Goal: Task Accomplishment & Management: Manage account settings

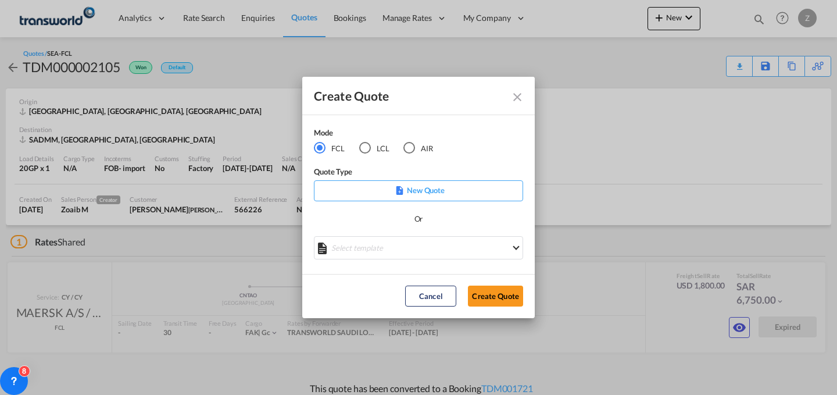
click at [490, 302] on button "Create Quote" at bounding box center [495, 295] width 55 height 21
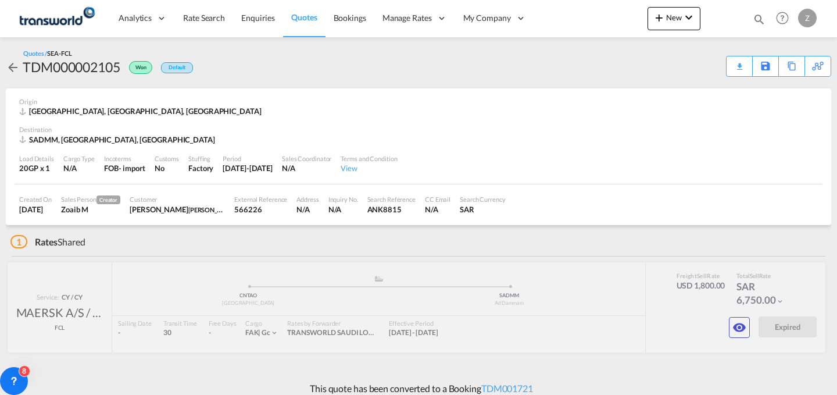
scroll to position [9, 0]
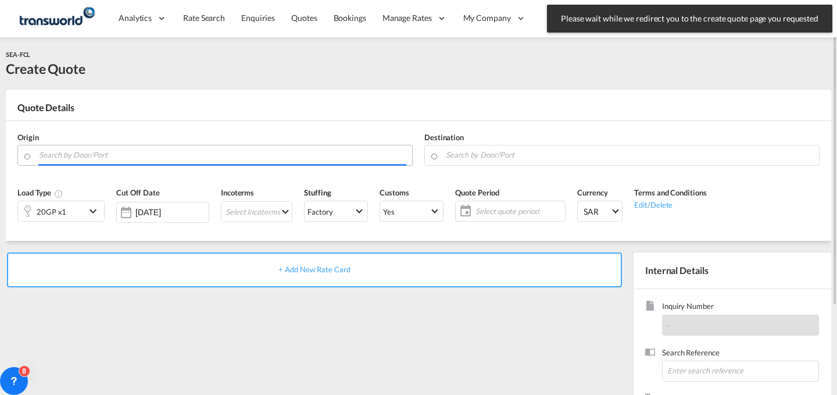
click at [145, 158] on input "Search by Door/Port" at bounding box center [222, 155] width 367 height 20
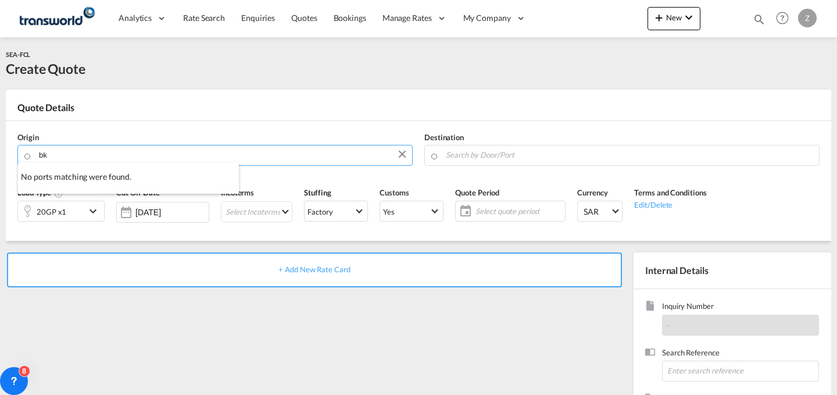
type input "b"
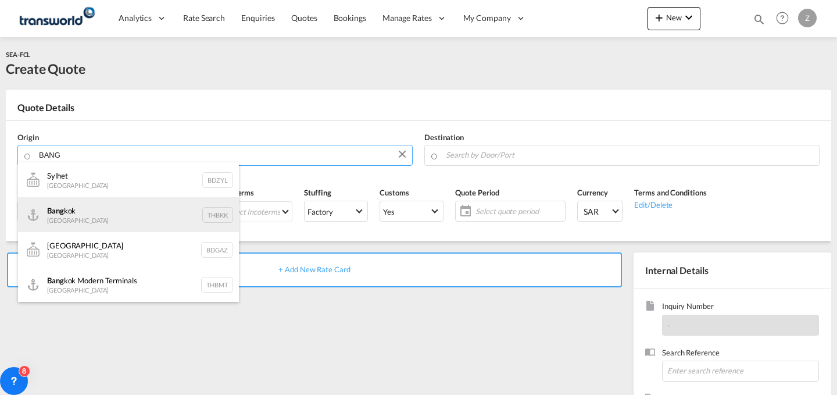
click at [166, 204] on div "Bang kok Thailand THBKK" at bounding box center [128, 214] width 221 height 35
type input "Bangkok, THBKK"
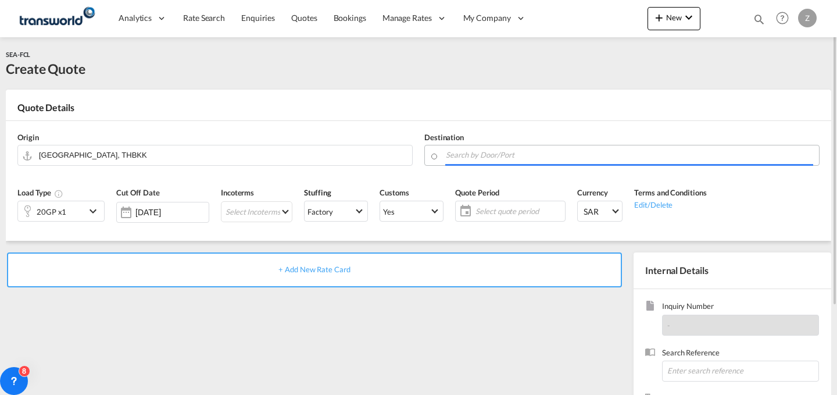
click at [481, 146] on body "Analytics Dashboard Reports Rate Search Enquiries Quotes Bookings" at bounding box center [418, 197] width 837 height 395
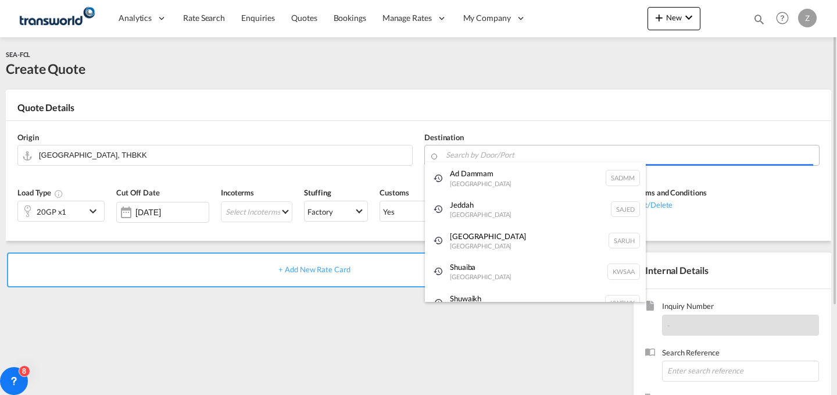
click at [518, 159] on body "Analytics Dashboard Reports Rate Search Enquiries Quotes Bookings" at bounding box center [418, 197] width 837 height 395
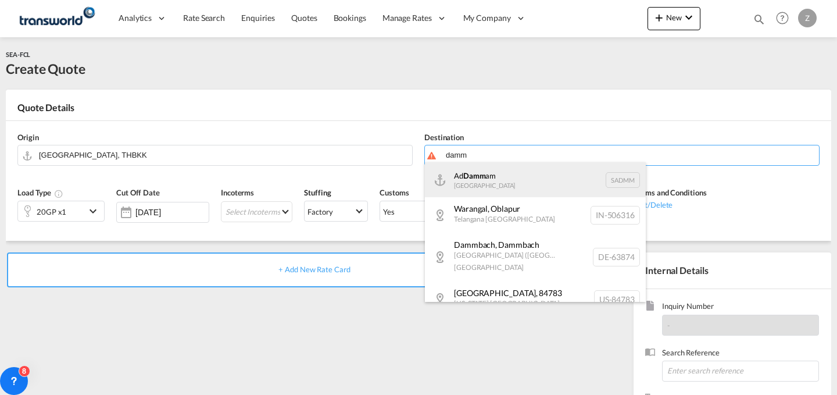
click at [485, 181] on div "Ad Damm am [GEOGRAPHIC_DATA] [GEOGRAPHIC_DATA]" at bounding box center [535, 179] width 221 height 35
type input "Ad Dammam, SADMM"
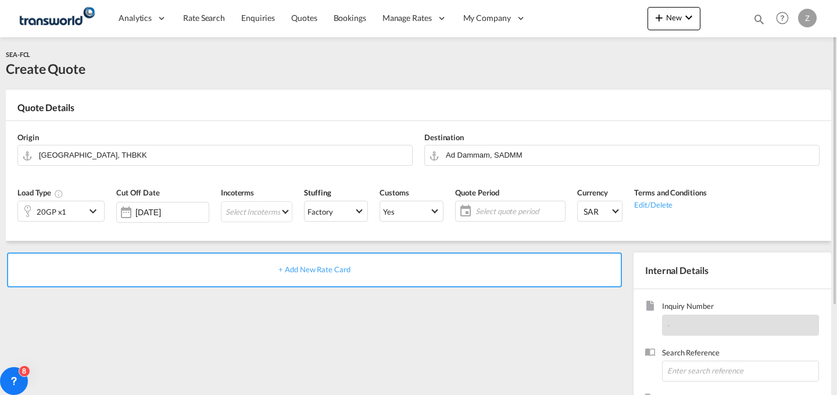
click at [83, 210] on div "20GP x1" at bounding box center [51, 211] width 67 height 20
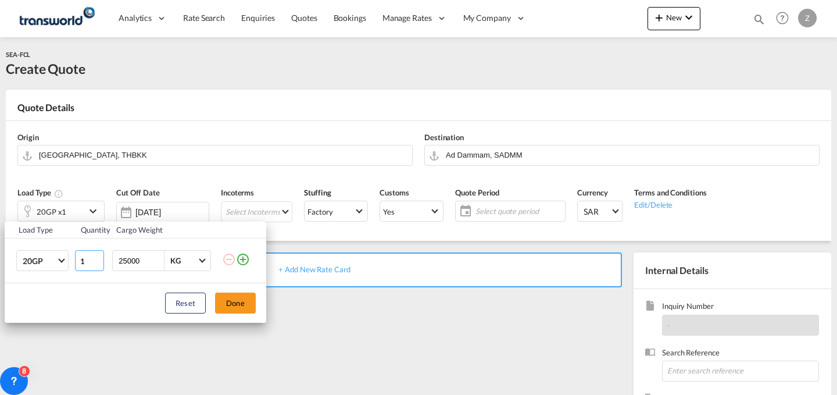
click at [88, 256] on input "1" at bounding box center [89, 260] width 29 height 21
type input "3"
click at [232, 302] on button "Done" at bounding box center [235, 302] width 41 height 21
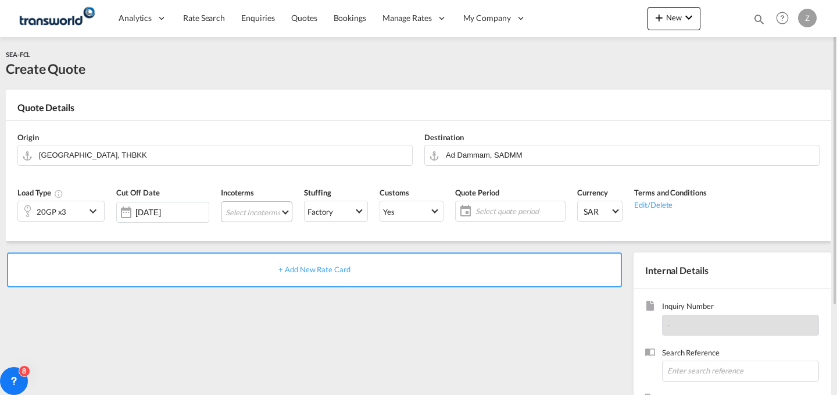
click at [259, 209] on md-select "Select Incoterms DPU - import Delivery at Place Unloaded EXW - export Ex Works …" at bounding box center [256, 211] width 71 height 21
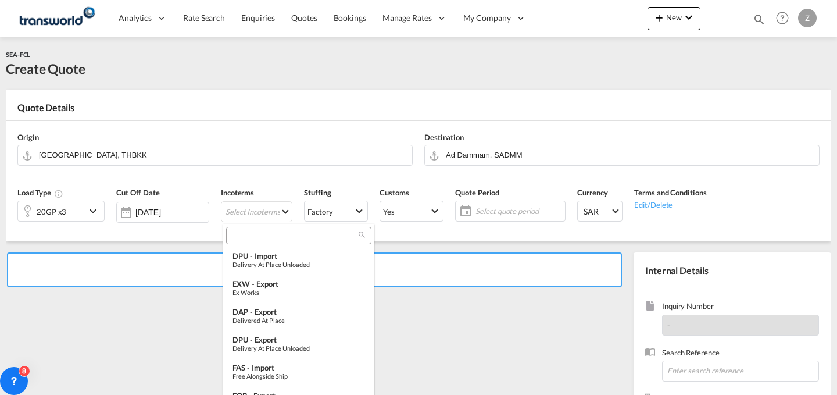
click at [277, 232] on input "search" at bounding box center [294, 235] width 129 height 10
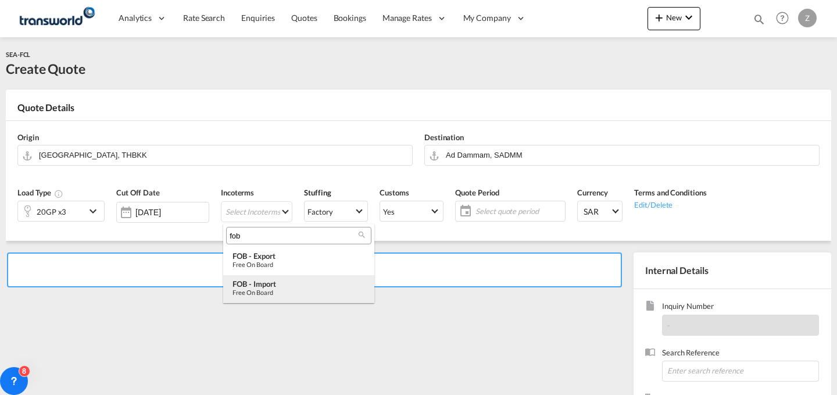
type input "fob"
click at [288, 282] on div "FOB - import" at bounding box center [299, 283] width 133 height 9
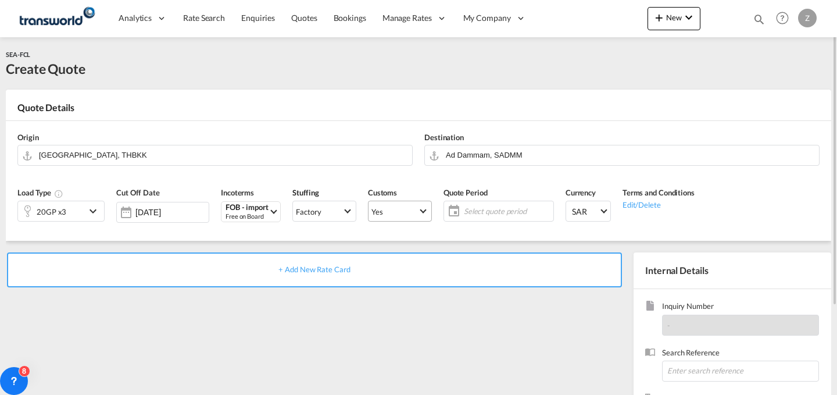
click at [406, 212] on span "Yes" at bounding box center [394, 211] width 47 height 10
click at [404, 236] on md-option "No" at bounding box center [402, 239] width 81 height 28
click at [412, 220] on md-select "Yes" at bounding box center [400, 211] width 64 height 21
click at [412, 235] on md-option "No" at bounding box center [402, 239] width 81 height 28
click at [492, 207] on span "Select quote period" at bounding box center [507, 211] width 87 height 10
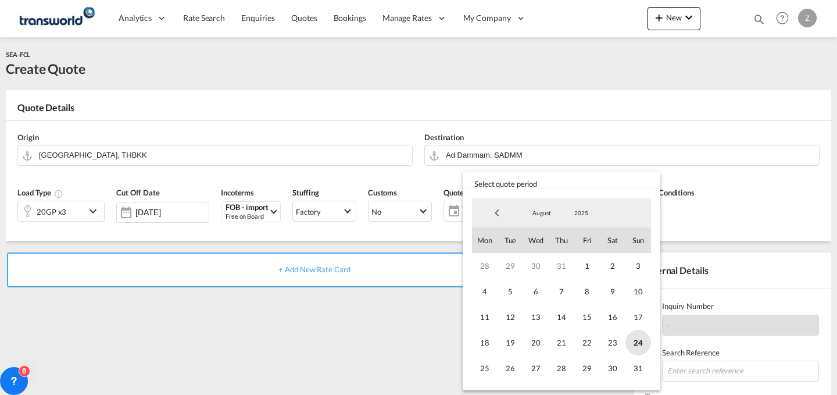
click at [639, 347] on span "24" at bounding box center [638, 343] width 26 height 26
click at [639, 360] on span "31" at bounding box center [638, 368] width 26 height 26
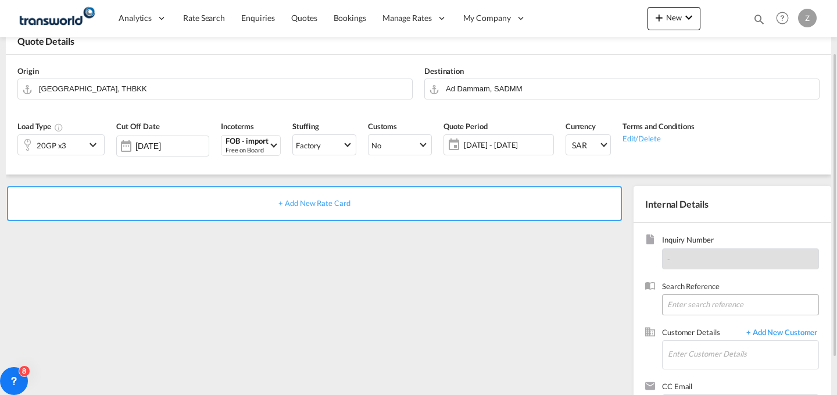
scroll to position [67, 0]
paste input "TW1408152"
click at [712, 307] on input "TW1408152" at bounding box center [740, 304] width 157 height 21
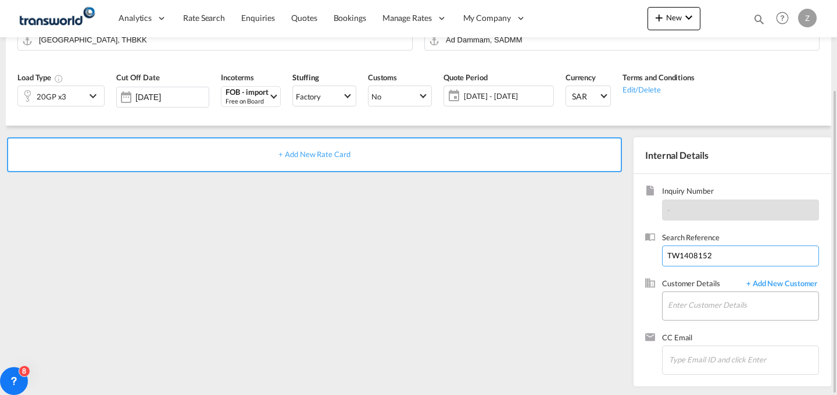
type input "TW1408152"
click at [695, 298] on input "Enter Customer Details" at bounding box center [743, 305] width 151 height 26
type input "T"
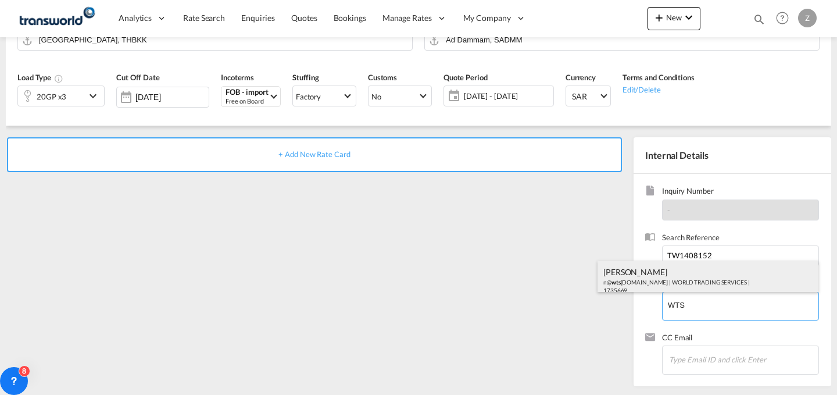
click at [693, 284] on div "[PERSON_NAME] n@ wts [DOMAIN_NAME] | WORLD TRADING SERVICES | 1735669" at bounding box center [708, 280] width 221 height 40
type input "WORLD TRADING SERVICES, [PERSON_NAME], n@[DOMAIN_NAME]"
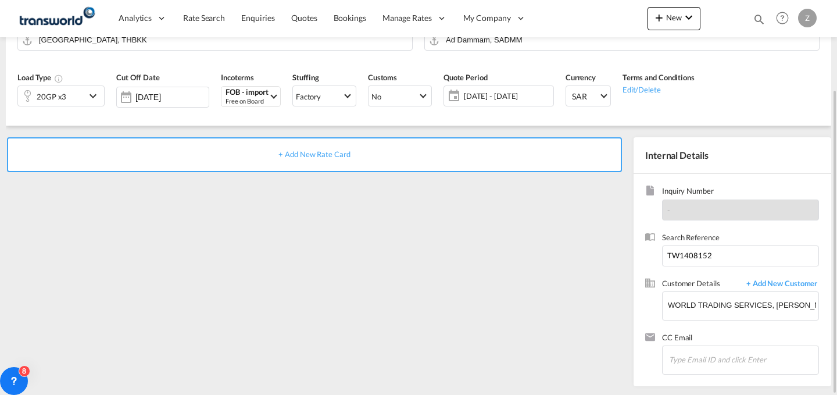
click at [458, 154] on div "+ Add New Rate Card" at bounding box center [314, 154] width 615 height 35
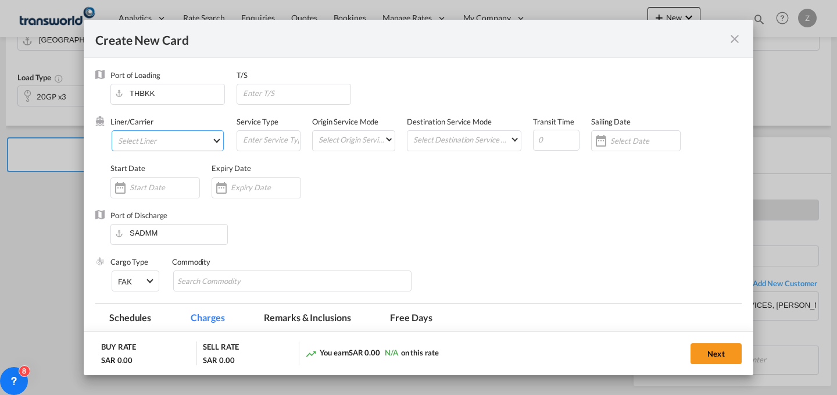
click at [185, 135] on md-select "Select Liner 2HM LOGISTICS D.O.O 2HM LOGISTICS D.O.O. / TWKS-KOPER 3P LOGISTICS…" at bounding box center [168, 140] width 112 height 21
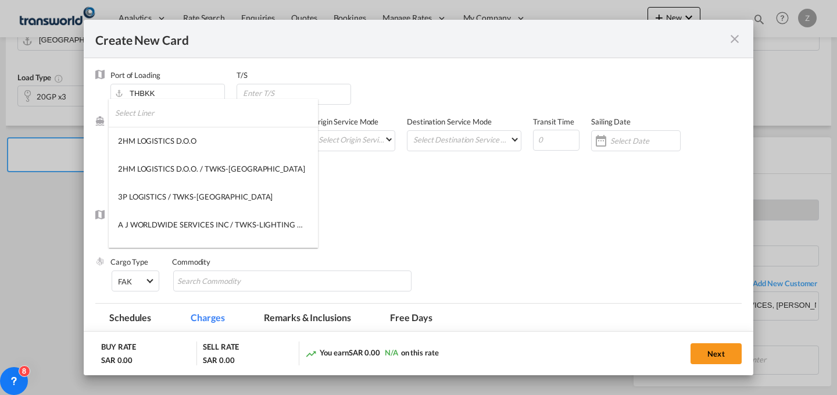
click at [213, 117] on input "search" at bounding box center [216, 113] width 203 height 28
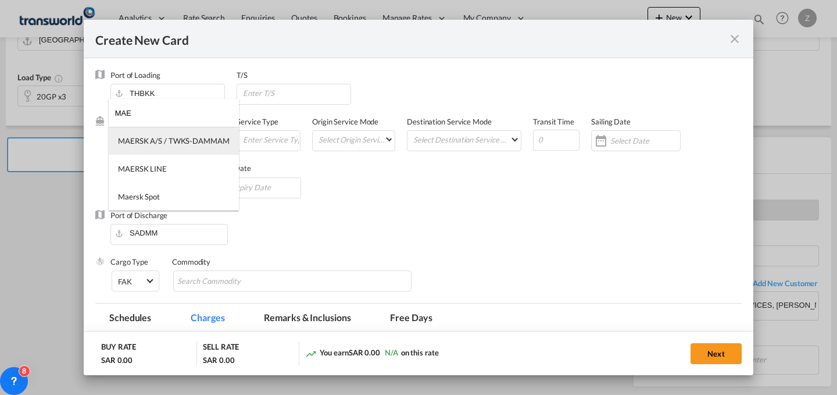
type input "MAE"
click at [198, 142] on div "MAERSK A/S / TWKS-DAMMAM" at bounding box center [174, 140] width 112 height 10
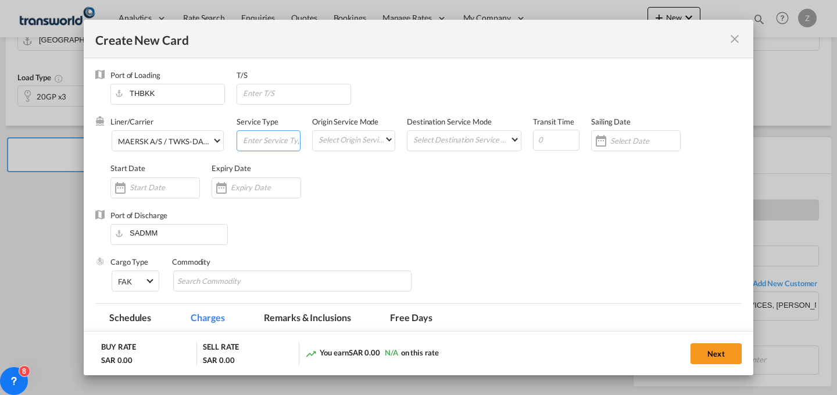
click at [263, 141] on input "Create New Card ..." at bounding box center [271, 139] width 58 height 17
type input "FCL"
click at [352, 142] on md-select "Select Origin Service Mode SD [GEOGRAPHIC_DATA]" at bounding box center [355, 139] width 77 height 16
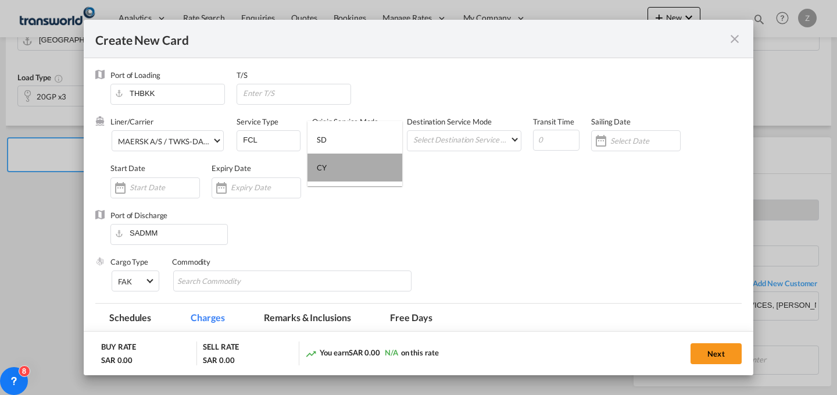
click at [355, 169] on md-option "CY" at bounding box center [354, 167] width 95 height 28
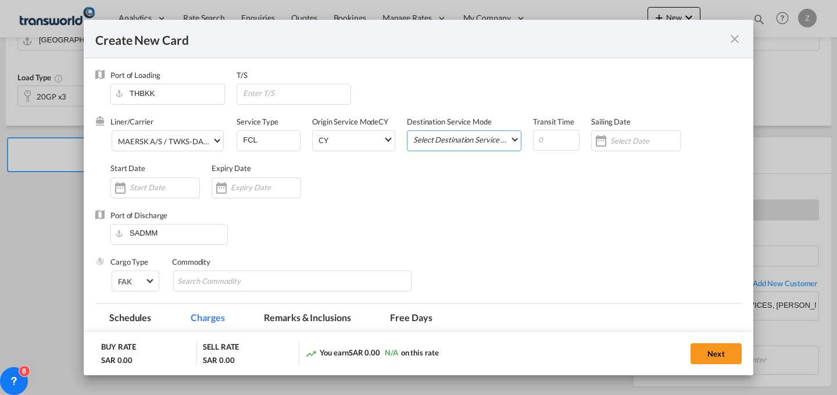
click at [462, 142] on md-select "Select Destination Service Mode SD [GEOGRAPHIC_DATA]" at bounding box center [466, 139] width 109 height 16
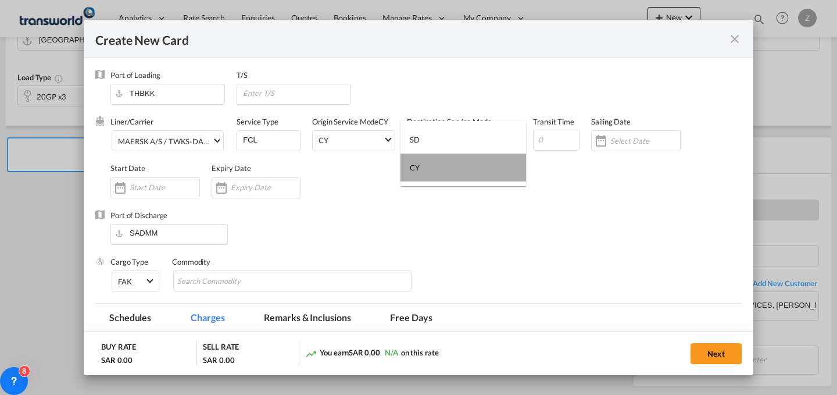
click at [469, 167] on md-option "CY" at bounding box center [463, 167] width 126 height 28
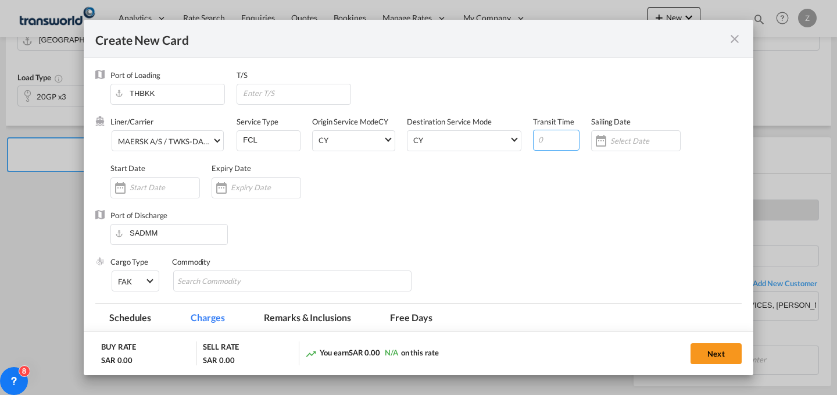
click at [555, 136] on input "Create New Card ..." at bounding box center [556, 140] width 47 height 21
type input "25"
click at [169, 191] on input "Create New Card ..." at bounding box center [165, 187] width 70 height 9
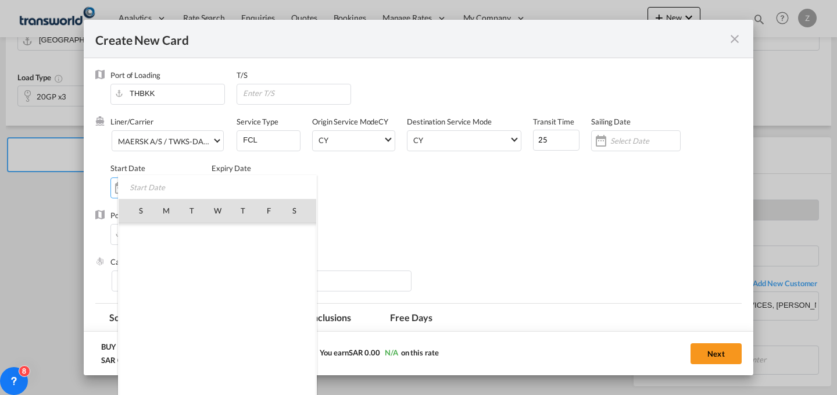
scroll to position [269101, 0]
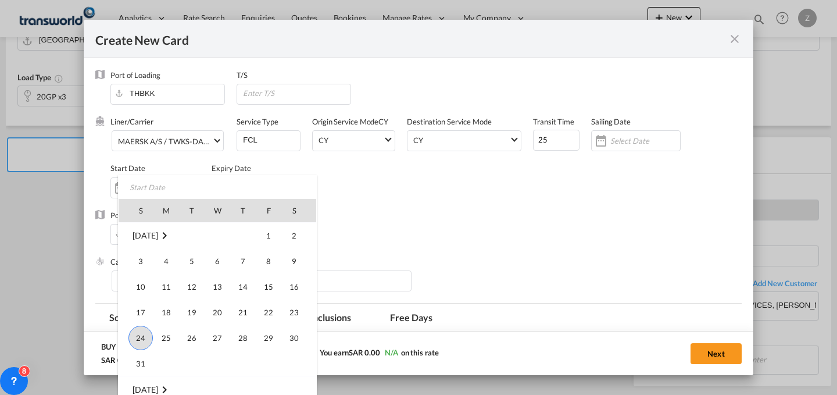
click at [134, 331] on span "24" at bounding box center [140, 338] width 24 height 24
type input "[DATE]"
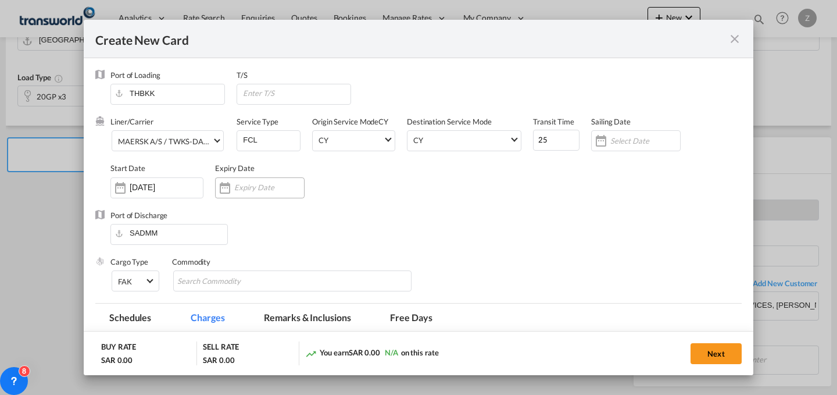
click at [241, 187] on input "Create New Card ..." at bounding box center [269, 187] width 70 height 9
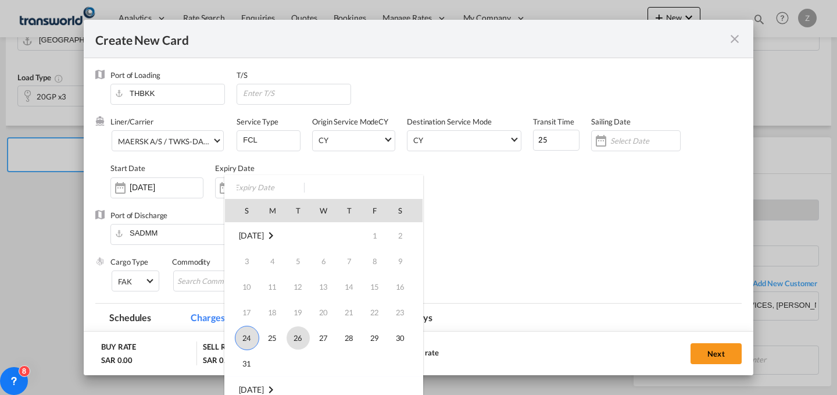
scroll to position [62, 0]
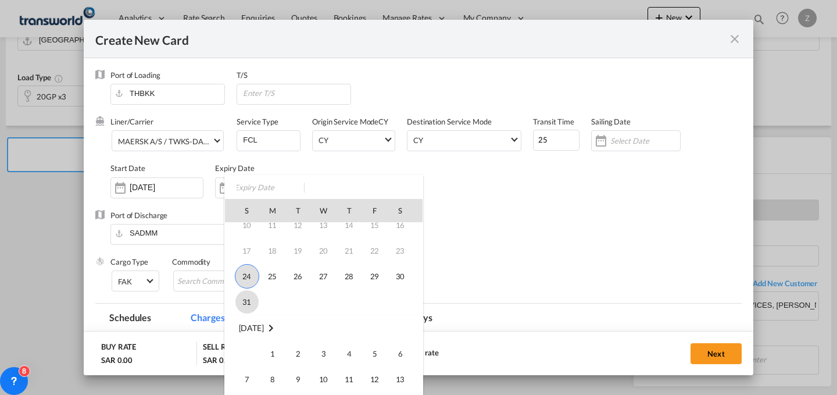
click at [244, 303] on span "31" at bounding box center [246, 301] width 23 height 23
type input "[DATE]"
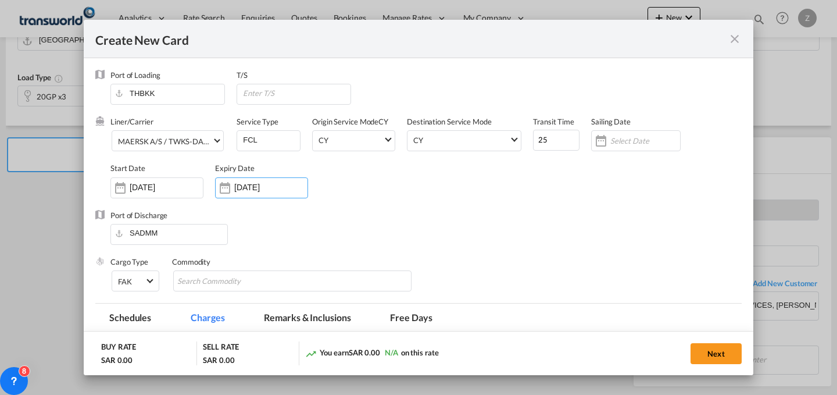
scroll to position [50, 0]
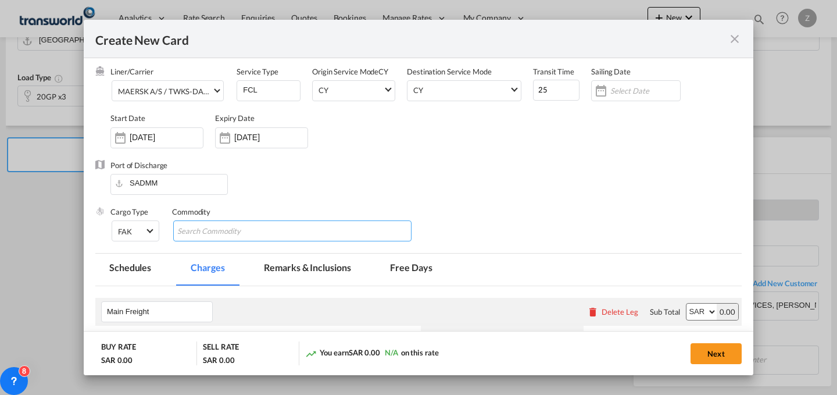
click at [228, 229] on input "Chips input." at bounding box center [230, 231] width 106 height 19
type input "GC"
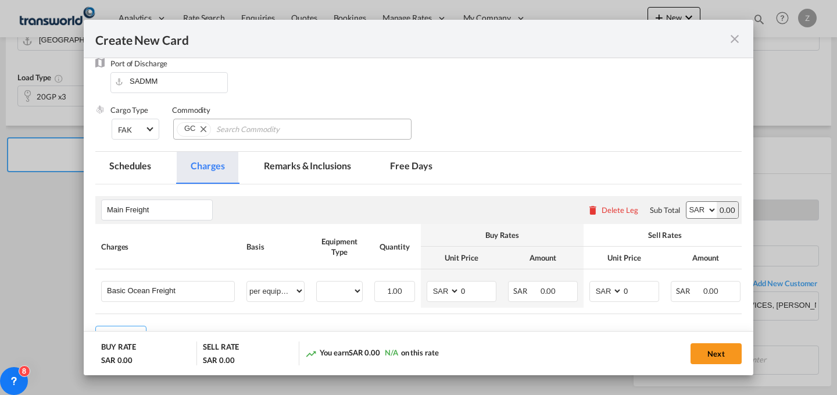
scroll to position [152, 0]
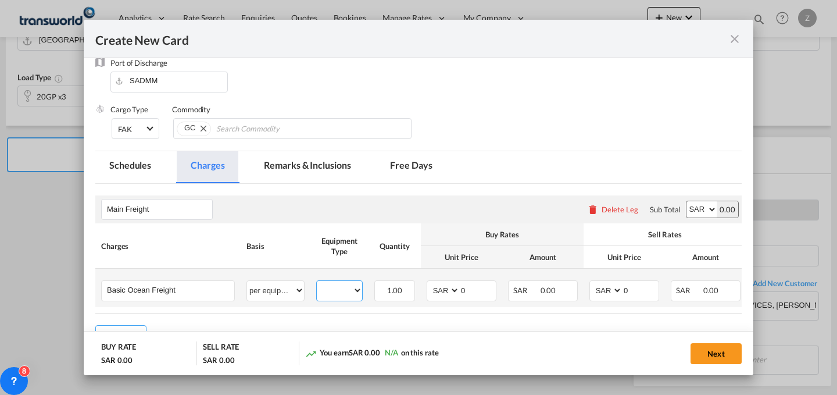
click at [356, 289] on select "20GP" at bounding box center [339, 290] width 45 height 16
select select "20GP"
click at [317, 282] on select "20GP" at bounding box center [339, 290] width 45 height 16
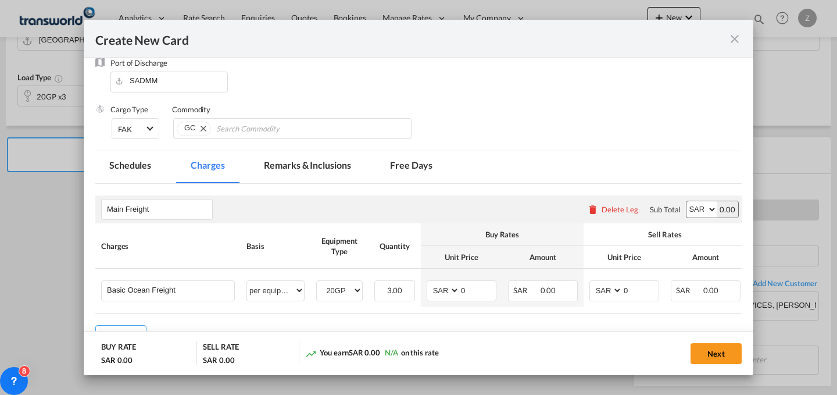
click at [700, 207] on select "AED AFN ALL AMD ANG AOA ARS AUD AWG AZN BAM BBD BDT BGN BHD BIF BMD BND [PERSON…" at bounding box center [701, 209] width 30 height 16
select select "string:USD"
click at [686, 201] on select "AED AFN ALL AMD ANG AOA ARS AUD AWG AZN BAM BBD BDT BGN BHD BIF BMD BND [PERSON…" at bounding box center [701, 209] width 30 height 16
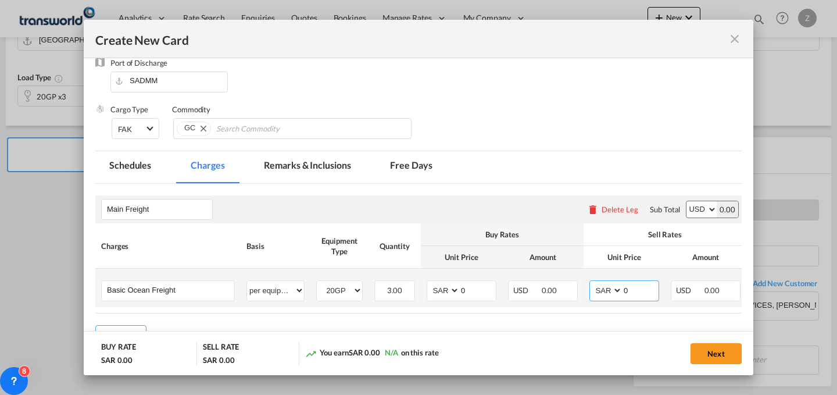
click at [599, 291] on select "AED AFN ALL AMD ANG AOA ARS AUD AWG AZN BAM BBD BDT BGN BHD BIF BMD BND [PERSON…" at bounding box center [607, 290] width 30 height 16
select select "string:USD"
click at [592, 282] on select "AED AFN ALL AMD ANG AOA ARS AUD AWG AZN BAM BBD BDT BGN BHD BIF BMD BND [PERSON…" at bounding box center [607, 290] width 30 height 16
click at [442, 295] on select "AED AFN ALL AMD ANG AOA ARS AUD AWG AZN BAM BBD BDT BGN BHD BIF BMD BND [PERSON…" at bounding box center [444, 290] width 30 height 16
select select "string:USD"
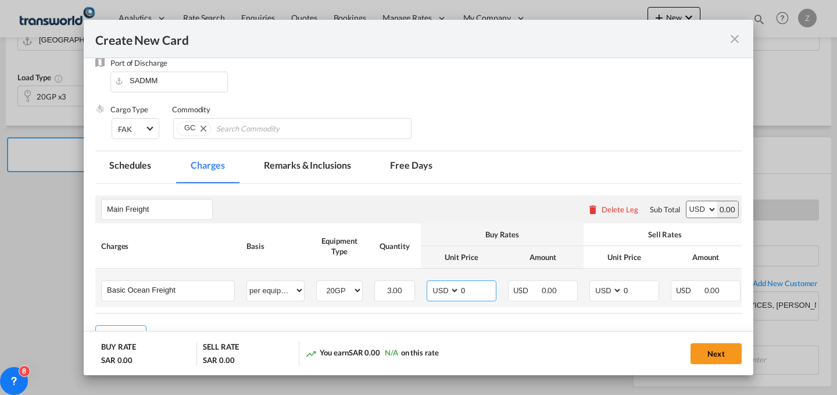
click at [429, 282] on select "AED AFN ALL AMD ANG AOA ARS AUD AWG AZN BAM BBD BDT BGN BHD BIF BMD BND [PERSON…" at bounding box center [444, 290] width 30 height 16
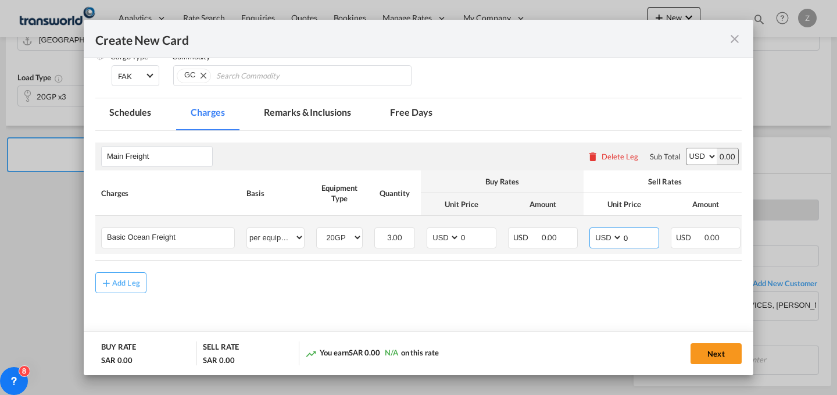
click at [652, 242] on input "0" at bounding box center [641, 236] width 36 height 17
click at [467, 233] on input "0" at bounding box center [478, 236] width 36 height 17
type input "1000"
click at [634, 240] on input "Create New Card ..." at bounding box center [641, 236] width 36 height 17
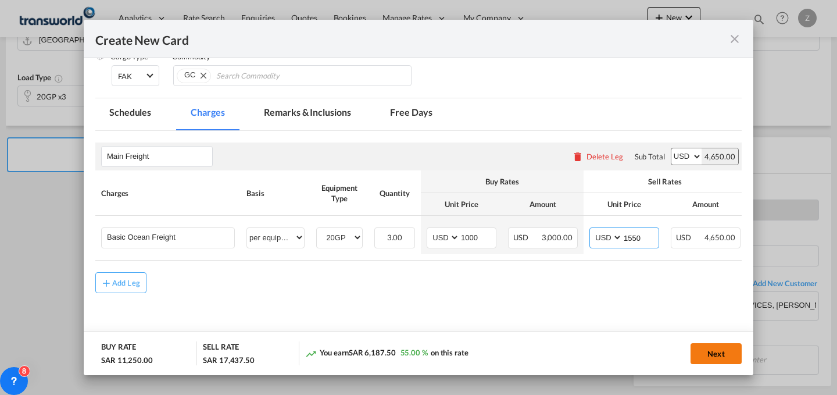
type input "1550"
click at [717, 345] on button "Next" at bounding box center [716, 353] width 51 height 21
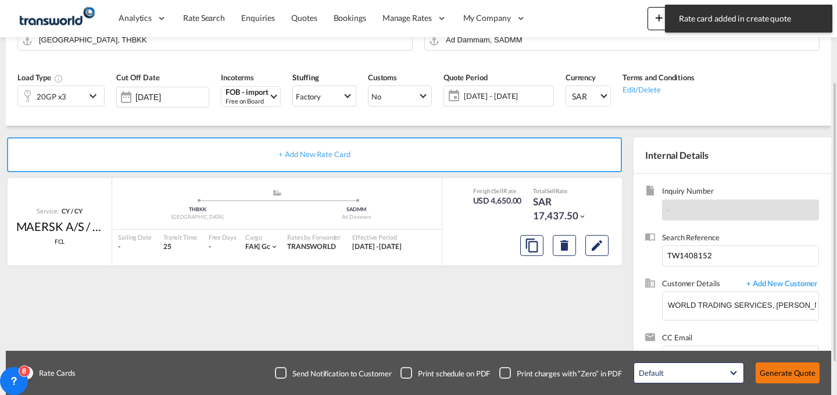
click at [778, 367] on button "Generate Quote" at bounding box center [788, 372] width 64 height 21
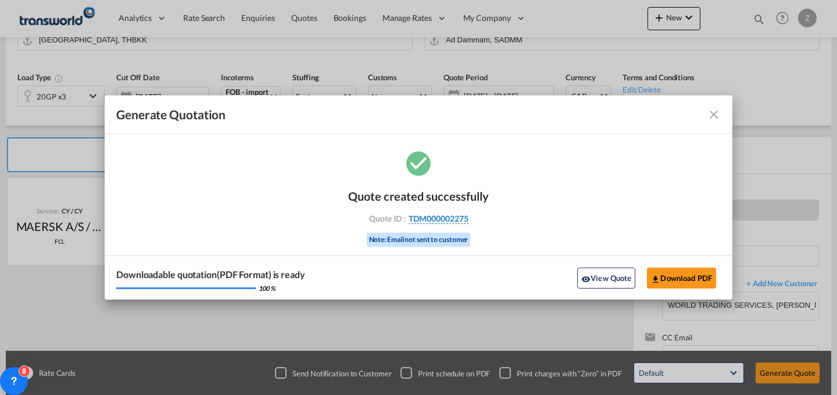
click at [459, 217] on span "TDM000002275" at bounding box center [439, 218] width 60 height 10
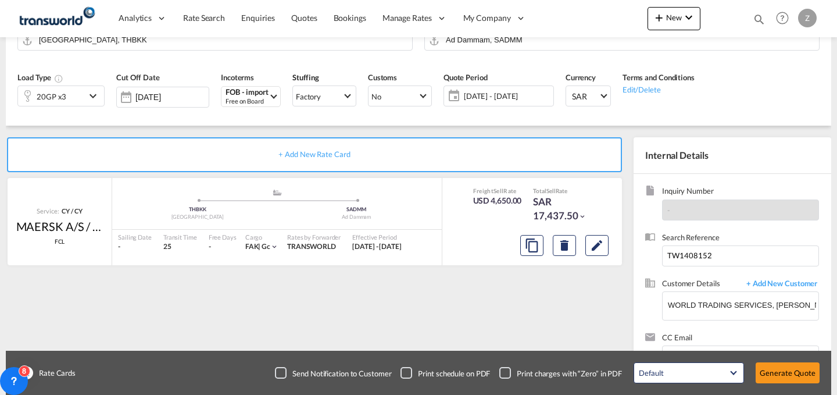
click at [459, 217] on div "Quote created successfully Quote ID : TDM000002275 Note: Email not sent to cust…" at bounding box center [419, 211] width 314 height 76
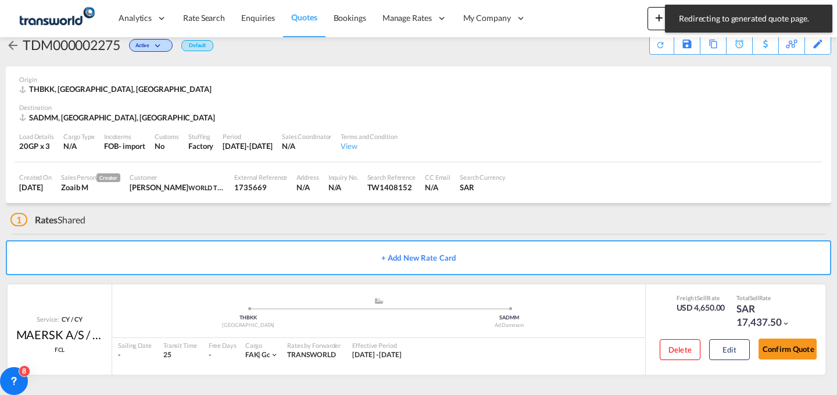
scroll to position [22, 0]
click at [797, 353] on button "Confirm Quote" at bounding box center [788, 348] width 58 height 21
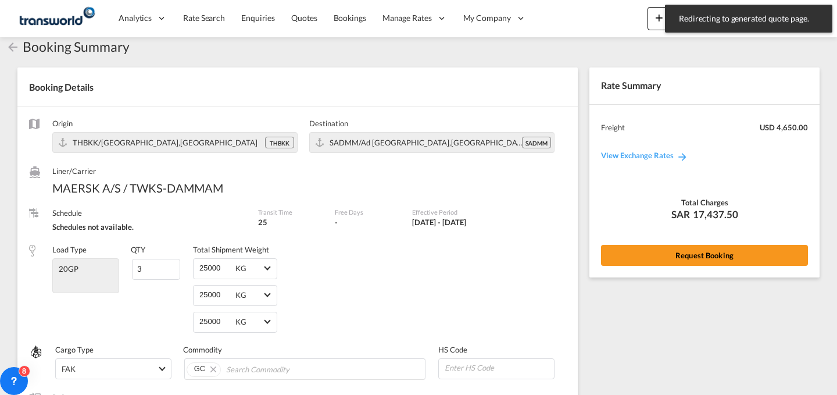
scroll to position [478, 0]
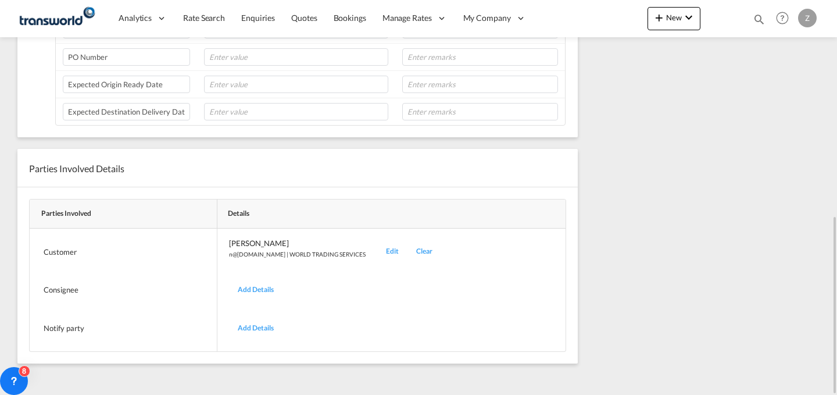
click at [377, 254] on div "Edit" at bounding box center [392, 251] width 30 height 27
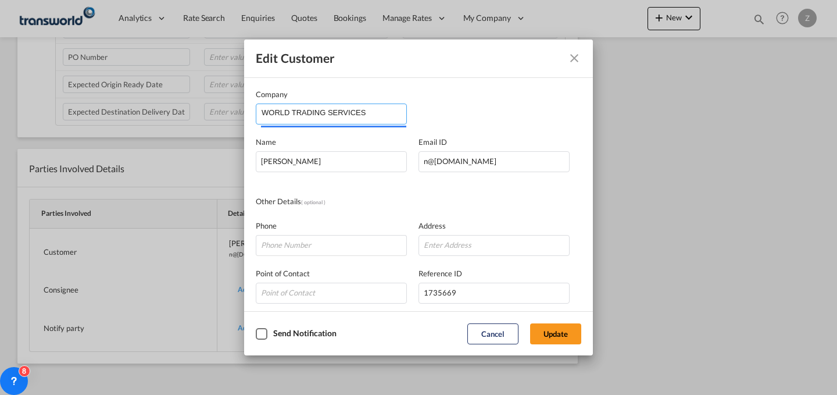
drag, startPoint x: 391, startPoint y: 117, endPoint x: 101, endPoint y: 119, distance: 289.5
click at [101, 119] on div "Edit Customer Company WORLD TRADING SERVICES Name [PERSON_NAME] Email ID [EMAIL…" at bounding box center [418, 197] width 837 height 395
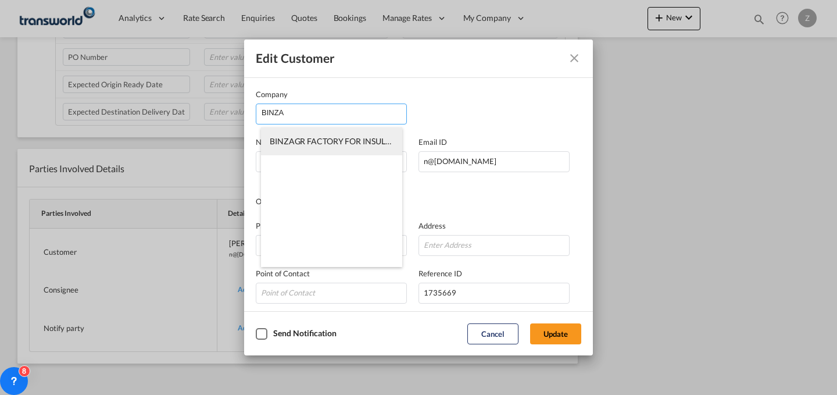
click at [345, 142] on span "BINZAGR FACTORY FOR INSULATION MATERIALS COMPANY" at bounding box center [384, 141] width 228 height 10
type input "BINZAGR FACTORY FOR INSULATION MATERIALS COMPANY"
type input "bfim@bfim.com.sa"
type input "581223160"
type input "1746696"
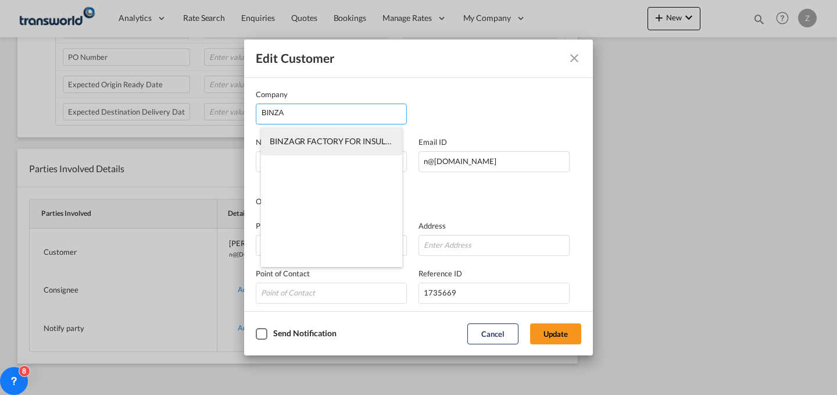
type input "35729"
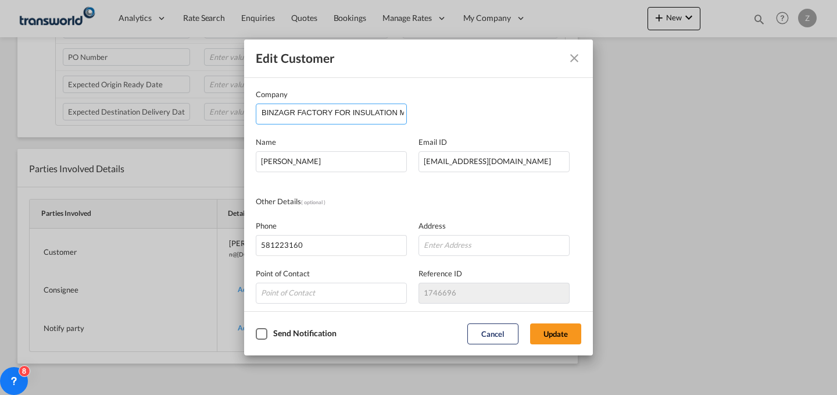
click at [389, 110] on input "BINZAGR FACTORY FOR INSULATION MATERIALS COMPANY" at bounding box center [334, 112] width 145 height 17
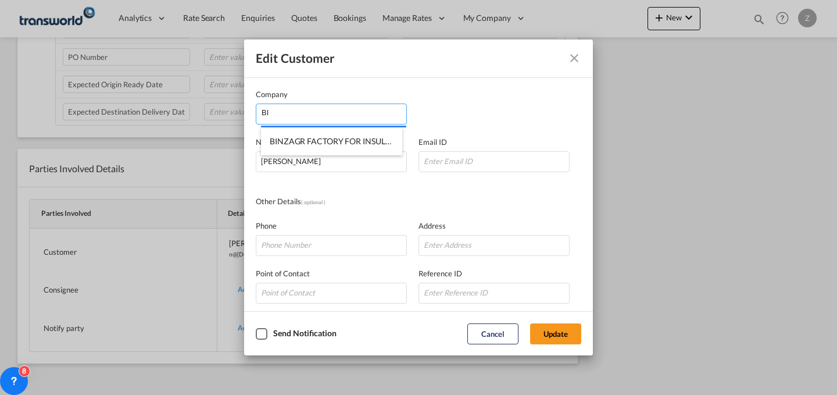
type input "B"
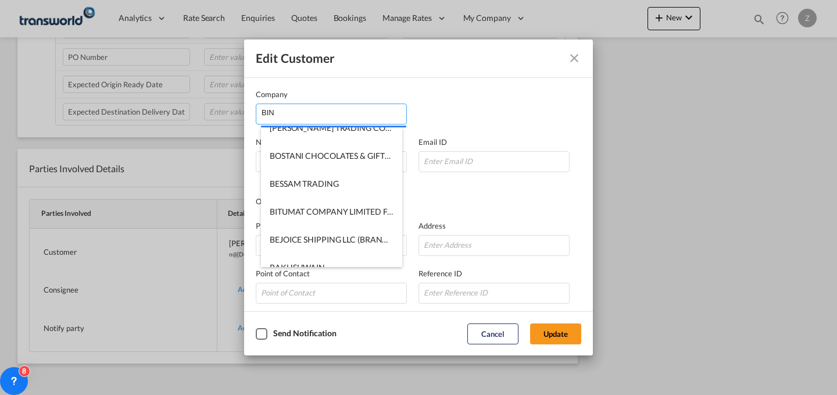
scroll to position [0, 0]
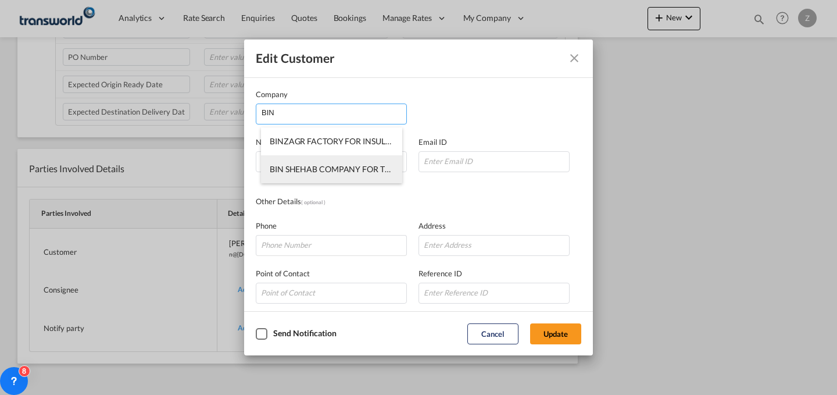
click at [353, 167] on span "BIN SHEHAB COMPANY FOR TRADING & CONTRACTING" at bounding box center [377, 169] width 214 height 10
type input "BIN SHEHAB COMPANY FOR TRADING & CONTRACTING"
type input "salah.darda@binshehab.com.sa"
type input "966530158973"
type input "772231"
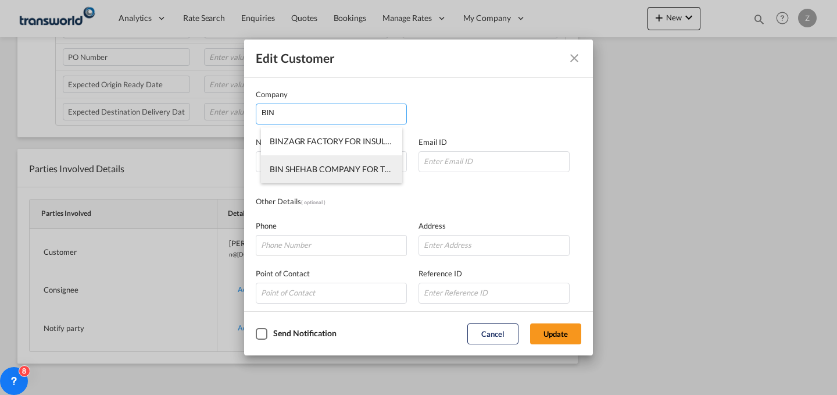
type input "1731"
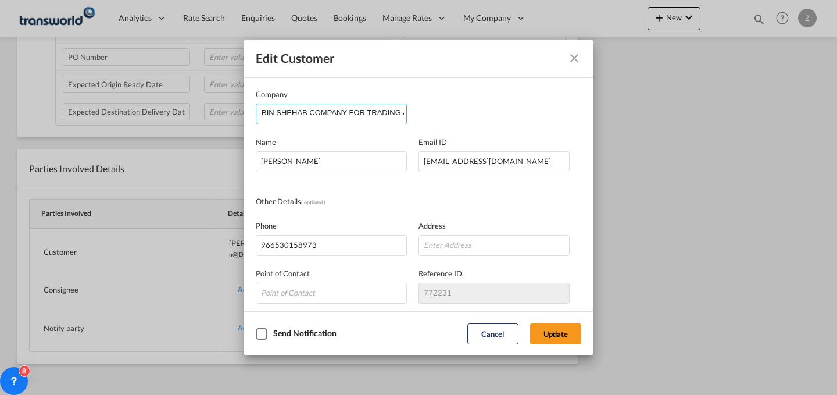
click at [387, 108] on input "BIN SHEHAB COMPANY FOR TRADING & CONTRACTING" at bounding box center [334, 112] width 145 height 17
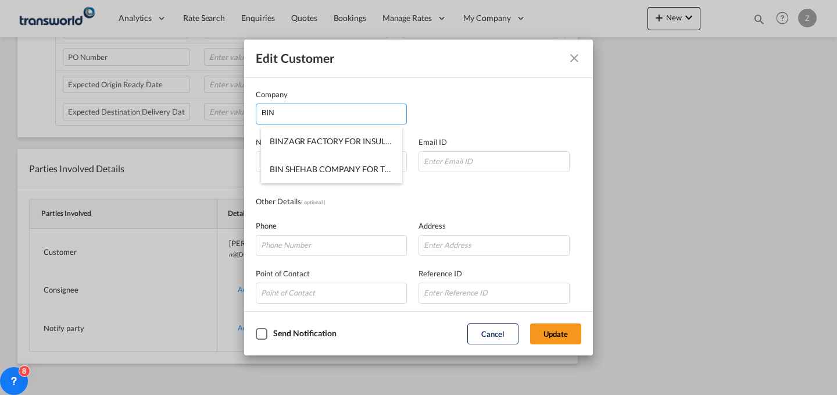
click at [264, 110] on input "BIN" at bounding box center [334, 112] width 145 height 17
type input "BIN"
drag, startPoint x: 291, startPoint y: 119, endPoint x: 204, endPoint y: 119, distance: 86.6
click at [204, 119] on div "Edit Customer Company BIN Name NABEEL MOHAMMED Email ID Other Details ( optiona…" at bounding box center [418, 197] width 837 height 395
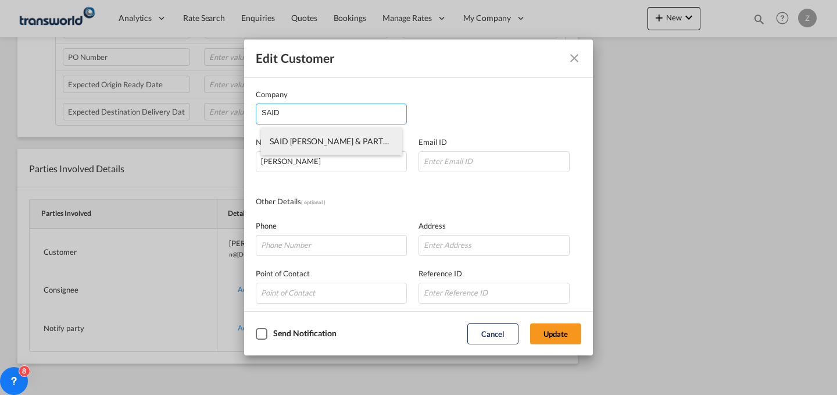
click at [300, 138] on span "SAID [PERSON_NAME] & PARTNERS CO LTD" at bounding box center [351, 141] width 163 height 10
type input "SAID [PERSON_NAME] & PARTNERS CO LTD"
type input "alsad.abdulsamad@binzagr.com.sa"
type input "551849327"
type input "1412276"
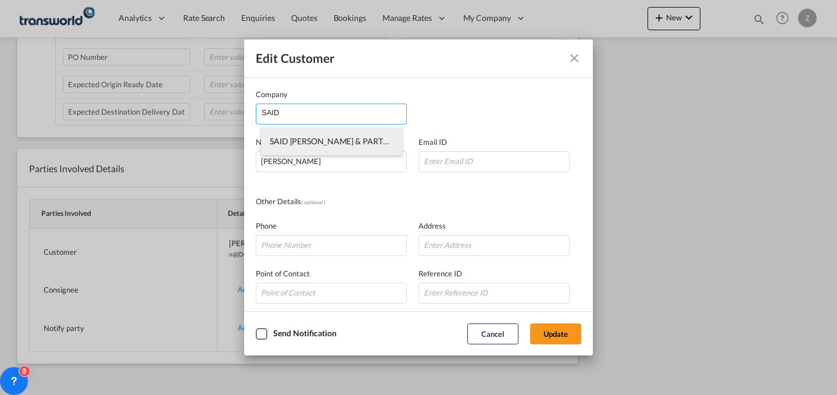
type input "22233"
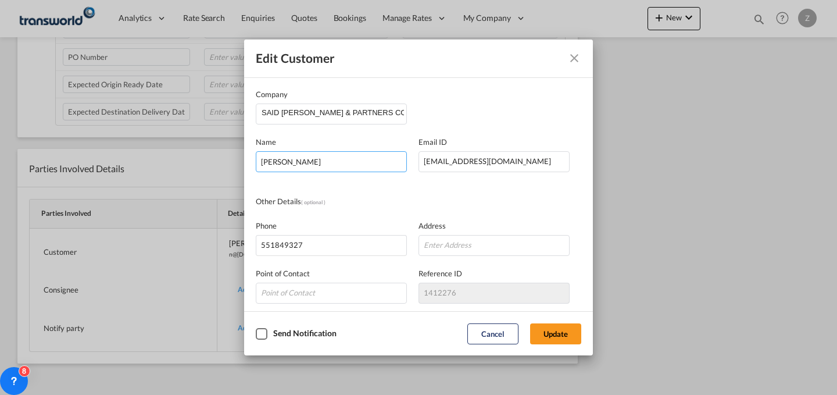
drag, startPoint x: 364, startPoint y: 158, endPoint x: 163, endPoint y: 159, distance: 201.7
click at [163, 159] on div "Edit Customer Company SAID M.O BINZAGR & PARTNERS CO LTD Name NABEEL MOHAMMED E…" at bounding box center [418, 197] width 837 height 395
type input "ALSAD"
click at [563, 333] on button "Update" at bounding box center [555, 333] width 51 height 21
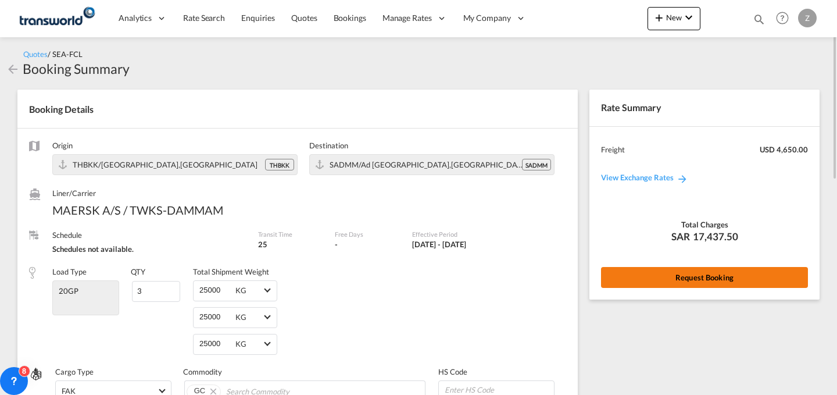
click at [673, 278] on button "Request Booking" at bounding box center [704, 277] width 207 height 21
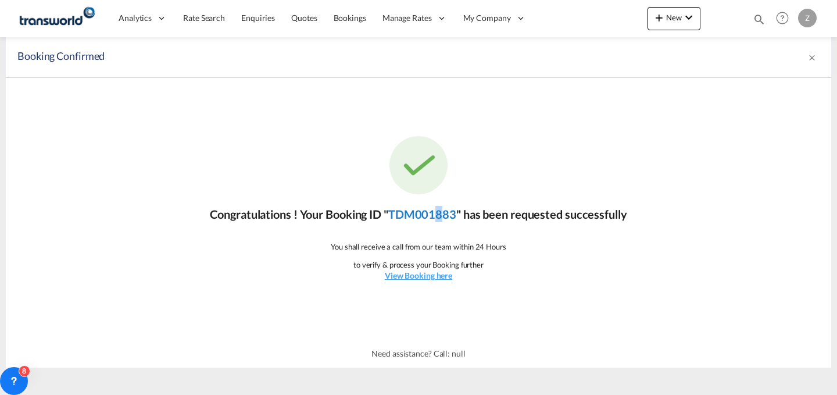
drag, startPoint x: 445, startPoint y: 206, endPoint x: 437, endPoint y: 213, distance: 10.7
click at [437, 213] on p "Congratulations ! Your Booking ID " TDM001883 " has been requested successfully" at bounding box center [418, 214] width 417 height 16
click at [437, 213] on link "TDM001883" at bounding box center [422, 214] width 68 height 14
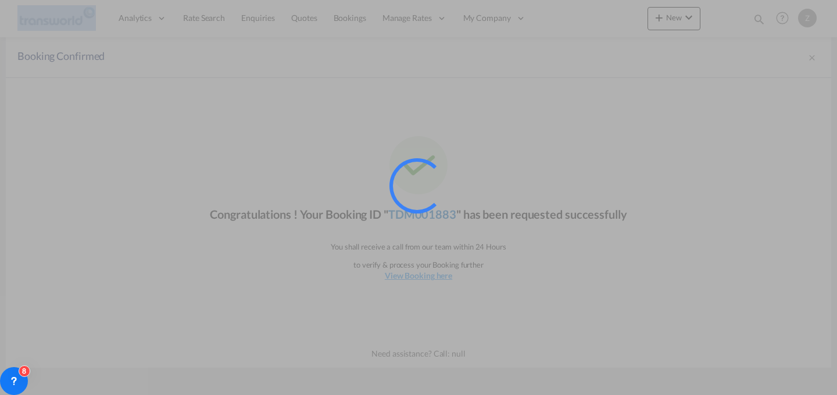
click at [437, 213] on div at bounding box center [432, 201] width 87 height 87
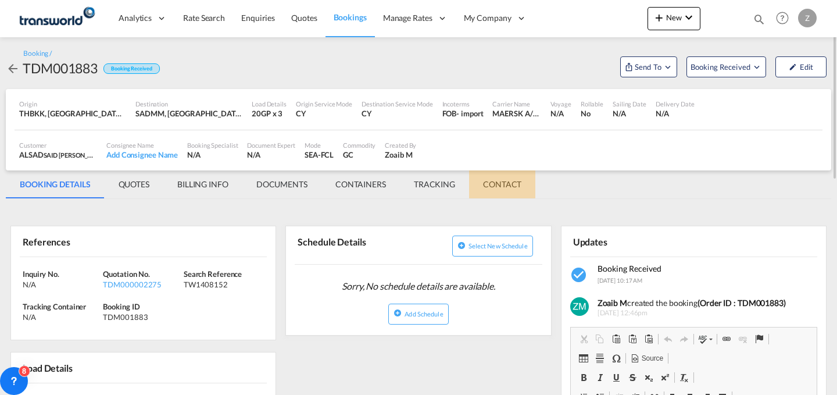
click at [503, 183] on md-tab-item "CONTACT" at bounding box center [502, 184] width 66 height 28
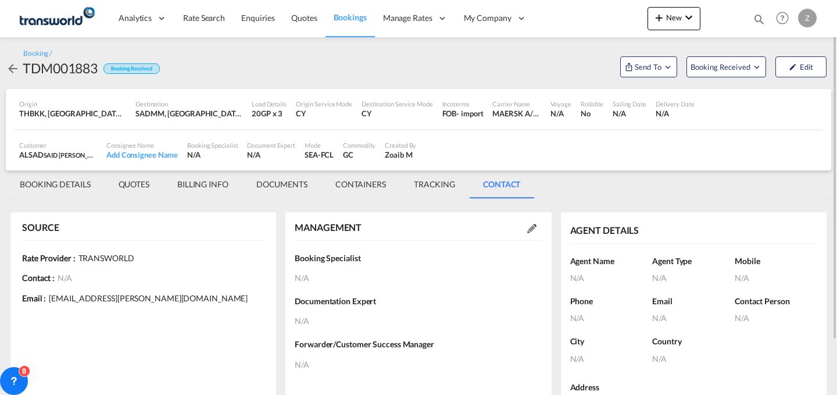
click at [532, 228] on md-icon at bounding box center [531, 228] width 9 height 9
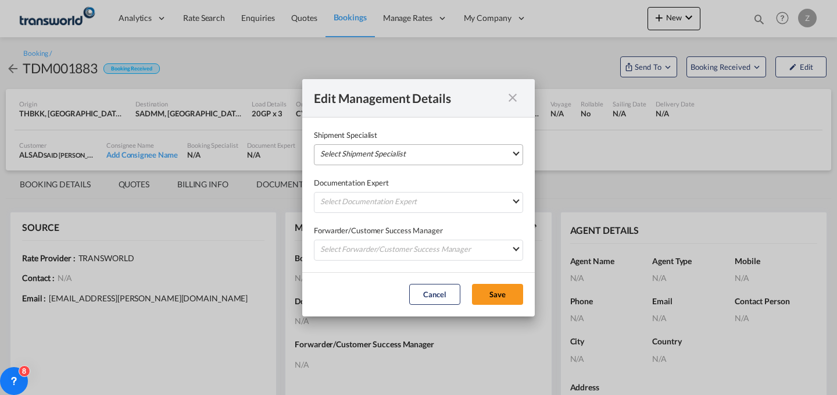
click at [452, 159] on md-select "Select Shipment Specialist [PERSON_NAME] W [PERSON_NAME][EMAIL_ADDRESS][PERSON_…" at bounding box center [418, 154] width 209 height 21
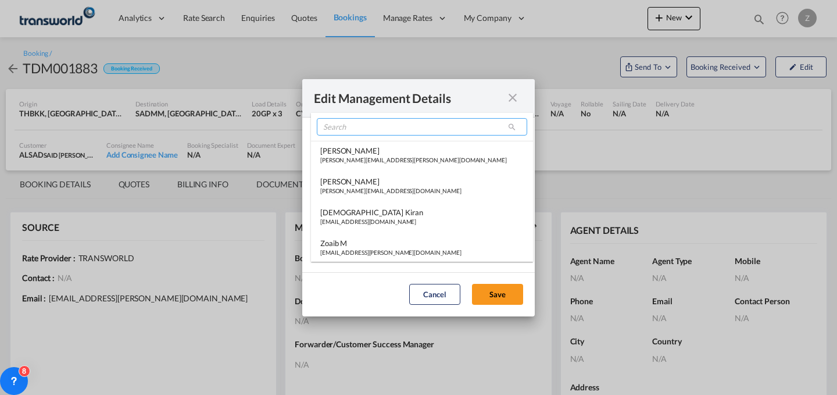
click at [427, 128] on input "search" at bounding box center [422, 126] width 210 height 17
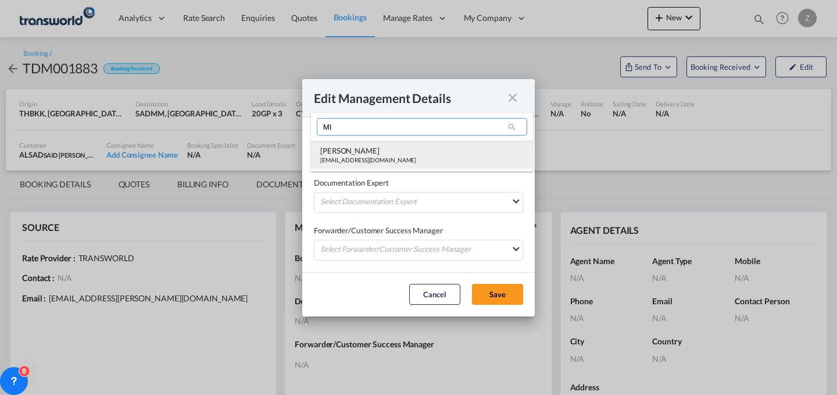
type input "MI"
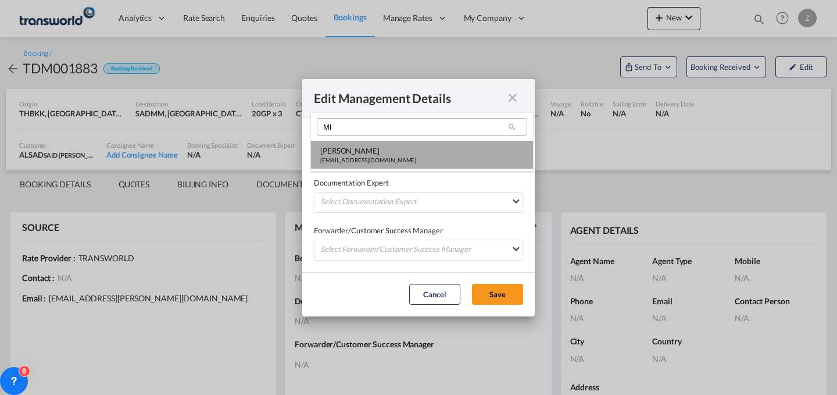
click at [394, 152] on div "[PERSON_NAME]" at bounding box center [368, 150] width 96 height 10
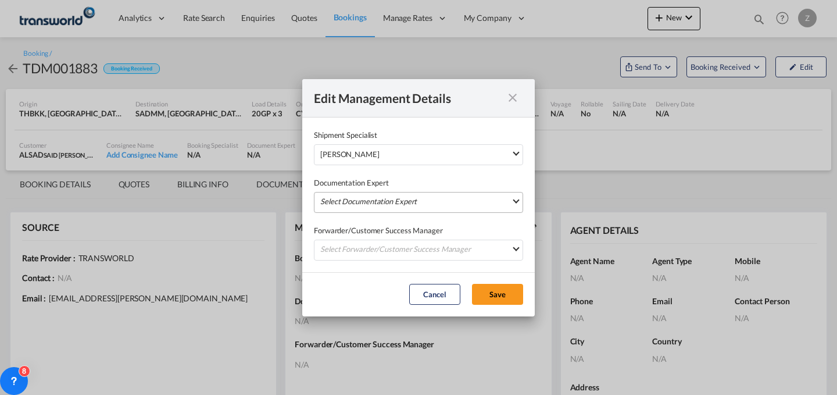
click at [374, 195] on md-select "Select Documentation Expert [PERSON_NAME] W [PERSON_NAME][EMAIL_ADDRESS][PERSON…" at bounding box center [418, 202] width 209 height 21
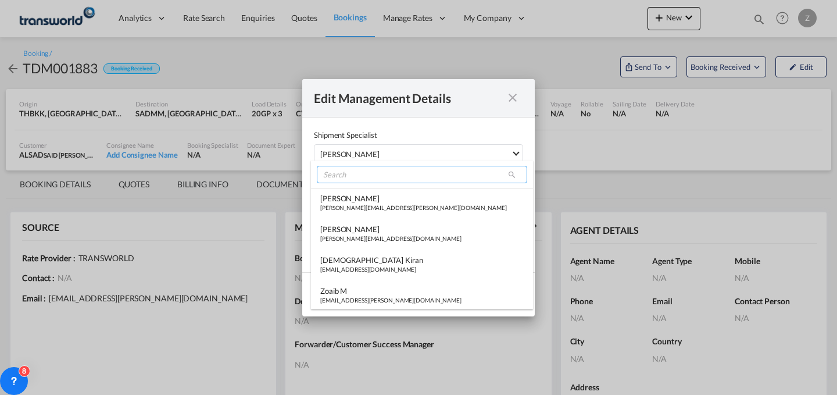
click at [387, 173] on input "search" at bounding box center [422, 174] width 210 height 17
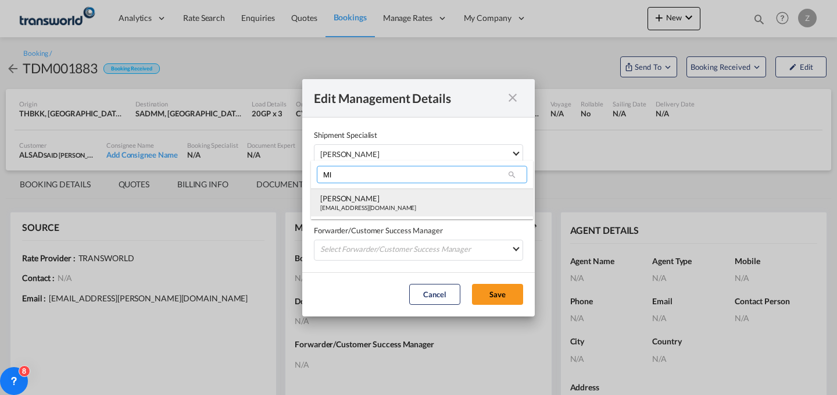
type input "MI"
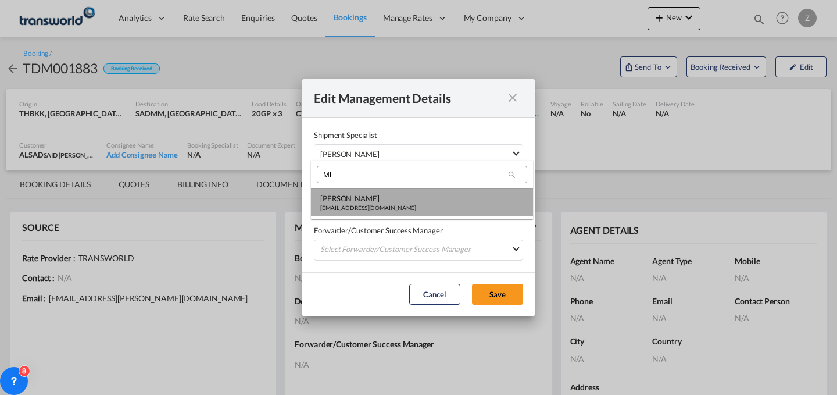
click at [366, 214] on md-option "[PERSON_NAME] [PERSON_NAME][EMAIL_ADDRESS][DOMAIN_NAME]" at bounding box center [422, 202] width 222 height 28
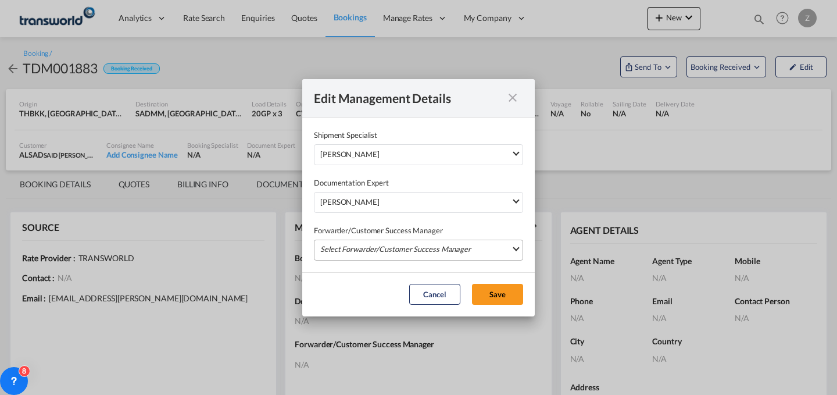
click at [365, 252] on md-select "Select Forwarder/Customer Success Manager [PERSON_NAME] [PERSON_NAME][EMAIL_ADD…" at bounding box center [418, 249] width 209 height 21
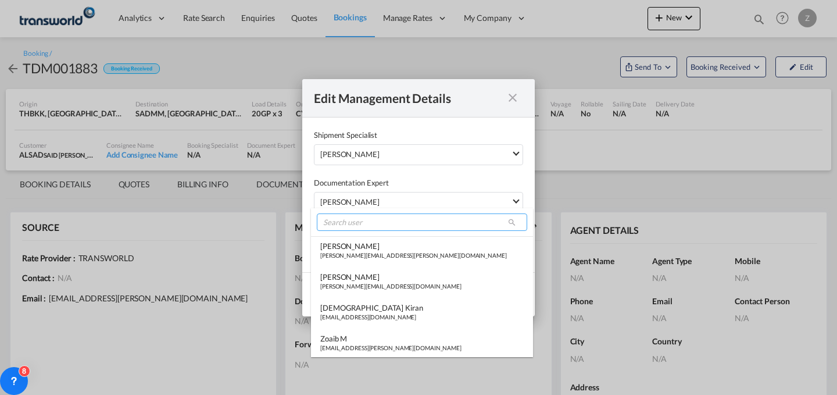
click at [377, 223] on input "search" at bounding box center [422, 221] width 210 height 17
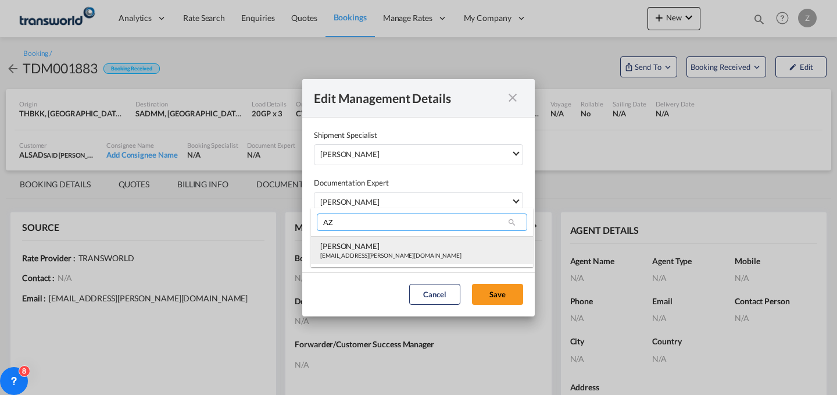
type input "AZ"
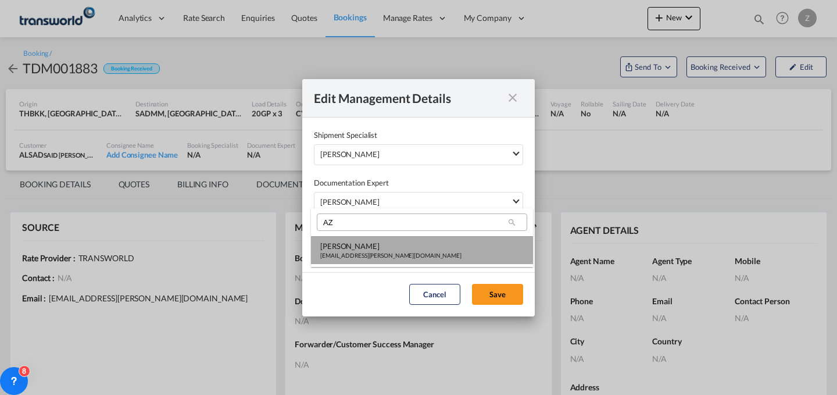
click at [366, 251] on div "[EMAIL_ADDRESS][PERSON_NAME][DOMAIN_NAME]" at bounding box center [390, 255] width 141 height 8
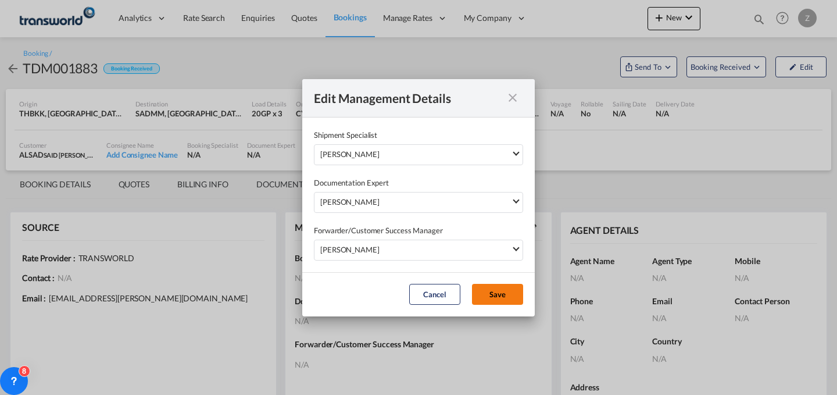
click at [521, 294] on button "Save" at bounding box center [497, 294] width 51 height 21
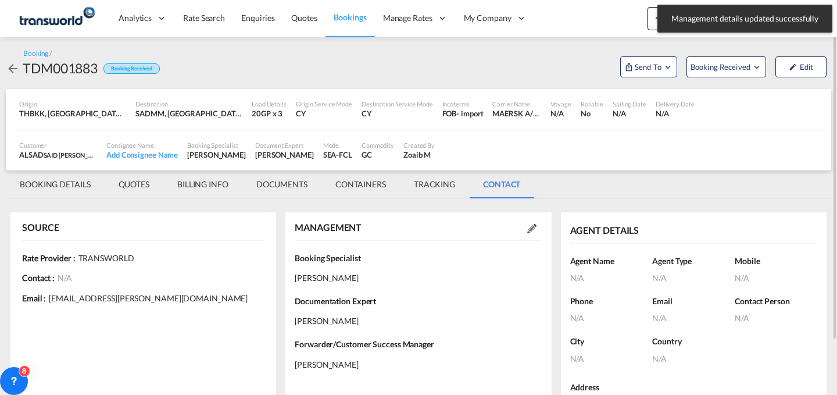
click at [58, 180] on md-tab-item "BOOKING DETAILS" at bounding box center [55, 184] width 99 height 28
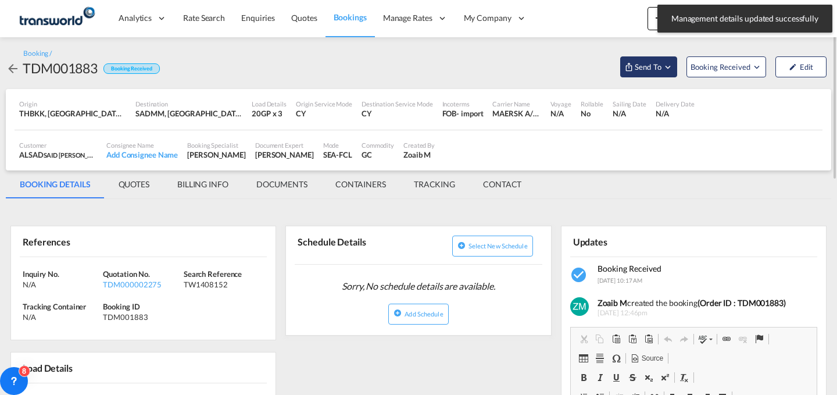
click at [647, 63] on span "Send To" at bounding box center [648, 67] width 29 height 12
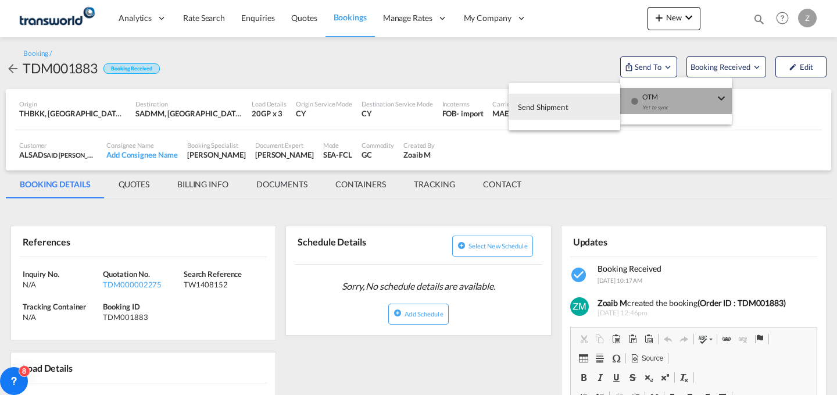
click at [642, 112] on div "Yet to sync" at bounding box center [678, 110] width 72 height 24
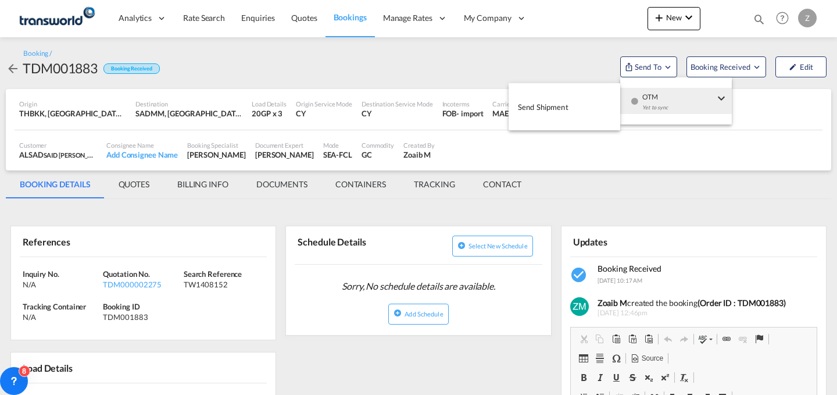
drag, startPoint x: 571, startPoint y: 90, endPoint x: 567, endPoint y: 96, distance: 7.8
click at [567, 96] on md-menu-item "Send Shipment" at bounding box center [565, 107] width 112 height 38
click at [567, 96] on button "Send Shipment" at bounding box center [565, 107] width 112 height 26
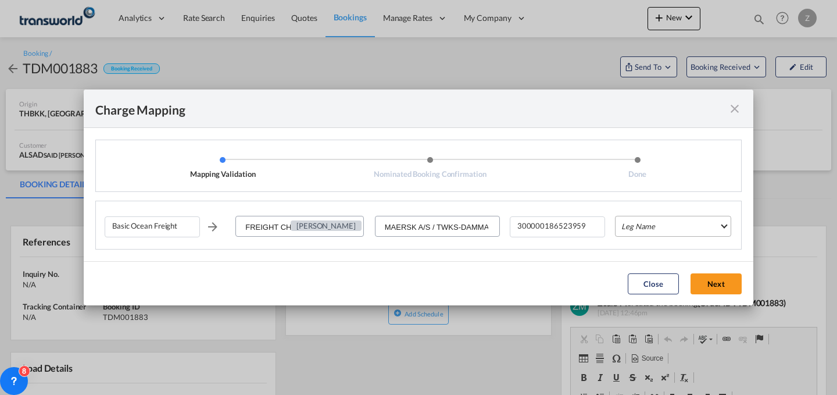
click at [696, 226] on md-select "Leg Name HANDLING ORIGIN VESSEL HANDLING DESTINATION OTHERS TL PICK UP CUSTOMS …" at bounding box center [673, 226] width 116 height 21
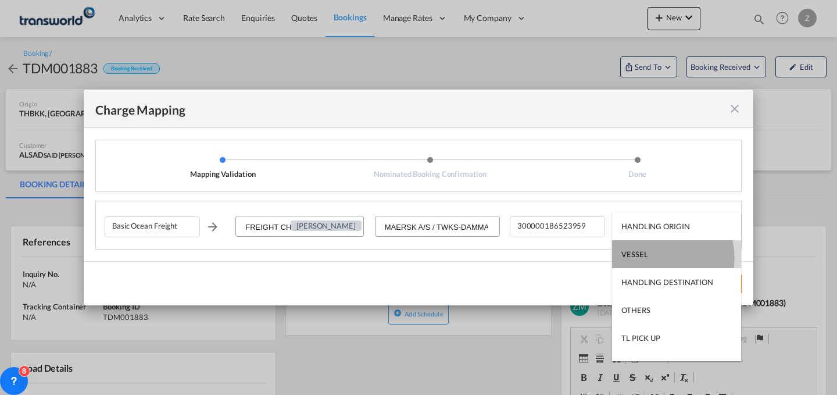
click at [656, 257] on md-option "VESSEL" at bounding box center [676, 254] width 129 height 28
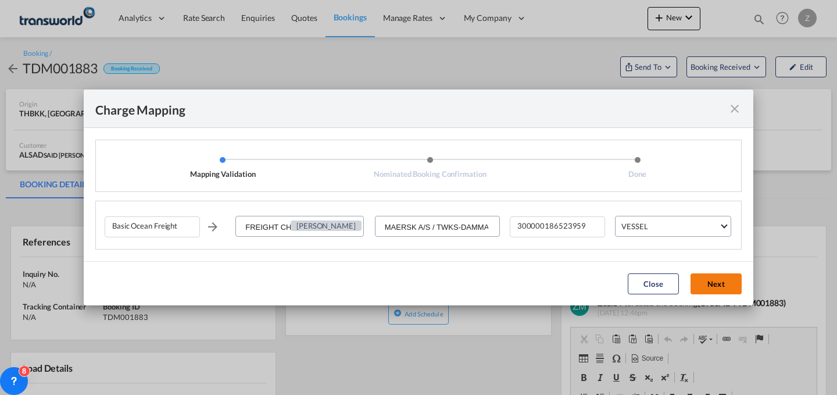
click at [711, 277] on button "Next" at bounding box center [716, 283] width 51 height 21
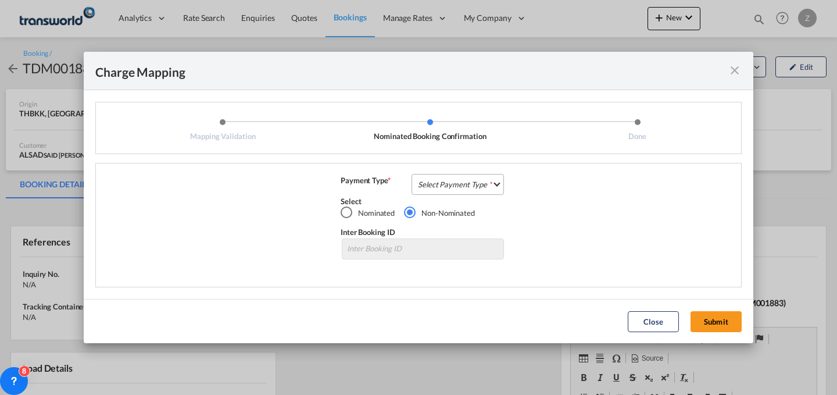
click at [464, 181] on md-select "Select Payment Type COLLECT PREPAID" at bounding box center [458, 184] width 92 height 21
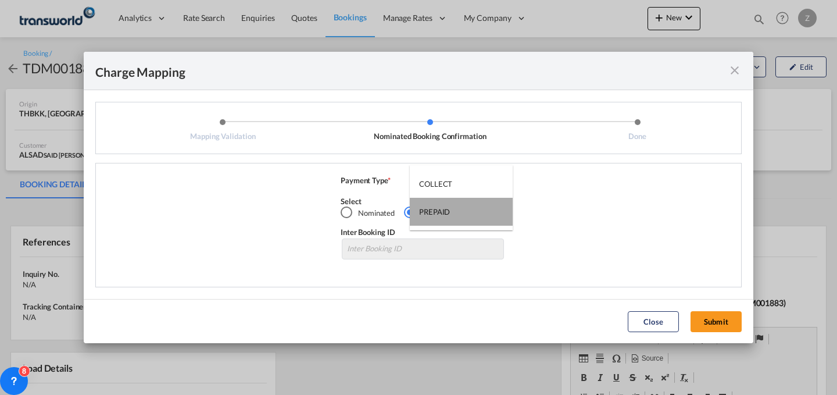
click at [463, 202] on md-option "PREPAID" at bounding box center [461, 212] width 103 height 28
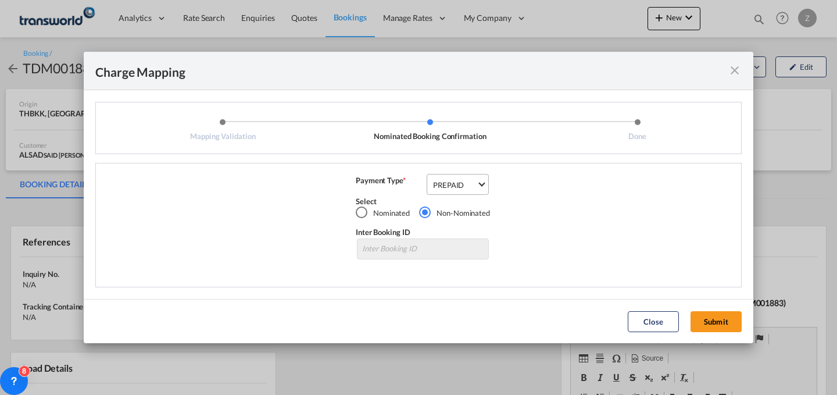
click at [473, 191] on md-select-value "PREPAID" at bounding box center [460, 183] width 56 height 19
click at [480, 160] on md-option "COLLECT" at bounding box center [463, 156] width 79 height 28
click at [705, 317] on button "Submit" at bounding box center [716, 321] width 51 height 21
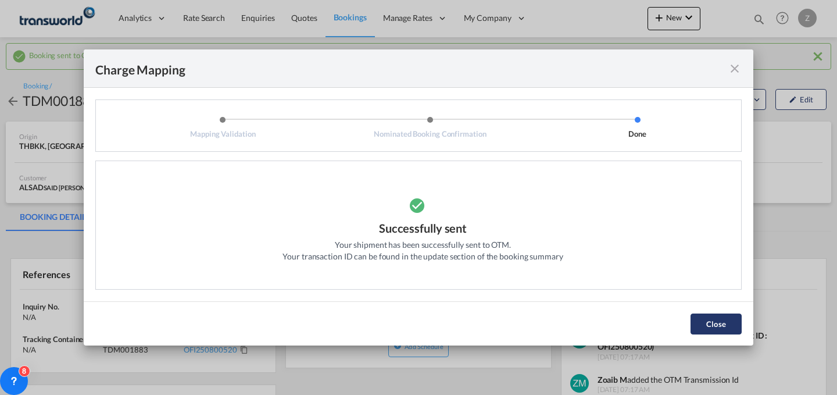
click at [719, 326] on button "Close" at bounding box center [716, 323] width 51 height 21
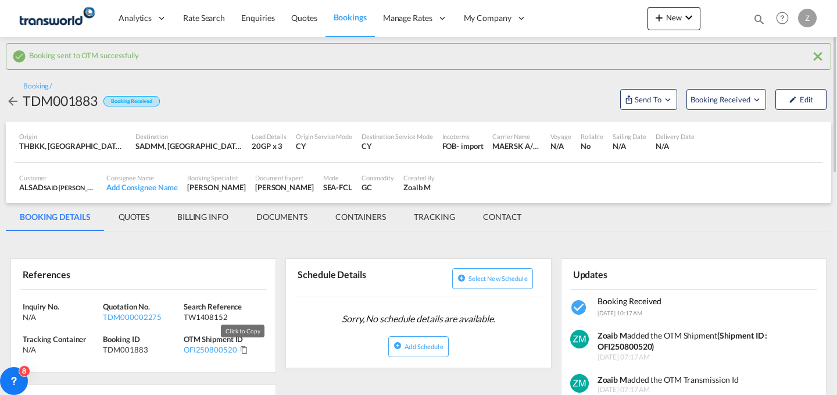
click at [240, 349] on md-icon "Click to Copy" at bounding box center [244, 349] width 8 height 8
click at [659, 90] on button "Send To" at bounding box center [648, 99] width 57 height 21
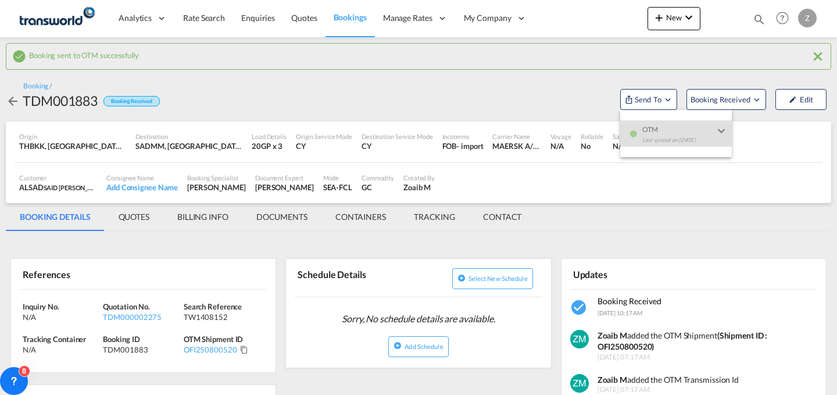
click at [677, 23] on md-backdrop at bounding box center [418, 197] width 837 height 395
click at [677, 23] on button "New" at bounding box center [674, 18] width 53 height 23
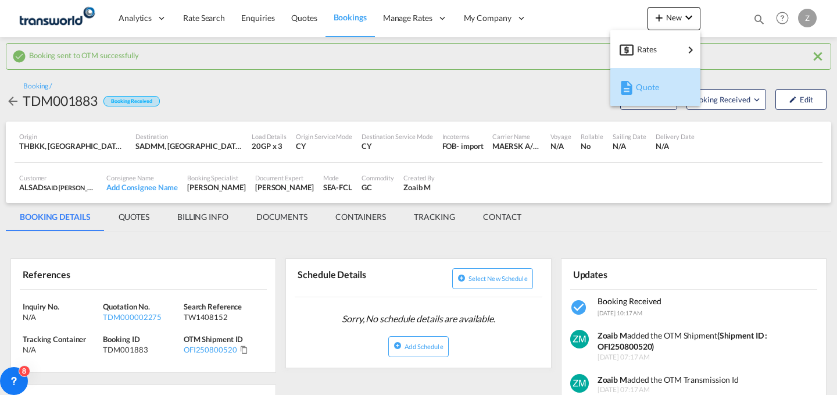
click at [631, 88] on md-icon "button" at bounding box center [627, 88] width 14 height 14
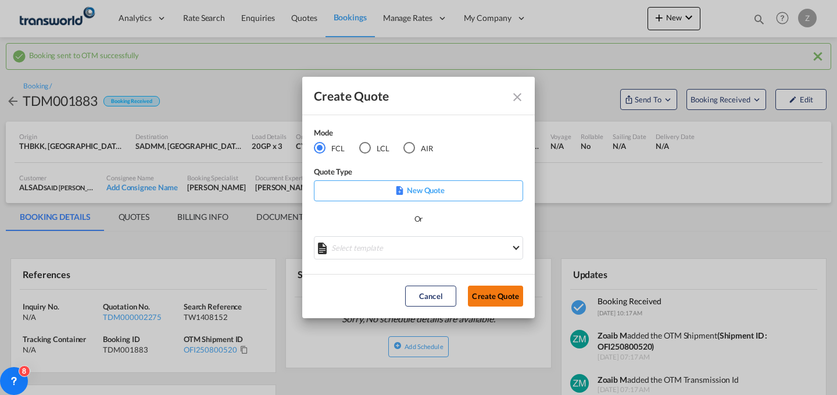
click at [494, 296] on button "Create Quote" at bounding box center [495, 295] width 55 height 21
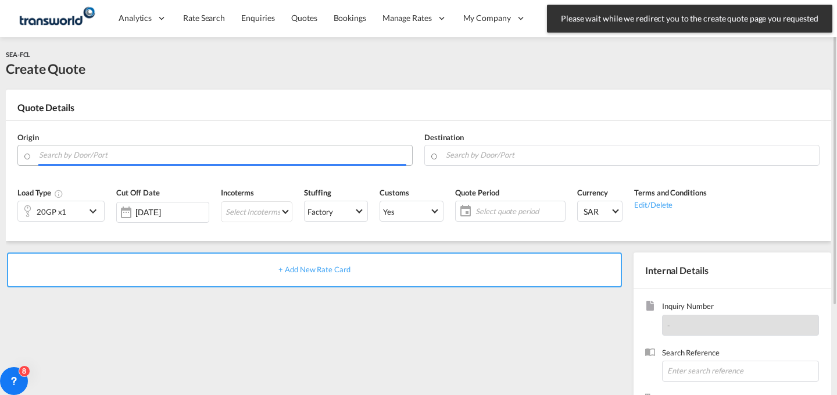
click at [338, 153] on input "Search by Door/Port" at bounding box center [222, 155] width 367 height 20
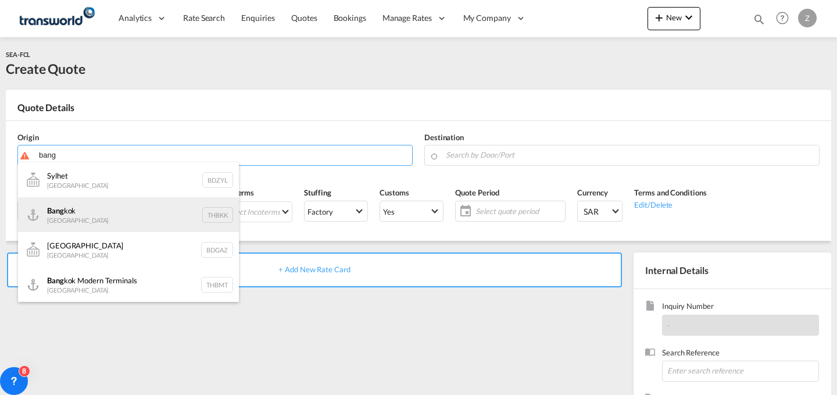
click at [142, 211] on div "Bang kok Thailand THBKK" at bounding box center [128, 214] width 221 height 35
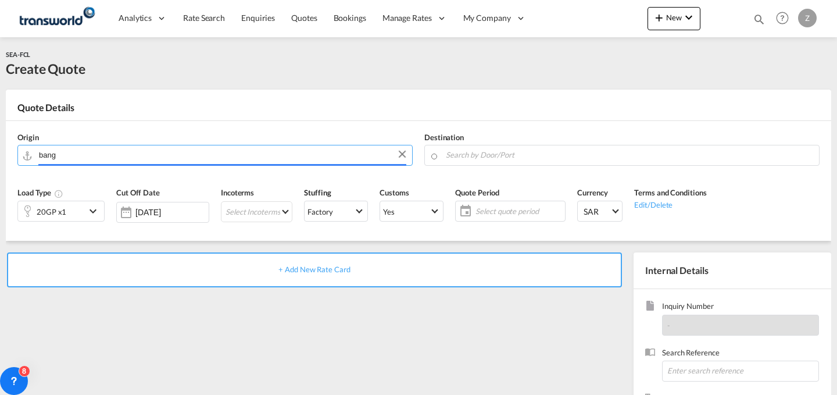
type input "Bangkok, THBKK"
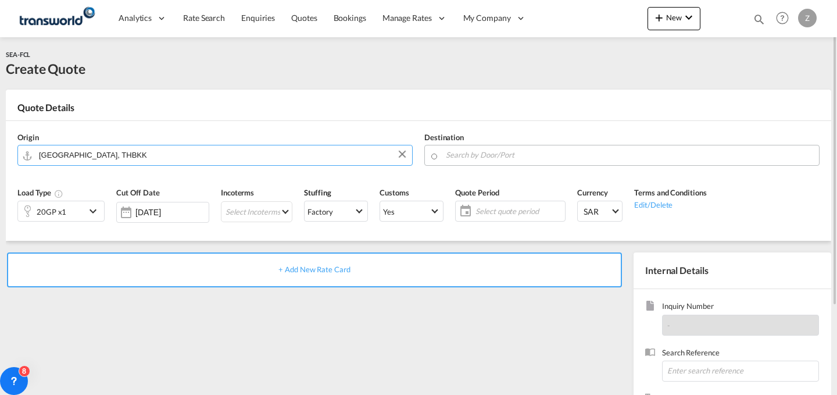
click at [487, 150] on input "Search by Door/Port" at bounding box center [629, 155] width 367 height 20
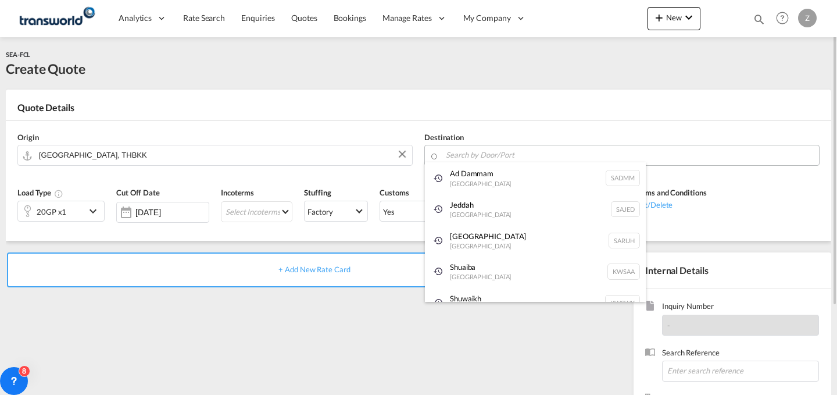
type input "h"
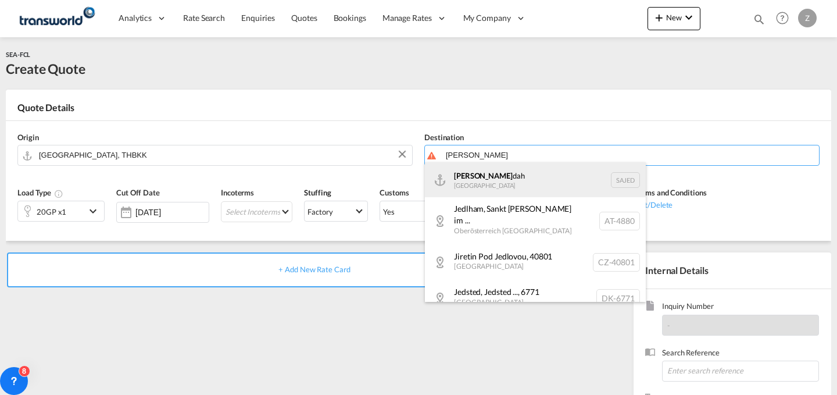
click at [479, 171] on div "Jed dah Saudi Arabia SAJED" at bounding box center [535, 179] width 221 height 35
type input "Jeddah, SAJED"
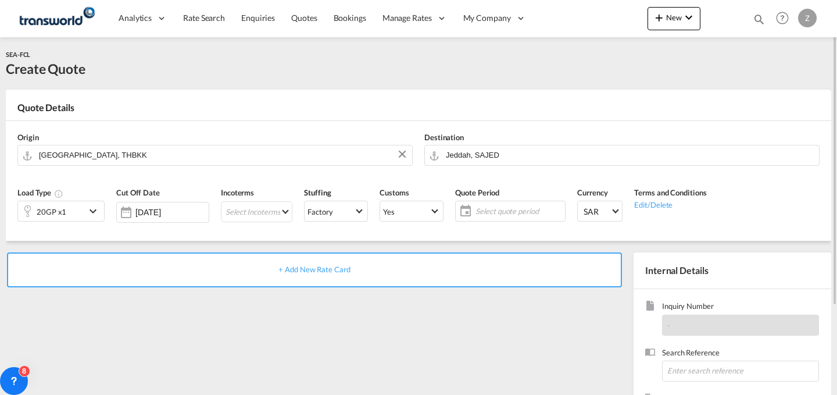
click at [96, 217] on md-icon "icon-chevron-down" at bounding box center [94, 211] width 17 height 14
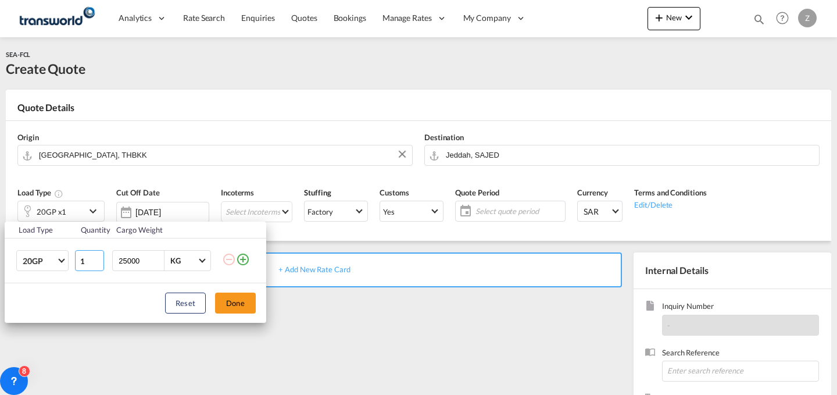
click at [85, 259] on input "1" at bounding box center [89, 260] width 29 height 21
type input "5"
click at [235, 298] on button "Done" at bounding box center [235, 302] width 41 height 21
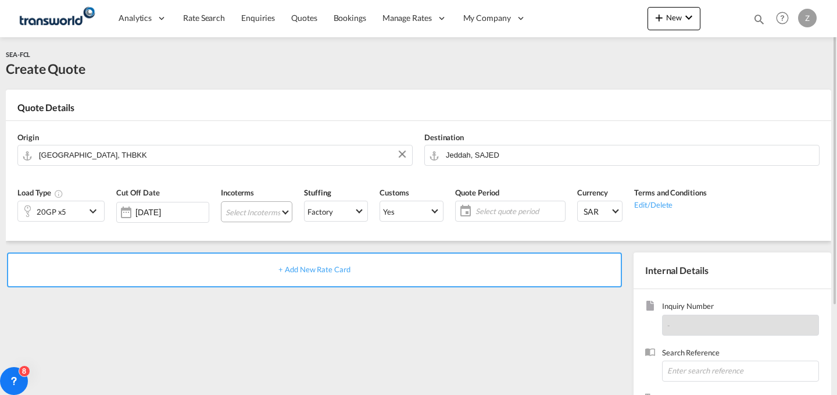
click at [231, 206] on md-select "Select Incoterms DPU - import Delivery at Place Unloaded EXW - export Ex Works …" at bounding box center [256, 211] width 71 height 21
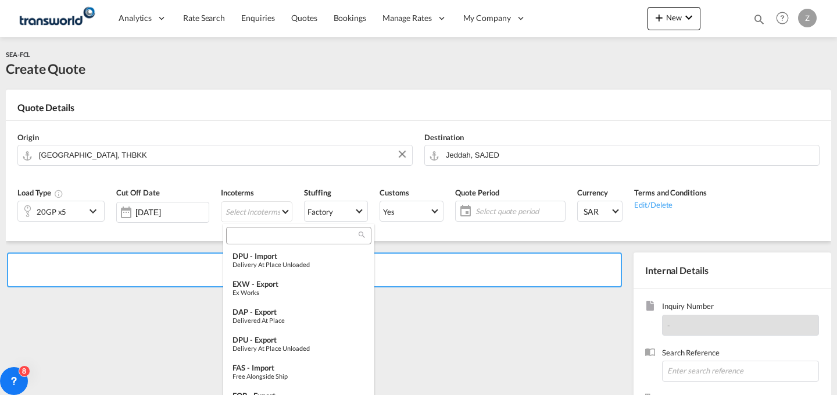
click at [275, 232] on input "search" at bounding box center [294, 235] width 129 height 10
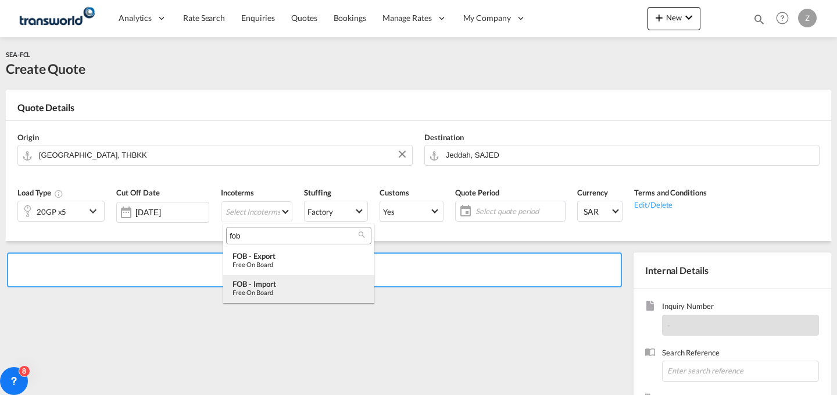
type input "fob"
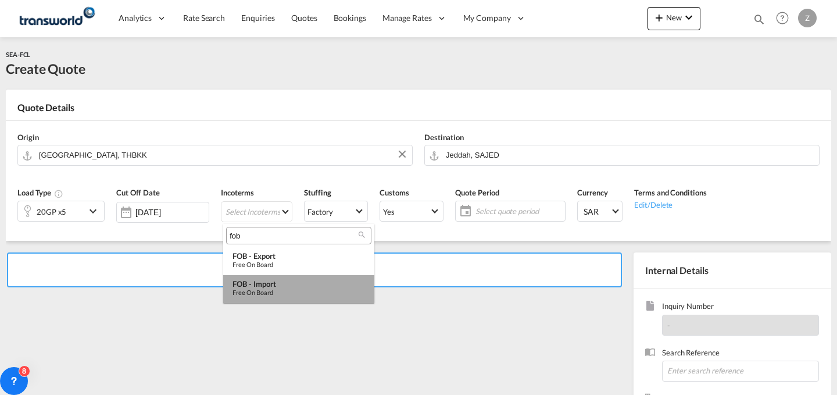
click at [281, 280] on div "FOB - import" at bounding box center [299, 283] width 133 height 9
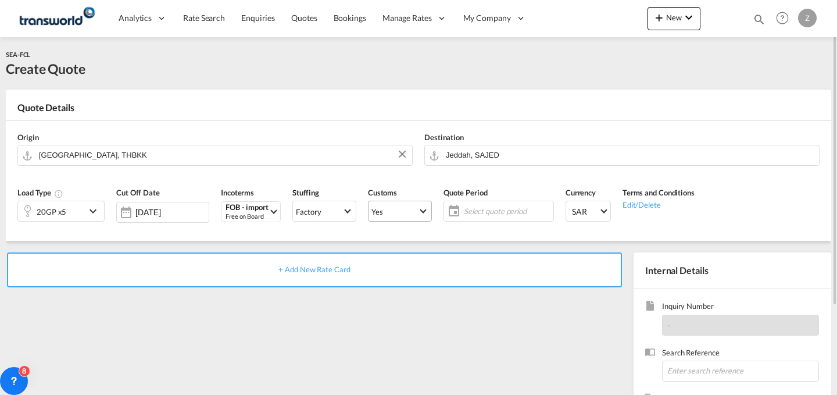
click at [421, 208] on md-select-value "Yes" at bounding box center [400, 211] width 63 height 16
click at [414, 239] on md-option "No" at bounding box center [402, 239] width 81 height 28
click at [413, 215] on span "Yes" at bounding box center [394, 211] width 47 height 10
click at [406, 234] on md-option "No" at bounding box center [402, 239] width 81 height 28
click at [491, 211] on span "Select quote period" at bounding box center [507, 211] width 87 height 10
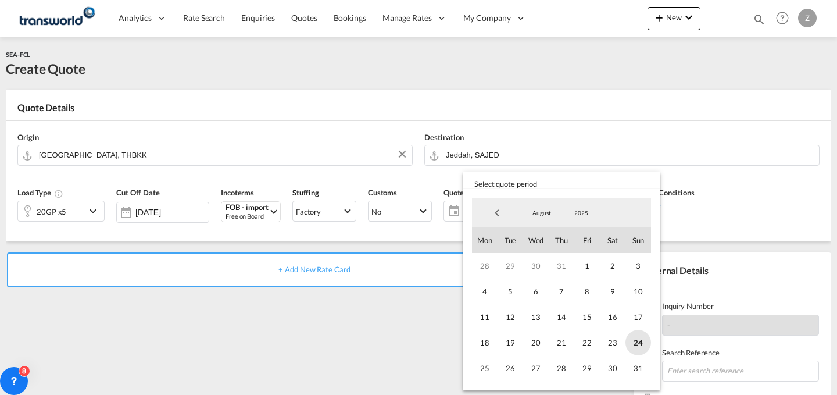
click at [644, 337] on span "24" at bounding box center [638, 343] width 26 height 26
click at [638, 363] on span "31" at bounding box center [638, 368] width 26 height 26
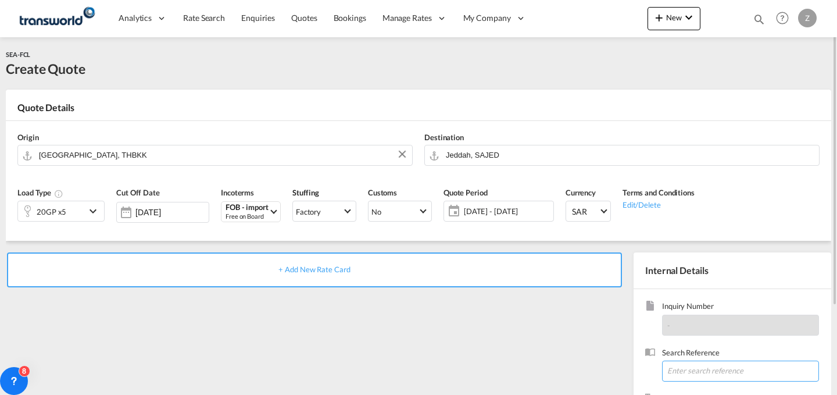
paste input "TW1408152"
click at [688, 371] on input at bounding box center [740, 370] width 157 height 21
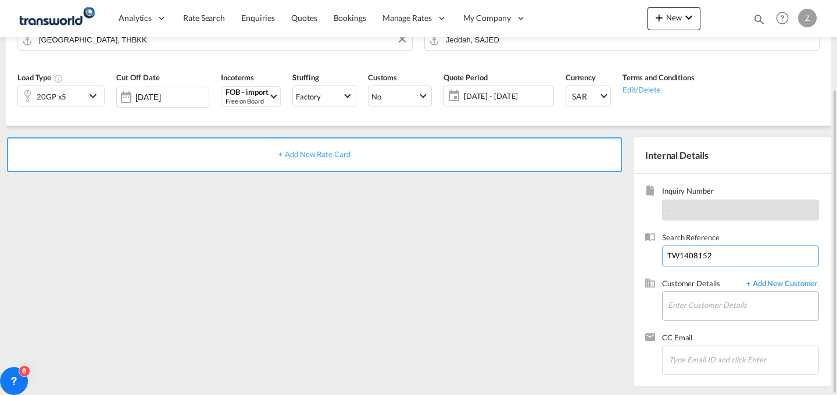
type input "TW1408152"
click at [723, 300] on input "Enter Customer Details" at bounding box center [743, 305] width 151 height 26
click at [717, 303] on body "Analytics Dashboard Reports Rate Search Enquiries Quotes Bookings" at bounding box center [418, 197] width 837 height 395
type input "s"
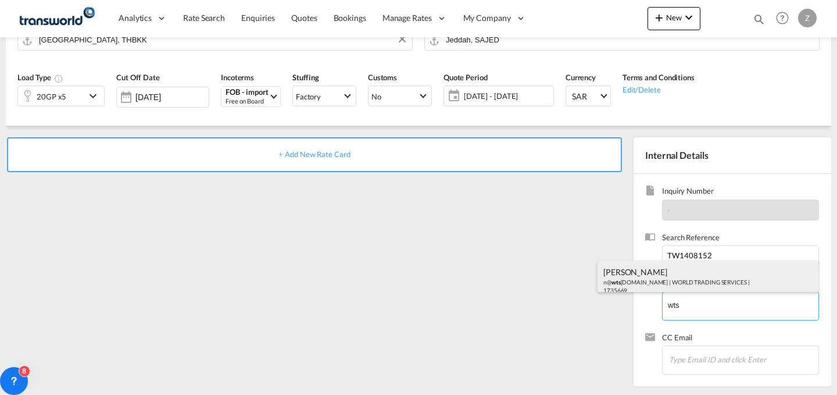
click at [686, 281] on div "[PERSON_NAME] n@ wts [DOMAIN_NAME] | WORLD TRADING SERVICES | 1735669" at bounding box center [708, 280] width 221 height 40
type input "WORLD TRADING SERVICES, [PERSON_NAME], n@[DOMAIN_NAME]"
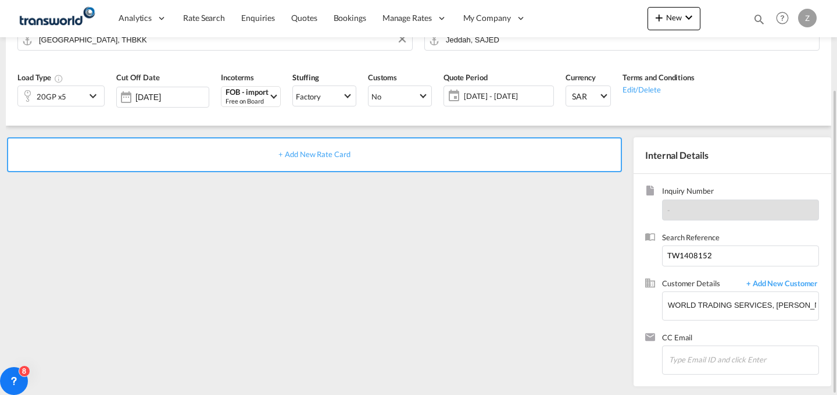
click at [463, 144] on div "+ Add New Rate Card" at bounding box center [314, 154] width 615 height 35
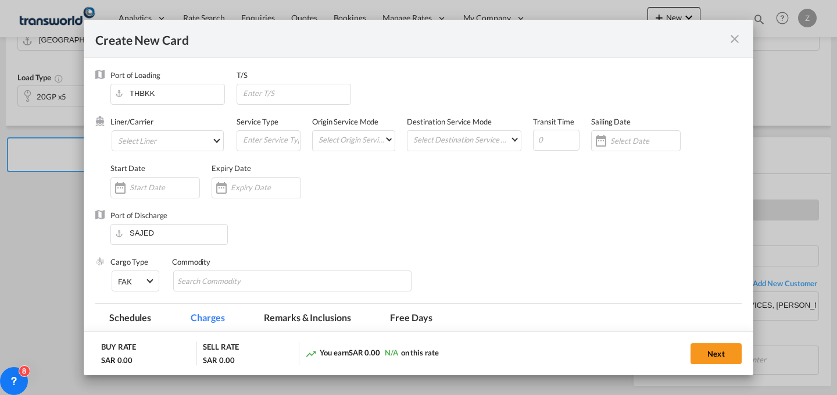
type input "Basic Ocean Freight"
select select "per equipment"
click at [201, 140] on md-select "Select Liner 2HM LOGISTICS D.O.O 2HM LOGISTICS D.O.O. / TWKS-KOPER 3P LOGISTICS…" at bounding box center [168, 140] width 112 height 21
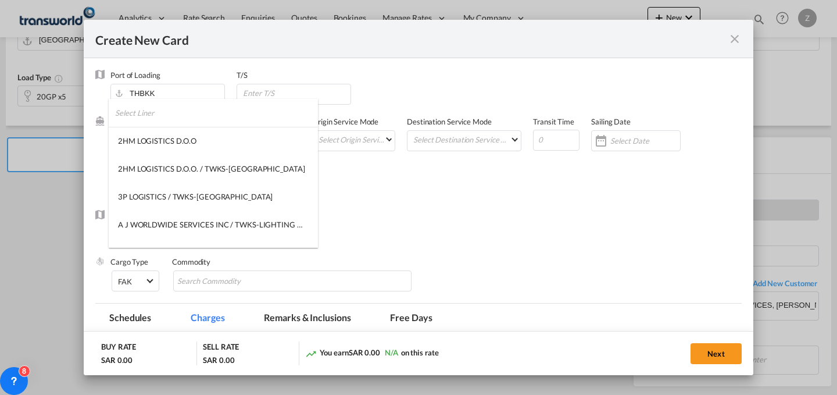
click at [206, 120] on input "search" at bounding box center [216, 113] width 203 height 28
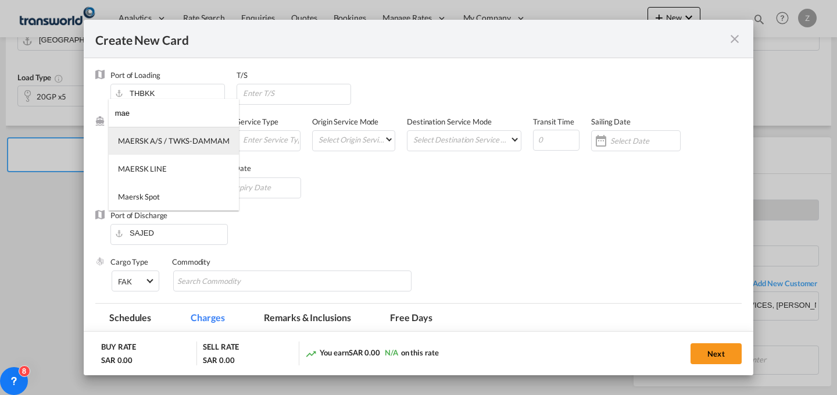
type input "mae"
click at [206, 141] on div "MAERSK A/S / TWKS-DAMMAM" at bounding box center [174, 140] width 112 height 10
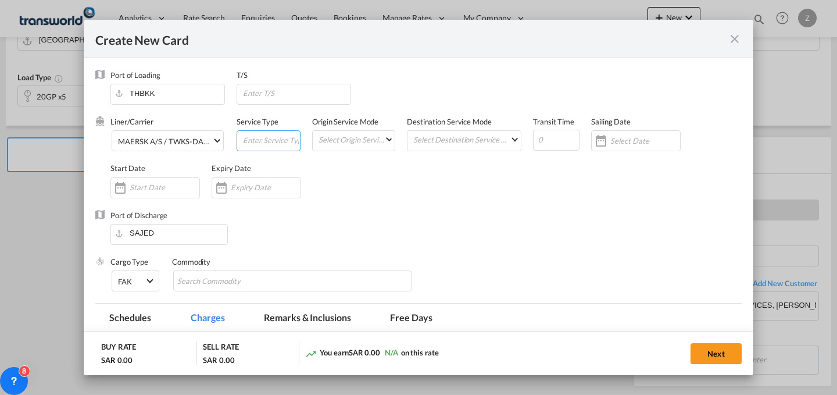
click at [256, 145] on input "Create New Card ..." at bounding box center [271, 139] width 58 height 17
type input "FCL"
click at [348, 141] on md-select "Select Origin Service Mode SD [GEOGRAPHIC_DATA]" at bounding box center [355, 139] width 77 height 16
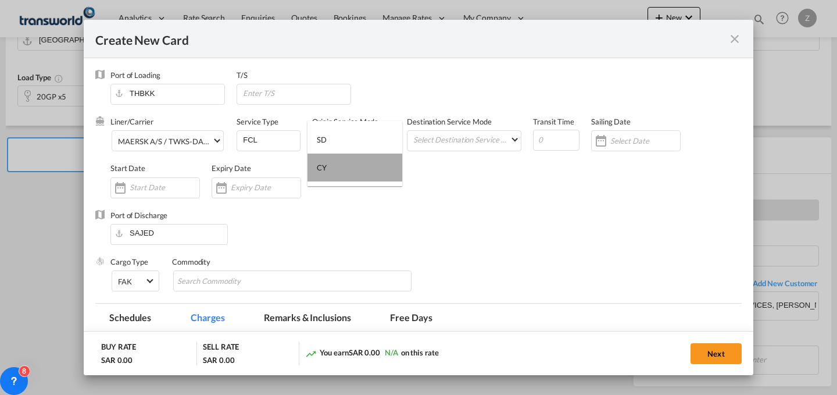
click at [387, 167] on md-option "CY" at bounding box center [354, 167] width 95 height 28
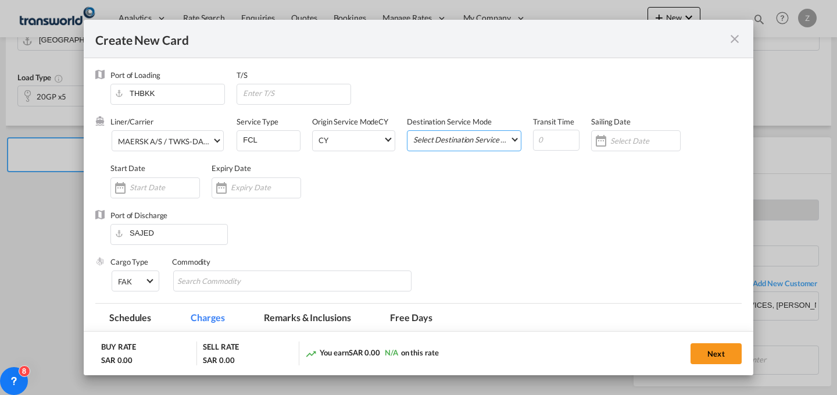
click at [470, 132] on md-select "Select Destination Service Mode SD [GEOGRAPHIC_DATA]" at bounding box center [466, 139] width 109 height 16
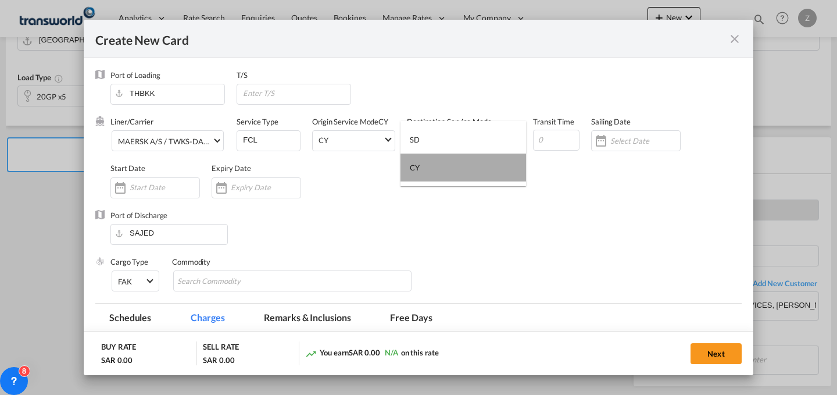
click at [473, 172] on md-option "CY" at bounding box center [463, 167] width 126 height 28
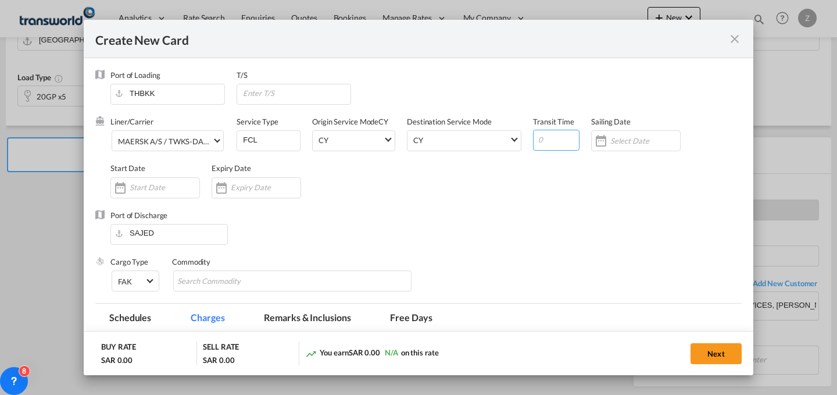
click at [553, 146] on input "Create New Card ..." at bounding box center [556, 140] width 47 height 21
type input "35"
click at [178, 179] on div "Create New Card ..." at bounding box center [155, 187] width 90 height 21
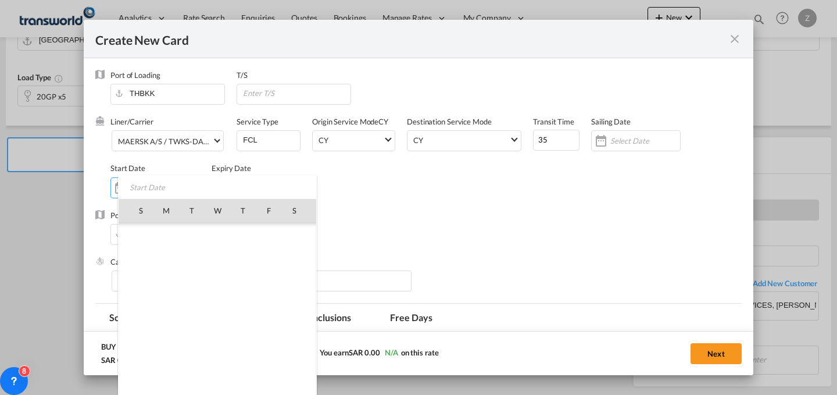
scroll to position [269101, 0]
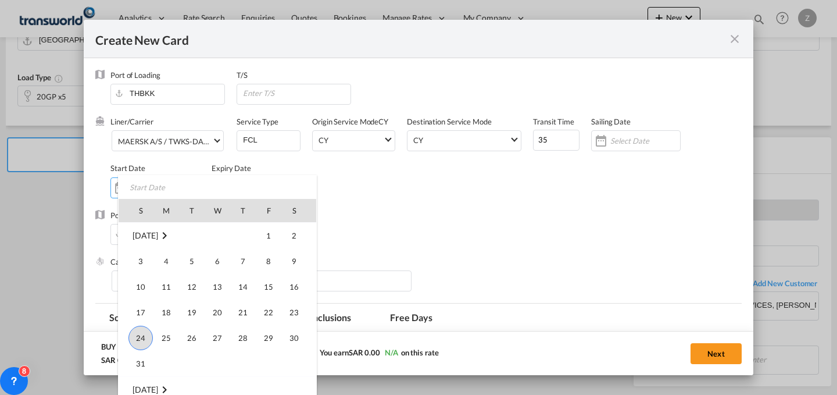
click at [138, 337] on span "24" at bounding box center [140, 338] width 24 height 24
type input "[DATE]"
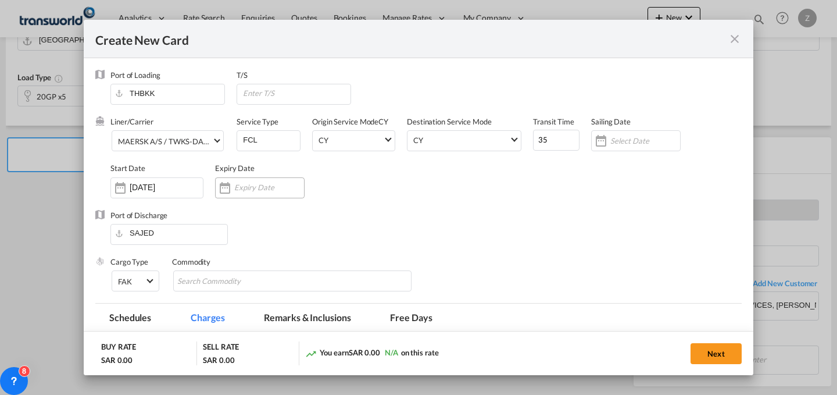
click at [260, 193] on div "Create New Card ..." at bounding box center [260, 187] width 90 height 21
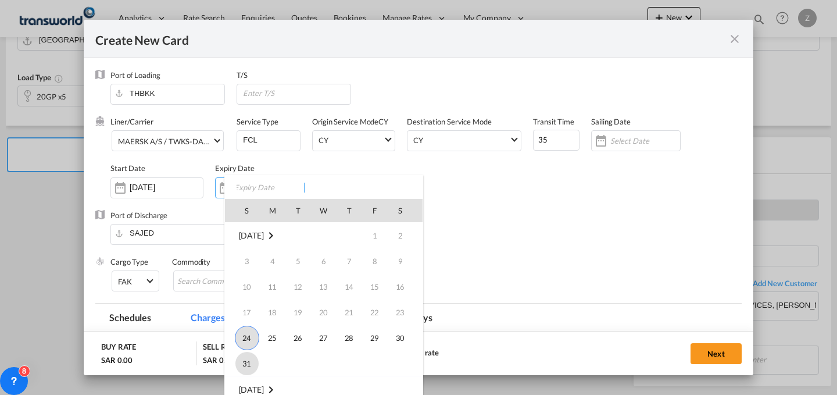
click at [245, 365] on span "31" at bounding box center [246, 363] width 23 height 23
type input "[DATE]"
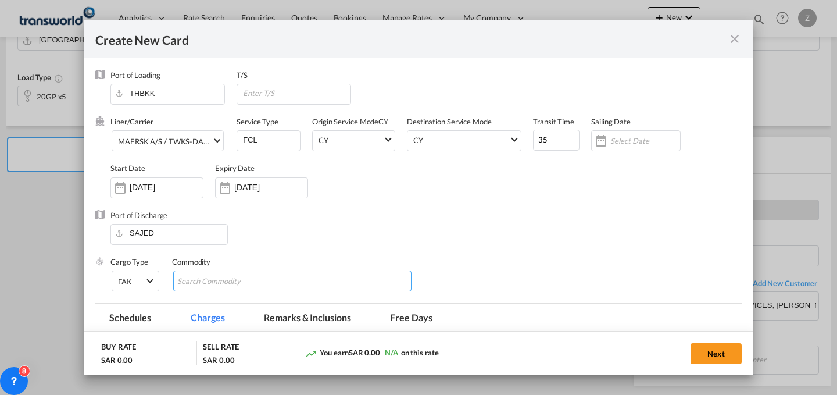
click at [251, 270] on md-chips-wrap "Chips container with autocompletion. Enter the text area, type text to search, …" at bounding box center [292, 280] width 238 height 21
type input "GC"
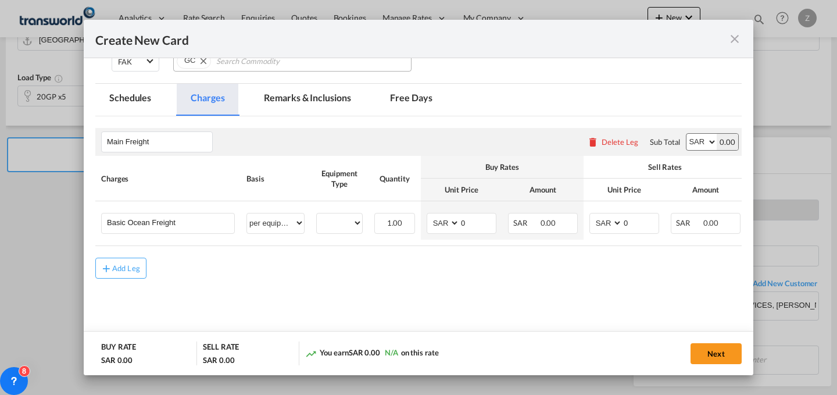
scroll to position [222, 0]
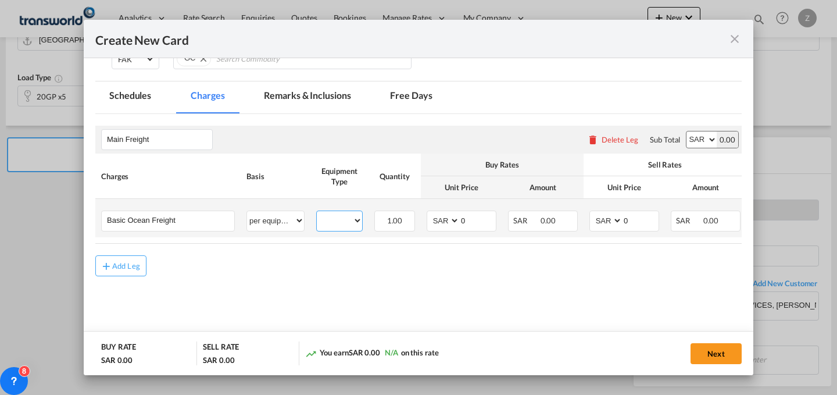
click at [339, 220] on select "20GP" at bounding box center [339, 221] width 45 height 16
select select "20GP"
click at [317, 213] on select "20GP" at bounding box center [339, 221] width 45 height 16
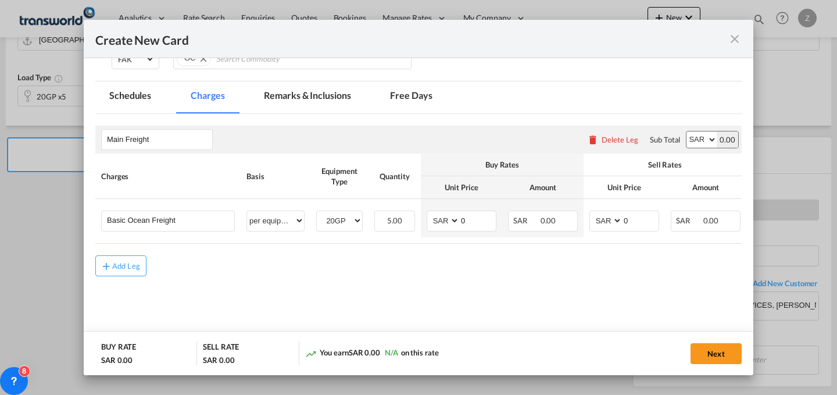
click at [696, 141] on select "AED AFN ALL AMD ANG AOA ARS AUD AWG AZN BAM BBD BDT BGN BHD BIF BMD BND [PERSON…" at bounding box center [701, 139] width 30 height 16
select select "string:USD"
click at [686, 131] on select "AED AFN ALL AMD ANG AOA ARS AUD AWG AZN BAM BBD BDT BGN BHD BIF BMD BND [PERSON…" at bounding box center [701, 139] width 30 height 16
click at [607, 210] on td "AED AFN ALL AMD ANG AOA ARS AUD AWG AZN BAM BBD BDT BGN BHD BIF BMD BND BOB BRL…" at bounding box center [624, 218] width 81 height 38
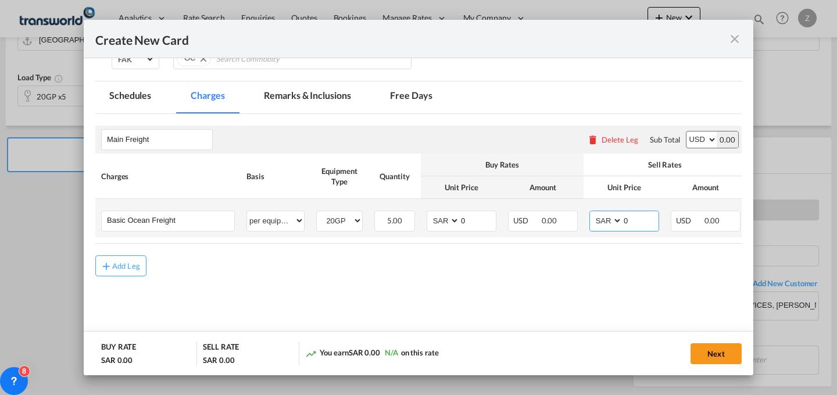
click at [606, 217] on select "AED AFN ALL AMD ANG AOA ARS AUD AWG AZN BAM BBD BDT BGN BHD BIF BMD BND [PERSON…" at bounding box center [607, 221] width 30 height 16
select select "string:USD"
click at [592, 213] on select "AED AFN ALL AMD ANG AOA ARS AUD AWG AZN BAM BBD BDT BGN BHD BIF BMD BND [PERSON…" at bounding box center [607, 221] width 30 height 16
click at [449, 221] on select "AED AFN ALL AMD ANG AOA ARS AUD AWG AZN BAM BBD BDT BGN BHD BIF BMD BND [PERSON…" at bounding box center [444, 221] width 30 height 16
select select "string:USD"
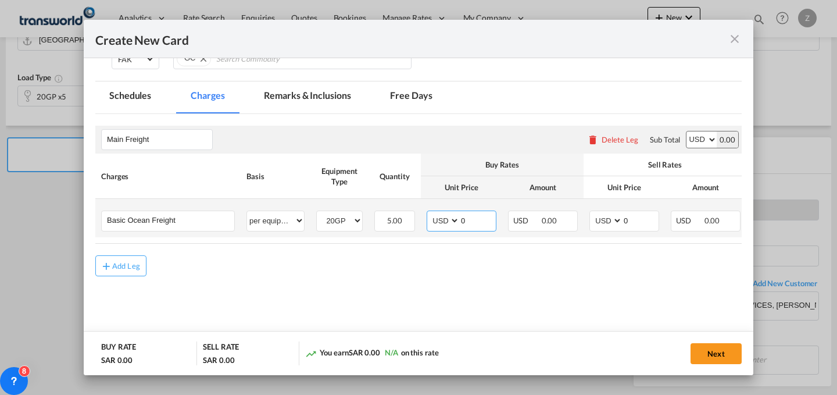
click at [429, 213] on select "AED AFN ALL AMD ANG AOA ARS AUD AWG AZN BAM BBD BDT BGN BHD BIF BMD BND [PERSON…" at bounding box center [444, 221] width 30 height 16
click at [654, 216] on input "0" at bounding box center [641, 219] width 36 height 17
click at [489, 220] on input "0" at bounding box center [478, 219] width 36 height 17
type input "1800"
click at [638, 212] on input "Create New Card ..." at bounding box center [641, 219] width 36 height 17
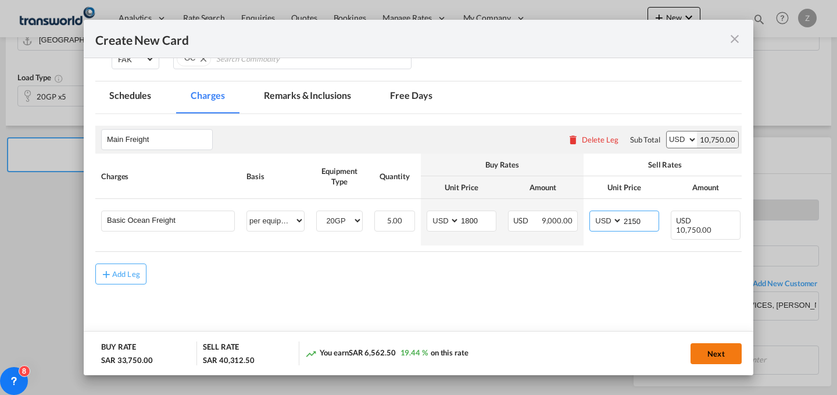
type input "2150"
click at [711, 348] on button "Next" at bounding box center [716, 353] width 51 height 21
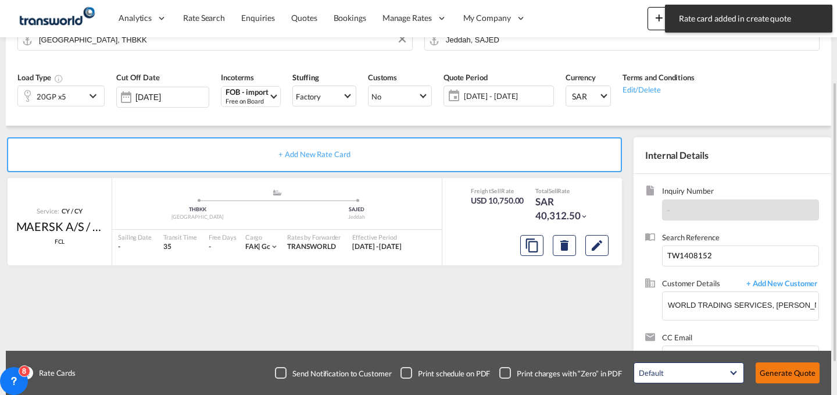
click at [787, 373] on button "Generate Quote" at bounding box center [788, 372] width 64 height 21
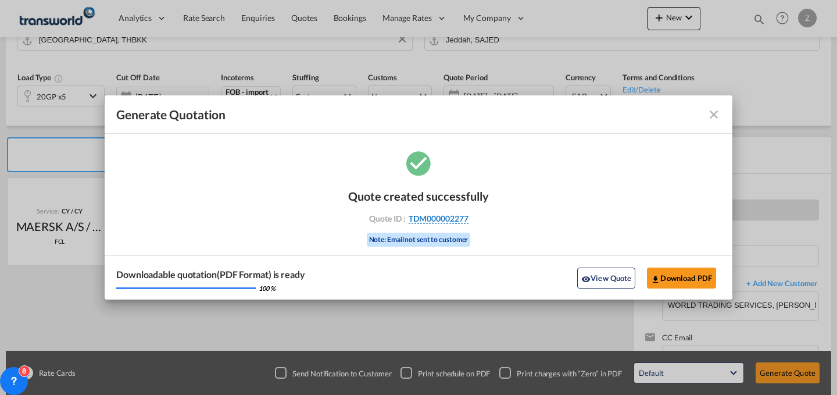
click at [463, 216] on span "TDM000002277" at bounding box center [439, 218] width 60 height 10
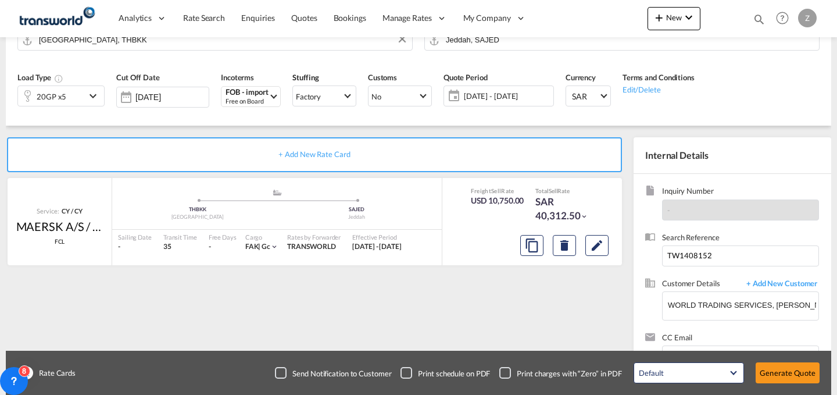
click at [463, 216] on div "Quote created successfully Quote ID : TDM000002277 Note: Email not sent to cust…" at bounding box center [419, 211] width 314 height 76
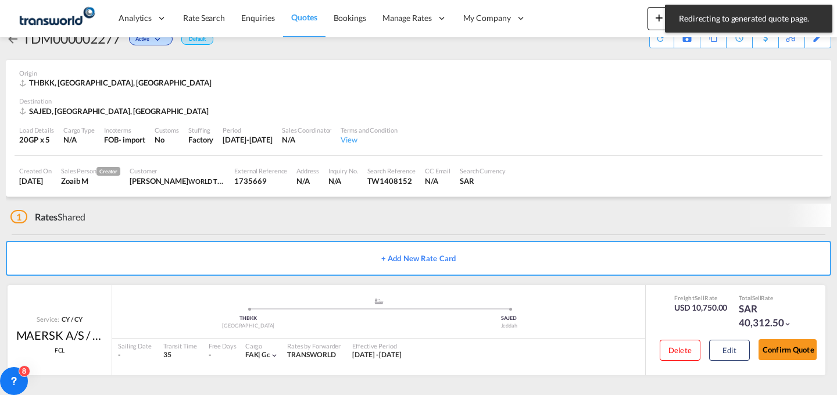
scroll to position [22, 0]
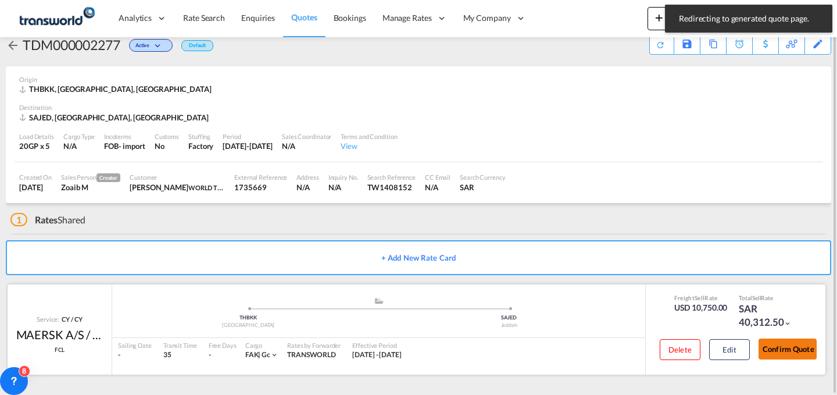
click at [796, 349] on button "Confirm Quote" at bounding box center [788, 348] width 58 height 21
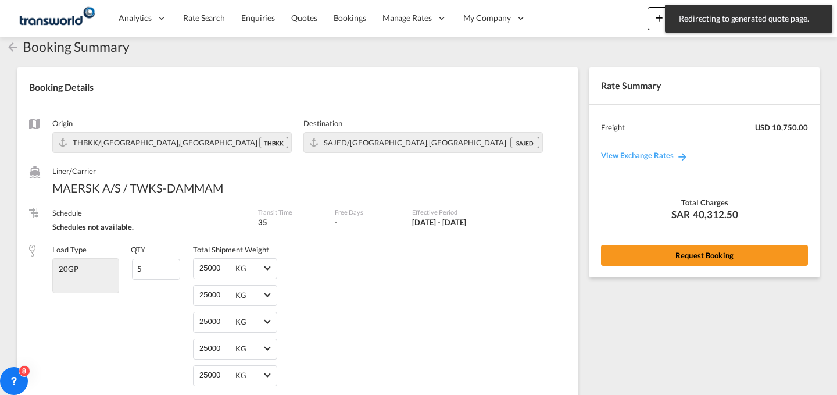
scroll to position [531, 0]
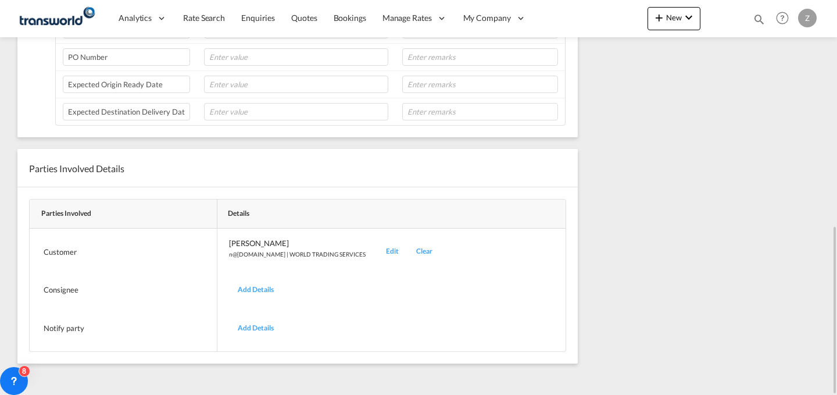
click at [377, 253] on div "Edit" at bounding box center [392, 251] width 30 height 27
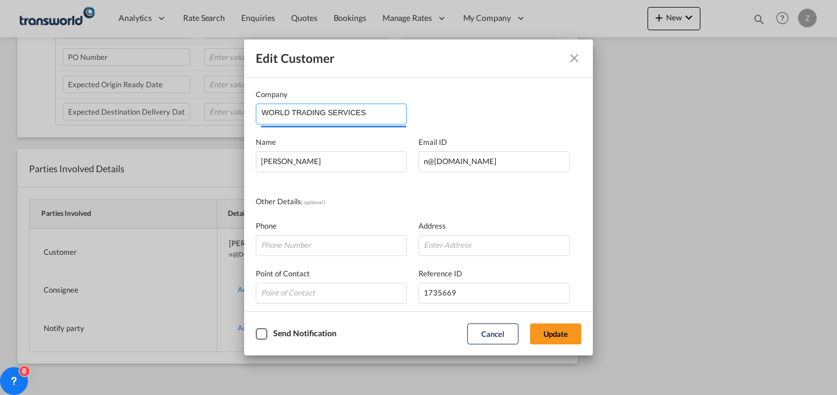
drag, startPoint x: 376, startPoint y: 119, endPoint x: 157, endPoint y: 123, distance: 219.2
click at [157, 123] on div "Edit Customer Company WORLD TRADING SERVICES Name [PERSON_NAME] Email ID [EMAIL…" at bounding box center [418, 197] width 837 height 395
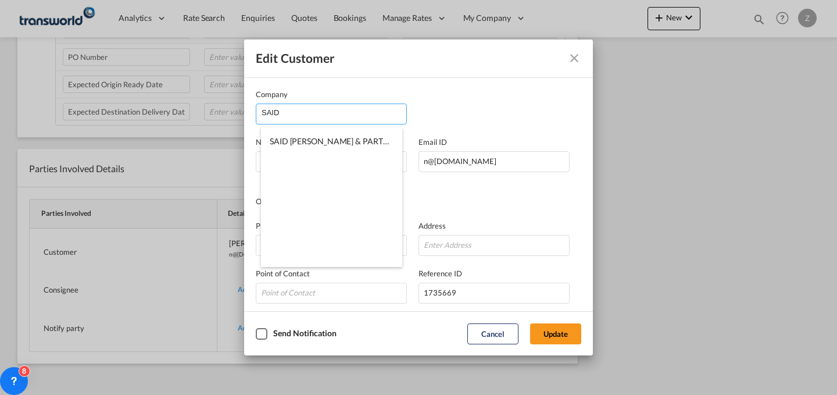
click at [319, 135] on li "SAID [PERSON_NAME] & PARTNERS CO LTD" at bounding box center [331, 141] width 141 height 28
type input "SAID [PERSON_NAME] & PARTNERS CO LTD"
type input "alsad.abdulsamad@binzagr.com.sa"
type input "551849327"
type input "1412276"
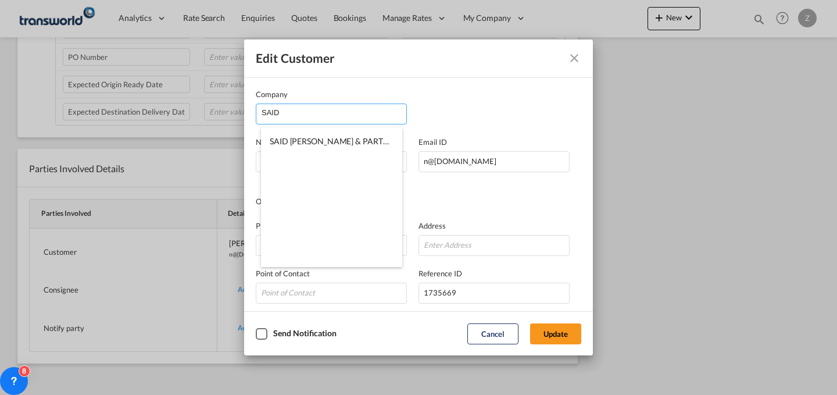
type input "22233"
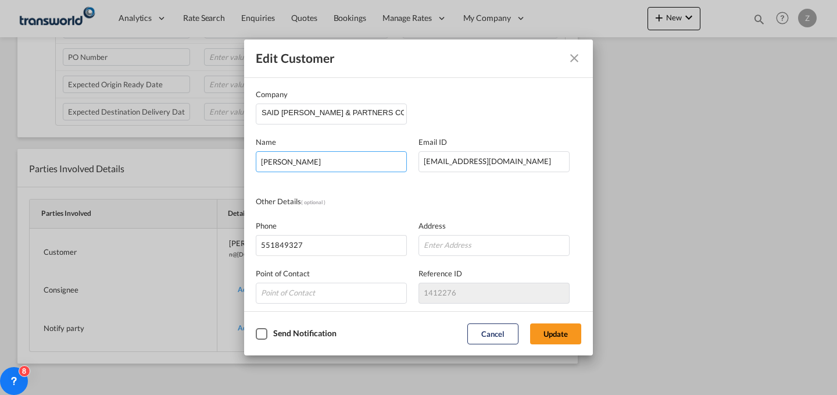
drag, startPoint x: 384, startPoint y: 165, endPoint x: 135, endPoint y: 182, distance: 249.4
click at [135, 182] on div "Edit Customer Company SAID M.O BINZAGR & PARTNERS CO LTD Name NABEEL MOHAMMED E…" at bounding box center [418, 197] width 837 height 395
type input "ALSAD"
click at [555, 335] on button "Update" at bounding box center [555, 333] width 51 height 21
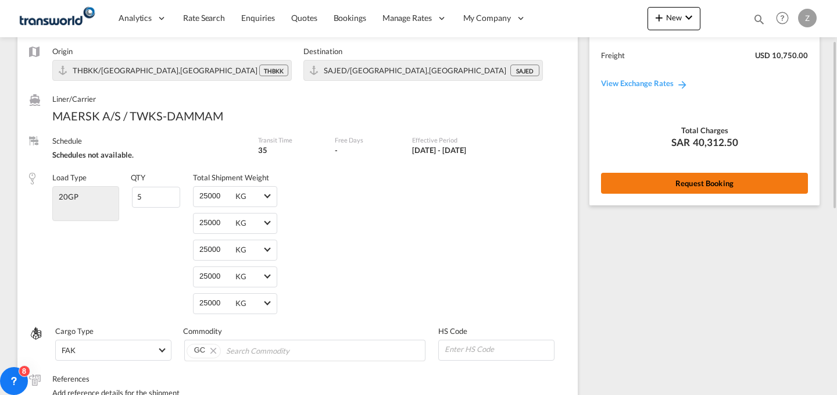
scroll to position [94, 0]
click at [654, 181] on button "Request Booking" at bounding box center [704, 183] width 207 height 21
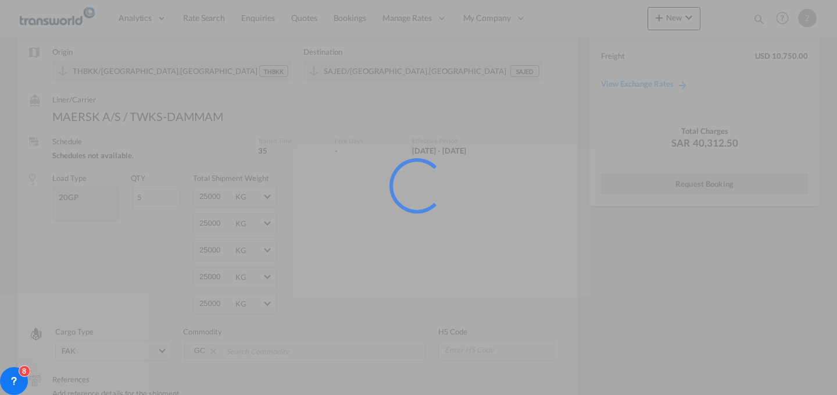
scroll to position [0, 0]
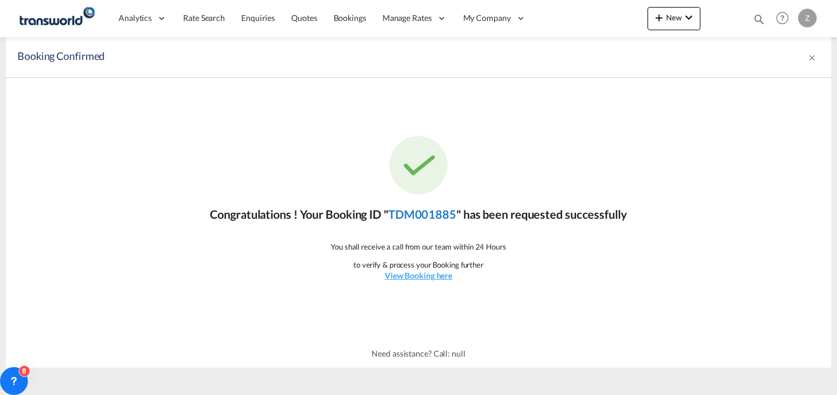
click at [437, 217] on link "TDM001885" at bounding box center [422, 214] width 68 height 14
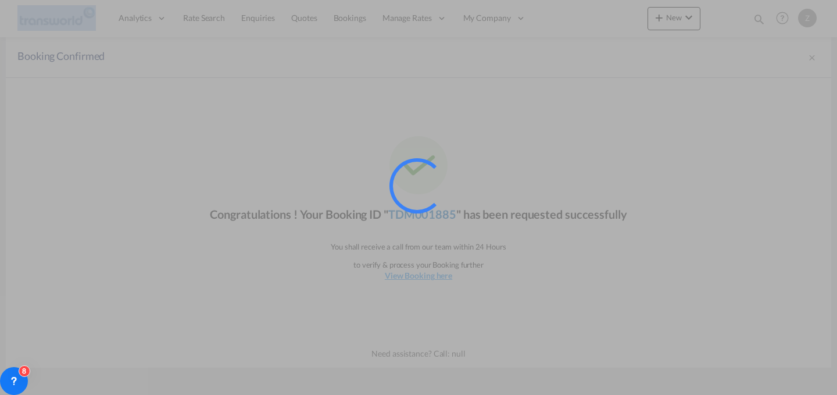
click at [437, 217] on div at bounding box center [432, 201] width 87 height 87
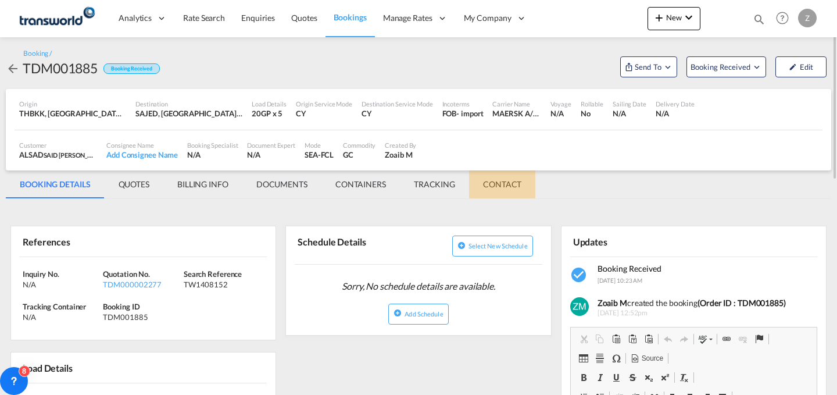
click at [506, 192] on md-tab-item "CONTACT" at bounding box center [502, 184] width 66 height 28
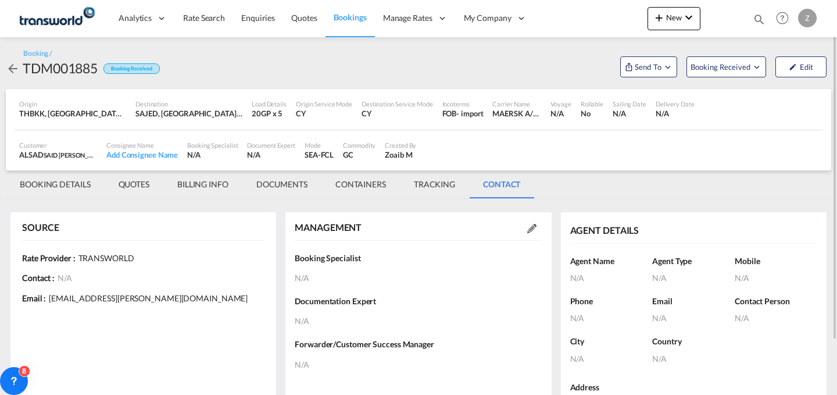
click at [532, 228] on md-icon at bounding box center [531, 228] width 9 height 9
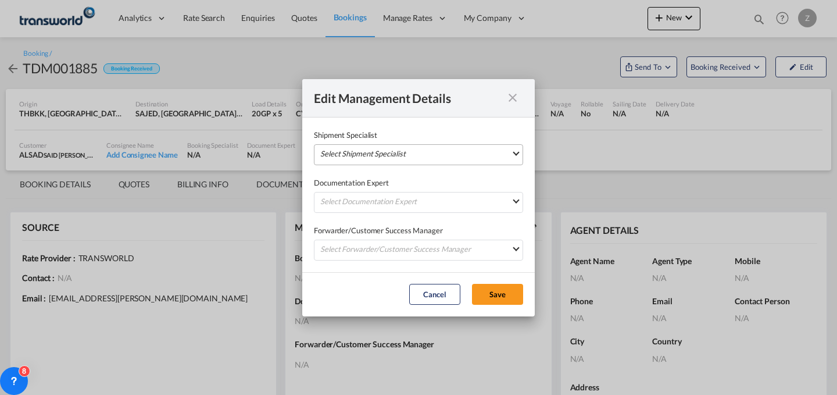
click at [444, 158] on md-select "Select Shipment Specialist [PERSON_NAME] W [PERSON_NAME][EMAIL_ADDRESS][PERSON_…" at bounding box center [418, 154] width 209 height 21
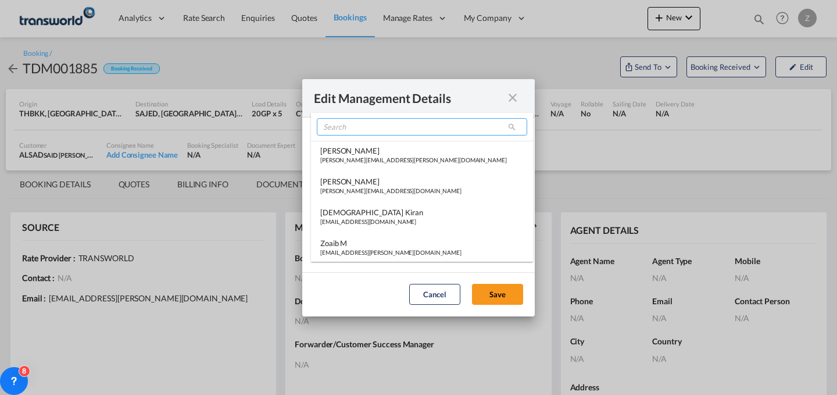
click at [387, 135] on input "search" at bounding box center [422, 126] width 210 height 17
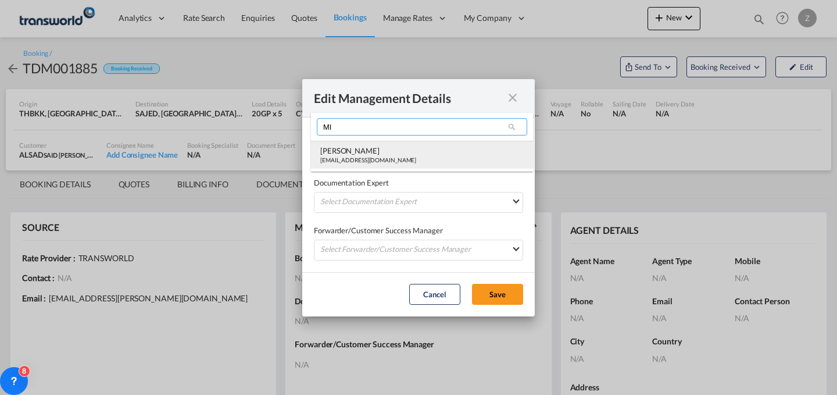
type input "MI"
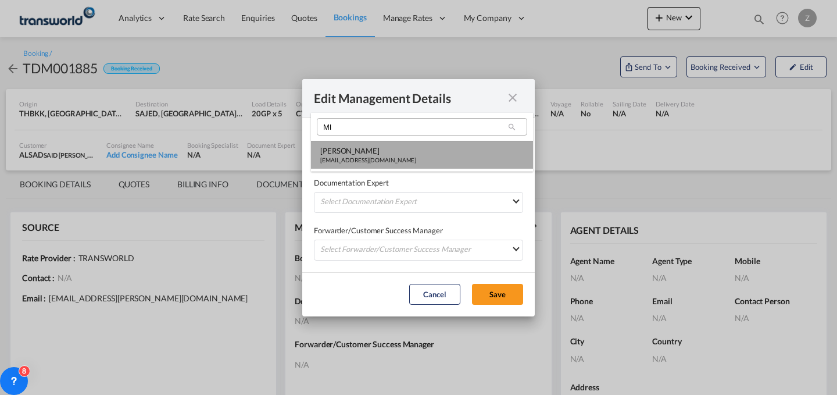
click at [379, 161] on div "[EMAIL_ADDRESS][DOMAIN_NAME]" at bounding box center [368, 160] width 96 height 8
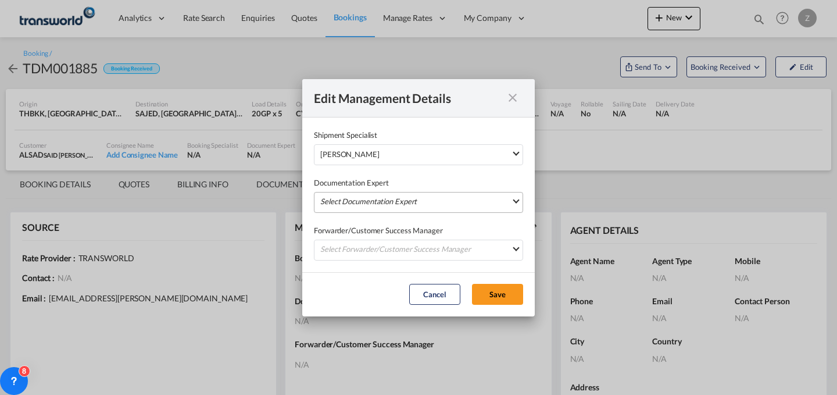
click at [369, 195] on md-select "Select Documentation Expert [PERSON_NAME] W [PERSON_NAME][EMAIL_ADDRESS][PERSON…" at bounding box center [418, 202] width 209 height 21
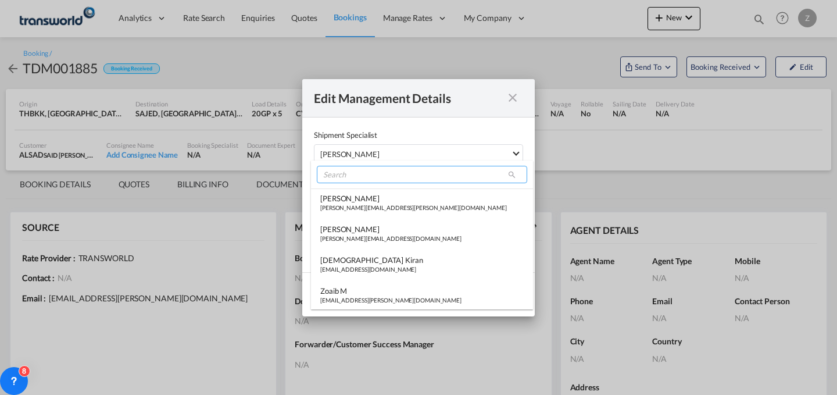
click at [375, 175] on input "search" at bounding box center [422, 174] width 210 height 17
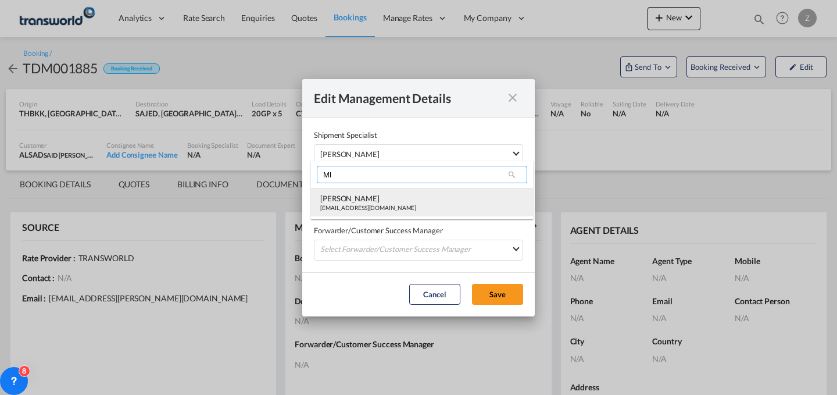
type input "MI"
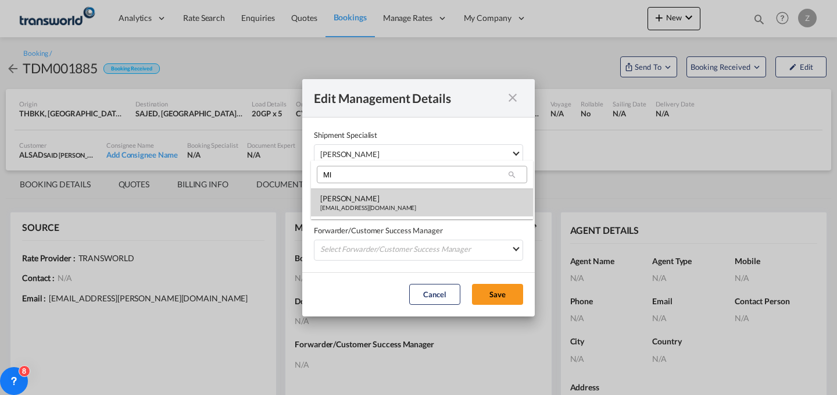
click at [361, 198] on div "[PERSON_NAME]" at bounding box center [368, 198] width 96 height 10
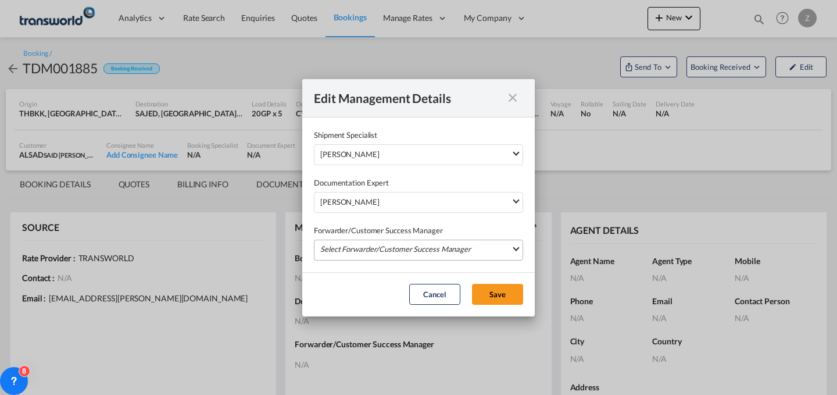
click at [360, 247] on md-select "Select Forwarder/Customer Success Manager [PERSON_NAME] [PERSON_NAME][EMAIL_ADD…" at bounding box center [418, 249] width 209 height 21
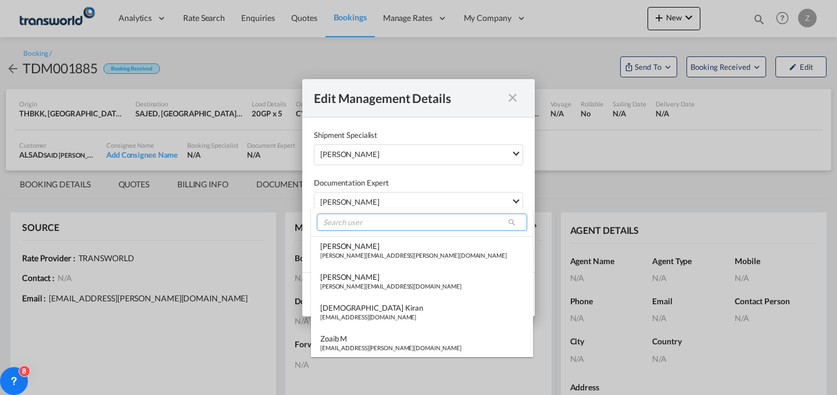
click at [370, 221] on input "search" at bounding box center [422, 221] width 210 height 17
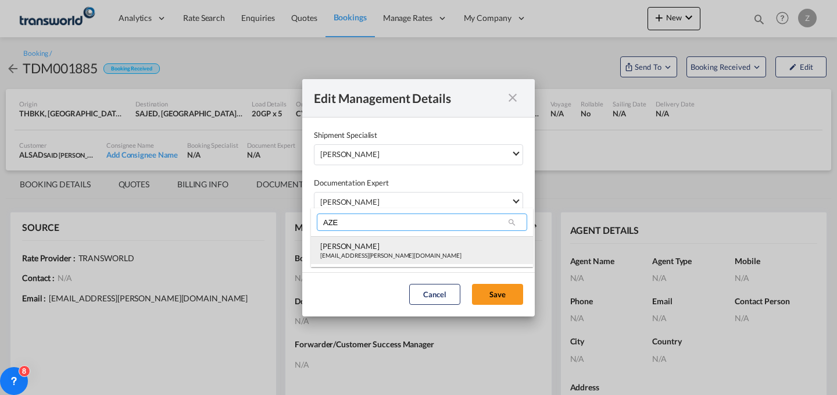
type input "AZE"
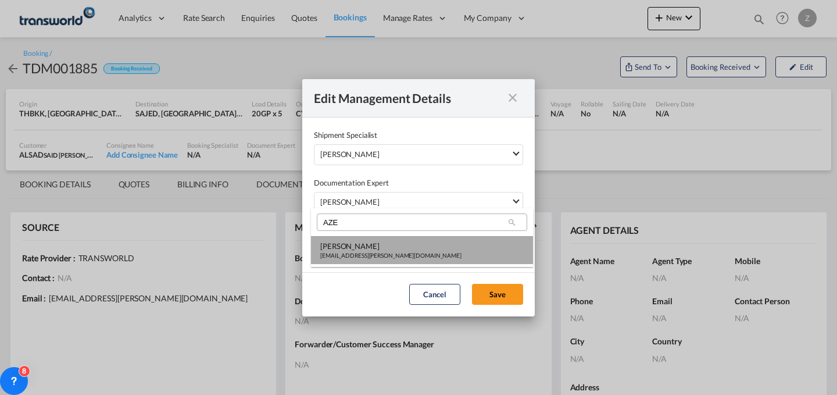
click at [363, 247] on div "[PERSON_NAME]" at bounding box center [390, 246] width 141 height 10
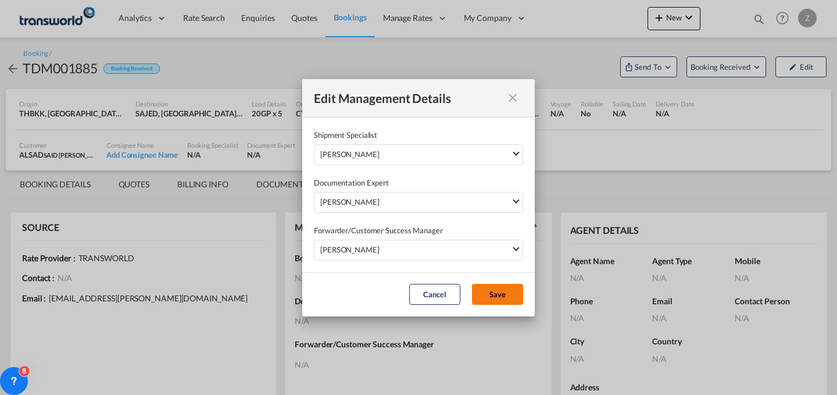
click at [500, 294] on button "Save" at bounding box center [497, 294] width 51 height 21
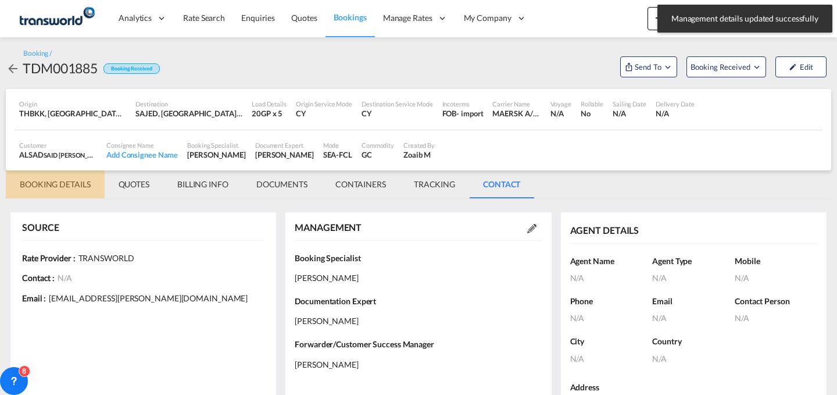
click at [73, 180] on md-tab-item "BOOKING DETAILS" at bounding box center [55, 184] width 99 height 28
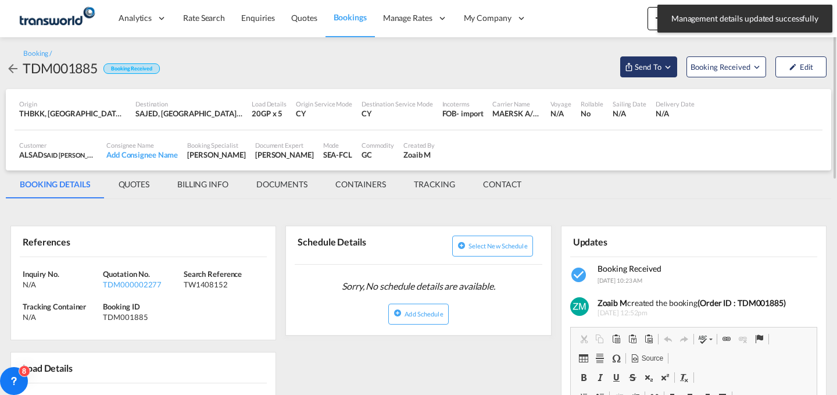
click at [649, 66] on span "Send To" at bounding box center [648, 67] width 29 height 12
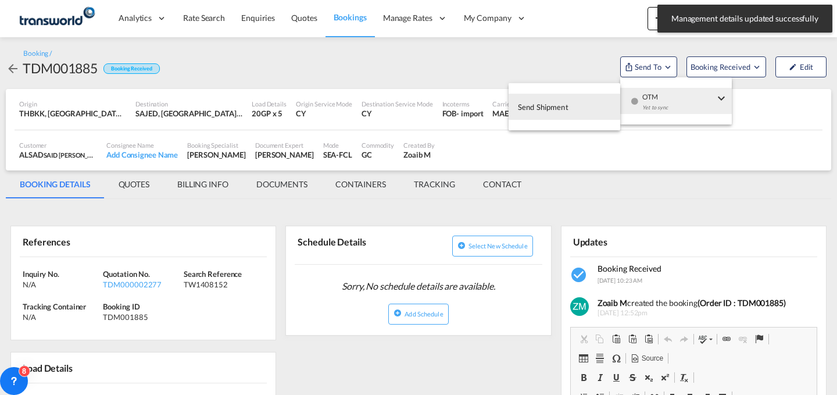
click at [651, 95] on span "OTM" at bounding box center [678, 93] width 72 height 10
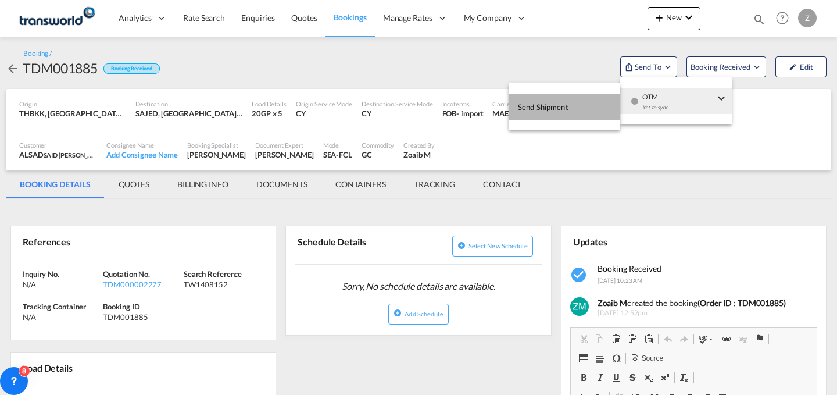
click at [581, 104] on button "Send Shipment" at bounding box center [565, 107] width 112 height 26
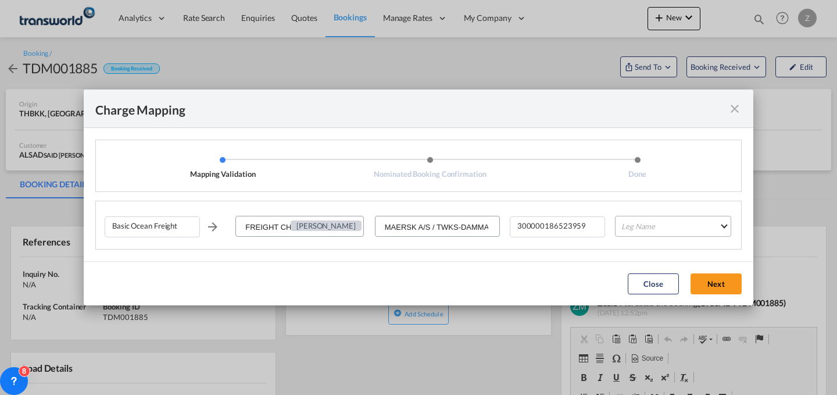
click at [663, 217] on md-select "Leg Name HANDLING ORIGIN VESSEL HANDLING DESTINATION OTHERS TL PICK UP CUSTOMS …" at bounding box center [673, 226] width 116 height 21
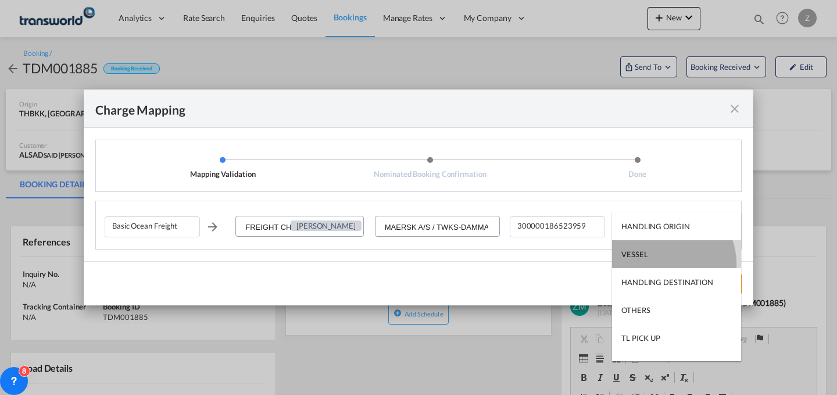
click at [661, 263] on md-option "VESSEL" at bounding box center [676, 254] width 129 height 28
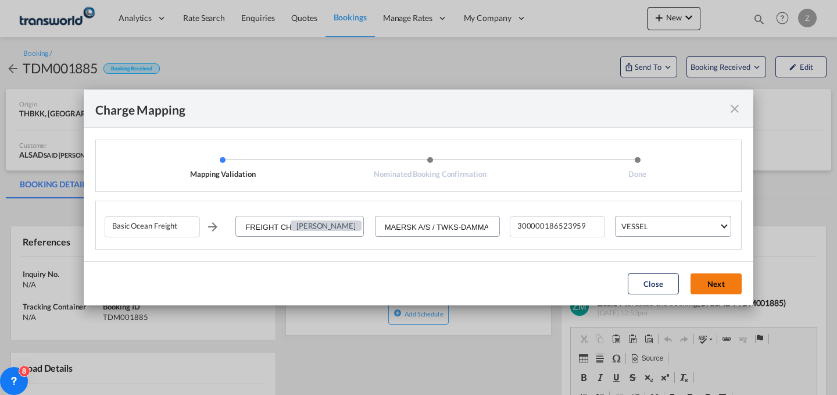
click at [702, 278] on button "Next" at bounding box center [716, 283] width 51 height 21
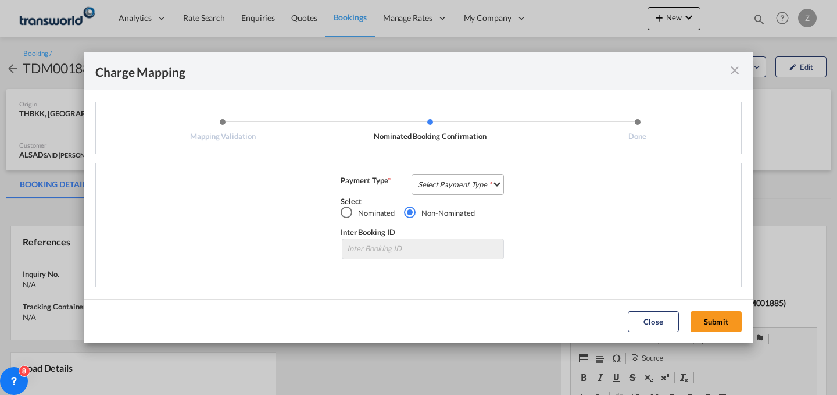
click at [482, 181] on md-select "Select Payment Type COLLECT PREPAID" at bounding box center [458, 184] width 92 height 21
click at [467, 188] on md-option "COLLECT" at bounding box center [461, 184] width 103 height 28
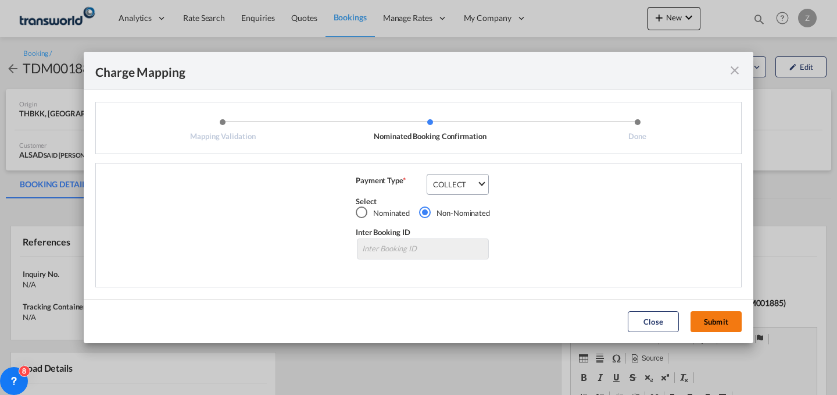
click at [707, 319] on button "Submit" at bounding box center [716, 321] width 51 height 21
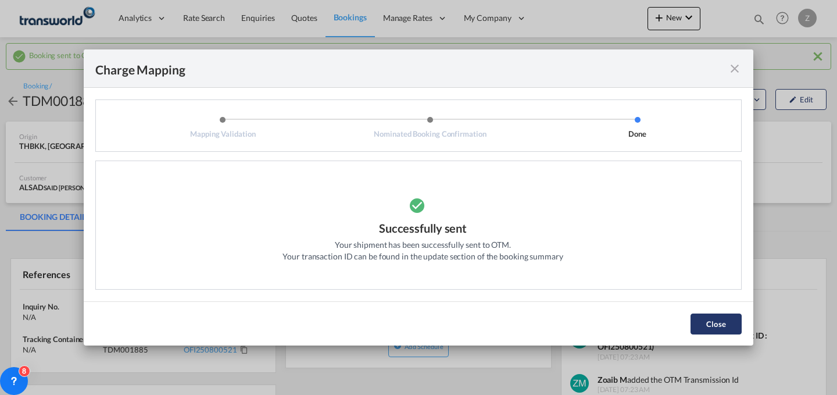
click at [718, 322] on button "Close" at bounding box center [716, 323] width 51 height 21
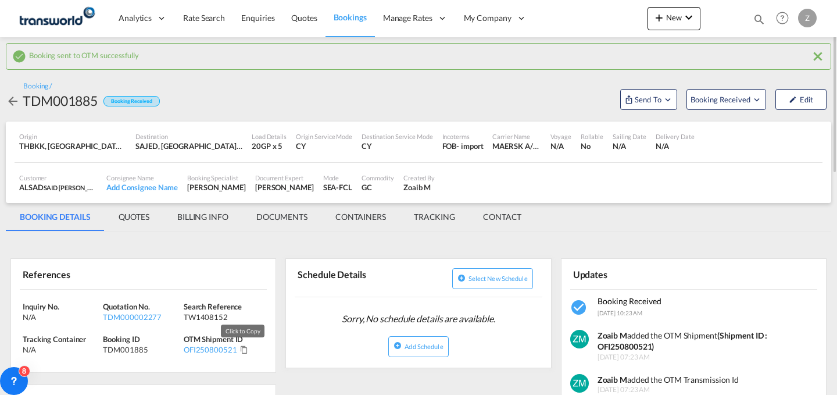
click at [240, 352] on md-icon "Click to Copy" at bounding box center [244, 349] width 8 height 8
click at [671, 18] on span "New" at bounding box center [674, 17] width 44 height 9
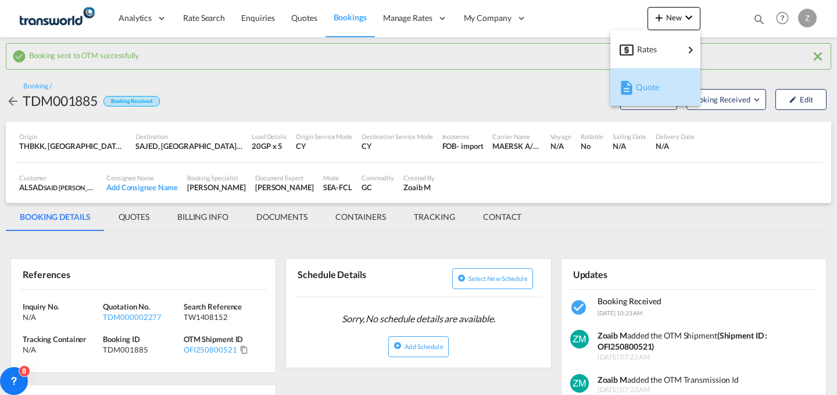
click at [644, 78] on span "Quote" at bounding box center [642, 87] width 13 height 23
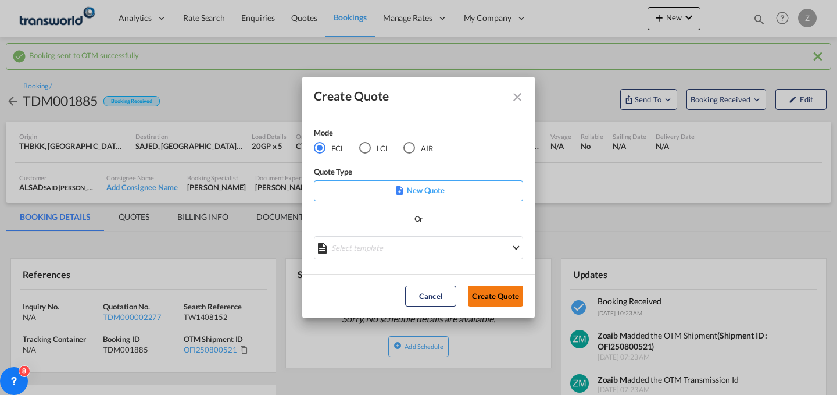
click at [488, 294] on button "Create Quote" at bounding box center [495, 295] width 55 height 21
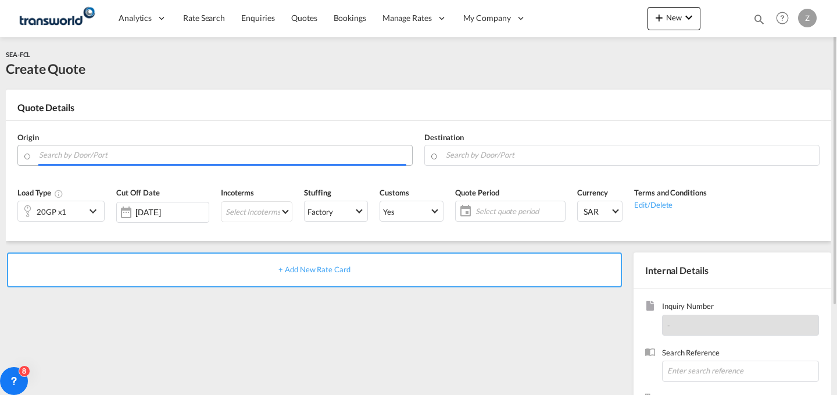
click at [253, 160] on input "Search by Door/Port" at bounding box center [222, 155] width 367 height 20
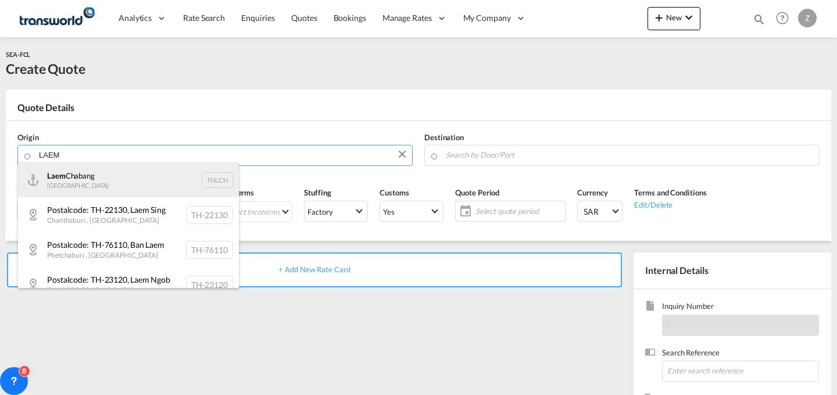
click at [141, 178] on div "Laem Chabang Thailand THLCH" at bounding box center [128, 179] width 221 height 35
type input "Laem Chabang, THLCH"
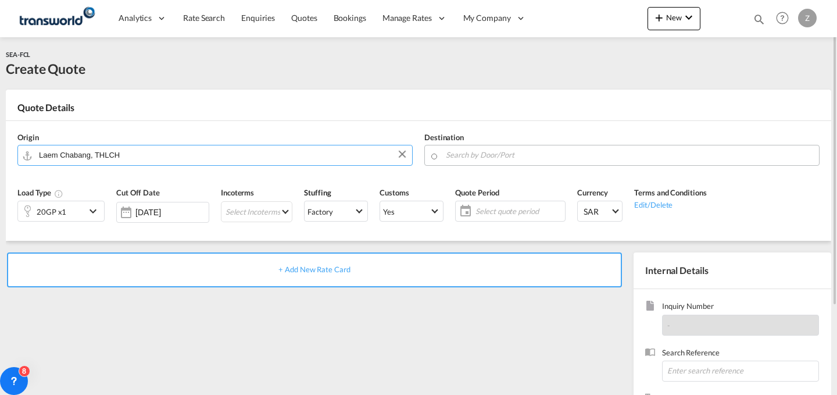
click at [520, 163] on md-autocomplete at bounding box center [629, 155] width 368 height 21
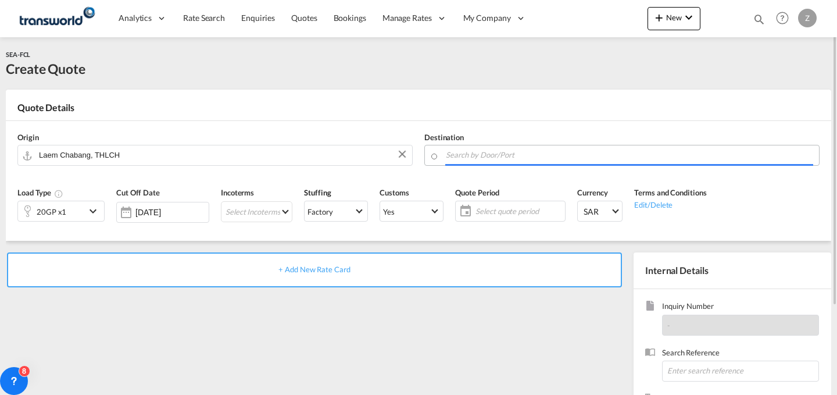
click at [536, 157] on input "Search by Door/Port" at bounding box center [629, 155] width 367 height 20
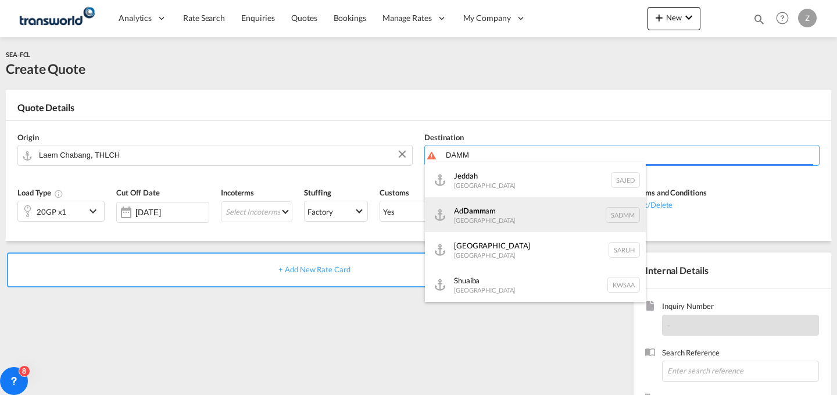
click at [503, 205] on div "Ad Damm am [GEOGRAPHIC_DATA] [GEOGRAPHIC_DATA]" at bounding box center [535, 214] width 221 height 35
type input "Ad Dammam, SADMM"
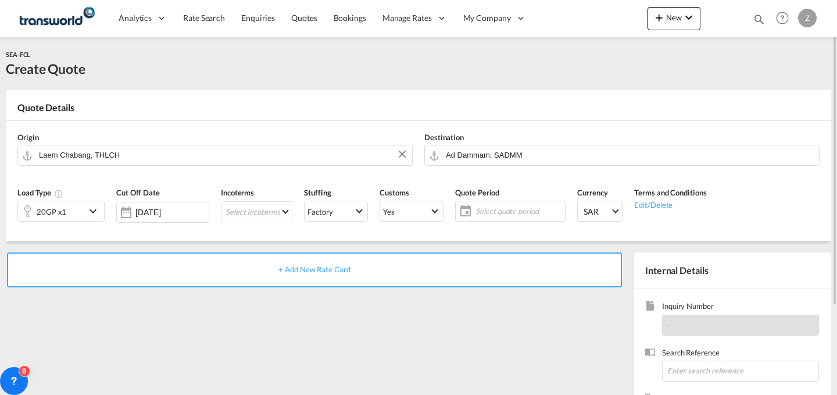
click at [89, 210] on md-icon "icon-chevron-down" at bounding box center [94, 211] width 17 height 14
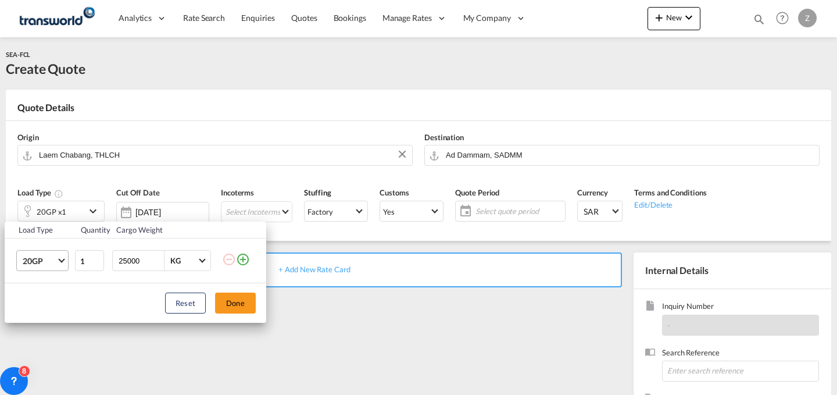
click at [56, 258] on md-select-value "20GP" at bounding box center [45, 261] width 47 height 20
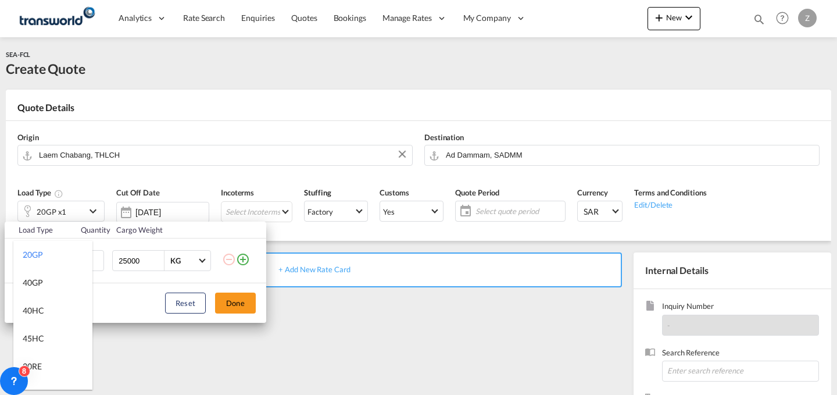
click at [96, 260] on md-backdrop at bounding box center [418, 197] width 837 height 395
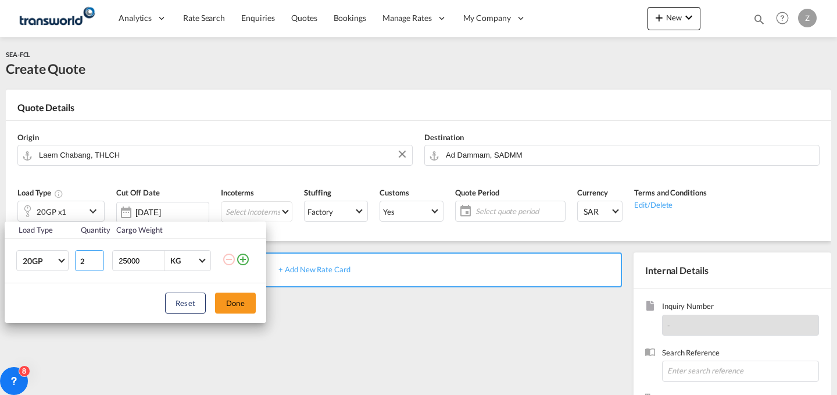
click at [96, 257] on input "2" at bounding box center [89, 260] width 29 height 21
click at [96, 257] on input "3" at bounding box center [89, 260] width 29 height 21
type input "4"
click at [96, 257] on input "4" at bounding box center [89, 260] width 29 height 21
click at [237, 307] on button "Done" at bounding box center [235, 302] width 41 height 21
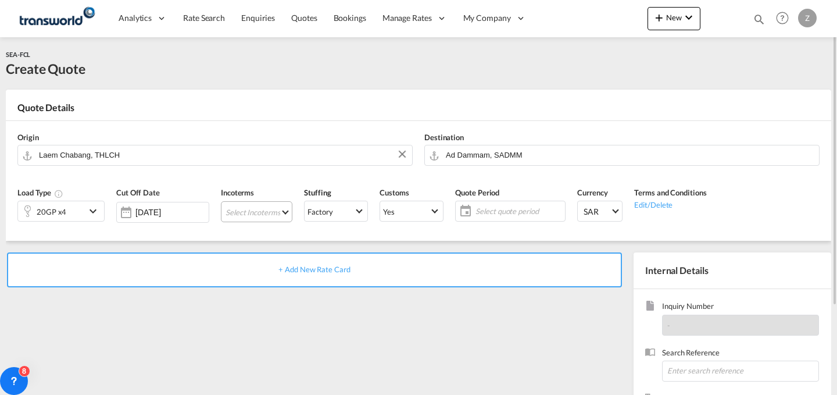
click at [259, 213] on md-select "Select Incoterms DPU - import Delivery at Place Unloaded EXW - export Ex Works …" at bounding box center [256, 211] width 71 height 21
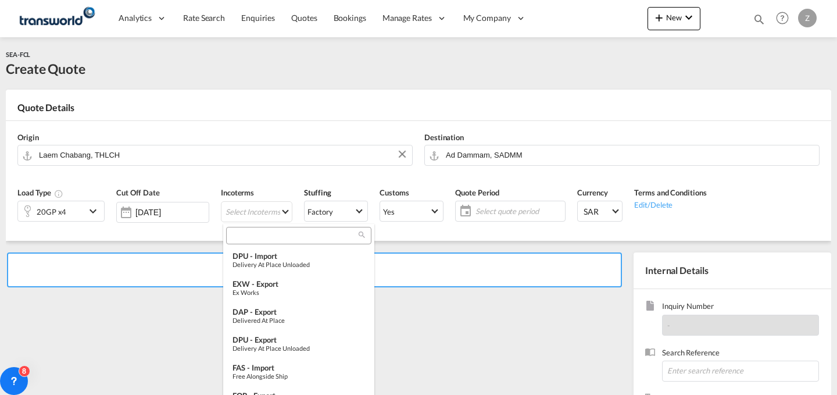
click at [271, 235] on input "search" at bounding box center [294, 235] width 129 height 10
click at [284, 233] on input "search" at bounding box center [294, 235] width 129 height 10
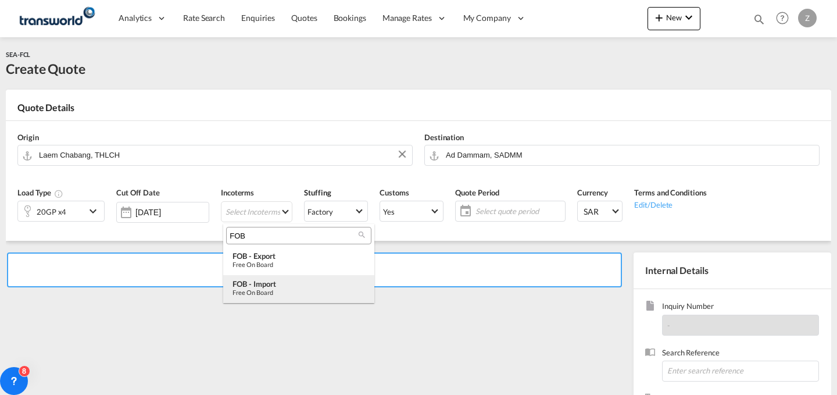
type input "FOB"
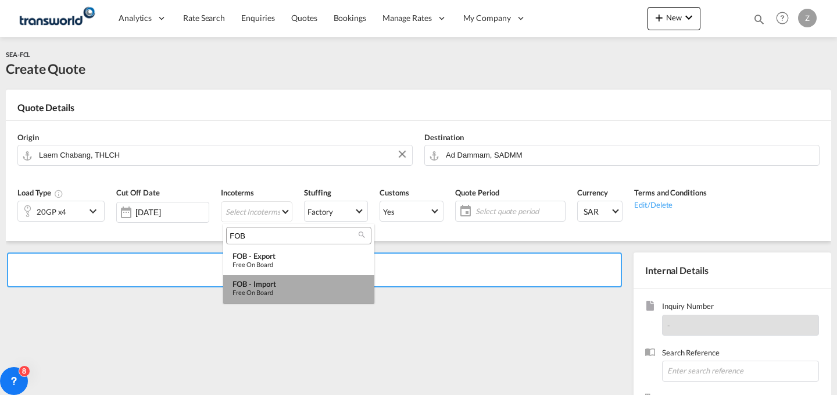
click at [268, 278] on md-option "FOB - import Free on Board" at bounding box center [298, 289] width 151 height 28
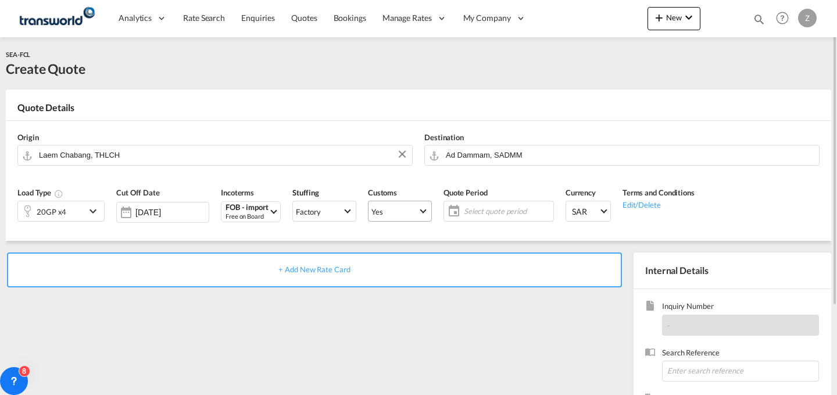
click at [406, 216] on span "Yes" at bounding box center [394, 211] width 47 height 10
click at [409, 246] on md-option "No" at bounding box center [402, 239] width 81 height 28
click at [416, 210] on span "Yes" at bounding box center [394, 211] width 47 height 10
click at [416, 234] on md-option "No" at bounding box center [402, 239] width 81 height 28
click at [483, 210] on span "Select quote period" at bounding box center [507, 211] width 87 height 10
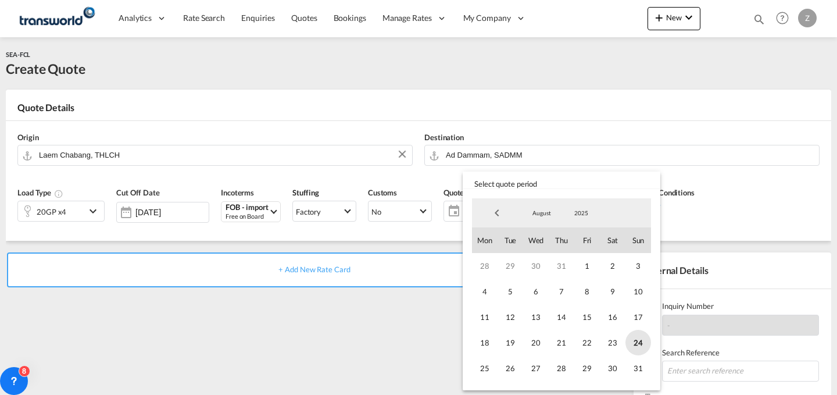
click at [632, 338] on span "24" at bounding box center [638, 343] width 26 height 26
click at [636, 364] on span "31" at bounding box center [638, 368] width 26 height 26
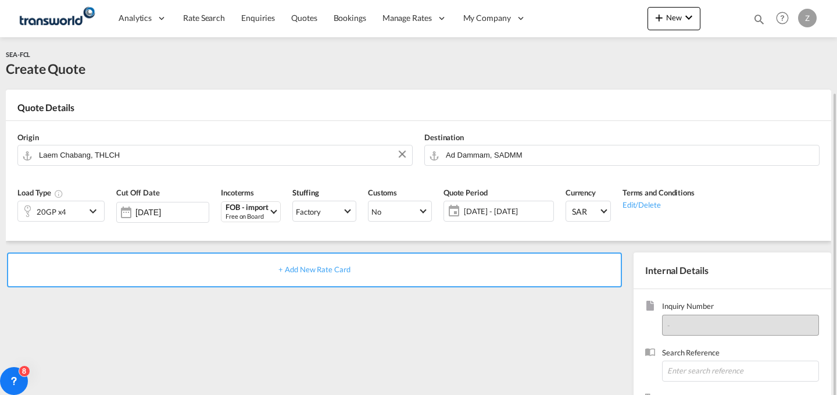
scroll to position [73, 0]
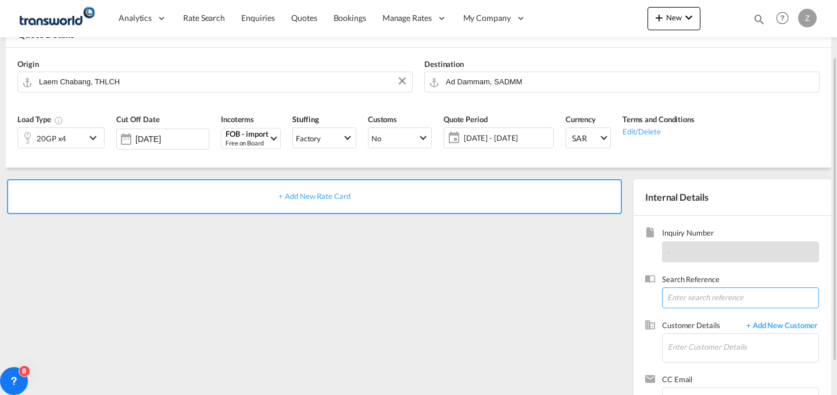
click at [685, 288] on input at bounding box center [740, 297] width 157 height 21
paste input "TW1408153"
type input "TW1408153"
click at [92, 143] on md-icon "icon-chevron-down" at bounding box center [94, 138] width 17 height 14
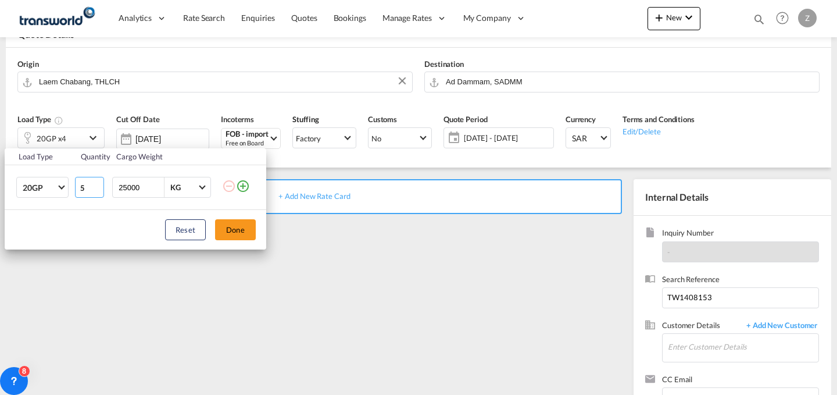
click at [97, 183] on input "5" at bounding box center [89, 187] width 29 height 21
click at [97, 183] on input "6" at bounding box center [89, 187] width 29 height 21
click at [97, 183] on input "7" at bounding box center [89, 187] width 29 height 21
click at [97, 183] on input "8" at bounding box center [89, 187] width 29 height 21
type input "9"
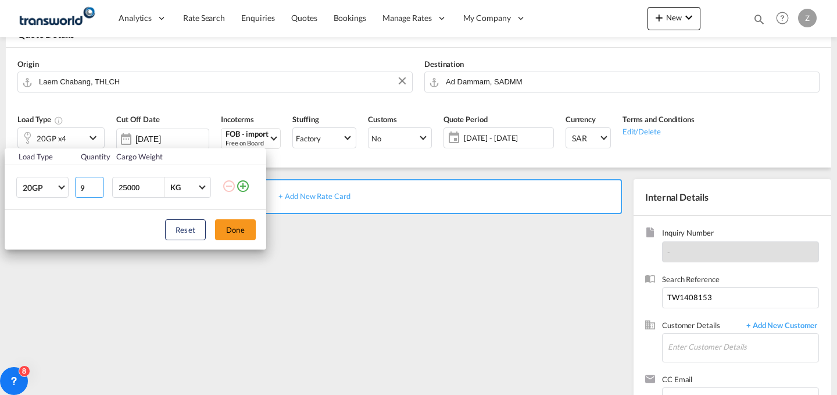
click at [97, 183] on input "9" at bounding box center [89, 187] width 29 height 21
click at [241, 228] on button "Done" at bounding box center [235, 229] width 41 height 21
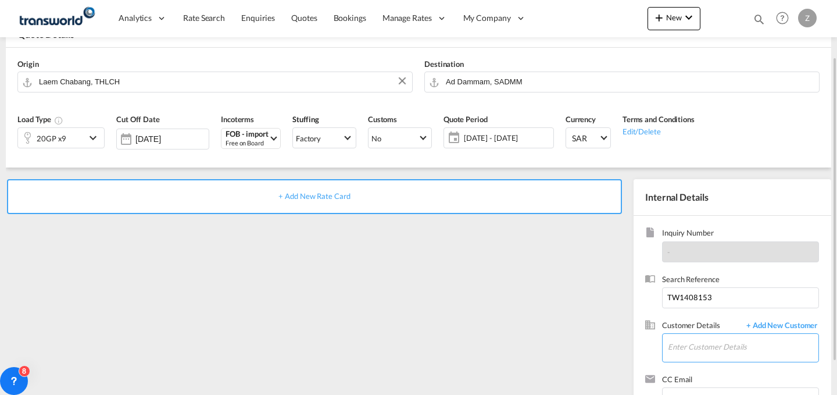
click at [727, 348] on input "Enter Customer Details" at bounding box center [743, 347] width 151 height 26
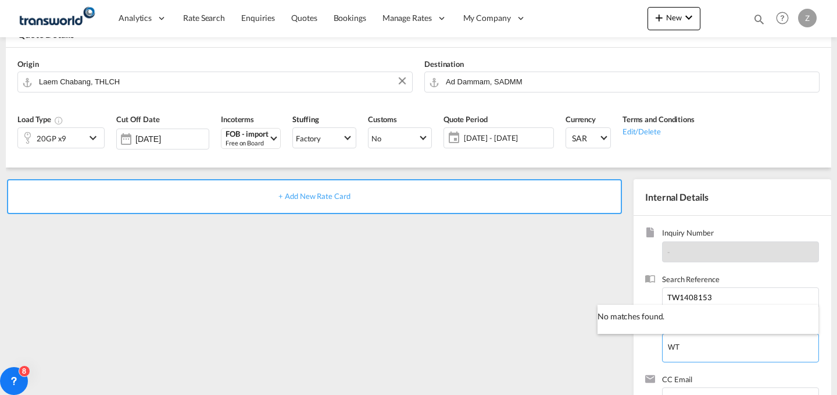
type input "W"
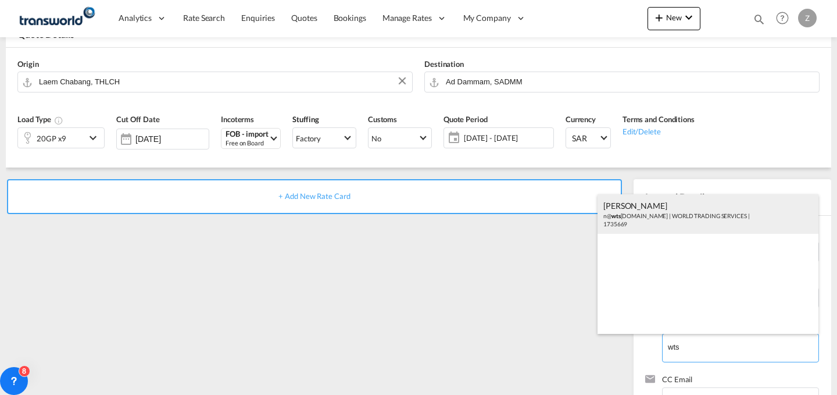
click at [694, 209] on div "[PERSON_NAME] n@ wts [DOMAIN_NAME] | WORLD TRADING SERVICES | 1735669" at bounding box center [708, 214] width 221 height 40
type input "WORLD TRADING SERVICES, [PERSON_NAME], n@[DOMAIN_NAME]"
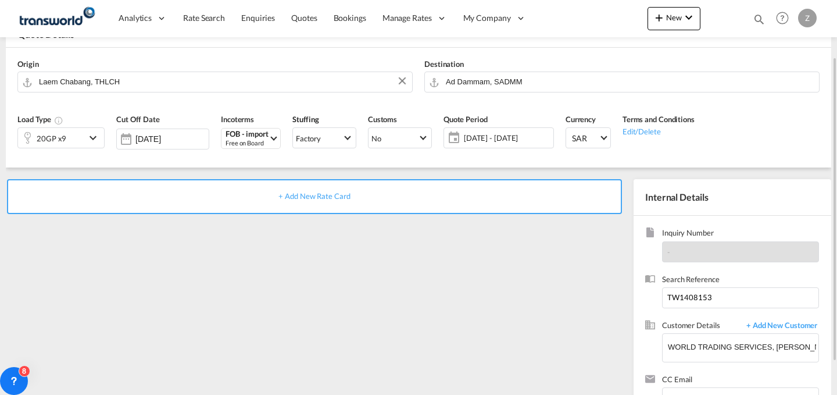
click at [516, 189] on div "+ Add New Rate Card" at bounding box center [314, 196] width 615 height 35
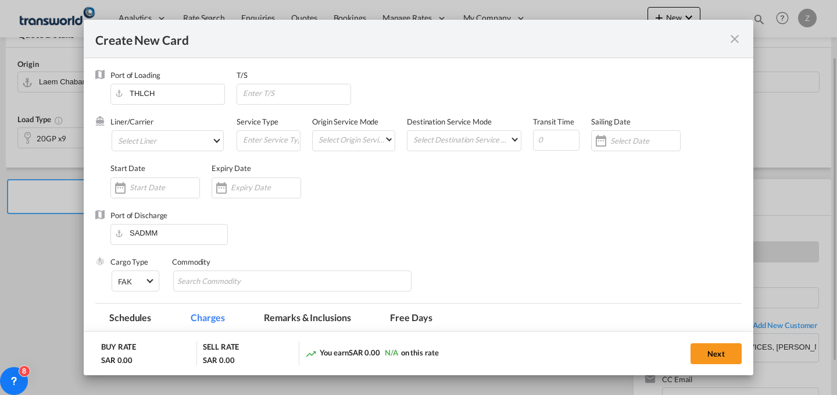
type input "Basic Ocean Freight"
select select "per equipment"
click at [207, 148] on md-select "Select Liner 2HM LOGISTICS D.O.O 2HM LOGISTICS D.O.O. / TWKS-KOPER 3P LOGISTICS…" at bounding box center [168, 140] width 112 height 21
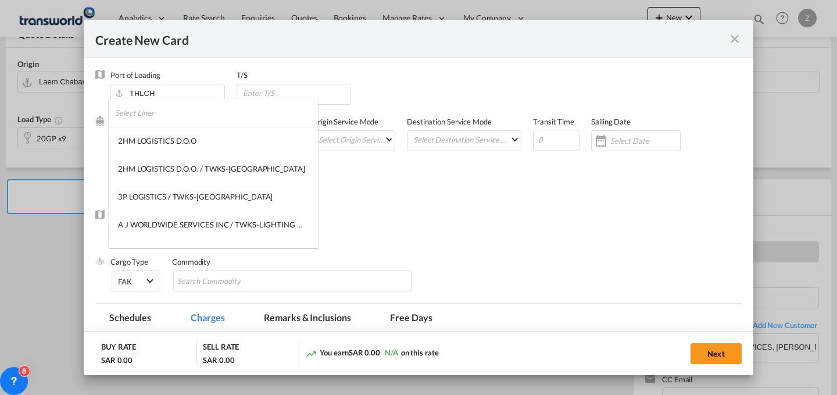
click at [210, 117] on input "search" at bounding box center [216, 113] width 203 height 28
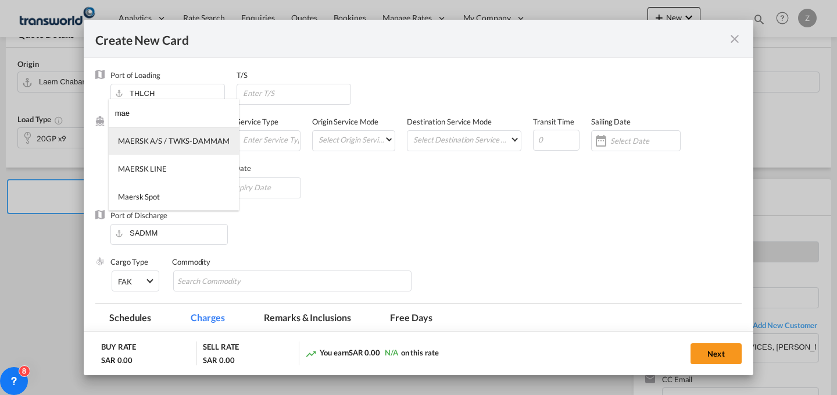
type input "mae"
click at [194, 148] on md-option "MAERSK A/S / TWKS-DAMMAM" at bounding box center [174, 141] width 130 height 28
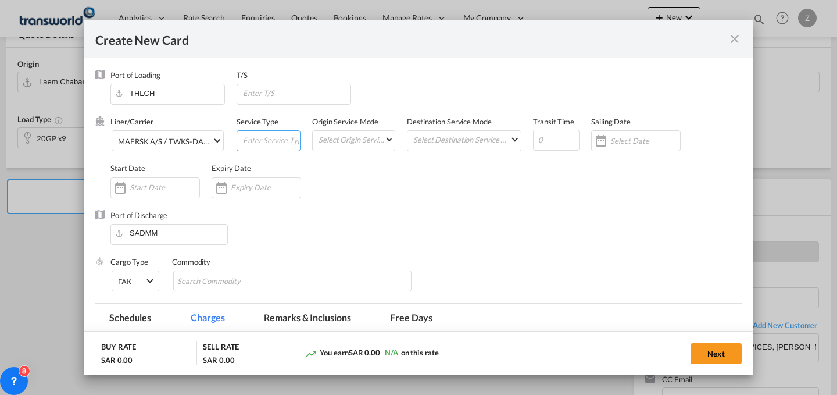
click at [270, 138] on input "Create New Card ..." at bounding box center [271, 139] width 58 height 17
type input "FCL"
click at [336, 135] on md-select "Select Origin Service Mode SD [GEOGRAPHIC_DATA]" at bounding box center [355, 139] width 77 height 16
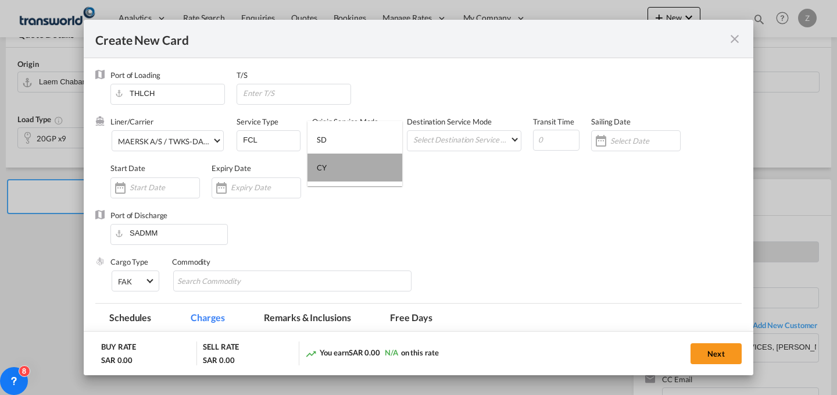
click at [339, 171] on md-option "CY" at bounding box center [354, 167] width 95 height 28
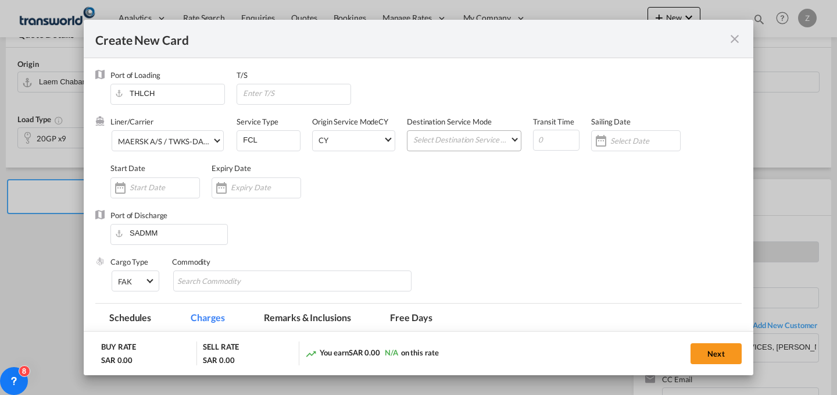
click at [478, 151] on md-input-container "Select Destination Service Mode SD [GEOGRAPHIC_DATA]" at bounding box center [464, 140] width 115 height 21
click at [484, 137] on md-select "Select Destination Service Mode SD [GEOGRAPHIC_DATA]" at bounding box center [466, 139] width 109 height 16
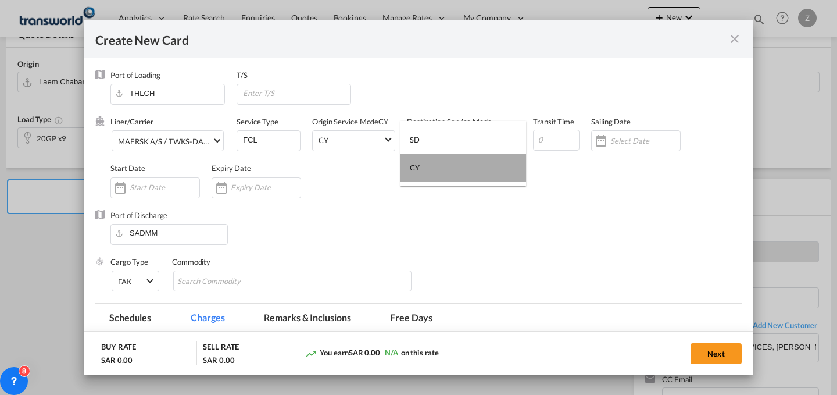
click at [467, 172] on md-option "CY" at bounding box center [463, 167] width 126 height 28
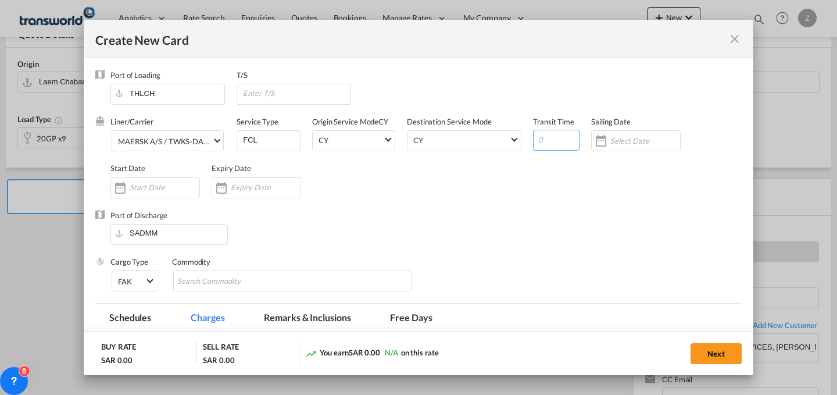
click at [550, 143] on input "Create New Card ..." at bounding box center [556, 140] width 47 height 21
type input "25"
click at [156, 182] on div "Create New Card ..." at bounding box center [165, 187] width 70 height 10
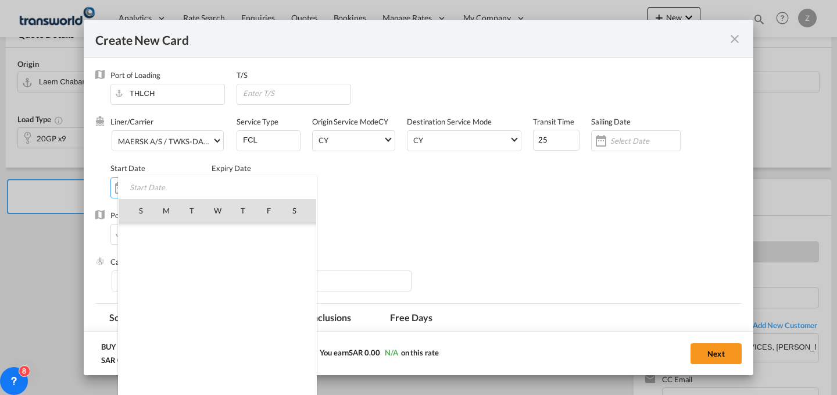
scroll to position [269101, 0]
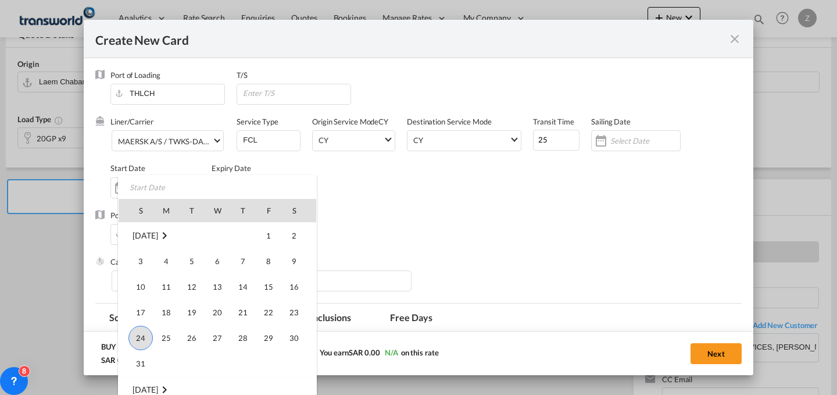
click at [137, 337] on span "24" at bounding box center [140, 338] width 24 height 24
type input "[DATE]"
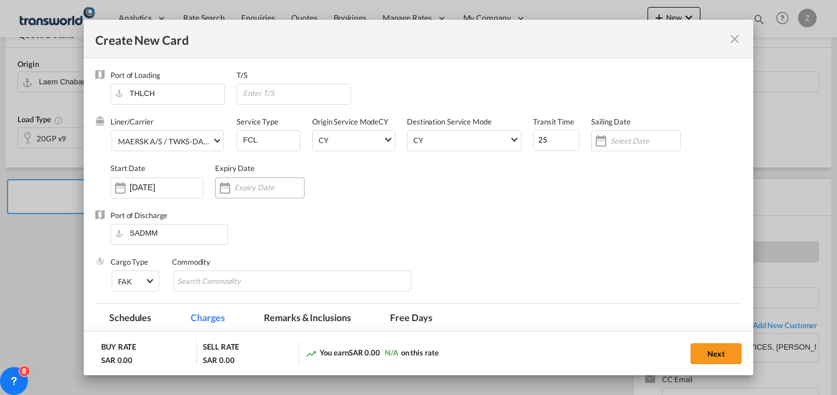
click at [237, 187] on input "Create New Card ..." at bounding box center [269, 187] width 70 height 9
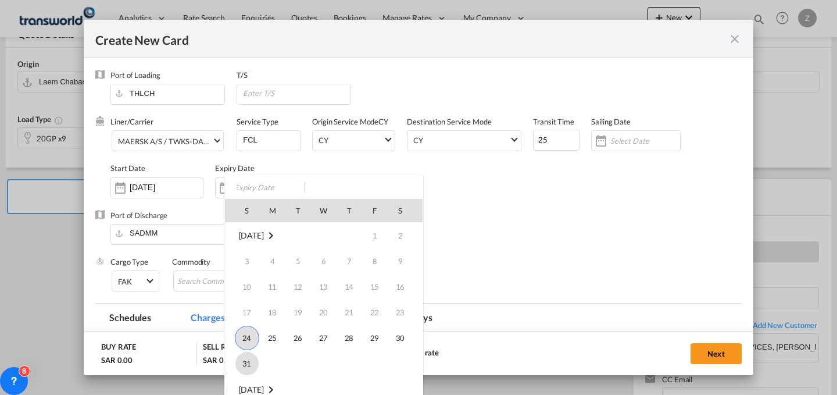
click at [242, 363] on span "31" at bounding box center [246, 363] width 23 height 23
type input "[DATE]"
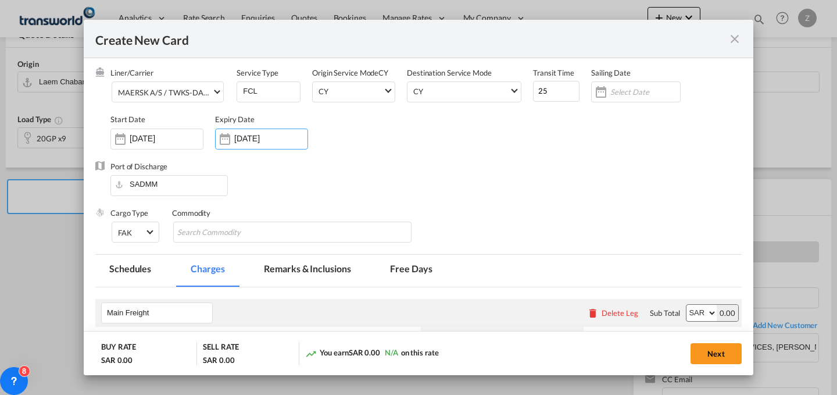
scroll to position [49, 0]
click at [319, 234] on md-chips-wrap "Chips container with autocompletion. Enter the text area, type text to search, …" at bounding box center [292, 231] width 238 height 21
type input "GC"
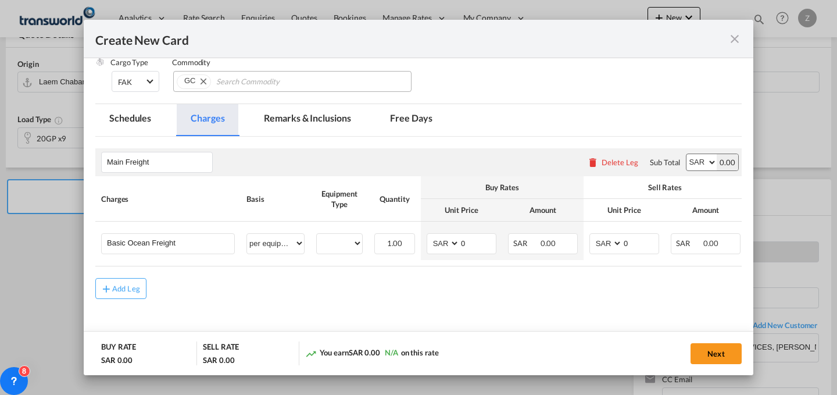
scroll to position [200, 0]
click at [301, 242] on select "per equipment per container per B/L per shipping bill per shipment % on freight…" at bounding box center [275, 242] width 57 height 19
click at [356, 245] on select "20GP" at bounding box center [339, 243] width 45 height 16
select select "20GP"
click at [317, 235] on select "20GP" at bounding box center [339, 243] width 45 height 16
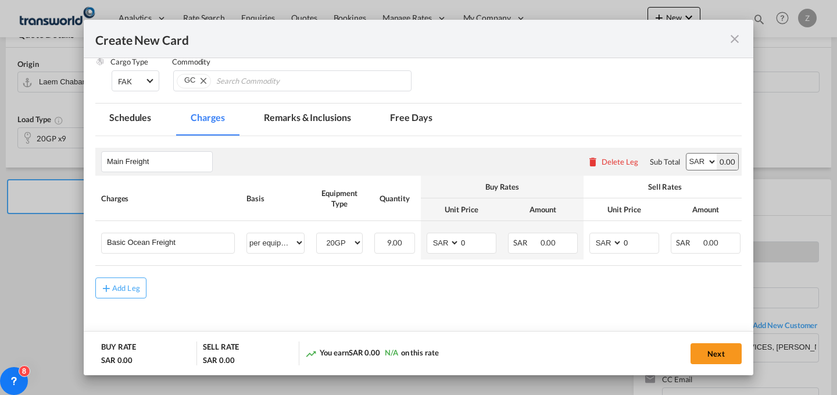
click at [696, 160] on select "AED AFN ALL AMD ANG AOA ARS AUD AWG AZN BAM BBD BDT BGN BHD BIF BMD BND [PERSON…" at bounding box center [701, 161] width 30 height 16
select select "string:USD"
click at [686, 153] on select "AED AFN ALL AMD ANG AOA ARS AUD AWG AZN BAM BBD BDT BGN BHD BIF BMD BND [PERSON…" at bounding box center [701, 161] width 30 height 16
click at [606, 241] on select "AED AFN ALL AMD ANG AOA ARS AUD AWG AZN BAM BBD BDT BGN BHD BIF BMD BND [PERSON…" at bounding box center [607, 243] width 30 height 16
select select "string:USD"
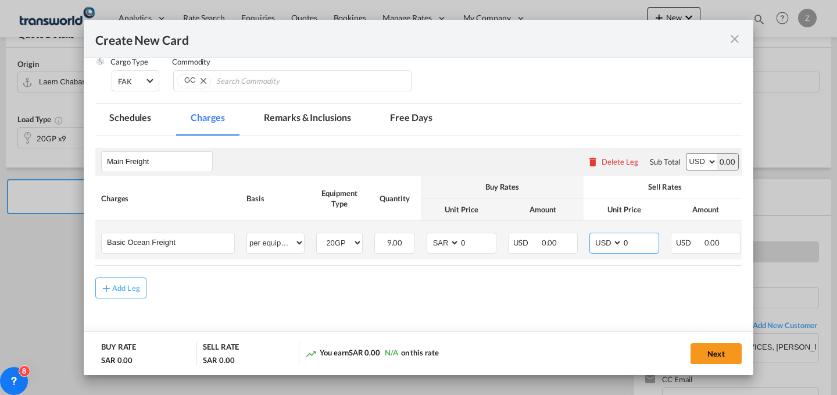
click at [592, 235] on select "AED AFN ALL AMD ANG AOA ARS AUD AWG AZN BAM BBD BDT BGN BHD BIF BMD BND [PERSON…" at bounding box center [607, 243] width 30 height 16
click at [443, 238] on select "AED AFN ALL AMD ANG AOA ARS AUD AWG AZN BAM BBD BDT BGN BHD BIF BMD BND [PERSON…" at bounding box center [444, 243] width 30 height 16
select select "string:USD"
click at [429, 235] on select "AED AFN ALL AMD ANG AOA ARS AUD AWG AZN BAM BBD BDT BGN BHD BIF BMD BND [PERSON…" at bounding box center [444, 243] width 30 height 16
click at [642, 248] on input "0" at bounding box center [641, 241] width 36 height 17
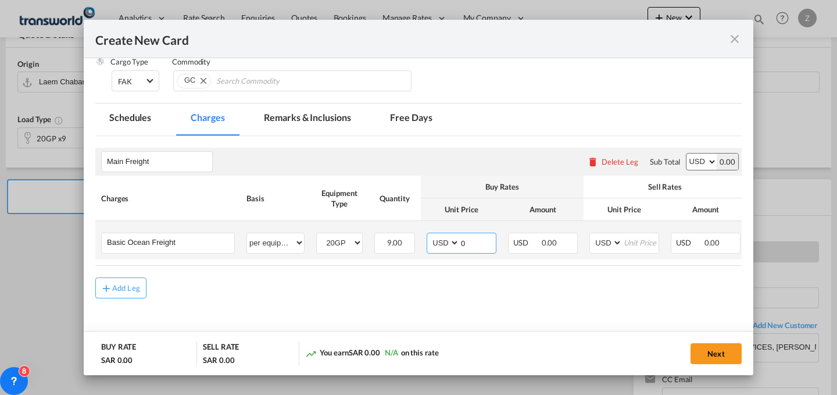
click at [474, 239] on input "0" at bounding box center [478, 241] width 36 height 17
type input "1000"
click at [642, 241] on input "Create New Card ..." at bounding box center [641, 241] width 36 height 17
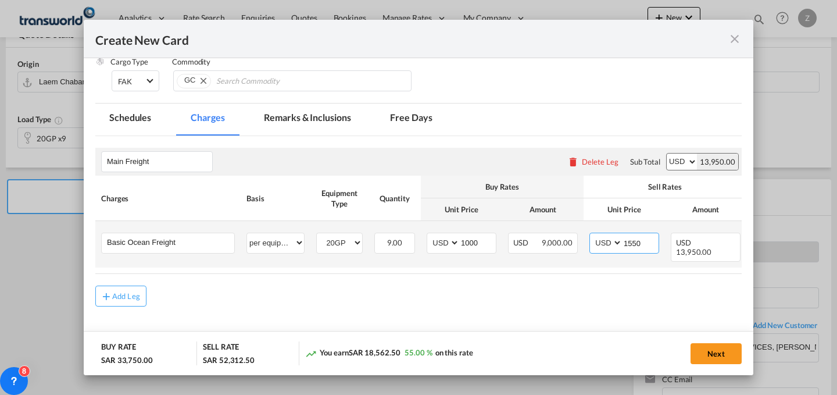
scroll to position [0, 99]
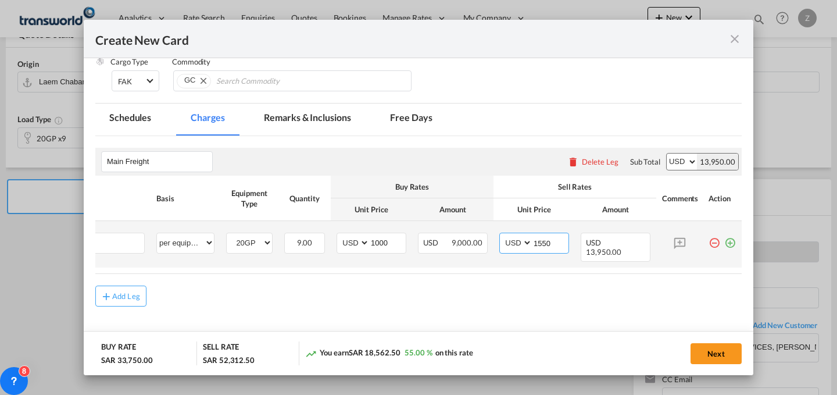
type input "1550"
click at [724, 239] on md-icon "icon-plus-circle-outline green-400-fg" at bounding box center [730, 239] width 12 height 12
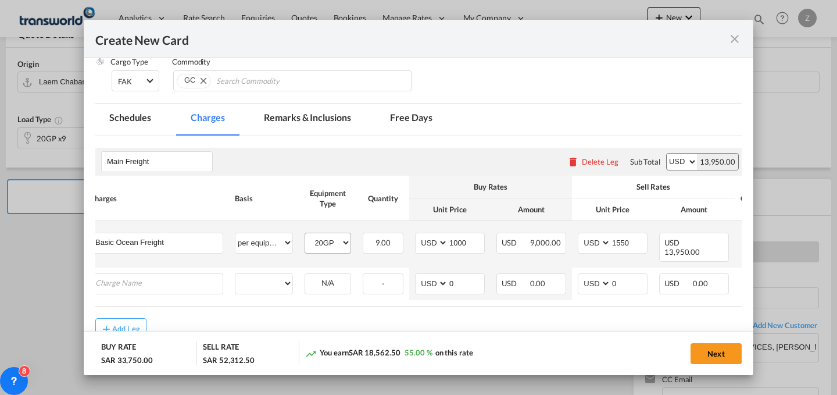
scroll to position [0, 0]
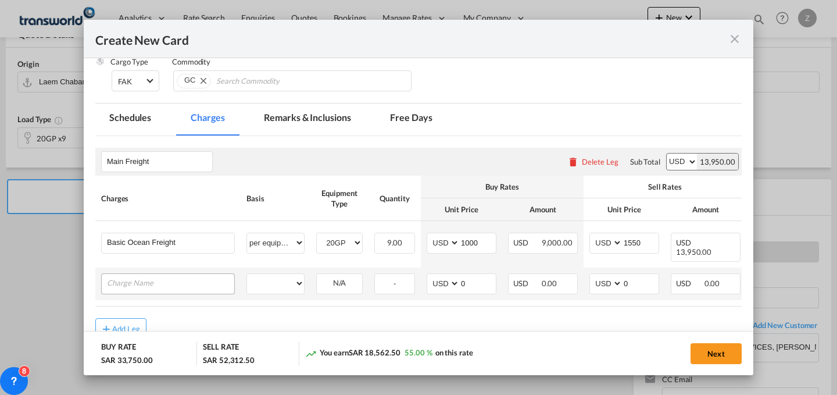
click at [205, 280] on input "Charge Name" at bounding box center [170, 282] width 127 height 17
type input "M"
type input "R"
type input "r"
type input "other"
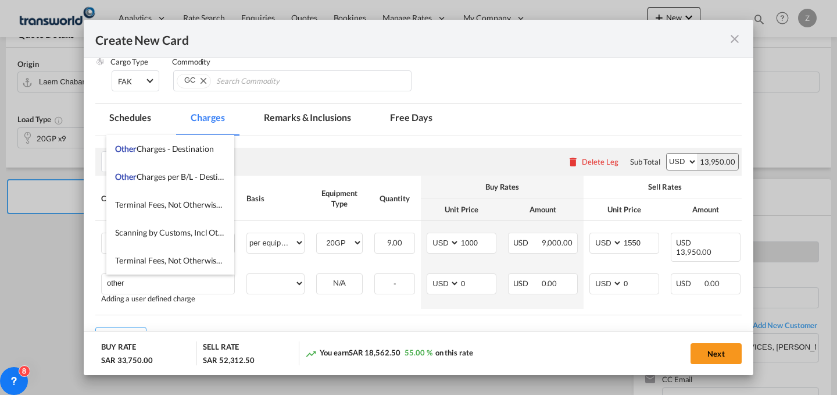
drag, startPoint x: 153, startPoint y: 289, endPoint x: 49, endPoint y: 285, distance: 104.1
click at [49, 285] on div "Create New Card Port of Loading THLCH T/S Liner/Carrier MAERSK A/S / TWKS-DAMMA…" at bounding box center [418, 197] width 837 height 395
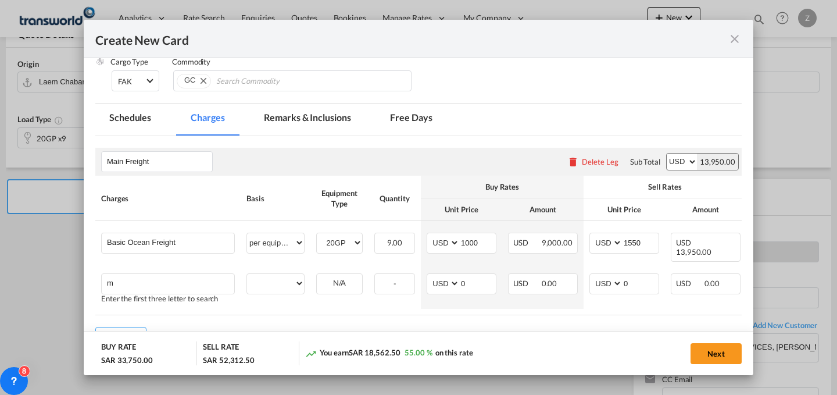
type input "m"
click at [127, 281] on input "m" at bounding box center [170, 282] width 127 height 17
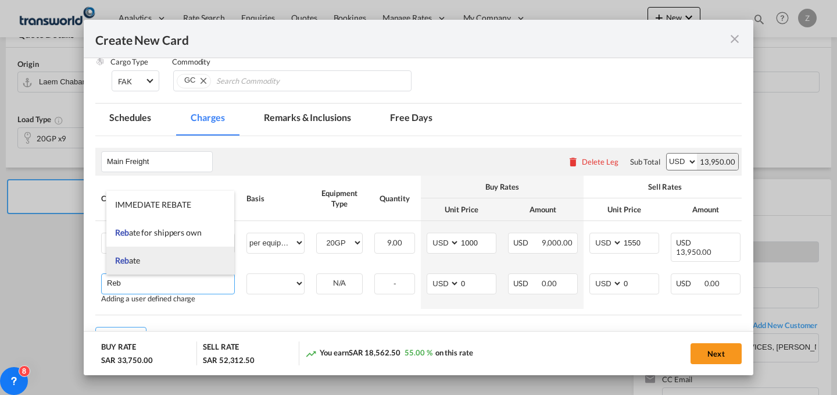
click at [143, 271] on li "Reb ate" at bounding box center [170, 260] width 128 height 28
type input "Rebate"
select select "per equipment"
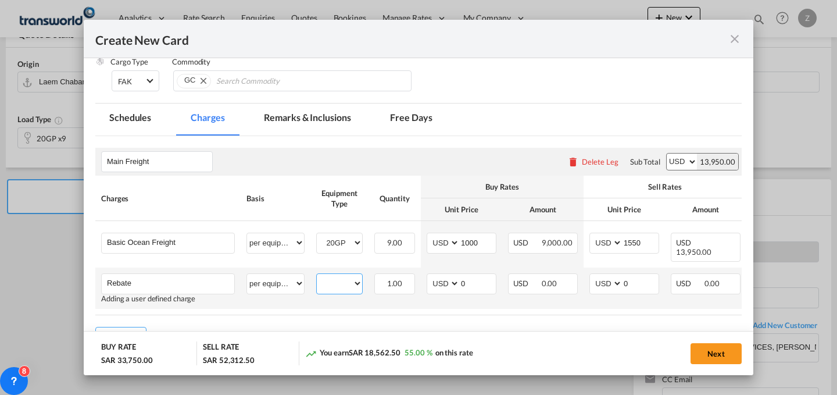
click at [350, 288] on select "20GP" at bounding box center [339, 284] width 45 height 16
select select "20GP"
click at [317, 276] on select "20GP" at bounding box center [339, 284] width 45 height 16
click at [480, 285] on input "0" at bounding box center [478, 282] width 36 height 17
type input "65"
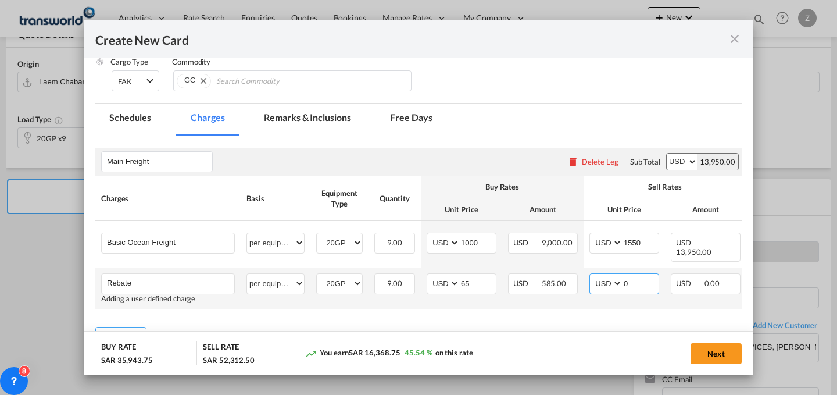
click at [639, 279] on input "0" at bounding box center [641, 282] width 36 height 17
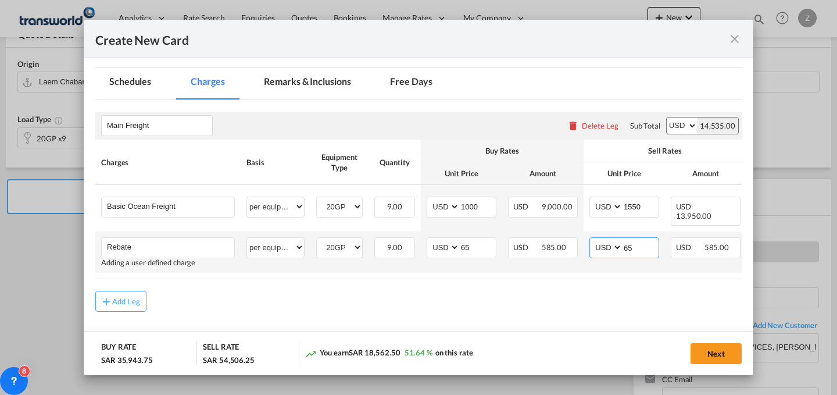
scroll to position [238, 0]
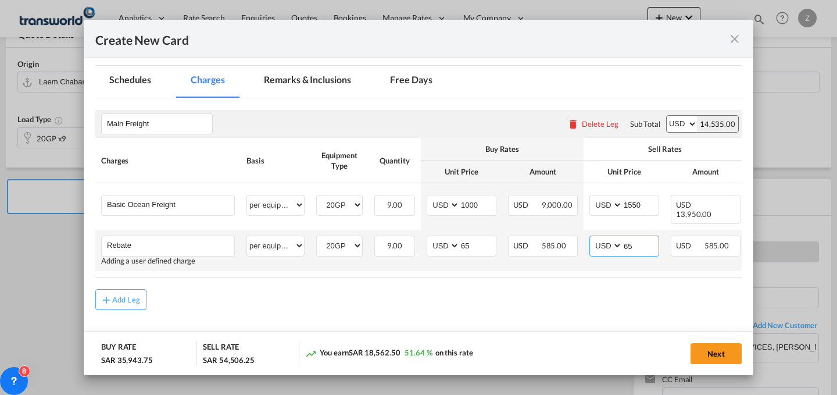
type input "65"
click at [714, 345] on button "Next" at bounding box center [716, 353] width 51 height 21
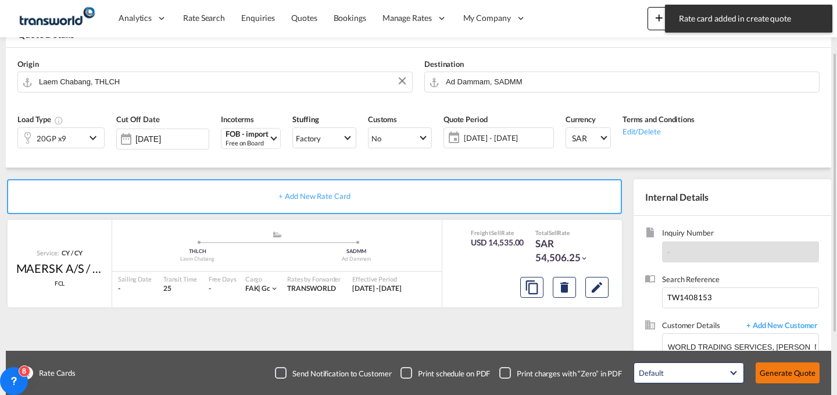
click at [779, 367] on button "Generate Quote" at bounding box center [788, 372] width 64 height 21
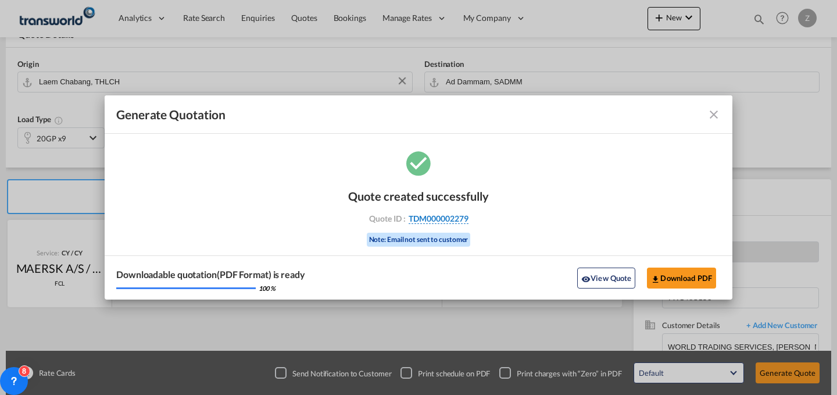
click at [455, 219] on span "TDM000002279" at bounding box center [439, 218] width 60 height 10
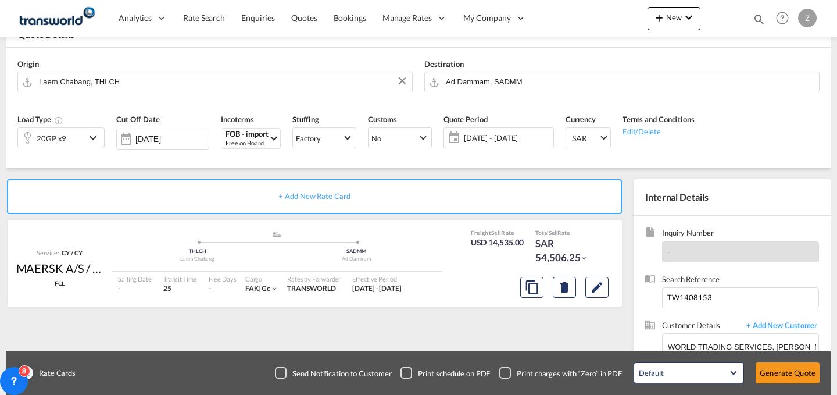
click at [454, 219] on div "Quote created successfully Quote ID : TDM000002279 Note: Email not sent to cust…" at bounding box center [419, 206] width 70 height 39
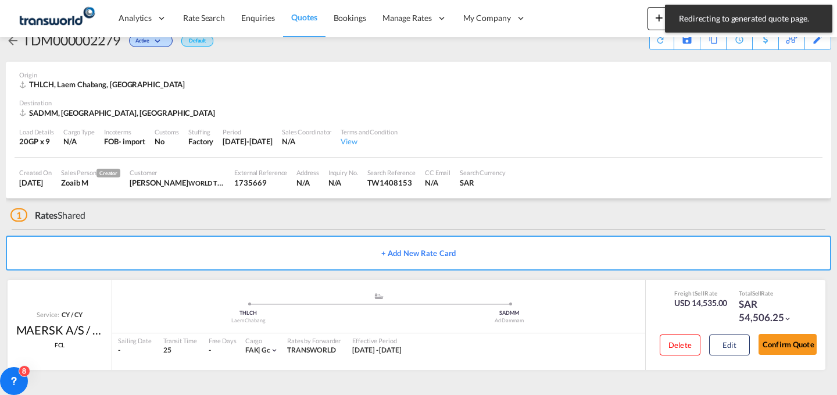
scroll to position [22, 0]
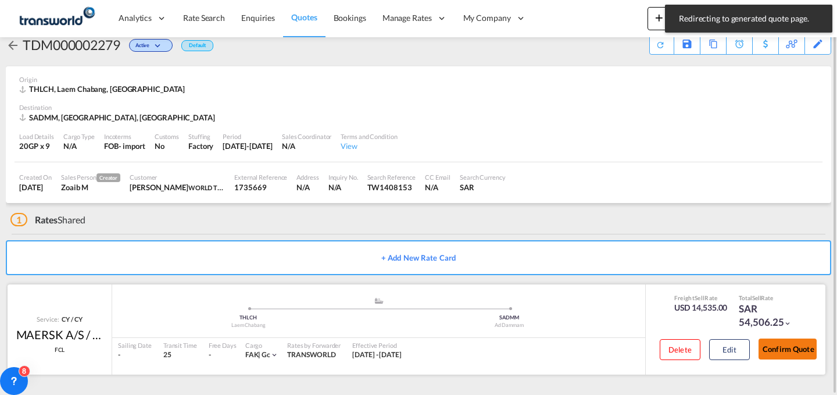
click at [764, 348] on button "Confirm Quote" at bounding box center [788, 348] width 58 height 21
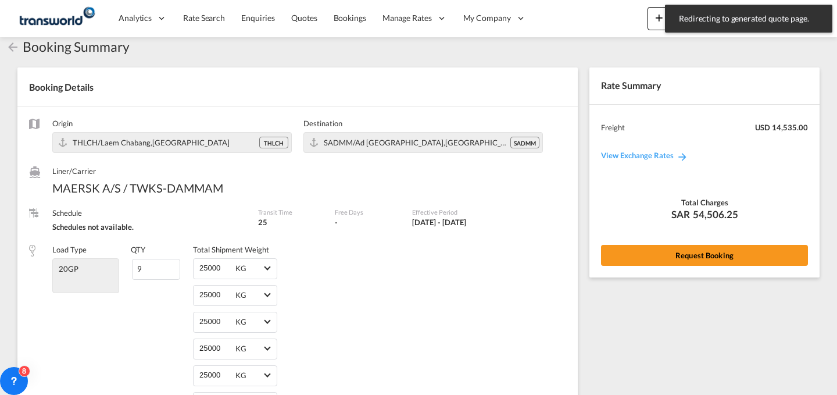
scroll to position [638, 0]
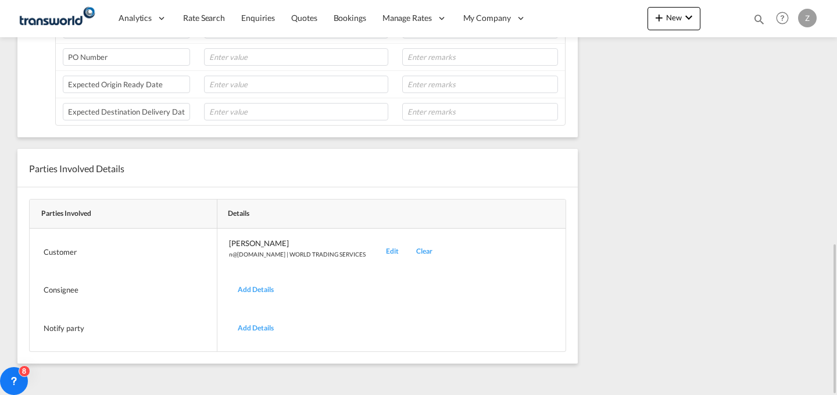
click at [377, 251] on div "Edit" at bounding box center [392, 251] width 30 height 27
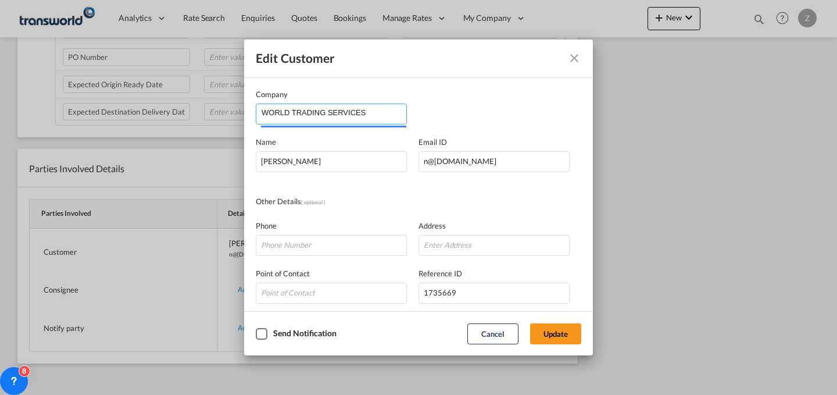
drag, startPoint x: 387, startPoint y: 112, endPoint x: 66, endPoint y: 109, distance: 321.5
click at [66, 109] on div "Edit Customer Company WORLD TRADING SERVICES Name [PERSON_NAME] Email ID [EMAIL…" at bounding box center [418, 197] width 837 height 395
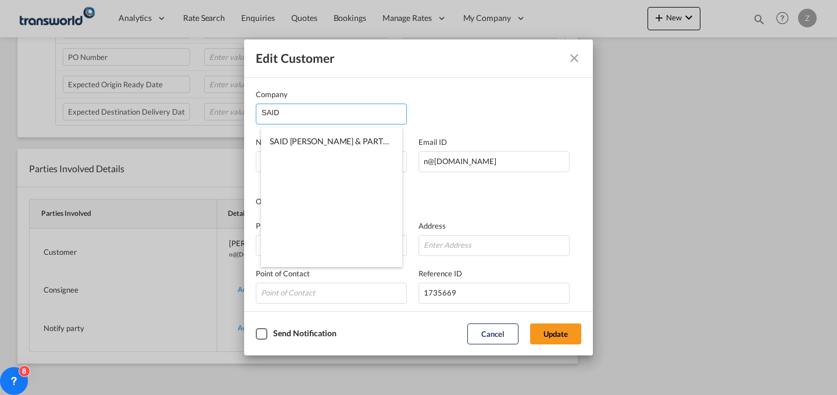
click at [320, 134] on li "SAID [PERSON_NAME] & PARTNERS CO LTD" at bounding box center [331, 141] width 141 height 28
type input "SAID [PERSON_NAME] & PARTNERS CO LTD"
type input "alsad.abdulsamad@binzagr.com.sa"
type input "551849327"
type input "1412276"
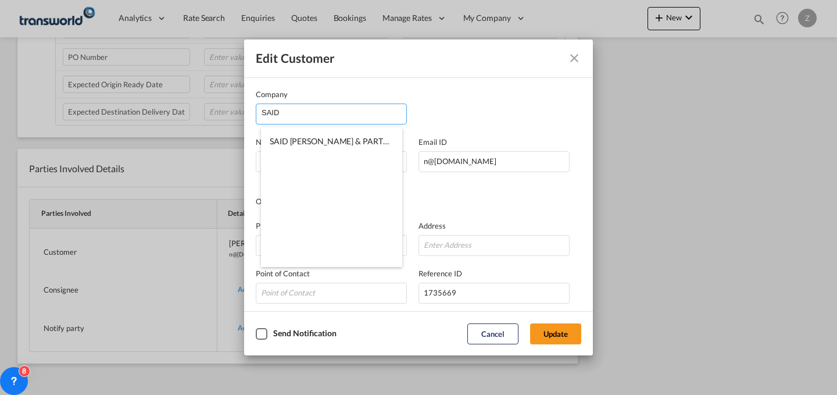
type input "22233"
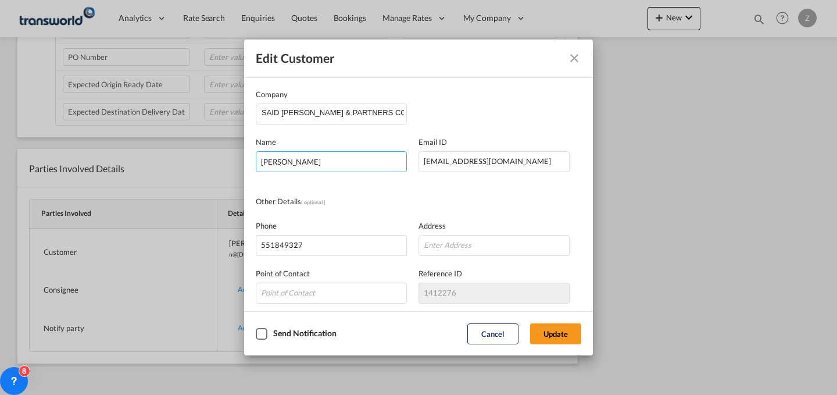
drag, startPoint x: 359, startPoint y: 164, endPoint x: 100, endPoint y: 151, distance: 259.6
click at [100, 151] on div "Edit Customer Company SAID M.O BINZAGR & PARTNERS CO LTD Name NABEEL MOHAMMED E…" at bounding box center [418, 197] width 837 height 395
type input "ALSAD"
click at [552, 325] on button "Update" at bounding box center [555, 333] width 51 height 21
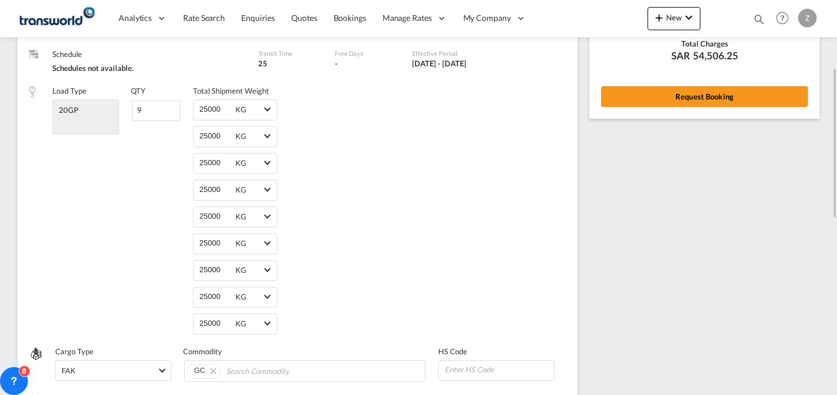
scroll to position [179, 0]
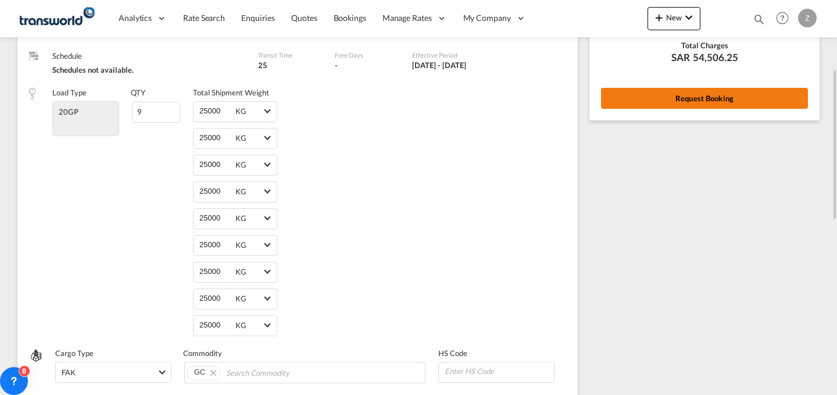
click at [687, 95] on button "Request Booking" at bounding box center [704, 98] width 207 height 21
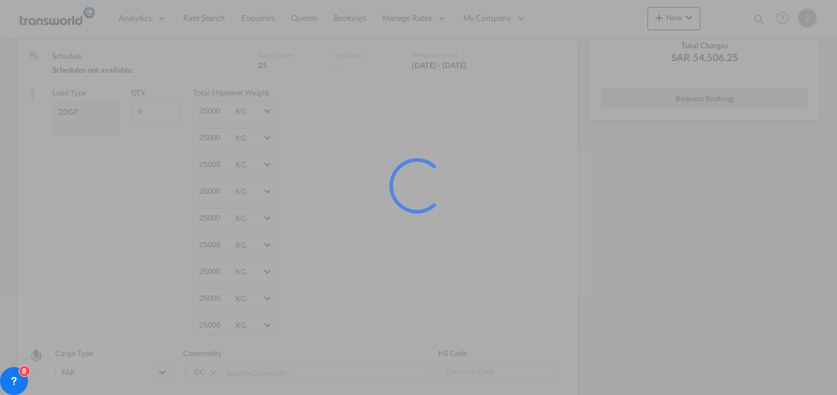
scroll to position [0, 0]
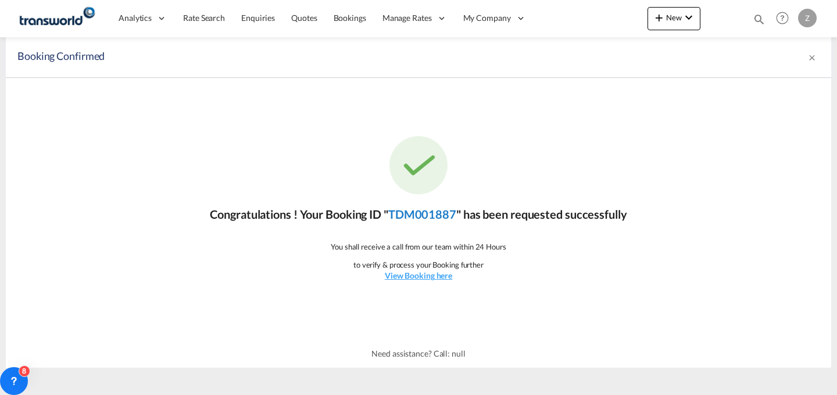
click at [445, 209] on link "TDM001887" at bounding box center [422, 214] width 68 height 14
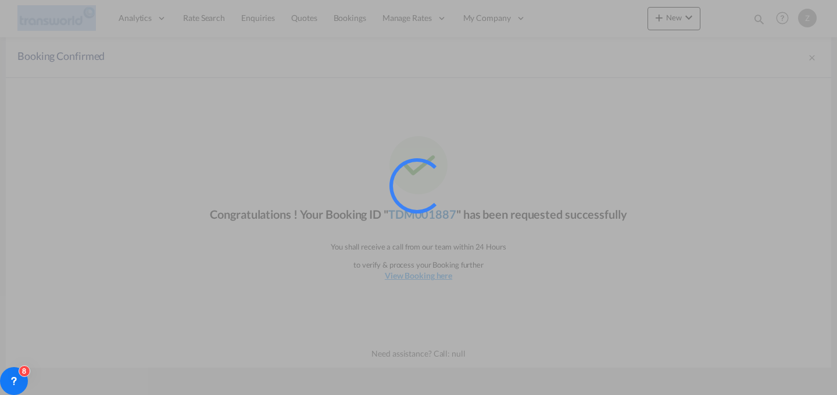
click at [445, 209] on div at bounding box center [432, 201] width 87 height 87
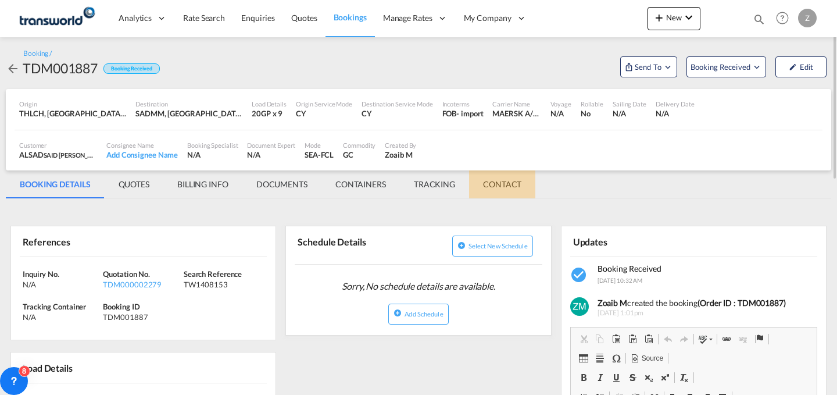
click at [496, 181] on md-tab-item "CONTACT" at bounding box center [502, 184] width 66 height 28
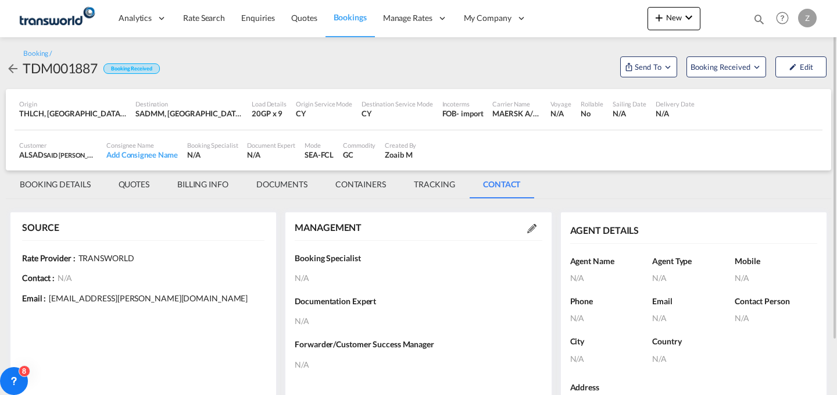
click at [528, 227] on md-icon at bounding box center [531, 228] width 9 height 9
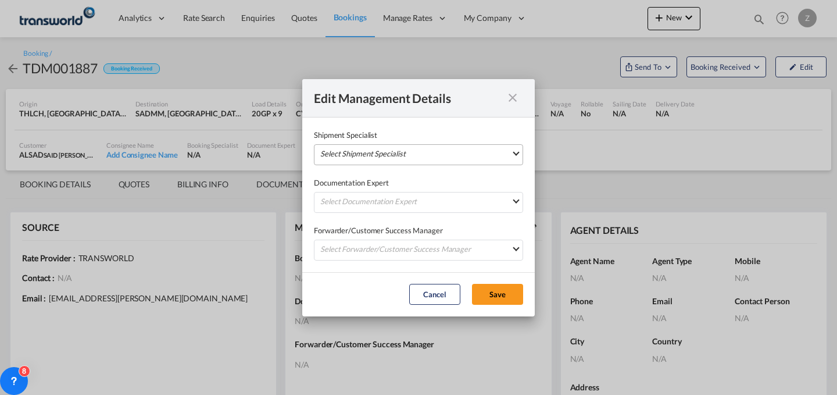
click at [462, 152] on md-select "Select Shipment Specialist [PERSON_NAME] W [PERSON_NAME][EMAIL_ADDRESS][PERSON_…" at bounding box center [418, 154] width 209 height 21
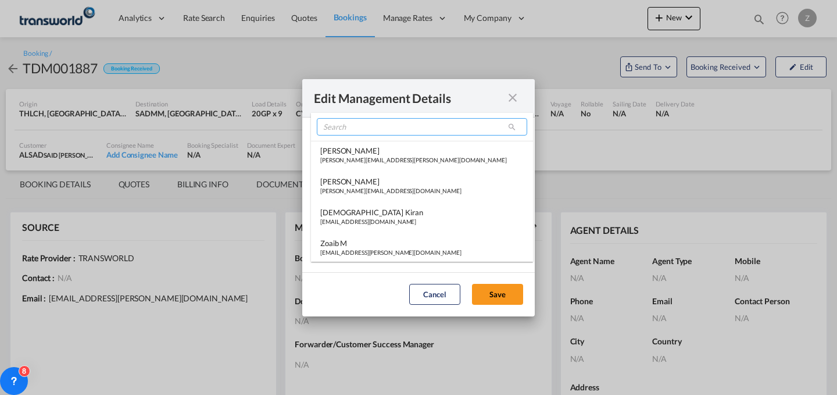
click at [444, 125] on input "search" at bounding box center [422, 126] width 210 height 17
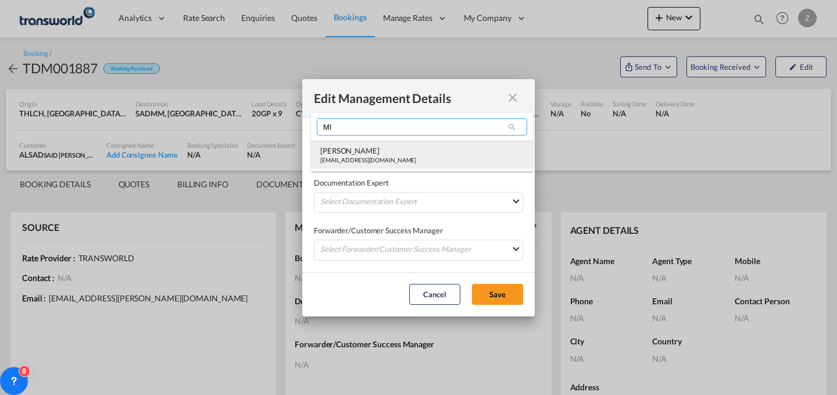
type input "MI"
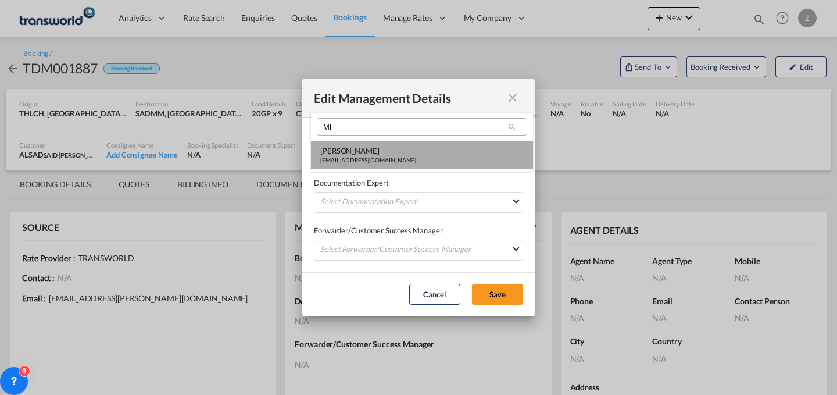
click at [395, 152] on div "[PERSON_NAME]" at bounding box center [368, 150] width 96 height 10
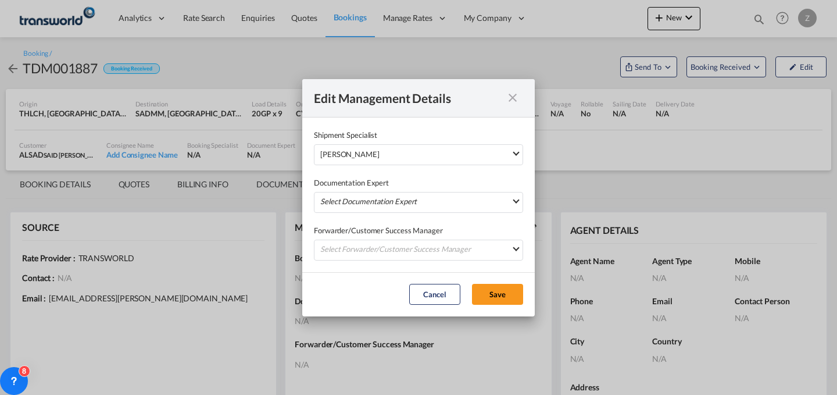
click at [385, 192] on md-select "Select Documentation Expert [PERSON_NAME] W [PERSON_NAME][EMAIL_ADDRESS][PERSON…" at bounding box center [418, 202] width 209 height 21
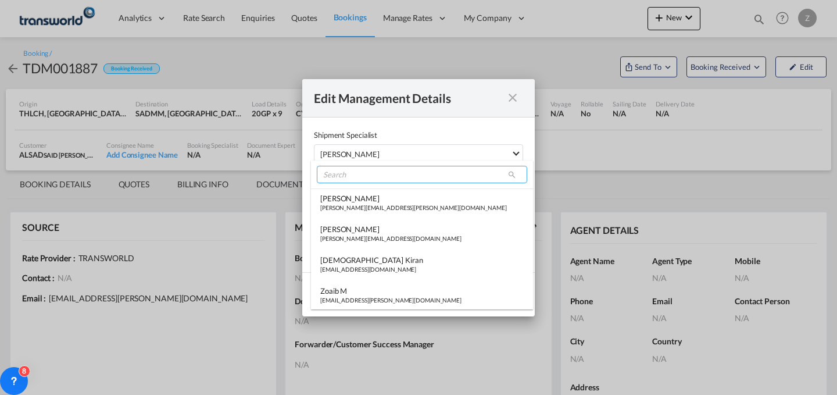
click at [403, 179] on input "search" at bounding box center [422, 174] width 210 height 17
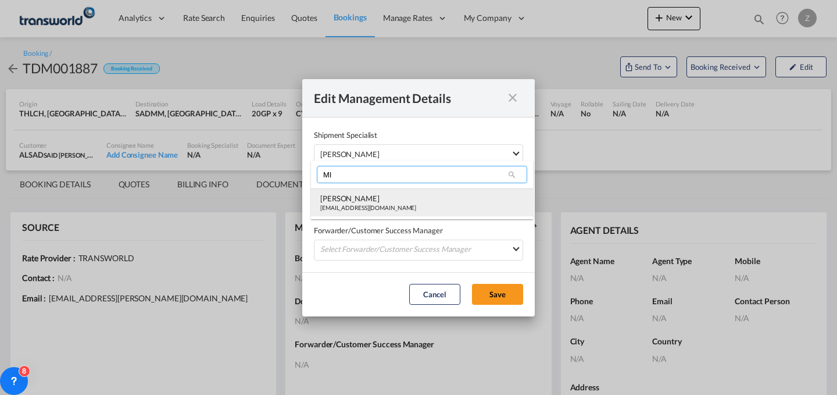
type input "MI"
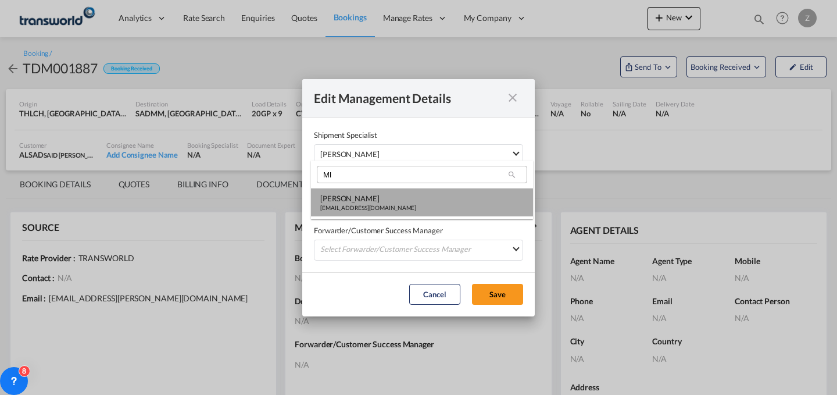
click at [378, 202] on div "[PERSON_NAME]" at bounding box center [368, 198] width 96 height 10
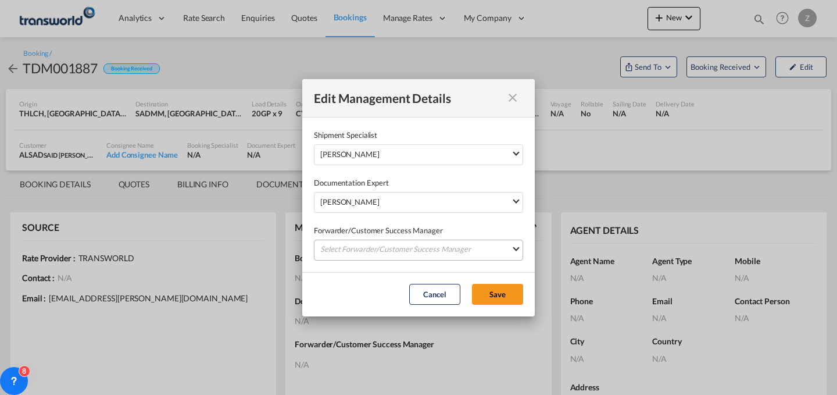
click at [379, 246] on md-select "Select Forwarder/Customer Success Manager [PERSON_NAME] [PERSON_NAME][EMAIL_ADD…" at bounding box center [418, 249] width 209 height 21
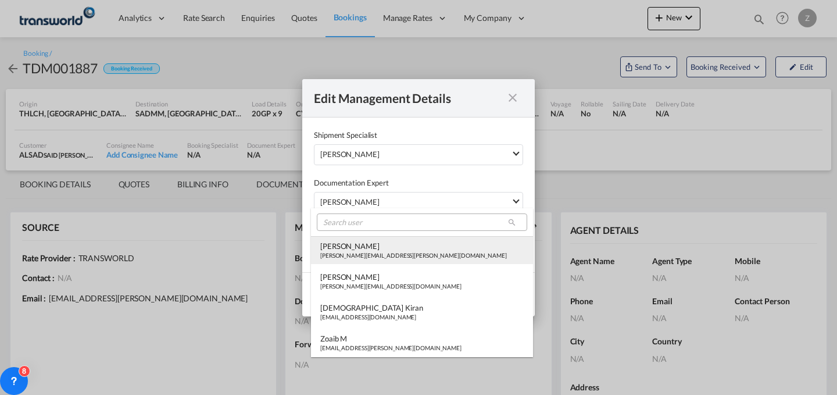
type md-option "[object Object]"
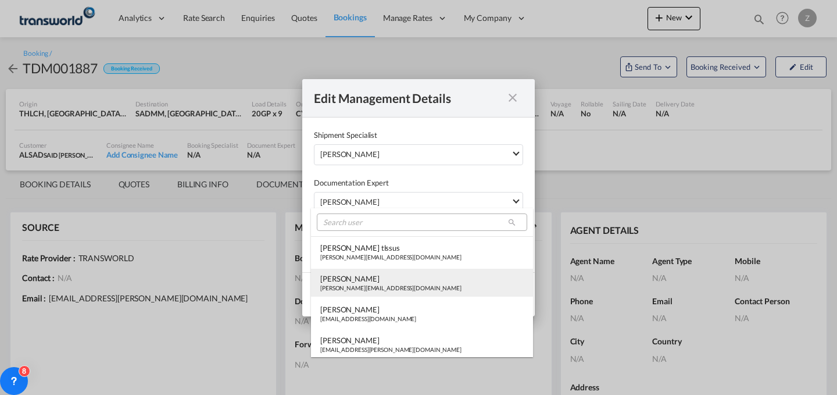
type md-option "[object Object]"
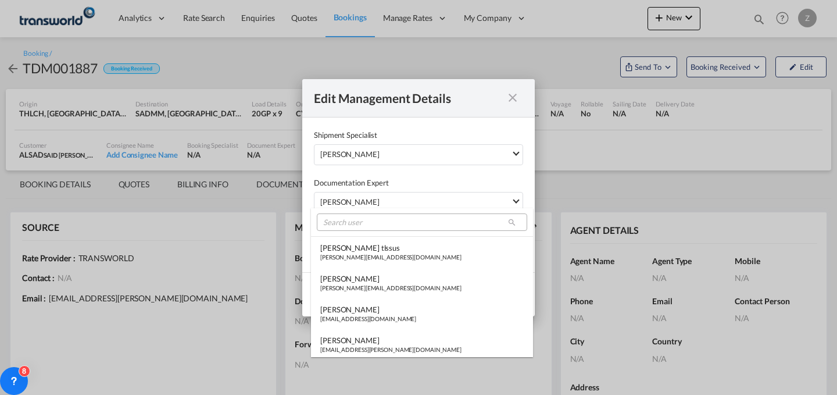
type md-option "[object Object]"
drag, startPoint x: 392, startPoint y: 233, endPoint x: 405, endPoint y: 223, distance: 16.2
click at [405, 223] on md-select-header at bounding box center [422, 222] width 222 height 28
click at [405, 223] on input "A" at bounding box center [422, 221] width 210 height 17
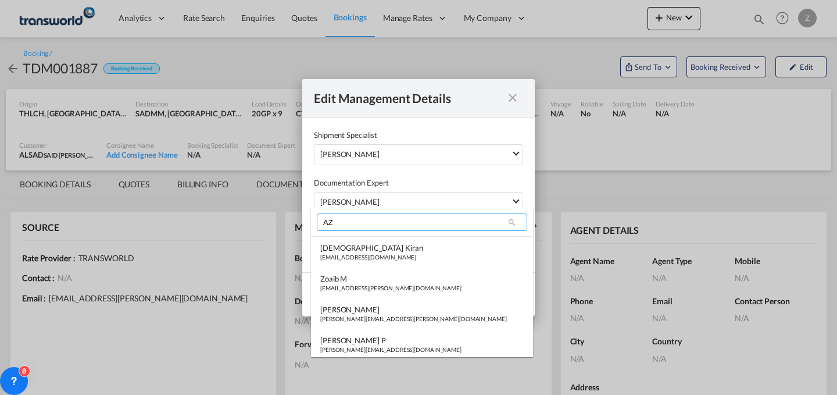
scroll to position [0, 0]
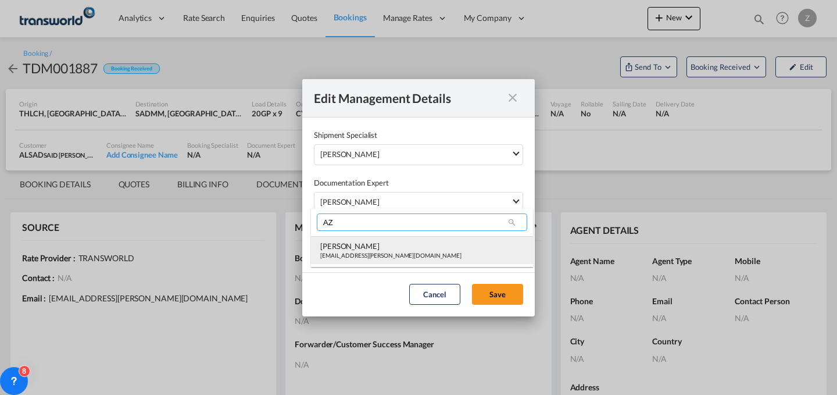
type input "AZ"
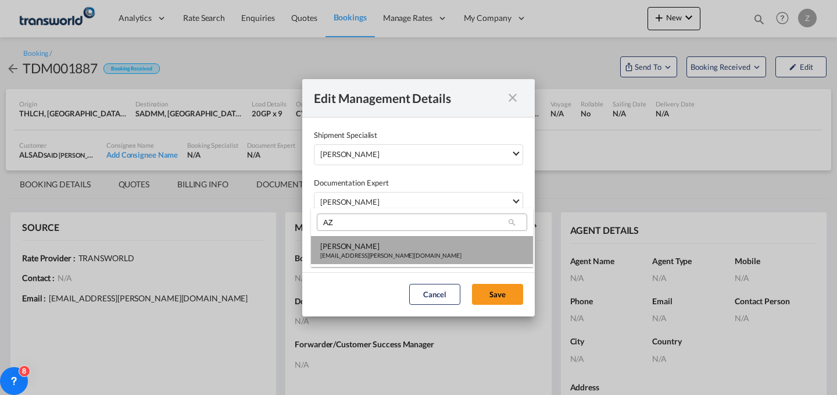
click at [402, 242] on md-option "Abdul Azees abdul.azees@transworld.com" at bounding box center [422, 250] width 222 height 28
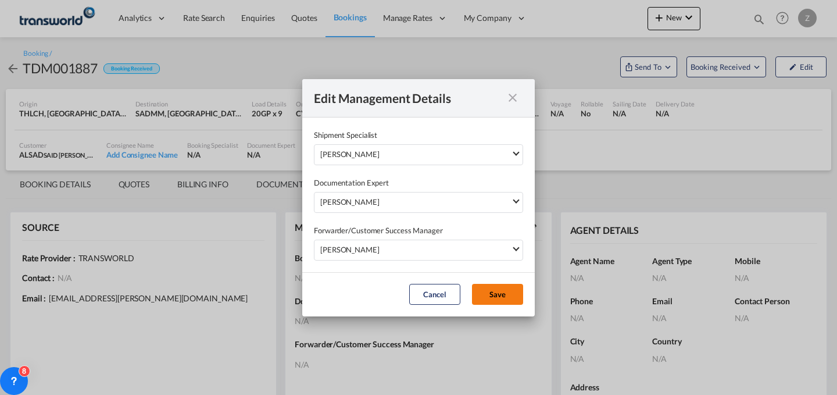
click at [493, 284] on button "Save" at bounding box center [497, 294] width 51 height 21
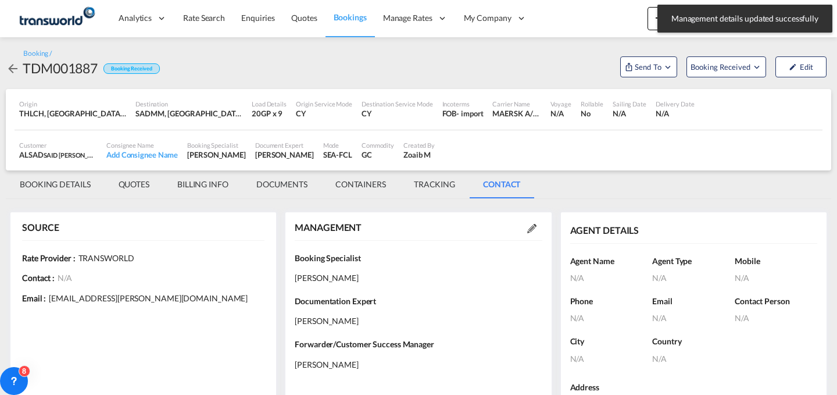
click at [62, 189] on md-tab-item "BOOKING DETAILS" at bounding box center [55, 184] width 99 height 28
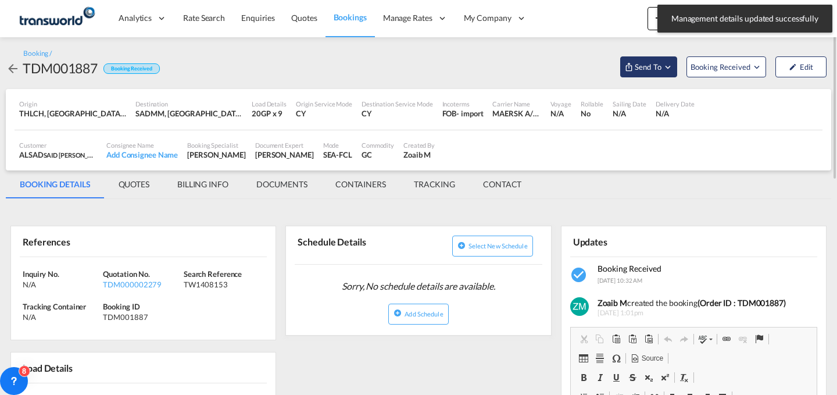
click at [649, 76] on button "Send To" at bounding box center [648, 66] width 57 height 21
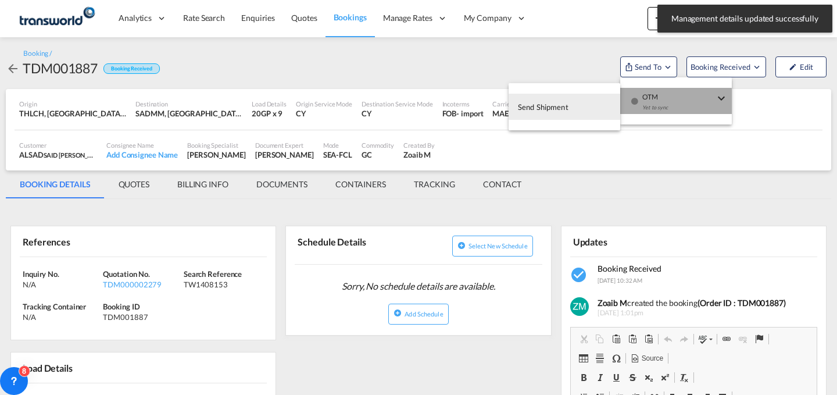
click at [651, 102] on div "Yet to sync" at bounding box center [678, 110] width 72 height 24
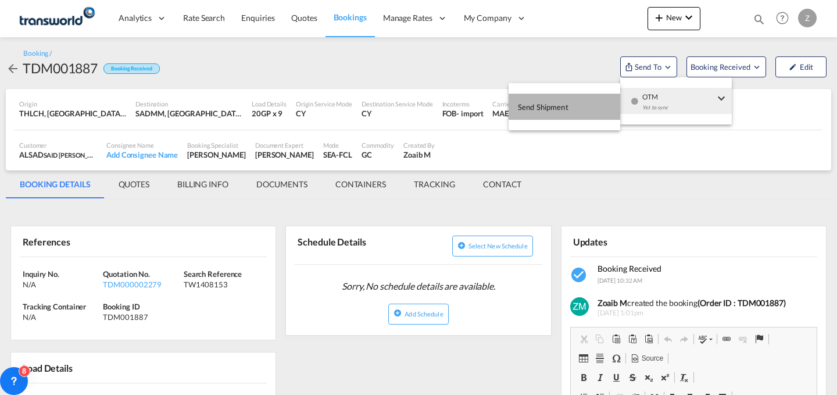
click at [573, 112] on button "Send Shipment" at bounding box center [565, 107] width 112 height 26
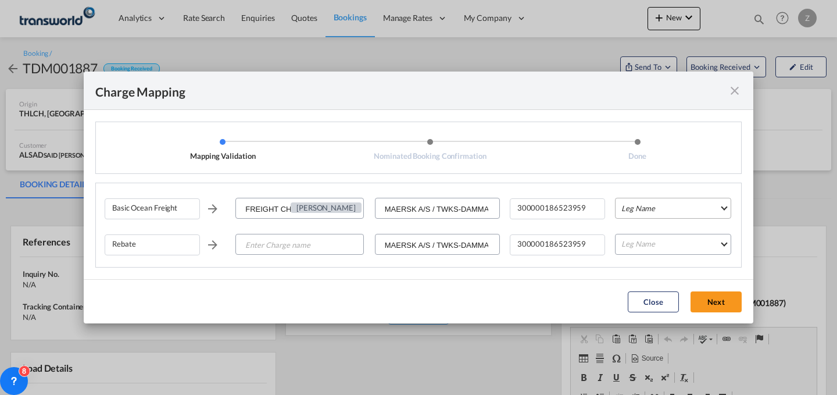
click at [682, 212] on md-select "Leg Name HANDLING ORIGIN VESSEL HANDLING DESTINATION OTHERS TL PICK UP CUSTOMS …" at bounding box center [673, 208] width 116 height 21
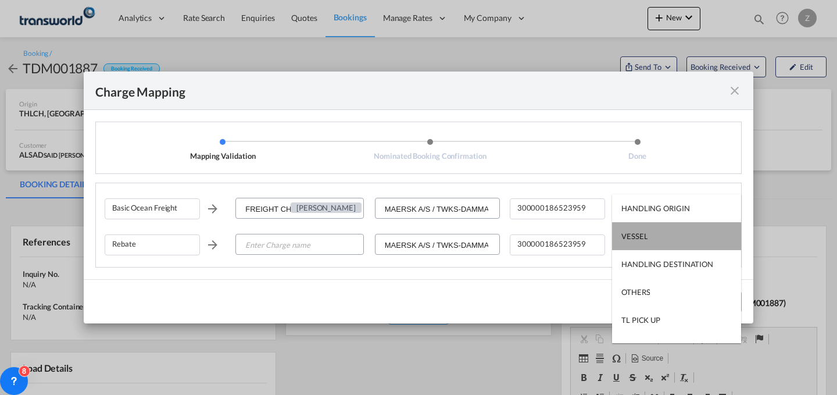
click at [688, 236] on md-option "VESSEL" at bounding box center [676, 236] width 129 height 28
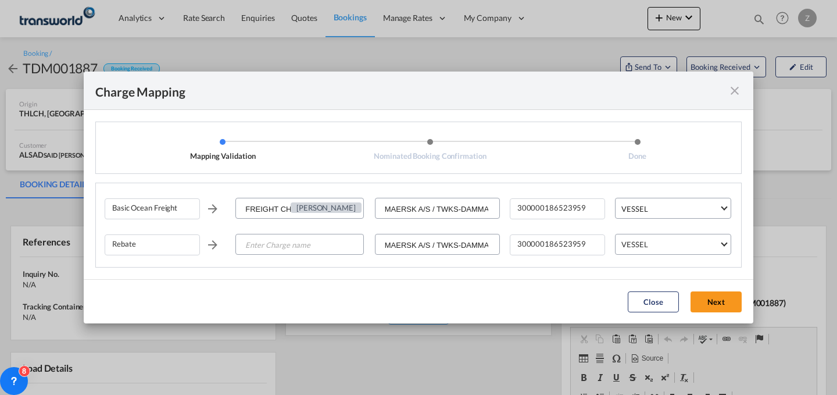
click at [688, 236] on md-select-value "VESSEL" at bounding box center [675, 243] width 110 height 19
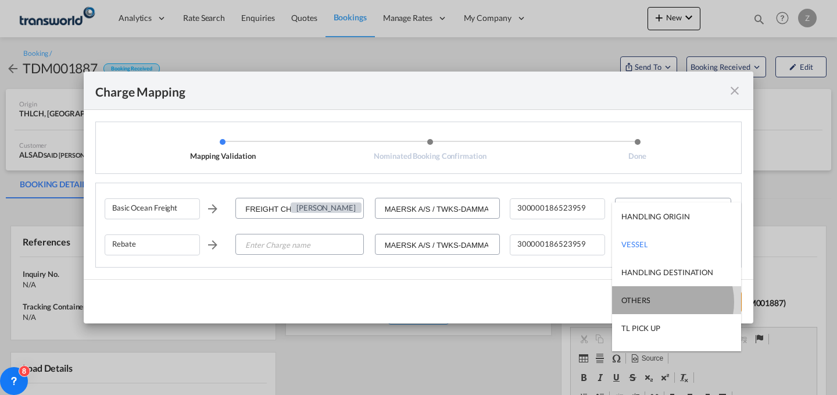
click at [663, 301] on md-option "OTHERS" at bounding box center [676, 300] width 129 height 28
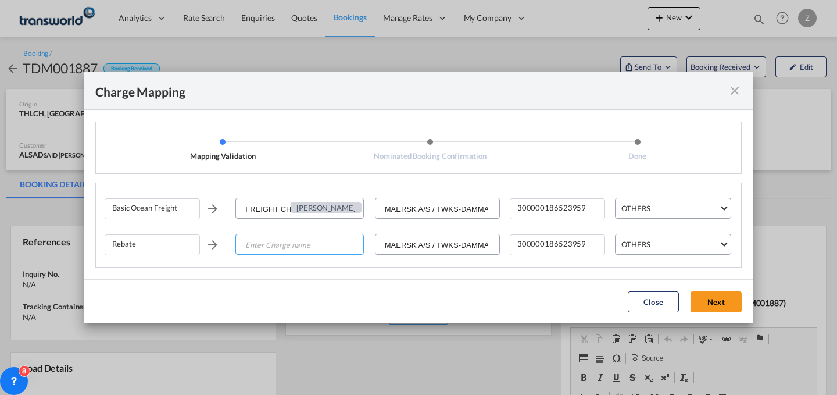
click at [333, 246] on input "Enter Charge name" at bounding box center [300, 244] width 127 height 21
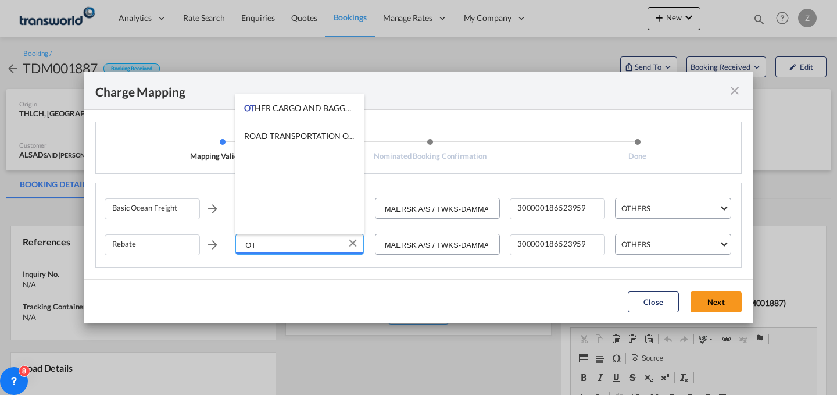
type input "O"
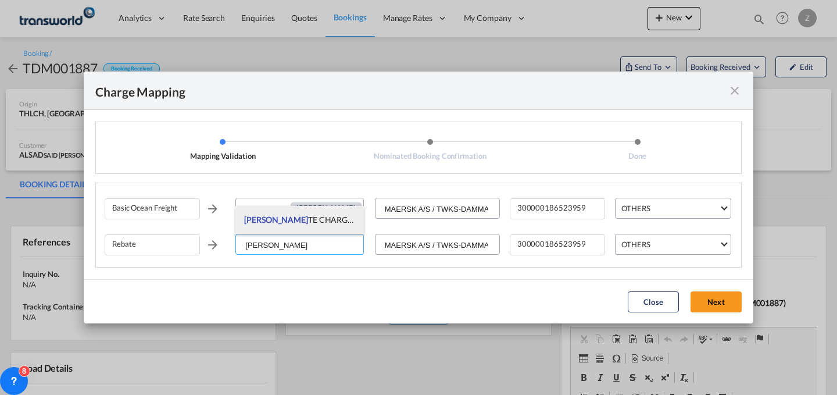
click at [327, 221] on li "REBA TE CHARGES" at bounding box center [299, 220] width 128 height 28
type input "REBATE CHARGES"
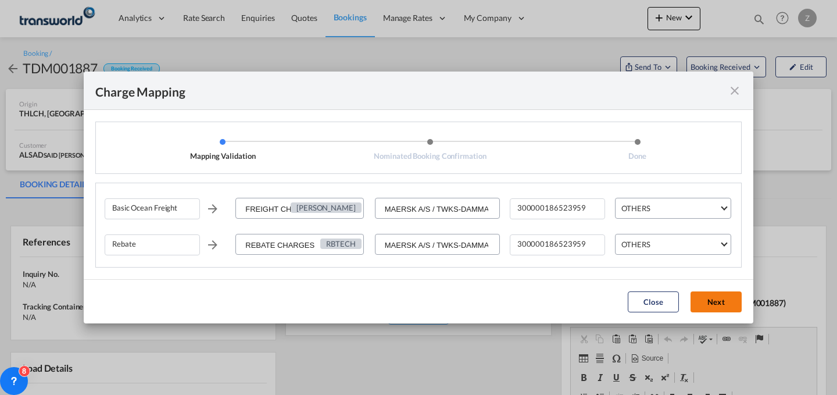
click at [715, 307] on button "Next" at bounding box center [716, 301] width 51 height 21
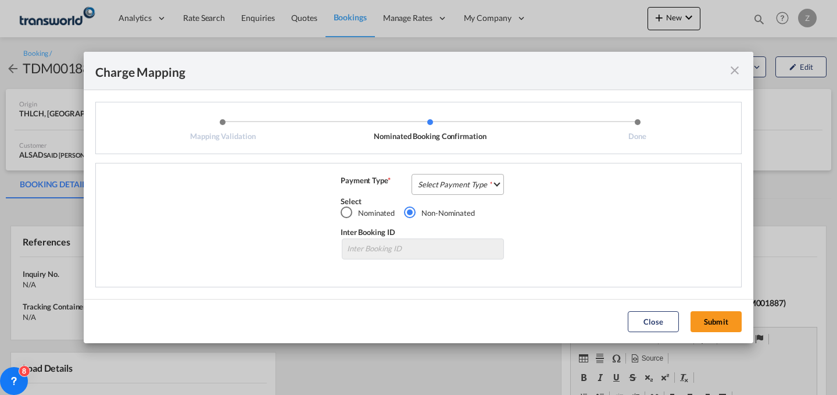
click at [466, 185] on md-select "Select Payment Type COLLECT PREPAID" at bounding box center [458, 184] width 92 height 21
click at [464, 173] on md-option "COLLECT" at bounding box center [461, 184] width 103 height 28
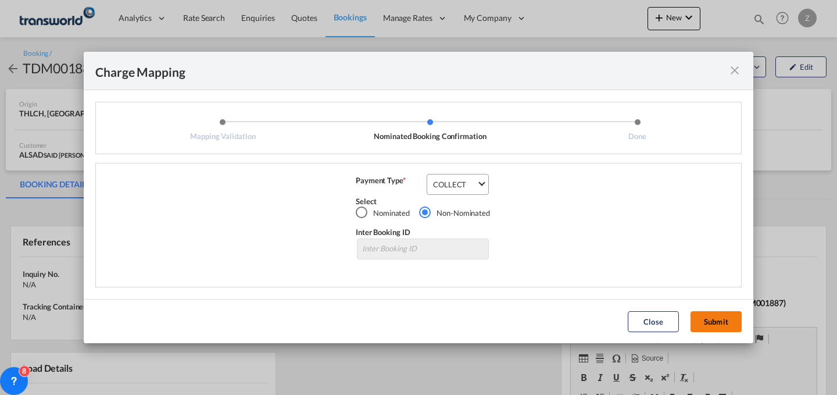
click at [720, 314] on button "Submit" at bounding box center [716, 321] width 51 height 21
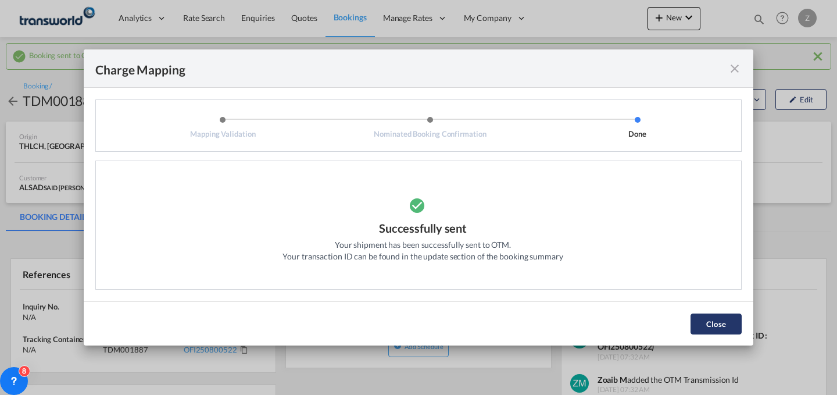
click at [703, 322] on button "Close" at bounding box center [716, 323] width 51 height 21
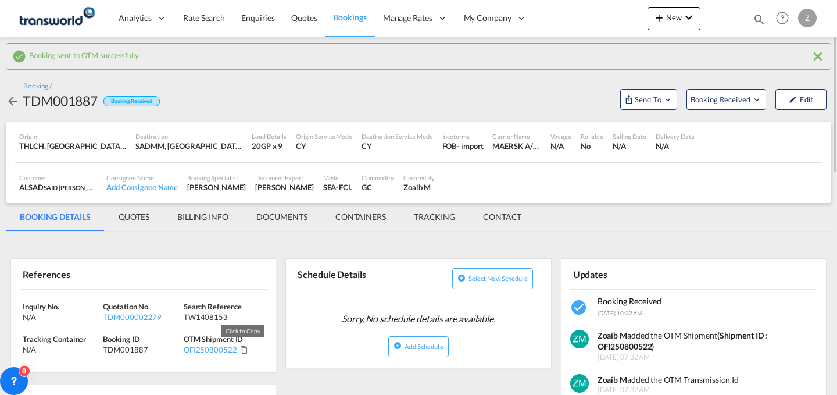
click at [240, 349] on md-icon "Click to Copy" at bounding box center [244, 349] width 8 height 8
click at [474, 345] on div "Sorry, No schedule details are available. Add Schedule" at bounding box center [418, 332] width 264 height 58
click at [667, 16] on span "New" at bounding box center [674, 17] width 44 height 9
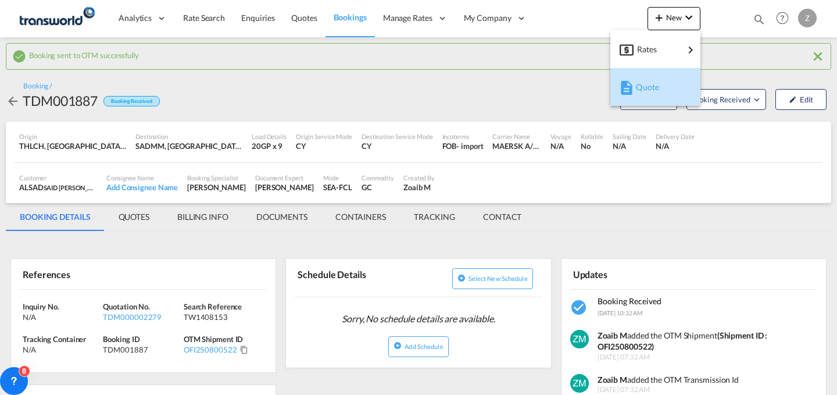
click at [653, 80] on div "Quote" at bounding box center [657, 87] width 43 height 29
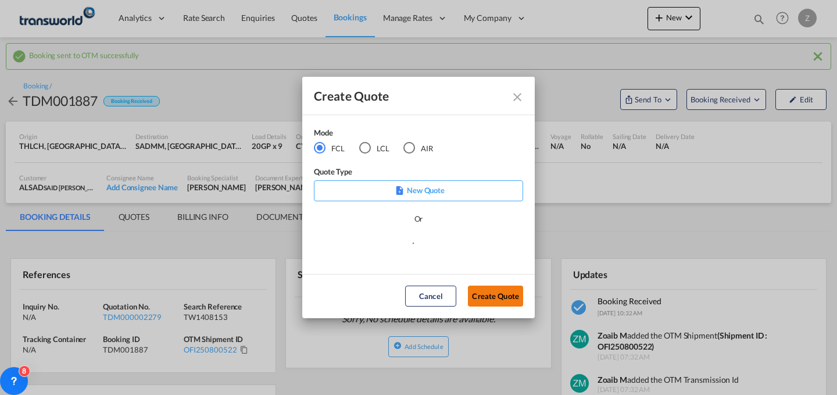
click at [512, 294] on button "Create Quote" at bounding box center [495, 295] width 55 height 21
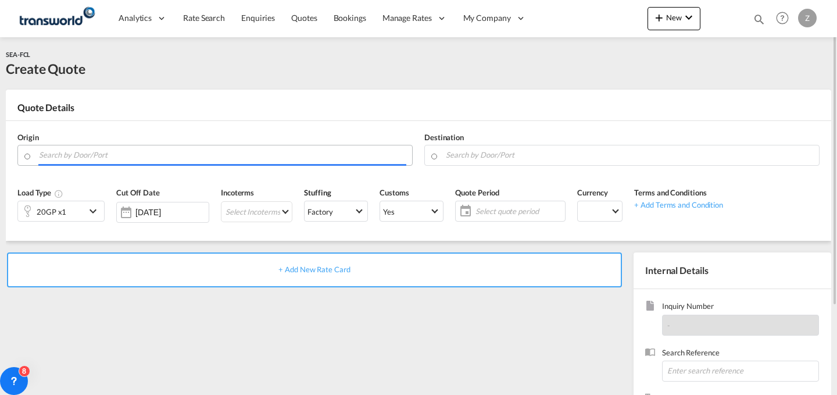
click at [188, 159] on input "Search by Door/Port" at bounding box center [222, 155] width 367 height 20
type input "AMBARLI"
click at [401, 152] on button "Clear Input" at bounding box center [402, 153] width 17 height 17
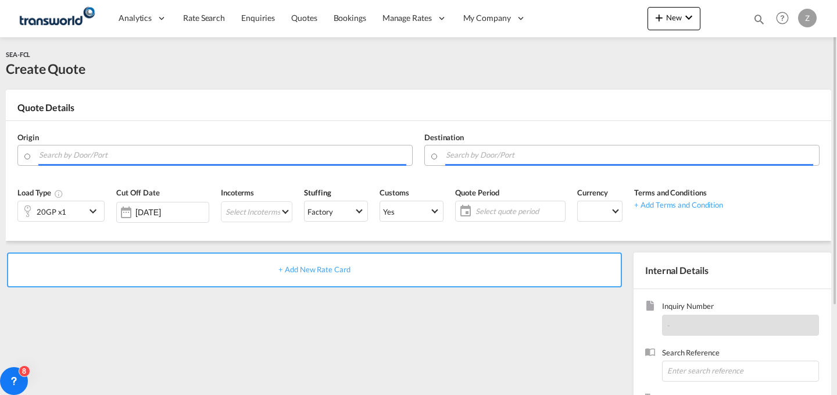
click at [490, 148] on input "Search by Door/Port" at bounding box center [629, 155] width 367 height 20
type input "JEDDAH"
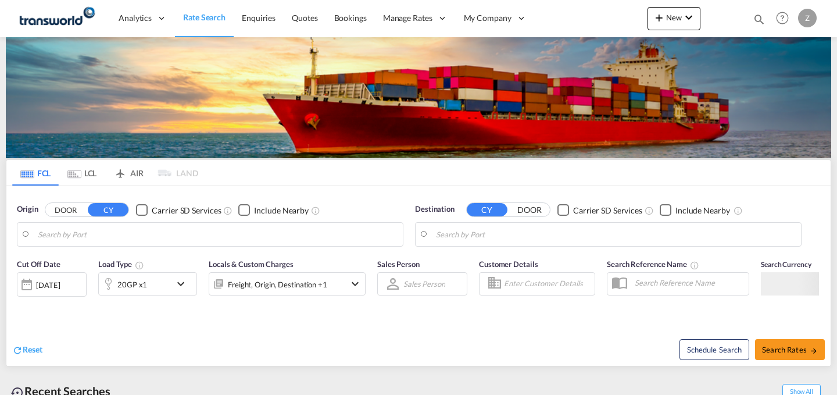
type input "[PERSON_NAME] ([PERSON_NAME]), [GEOGRAPHIC_DATA]"
type input "Shuaiba, KWSAA"
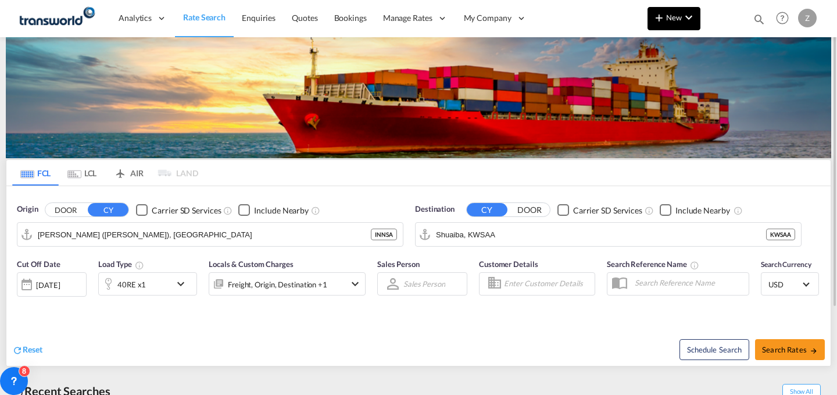
click at [675, 20] on span "New" at bounding box center [674, 17] width 44 height 9
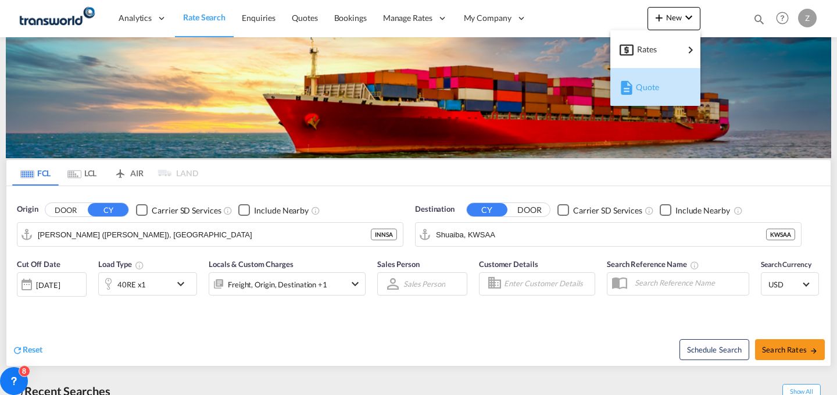
click at [652, 70] on button "Quote" at bounding box center [655, 87] width 90 height 38
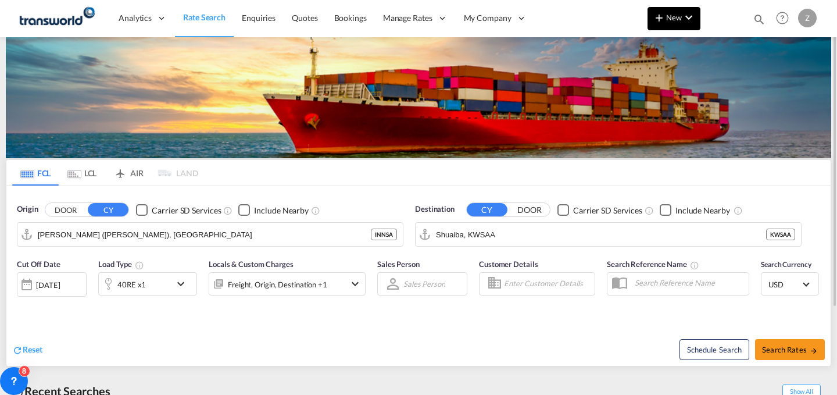
click at [660, 16] on md-icon "icon-plus 400-fg" at bounding box center [659, 17] width 14 height 14
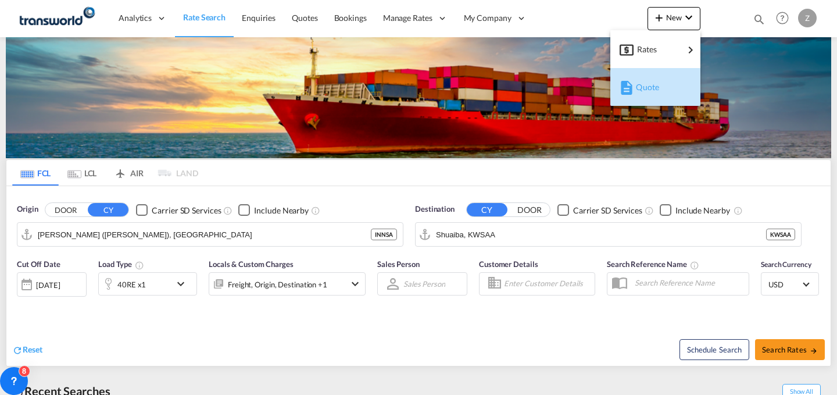
click at [651, 80] on div "Quote" at bounding box center [657, 87] width 43 height 29
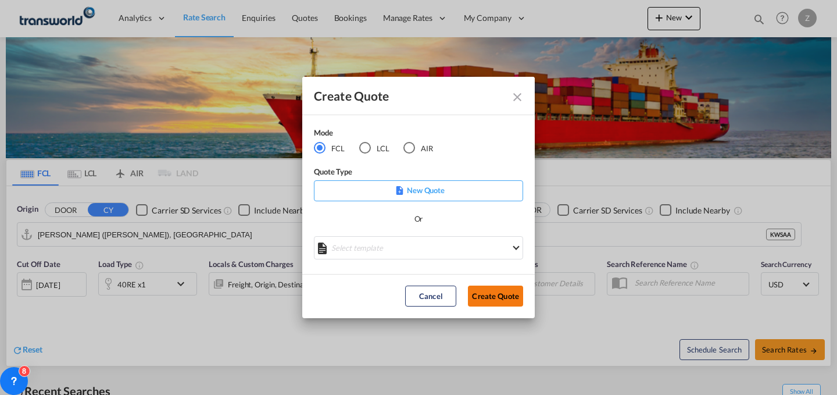
click at [484, 301] on button "Create Quote" at bounding box center [495, 295] width 55 height 21
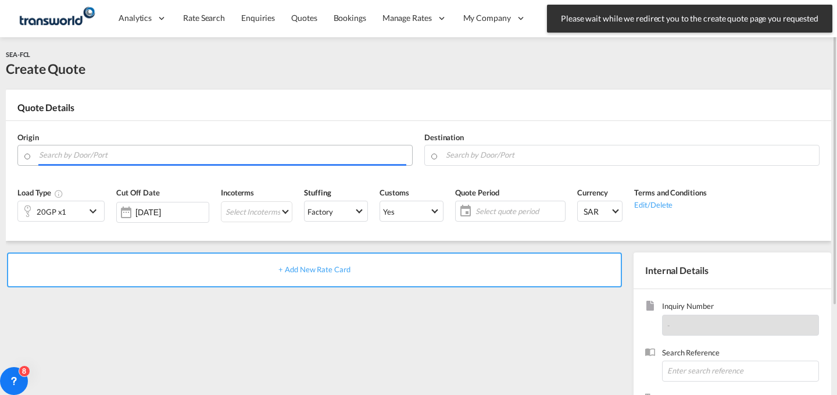
click at [299, 149] on input "Search by Door/Port" at bounding box center [222, 155] width 367 height 20
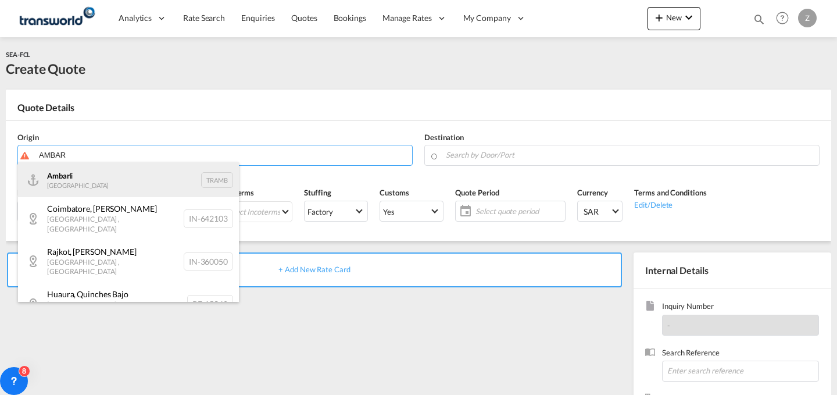
click at [197, 183] on div "[PERSON_NAME] Turkey TRAMB" at bounding box center [128, 179] width 221 height 35
type input "Ambarli, TRAMB"
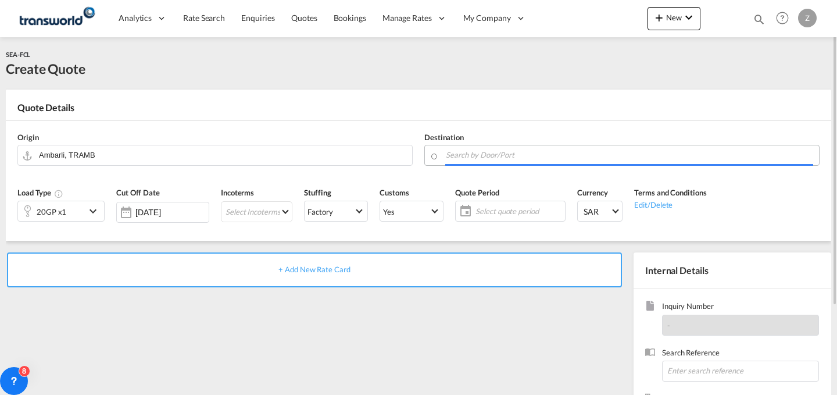
click at [475, 154] on body "Analytics Dashboard Reports Rate Search Enquiries Quotes Bookings" at bounding box center [418, 197] width 837 height 395
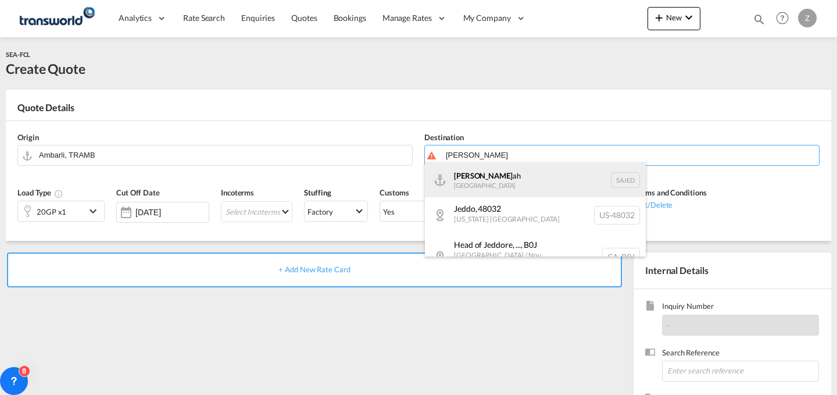
click at [473, 167] on div "[DEMOGRAPHIC_DATA] ah [GEOGRAPHIC_DATA] SAJED" at bounding box center [535, 179] width 221 height 35
type input "Jeddah, SAJED"
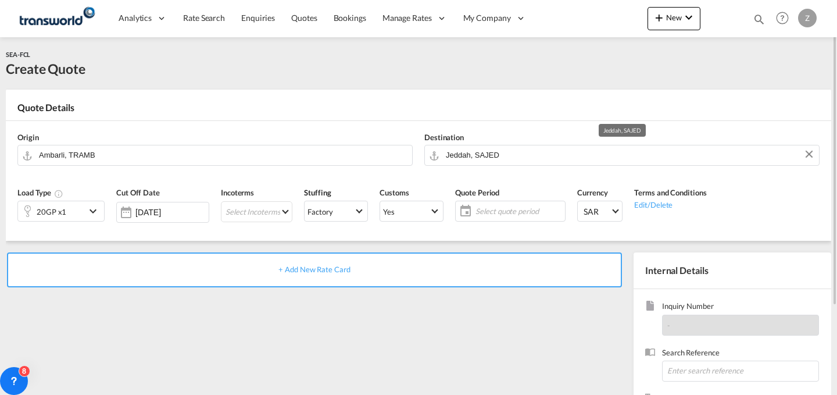
click at [95, 208] on md-icon "icon-chevron-down" at bounding box center [94, 211] width 17 height 14
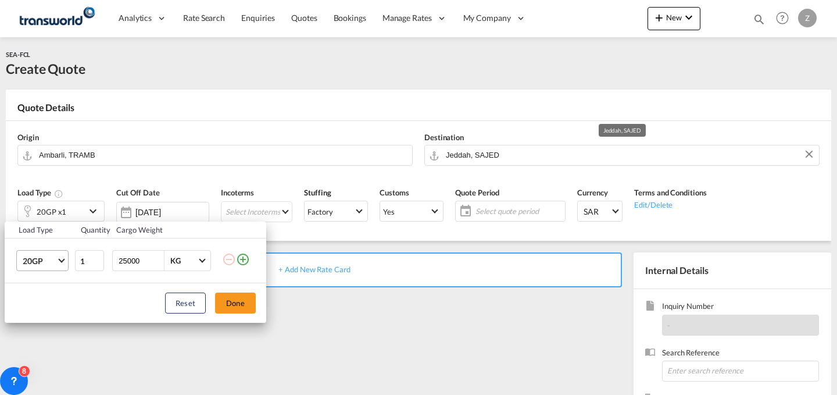
click at [58, 258] on md-select-value "20GP" at bounding box center [45, 261] width 47 height 20
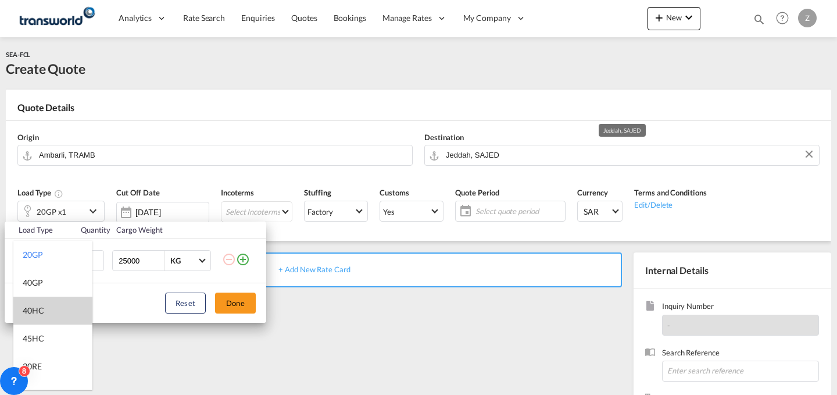
click at [52, 303] on md-option "40HC" at bounding box center [52, 310] width 79 height 28
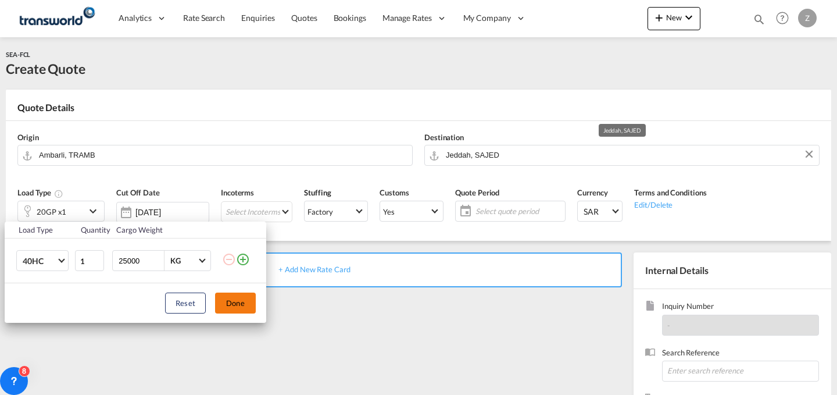
click at [231, 298] on button "Done" at bounding box center [235, 302] width 41 height 21
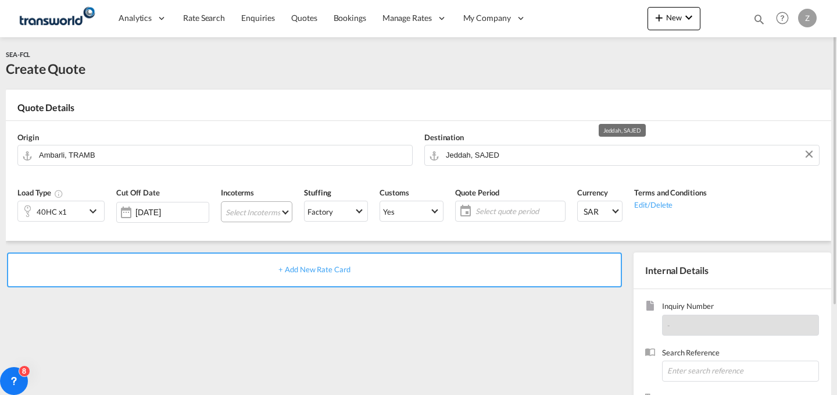
click at [270, 217] on md-select "Select Incoterms CPT - import Carrier Paid to EXW - export Ex Works FOB - impor…" at bounding box center [256, 211] width 71 height 21
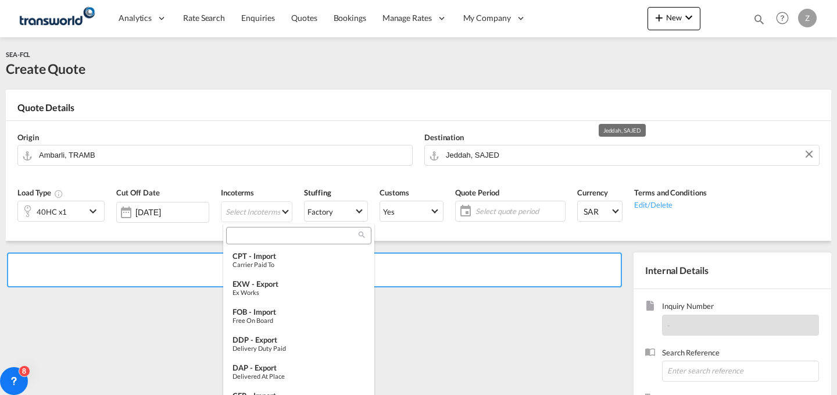
click at [296, 236] on input "search" at bounding box center [294, 235] width 129 height 10
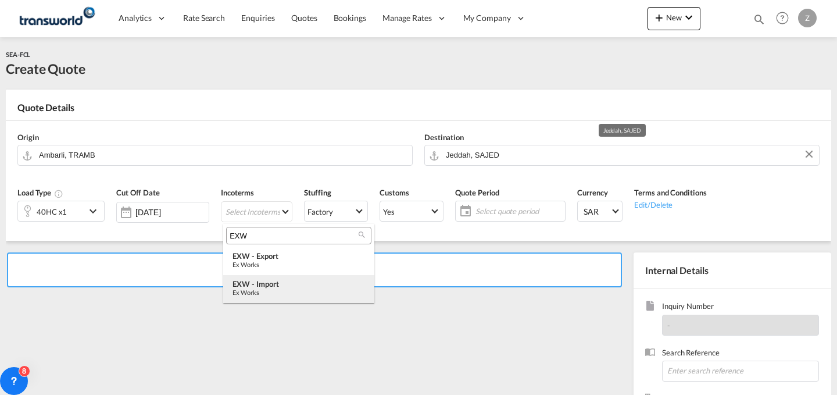
type input "EXW"
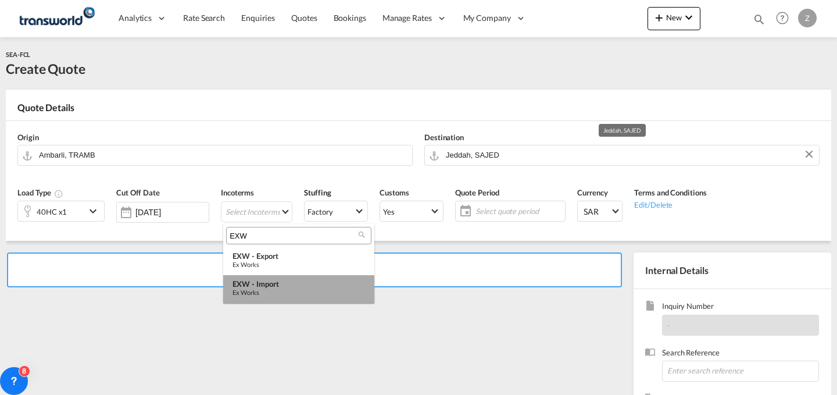
click at [285, 278] on md-option "EXW - import Ex Works" at bounding box center [298, 289] width 151 height 28
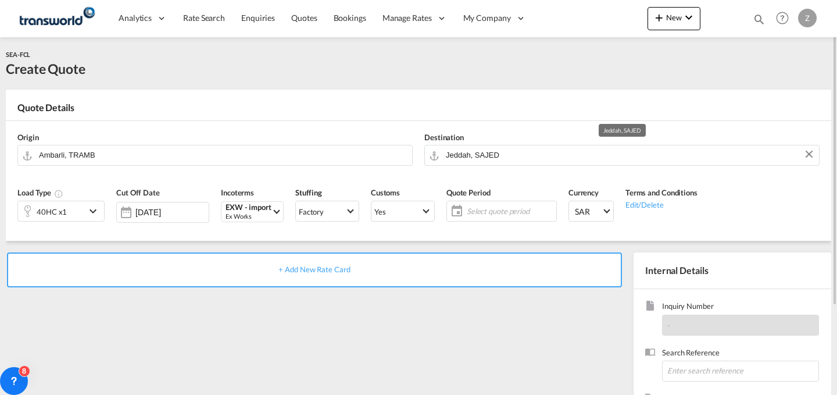
click at [521, 215] on span "Select quote period" at bounding box center [510, 211] width 87 height 10
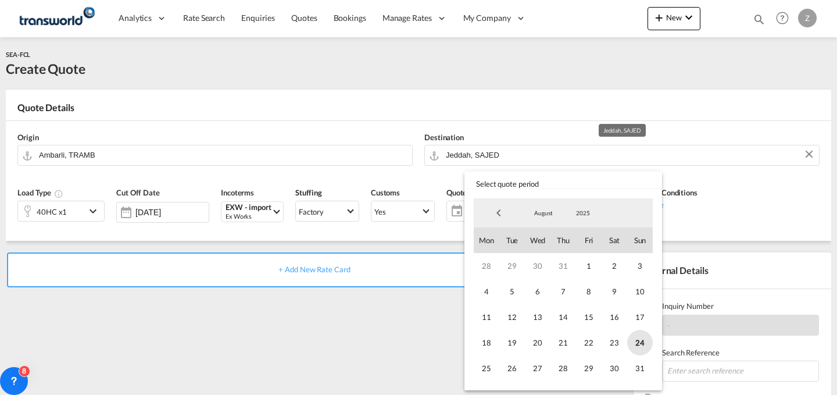
click at [635, 338] on span "24" at bounding box center [640, 343] width 26 height 26
click at [640, 360] on span "31" at bounding box center [640, 368] width 26 height 26
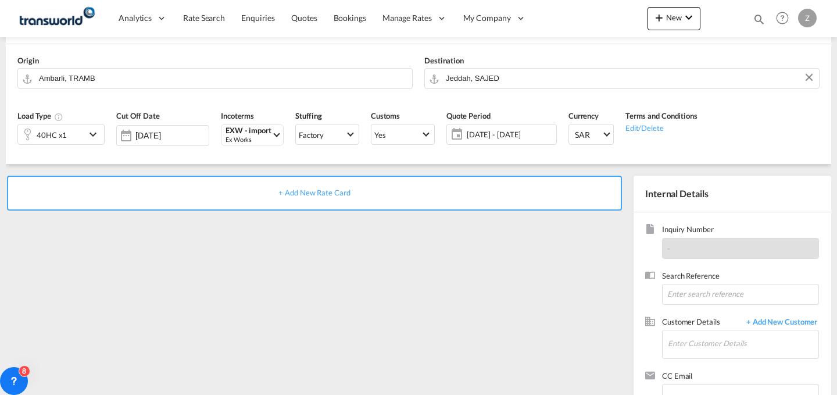
scroll to position [77, 0]
click at [703, 283] on span "Search Reference" at bounding box center [740, 276] width 157 height 13
drag, startPoint x: 694, startPoint y: 306, endPoint x: 704, endPoint y: 297, distance: 13.6
click at [704, 297] on div "Search Reference" at bounding box center [732, 293] width 174 height 46
paste input "TW1408164"
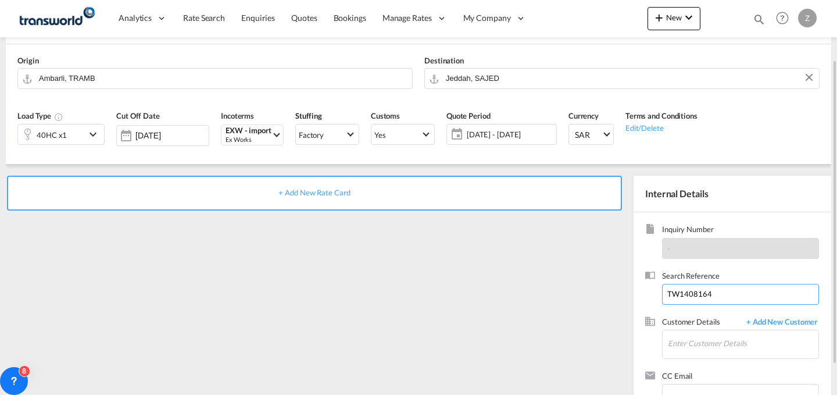
click at [704, 297] on input "TW1408164" at bounding box center [740, 294] width 157 height 21
type input "TW1408164"
click at [698, 334] on input "Enter Customer Details" at bounding box center [743, 343] width 151 height 26
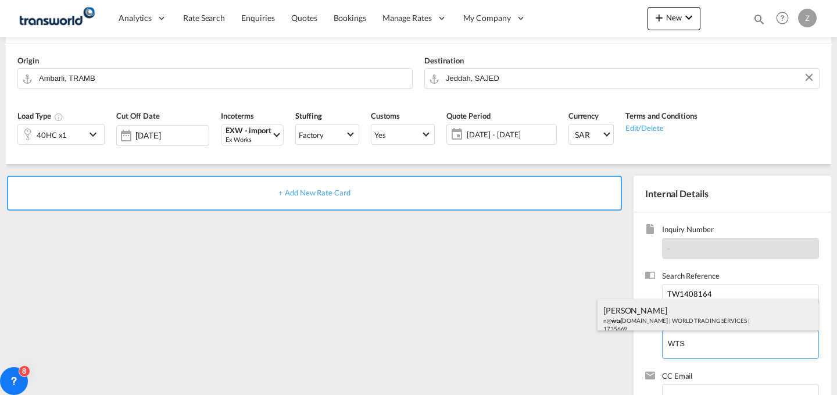
click at [686, 311] on div "[PERSON_NAME] n@ wts [DOMAIN_NAME] | WORLD TRADING SERVICES | 1735669" at bounding box center [708, 319] width 221 height 40
type input "WORLD TRADING SERVICES, [PERSON_NAME], n@[DOMAIN_NAME]"
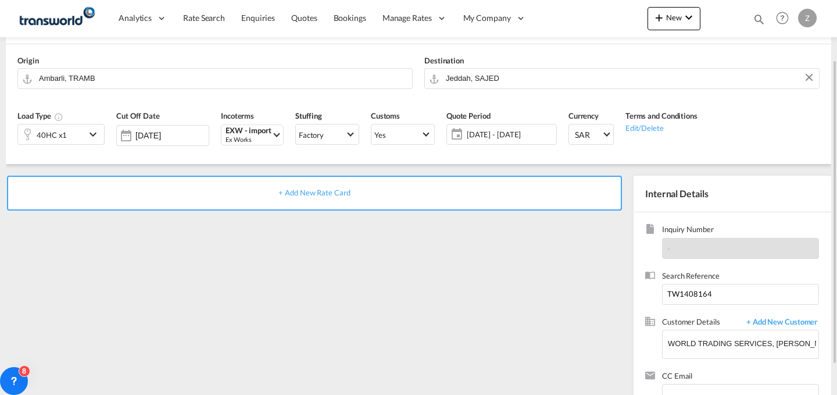
click at [539, 199] on div "+ Add New Rate Card" at bounding box center [314, 193] width 615 height 35
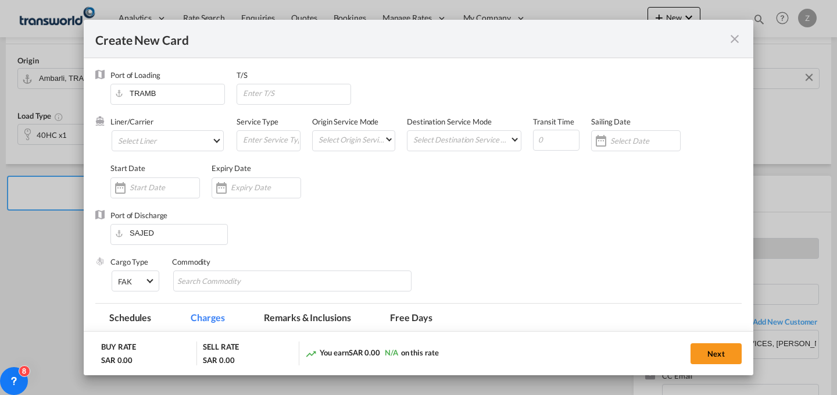
type input "Basic Ocean Freight"
select select "per equipment"
click at [187, 134] on md-select "Select Liner 2HM LOGISTICS D.O.O 2HM LOGISTICS D.O.O. / TWKS-KOPER 3P LOGISTICS…" at bounding box center [168, 140] width 112 height 21
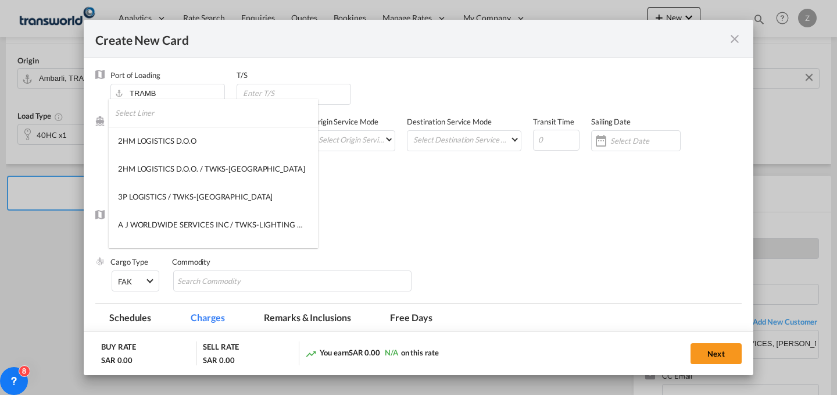
click at [196, 109] on input "search" at bounding box center [216, 113] width 203 height 28
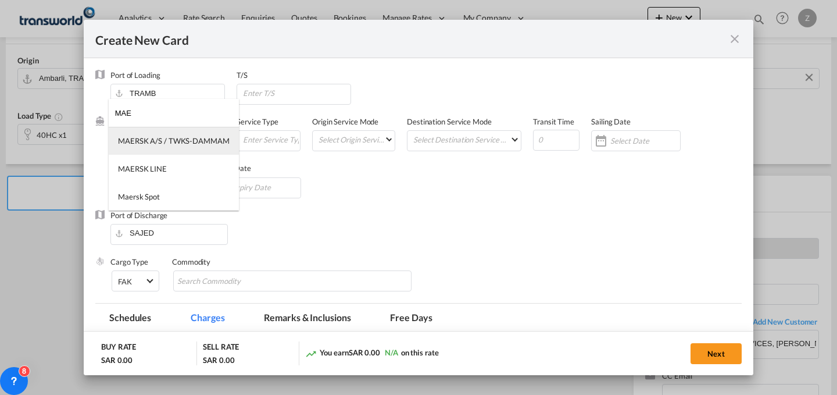
type input "MAE"
click at [185, 134] on md-option "MAERSK A/S / TWKS-DAMMAM" at bounding box center [174, 141] width 130 height 28
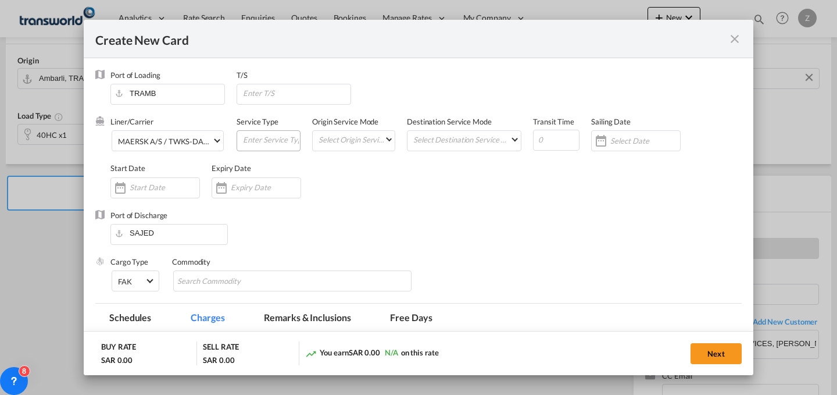
click at [239, 140] on md-input-container "Create New CardPort ..." at bounding box center [269, 140] width 64 height 21
click at [249, 138] on input "Create New CardPort ..." at bounding box center [271, 139] width 58 height 17
type input "FCL"
click at [356, 137] on md-select "Select Origin Service Mode SD [GEOGRAPHIC_DATA]" at bounding box center [355, 139] width 77 height 16
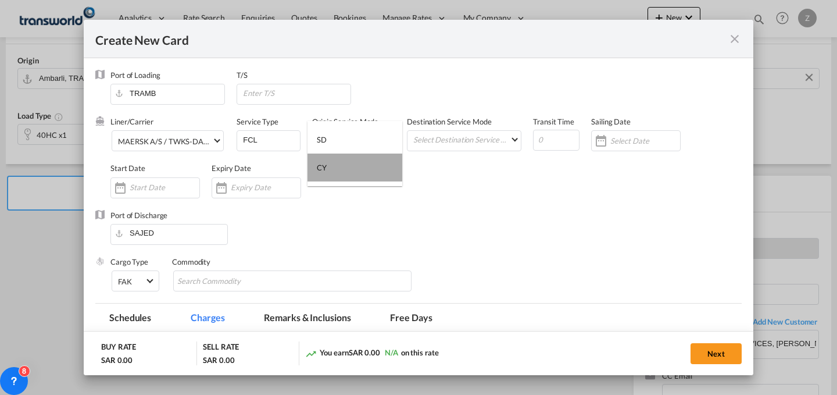
click at [352, 160] on md-option "CY" at bounding box center [354, 167] width 95 height 28
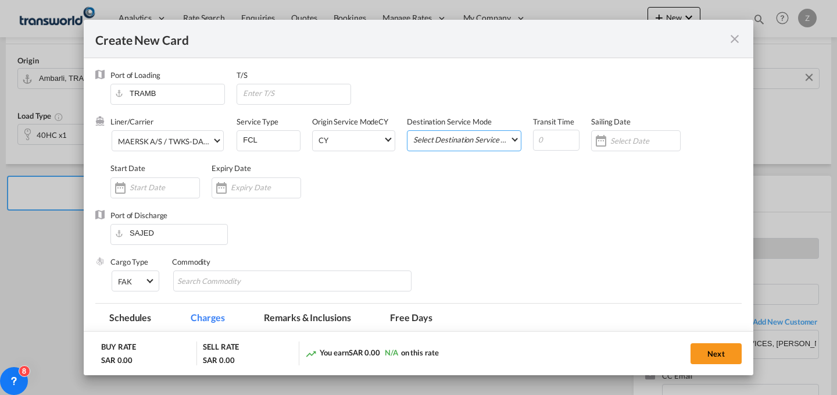
click at [462, 141] on md-select "Select Destination Service Mode SD [GEOGRAPHIC_DATA]" at bounding box center [466, 139] width 109 height 16
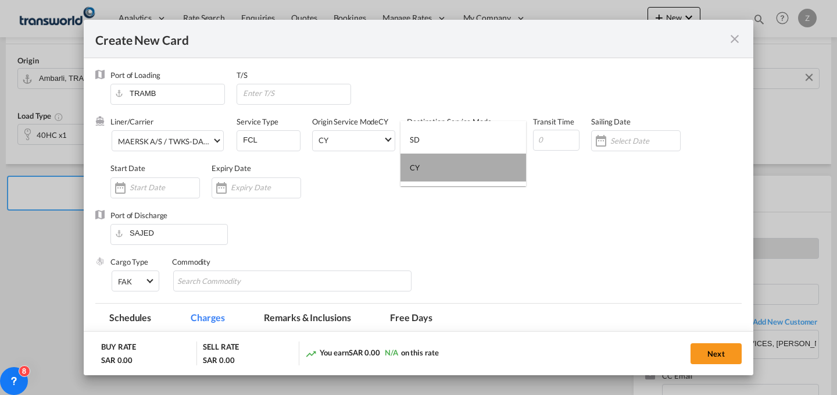
click at [470, 175] on md-option "CY" at bounding box center [463, 167] width 126 height 28
type md-option "CY"
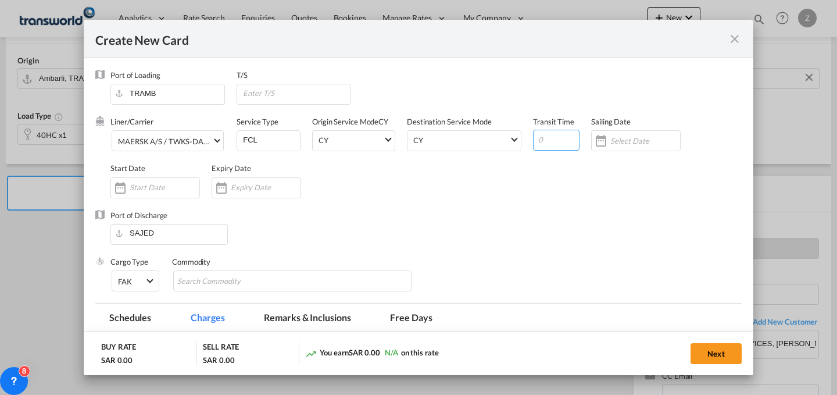
click at [556, 145] on input "Create New CardPort ..." at bounding box center [556, 140] width 47 height 21
type input "12"
click at [167, 180] on div "Create New CardPort ..." at bounding box center [155, 187] width 90 height 21
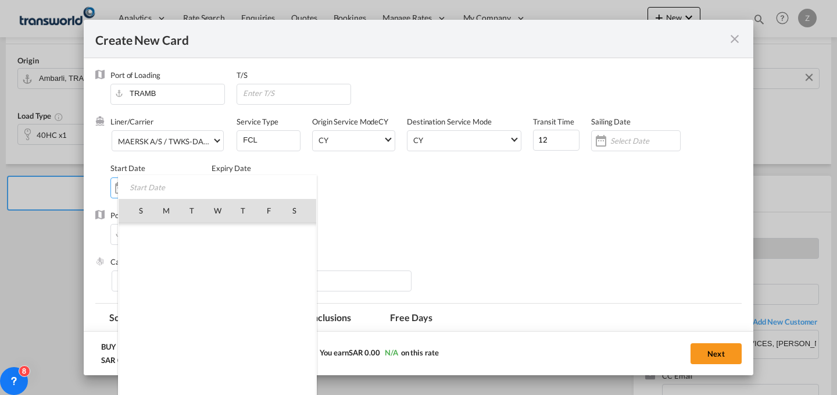
scroll to position [269101, 0]
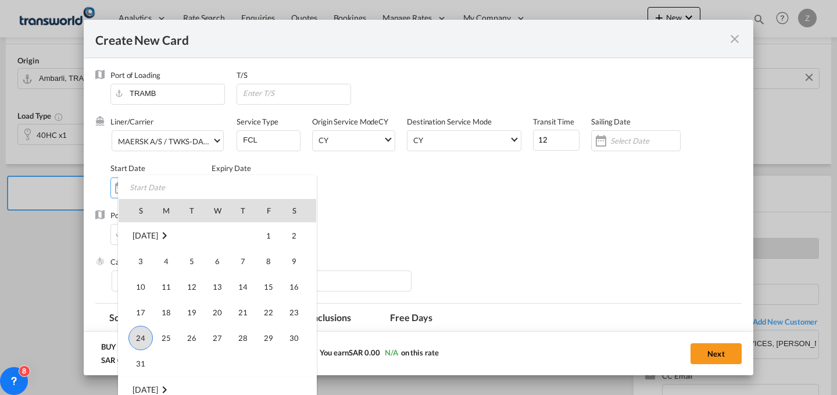
click at [138, 337] on span "24" at bounding box center [140, 338] width 24 height 24
type input "[DATE]"
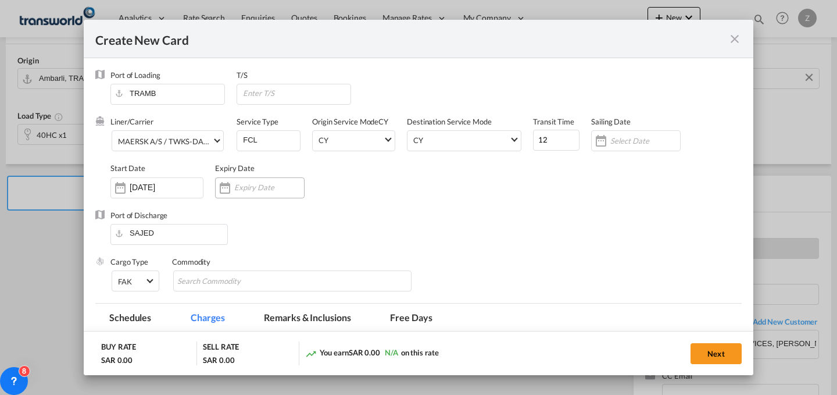
click at [268, 188] on input "Create New CardPort ..." at bounding box center [269, 187] width 70 height 9
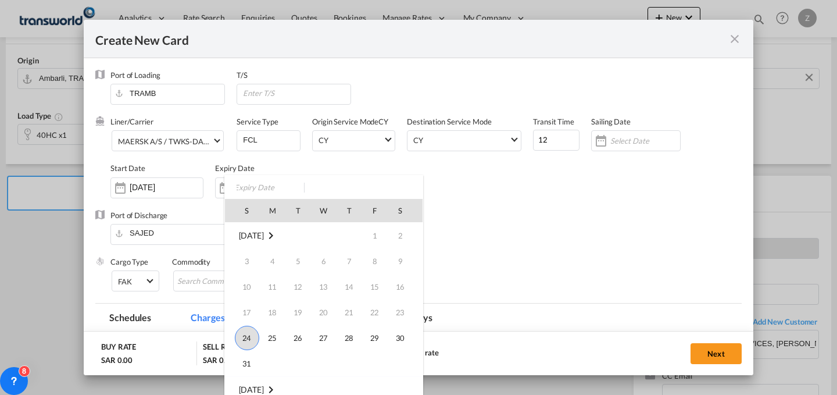
drag, startPoint x: 244, startPoint y: 356, endPoint x: 245, endPoint y: 369, distance: 12.2
click at [245, 369] on span "31" at bounding box center [246, 363] width 23 height 23
type input "[DATE]"
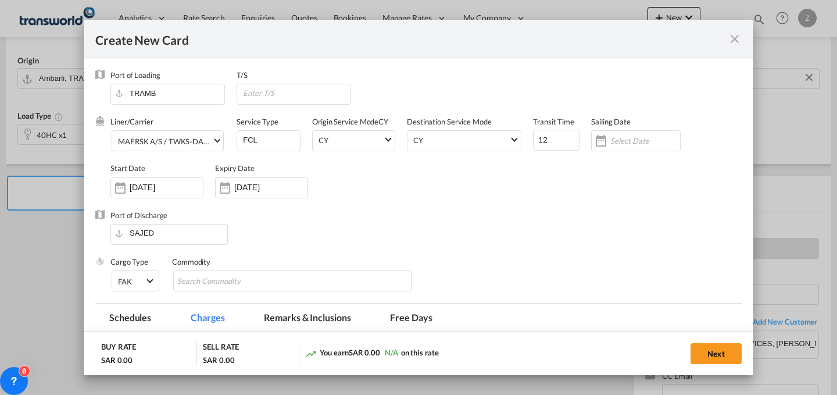
click at [245, 369] on md-dialog-actions "BUY RATE SAR 0.00 SELL RATE SAR 0.00 You earn SAR 0.00 N/A on this rate Next" at bounding box center [419, 353] width 670 height 44
click at [281, 289] on md-chips-wrap "Chips container with autocompletion. Enter the text area, type text to search, …" at bounding box center [292, 280] width 238 height 21
type input "GC"
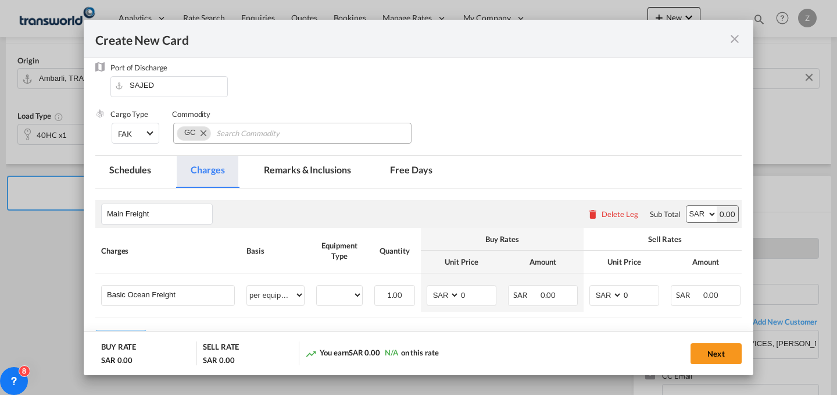
scroll to position [148, 0]
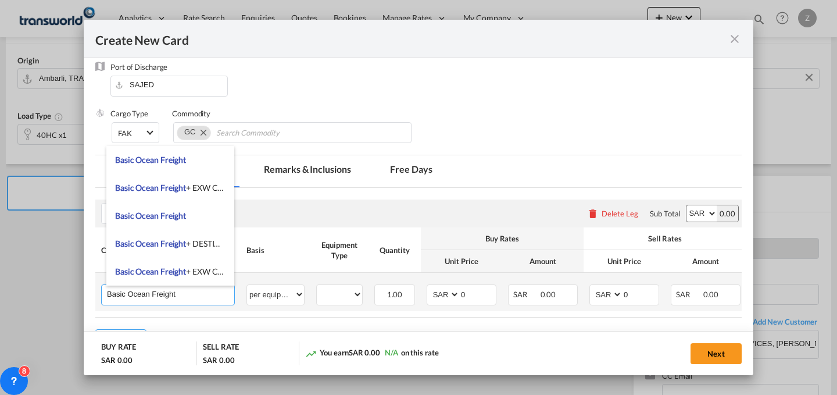
click at [216, 295] on input "Basic Ocean Freight" at bounding box center [170, 293] width 127 height 17
click at [212, 269] on span "Basic Ocean Freight + EXW Charges + Clearance and delivery" at bounding box center [222, 271] width 215 height 10
type input "Basic Ocean Freight + EXW Charges + Clearance and delivery"
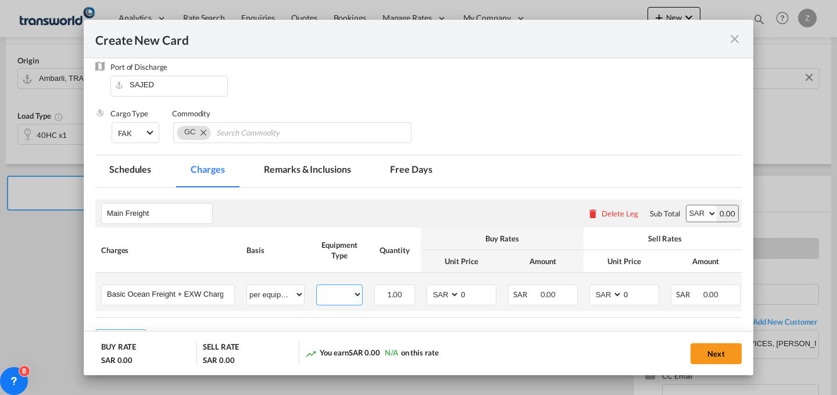
click at [344, 288] on select "40HC" at bounding box center [339, 295] width 45 height 16
select select "40HC"
click at [317, 287] on select "40HC" at bounding box center [339, 295] width 45 height 16
click at [691, 205] on select "AED AFN ALL AMD ANG AOA ARS AUD AWG AZN BAM BBD BDT BGN BHD BIF BMD BND [PERSON…" at bounding box center [701, 213] width 30 height 16
select select "string:USD"
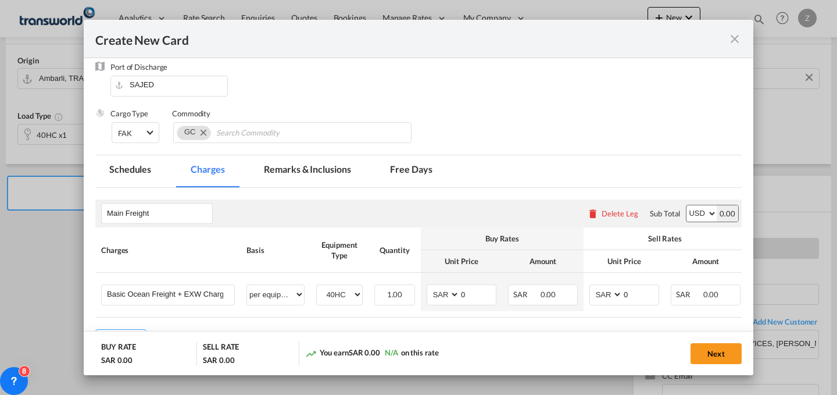
click at [686, 205] on select "AED AFN ALL AMD ANG AOA ARS AUD AWG AZN BAM BBD BDT BGN BHD BIF BMD BND [PERSON…" at bounding box center [701, 213] width 30 height 16
click at [605, 290] on select "AED AFN ALL AMD ANG AOA ARS AUD AWG AZN BAM BBD BDT BGN BHD BIF BMD BND [PERSON…" at bounding box center [607, 295] width 30 height 16
click at [592, 287] on select "AED AFN ALL AMD ANG AOA ARS AUD AWG AZN BAM BBD BDT BGN BHD BIF BMD BND [PERSON…" at bounding box center [607, 295] width 30 height 16
select select "string:USD"
click at [449, 291] on select "AED AFN ALL AMD ANG AOA ARS AUD AWG AZN BAM BBD BDT BGN BHD BIF BMD BND [PERSON…" at bounding box center [444, 295] width 30 height 16
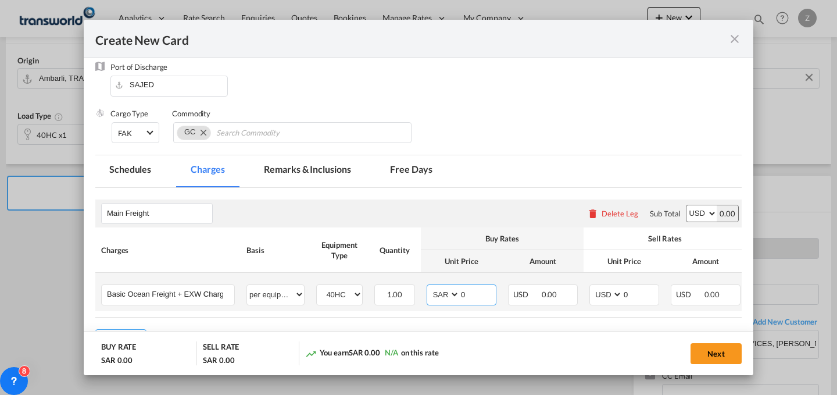
select select "string:USD"
click at [429, 287] on select "AED AFN ALL AMD ANG AOA ARS AUD AWG AZN BAM BBD BDT BGN BHD BIF BMD BND [PERSON…" at bounding box center [444, 295] width 30 height 16
click at [607, 292] on select "AED AFN ALL AMD ANG AOA ARS AUD AWG AZN BAM BBD BDT BGN BHD BIF BMD BND [PERSON…" at bounding box center [607, 295] width 30 height 16
select select "string:SAR"
click at [592, 287] on select "AED AFN ALL AMD ANG AOA ARS AUD AWG AZN BAM BBD BDT BGN BHD BIF BMD BND [PERSON…" at bounding box center [607, 295] width 30 height 16
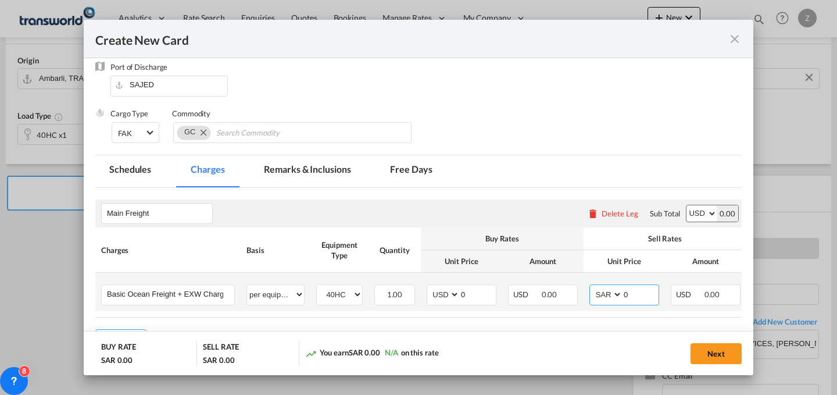
select select "string:SAR"
click at [637, 292] on input "0" at bounding box center [641, 293] width 36 height 17
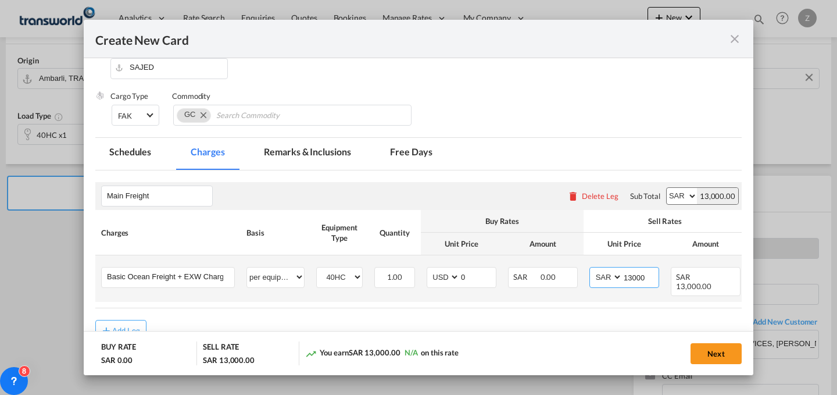
type input "13000"
click at [469, 279] on input "0" at bounding box center [478, 275] width 36 height 17
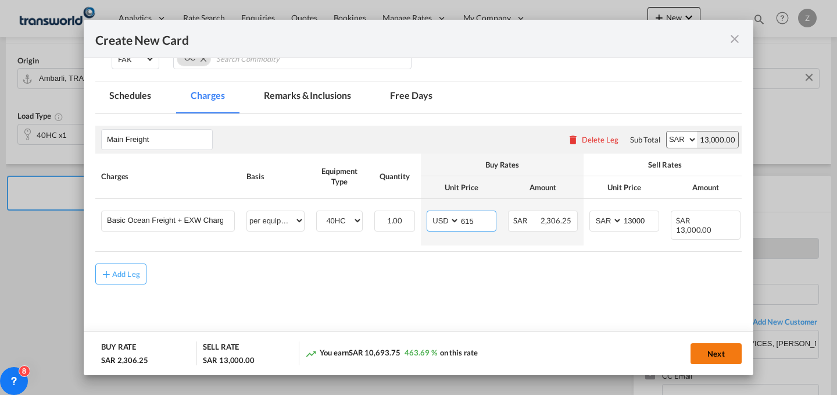
type input "615"
click at [710, 352] on button "Next" at bounding box center [716, 353] width 51 height 21
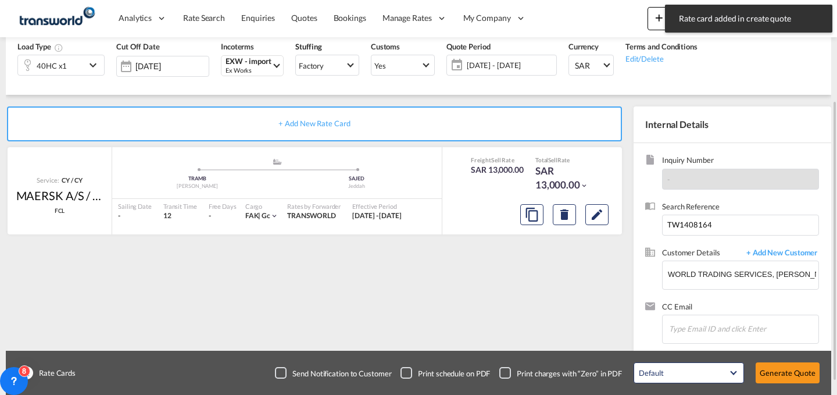
scroll to position [148, 0]
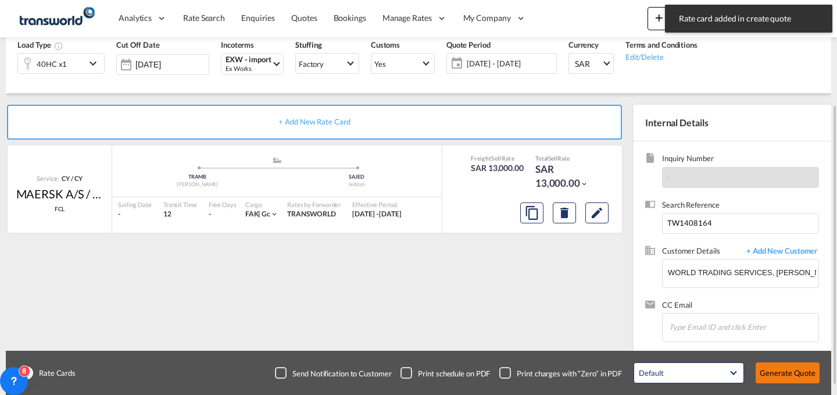
click at [784, 378] on button "Generate Quote" at bounding box center [788, 372] width 64 height 21
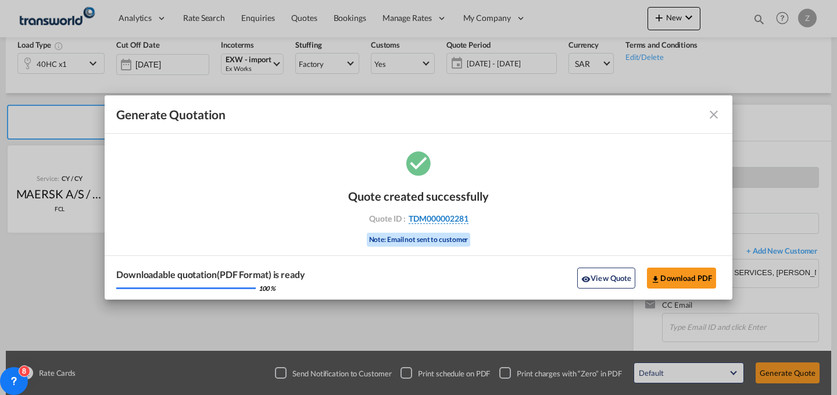
click at [448, 214] on span "TDM000002281" at bounding box center [439, 218] width 60 height 10
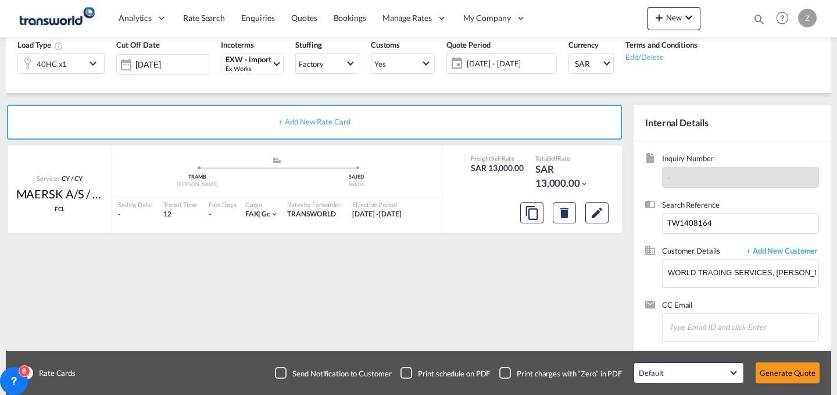
click at [448, 214] on div "Quote created successfully Quote ID : TDM000002281 Note: Email not sent to cust…" at bounding box center [419, 206] width 70 height 39
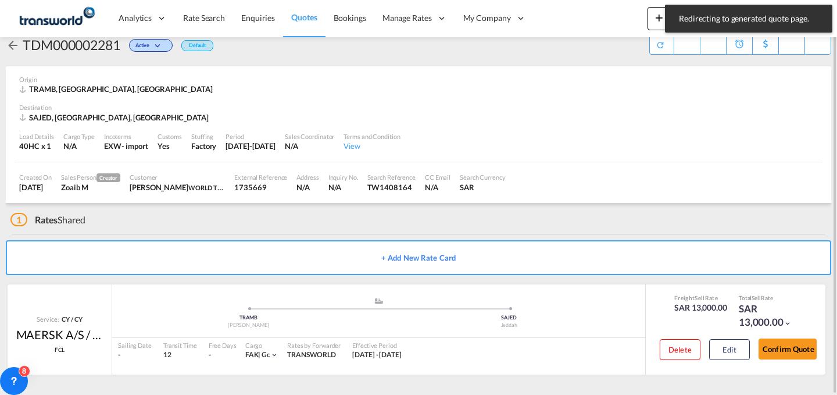
scroll to position [22, 0]
click at [782, 351] on button "Confirm Quote" at bounding box center [788, 348] width 58 height 21
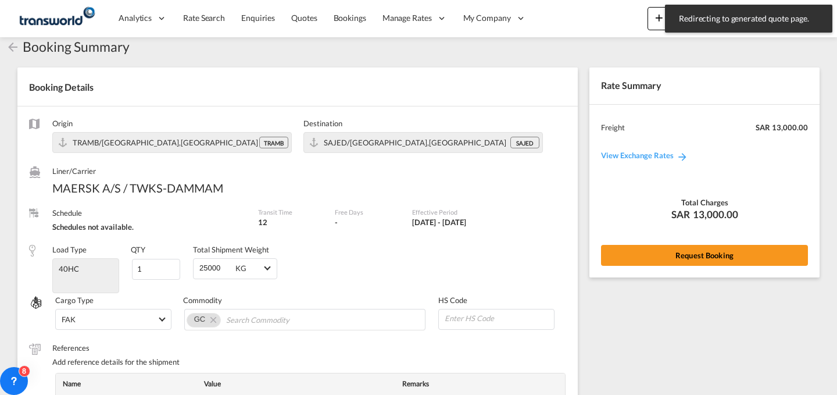
scroll to position [428, 0]
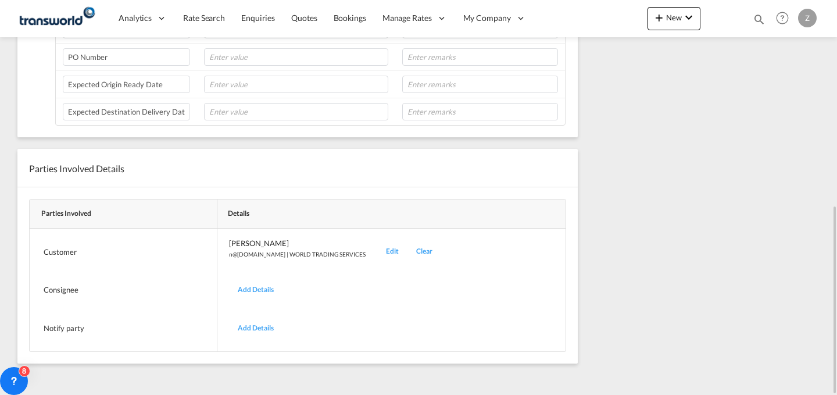
click at [377, 249] on div "Edit" at bounding box center [392, 251] width 30 height 27
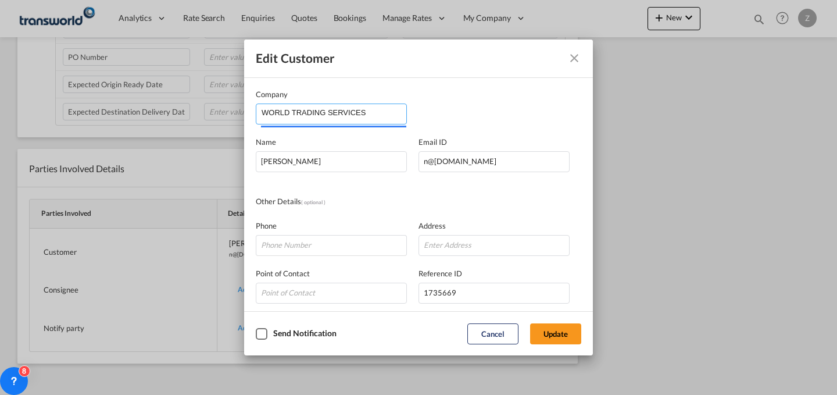
drag, startPoint x: 375, startPoint y: 113, endPoint x: 80, endPoint y: 84, distance: 296.8
click at [80, 84] on div "Edit Customer Company WORLD TRADING SERVICES Name [PERSON_NAME] Email ID [EMAIL…" at bounding box center [418, 197] width 837 height 395
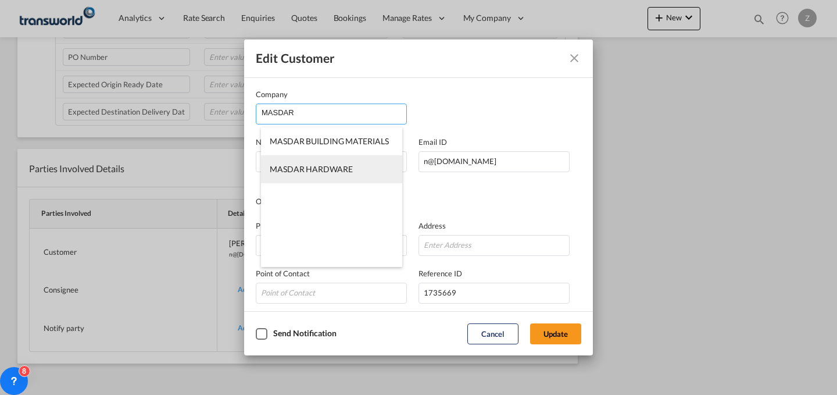
click at [352, 172] on li "MASDAR HARDWARE" at bounding box center [331, 169] width 141 height 28
type input "MASDAR HARDWARE"
type input "[EMAIL_ADDRESS][DOMAIN_NAME]"
type input "581234546"
type input "772257"
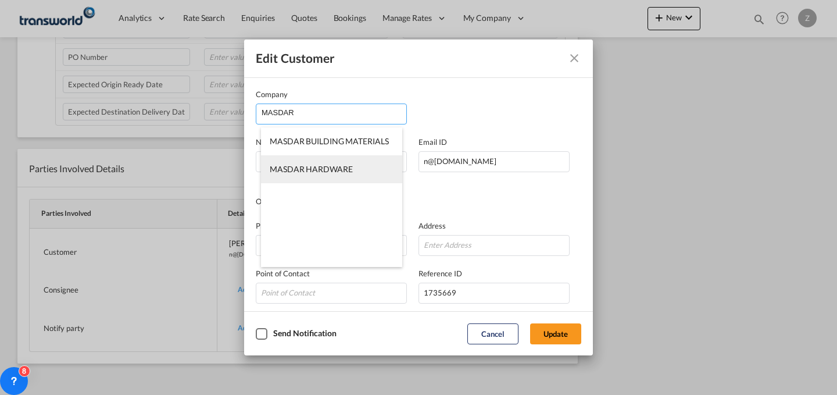
type input "13249"
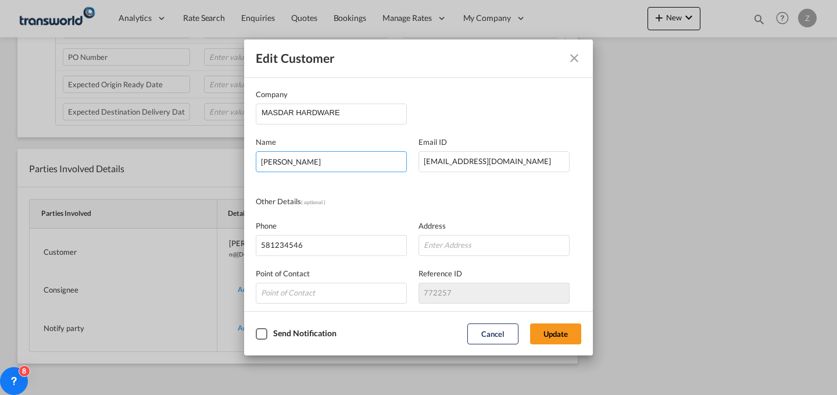
drag, startPoint x: 345, startPoint y: 162, endPoint x: 144, endPoint y: 185, distance: 202.5
click at [144, 185] on div "Edit Customer Company MASDAR HARDWARE Name [PERSON_NAME] Email ID [EMAIL_ADDRES…" at bounding box center [418, 197] width 837 height 395
type input "[PERSON_NAME]"
click at [566, 337] on button "Update" at bounding box center [555, 333] width 51 height 21
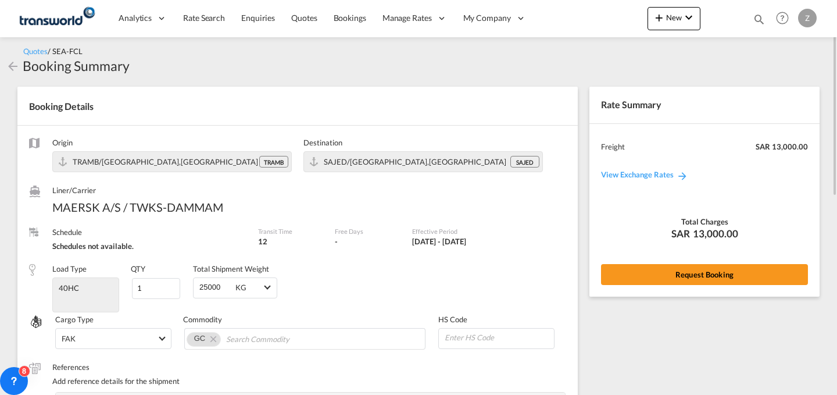
scroll to position [0, 0]
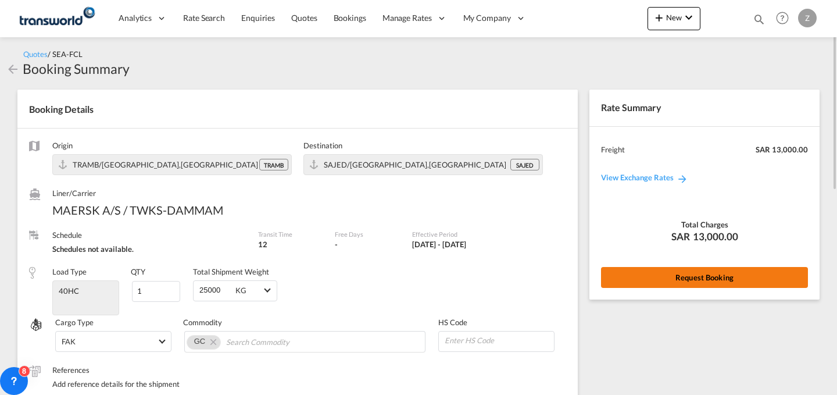
click at [699, 270] on button "Request Booking" at bounding box center [704, 277] width 207 height 21
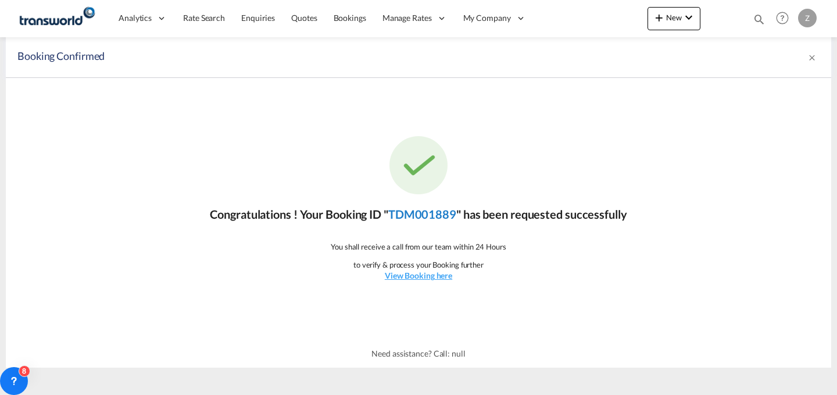
click at [443, 214] on link "TDM001889" at bounding box center [422, 214] width 68 height 14
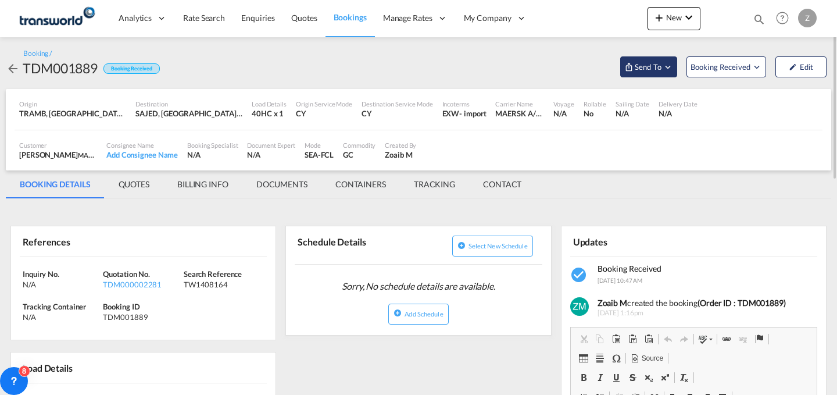
click at [644, 61] on span "Send To" at bounding box center [648, 67] width 29 height 12
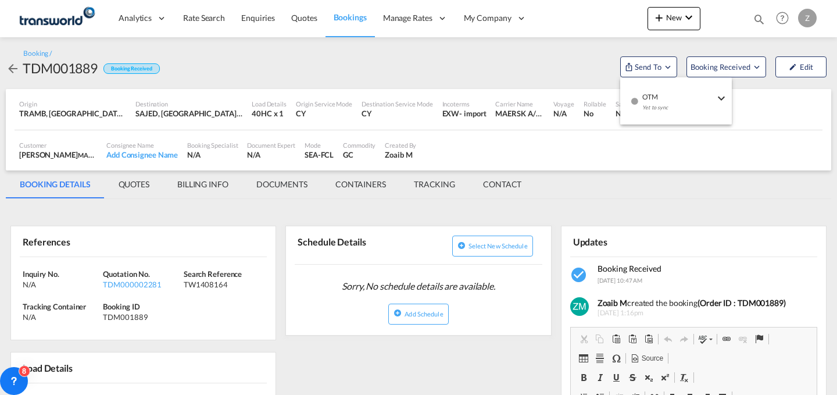
click at [501, 174] on md-backdrop at bounding box center [418, 197] width 837 height 395
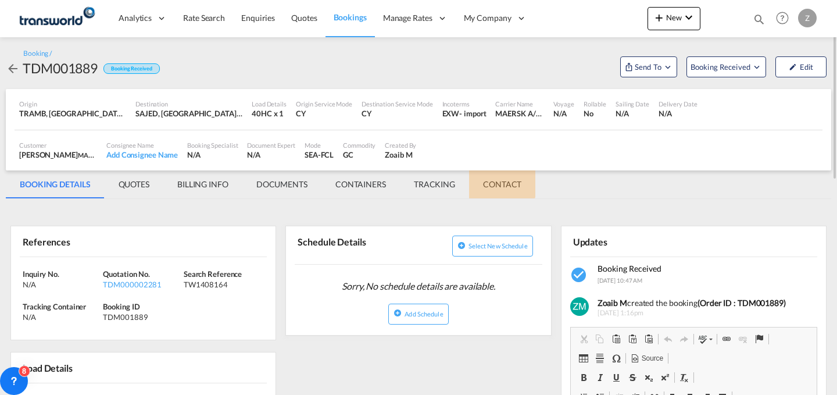
click at [501, 180] on md-tab-item "CONTACT" at bounding box center [502, 184] width 66 height 28
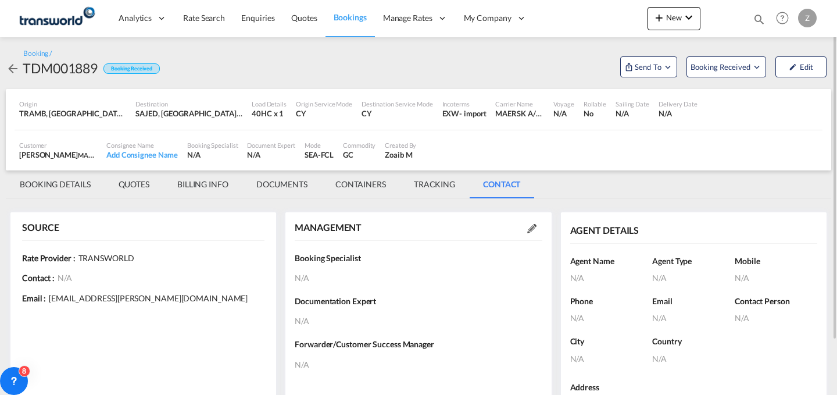
click at [535, 226] on md-icon at bounding box center [531, 228] width 9 height 9
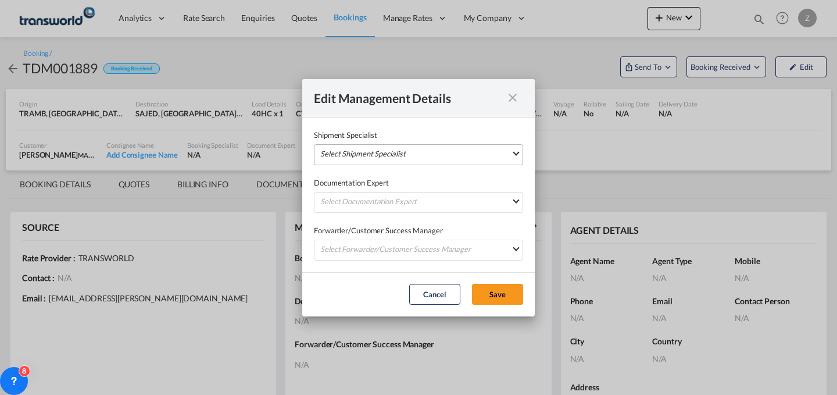
click at [497, 156] on md-select "Select Shipment Specialist [PERSON_NAME] W [PERSON_NAME][EMAIL_ADDRESS][PERSON_…" at bounding box center [418, 154] width 209 height 21
type md-option "[object Object]"
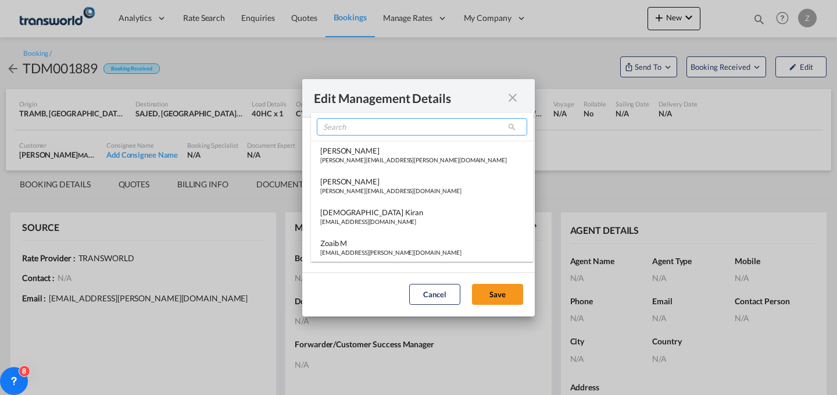
click at [477, 128] on input "search" at bounding box center [422, 126] width 210 height 17
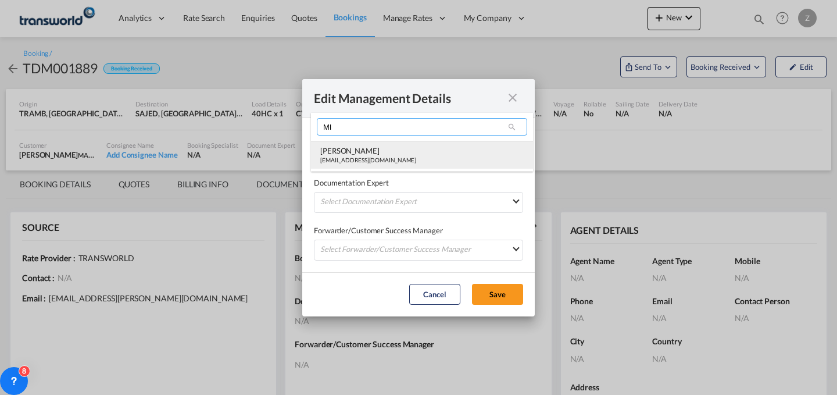
type input "MI"
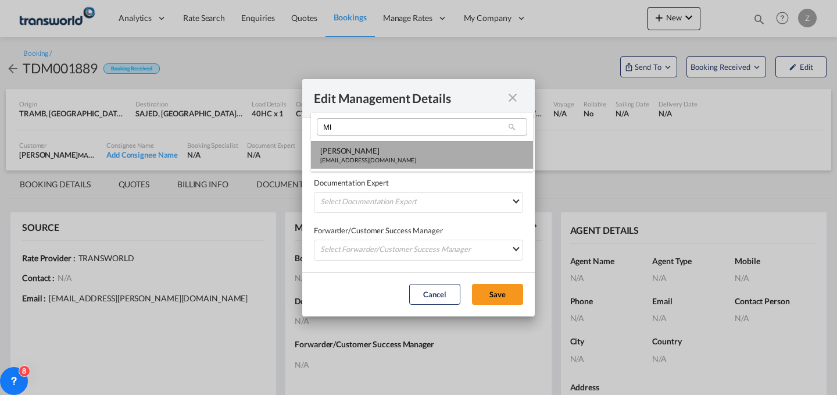
click at [419, 164] on md-option "[PERSON_NAME] [PERSON_NAME][EMAIL_ADDRESS][DOMAIN_NAME]" at bounding box center [422, 155] width 222 height 28
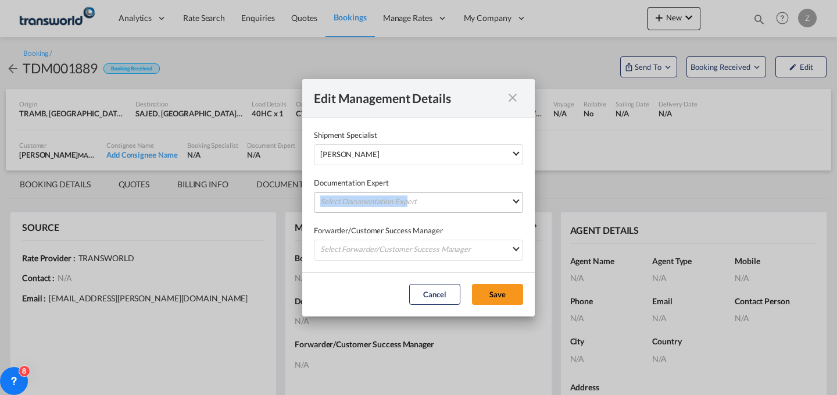
drag, startPoint x: 411, startPoint y: 188, endPoint x: 406, endPoint y: 194, distance: 8.3
click at [406, 194] on div "Documentation Expert Select Documentation Expert [PERSON_NAME] W [PERSON_NAME][…" at bounding box center [418, 189] width 209 height 48
click at [406, 194] on md-select "Select Documentation Expert [PERSON_NAME] W [PERSON_NAME][EMAIL_ADDRESS][PERSON…" at bounding box center [418, 202] width 209 height 21
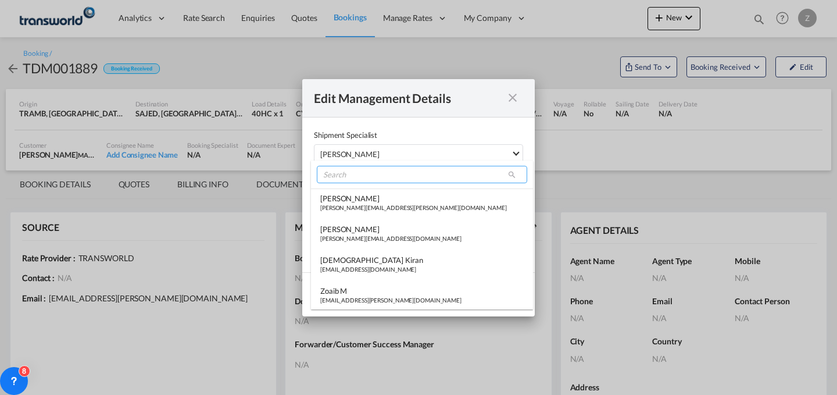
click at [431, 176] on input "search" at bounding box center [422, 174] width 210 height 17
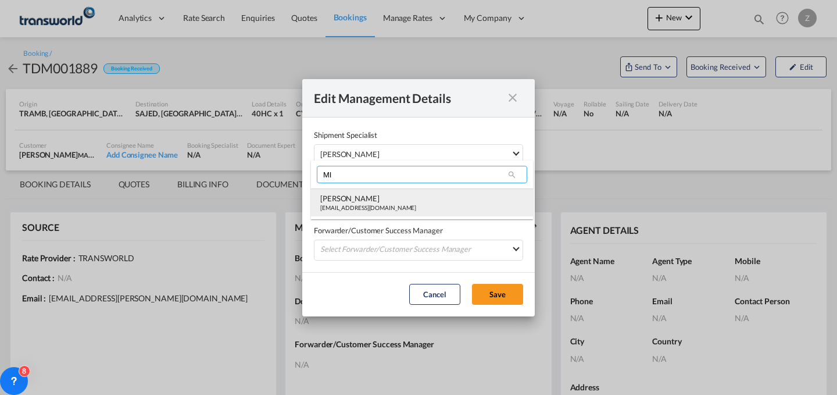
type input "MI"
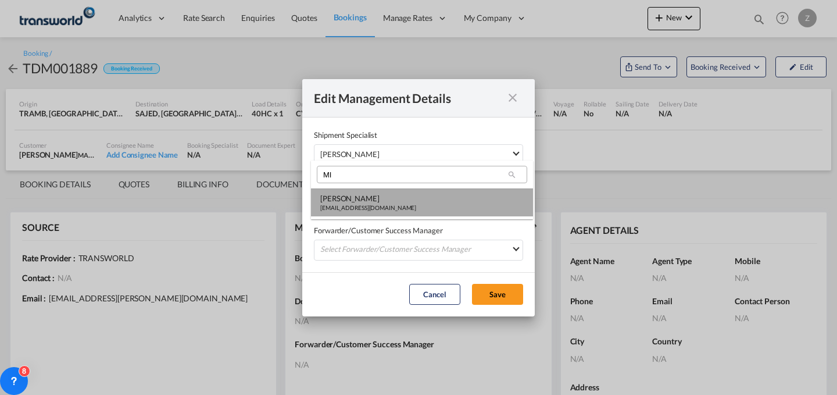
click at [411, 213] on md-option "[PERSON_NAME] [PERSON_NAME][EMAIL_ADDRESS][DOMAIN_NAME]" at bounding box center [422, 202] width 222 height 28
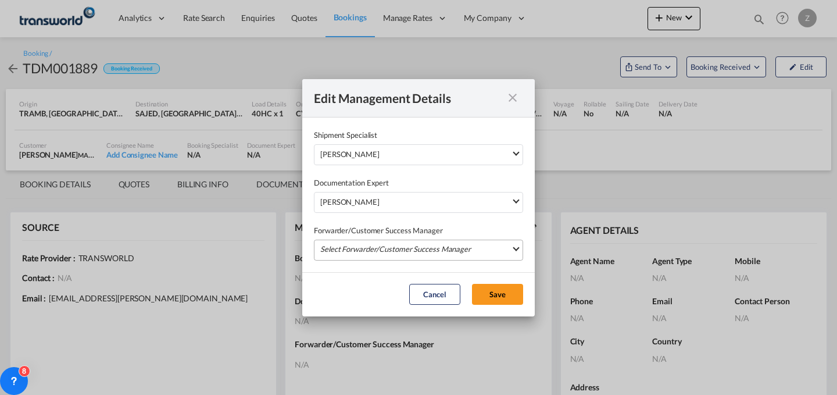
click at [400, 245] on md-select "Select Forwarder/Customer Success Manager [PERSON_NAME] [PERSON_NAME][EMAIL_ADD…" at bounding box center [418, 249] width 209 height 21
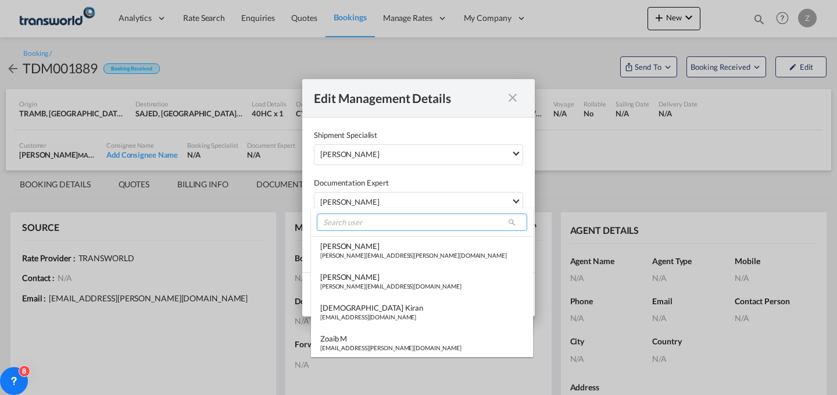
click at [411, 218] on input "search" at bounding box center [422, 221] width 210 height 17
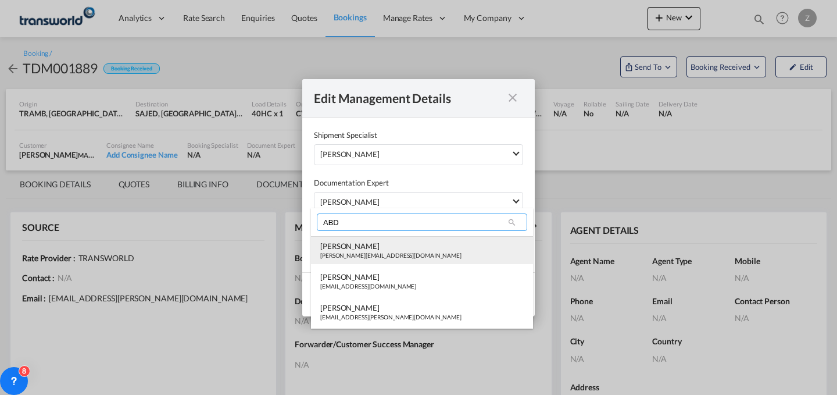
type input "ABD"
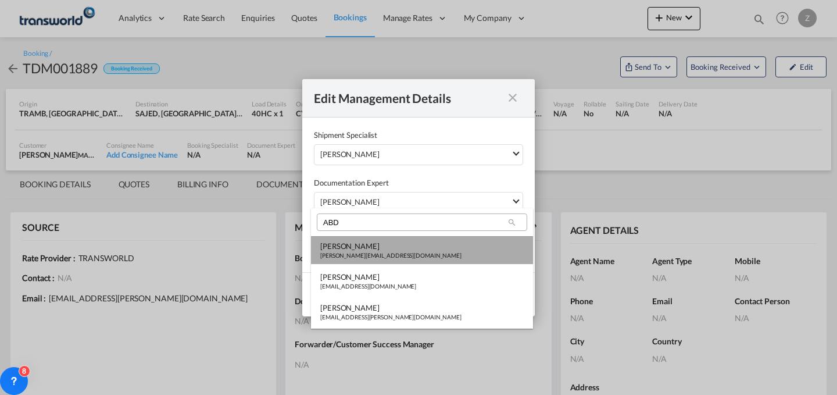
click at [401, 241] on md-option "Abdullah Obaid [EMAIL_ADDRESS][PERSON_NAME][DOMAIN_NAME]" at bounding box center [422, 250] width 222 height 28
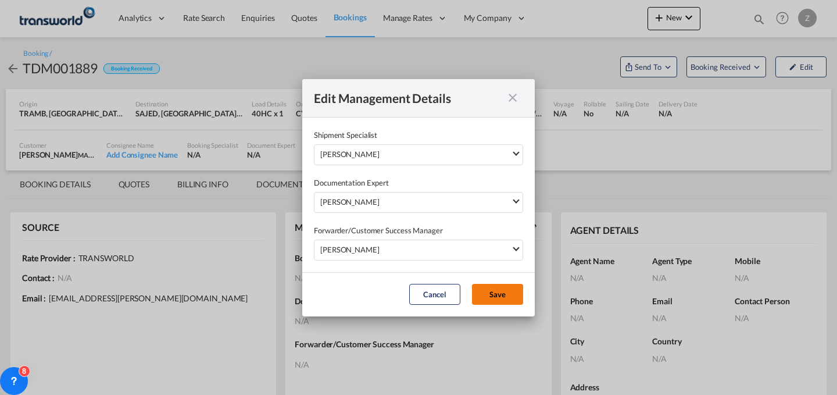
click at [500, 288] on button "Save" at bounding box center [497, 294] width 51 height 21
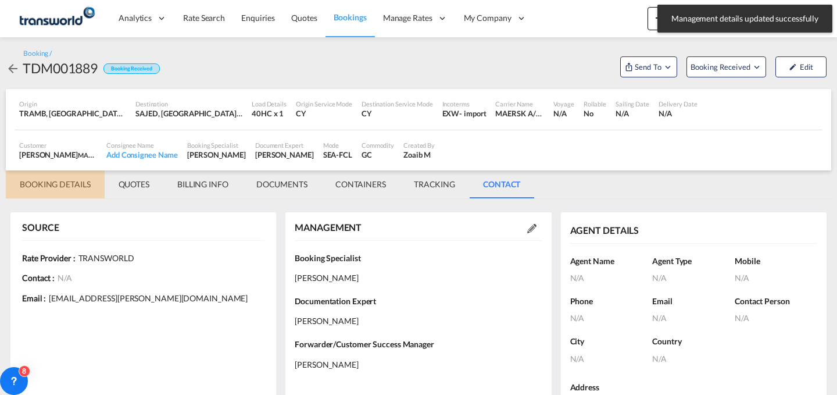
click at [62, 183] on md-tab-item "BOOKING DETAILS" at bounding box center [55, 184] width 99 height 28
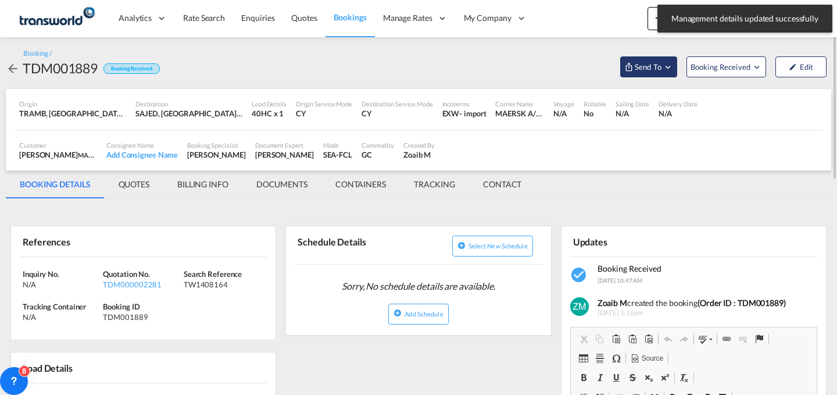
click at [637, 73] on button "Send To" at bounding box center [648, 66] width 57 height 21
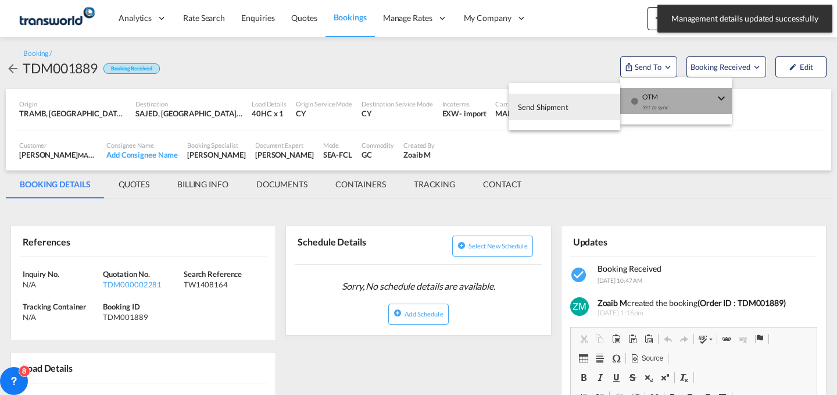
click at [638, 91] on div "button" at bounding box center [635, 105] width 10 height 35
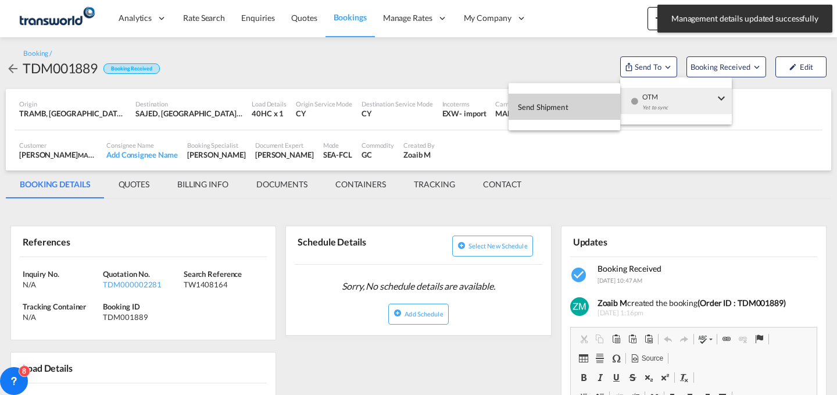
click at [575, 107] on button "Send Shipment" at bounding box center [565, 107] width 112 height 26
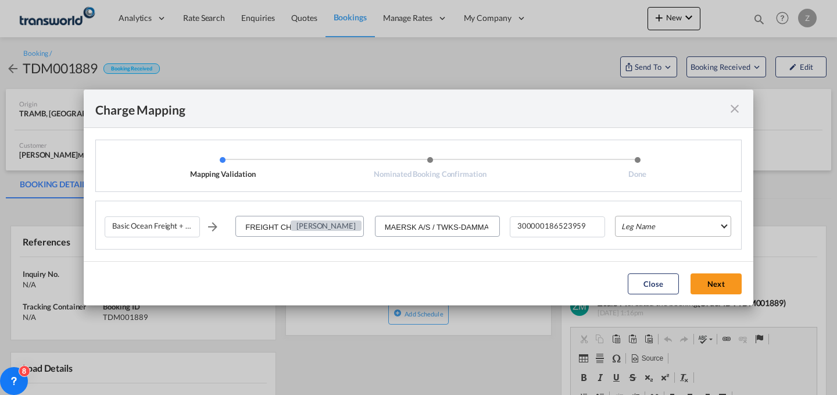
click at [687, 230] on md-select "Leg Name HANDLING ORIGIN VESSEL HANDLING DESTINATION OTHERS TL PICK UP CUSTOMS …" at bounding box center [673, 226] width 116 height 21
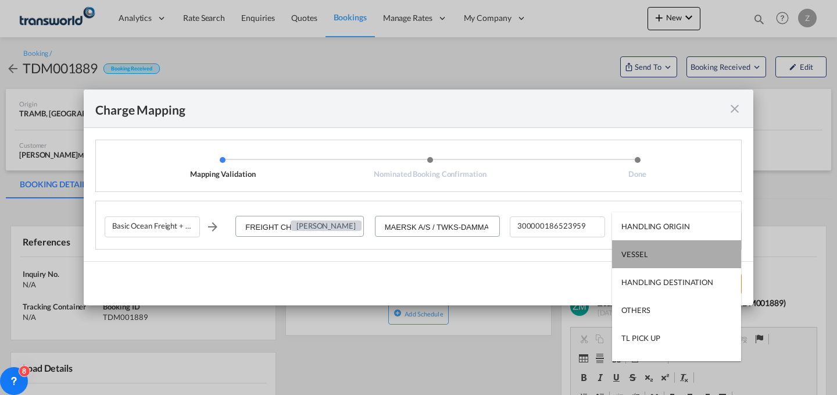
click at [681, 253] on md-option "VESSEL" at bounding box center [676, 254] width 129 height 28
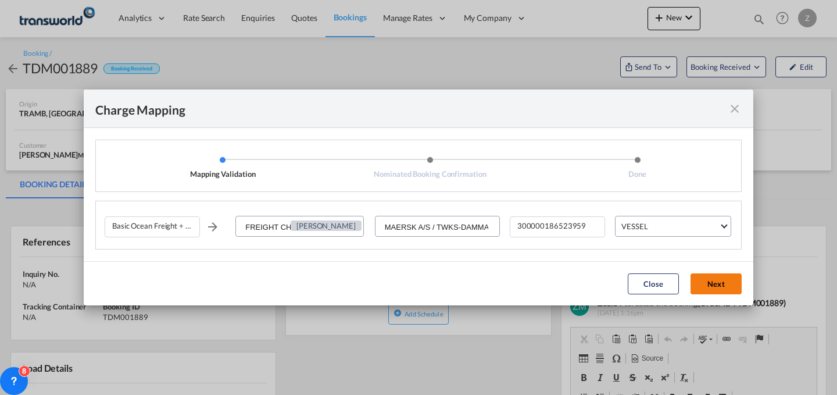
click at [725, 279] on button "Next" at bounding box center [716, 283] width 51 height 21
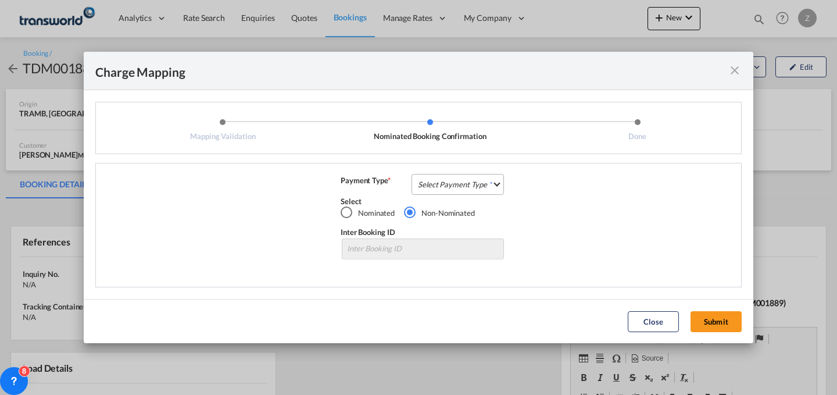
click at [473, 180] on md-select "Select Payment Type COLLECT PREPAID" at bounding box center [458, 184] width 92 height 21
click at [483, 185] on md-option "COLLECT" at bounding box center [461, 184] width 103 height 28
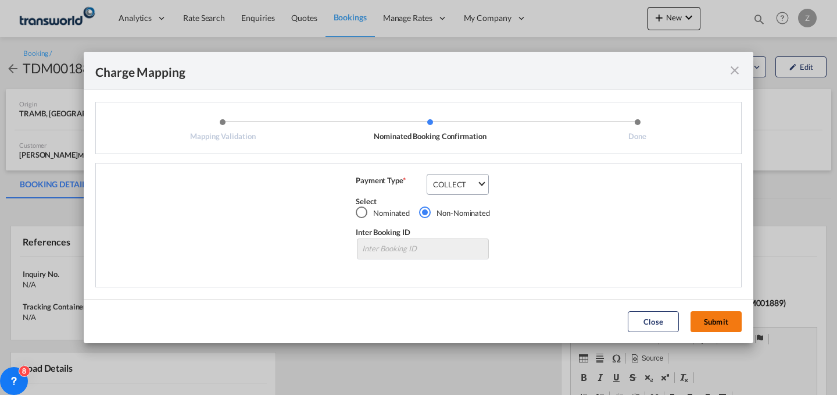
click at [710, 314] on button "Submit" at bounding box center [716, 321] width 51 height 21
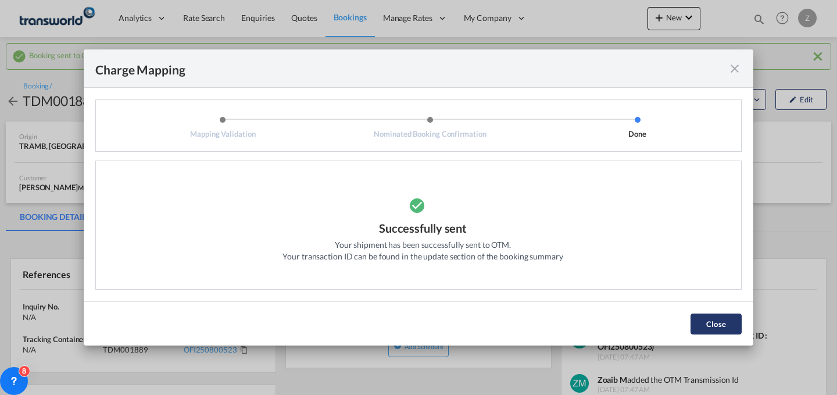
click at [714, 320] on button "Close" at bounding box center [716, 323] width 51 height 21
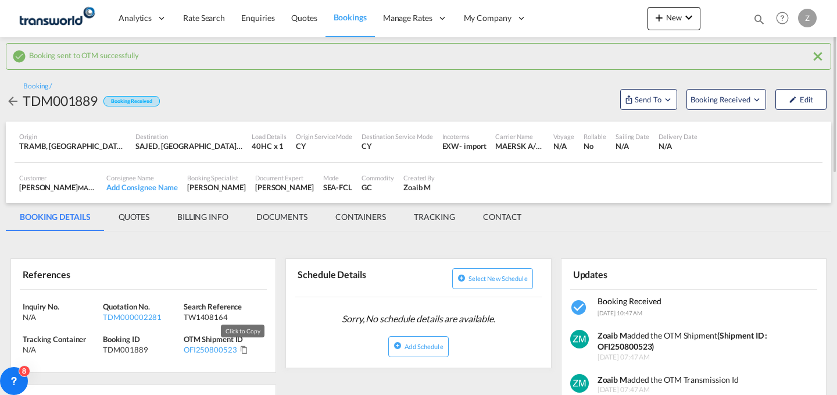
click at [240, 348] on md-icon "Click to Copy" at bounding box center [244, 349] width 8 height 8
click at [663, 17] on md-icon "icon-plus 400-fg" at bounding box center [659, 17] width 14 height 14
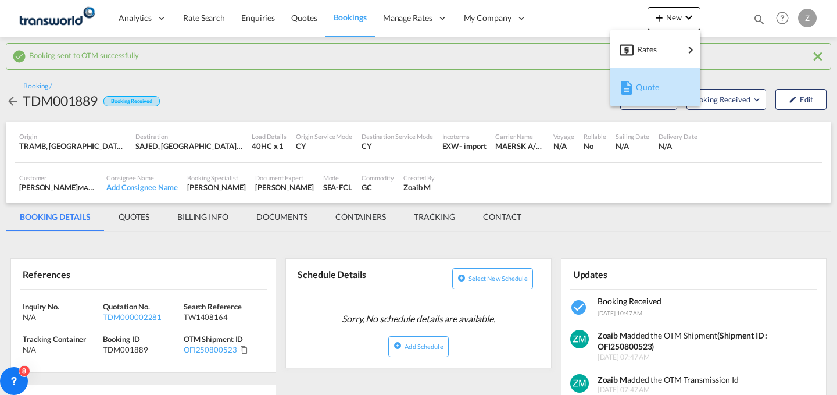
click at [648, 81] on span "Quote" at bounding box center [642, 87] width 13 height 23
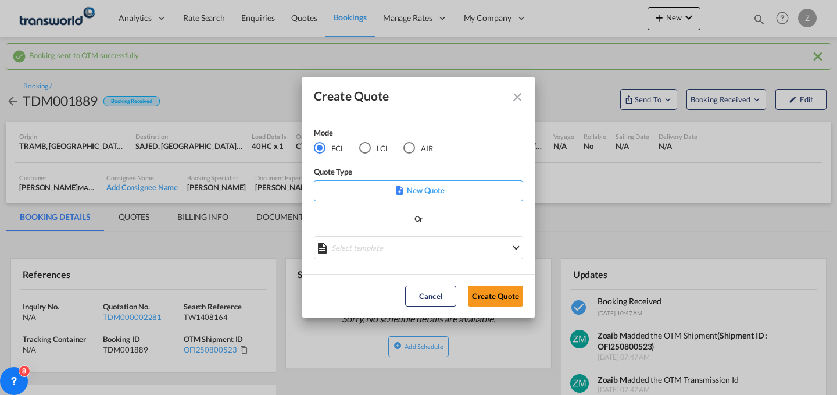
click at [419, 146] on md-radio-button "AIR" at bounding box center [418, 147] width 30 height 13
click at [492, 296] on button "Create Quote" at bounding box center [495, 295] width 55 height 21
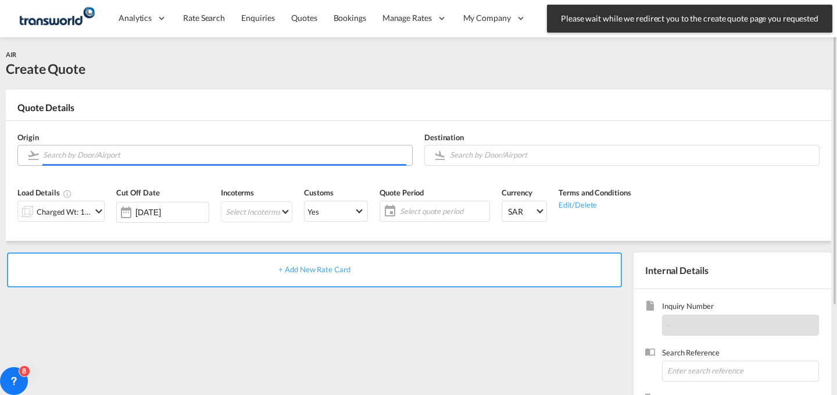
click at [233, 153] on input "Search by Door/Airport" at bounding box center [224, 155] width 363 height 20
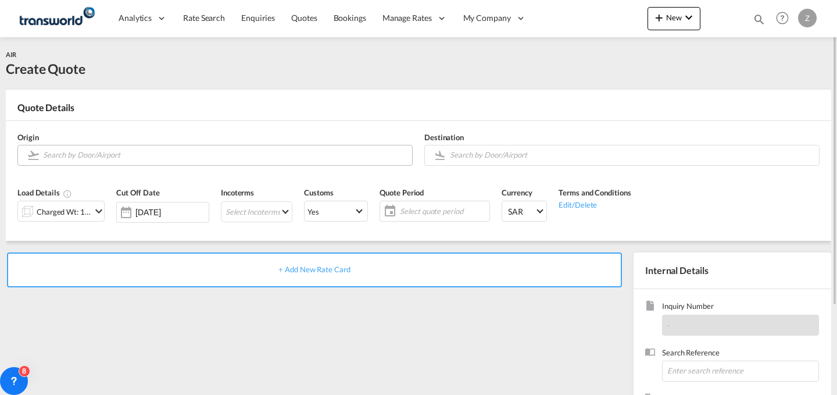
click at [181, 156] on body "Analytics Dashboard Reports Rate Search Enquiries Quotes Bookings" at bounding box center [418, 197] width 837 height 395
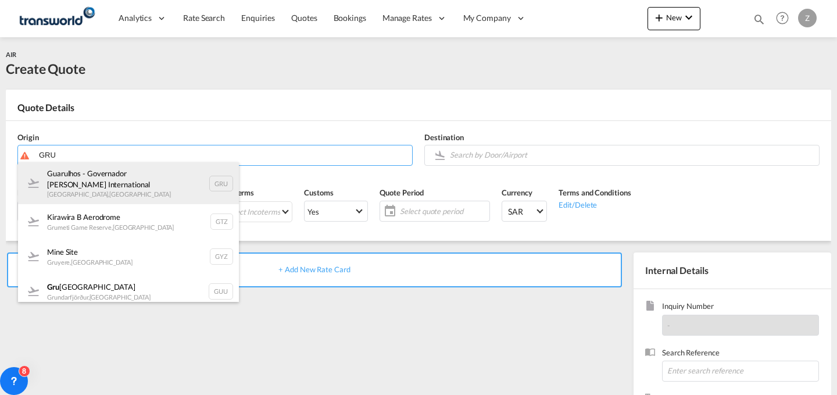
click at [192, 175] on div "Guarulhos - Governador [PERSON_NAME] International [GEOGRAPHIC_DATA] , [GEOGRAP…" at bounding box center [128, 183] width 221 height 42
type input "Guarulhos - Governador [PERSON_NAME] International, [GEOGRAPHIC_DATA], [GEOGRAP…"
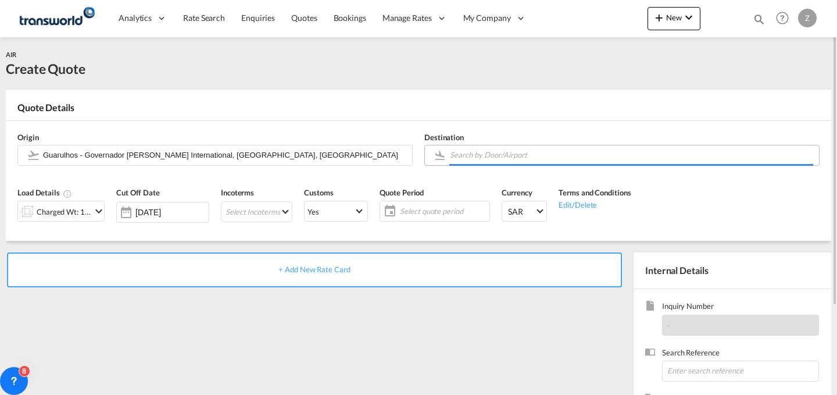
click at [499, 159] on input "Search by Door/Airport" at bounding box center [631, 155] width 363 height 20
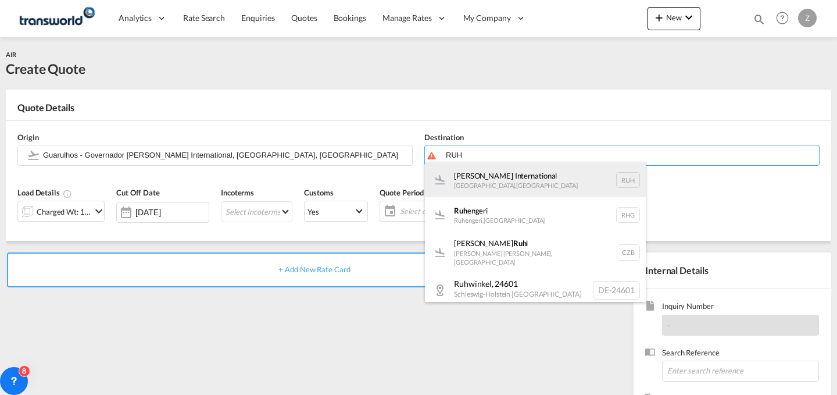
click at [537, 187] on div "[PERSON_NAME] International [GEOGRAPHIC_DATA] , [GEOGRAPHIC_DATA] RUH" at bounding box center [535, 179] width 221 height 35
type input "[PERSON_NAME] International, [GEOGRAPHIC_DATA], RUH"
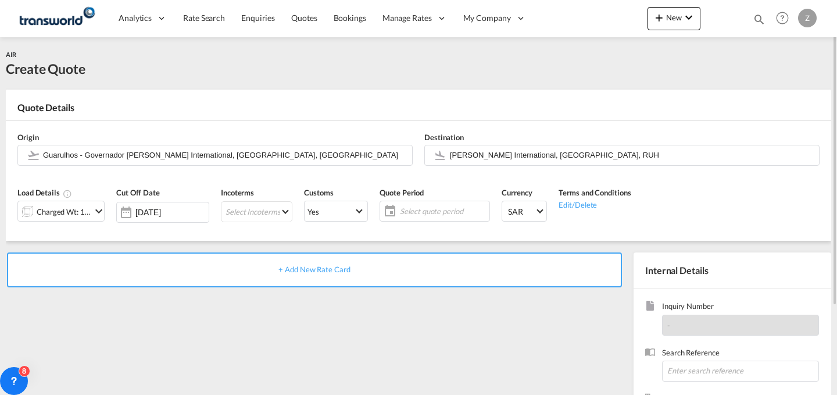
click at [96, 211] on md-icon "icon-chevron-down" at bounding box center [99, 211] width 14 height 14
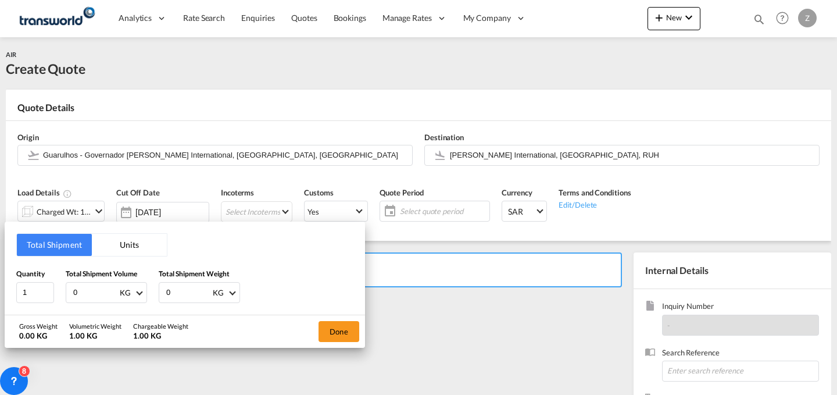
click at [181, 287] on input "0" at bounding box center [188, 292] width 47 height 20
type input "3074"
click at [101, 296] on input "0" at bounding box center [95, 292] width 47 height 20
type input "3074"
click at [343, 332] on button "Done" at bounding box center [339, 331] width 41 height 21
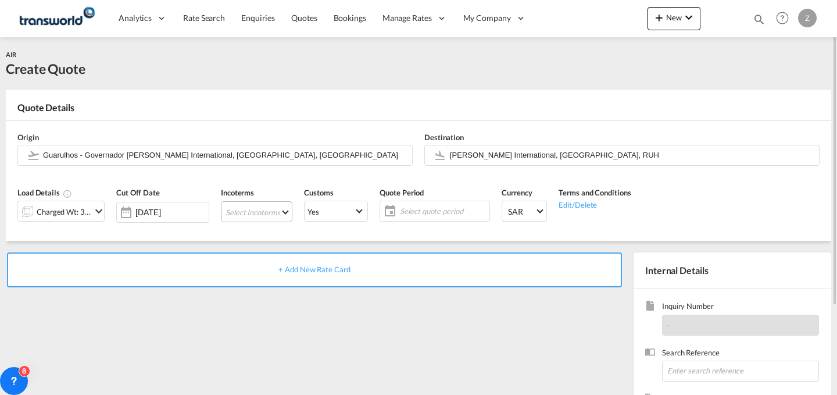
click at [273, 213] on md-select "Select Incoterms CPT - import Carrier Paid to EXW - export Ex Works FOB - impor…" at bounding box center [256, 211] width 71 height 21
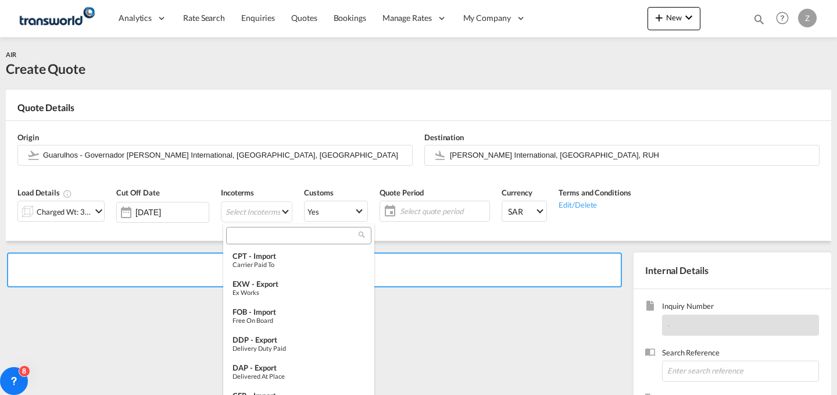
click at [284, 236] on input "search" at bounding box center [294, 235] width 129 height 10
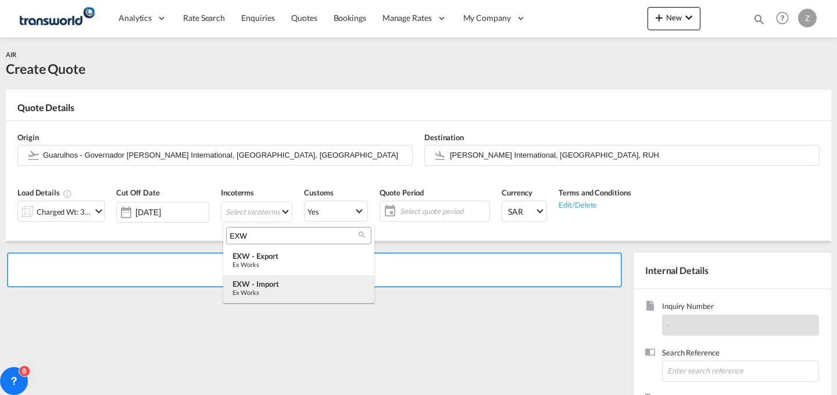
type input "EXW"
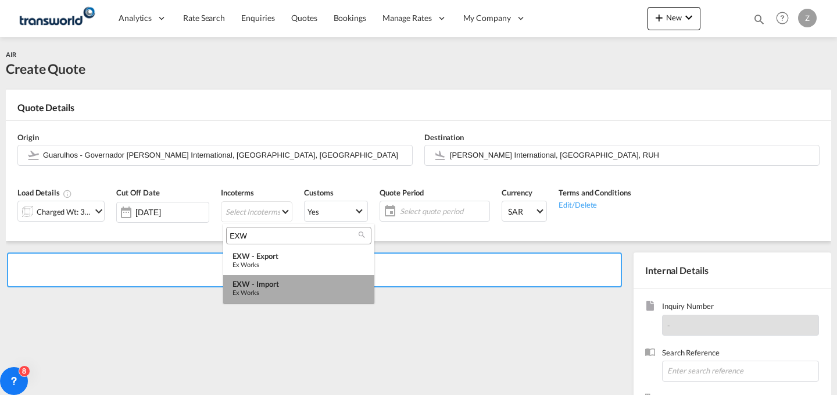
click at [294, 277] on md-option "EXW - import Ex Works" at bounding box center [298, 289] width 151 height 28
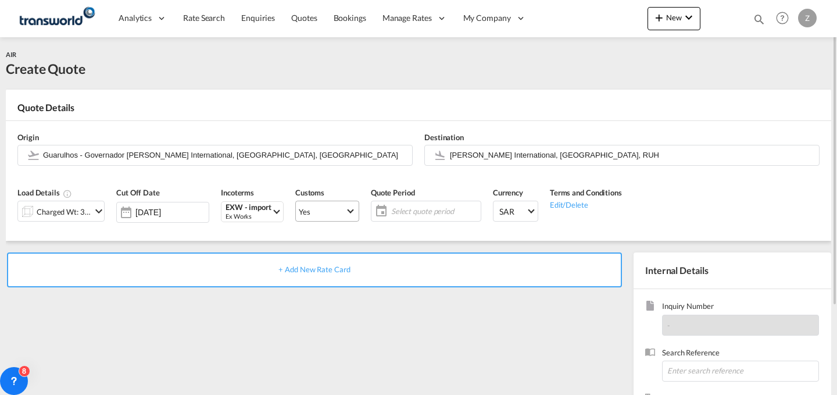
click at [342, 215] on span "Yes" at bounding box center [322, 211] width 47 height 10
click at [343, 228] on md-option "No" at bounding box center [328, 239] width 81 height 28
click at [346, 214] on md-select-value "Yes" at bounding box center [327, 211] width 63 height 16
click at [345, 239] on md-option "No" at bounding box center [328, 239] width 81 height 28
click at [430, 213] on span "Select quote period" at bounding box center [434, 211] width 87 height 10
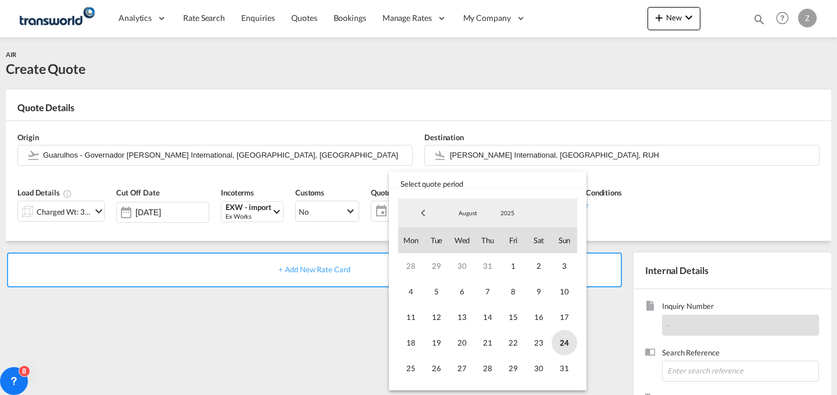
click at [567, 331] on span "24" at bounding box center [565, 343] width 26 height 26
click at [570, 363] on span "31" at bounding box center [565, 368] width 26 height 26
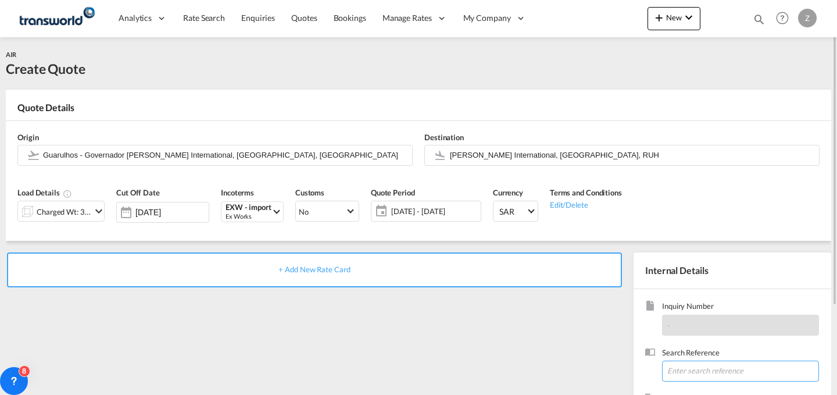
click at [697, 360] on input at bounding box center [740, 370] width 157 height 21
paste input "TW1808193"
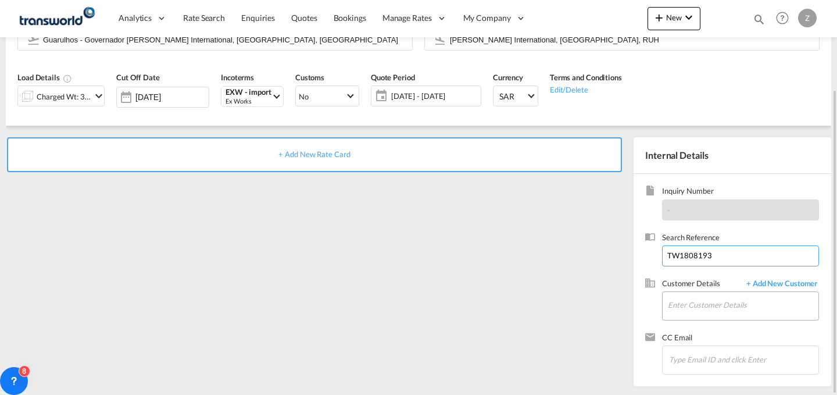
type input "TW1808193"
click at [695, 303] on input "Enter Customer Details" at bounding box center [743, 305] width 151 height 26
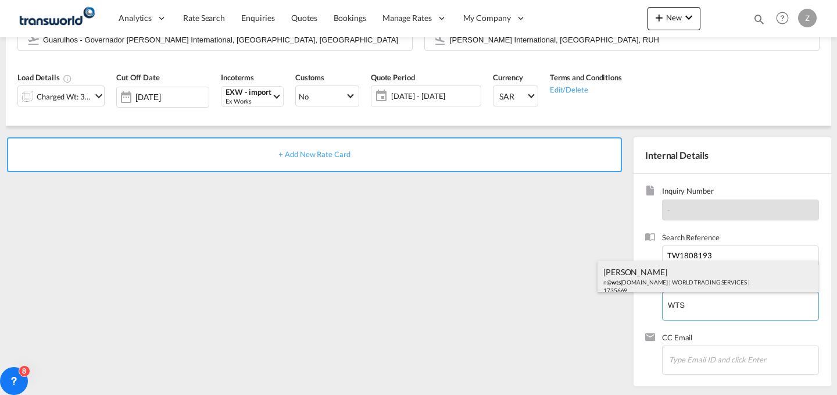
click at [681, 276] on div "[PERSON_NAME] n@ wts [DOMAIN_NAME] | WORLD TRADING SERVICES | 1735669" at bounding box center [708, 280] width 221 height 40
type input "WORLD TRADING SERVICES, [PERSON_NAME], n@[DOMAIN_NAME]"
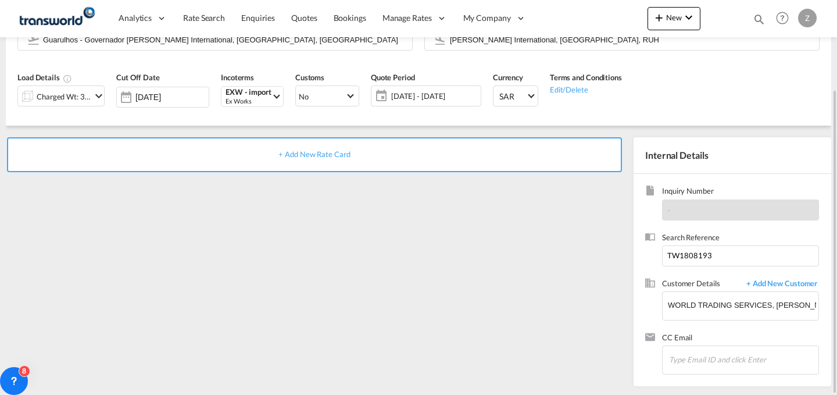
click at [484, 148] on div "+ Add New Rate Card" at bounding box center [314, 154] width 615 height 35
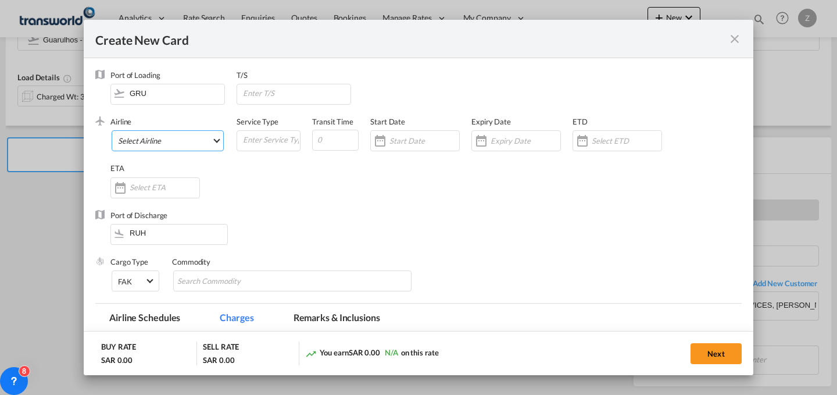
click at [205, 131] on md-select "Select Airline AIR EXPRESS S.A. (1166- / -) CMA CGM Air Cargo (1140-2C / -) DDW…" at bounding box center [168, 140] width 112 height 21
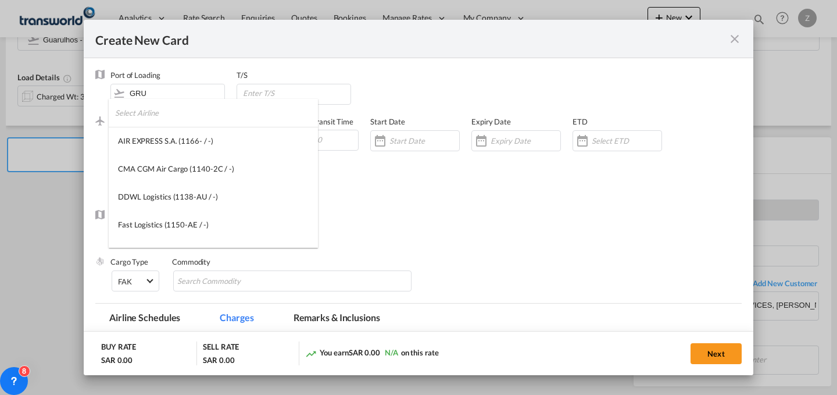
click at [181, 121] on input "search" at bounding box center [216, 113] width 203 height 28
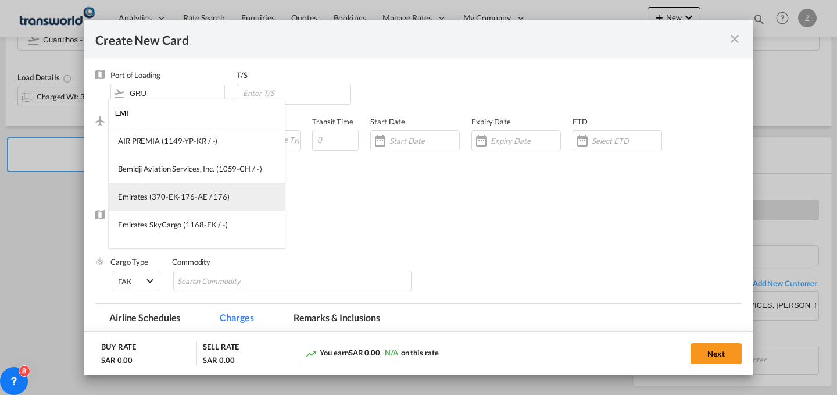
type input "EMI"
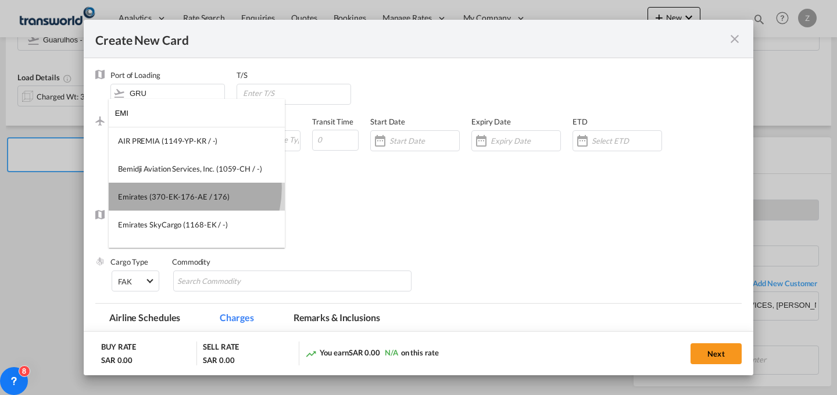
click at [180, 188] on md-option "Emirates (370-EK-176-AE / 176)" at bounding box center [197, 197] width 176 height 28
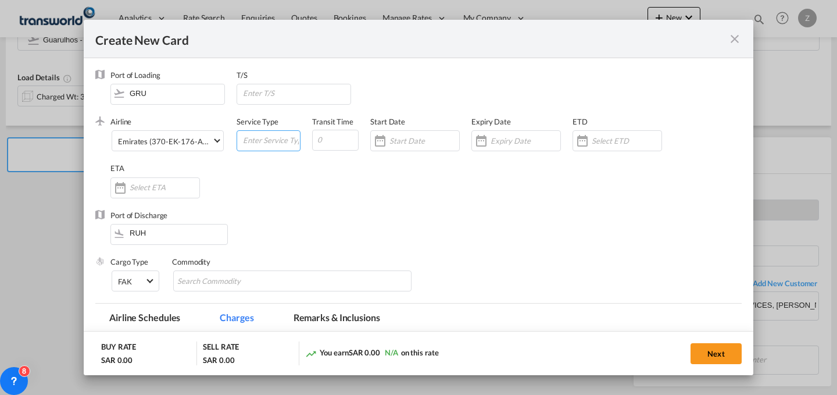
click at [271, 137] on input "Create New Card ..." at bounding box center [271, 139] width 58 height 17
type input "AIR"
type input "5"
click at [409, 137] on input "Create New Card ..." at bounding box center [424, 140] width 70 height 9
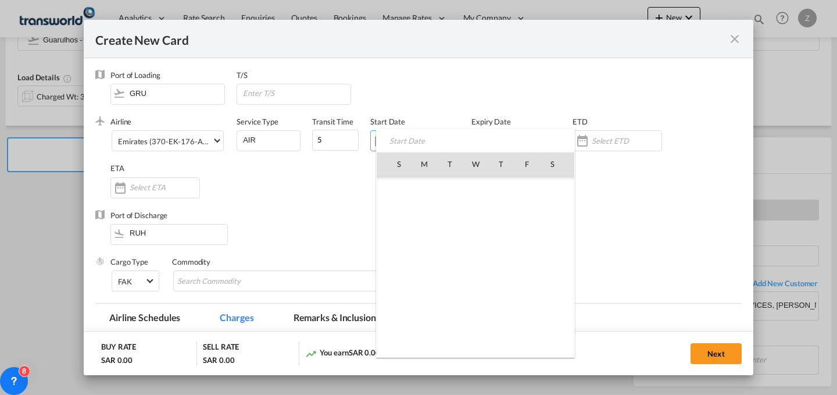
scroll to position [269101, 0]
click at [406, 285] on span "24" at bounding box center [399, 291] width 24 height 24
type input "[DATE]"
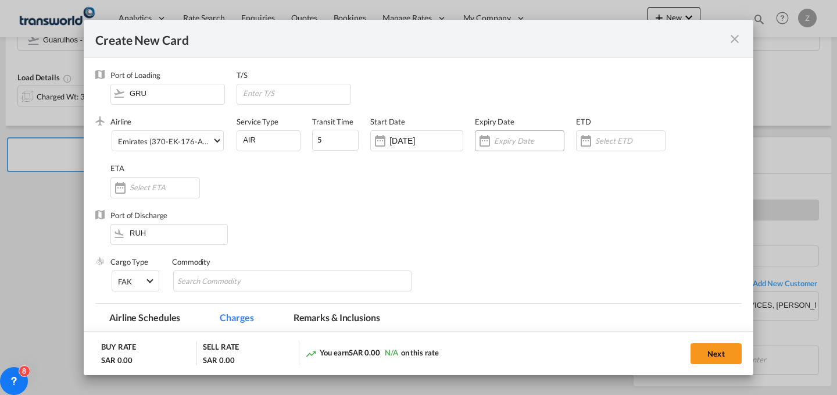
click at [503, 136] on div "Create New Card ..." at bounding box center [529, 140] width 70 height 10
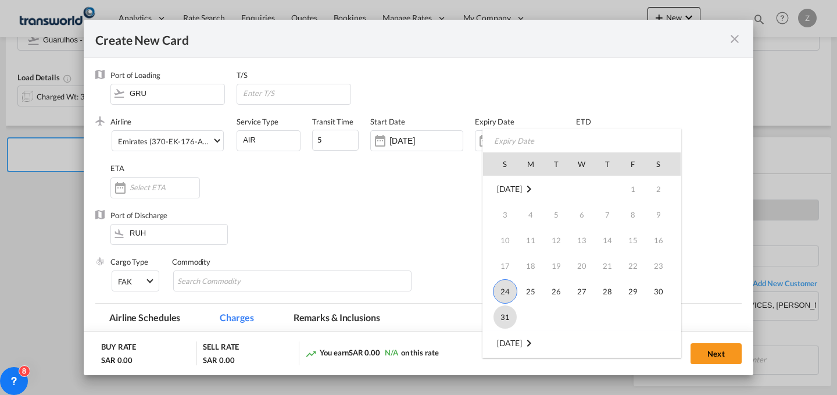
click at [506, 310] on span "31" at bounding box center [504, 316] width 23 height 23
type input "[DATE]"
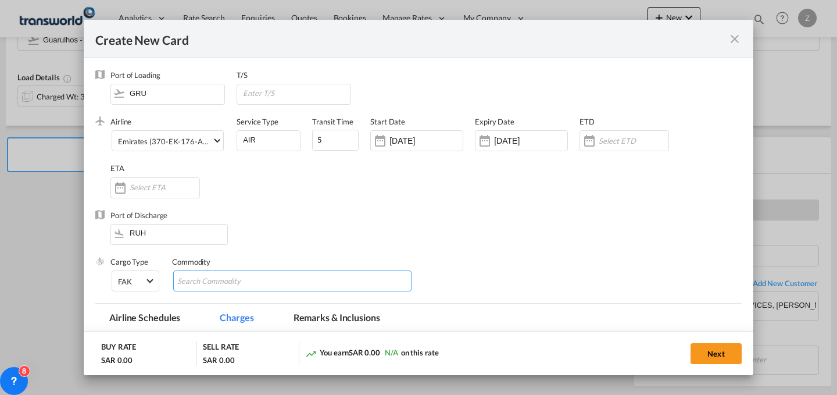
click at [213, 280] on input "Chips input." at bounding box center [230, 281] width 106 height 19
type input "GC"
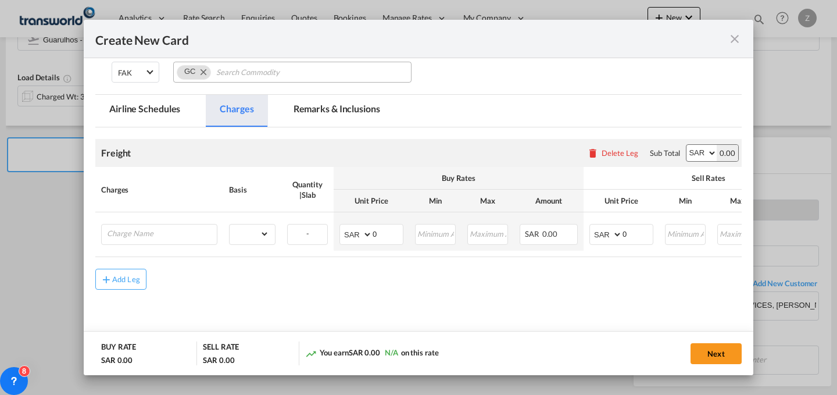
scroll to position [209, 0]
click at [161, 244] on div "Create New Card ..." at bounding box center [159, 233] width 116 height 21
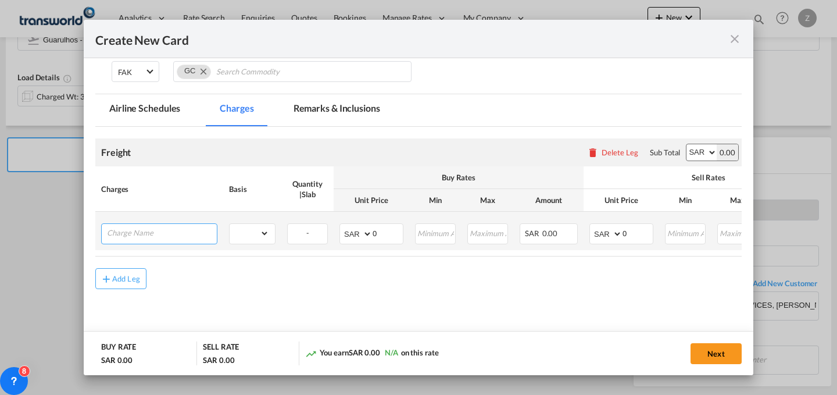
click at [181, 234] on input "Charge Name" at bounding box center [162, 232] width 110 height 17
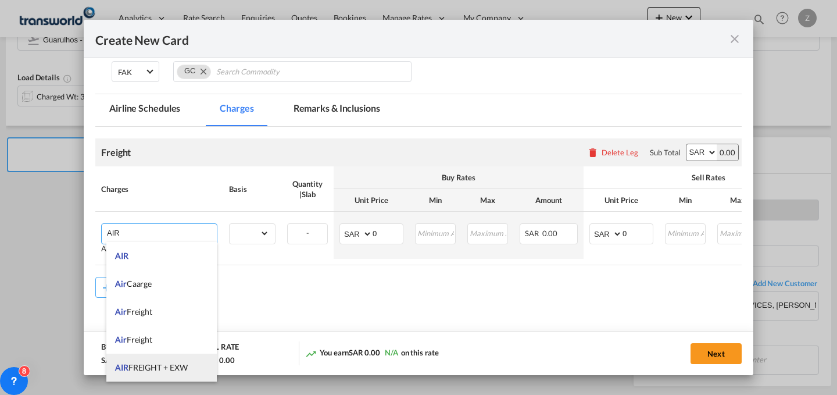
scroll to position [73, 0]
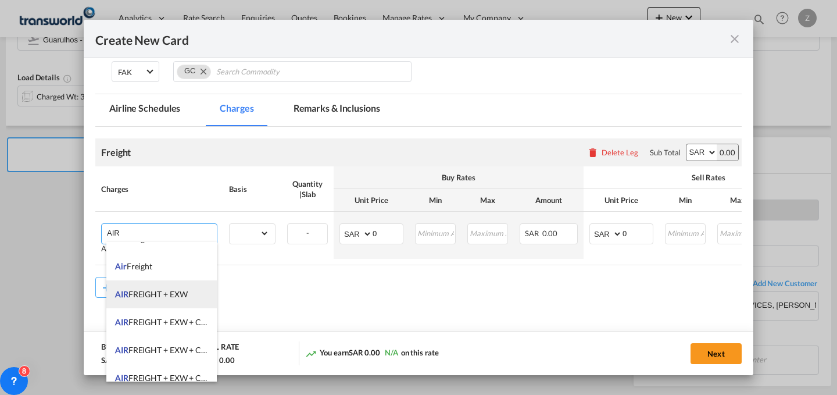
click at [194, 305] on li "AIR FREIGHT + EXW" at bounding box center [161, 294] width 110 height 28
type input "AIR FREIGHT + EXW"
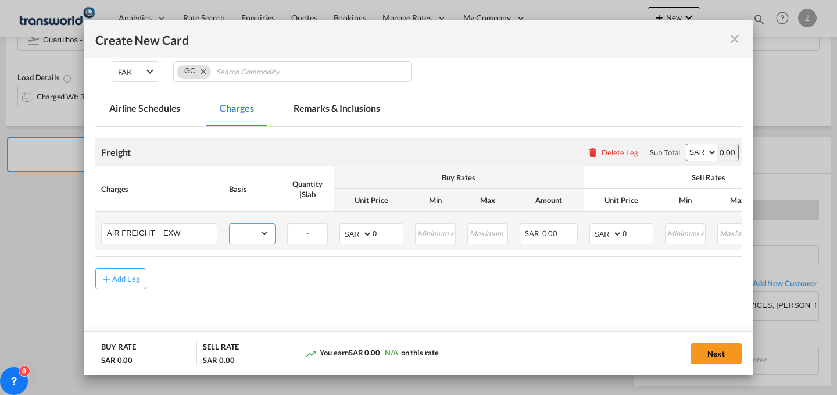
click at [265, 241] on select "gross_weight volumetric_weight per_shipment per_bl per_km % on air freight per_…" at bounding box center [250, 233] width 40 height 19
select select "per_shipment"
click at [230, 224] on select "gross_weight volumetric_weight per_shipment per_bl per_km % on air freight per_…" at bounding box center [250, 233] width 40 height 19
click at [690, 151] on select "AED AFN ALL AMD ANG AOA ARS AUD AWG AZN BAM BBD BDT BGN BHD BIF BMD BND [PERSON…" at bounding box center [701, 152] width 30 height 16
select select "string:USD"
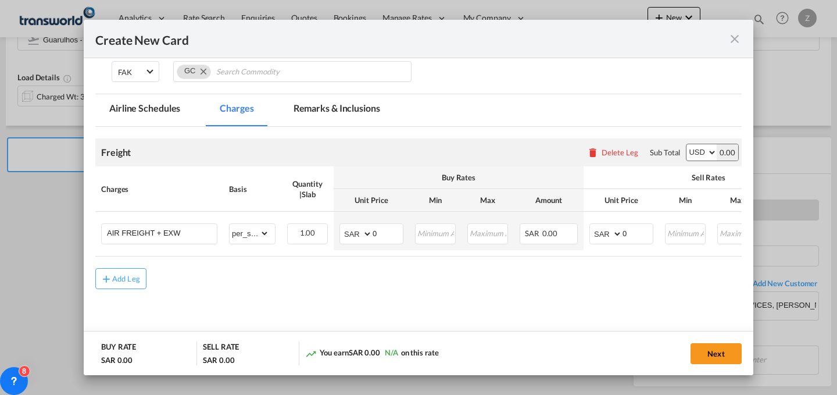
click at [686, 144] on select "AED AFN ALL AMD ANG AOA ARS AUD AWG AZN BAM BBD BDT BGN BHD BIF BMD BND [PERSON…" at bounding box center [701, 152] width 30 height 16
click at [638, 238] on input "0" at bounding box center [638, 232] width 30 height 17
click at [599, 232] on select "AED AFN ALL AMD ANG AOA ARS AUD AWG AZN BAM BBD BDT BGN BHD BIF BMD BND [PERSON…" at bounding box center [607, 234] width 30 height 16
select select "string:USD"
click at [592, 226] on select "AED AFN ALL AMD ANG AOA ARS AUD AWG AZN BAM BBD BDT BGN BHD BIF BMD BND [PERSON…" at bounding box center [607, 234] width 30 height 16
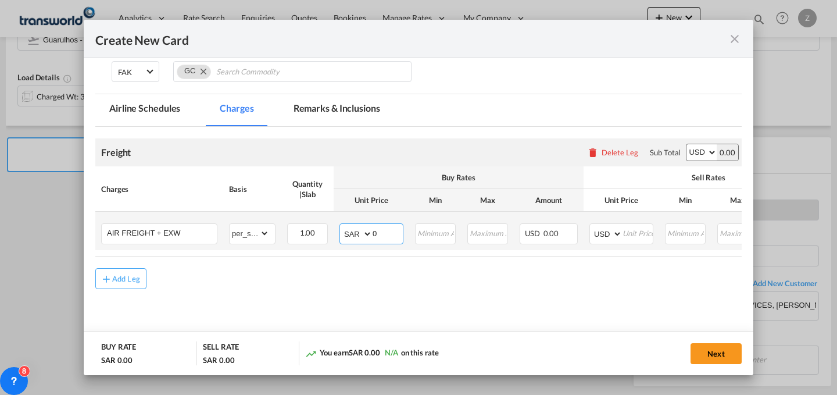
click at [342, 227] on select "AED AFN ALL AMD ANG AOA ARS AUD AWG AZN BAM BBD BDT BGN BHD BIF BMD BND [PERSON…" at bounding box center [357, 234] width 30 height 16
select select "string:USD"
click at [342, 226] on select "AED AFN ALL AMD ANG AOA ARS AUD AWG AZN BAM BBD BDT BGN BHD BIF BMD BND [PERSON…" at bounding box center [357, 234] width 30 height 16
click at [621, 237] on select "AED AFN ALL AMD ANG AOA ARS AUD AWG AZN BAM BBD BDT BGN BHD BIF BMD BND [PERSON…" at bounding box center [607, 234] width 30 height 16
click at [641, 235] on input "Create New Card ..." at bounding box center [638, 232] width 30 height 17
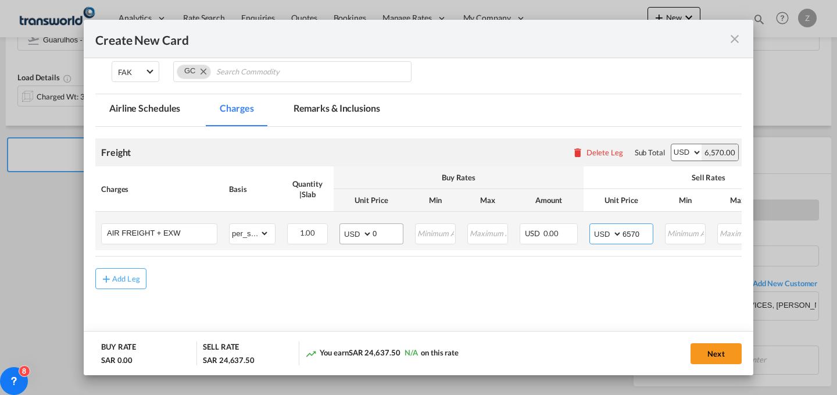
type input "6570"
click at [392, 233] on input "0" at bounding box center [388, 232] width 30 height 17
paste input "5360"
click at [375, 230] on input "05360" at bounding box center [388, 232] width 30 height 17
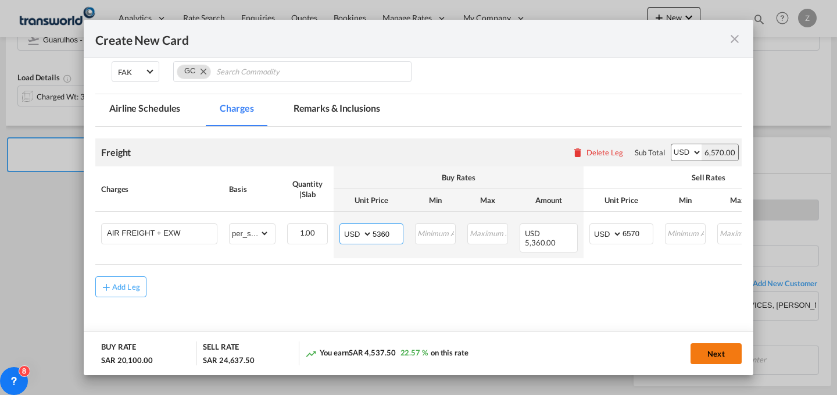
type input "5360"
click at [715, 348] on button "Next" at bounding box center [716, 353] width 51 height 21
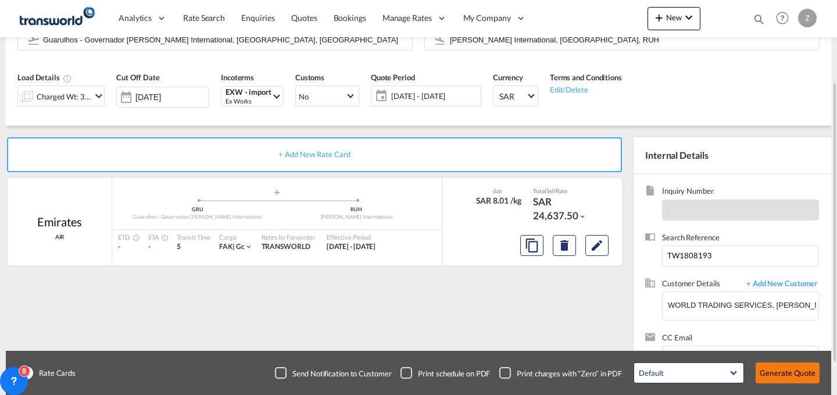
click at [799, 378] on button "Generate Quote" at bounding box center [788, 372] width 64 height 21
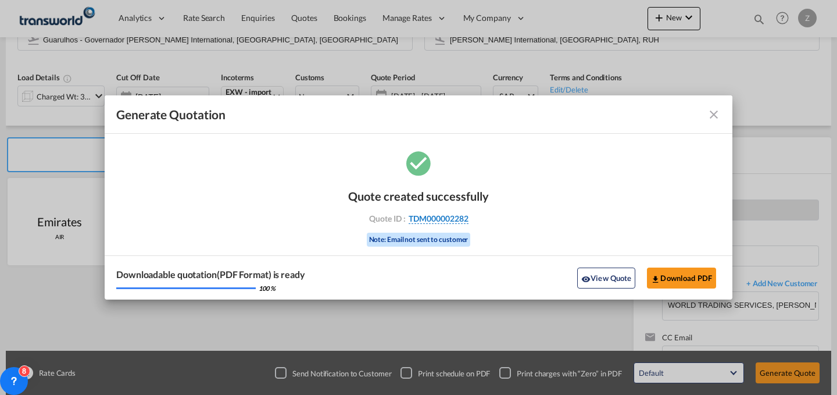
click at [458, 214] on span "TDM000002282" at bounding box center [439, 218] width 60 height 10
click at [458, 214] on div "Quote created successfully Quote ID : TDM000002282 Note: Email not sent to cust…" at bounding box center [419, 224] width 628 height 152
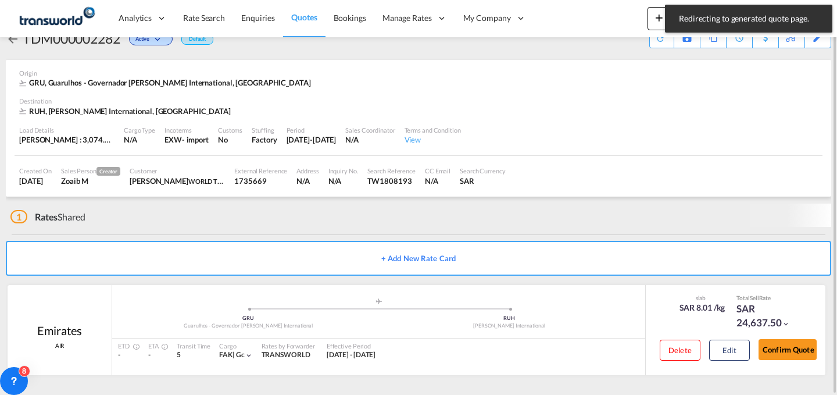
scroll to position [22, 0]
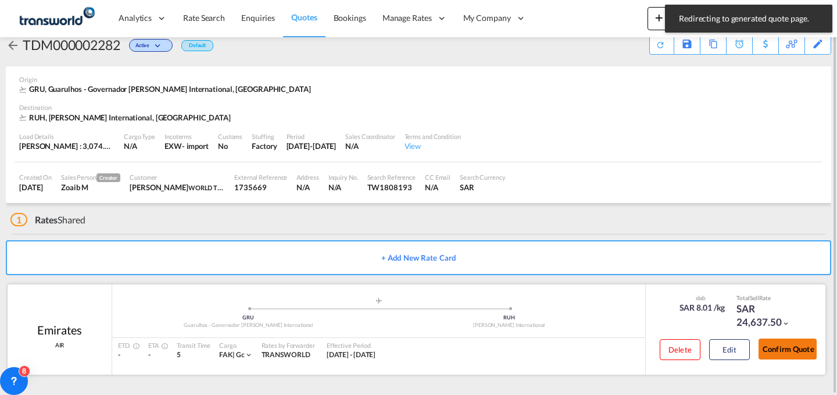
click at [778, 350] on button "Confirm Quote" at bounding box center [788, 348] width 58 height 21
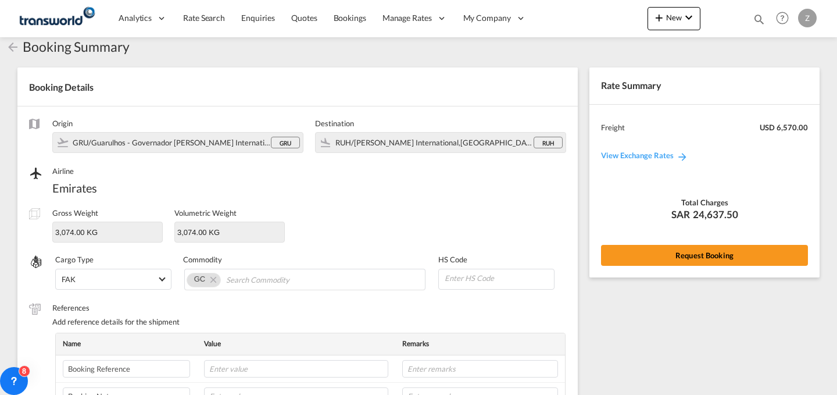
scroll to position [388, 0]
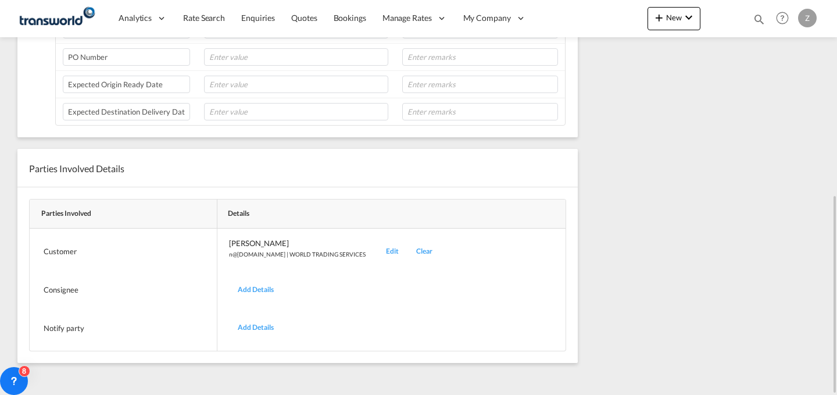
click at [377, 251] on div "Edit" at bounding box center [392, 251] width 30 height 27
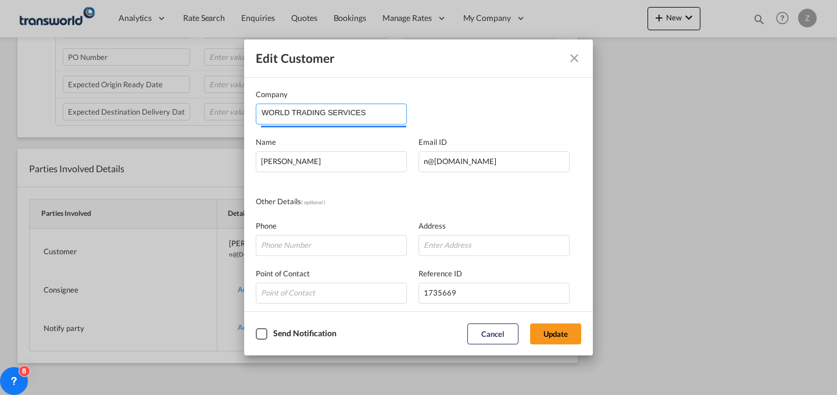
drag, startPoint x: 370, startPoint y: 112, endPoint x: 153, endPoint y: 133, distance: 218.4
click at [153, 133] on div "Edit Customer Company WORLD TRADING SERVICES Name [PERSON_NAME] Email ID [EMAIL…" at bounding box center [418, 197] width 837 height 395
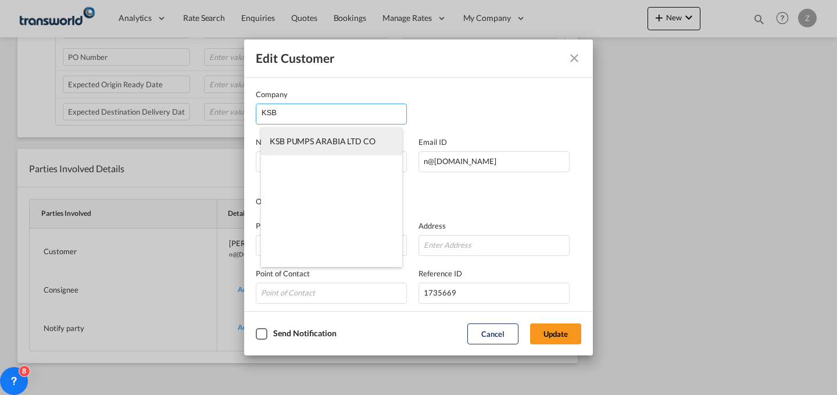
click at [335, 149] on li "KSB PUMPS ARABIA LTD CO" at bounding box center [331, 141] width 141 height 28
type input "KSB PUMPS ARABIA LTD CO"
type input "[PERSON_NAME][EMAIL_ADDRESS][DOMAIN_NAME]"
type input "112652081"
type input "1377195"
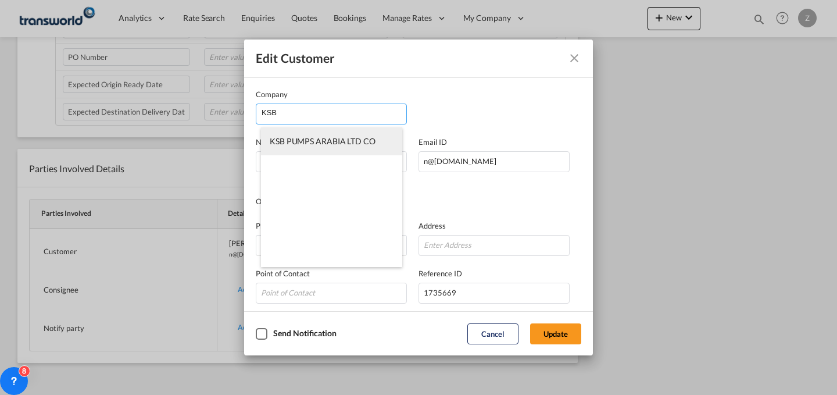
type input "14334"
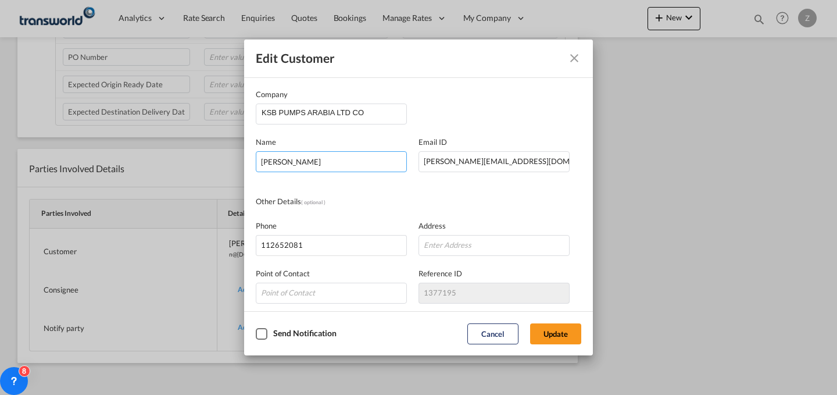
drag, startPoint x: 365, startPoint y: 163, endPoint x: 124, endPoint y: 192, distance: 242.4
click at [124, 192] on div "Edit Customer Company KSB PUMPS ARABIA LTD CO Name [PERSON_NAME] Email ID [PERS…" at bounding box center [418, 197] width 837 height 395
type input "[DEMOGRAPHIC_DATA][PERSON_NAME]"
click at [561, 335] on button "Update" at bounding box center [555, 333] width 51 height 21
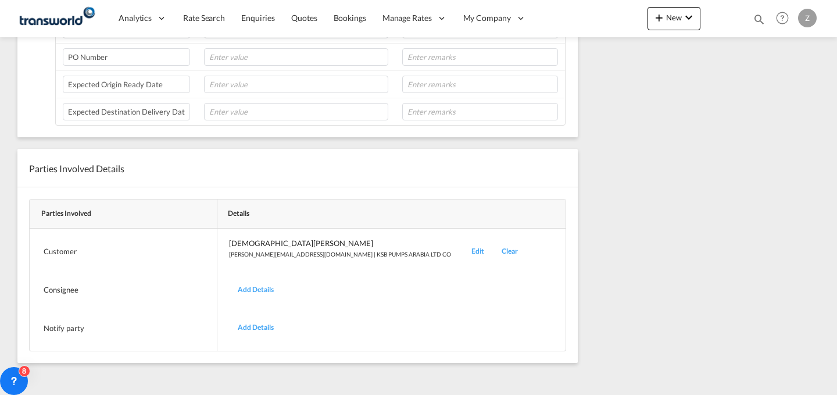
scroll to position [0, 0]
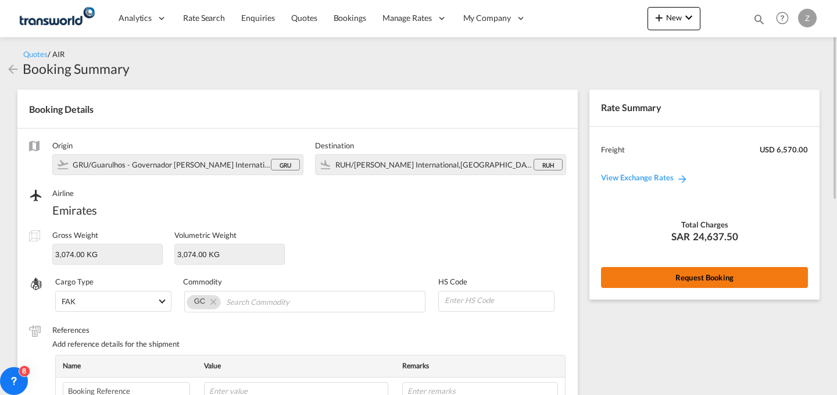
click at [644, 272] on button "Request Booking" at bounding box center [704, 277] width 207 height 21
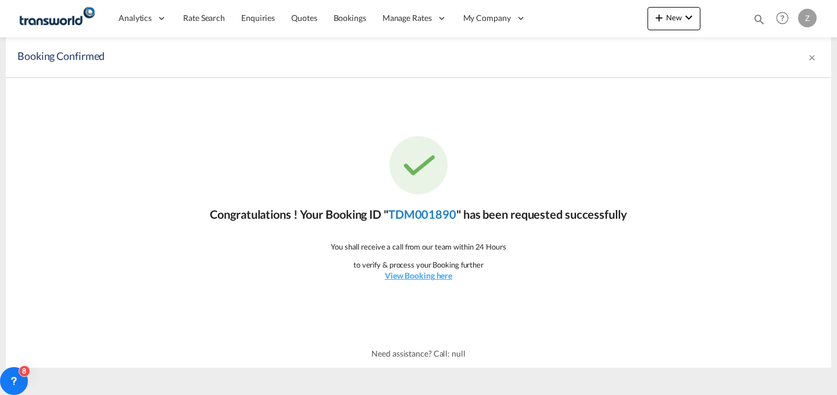
click at [441, 213] on link "TDM001890" at bounding box center [422, 214] width 68 height 14
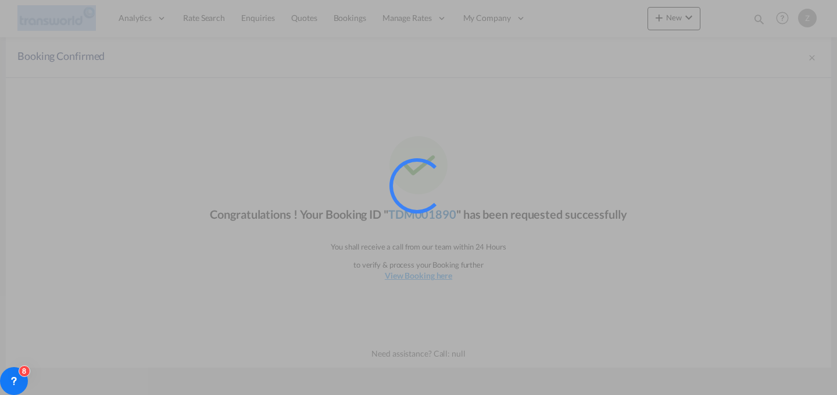
click at [441, 213] on div at bounding box center [432, 201] width 87 height 87
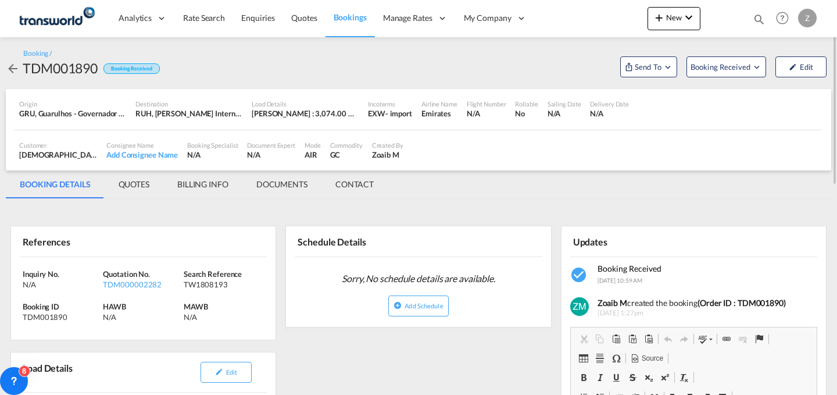
click at [349, 189] on md-tab-item "CONTACT" at bounding box center [354, 184] width 66 height 28
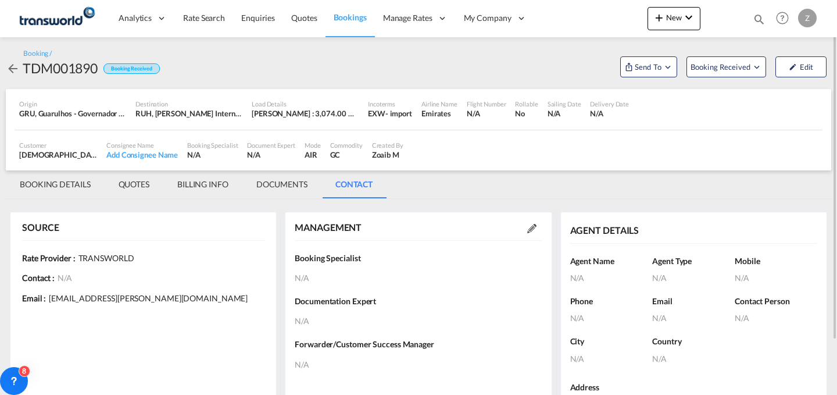
click at [528, 230] on md-icon at bounding box center [531, 228] width 9 height 9
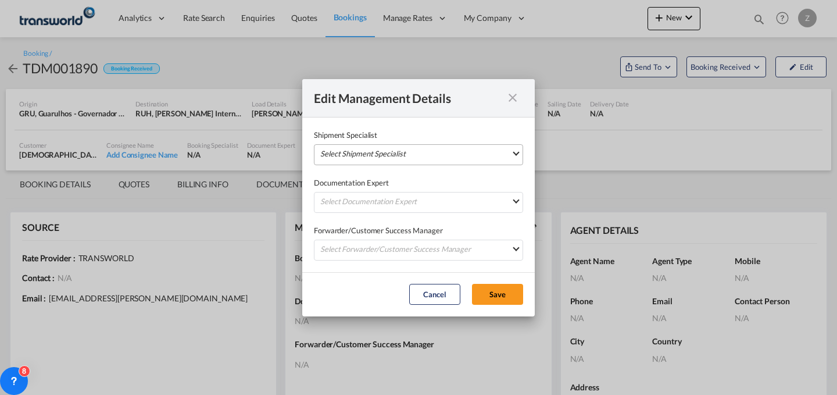
click at [459, 144] on md-select "Select Shipment Specialist [PERSON_NAME] W [PERSON_NAME][EMAIL_ADDRESS][PERSON_…" at bounding box center [418, 154] width 209 height 21
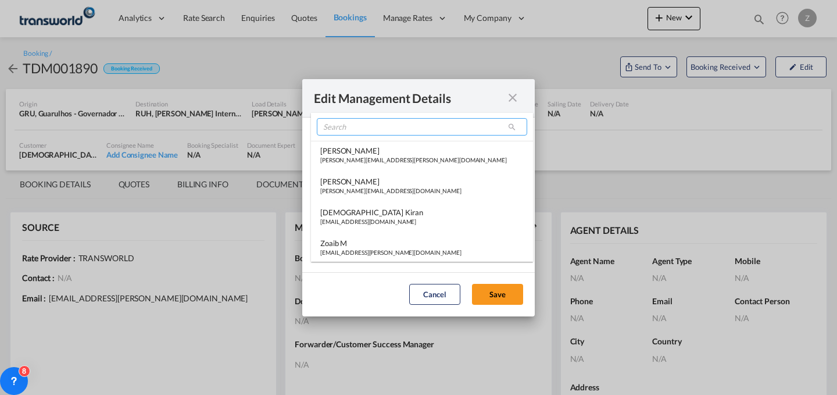
click at [410, 131] on input "search" at bounding box center [422, 126] width 210 height 17
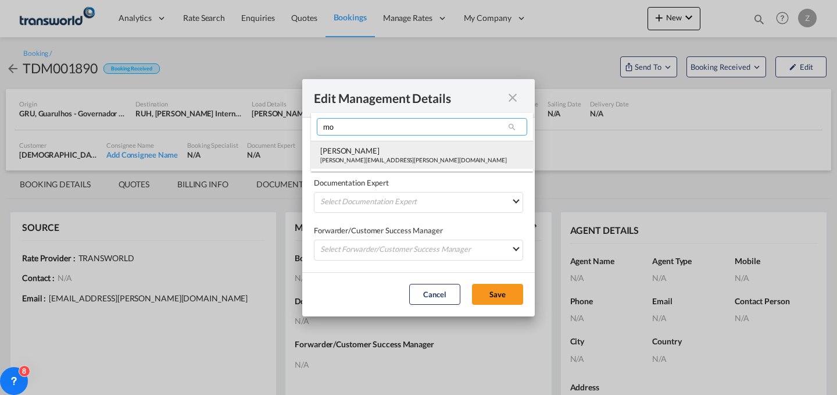
type input "mo"
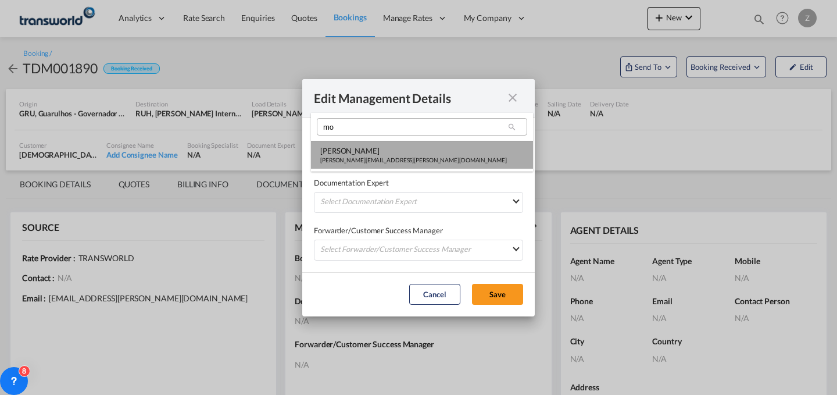
click at [379, 162] on div "[PERSON_NAME][EMAIL_ADDRESS][PERSON_NAME][DOMAIN_NAME]" at bounding box center [413, 160] width 187 height 8
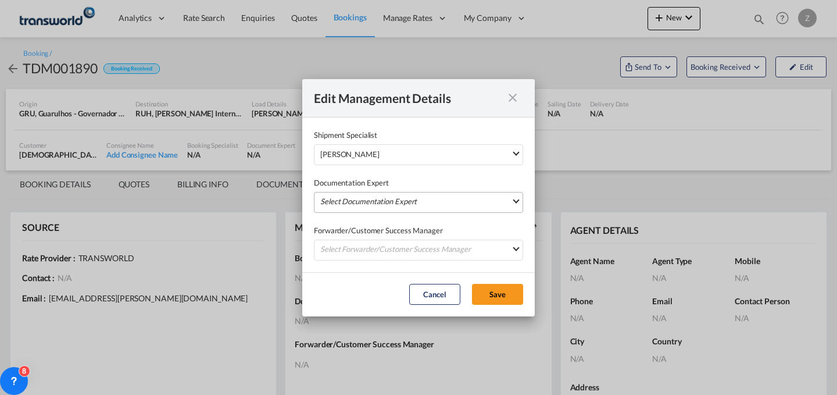
click at [367, 193] on md-select "Select Documentation Expert [PERSON_NAME] W [PERSON_NAME][EMAIL_ADDRESS][PERSON…" at bounding box center [418, 202] width 209 height 21
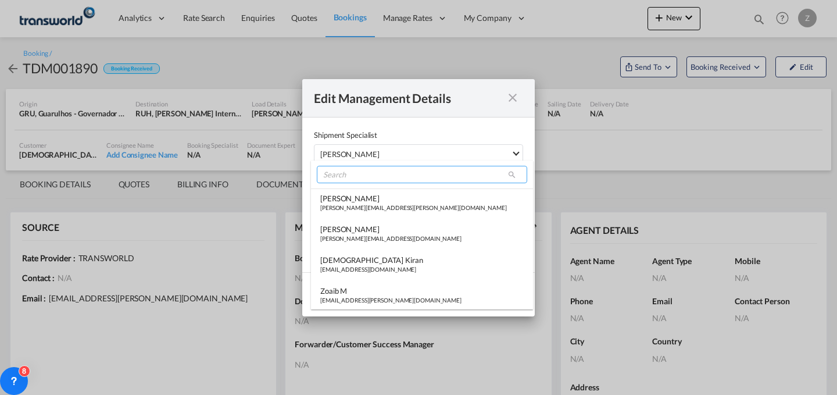
click at [399, 176] on input "search" at bounding box center [422, 174] width 210 height 17
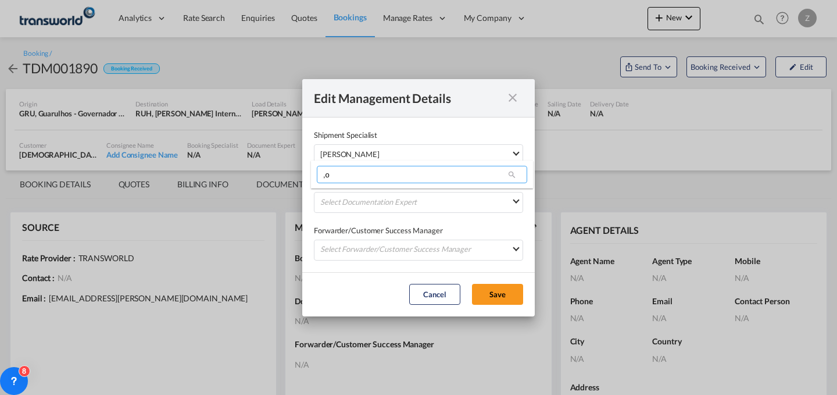
type input ","
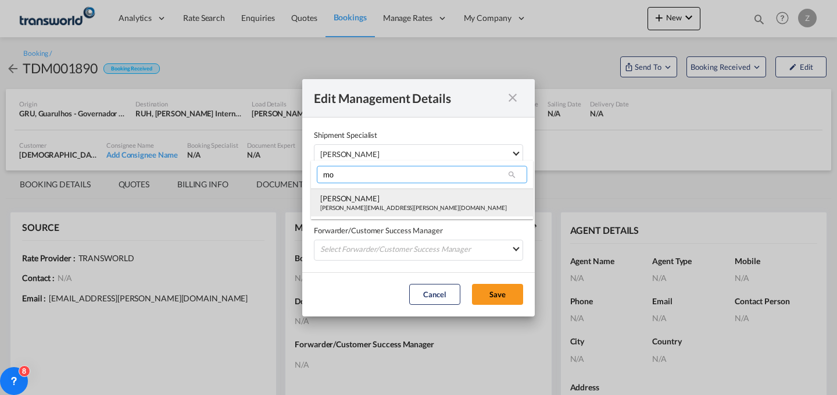
type input "mo"
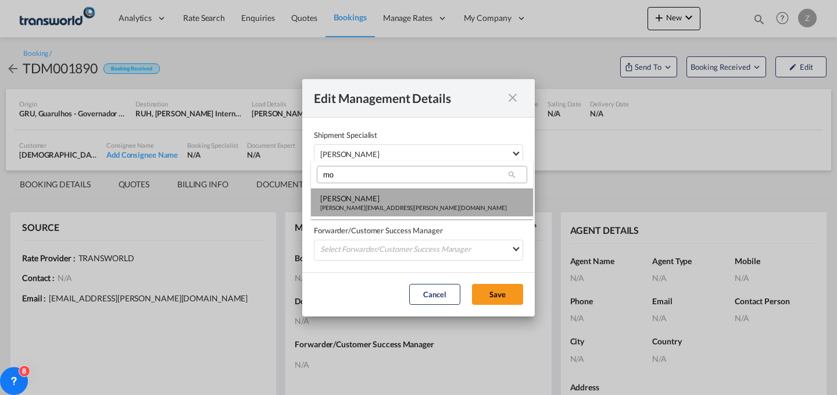
click at [385, 192] on md-option "[PERSON_NAME] Shahil [EMAIL_ADDRESS][PERSON_NAME][DOMAIN_NAME]" at bounding box center [422, 202] width 222 height 28
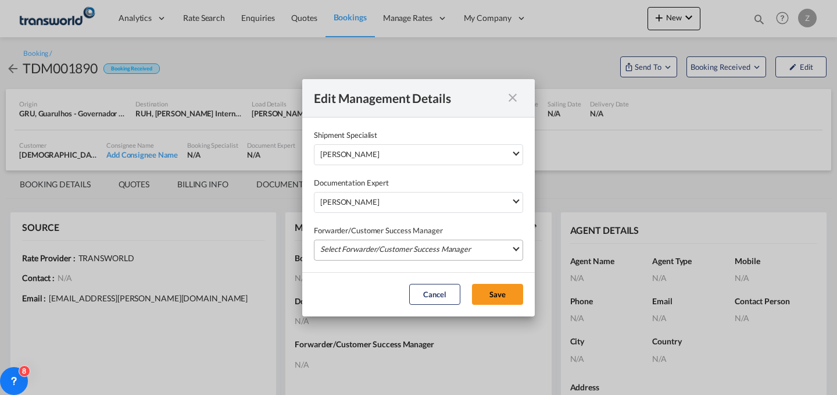
click at [369, 246] on md-select "Select Forwarder/Customer Success Manager [PERSON_NAME] [PERSON_NAME][EMAIL_ADD…" at bounding box center [418, 249] width 209 height 21
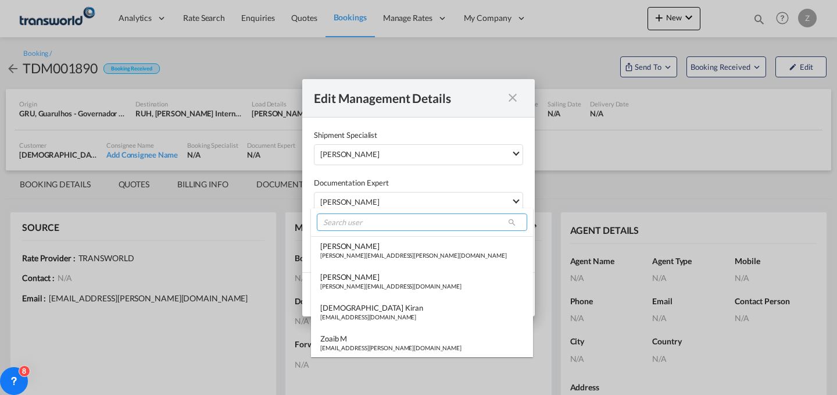
click at [385, 228] on input "search" at bounding box center [422, 221] width 210 height 17
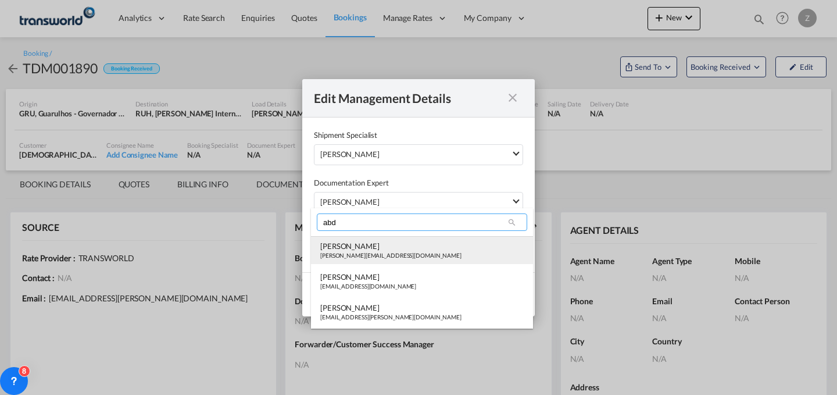
type input "abd"
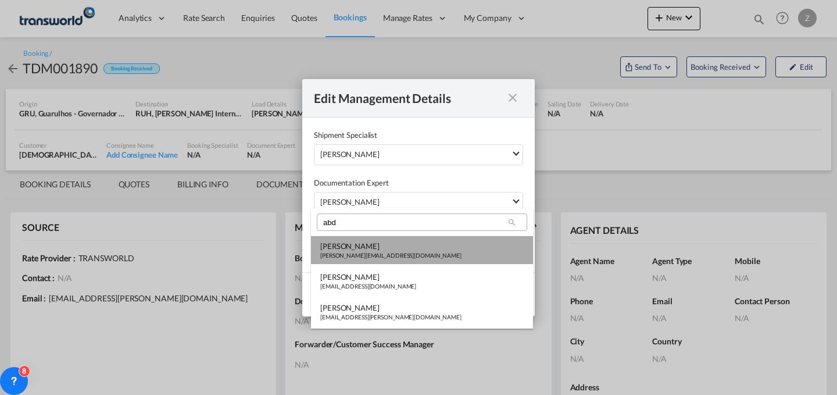
click at [377, 257] on div "[PERSON_NAME][EMAIL_ADDRESS][DOMAIN_NAME]" at bounding box center [390, 255] width 141 height 8
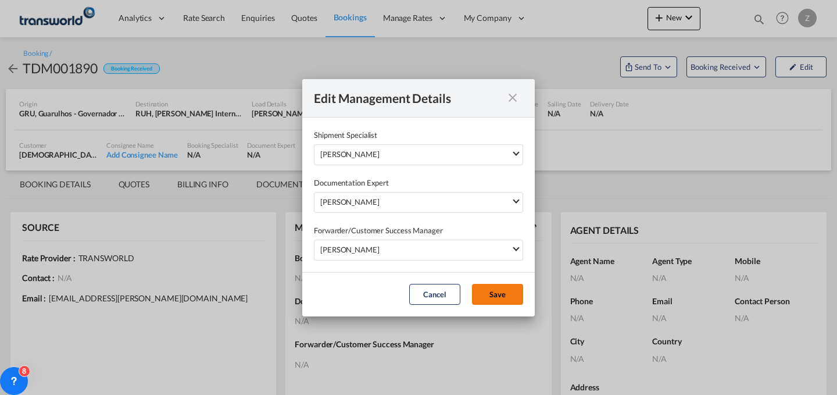
click at [502, 288] on button "Save" at bounding box center [497, 294] width 51 height 21
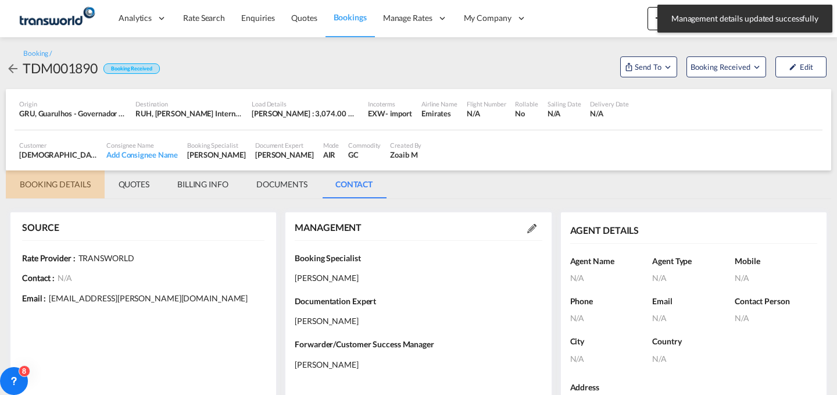
click at [49, 182] on md-tab-item "BOOKING DETAILS" at bounding box center [55, 184] width 99 height 28
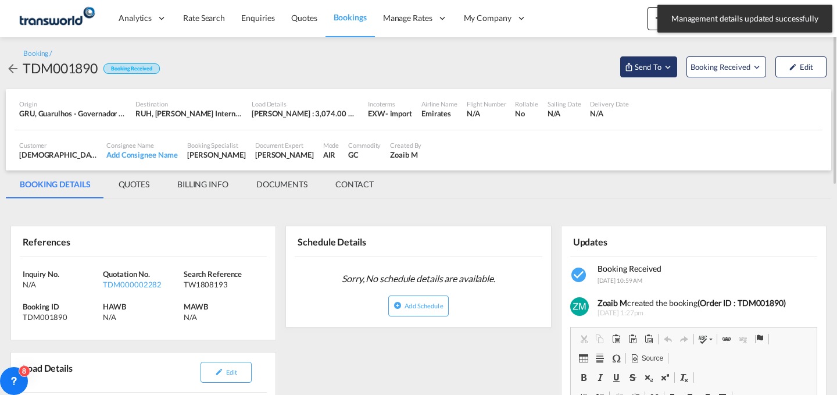
click at [652, 73] on button "Send To" at bounding box center [648, 66] width 57 height 21
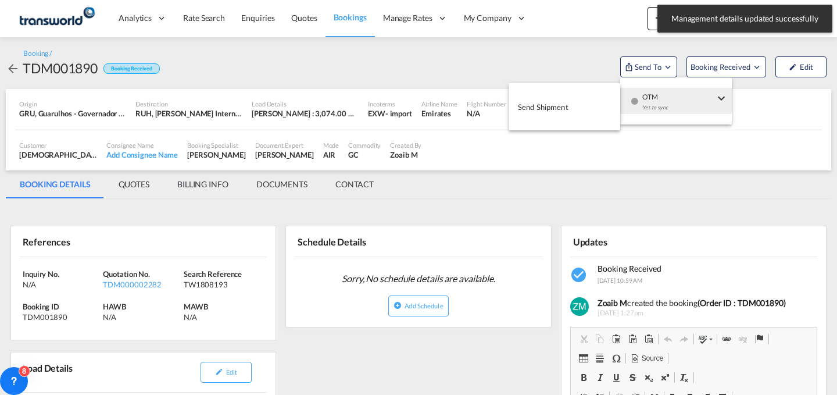
click at [664, 114] on md-menu-item "OTM Yet to sync" at bounding box center [676, 101] width 112 height 38
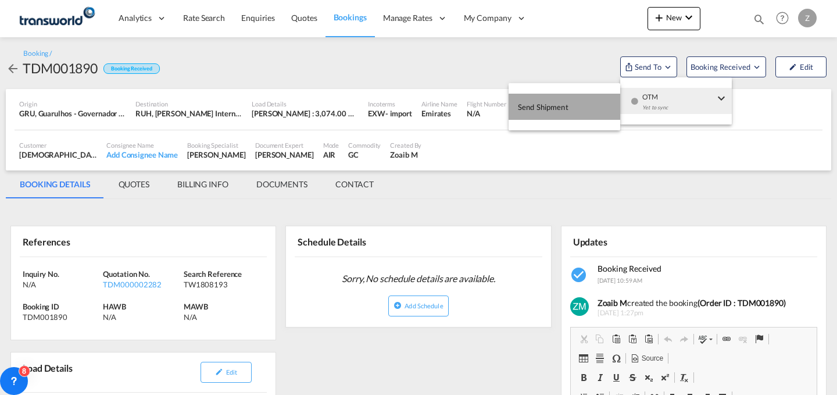
click at [563, 108] on span "Send Shipment" at bounding box center [543, 107] width 51 height 19
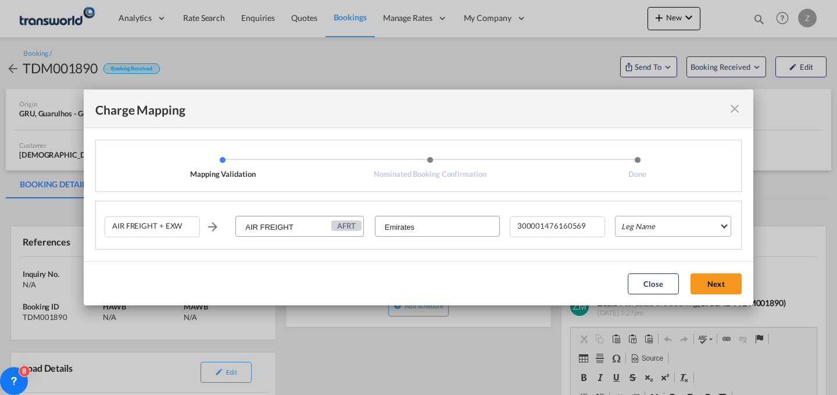
click at [673, 227] on md-select "Leg Name HANDLING ORIGIN HANDLING DESTINATION OTHERS TL PICK UP CUSTOMS ORIGIN …" at bounding box center [673, 226] width 116 height 21
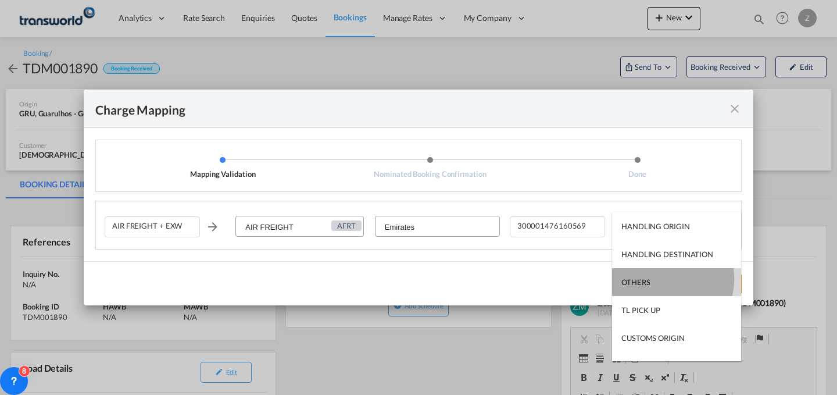
click at [667, 278] on md-option "OTHERS" at bounding box center [676, 282] width 129 height 28
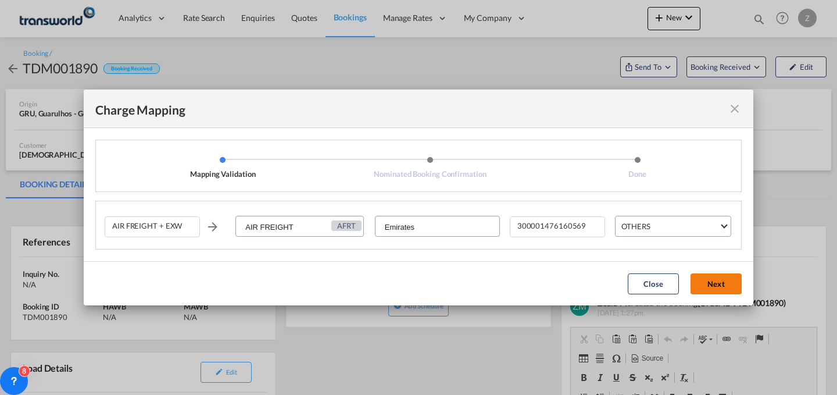
click at [721, 282] on button "Next" at bounding box center [716, 283] width 51 height 21
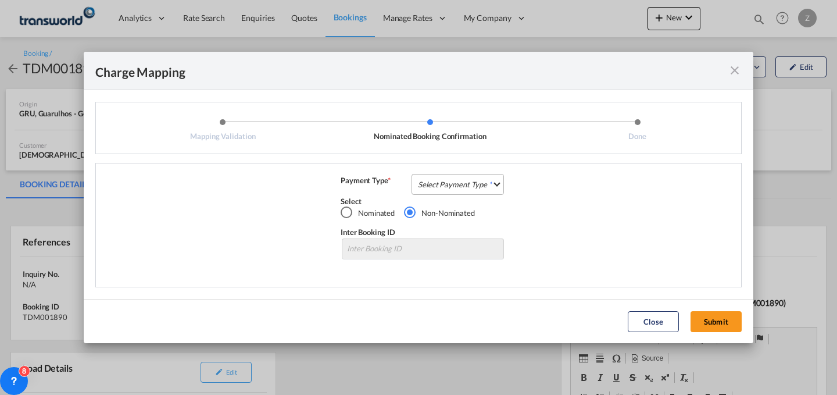
click at [455, 189] on md-select "Select Payment Type COLLECT PREPAID" at bounding box center [458, 184] width 92 height 21
click at [480, 184] on md-option "COLLECT" at bounding box center [461, 184] width 103 height 28
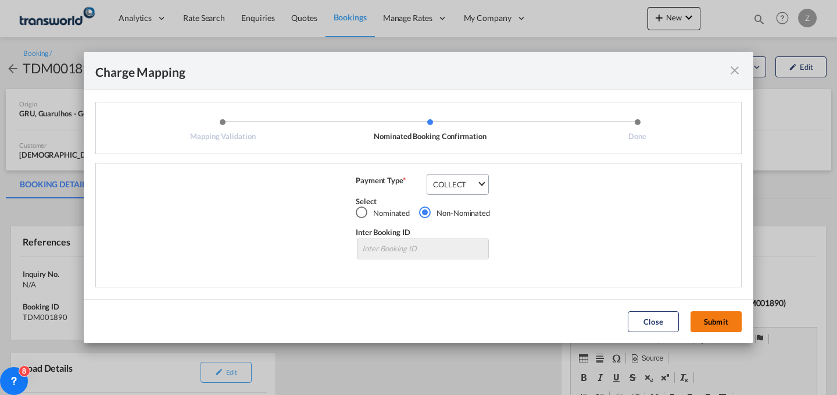
click at [704, 314] on button "Submit" at bounding box center [716, 321] width 51 height 21
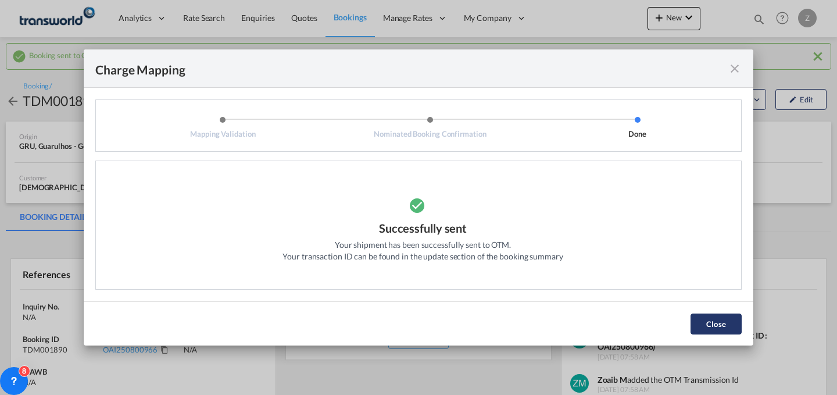
click at [727, 323] on button "Close" at bounding box center [716, 323] width 51 height 21
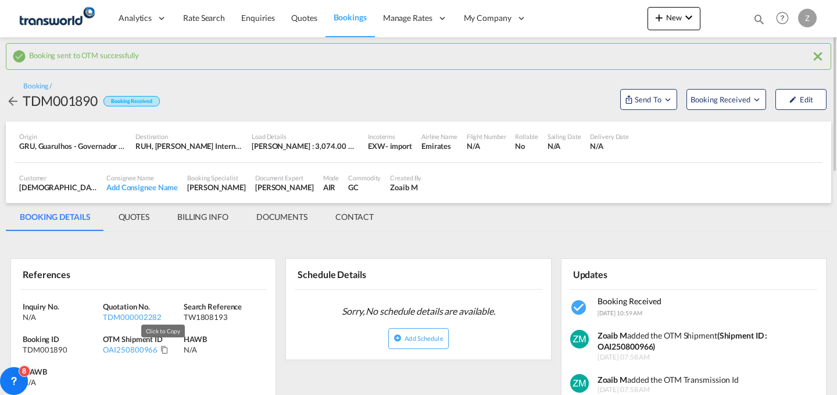
click at [166, 348] on md-icon "Click to Copy" at bounding box center [164, 349] width 8 height 8
click at [696, 18] on button "New" at bounding box center [674, 18] width 53 height 23
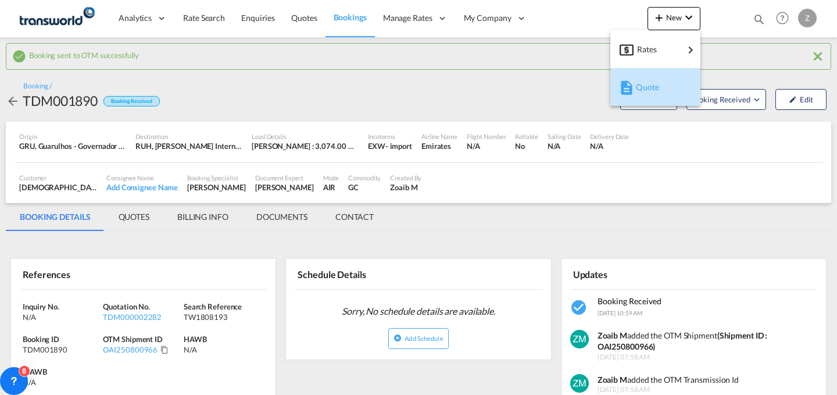
click at [644, 71] on button "Quote" at bounding box center [655, 87] width 90 height 38
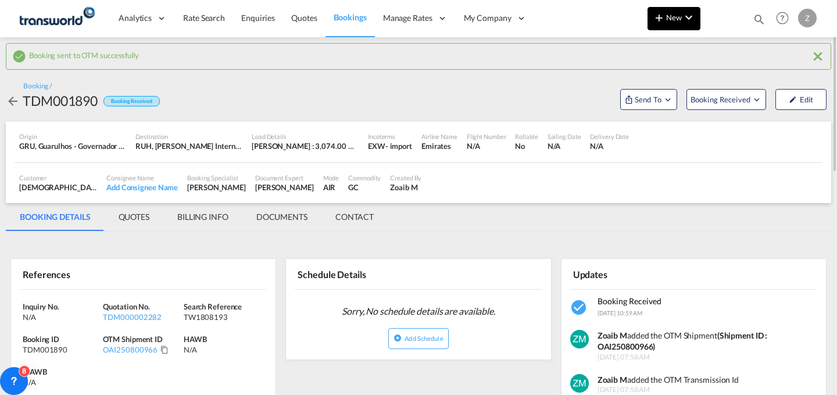
click at [675, 8] on button "New" at bounding box center [674, 18] width 53 height 23
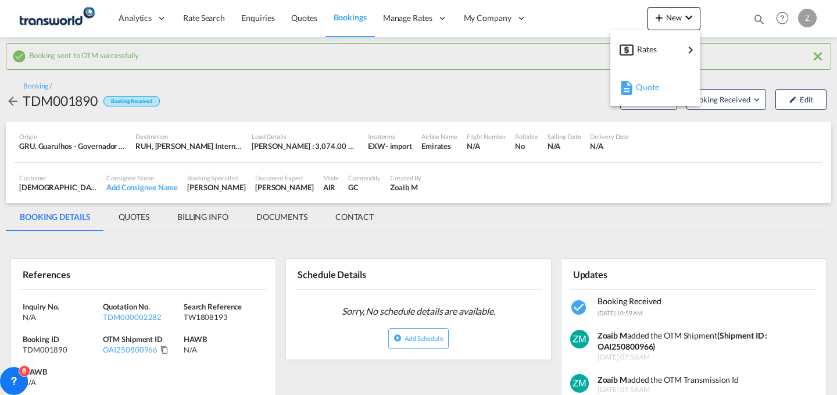
click at [643, 86] on span "Quote" at bounding box center [642, 87] width 13 height 23
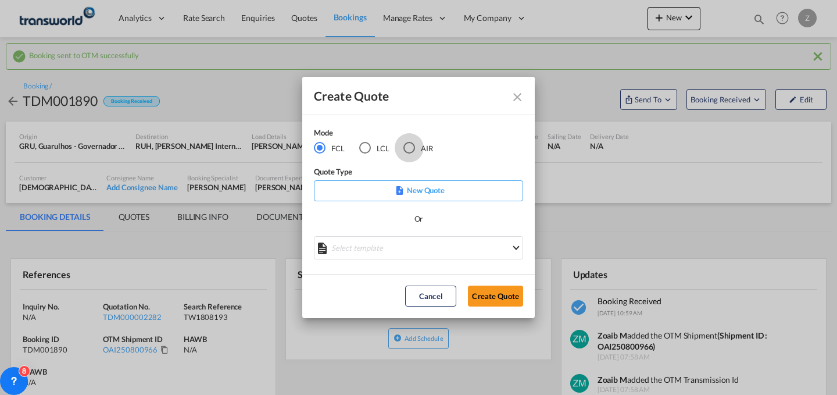
click at [412, 147] on div "AIR" at bounding box center [409, 148] width 12 height 12
click at [491, 288] on button "Create Quote" at bounding box center [495, 295] width 55 height 21
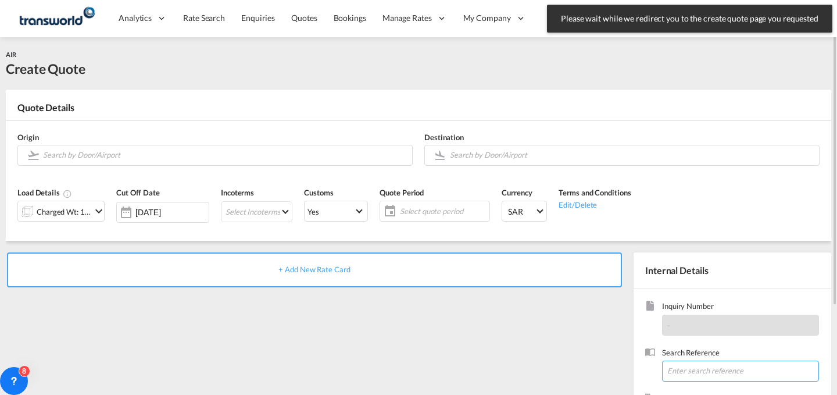
paste input "TW1908201"
click at [682, 370] on input "TW1908201" at bounding box center [740, 370] width 157 height 21
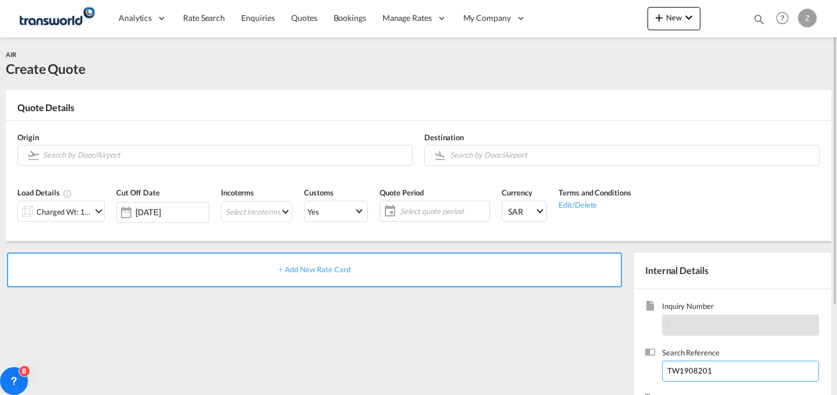
type input "TW1908201"
click at [277, 159] on input "Search by Door/Airport" at bounding box center [224, 155] width 363 height 20
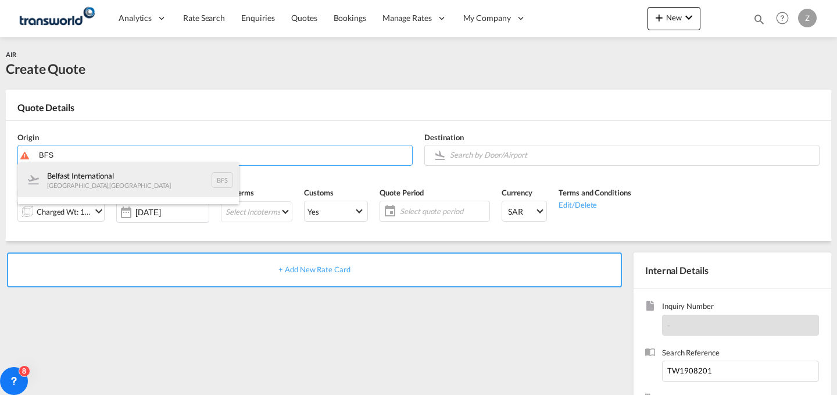
click at [195, 177] on div "Belfast International [GEOGRAPHIC_DATA] , [GEOGRAPHIC_DATA] BFS" at bounding box center [128, 179] width 221 height 35
type input "[GEOGRAPHIC_DATA], [GEOGRAPHIC_DATA], BFS"
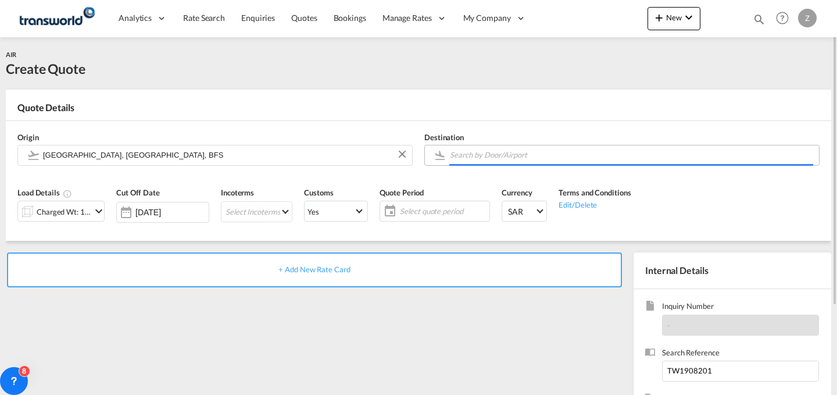
click at [463, 157] on body "Analytics Dashboard Reports Rate Search Enquiries Quotes Bookings" at bounding box center [418, 197] width 837 height 395
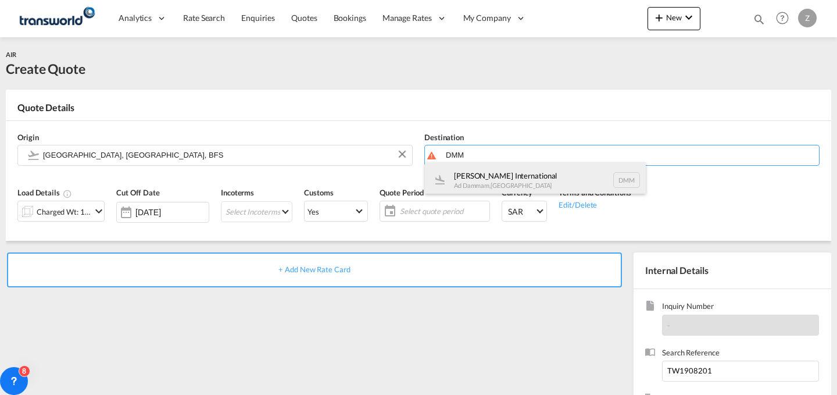
click at [478, 169] on div "[PERSON_NAME] International Ad Dammam , [GEOGRAPHIC_DATA] DMM" at bounding box center [535, 179] width 221 height 35
type input "[PERSON_NAME] International, Ad Dammam, DMM"
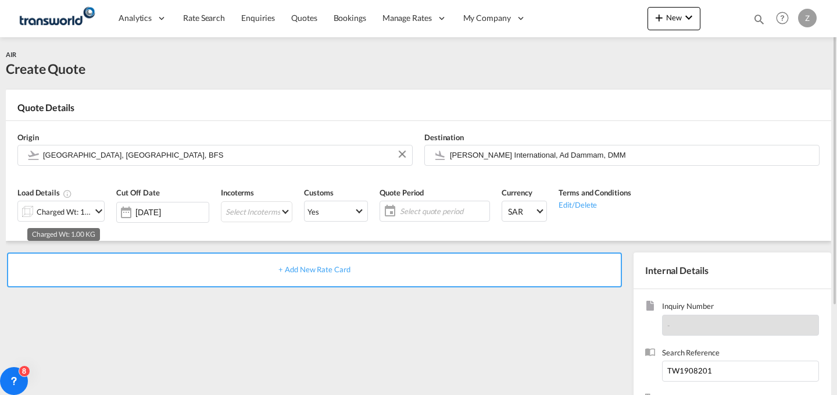
click at [91, 211] on div "Charged Wt: 1.00 KG" at bounding box center [64, 211] width 55 height 16
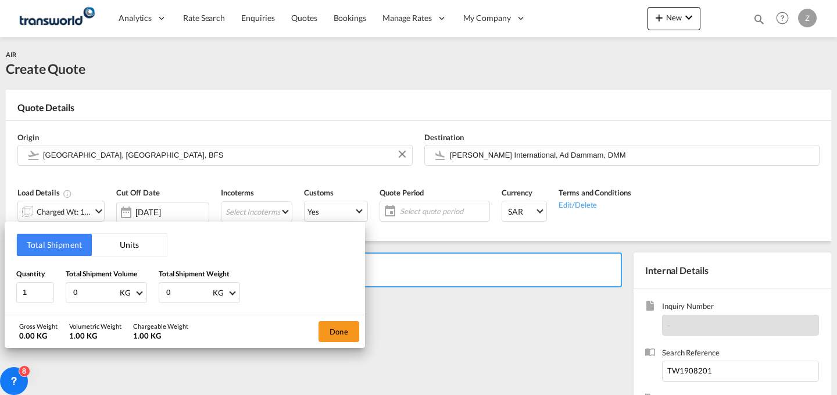
click at [93, 295] on input "0" at bounding box center [95, 292] width 47 height 20
type input "223"
click at [190, 291] on input "0" at bounding box center [188, 292] width 47 height 20
type input "223"
click at [331, 328] on button "Done" at bounding box center [339, 331] width 41 height 21
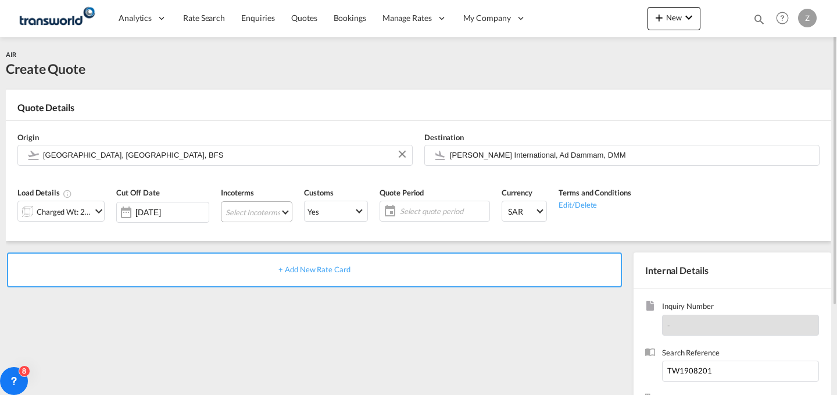
click at [258, 209] on md-select "Select Incoterms CPT - import Carrier Paid to EXW - export Ex Works FOB - impor…" at bounding box center [256, 211] width 71 height 21
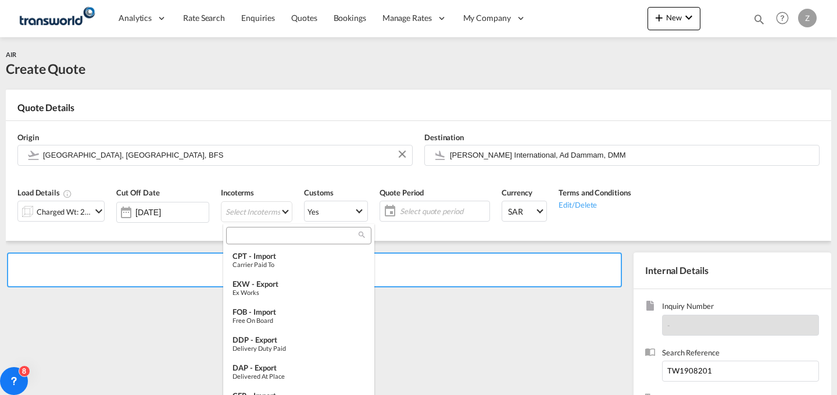
type md-option "[object Object]"
click at [282, 234] on input "search" at bounding box center [294, 235] width 129 height 10
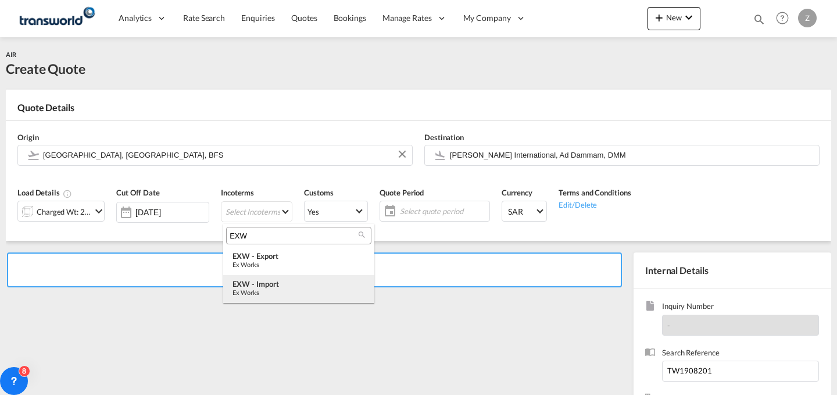
type input "EXW"
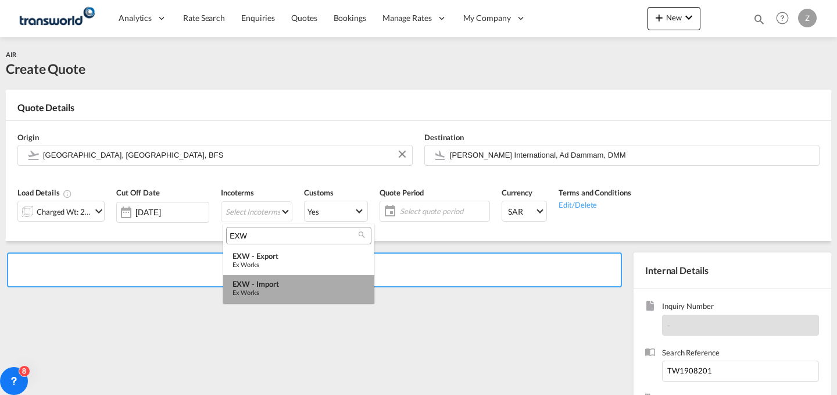
click at [289, 284] on div "EXW - import" at bounding box center [299, 283] width 133 height 9
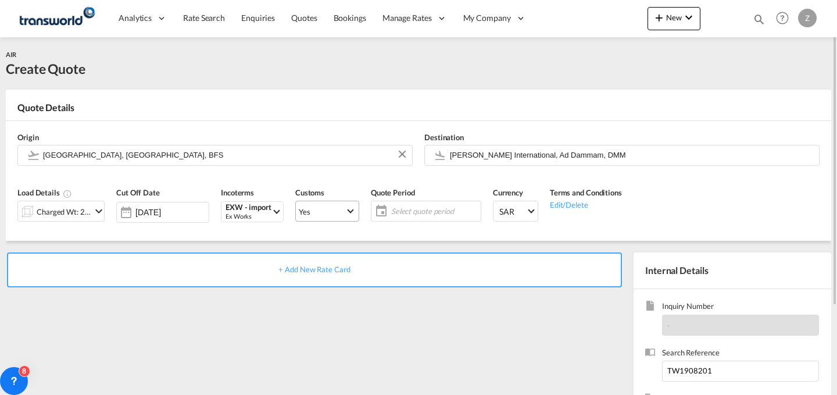
click at [349, 210] on span "Select Customs: Yes" at bounding box center [350, 209] width 6 height 6
click at [354, 242] on md-option "No" at bounding box center [328, 239] width 81 height 28
click at [327, 191] on div "Customs Yes" at bounding box center [327, 208] width 76 height 55
click at [327, 209] on span "Yes" at bounding box center [322, 211] width 47 height 10
click at [333, 237] on md-option "No" at bounding box center [328, 239] width 81 height 28
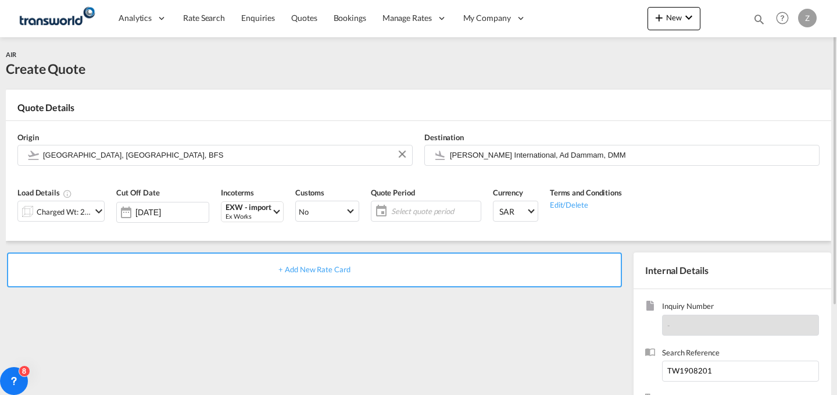
click at [467, 210] on span "Select quote period" at bounding box center [434, 211] width 87 height 10
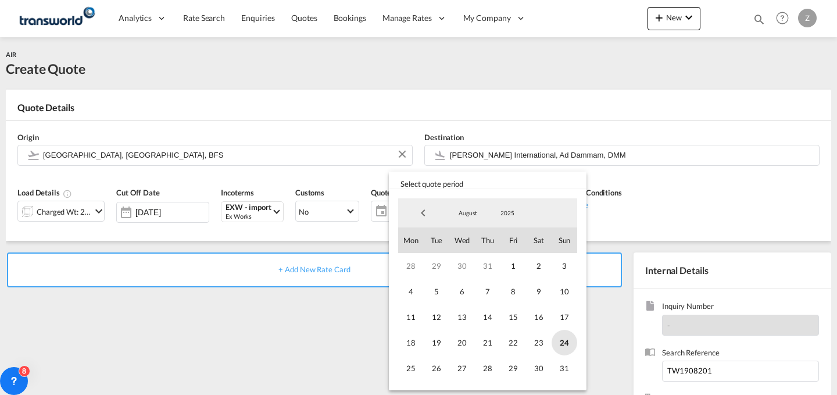
click at [560, 340] on span "24" at bounding box center [565, 343] width 26 height 26
click at [562, 370] on span "31" at bounding box center [565, 368] width 26 height 26
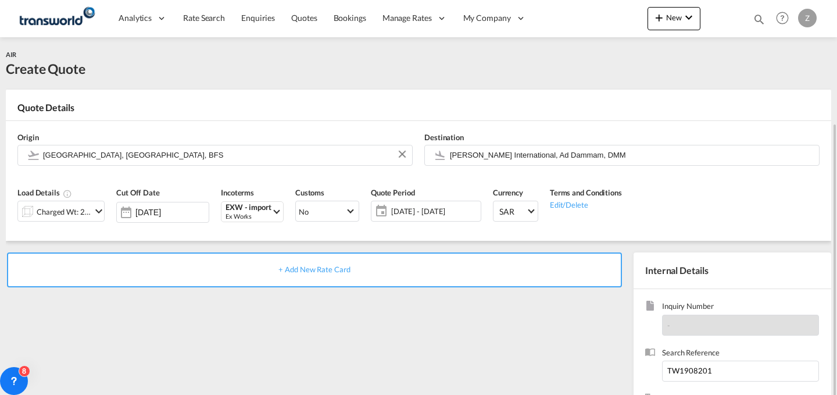
scroll to position [106, 0]
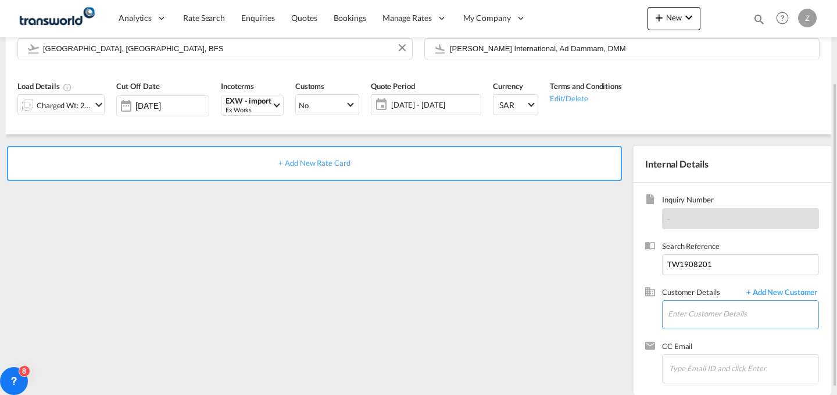
click at [703, 316] on input "Enter Customer Details" at bounding box center [743, 314] width 151 height 26
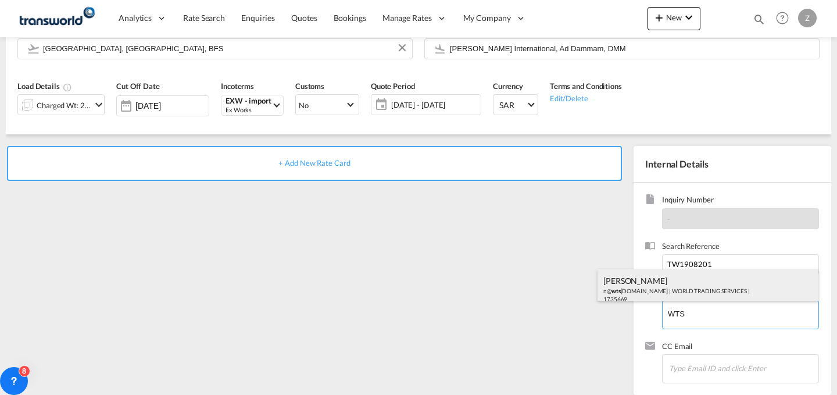
click at [685, 282] on div "[PERSON_NAME] n@ wts [DOMAIN_NAME] | WORLD TRADING SERVICES | 1735669" at bounding box center [708, 289] width 221 height 40
type input "WORLD TRADING SERVICES, [PERSON_NAME], n@[DOMAIN_NAME]"
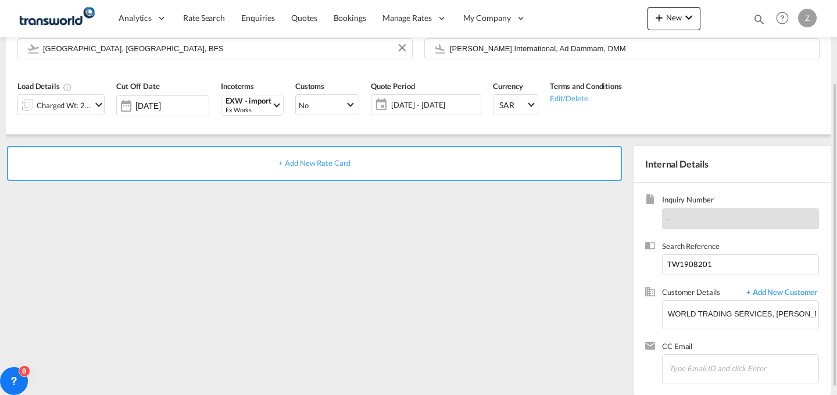
click at [523, 156] on div "+ Add New Rate Card" at bounding box center [314, 163] width 615 height 35
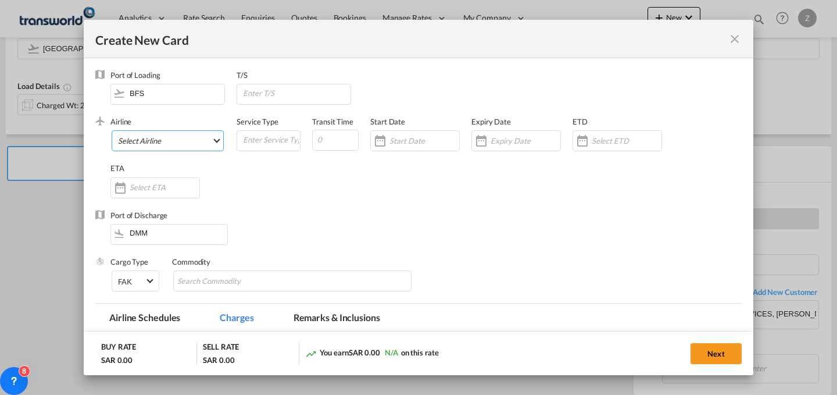
click at [184, 133] on md-select "Select Airline AIR EXPRESS S.A. (1166- / -) CMA CGM Air Cargo (1140-2C / -) DDW…" at bounding box center [168, 140] width 112 height 21
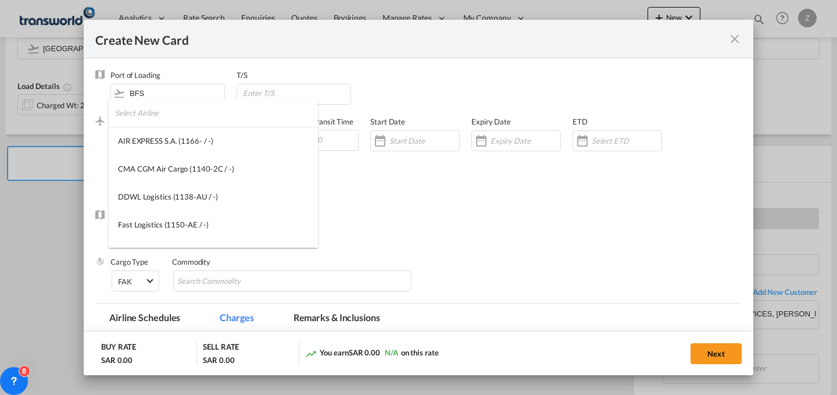
click at [181, 115] on input "search" at bounding box center [216, 113] width 203 height 28
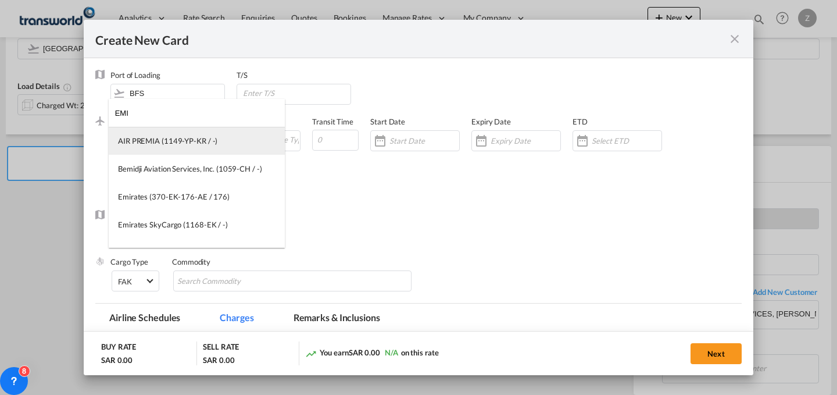
type input "EMI"
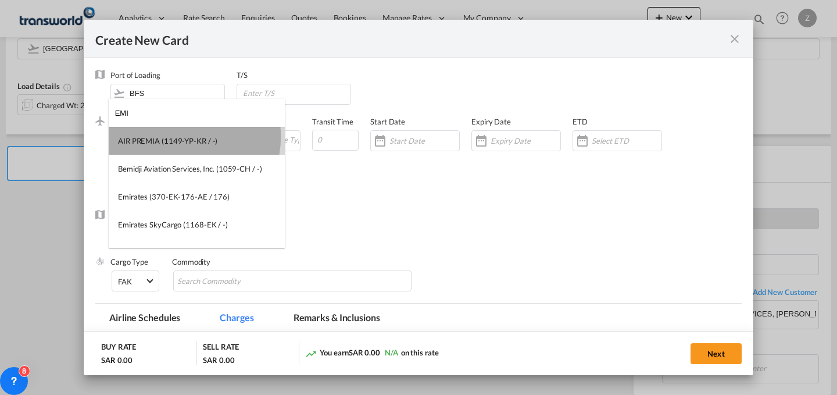
click at [178, 137] on div "AIR PREMIA (1149-YP-KR / -)" at bounding box center [167, 140] width 99 height 10
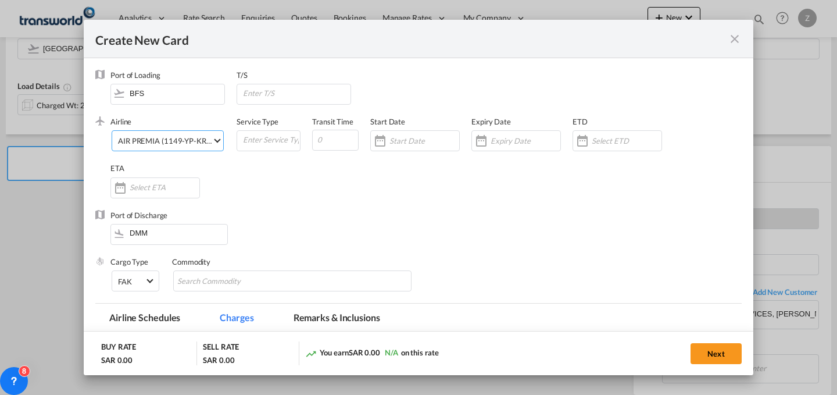
click at [202, 138] on div "AIR PREMIA (1149-YP-KR / -)" at bounding box center [167, 140] width 99 height 9
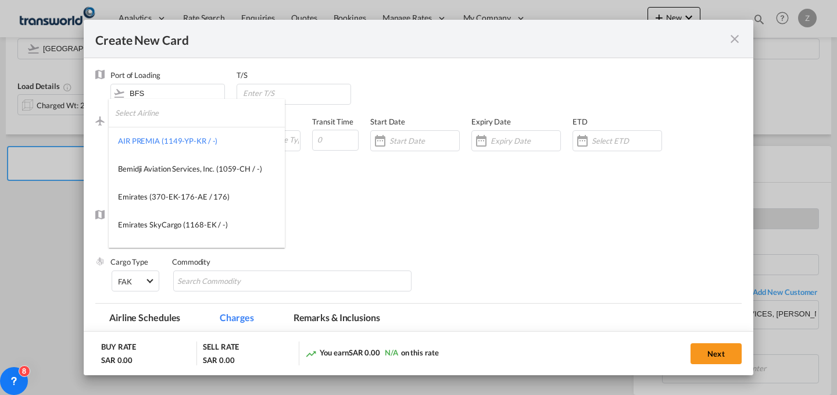
click at [198, 115] on input "search" at bounding box center [200, 113] width 170 height 28
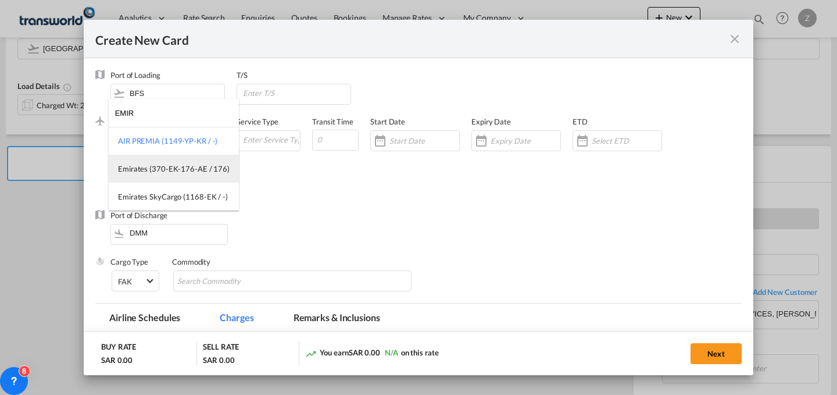
type input "EMIR"
click at [186, 166] on div "Emirates (370-EK-176-AE / 176)" at bounding box center [174, 168] width 112 height 10
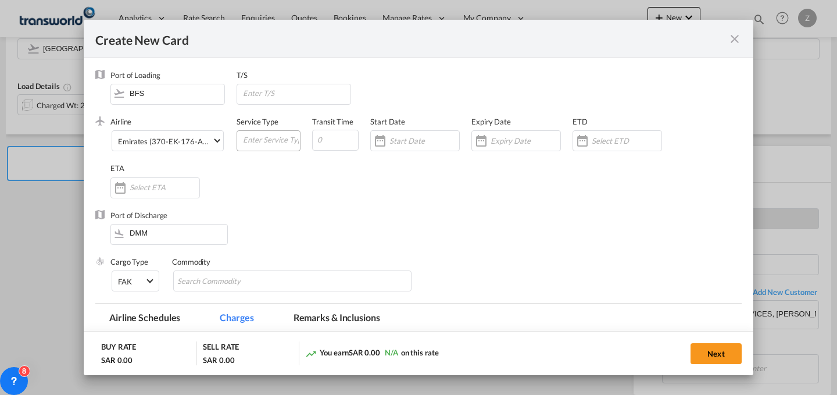
click at [266, 150] on md-input-container "Create New Card ..." at bounding box center [269, 140] width 64 height 21
click at [269, 147] on input "Create New Card ..." at bounding box center [271, 139] width 58 height 17
type input "AIR"
click at [330, 142] on input "Create New Card ..." at bounding box center [335, 140] width 47 height 21
type input "2"
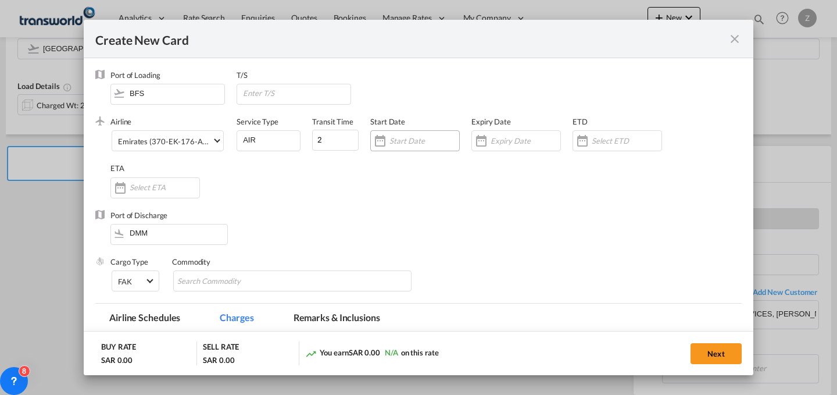
click at [418, 141] on input "Create New Card ..." at bounding box center [424, 140] width 70 height 9
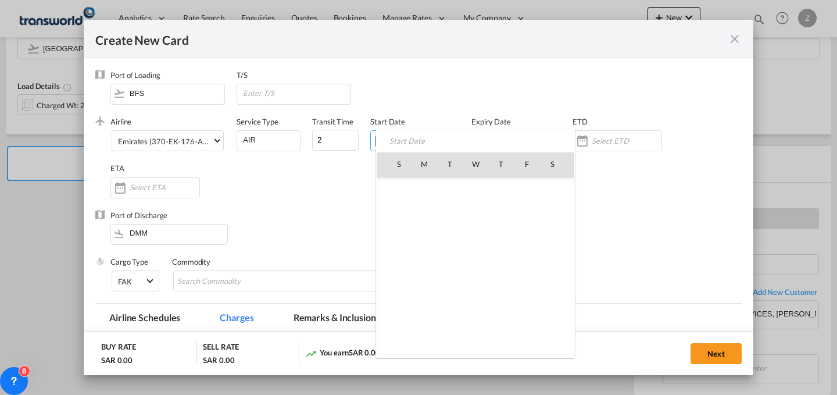
scroll to position [269101, 0]
click at [398, 285] on span "24" at bounding box center [399, 291] width 24 height 24
type input "[DATE]"
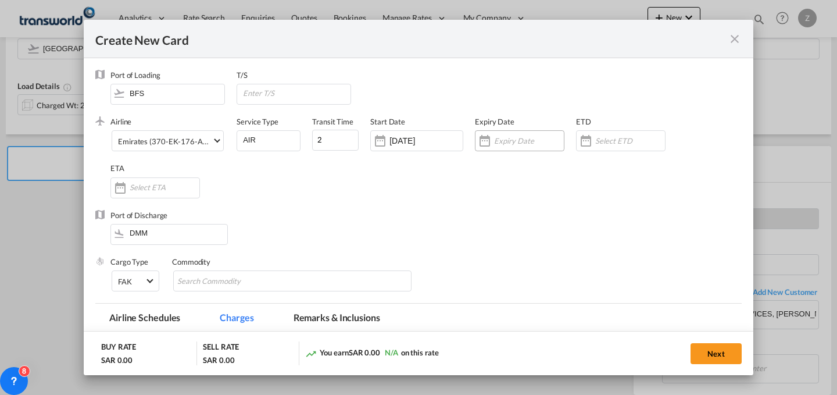
click at [499, 137] on input "Create New Card ..." at bounding box center [529, 140] width 70 height 9
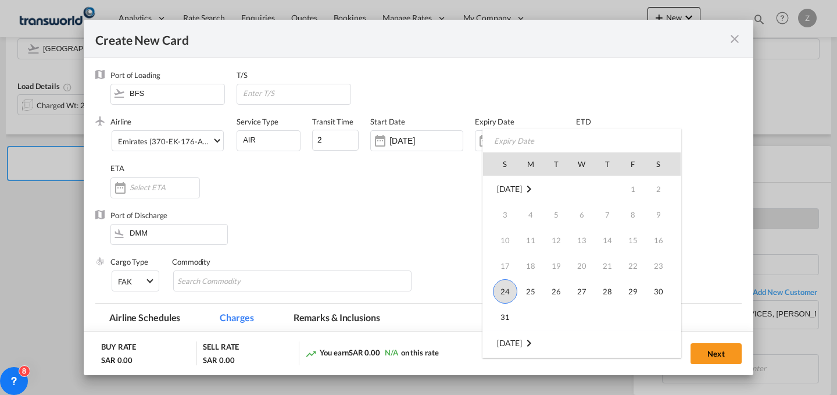
drag, startPoint x: 502, startPoint y: 310, endPoint x: 374, endPoint y: 225, distance: 153.8
click at [374, 225] on body "Analytics Dashboard Reports Rate Search Enquiries Quotes Bookings" at bounding box center [418, 197] width 837 height 395
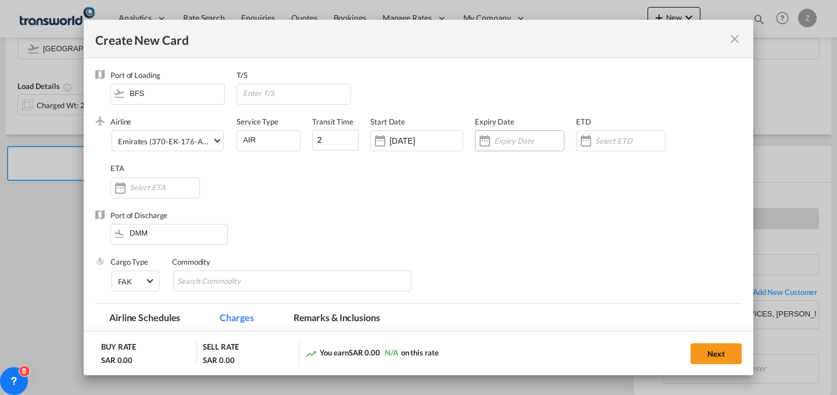
click at [517, 137] on input "Create New Card ..." at bounding box center [529, 140] width 70 height 9
click at [520, 136] on input "Create New Card ..." at bounding box center [529, 140] width 70 height 9
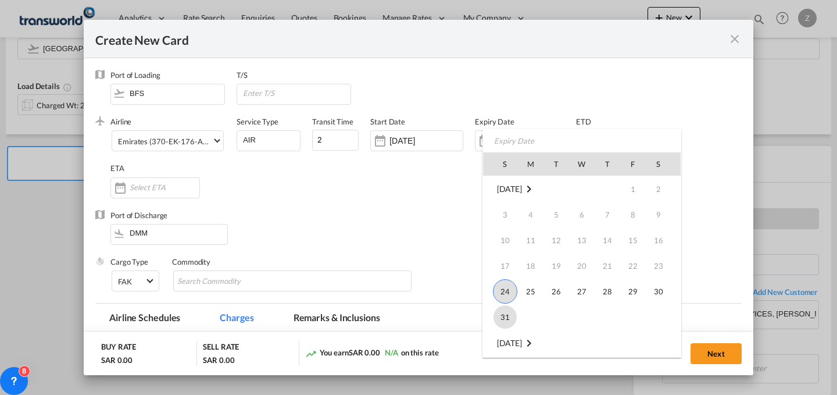
click at [499, 307] on span "31" at bounding box center [504, 316] width 23 height 23
type input "[DATE]"
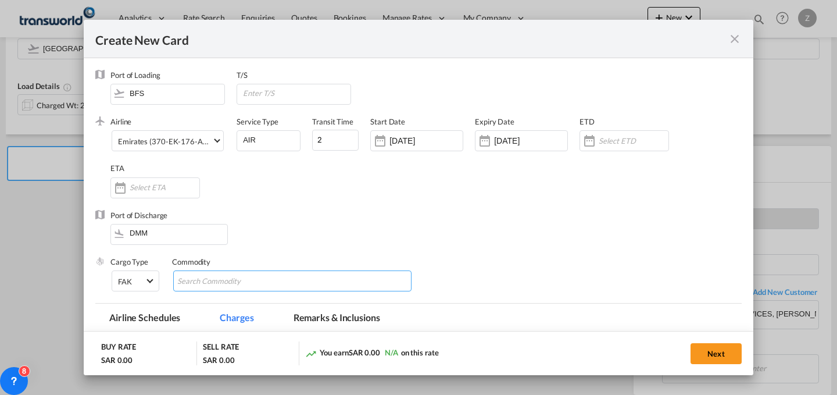
click at [238, 287] on input "Chips input." at bounding box center [230, 281] width 106 height 19
type input "GC"
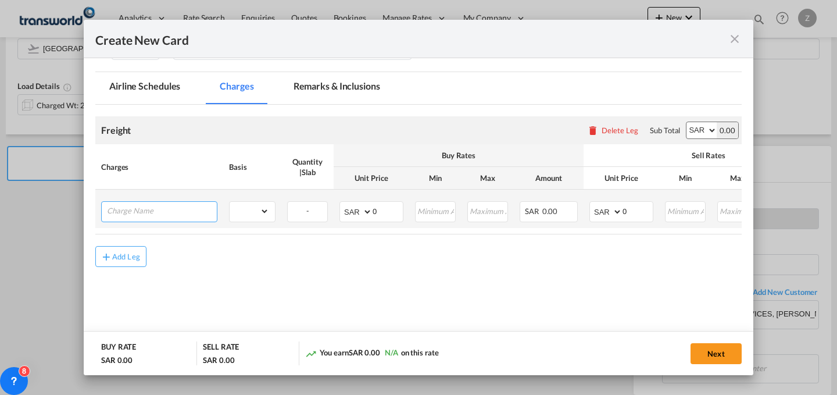
click at [192, 210] on input "Charge Name" at bounding box center [162, 210] width 110 height 17
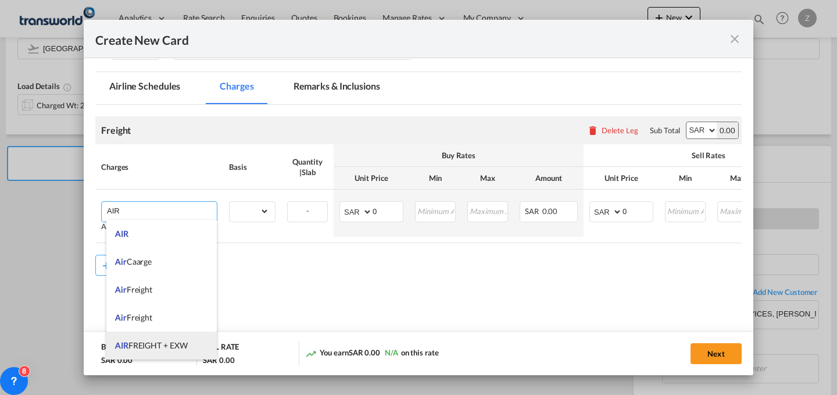
click at [192, 339] on li "AIR FREIGHT + EXW" at bounding box center [161, 345] width 110 height 28
type input "AIR FREIGHT + EXW"
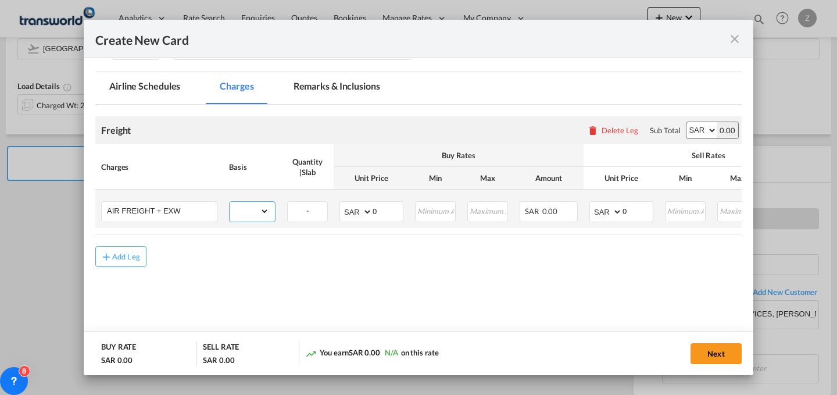
click at [265, 206] on select "gross_weight volumetric_weight per_shipment per_bl per_km % on air freight per_…" at bounding box center [250, 211] width 40 height 19
select select "per_shipment"
click at [230, 202] on select "gross_weight volumetric_weight per_shipment per_bl per_km % on air freight per_…" at bounding box center [250, 211] width 40 height 19
click at [689, 127] on select "AED AFN ALL AMD ANG AOA ARS AUD AWG AZN BAM BBD BDT BGN BHD BIF BMD BND [PERSON…" at bounding box center [701, 130] width 30 height 16
select select "string:USD"
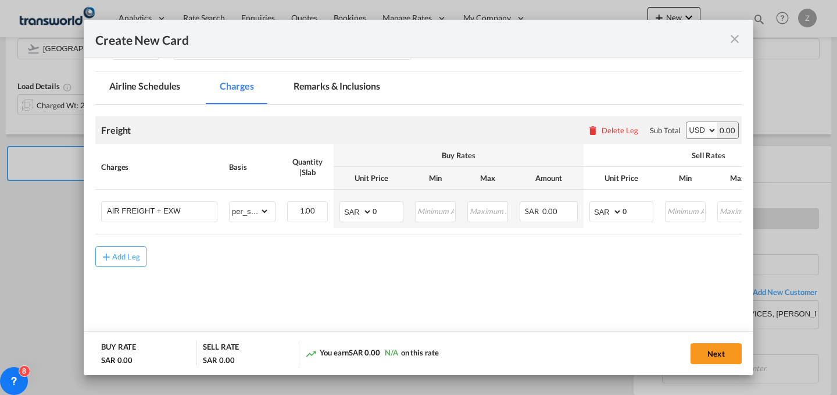
click at [686, 122] on select "AED AFN ALL AMD ANG AOA ARS AUD AWG AZN BAM BBD BDT BGN BHD BIF BMD BND [PERSON…" at bounding box center [701, 130] width 30 height 16
click at [613, 212] on select "AED AFN ALL AMD ANG AOA ARS AUD AWG AZN BAM BBD BDT BGN BHD BIF BMD BND [PERSON…" at bounding box center [607, 211] width 30 height 16
select select "string:USD"
click at [592, 203] on select "AED AFN ALL AMD ANG AOA ARS AUD AWG AZN BAM BBD BDT BGN BHD BIF BMD BND [PERSON…" at bounding box center [607, 211] width 30 height 16
click at [347, 217] on select "AED AFN ALL AMD ANG AOA ARS AUD AWG AZN BAM BBD BDT BGN BHD BIF BMD BND [PERSON…" at bounding box center [357, 211] width 30 height 16
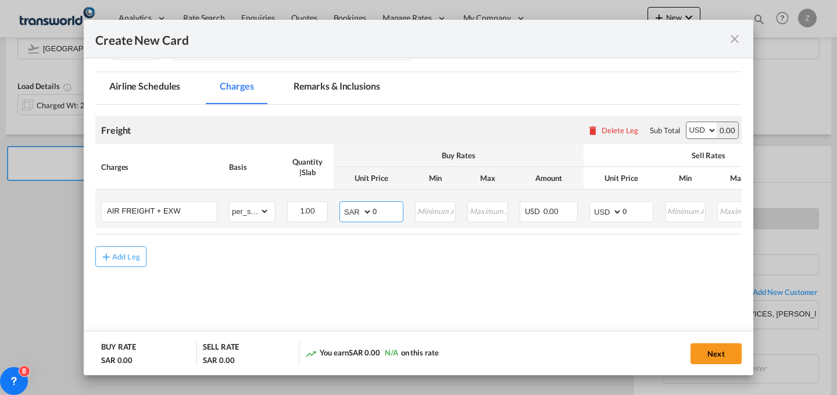
select select "string:USD"
click at [342, 203] on select "AED AFN ALL AMD ANG AOA ARS AUD AWG AZN BAM BBD BDT BGN BHD BIF BMD BND [PERSON…" at bounding box center [357, 211] width 30 height 16
click at [693, 128] on select "AED AFN ALL AMD ANG AOA ARS AUD AWG AZN BAM BBD BDT BGN BHD BIF BMD BND [PERSON…" at bounding box center [701, 130] width 30 height 16
select select "string:GBP"
click at [686, 122] on select "AED AFN ALL AMD ANG AOA ARS AUD AWG AZN BAM BBD BDT BGN BHD BIF BMD BND [PERSON…" at bounding box center [701, 130] width 30 height 16
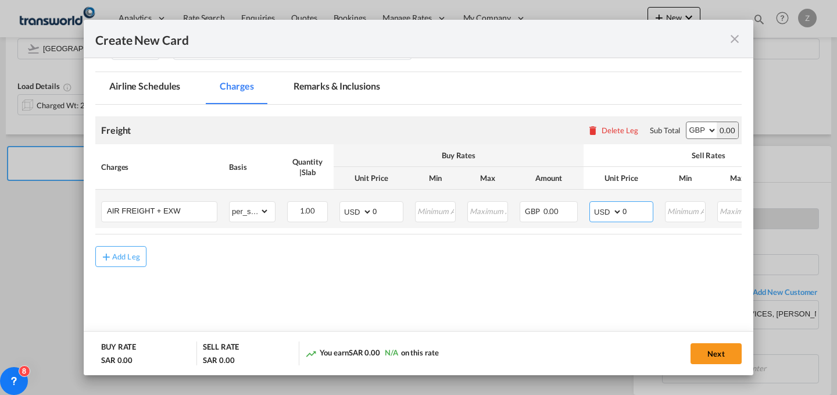
click at [611, 210] on select "AED AFN ALL AMD ANG AOA ARS AUD AWG AZN BAM BBD BDT BGN BHD BIF BMD BND [PERSON…" at bounding box center [607, 211] width 30 height 16
select select "string:GBP"
click at [592, 203] on select "AED AFN ALL AMD ANG AOA ARS AUD AWG AZN BAM BBD BDT BGN BHD BIF BMD BND [PERSON…" at bounding box center [607, 211] width 30 height 16
click at [342, 216] on select "AED AFN ALL AMD ANG AOA ARS AUD AWG AZN BAM BBD BDT BGN BHD BIF BMD BND [PERSON…" at bounding box center [357, 211] width 30 height 16
select select "string:GBP"
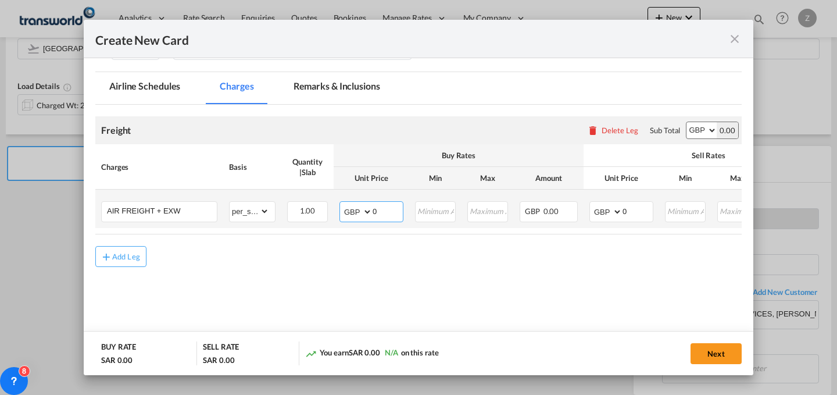
click at [342, 203] on select "AED AFN ALL AMD ANG AOA ARS AUD AWG AZN BAM BBD BDT BGN BHD BIF BMD BND [PERSON…" at bounding box center [357, 211] width 30 height 16
click at [639, 205] on input "0" at bounding box center [638, 210] width 30 height 17
type input "600"
click at [381, 211] on input "0" at bounding box center [388, 210] width 30 height 17
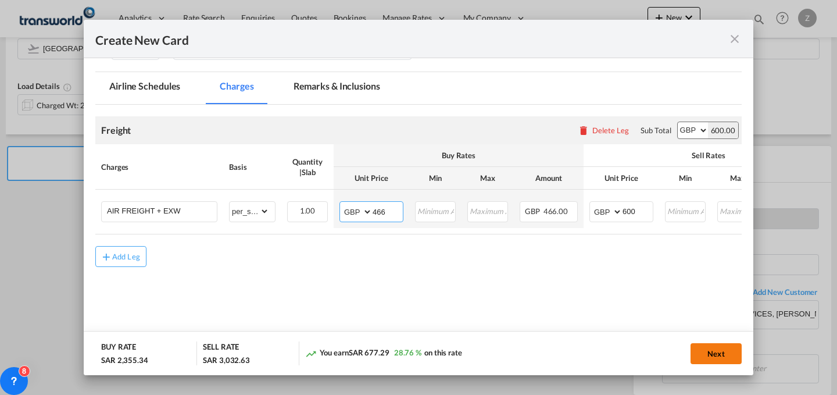
type input "466"
click at [725, 354] on button "Next" at bounding box center [716, 353] width 51 height 21
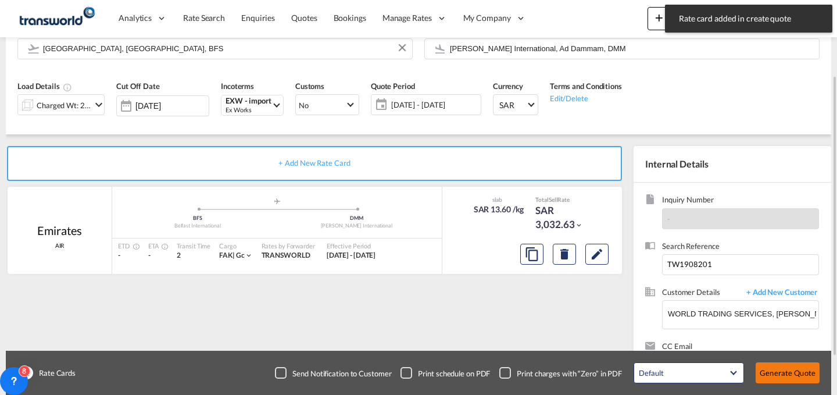
click at [795, 374] on button "Generate Quote" at bounding box center [788, 372] width 64 height 21
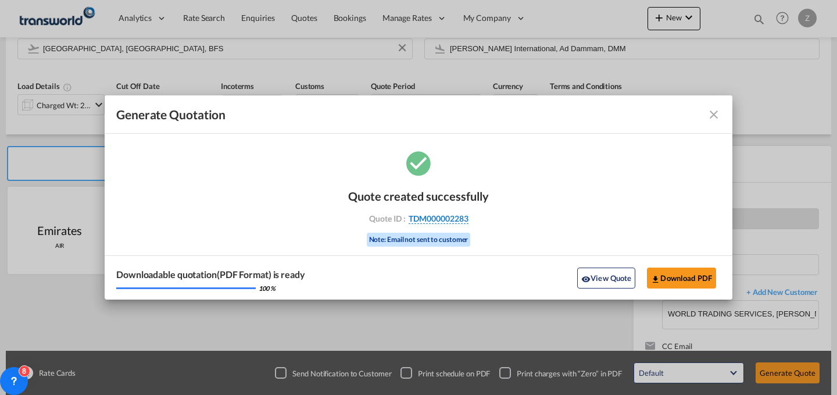
click at [456, 216] on span "TDM000002283" at bounding box center [439, 218] width 60 height 10
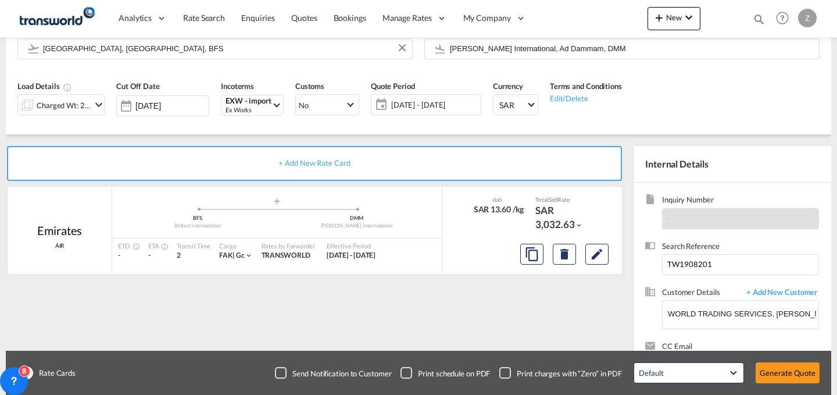
click at [456, 216] on div "Quote created successfully Quote ID : TDM000002283 Note: Email not sent to cust…" at bounding box center [419, 211] width 314 height 76
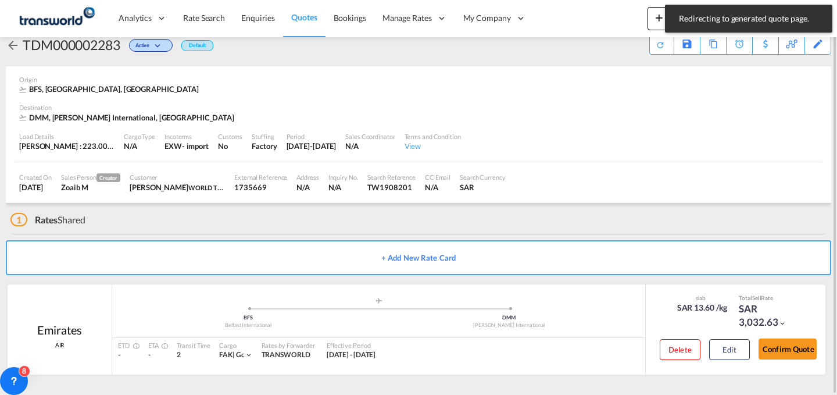
scroll to position [22, 0]
click at [784, 349] on button "Confirm Quote" at bounding box center [788, 348] width 58 height 21
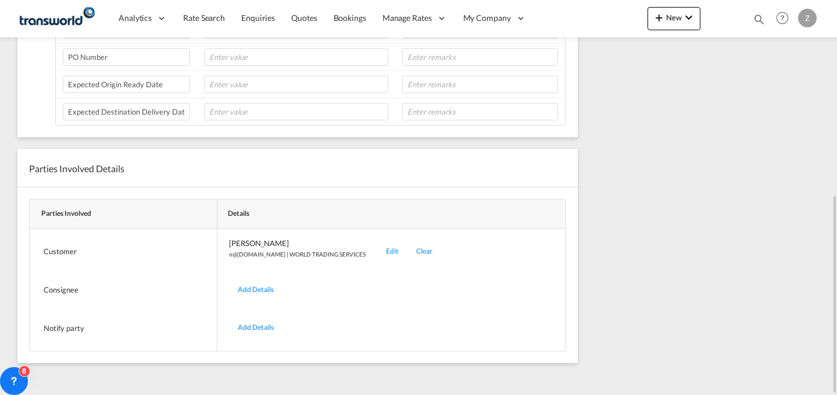
click at [377, 246] on div "Edit" at bounding box center [392, 251] width 30 height 27
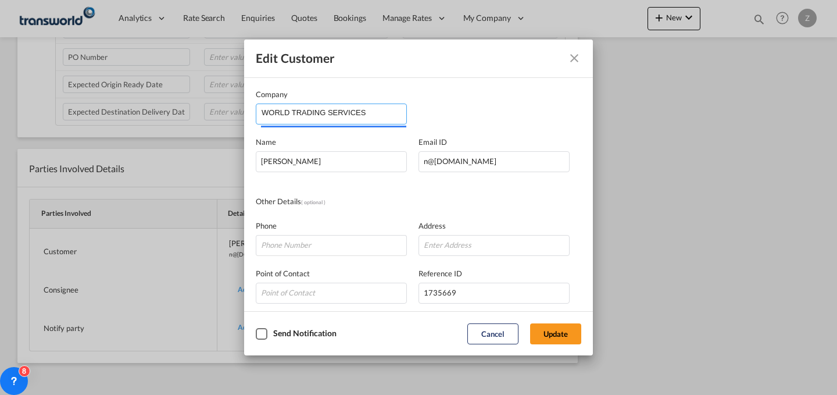
drag, startPoint x: 387, startPoint y: 106, endPoint x: 66, endPoint y: 130, distance: 321.7
click at [66, 130] on div "Edit Customer Company WORLD TRADING SERVICES Name [PERSON_NAME] Email ID [EMAIL…" at bounding box center [418, 197] width 837 height 395
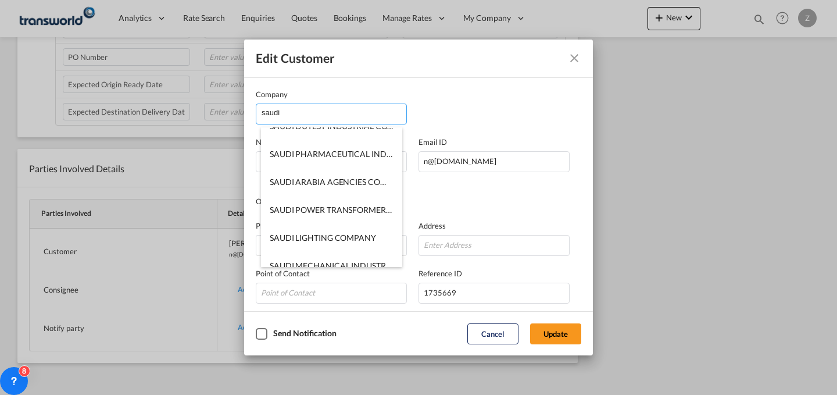
scroll to position [382, 0]
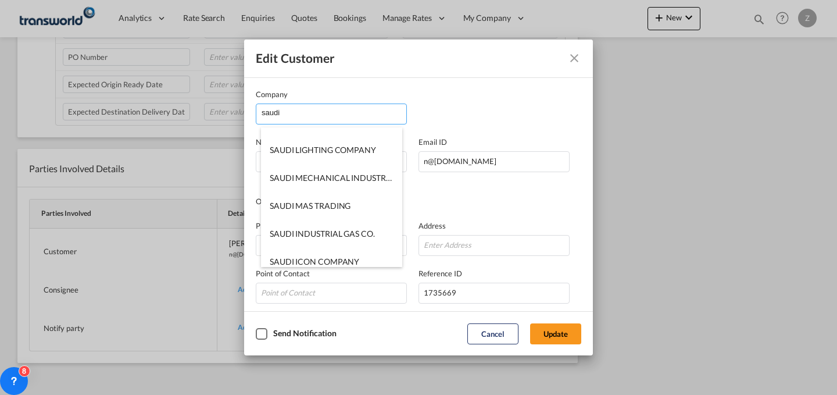
click at [338, 108] on input "saudi" at bounding box center [334, 112] width 145 height 17
type input "s"
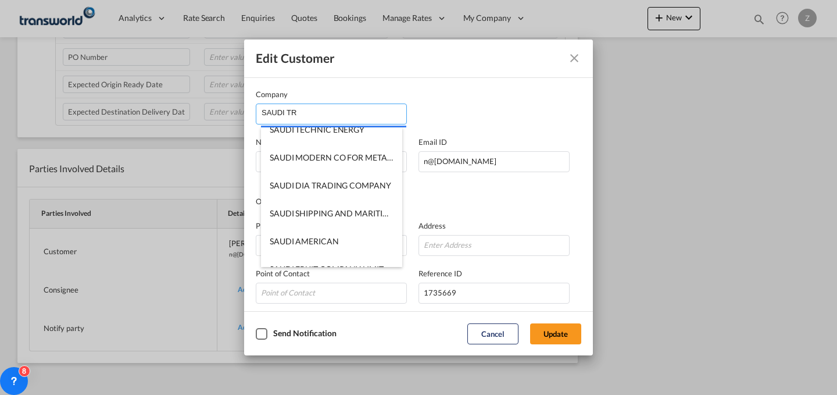
scroll to position [0, 0]
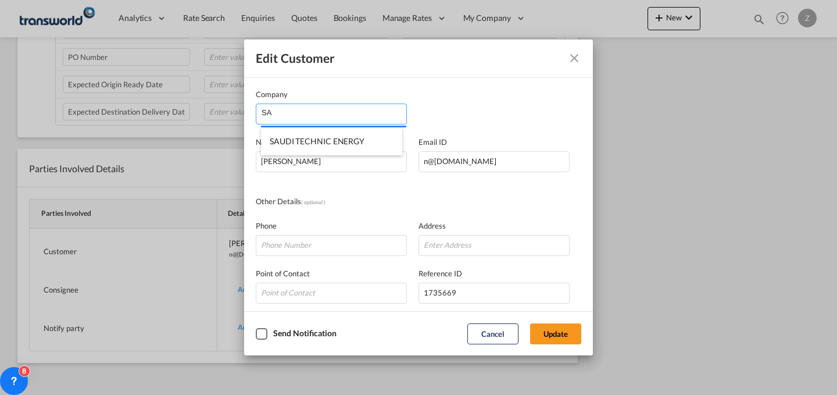
type input "S"
paste input "The Saudi Transformers company"
click at [389, 111] on input "The Saudi Transformers company" at bounding box center [334, 112] width 145 height 17
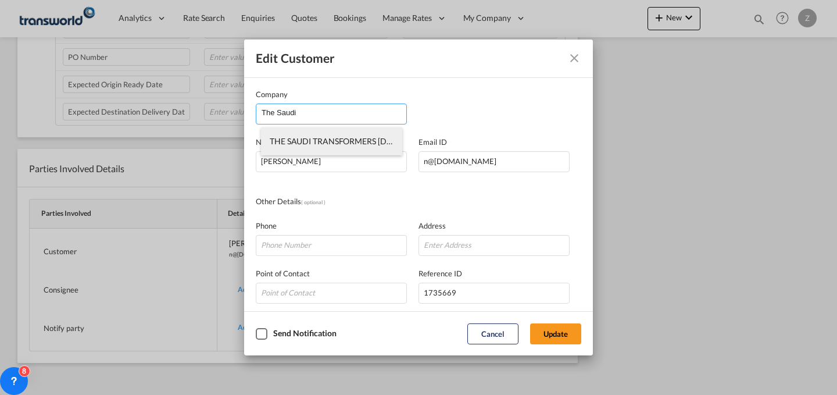
click at [370, 146] on li "THE SAUDI TRANSFORMERS [DOMAIN_NAME]" at bounding box center [331, 141] width 141 height 28
type input "THE SAUDI TRANSFORMERS [DOMAIN_NAME]"
type input "[EMAIL_ADDRESS][DOMAIN_NAME]"
type input "550526431"
type input "566229"
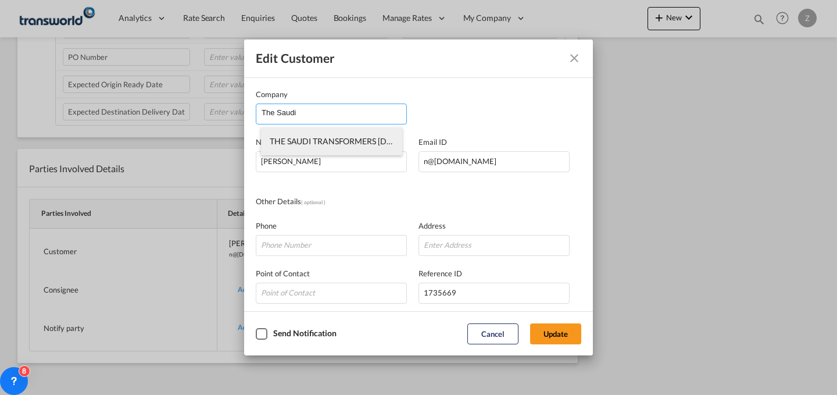
type input "32234"
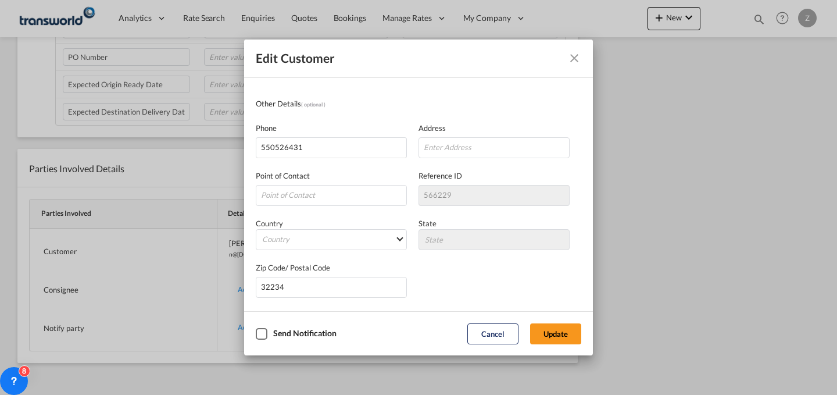
scroll to position [8, 0]
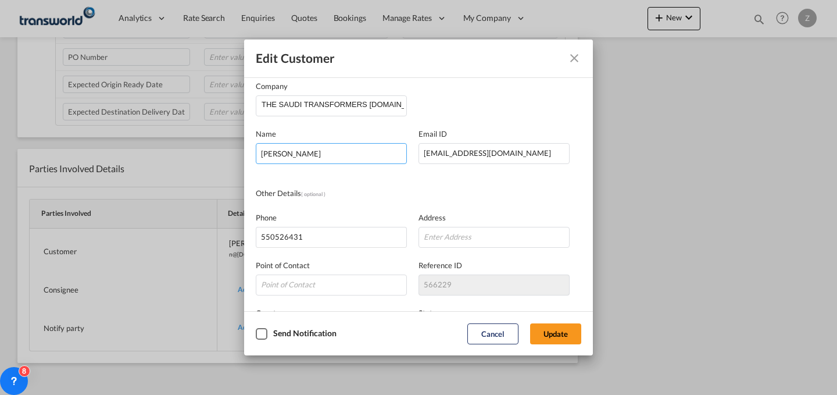
drag, startPoint x: 371, startPoint y: 156, endPoint x: 185, endPoint y: 195, distance: 190.6
click at [185, 195] on div "Edit Customer Company THE SAUDI TRANSFORMERS [DOMAIN_NAME] Name [PERSON_NAME] E…" at bounding box center [418, 197] width 837 height 395
paste input "Aboothalhath Kottaraparamp"
type input "Aboothalhath Kottaraparamp"
click at [552, 334] on button "Update" at bounding box center [555, 333] width 51 height 21
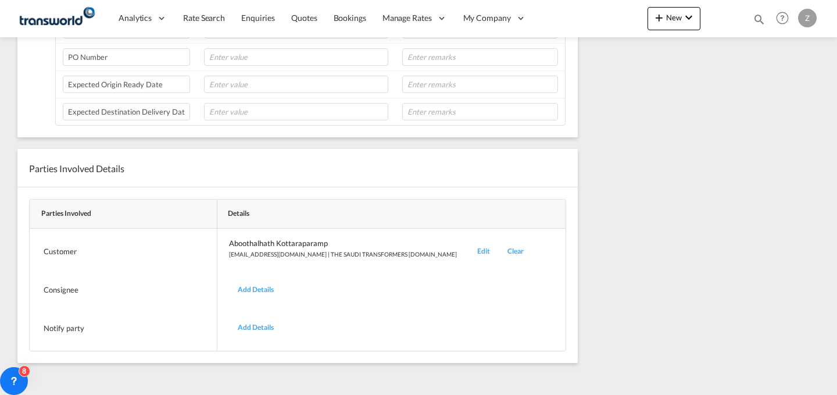
scroll to position [0, 0]
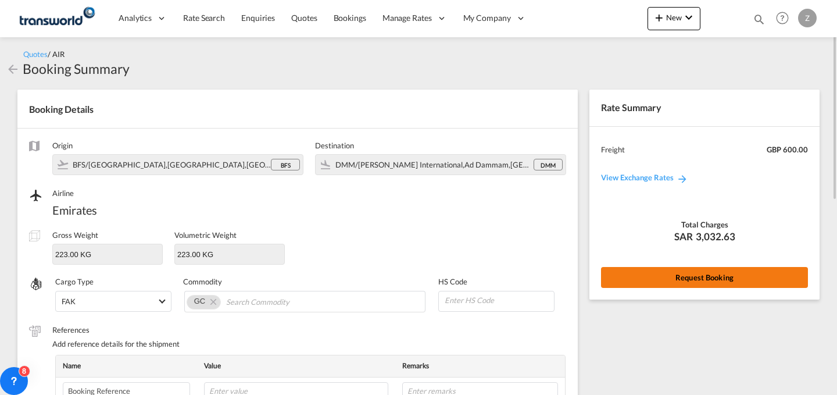
click at [644, 269] on button "Request Booking" at bounding box center [704, 277] width 207 height 21
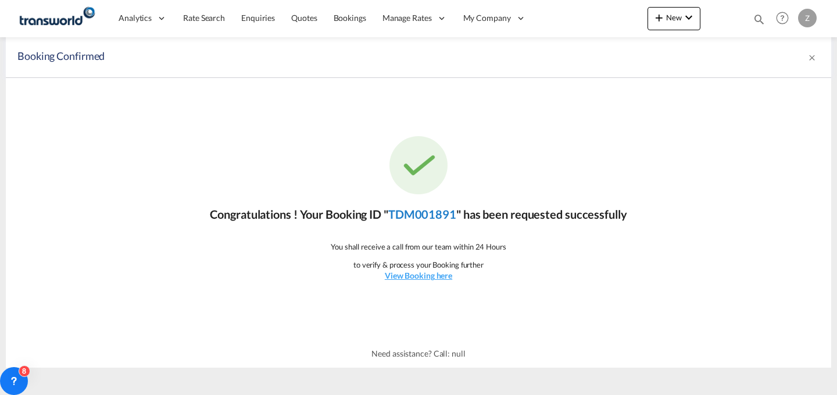
click at [440, 219] on link "TDM001891" at bounding box center [422, 214] width 68 height 14
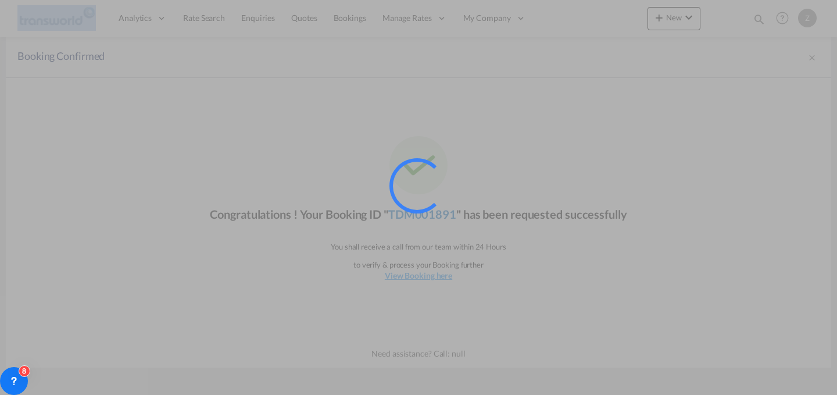
click at [440, 219] on div at bounding box center [432, 201] width 87 height 87
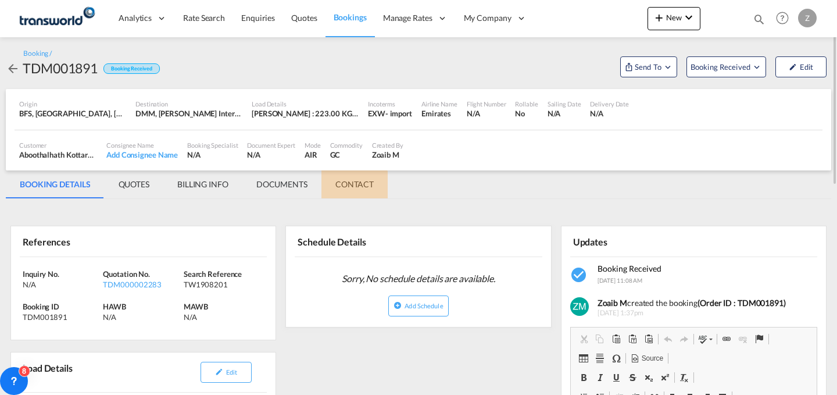
click at [354, 191] on md-tab-item "CONTACT" at bounding box center [354, 184] width 66 height 28
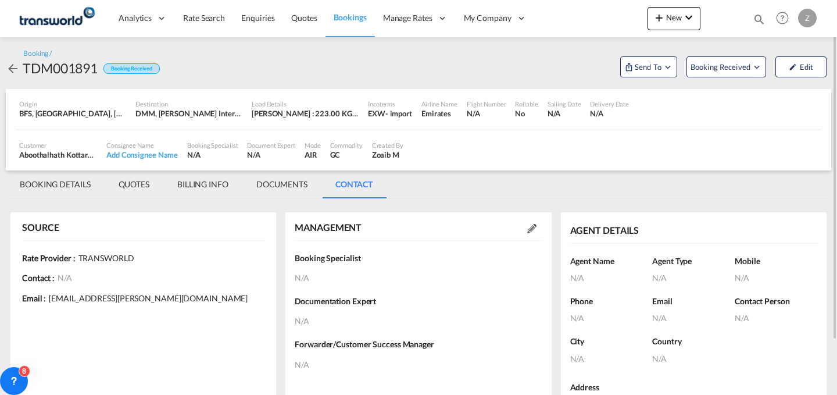
click at [527, 228] on md-icon at bounding box center [531, 228] width 9 height 9
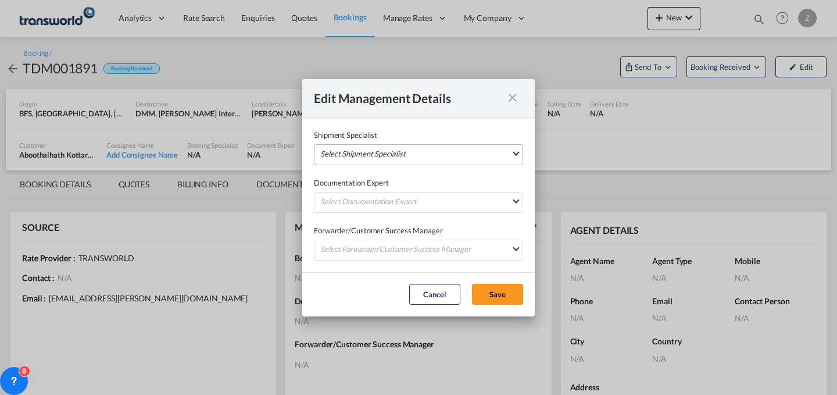
click at [464, 152] on md-select "Select Shipment Specialist [PERSON_NAME] W [PERSON_NAME][EMAIL_ADDRESS][PERSON_…" at bounding box center [418, 154] width 209 height 21
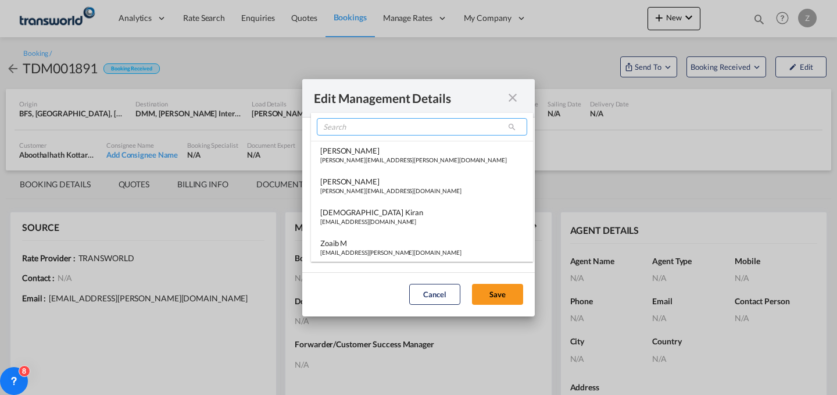
click at [414, 127] on input "search" at bounding box center [422, 126] width 210 height 17
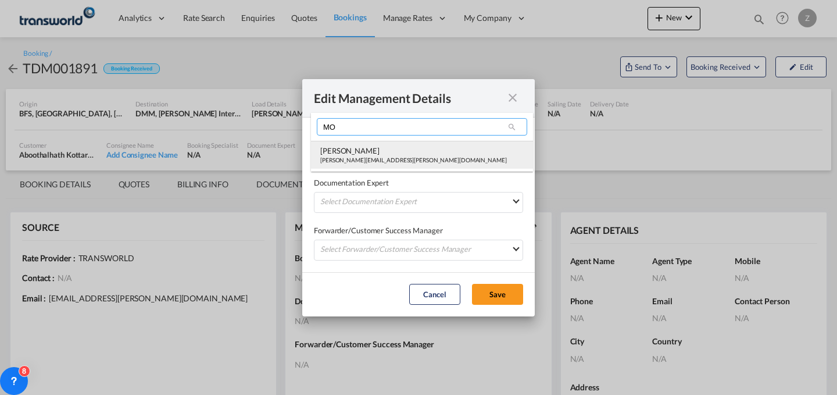
type input "MO"
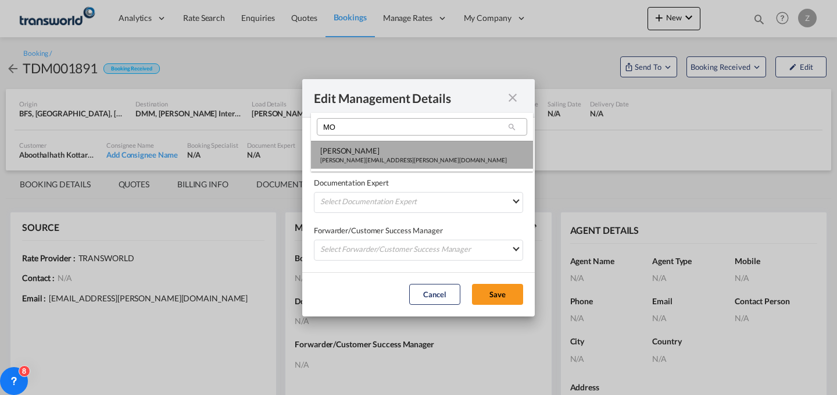
click at [390, 151] on div "[PERSON_NAME]" at bounding box center [413, 150] width 187 height 10
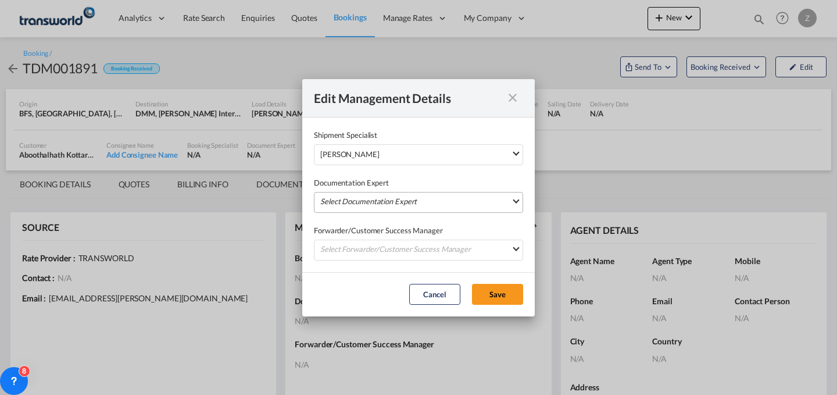
click at [382, 195] on md-select "Select Documentation Expert [PERSON_NAME] W [PERSON_NAME][EMAIL_ADDRESS][PERSON…" at bounding box center [418, 202] width 209 height 21
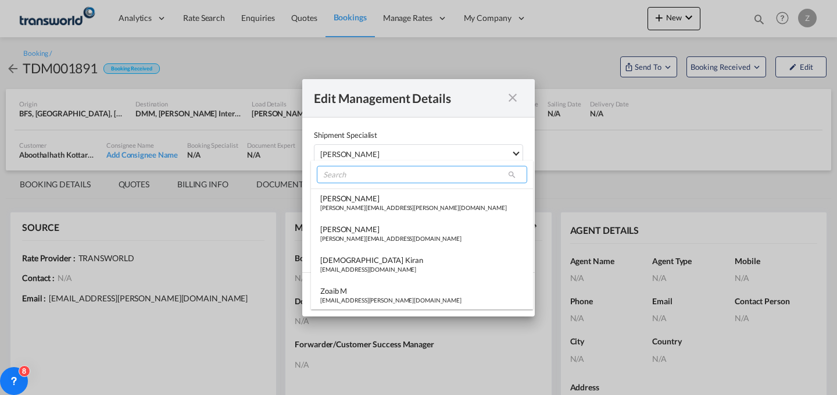
click at [403, 178] on input "search" at bounding box center [422, 174] width 210 height 17
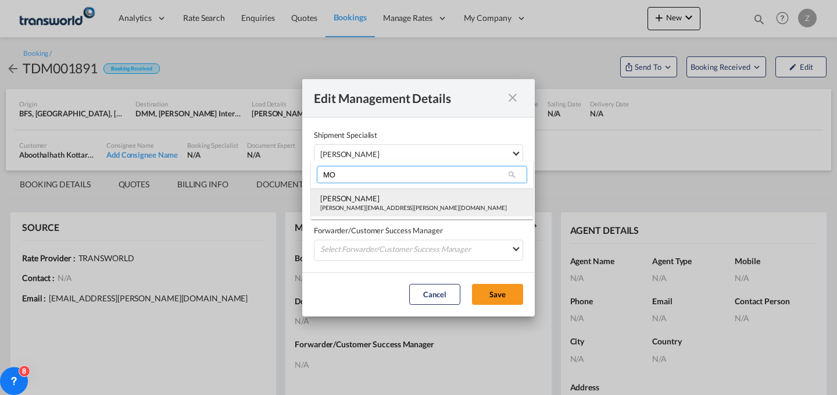
type input "MO"
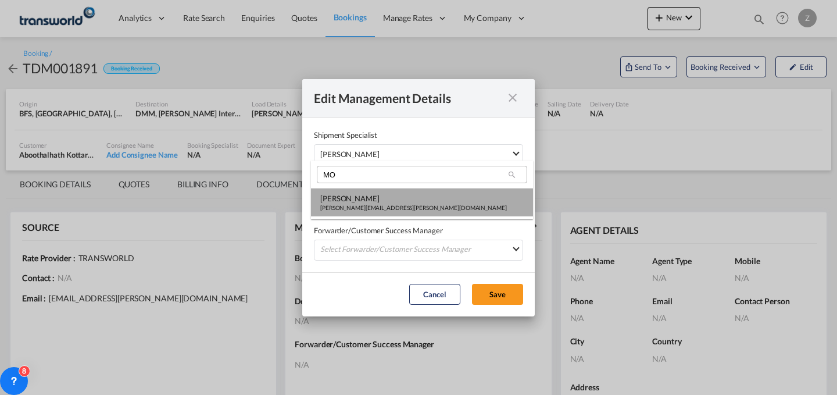
click at [389, 205] on div "[PERSON_NAME][EMAIL_ADDRESS][PERSON_NAME][DOMAIN_NAME]" at bounding box center [413, 207] width 187 height 8
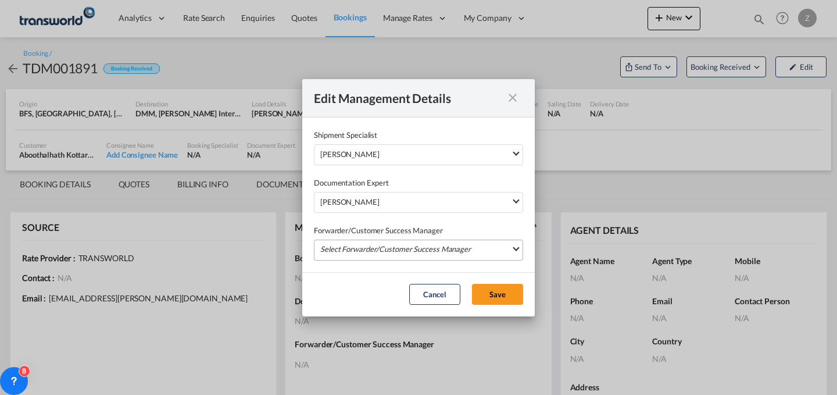
click at [395, 242] on md-select "Select Forwarder/Customer Success Manager [PERSON_NAME] [PERSON_NAME][EMAIL_ADD…" at bounding box center [418, 249] width 209 height 21
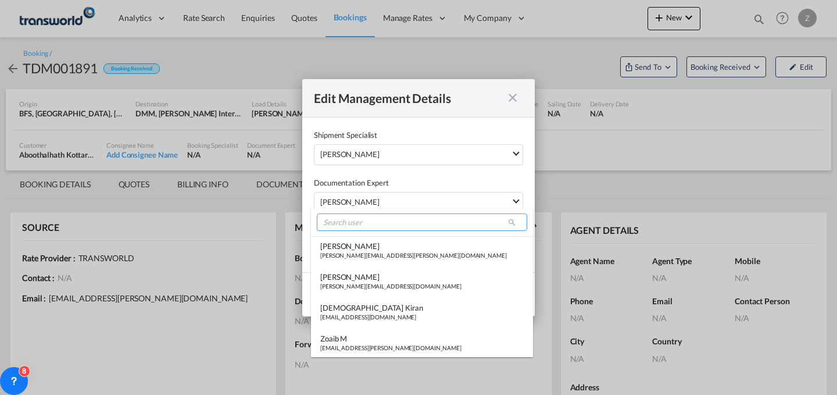
click at [403, 221] on input "search" at bounding box center [422, 221] width 210 height 17
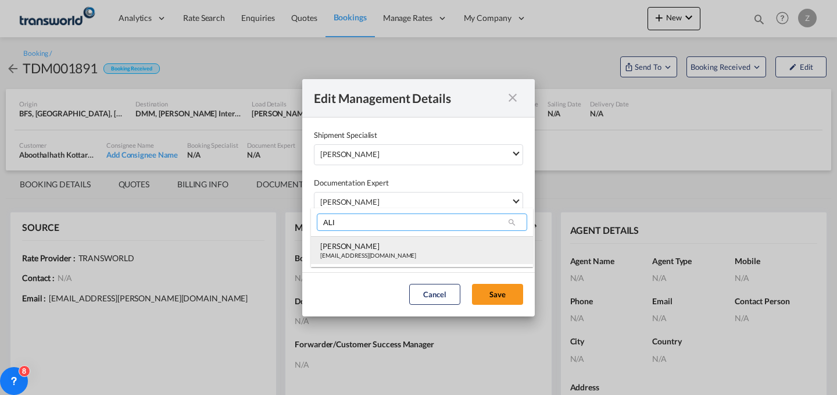
type input "ALI"
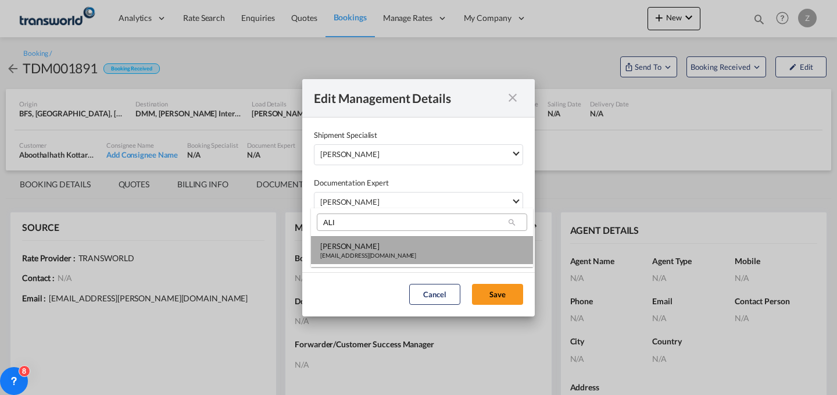
click at [386, 249] on div "[PERSON_NAME]" at bounding box center [368, 246] width 96 height 10
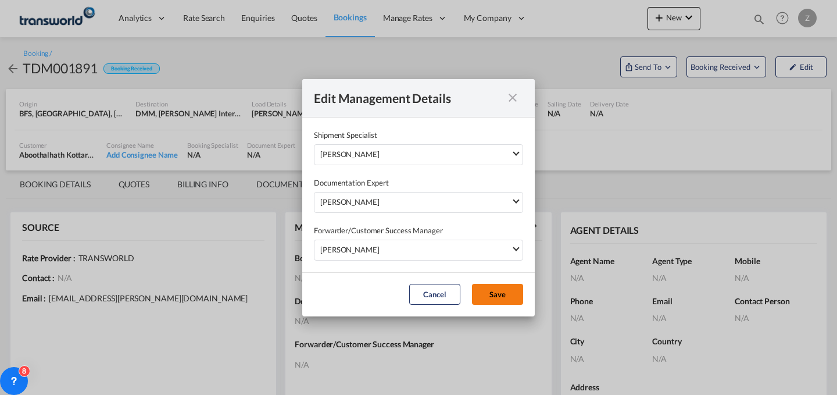
click at [491, 292] on button "Save" at bounding box center [497, 294] width 51 height 21
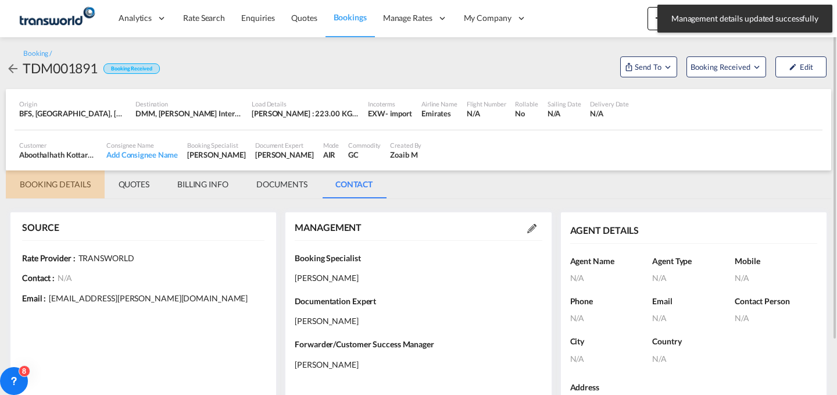
click at [51, 179] on md-tab-item "BOOKING DETAILS" at bounding box center [55, 184] width 99 height 28
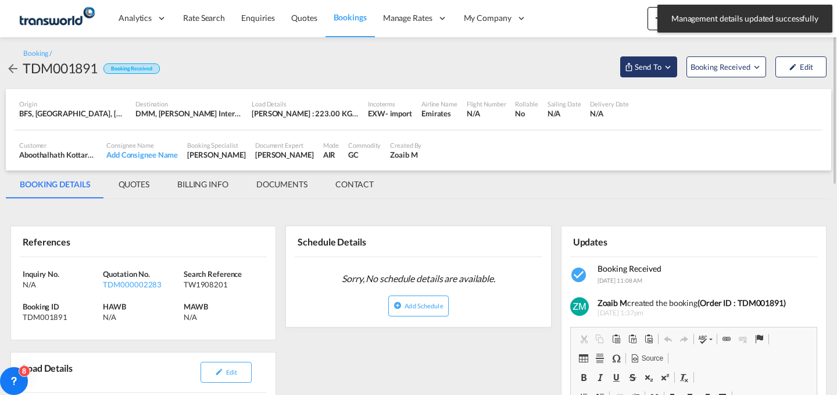
click at [642, 58] on button "Send To" at bounding box center [648, 66] width 57 height 21
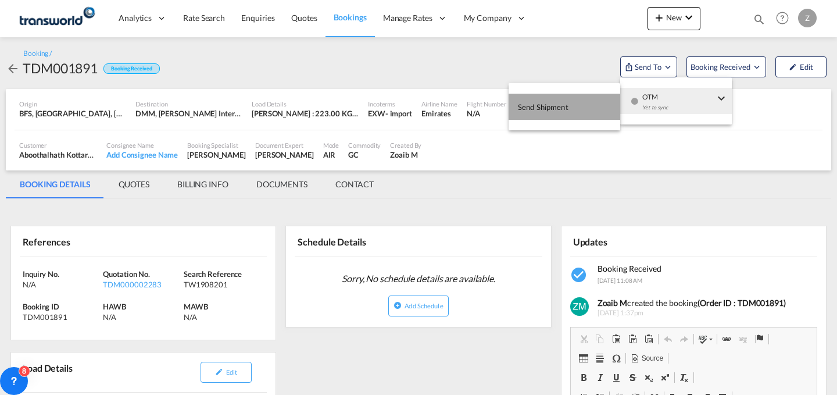
click at [584, 112] on button "Send Shipment" at bounding box center [565, 107] width 112 height 26
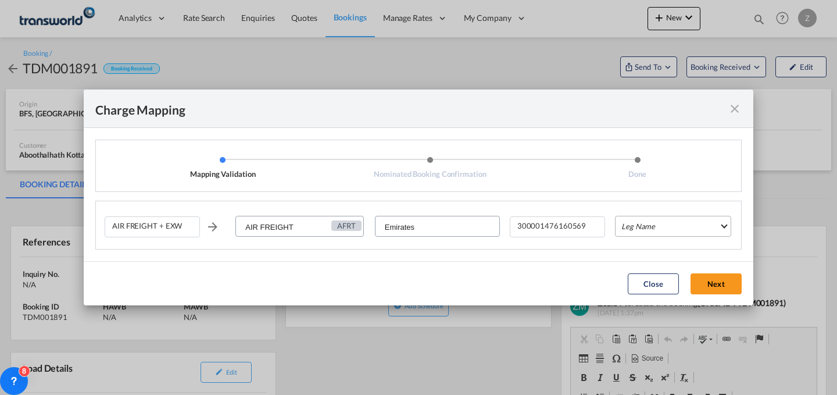
click at [650, 220] on md-select "Leg Name HANDLING ORIGIN HANDLING DESTINATION OTHERS TL PICK UP CUSTOMS ORIGIN …" at bounding box center [673, 226] width 116 height 21
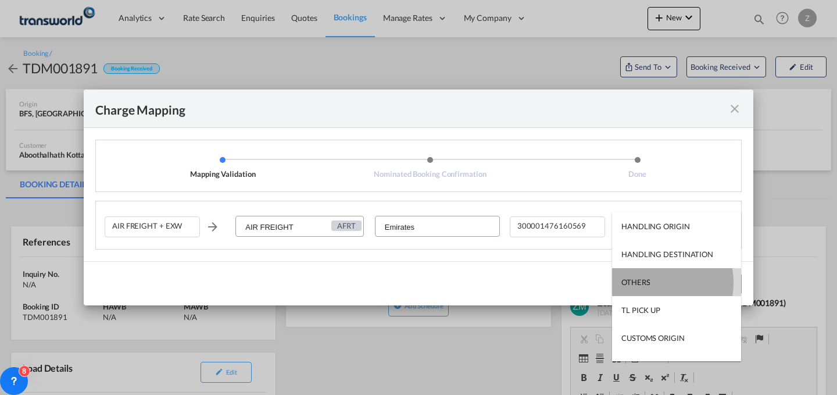
click at [643, 282] on div "OTHERS" at bounding box center [635, 282] width 28 height 10
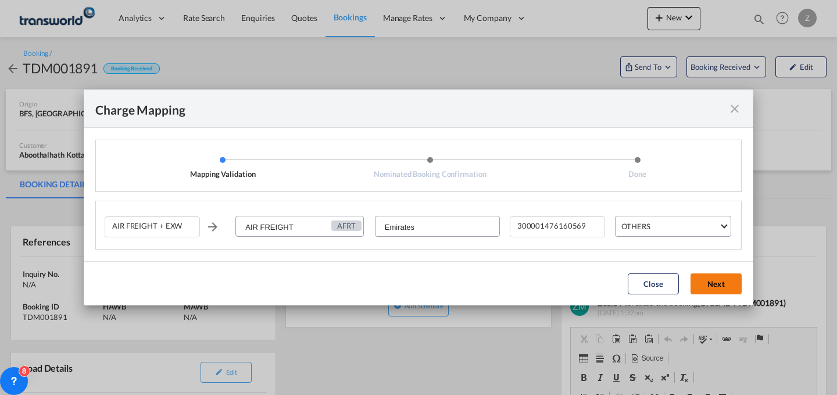
click at [720, 288] on button "Next" at bounding box center [716, 283] width 51 height 21
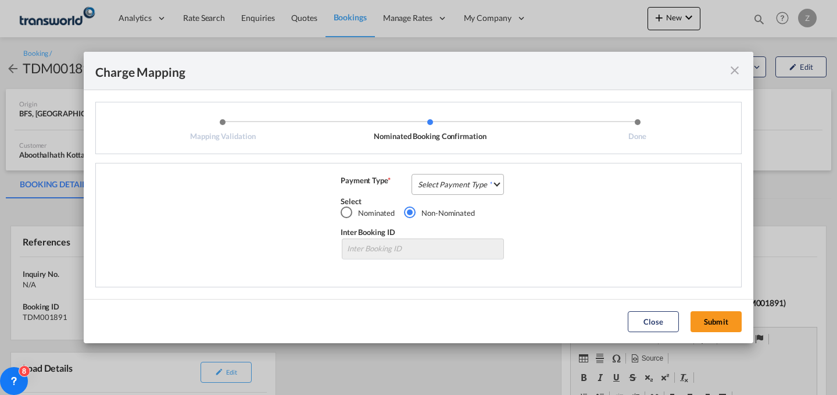
click at [487, 183] on md-select "Select Payment Type COLLECT PREPAID" at bounding box center [458, 184] width 92 height 21
click at [469, 176] on md-option "COLLECT" at bounding box center [461, 184] width 103 height 28
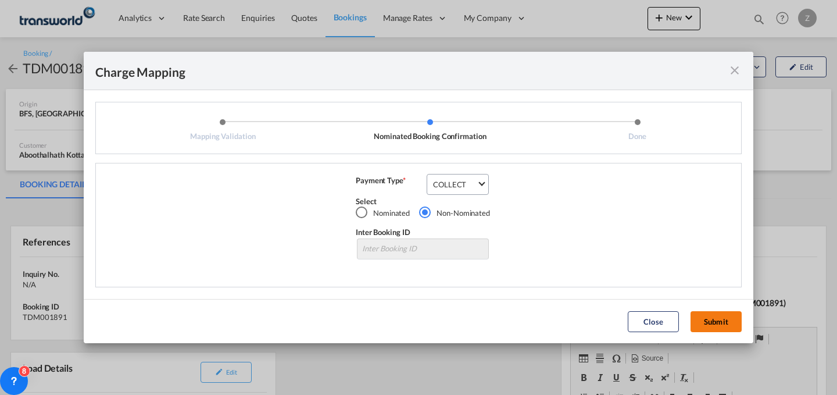
click at [700, 313] on button "Submit" at bounding box center [716, 321] width 51 height 21
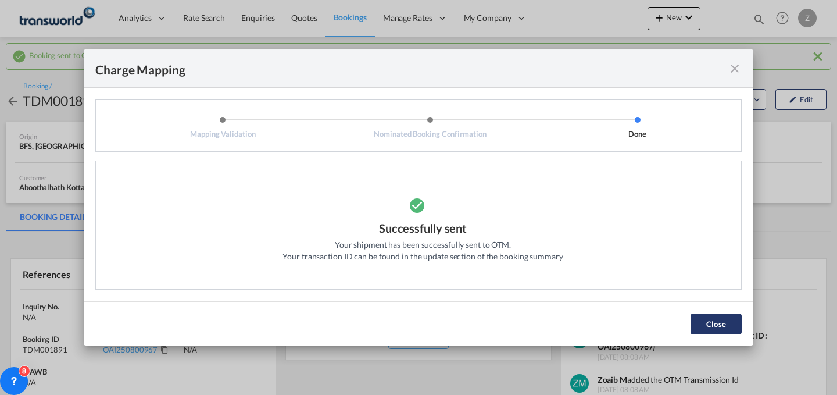
click at [711, 316] on button "Close" at bounding box center [716, 323] width 51 height 21
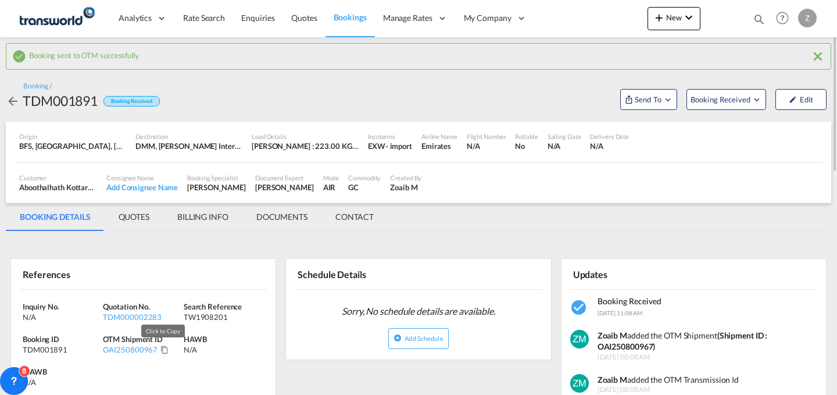
click at [163, 349] on md-icon "Click to Copy" at bounding box center [164, 349] width 8 height 8
click at [676, 24] on button "New" at bounding box center [674, 18] width 53 height 23
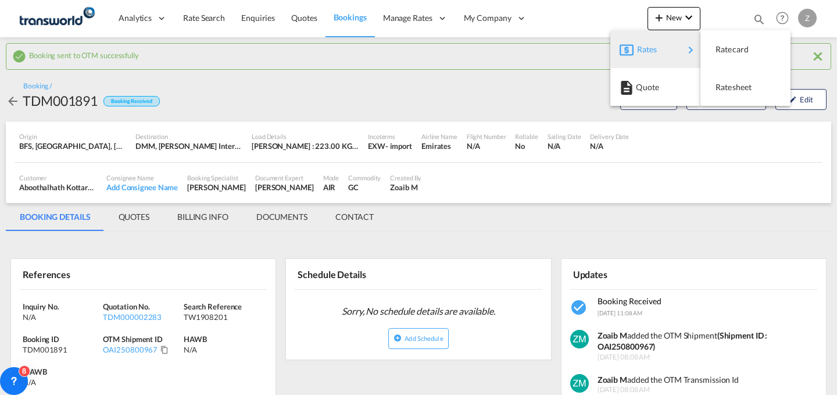
click at [634, 190] on md-backdrop at bounding box center [418, 197] width 837 height 395
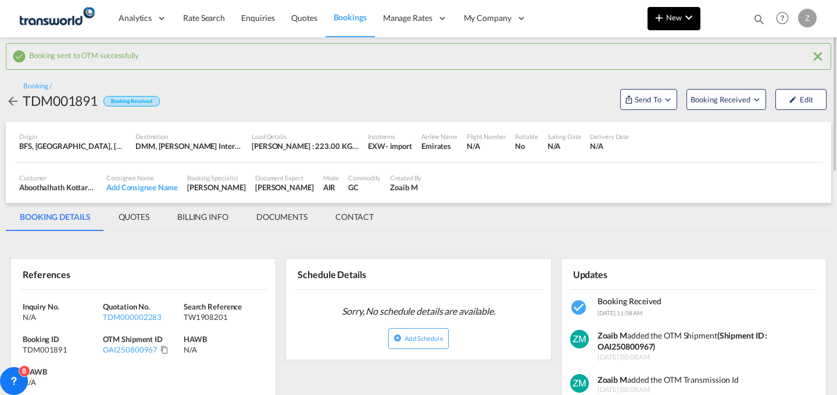
click at [667, 8] on button "New" at bounding box center [674, 18] width 53 height 23
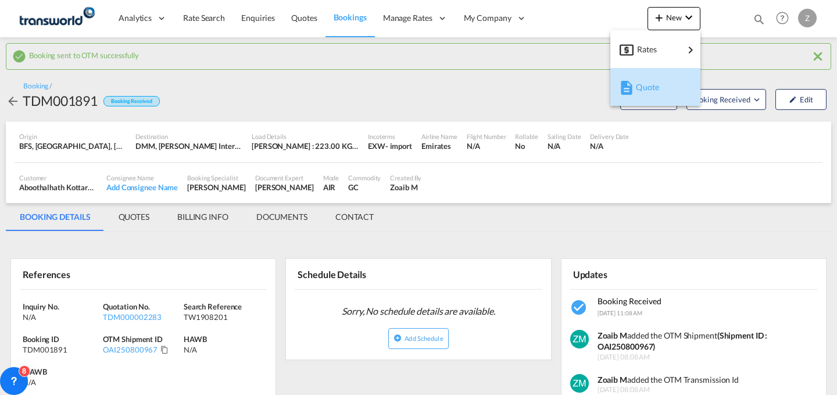
click at [635, 71] on button "Quote" at bounding box center [655, 87] width 90 height 38
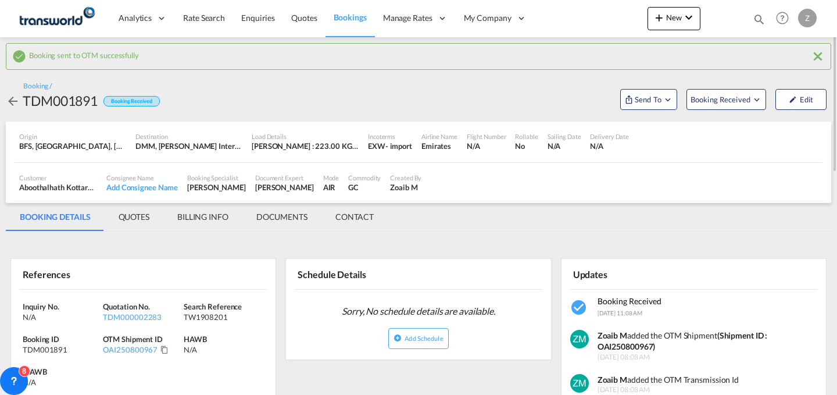
click at [673, 6] on div "New Bookings Quotes Enquiries Help Resources Product Release Z My Profile Logout" at bounding box center [734, 18] width 172 height 36
click at [668, 23] on button "New" at bounding box center [674, 18] width 53 height 23
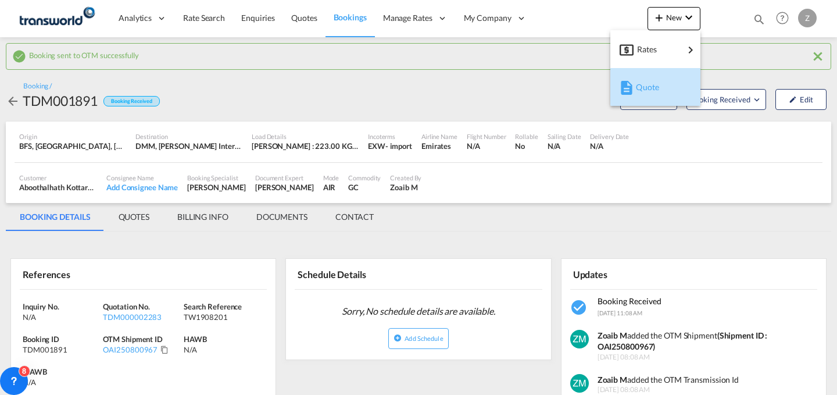
click at [645, 73] on div "Quote" at bounding box center [657, 87] width 43 height 29
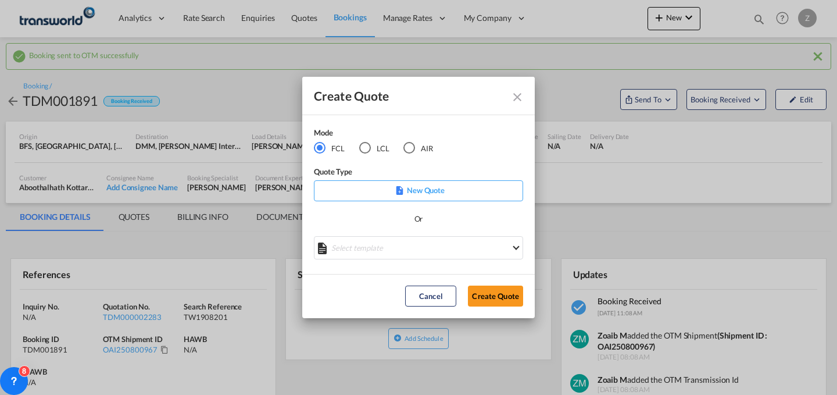
click at [419, 145] on md-radio-button "AIR" at bounding box center [418, 147] width 30 height 13
click at [496, 295] on button "Create Quote" at bounding box center [495, 295] width 55 height 21
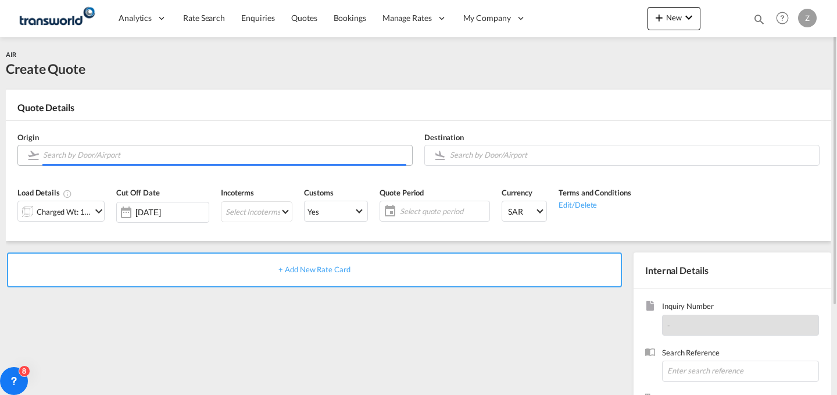
click at [314, 153] on input "Search by Door/Airport" at bounding box center [224, 155] width 363 height 20
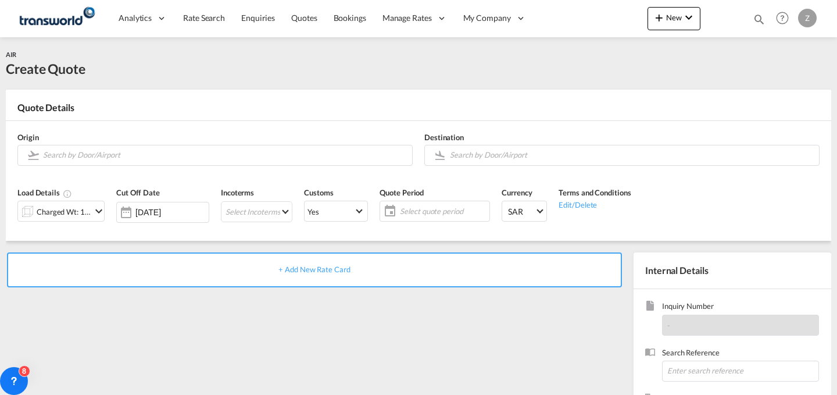
click at [264, 153] on body "Analytics Dashboard Reports Rate Search Enquiries Quotes Bookings" at bounding box center [418, 197] width 837 height 395
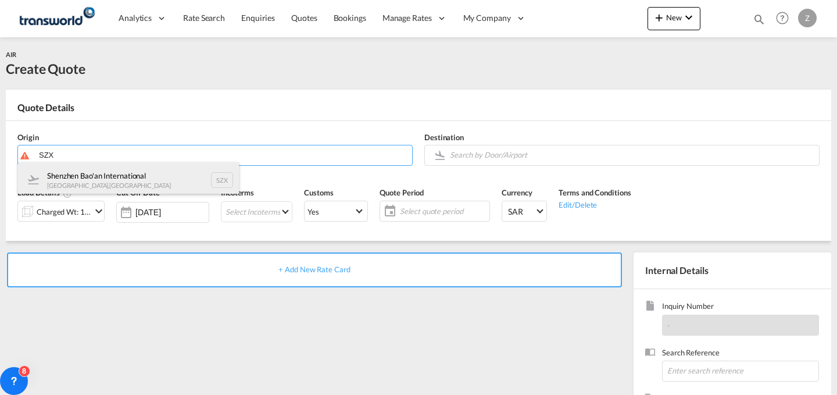
click at [174, 171] on div "Shenzhen Bao'an International [GEOGRAPHIC_DATA] , [GEOGRAPHIC_DATA] SZX" at bounding box center [128, 179] width 221 height 35
type input "Shenzhen Bao'an International, [GEOGRAPHIC_DATA], SZX"
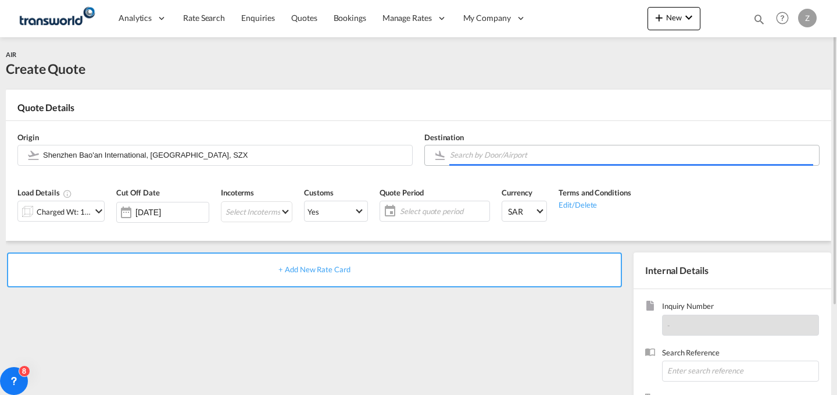
click at [542, 158] on input "Search by Door/Airport" at bounding box center [631, 155] width 363 height 20
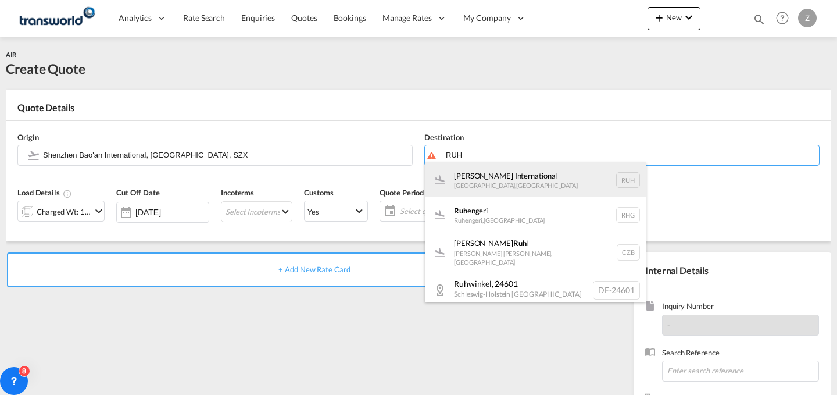
click at [522, 181] on div "[PERSON_NAME] International [GEOGRAPHIC_DATA] , [GEOGRAPHIC_DATA] RUH" at bounding box center [535, 179] width 221 height 35
type input "[PERSON_NAME] International, [GEOGRAPHIC_DATA], RUH"
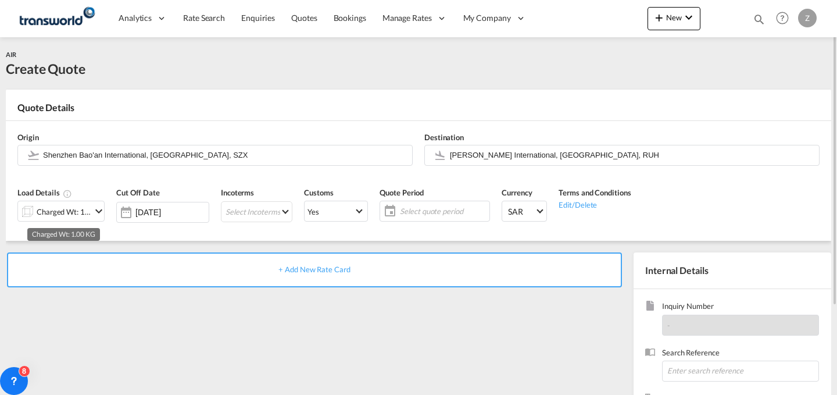
click at [81, 210] on div "Charged Wt: 1.00 KG" at bounding box center [64, 211] width 55 height 16
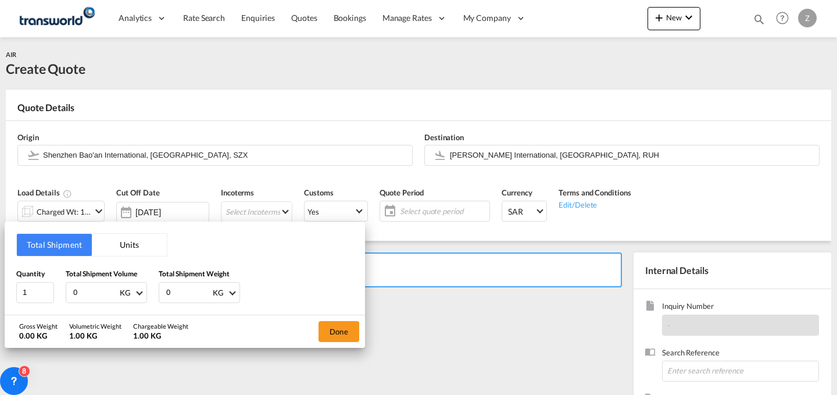
click at [191, 288] on input "0" at bounding box center [188, 292] width 47 height 20
type input "201"
click at [103, 288] on input "0" at bounding box center [95, 292] width 47 height 20
type input "201"
click at [343, 335] on button "Done" at bounding box center [339, 331] width 41 height 21
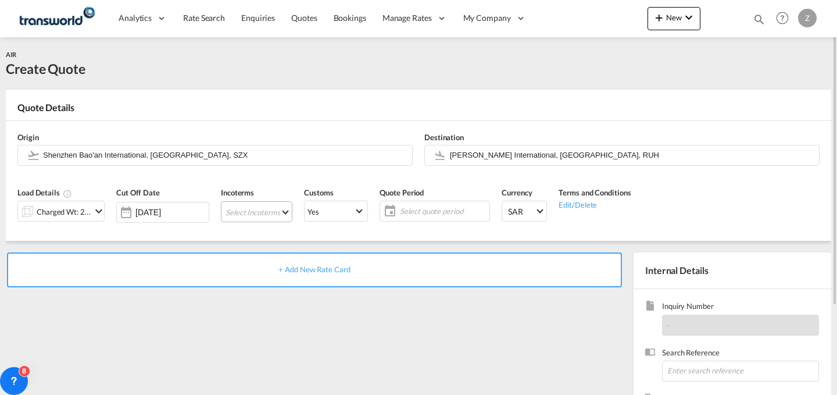
click at [271, 214] on md-select "Select Incoterms CPT - import Carrier Paid to EXW - export Ex Works FOB - impor…" at bounding box center [256, 211] width 71 height 21
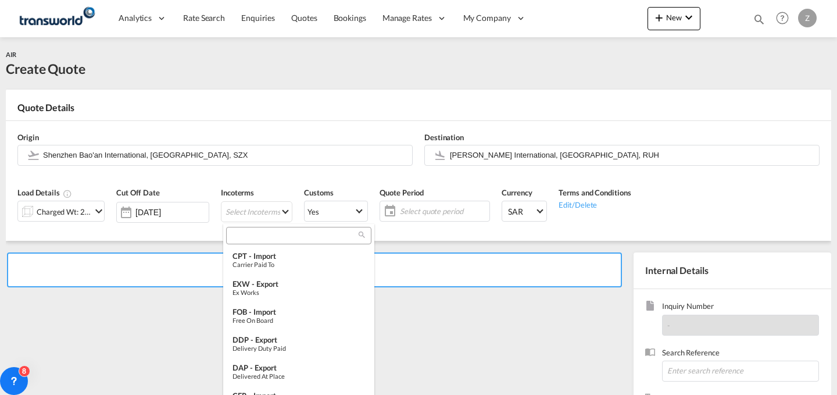
click at [273, 238] on input "search" at bounding box center [294, 235] width 129 height 10
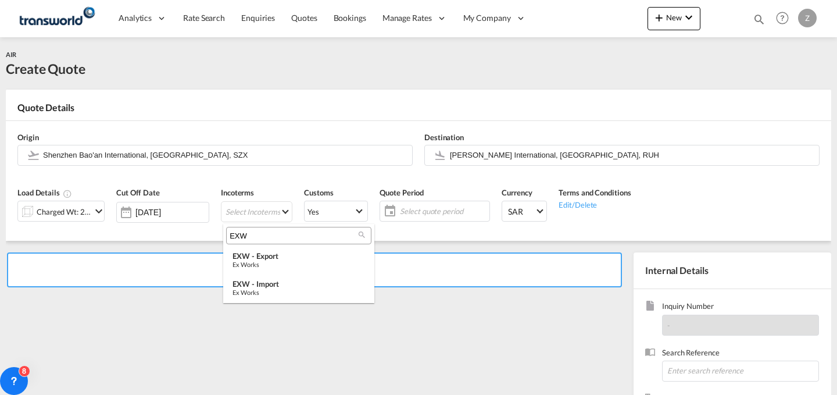
drag, startPoint x: 323, startPoint y: 239, endPoint x: 107, endPoint y: 244, distance: 215.7
click at [107, 244] on body "Analytics Dashboard Reports Rate Search Enquiries Quotes Bookings" at bounding box center [418, 197] width 837 height 395
type input "FOB"
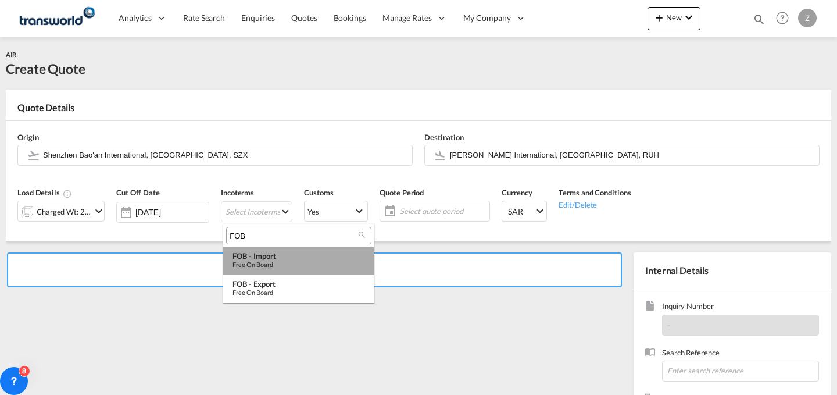
click at [285, 258] on div "FOB - import" at bounding box center [299, 255] width 133 height 9
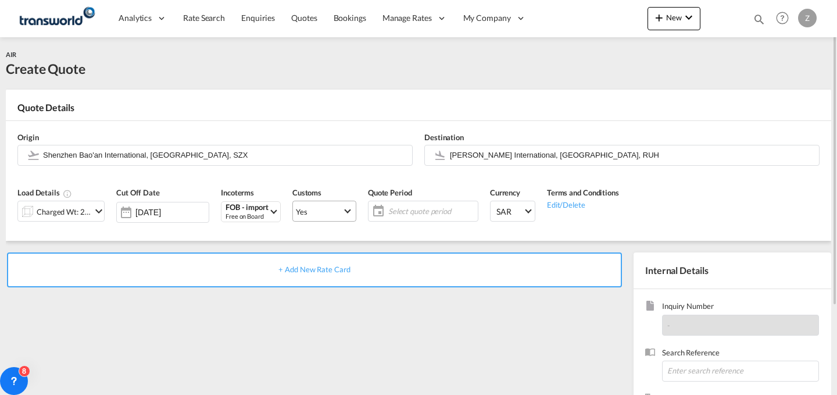
click at [351, 204] on md-select-value "Yes" at bounding box center [324, 211] width 63 height 16
click at [341, 245] on md-option "No" at bounding box center [326, 239] width 81 height 28
click at [350, 212] on span "Select Customs: Yes" at bounding box center [347, 209] width 6 height 6
click at [342, 234] on md-option "No" at bounding box center [326, 239] width 81 height 28
click at [440, 208] on span "Select quote period" at bounding box center [431, 211] width 87 height 10
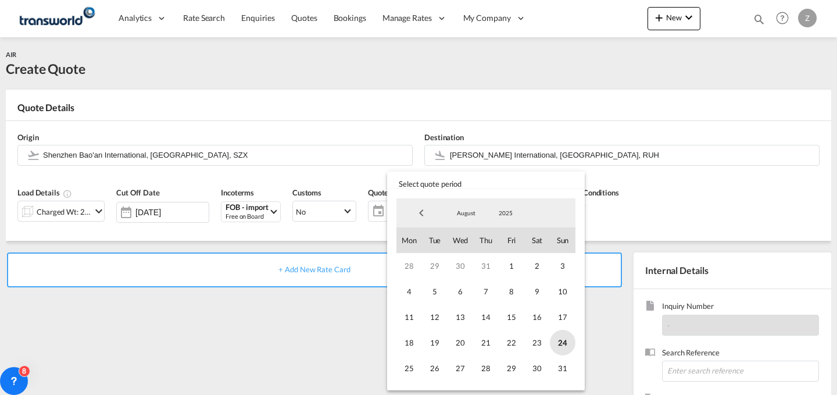
click at [566, 335] on span "24" at bounding box center [563, 343] width 26 height 26
click at [563, 366] on span "31" at bounding box center [563, 368] width 26 height 26
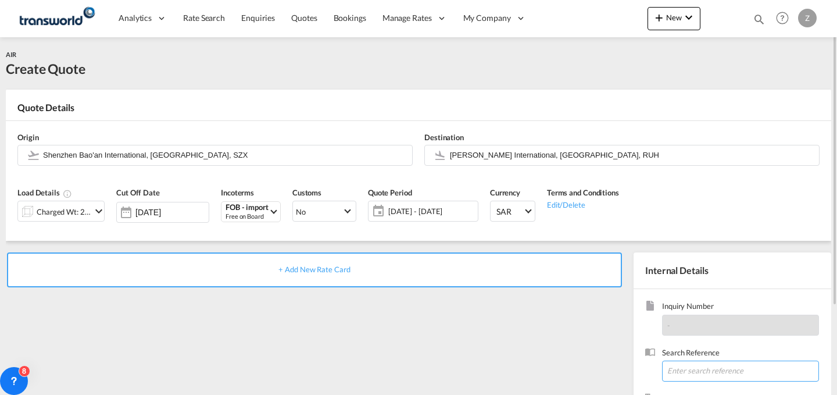
paste input "TW2008213"
click at [708, 364] on input "TW2008213" at bounding box center [740, 370] width 157 height 21
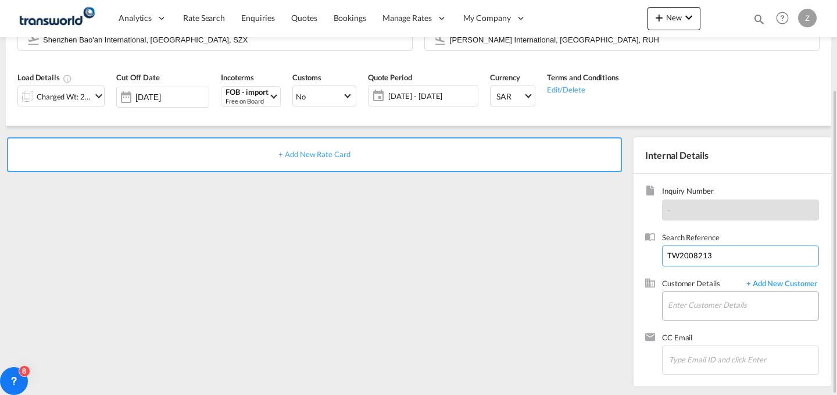
type input "TW2008213"
click at [700, 302] on input "Enter Customer Details" at bounding box center [743, 305] width 151 height 26
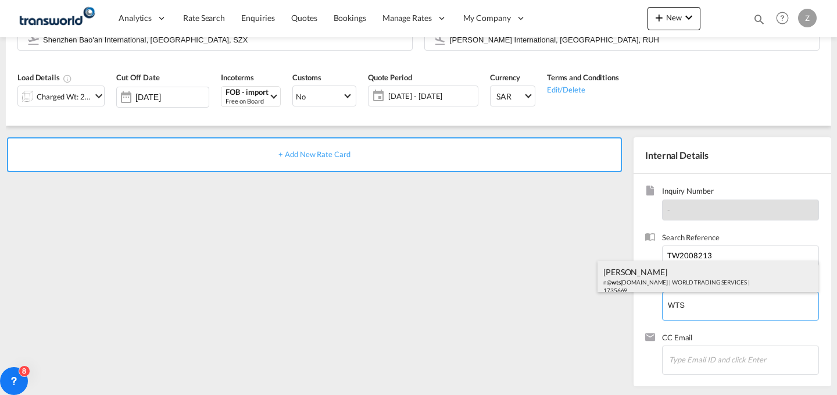
click at [689, 283] on div "[PERSON_NAME] n@ wts [DOMAIN_NAME] | WORLD TRADING SERVICES | 1735669" at bounding box center [708, 280] width 221 height 40
type input "WORLD TRADING SERVICES, [PERSON_NAME], n@[DOMAIN_NAME]"
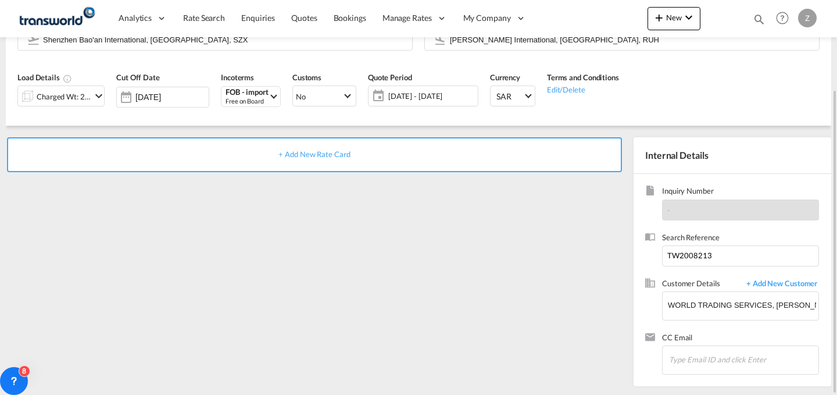
click at [493, 162] on div "+ Add New Rate Card" at bounding box center [314, 154] width 615 height 35
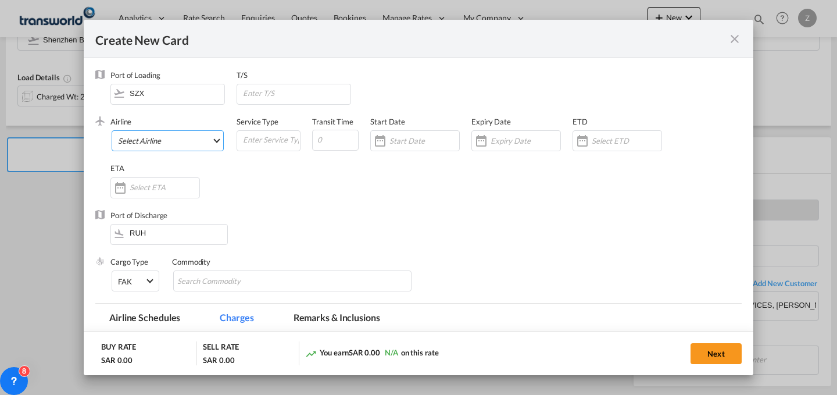
click at [191, 142] on md-select "Select Airline AIR EXPRESS S.A. (1166- / -) CMA CGM Air Cargo (1140-2C / -) DDW…" at bounding box center [168, 140] width 112 height 21
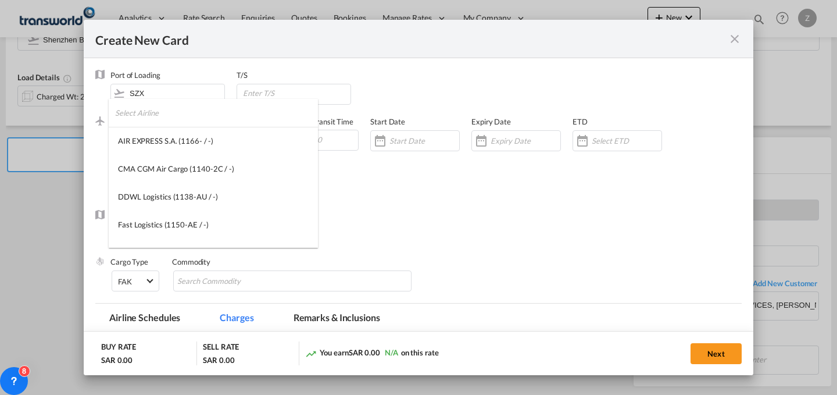
click at [206, 117] on input "search" at bounding box center [216, 113] width 203 height 28
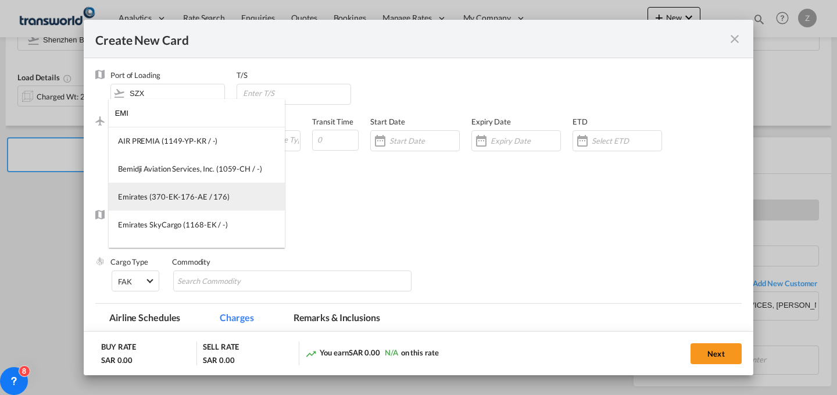
type input "EMI"
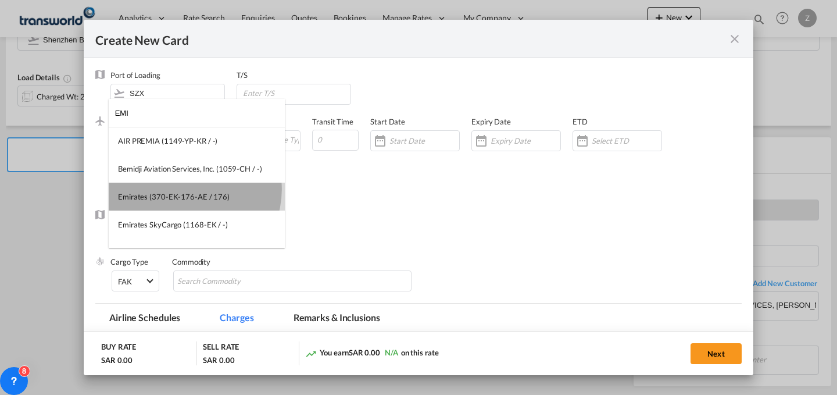
click at [189, 189] on md-option "Emirates (370-EK-176-AE / 176)" at bounding box center [197, 197] width 176 height 28
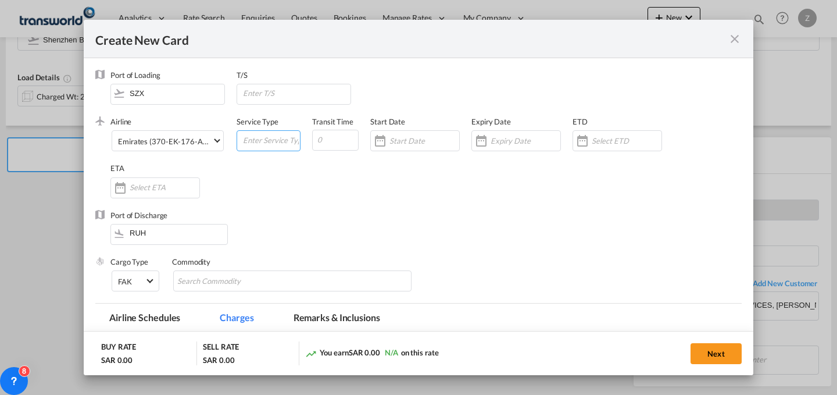
click at [264, 135] on input "Create New Card ..." at bounding box center [271, 139] width 58 height 17
type input "AIR"
type input "2"
click at [412, 140] on input "Create New Card ..." at bounding box center [424, 140] width 70 height 9
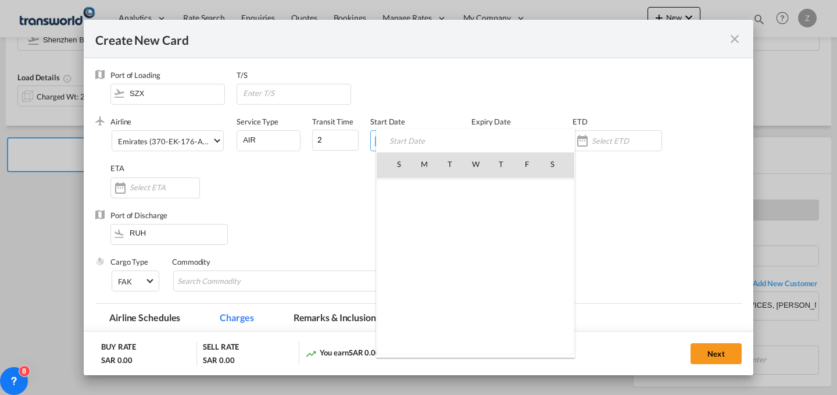
scroll to position [269101, 0]
click at [397, 287] on span "24" at bounding box center [399, 291] width 24 height 24
type input "[DATE]"
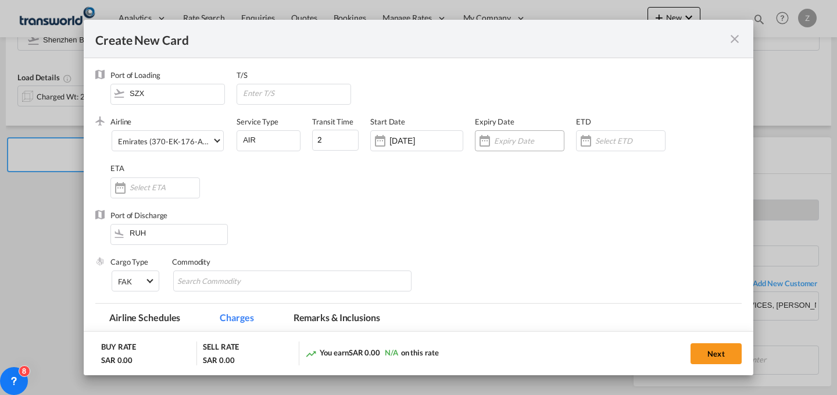
click at [527, 145] on input "Create New Card ..." at bounding box center [529, 140] width 70 height 9
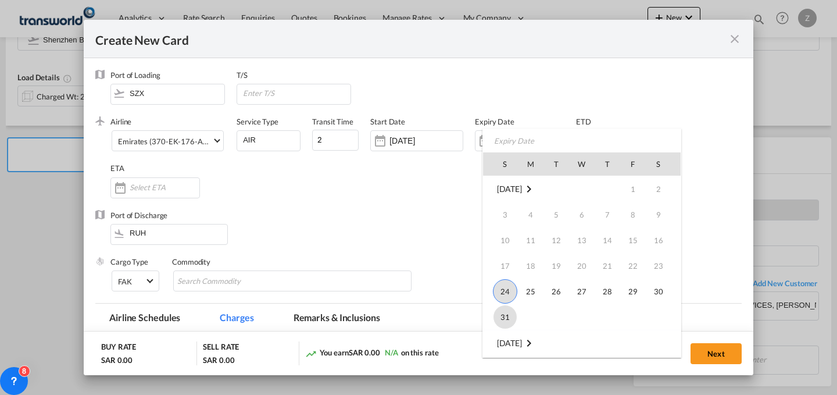
click at [508, 314] on span "31" at bounding box center [504, 316] width 23 height 23
type input "[DATE]"
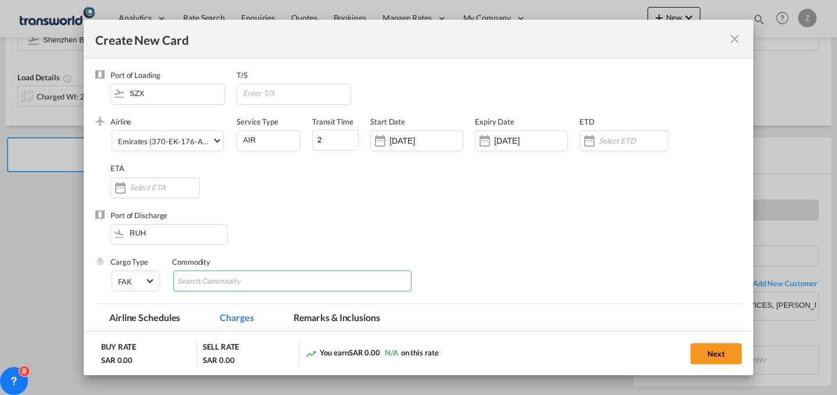
click at [261, 282] on input "Chips input." at bounding box center [230, 281] width 106 height 19
type input "GC"
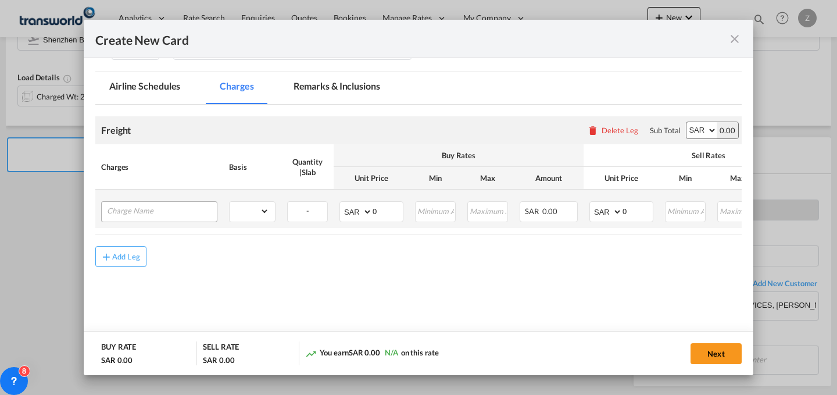
click at [202, 220] on div "Create New Card ..." at bounding box center [159, 211] width 116 height 21
click at [184, 212] on input "Charge Name" at bounding box center [162, 210] width 110 height 17
type input "I"
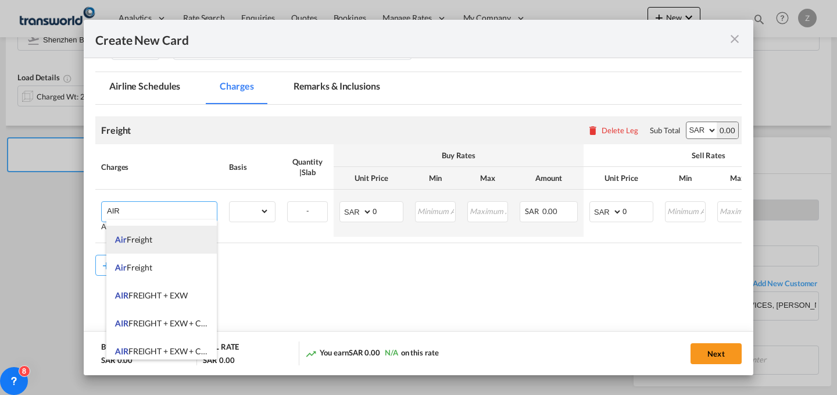
scroll to position [53, 0]
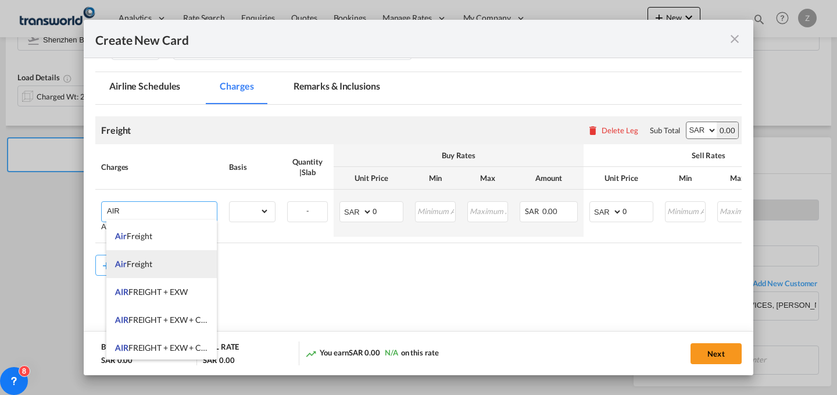
click at [175, 270] on li "Air Freight" at bounding box center [161, 264] width 110 height 28
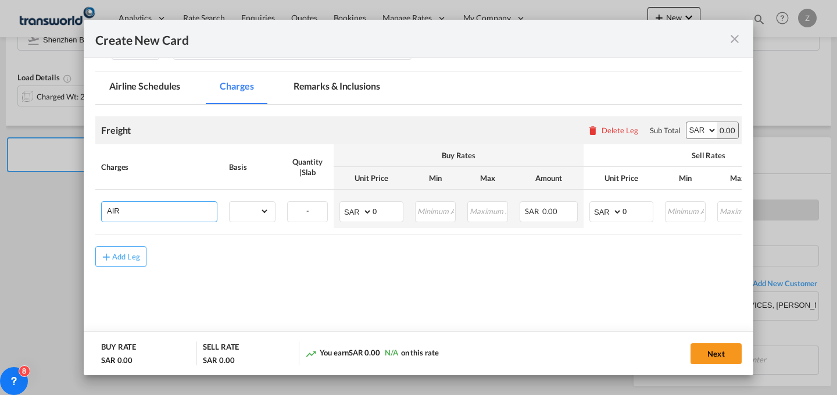
type input "Air Freight"
click at [263, 210] on select "gross_weight volumetric_weight per_shipment per_bl per_km % on air freight per_…" at bounding box center [250, 211] width 40 height 19
select select "per_shipment"
click at [230, 202] on select "gross_weight volumetric_weight per_shipment per_bl per_km % on air freight per_…" at bounding box center [250, 211] width 40 height 19
click at [691, 124] on select "AED AFN ALL AMD ANG AOA ARS AUD AWG AZN BAM BBD BDT BGN BHD BIF BMD BND [PERSON…" at bounding box center [701, 130] width 30 height 16
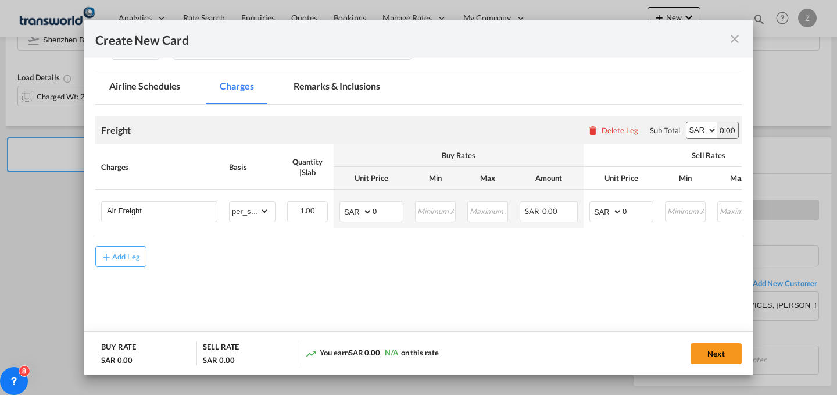
select select "string:USD"
click at [686, 122] on select "AED AFN ALL AMD ANG AOA ARS AUD AWG AZN BAM BBD BDT BGN BHD BIF BMD BND [PERSON…" at bounding box center [701, 130] width 30 height 16
click at [610, 205] on select "AED AFN ALL AMD ANG AOA ARS AUD AWG AZN BAM BBD BDT BGN BHD BIF BMD BND [PERSON…" at bounding box center [607, 211] width 30 height 16
select select "string:USD"
click at [592, 203] on select "AED AFN ALL AMD ANG AOA ARS AUD AWG AZN BAM BBD BDT BGN BHD BIF BMD BND [PERSON…" at bounding box center [607, 211] width 30 height 16
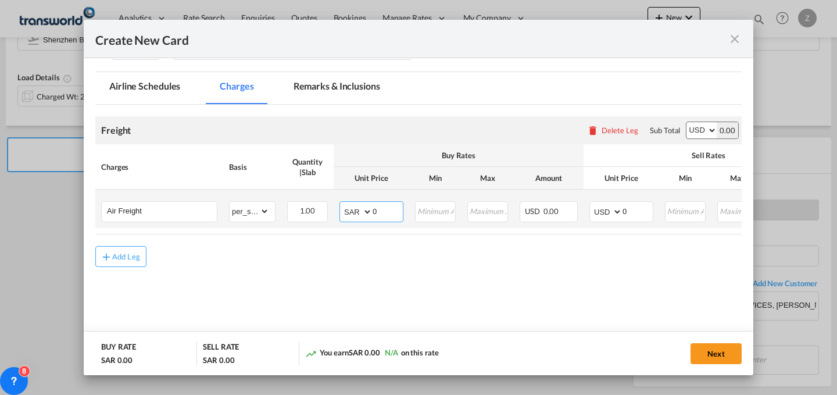
click at [351, 212] on select "AED AFN ALL AMD ANG AOA ARS AUD AWG AZN BAM BBD BDT BGN BHD BIF BMD BND [PERSON…" at bounding box center [357, 211] width 30 height 16
select select "string:USD"
click at [342, 203] on select "AED AFN ALL AMD ANG AOA ARS AUD AWG AZN BAM BBD BDT BGN BHD BIF BMD BND [PERSON…" at bounding box center [357, 211] width 30 height 16
click at [636, 213] on input "0" at bounding box center [638, 210] width 30 height 17
type input "1015"
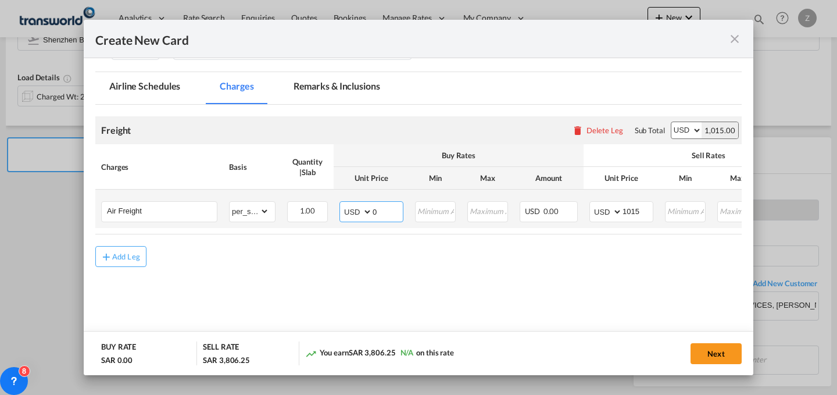
click at [377, 210] on input "0" at bounding box center [388, 210] width 30 height 17
click at [644, 213] on input "1015" at bounding box center [638, 210] width 30 height 17
type input "1"
type input "793"
click at [384, 210] on input "Create New Card ..." at bounding box center [388, 210] width 30 height 17
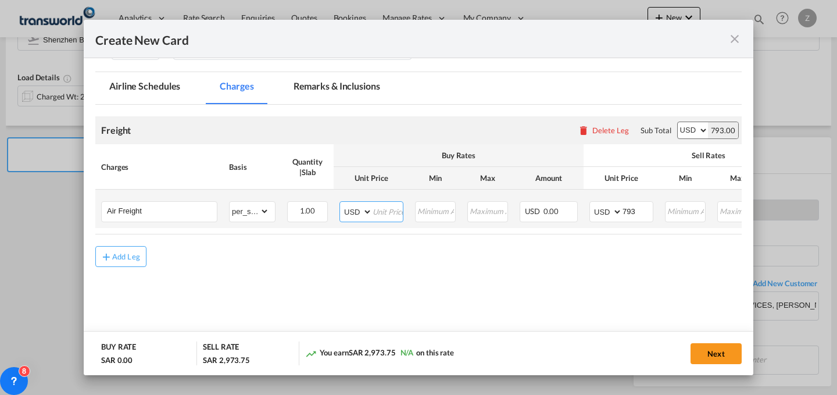
click at [379, 211] on input "Create New Card ..." at bounding box center [388, 210] width 30 height 17
type input "634"
click at [725, 361] on button "Next" at bounding box center [716, 353] width 51 height 21
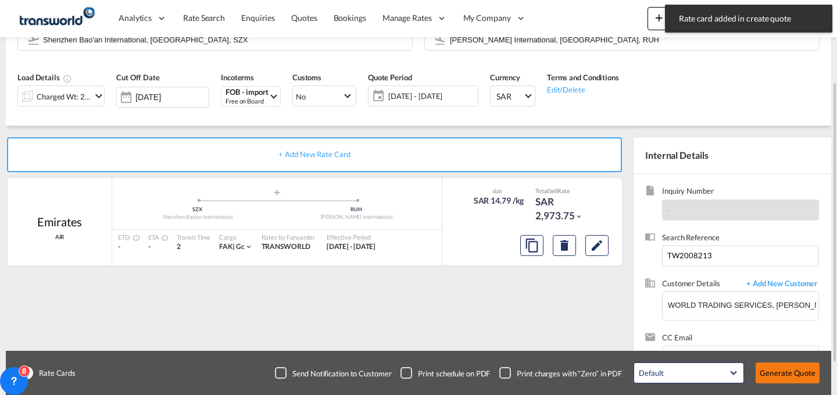
click at [791, 371] on button "Generate Quote" at bounding box center [788, 372] width 64 height 21
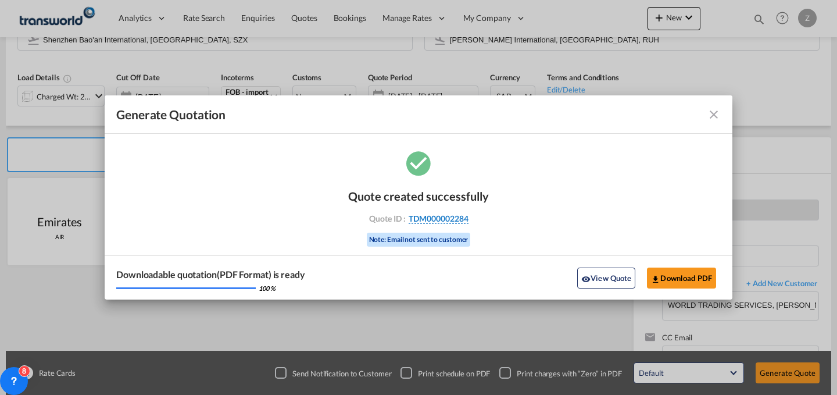
click at [448, 217] on span "TDM000002284" at bounding box center [439, 218] width 60 height 10
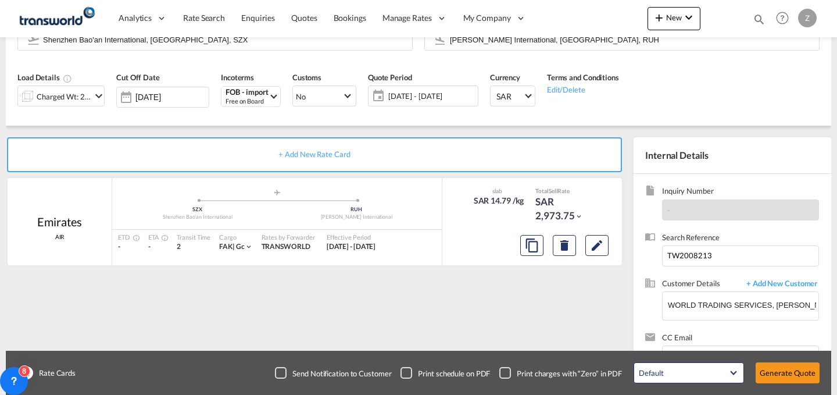
click at [448, 217] on div "Quote created successfully Quote ID : TDM000002284 Note: Email not sent to cust…" at bounding box center [419, 206] width 70 height 39
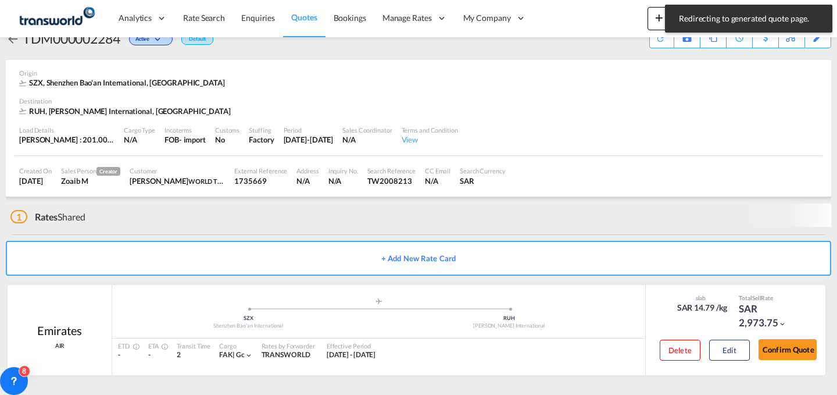
scroll to position [22, 0]
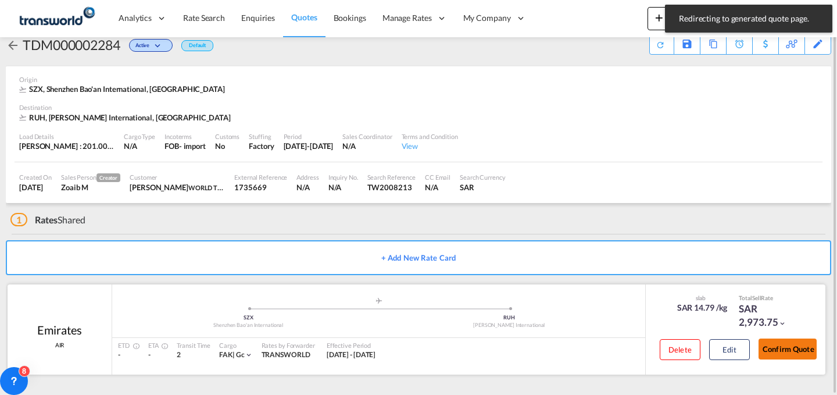
click at [778, 348] on button "Confirm Quote" at bounding box center [788, 348] width 58 height 21
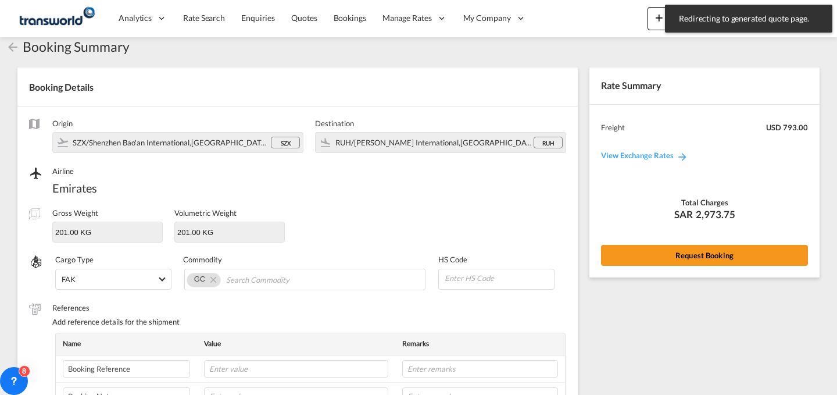
scroll to position [388, 0]
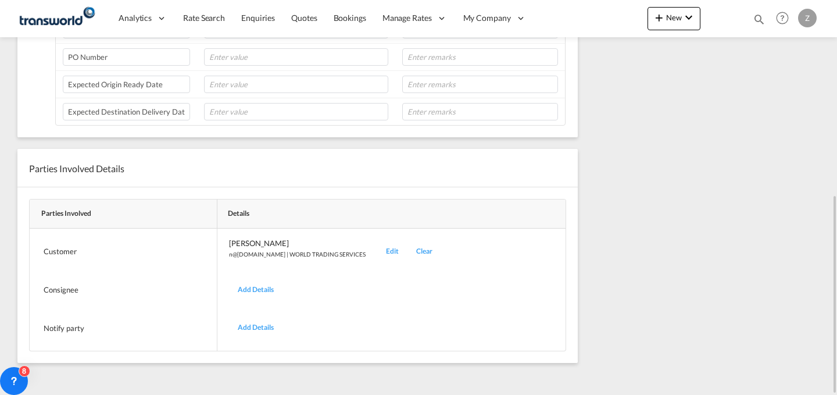
click at [377, 255] on div "Edit" at bounding box center [392, 251] width 30 height 27
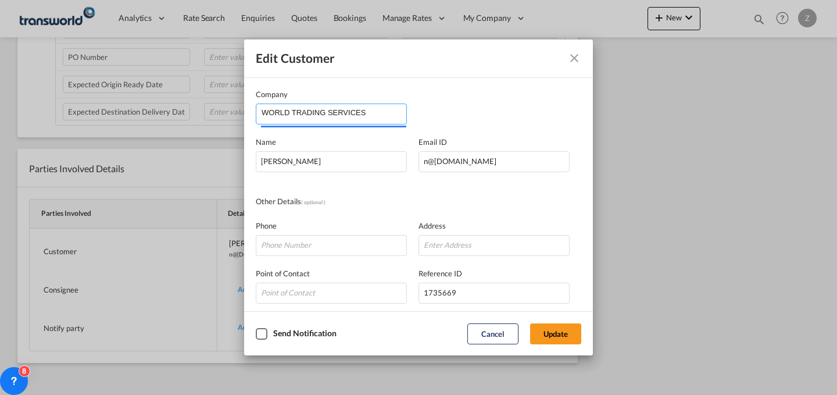
drag, startPoint x: 380, startPoint y: 119, endPoint x: 196, endPoint y: 141, distance: 184.4
click at [196, 141] on div "Edit Customer Company WORLD TRADING SERVICES Name [PERSON_NAME] Email ID [EMAIL…" at bounding box center [418, 197] width 837 height 395
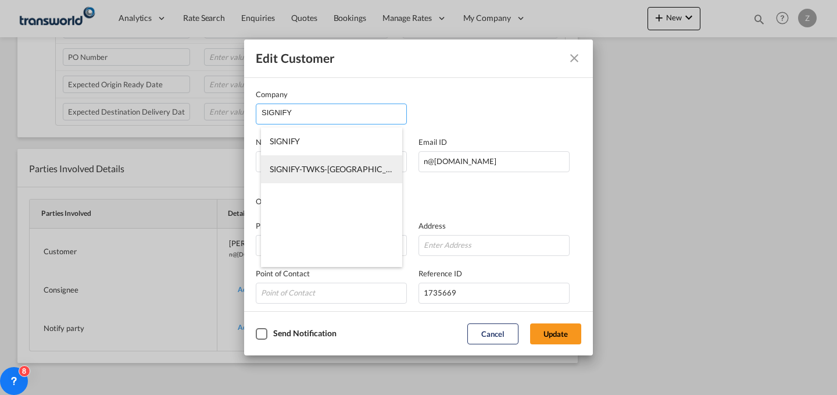
click at [324, 170] on span "SIGNIFY-TWKS-[GEOGRAPHIC_DATA]" at bounding box center [340, 169] width 140 height 10
type input "SIGNIFY-TWKS-[GEOGRAPHIC_DATA]"
type input "[PERSON_NAME][EMAIL_ADDRESS][PERSON_NAME][DOMAIN_NAME]"
type input "112943333"
type input "1417193"
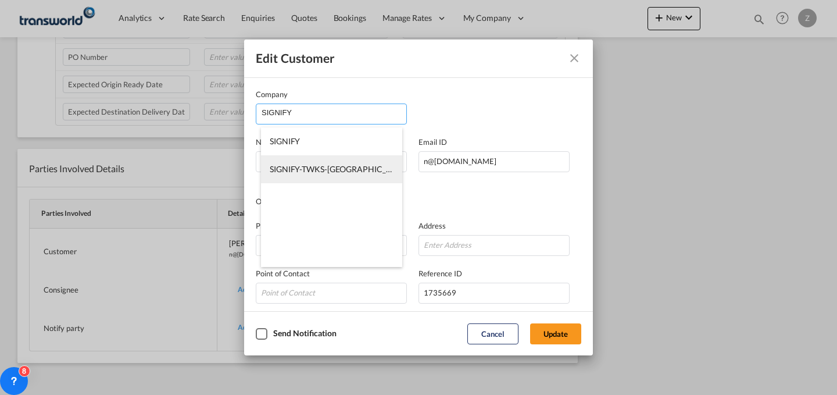
type input "12812"
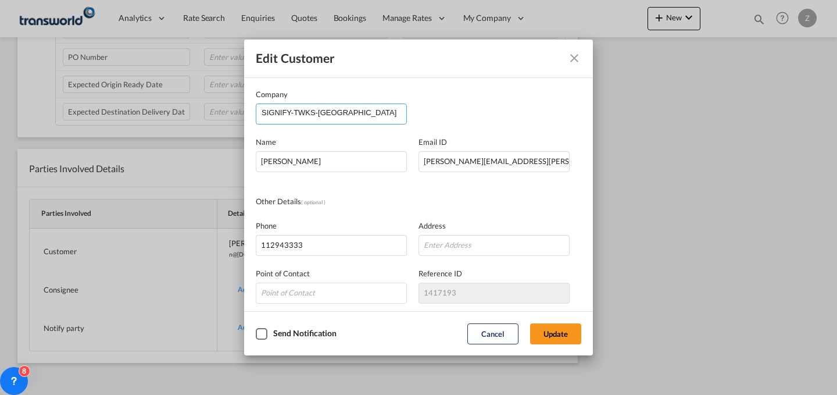
drag, startPoint x: 368, startPoint y: 116, endPoint x: 294, endPoint y: 110, distance: 74.6
click at [294, 110] on input "SIGNIFY-TWKS-[GEOGRAPHIC_DATA]" at bounding box center [334, 112] width 145 height 17
type input "SIGNIFY"
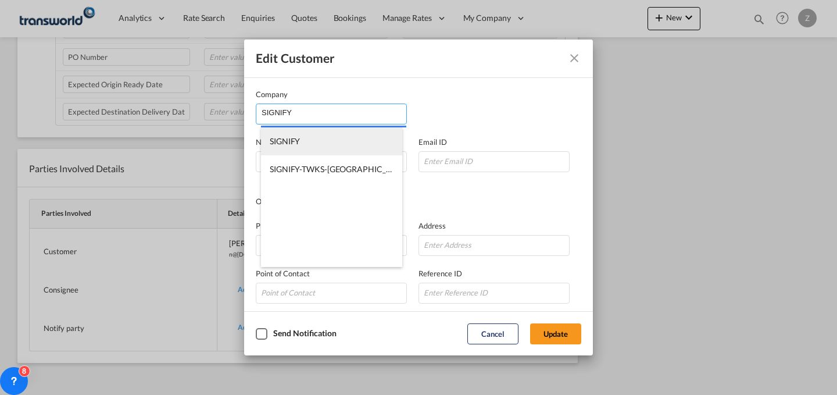
click at [302, 134] on li "SIGNIFY" at bounding box center [331, 141] width 141 height 28
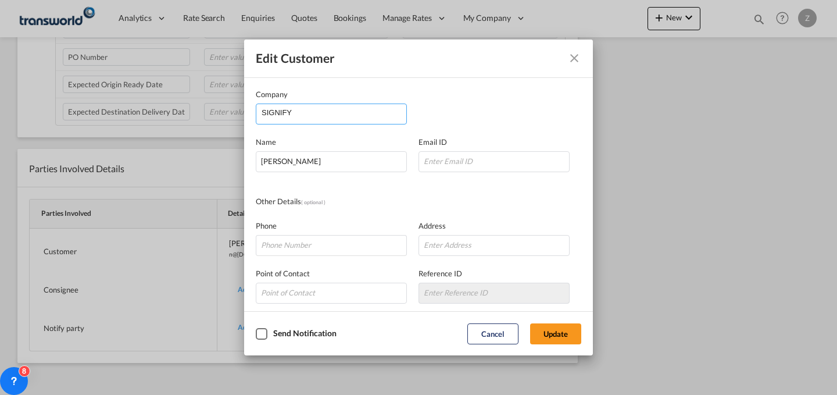
drag, startPoint x: 333, startPoint y: 115, endPoint x: 176, endPoint y: 140, distance: 159.0
click at [176, 140] on div "Edit Customer Company SIGNIFY Name [PERSON_NAME] Email ID Other Details ( optio…" at bounding box center [418, 197] width 837 height 395
click at [282, 163] on body "Analytics Dashboard Reports Rate Search Enquiries Quotes Bookings" at bounding box center [418, 197] width 837 height 395
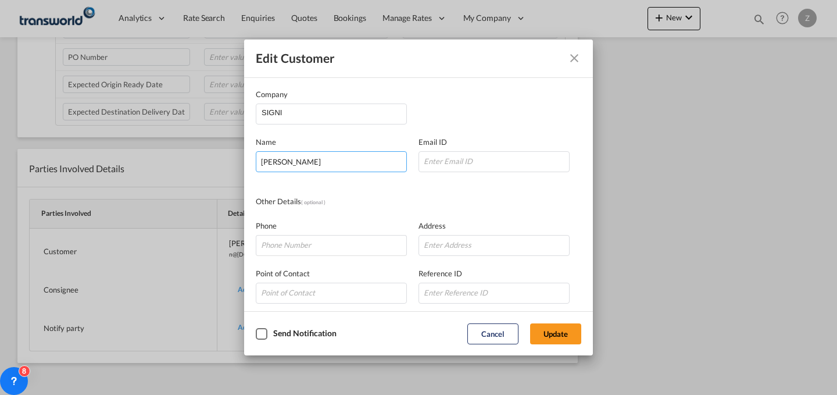
click at [361, 160] on input "[PERSON_NAME]" at bounding box center [331, 161] width 151 height 21
click at [369, 123] on md-autocomplete-wrap "SIGNI" at bounding box center [333, 115] width 145 height 23
click at [368, 119] on input "SIGNI" at bounding box center [334, 112] width 145 height 17
click at [327, 145] on body "Analytics Dashboard Reports Rate Search Enquiries Quotes Bookings" at bounding box center [418, 197] width 837 height 395
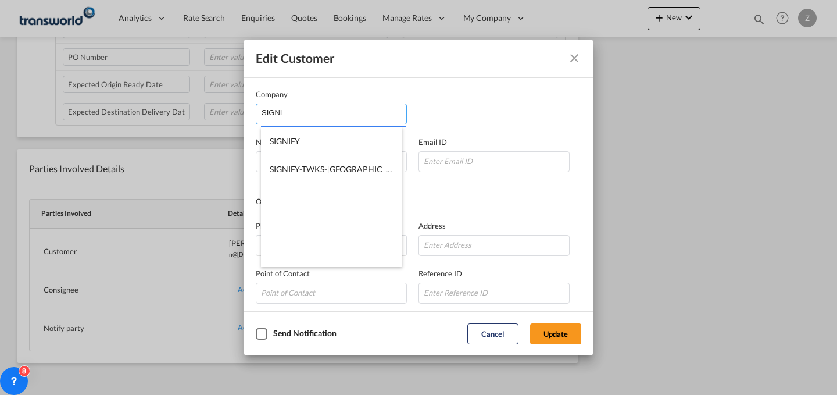
click at [335, 113] on input "SIGNI" at bounding box center [334, 112] width 145 height 17
click at [282, 142] on span "SIGNIFY" at bounding box center [285, 141] width 30 height 10
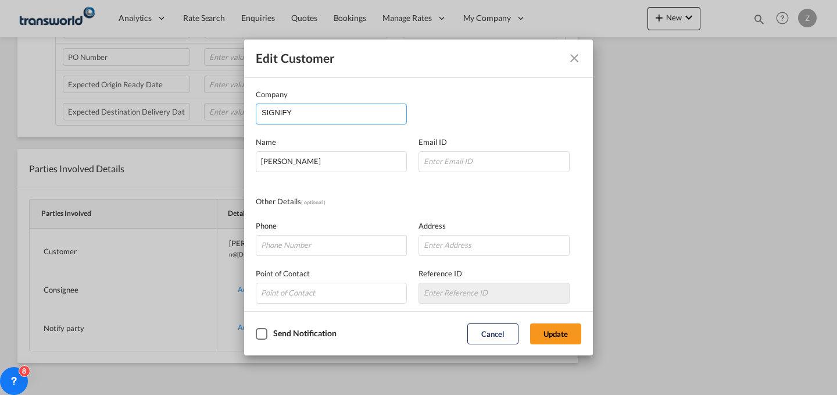
click at [329, 108] on input "SIGNIFY" at bounding box center [334, 112] width 145 height 17
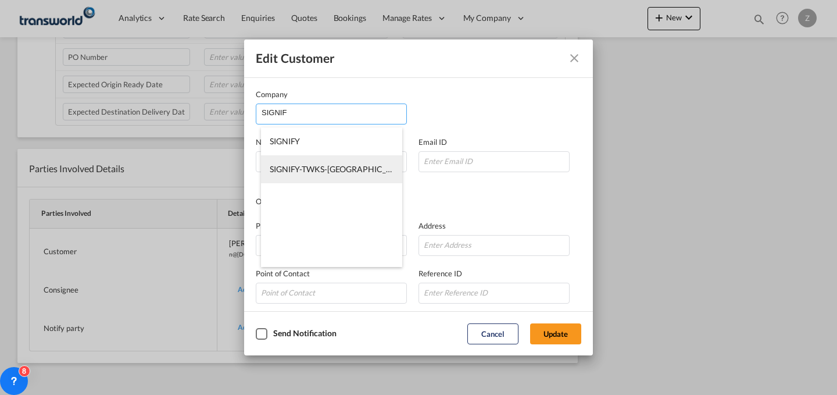
click at [322, 164] on span "SIGNIFY-TWKS-[GEOGRAPHIC_DATA]" at bounding box center [340, 169] width 140 height 10
type input "SIGNIFY-TWKS-[GEOGRAPHIC_DATA]"
type input "[PERSON_NAME][EMAIL_ADDRESS][PERSON_NAME][DOMAIN_NAME]"
type input "112943333"
type input "1417193"
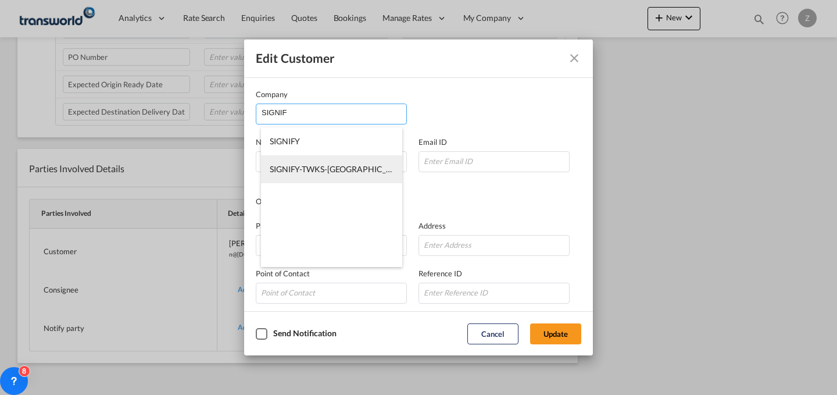
type input "12812"
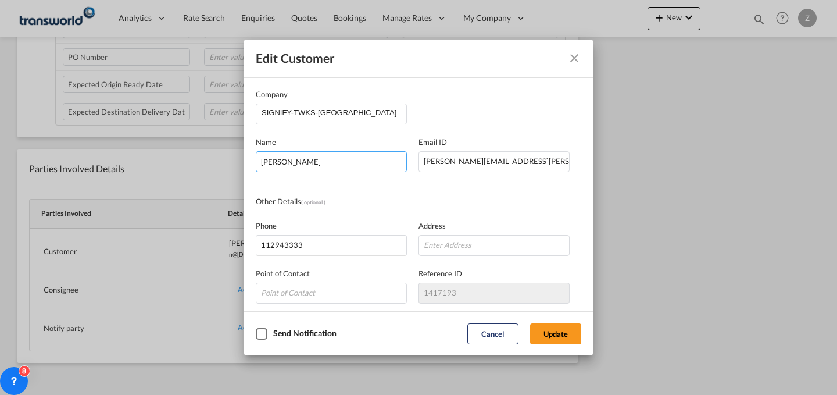
drag, startPoint x: 362, startPoint y: 163, endPoint x: 173, endPoint y: 192, distance: 191.7
click at [173, 192] on div "Edit Customer Company SIGNIFY-TWKS-RIYADH Name [PERSON_NAME] Email ID [PERSON_N…" at bounding box center [418, 197] width 837 height 395
type input "[PERSON_NAME][DEMOGRAPHIC_DATA]"
click at [546, 333] on button "Update" at bounding box center [555, 333] width 51 height 21
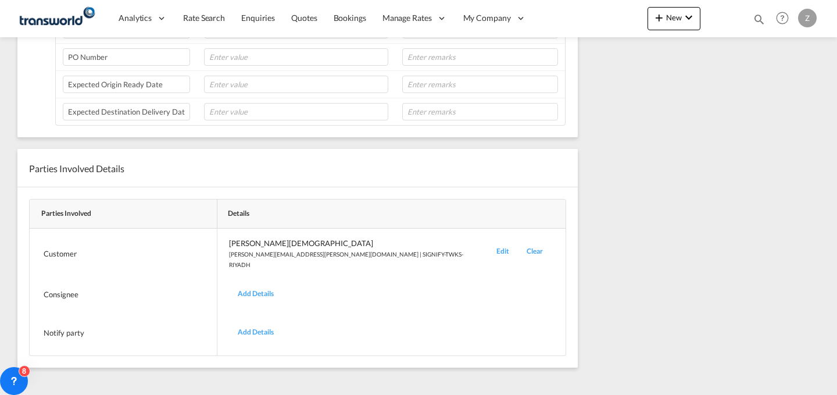
scroll to position [0, 0]
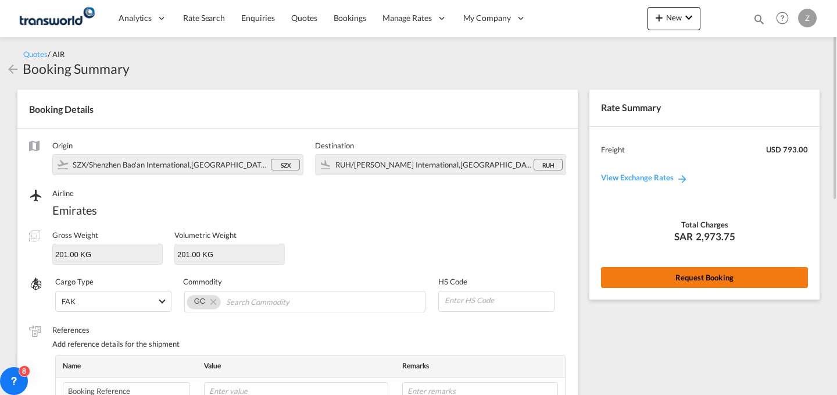
click at [664, 274] on button "Request Booking" at bounding box center [704, 277] width 207 height 21
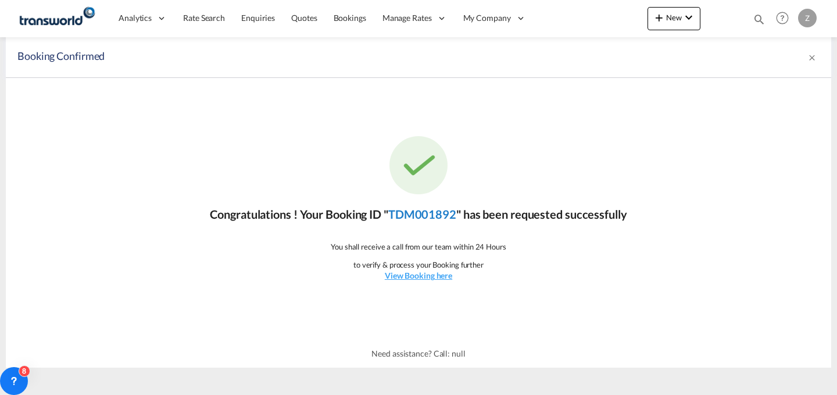
click at [449, 212] on link "TDM001892" at bounding box center [422, 214] width 68 height 14
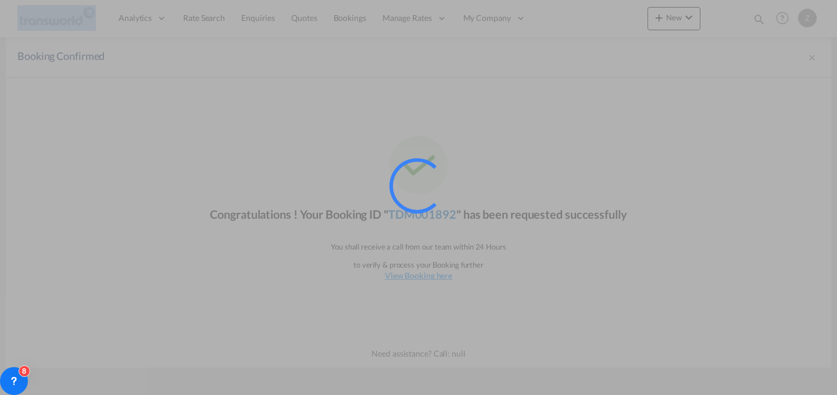
click at [449, 212] on div at bounding box center [432, 201] width 87 height 87
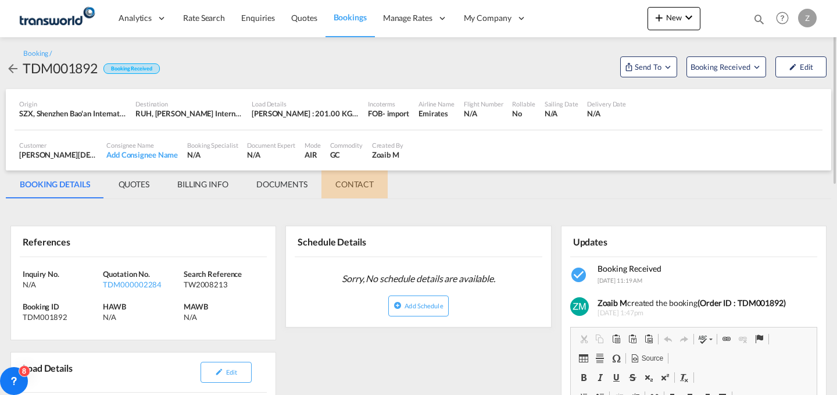
click at [357, 189] on md-tab-item "CONTACT" at bounding box center [354, 184] width 66 height 28
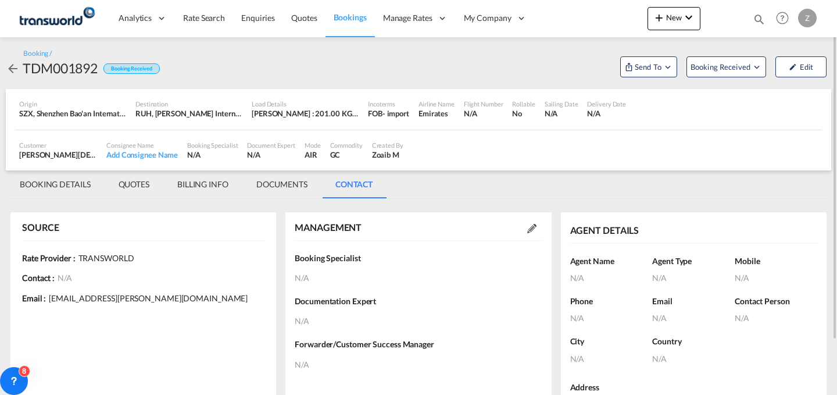
click at [535, 226] on md-icon at bounding box center [531, 228] width 9 height 9
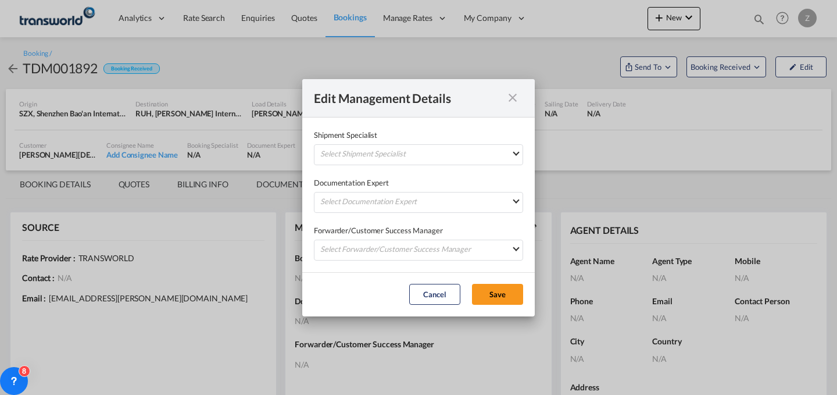
click at [485, 143] on div "Shipment Specialist Select Shipment Specialist [PERSON_NAME] W [PERSON_NAME][EM…" at bounding box center [418, 147] width 209 height 36
click at [477, 149] on md-select "Select Shipment Specialist [PERSON_NAME] W [PERSON_NAME][EMAIL_ADDRESS][PERSON_…" at bounding box center [418, 154] width 209 height 21
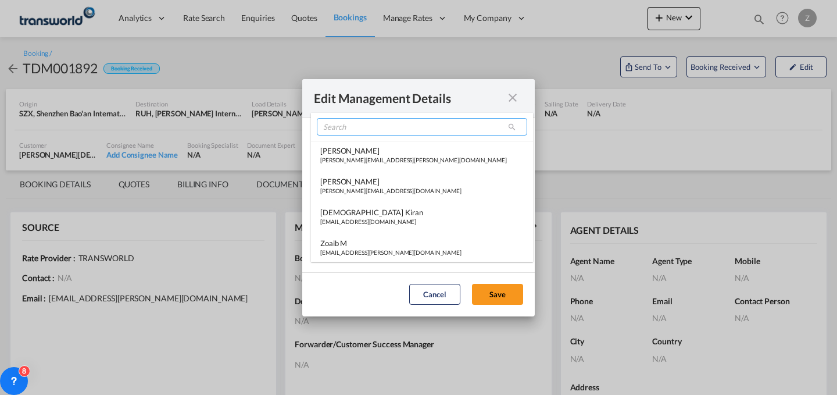
click at [382, 133] on input "search" at bounding box center [422, 126] width 210 height 17
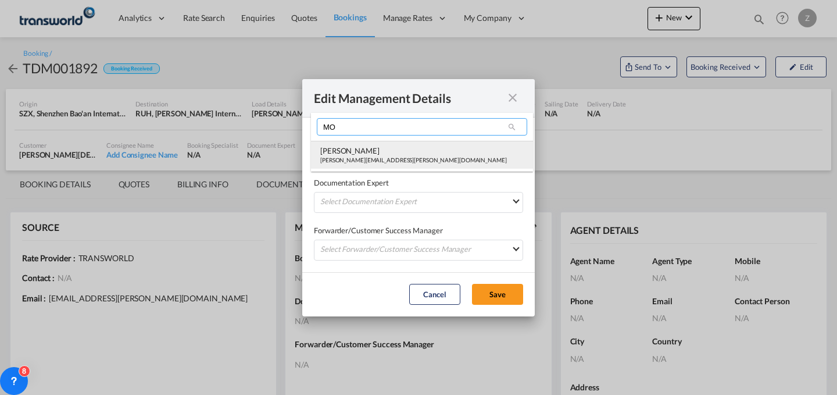
type input "MO"
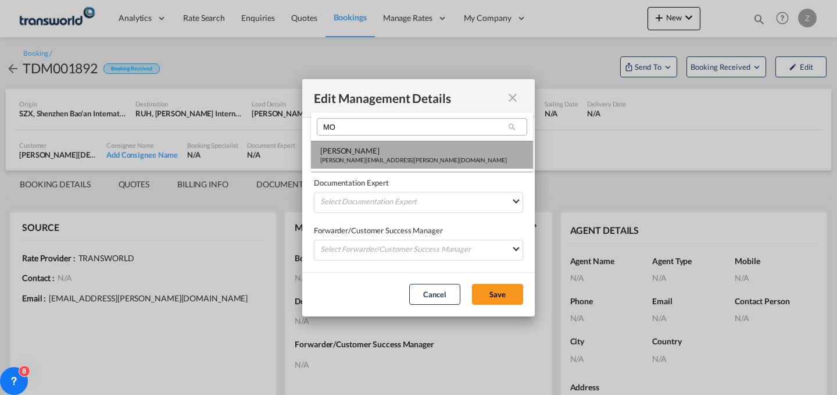
click at [373, 144] on md-option "[PERSON_NAME] Shahil [EMAIL_ADDRESS][PERSON_NAME][DOMAIN_NAME]" at bounding box center [422, 155] width 222 height 28
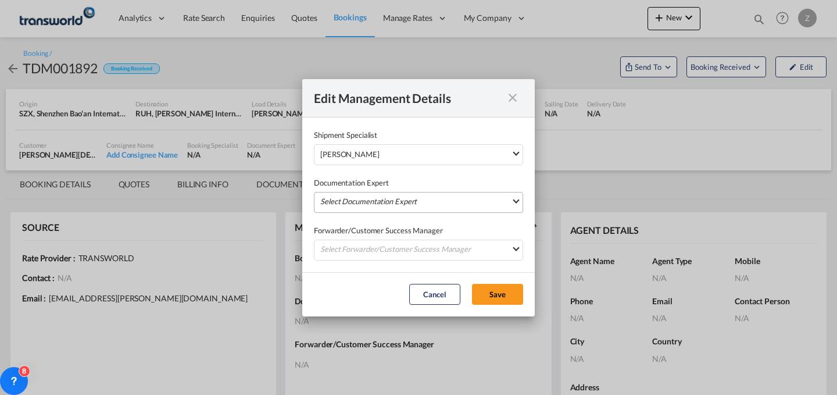
click at [384, 200] on md-select "Select Documentation Expert [PERSON_NAME] W [PERSON_NAME][EMAIL_ADDRESS][PERSON…" at bounding box center [418, 202] width 209 height 21
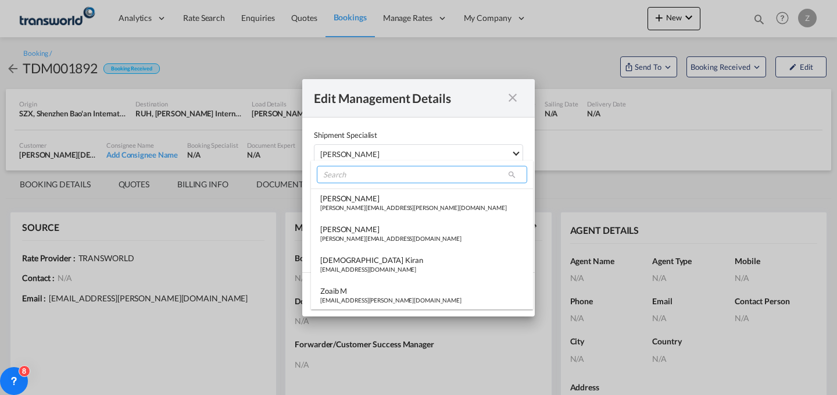
click at [447, 176] on input "search" at bounding box center [422, 174] width 210 height 17
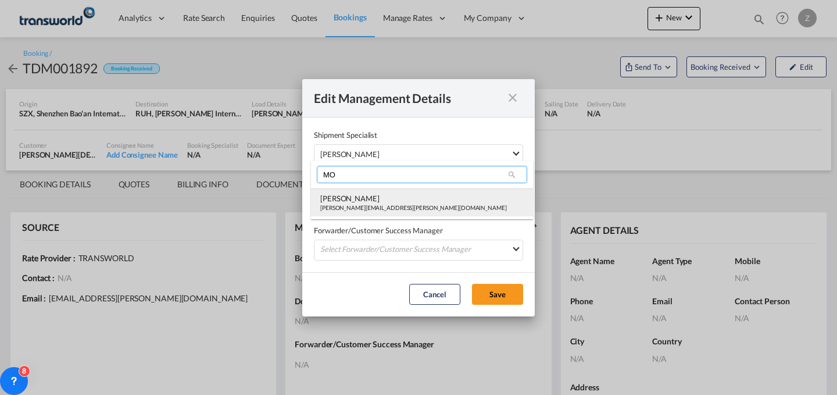
type input "MO"
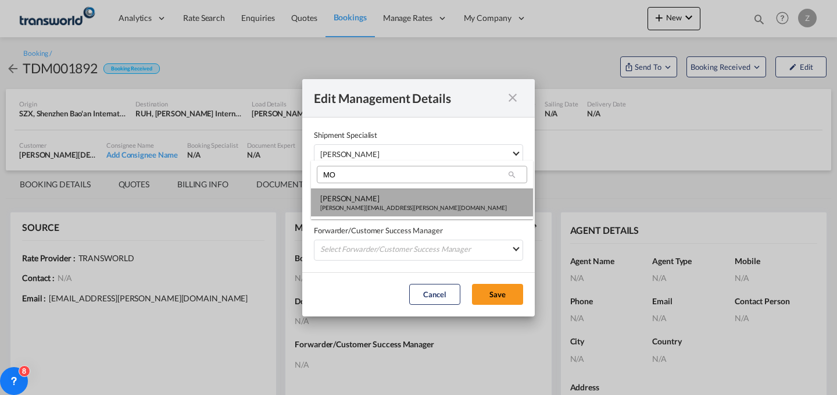
click at [420, 202] on md-option "[PERSON_NAME] Shahil [EMAIL_ADDRESS][PERSON_NAME][DOMAIN_NAME]" at bounding box center [422, 202] width 222 height 28
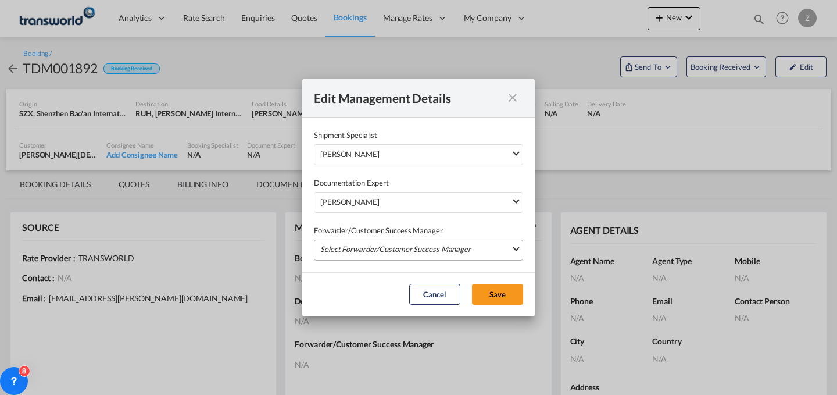
click at [441, 251] on md-select "Select Forwarder/Customer Success Manager [PERSON_NAME] [PERSON_NAME][EMAIL_ADD…" at bounding box center [418, 249] width 209 height 21
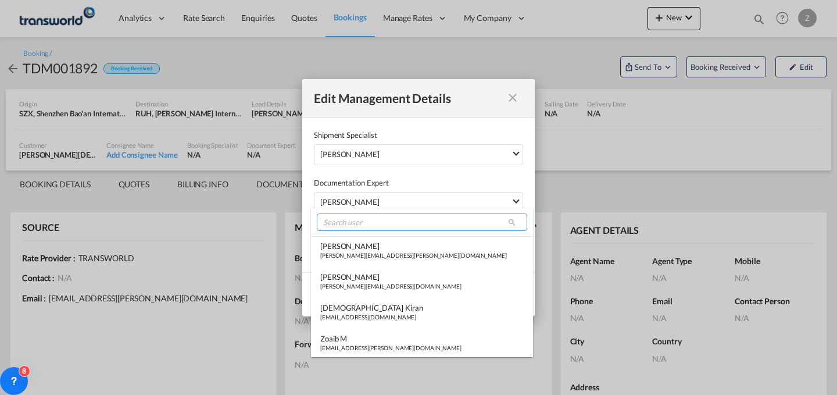
click at [407, 219] on input "search" at bounding box center [422, 221] width 210 height 17
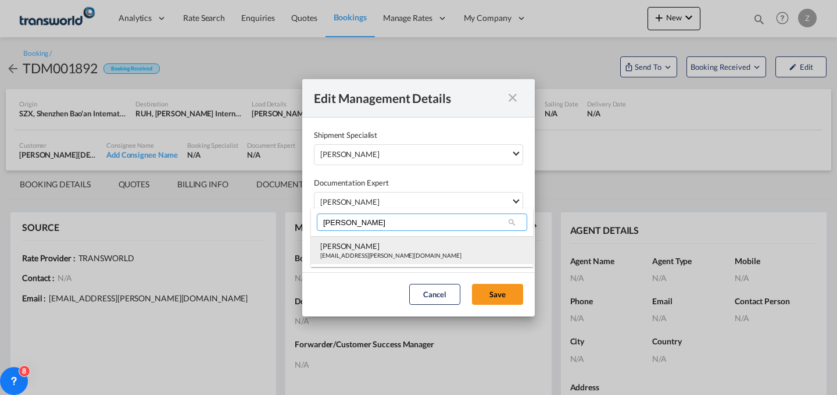
type input "[PERSON_NAME]"
click at [396, 258] on div "[EMAIL_ADDRESS][PERSON_NAME][DOMAIN_NAME]" at bounding box center [390, 255] width 141 height 8
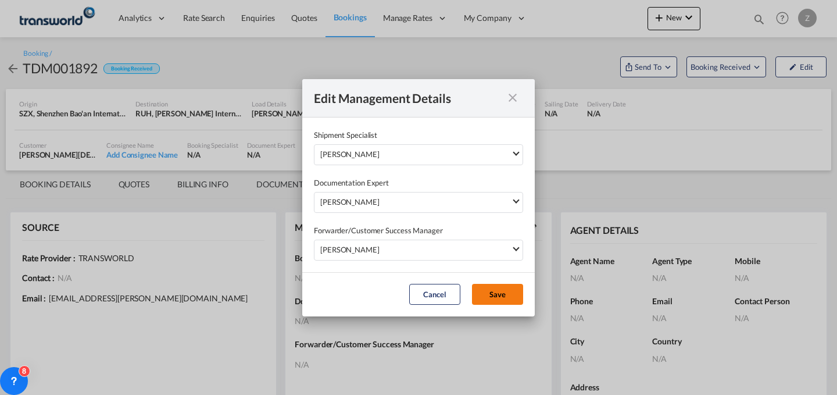
click at [496, 300] on button "Save" at bounding box center [497, 294] width 51 height 21
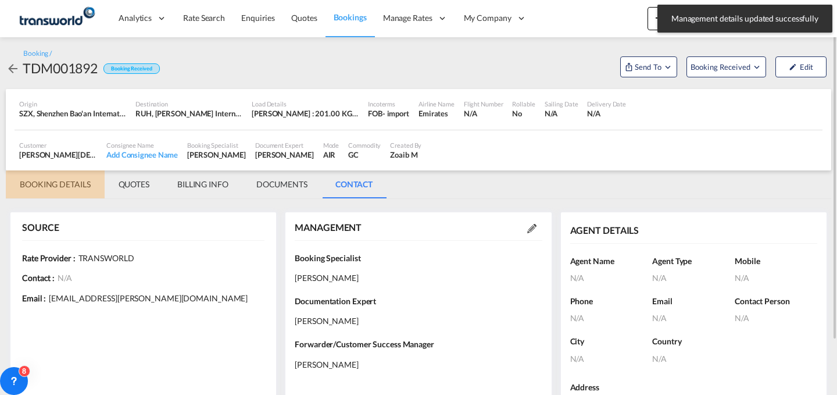
click at [55, 188] on md-tab-item "BOOKING DETAILS" at bounding box center [55, 184] width 99 height 28
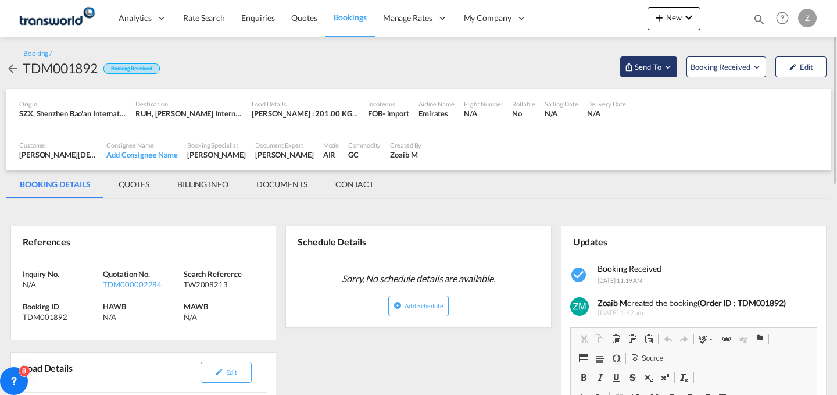
click at [640, 63] on span "Send To" at bounding box center [648, 67] width 29 height 12
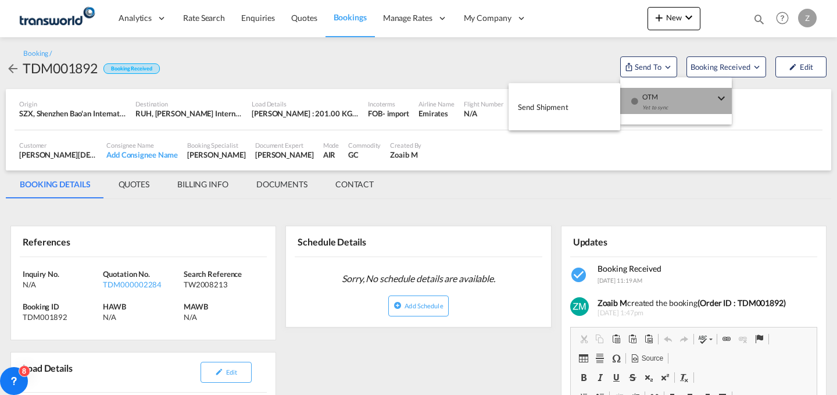
click at [652, 108] on div "Yet to sync" at bounding box center [678, 110] width 72 height 24
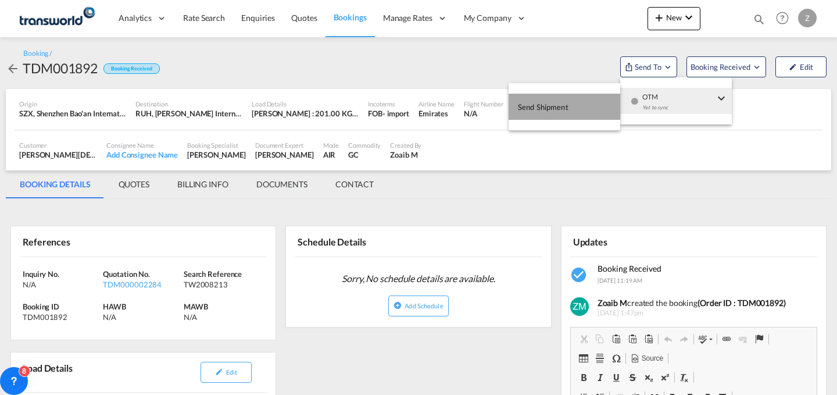
click at [564, 112] on span "Send Shipment" at bounding box center [543, 107] width 51 height 19
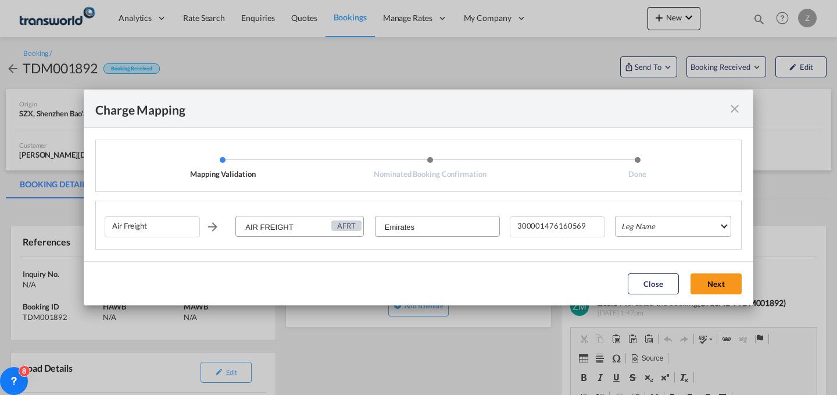
click at [649, 226] on md-select "Leg Name HANDLING ORIGIN HANDLING DESTINATION OTHERS TL PICK UP CUSTOMS ORIGIN …" at bounding box center [673, 226] width 116 height 21
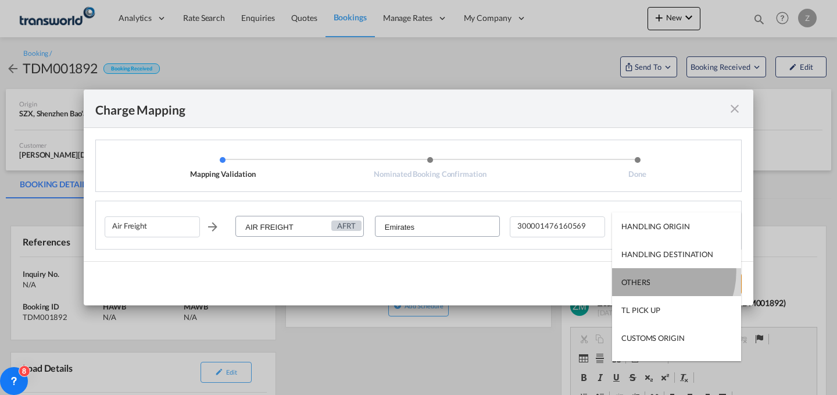
click at [652, 271] on md-option "OTHERS" at bounding box center [676, 282] width 129 height 28
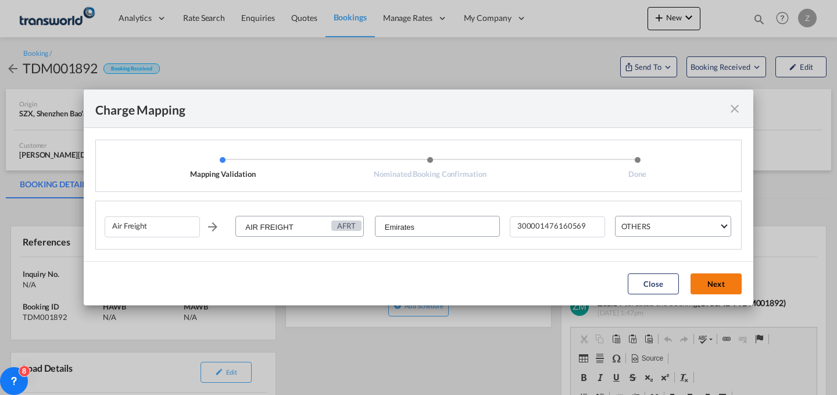
click at [713, 278] on button "Next" at bounding box center [716, 283] width 51 height 21
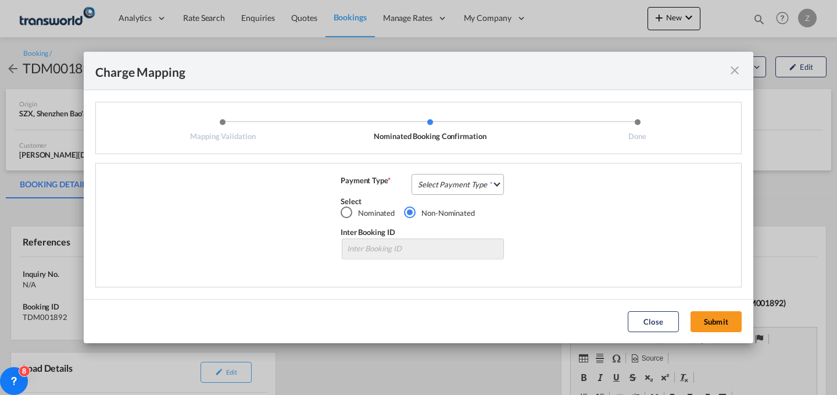
click at [463, 190] on md-select "Select Payment Type COLLECT PREPAID" at bounding box center [458, 184] width 92 height 21
click at [467, 189] on md-option "COLLECT" at bounding box center [461, 184] width 103 height 28
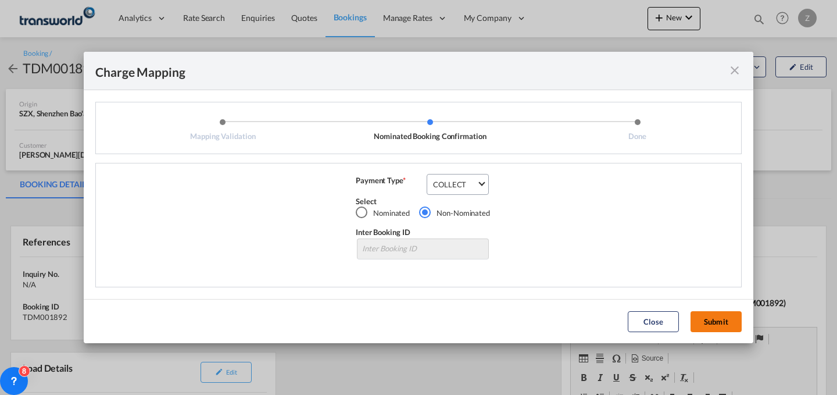
click at [715, 316] on button "Submit" at bounding box center [716, 321] width 51 height 21
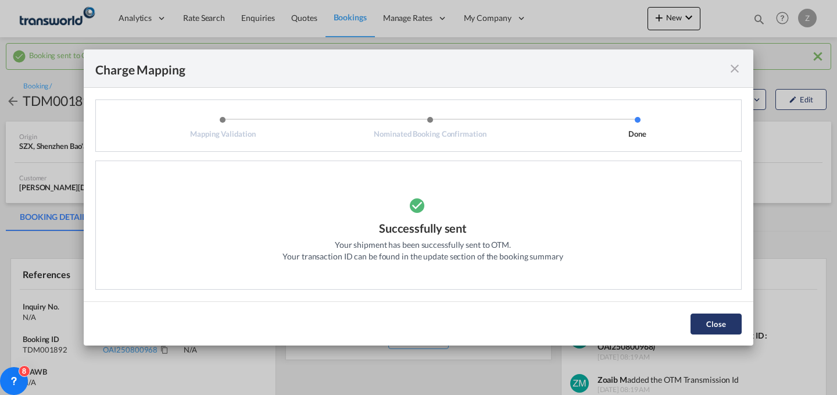
click at [706, 319] on button "Close" at bounding box center [716, 323] width 51 height 21
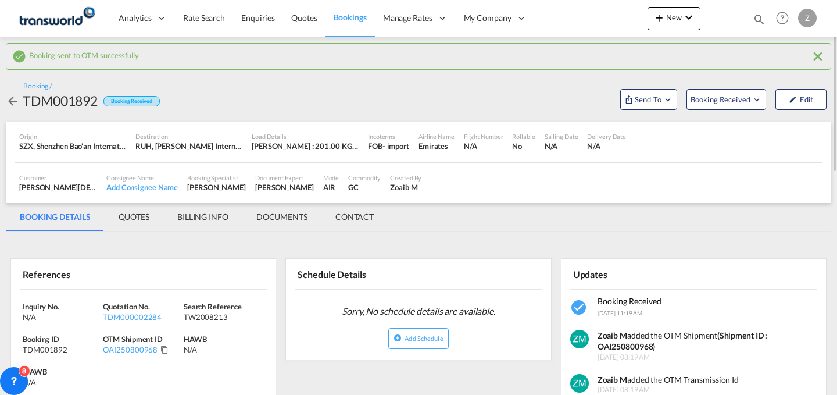
click at [163, 345] on div "OAI250800968" at bounding box center [143, 349] width 80 height 10
click at [163, 348] on md-icon "Click to Copy" at bounding box center [164, 349] width 8 height 8
click at [663, 14] on md-icon "icon-plus 400-fg" at bounding box center [659, 17] width 14 height 14
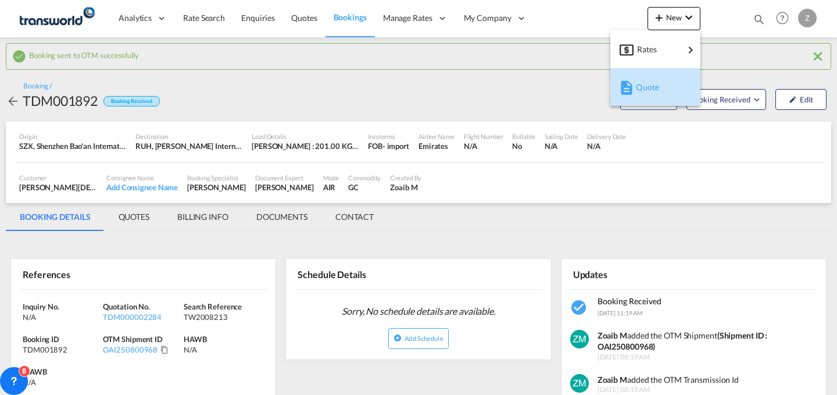
click at [649, 90] on span "Quote" at bounding box center [642, 87] width 13 height 23
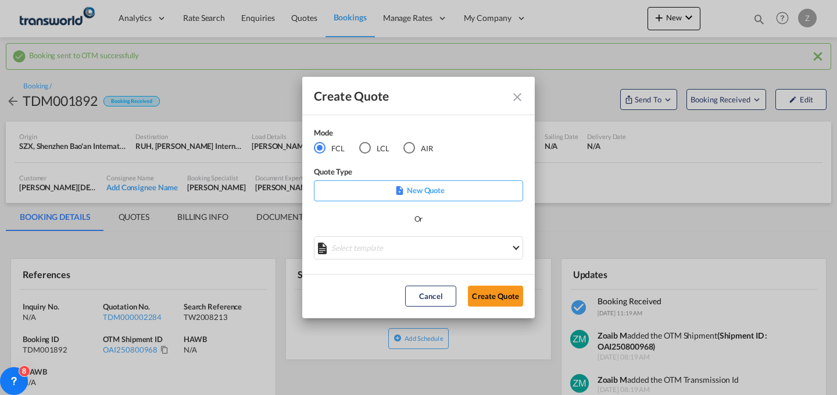
click at [433, 148] on md-radio-button "AIR" at bounding box center [418, 147] width 30 height 13
click at [419, 148] on md-radio-button "AIR" at bounding box center [418, 147] width 30 height 13
click at [485, 287] on button "Create Quote" at bounding box center [495, 295] width 55 height 21
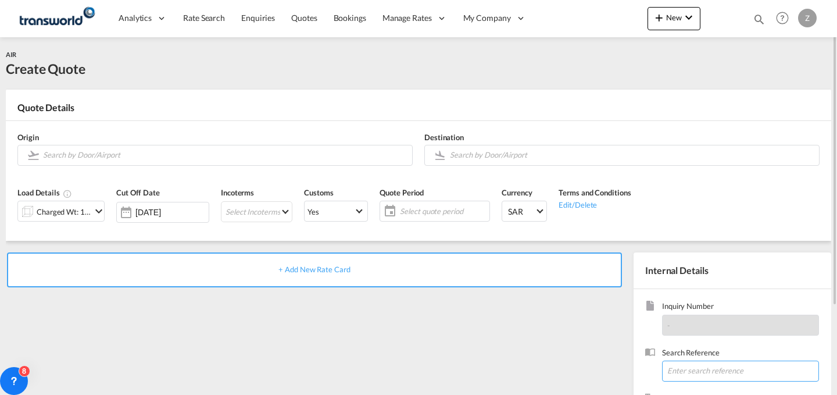
click at [694, 366] on input at bounding box center [740, 370] width 157 height 21
paste input "TW2108224"
type input "TW2108224"
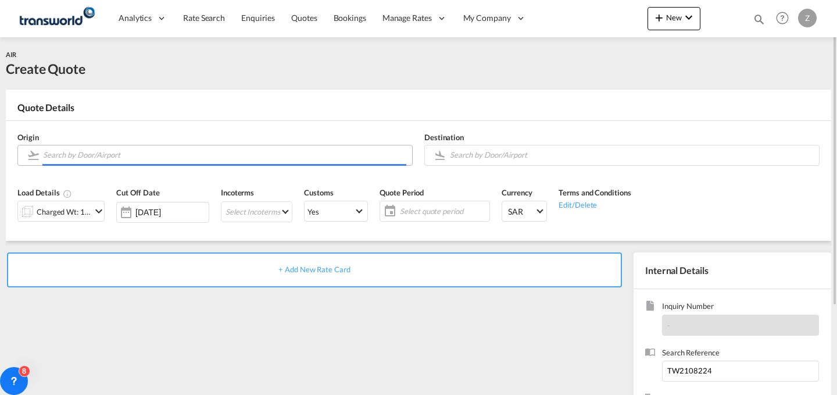
click at [272, 146] on input "Search by Door/Airport" at bounding box center [224, 155] width 363 height 20
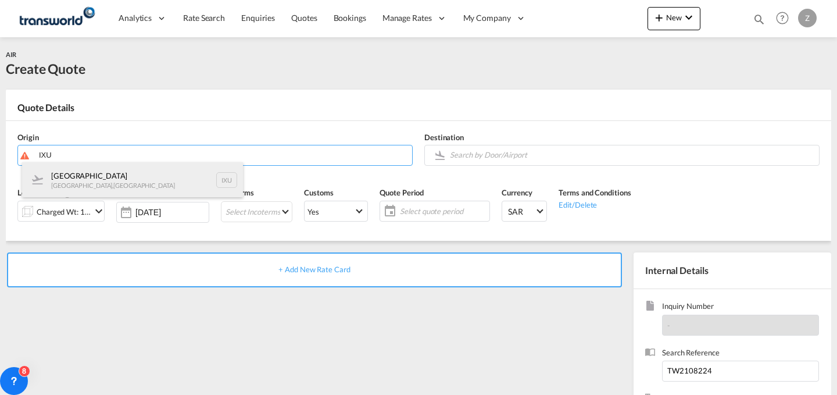
click at [161, 176] on div "Aurangabad [GEOGRAPHIC_DATA] , [GEOGRAPHIC_DATA] IXU" at bounding box center [132, 179] width 221 height 35
type input "[GEOGRAPHIC_DATA], [GEOGRAPHIC_DATA], [GEOGRAPHIC_DATA]"
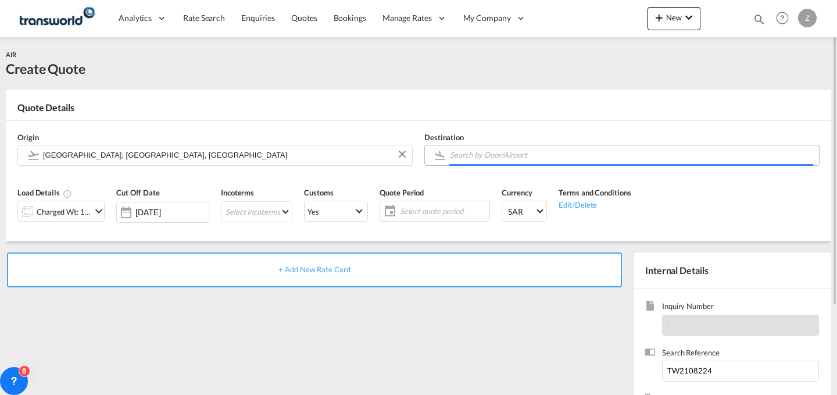
click at [534, 156] on body "Analytics Dashboard Reports Rate Search Enquiries Quotes Bookings" at bounding box center [418, 197] width 837 height 395
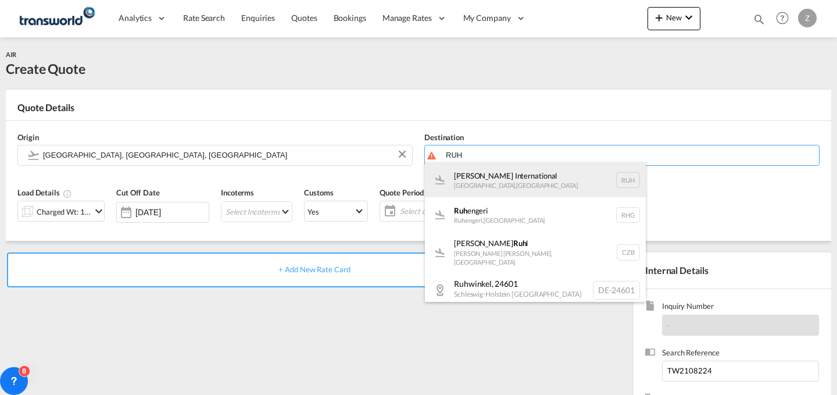
click at [500, 182] on div "[PERSON_NAME] International [GEOGRAPHIC_DATA] , [GEOGRAPHIC_DATA] RUH" at bounding box center [535, 179] width 221 height 35
type input "[PERSON_NAME] International, [GEOGRAPHIC_DATA], RUH"
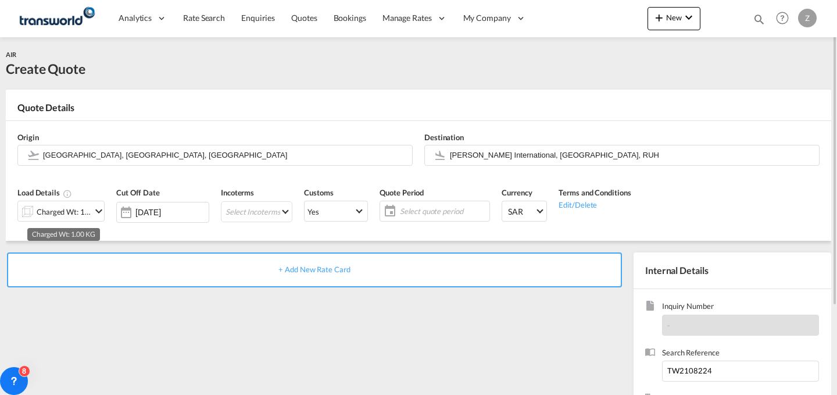
click at [84, 206] on div "Charged Wt: 1.00 KG" at bounding box center [64, 211] width 55 height 16
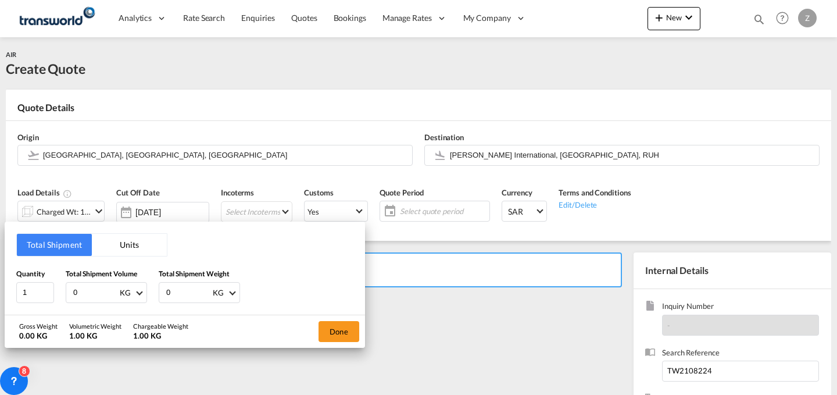
click at [189, 287] on input "0" at bounding box center [188, 292] width 47 height 20
click at [195, 287] on input "380" at bounding box center [188, 292] width 47 height 20
type input "38"
click at [91, 291] on input "0" at bounding box center [95, 292] width 47 height 20
type input "33"
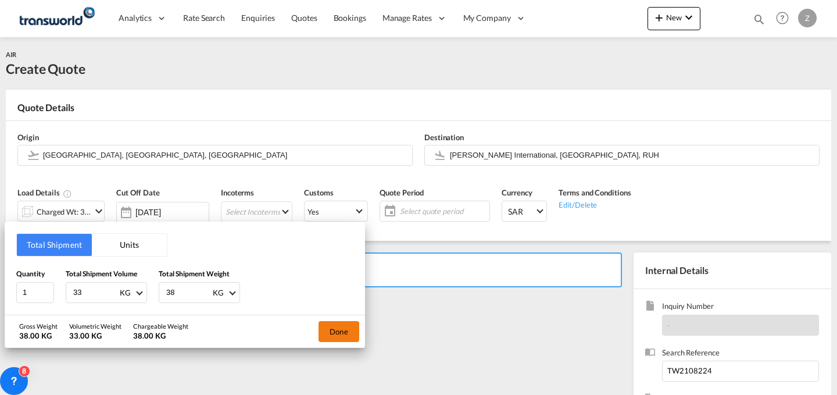
click at [327, 329] on button "Done" at bounding box center [339, 331] width 41 height 21
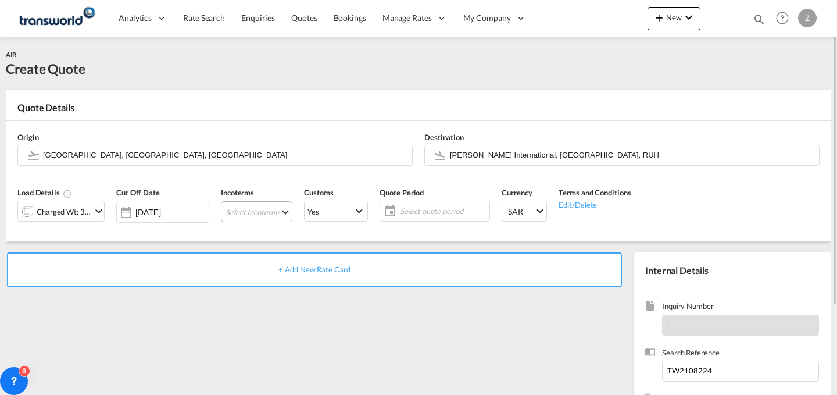
click at [278, 212] on md-select "Select Incoterms CPT - import Carrier Paid to EXW - export Ex Works FOB - impor…" at bounding box center [256, 211] width 71 height 21
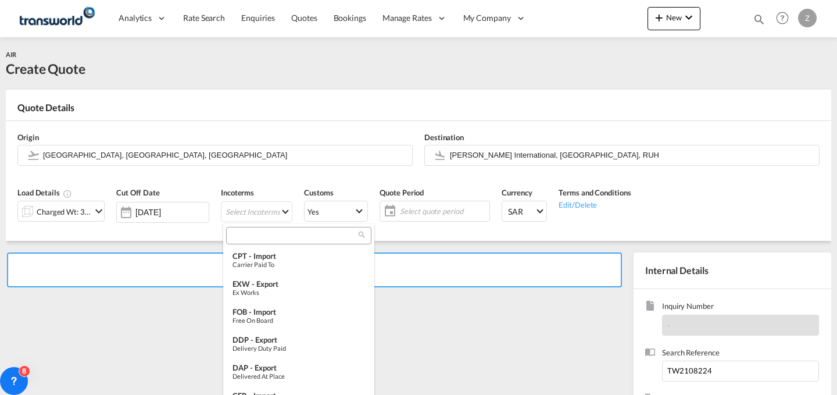
click at [276, 234] on input "search" at bounding box center [294, 235] width 129 height 10
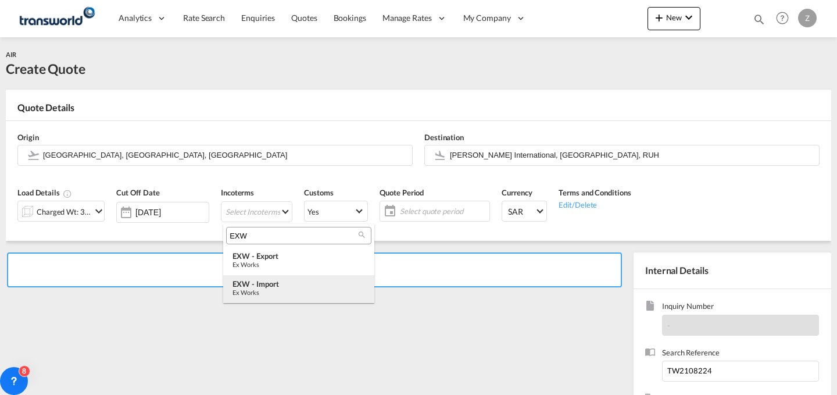
type input "EXW"
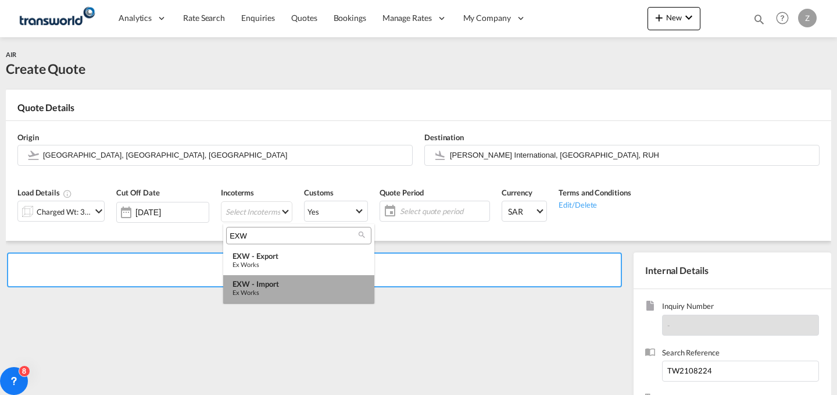
click at [271, 292] on div "Ex Works" at bounding box center [299, 292] width 133 height 8
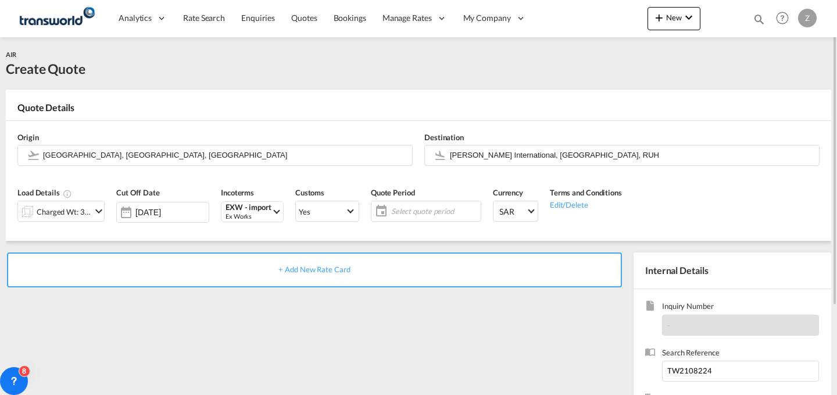
click at [426, 205] on span "Select quote period" at bounding box center [434, 211] width 92 height 16
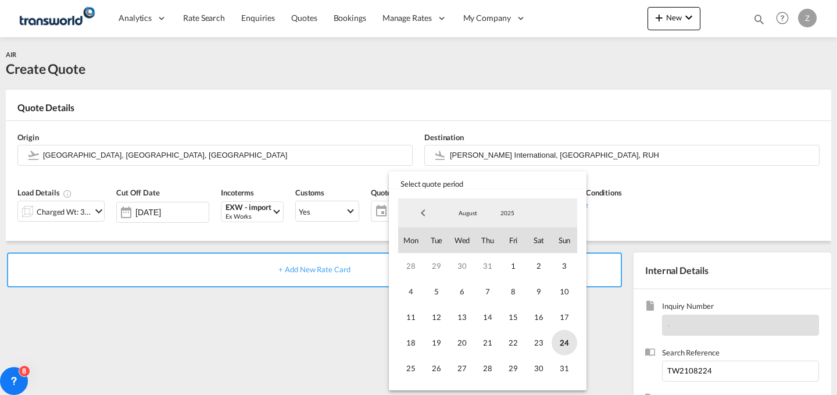
click at [558, 343] on span "24" at bounding box center [565, 343] width 26 height 26
click at [568, 367] on span "31" at bounding box center [565, 368] width 26 height 26
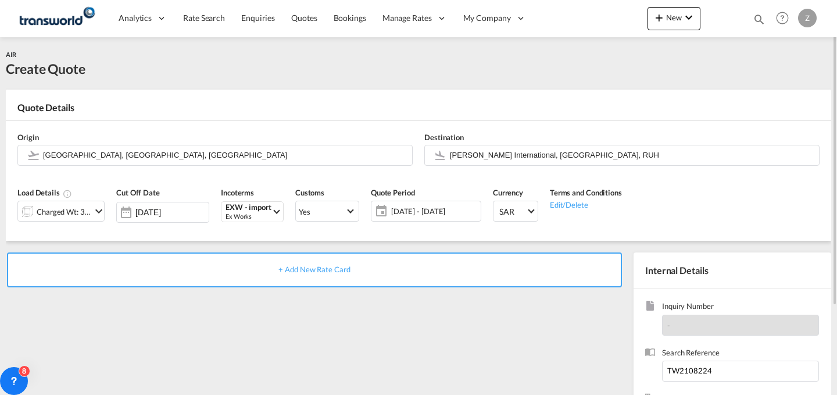
scroll to position [115, 0]
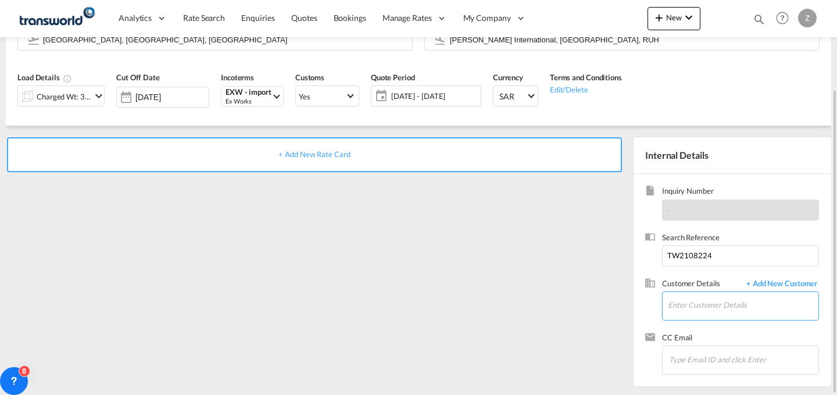
click at [688, 302] on input "Enter Customer Details" at bounding box center [743, 305] width 151 height 26
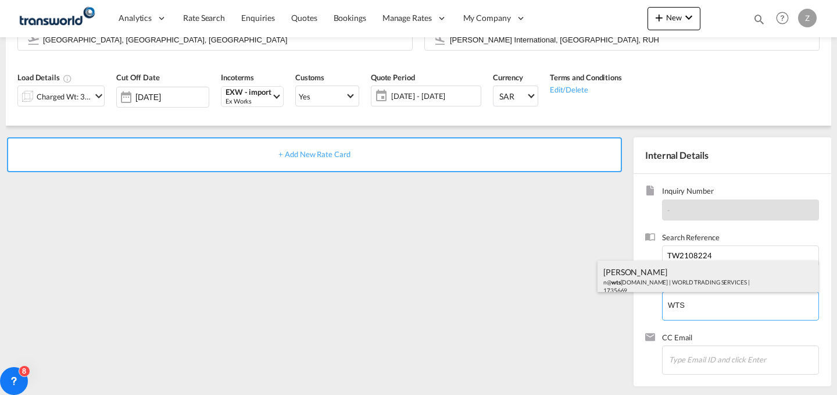
click at [695, 282] on div "[PERSON_NAME] n@ wts [DOMAIN_NAME] | WORLD TRADING SERVICES | 1735669" at bounding box center [708, 280] width 221 height 40
type input "WORLD TRADING SERVICES, [PERSON_NAME], n@[DOMAIN_NAME]"
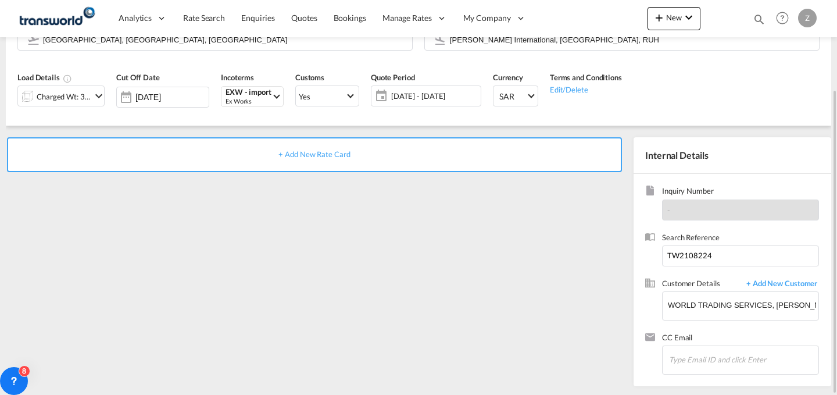
click at [520, 149] on div "+ Add New Rate Card" at bounding box center [314, 154] width 615 height 35
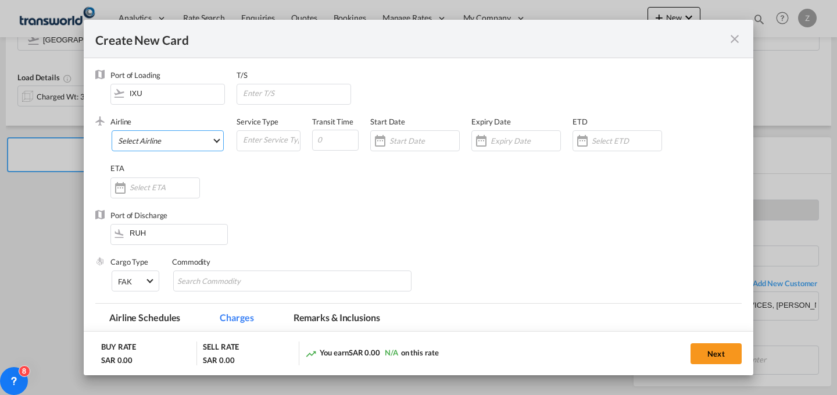
click at [191, 134] on md-select "Select Airline AIR EXPRESS S.A. (1166- / -) CMA CGM Air Cargo (1140-2C / -) DDW…" at bounding box center [168, 140] width 112 height 21
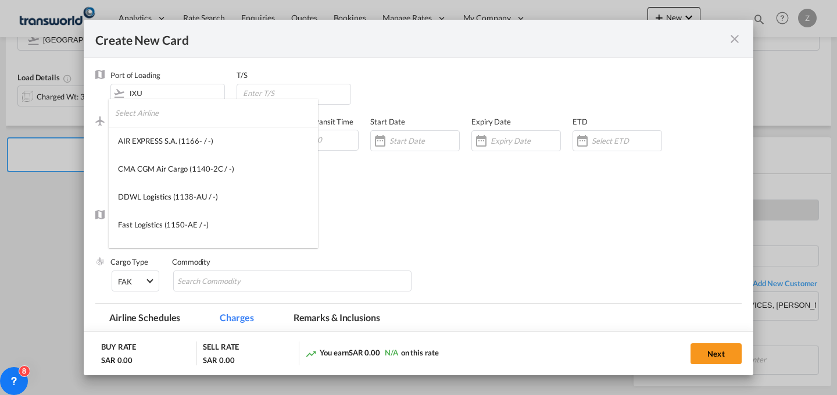
click at [184, 119] on input "search" at bounding box center [216, 113] width 203 height 28
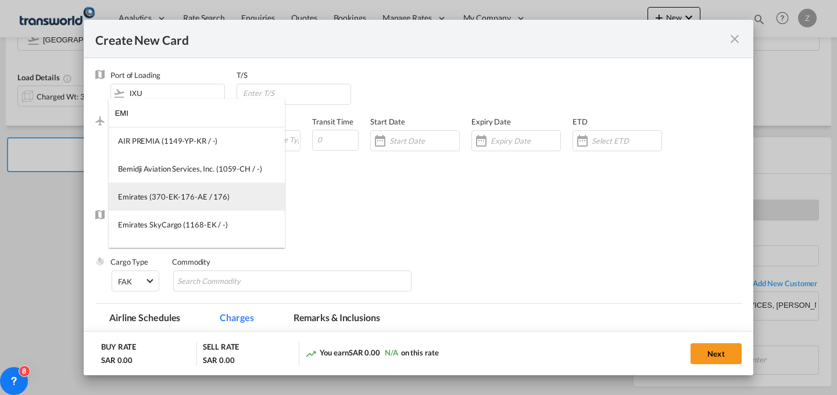
type input "EMI"
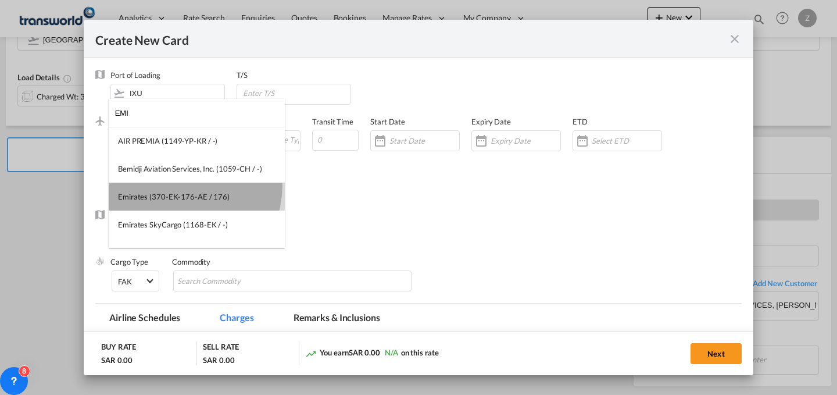
click at [178, 185] on md-option "Emirates (370-EK-176-AE / 176)" at bounding box center [197, 197] width 176 height 28
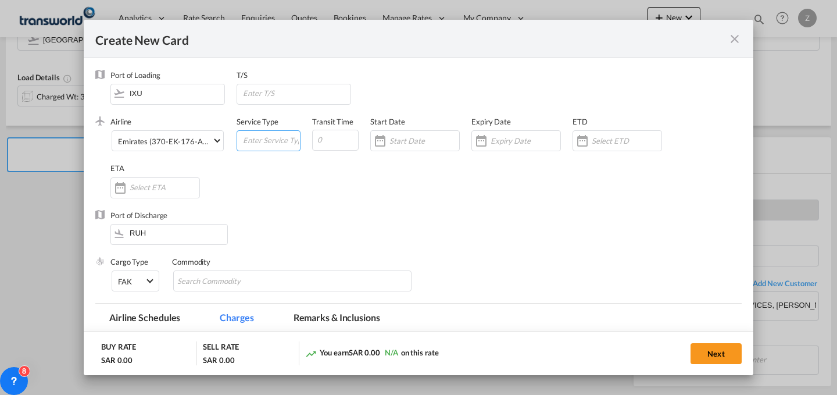
click at [265, 145] on input "Create New Card ..." at bounding box center [271, 139] width 58 height 17
type input "AIR"
type input "5"
click at [424, 131] on div "Create New Card ..." at bounding box center [415, 140] width 90 height 21
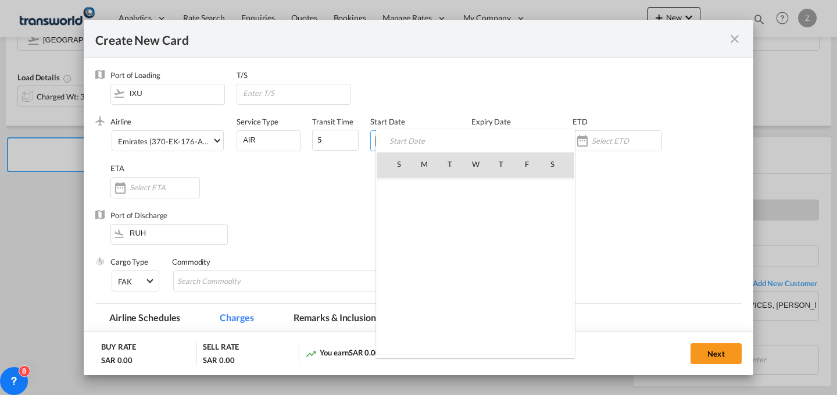
scroll to position [269101, 0]
click at [394, 284] on span "24" at bounding box center [399, 291] width 24 height 24
type input "[DATE]"
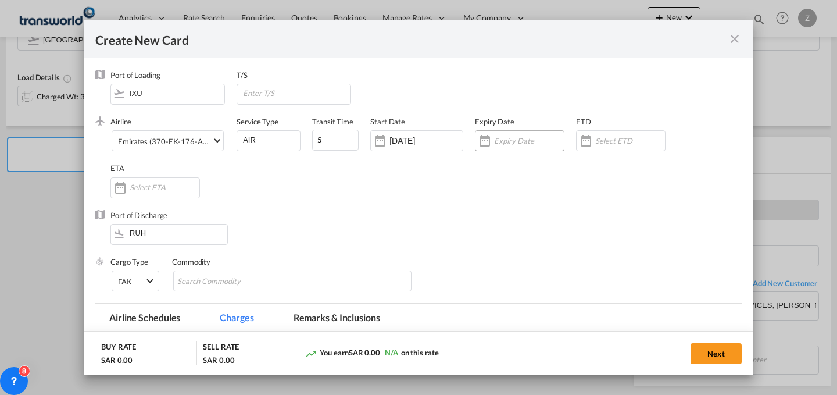
click at [517, 145] on input "Create New Card ..." at bounding box center [529, 140] width 70 height 9
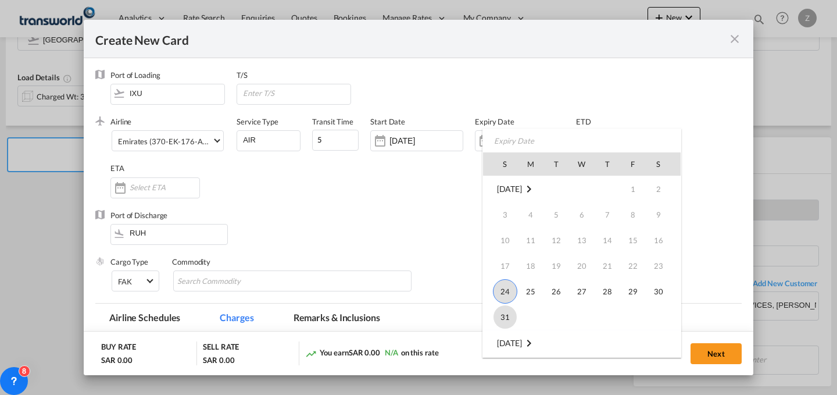
click at [504, 319] on span "31" at bounding box center [504, 316] width 23 height 23
type input "[DATE]"
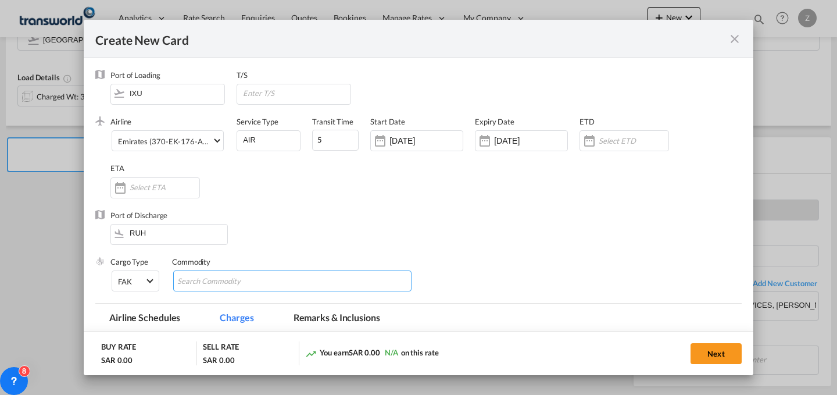
click at [315, 284] on md-chips-wrap "Chips container with autocompletion. Enter the text area, type text to search, …" at bounding box center [292, 280] width 238 height 21
type input "GC"
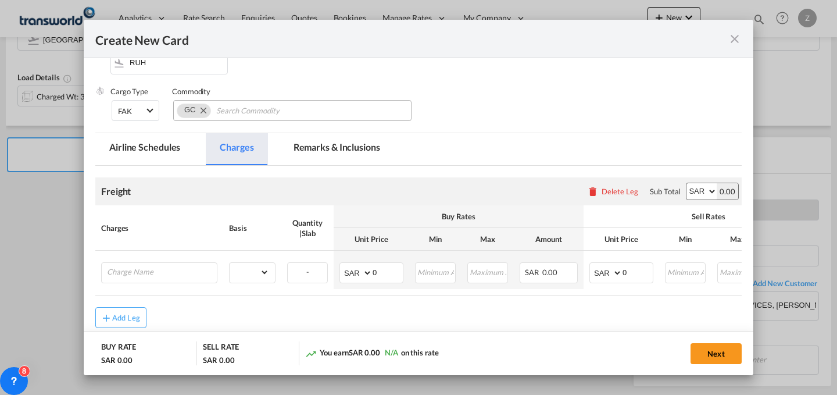
scroll to position [174, 0]
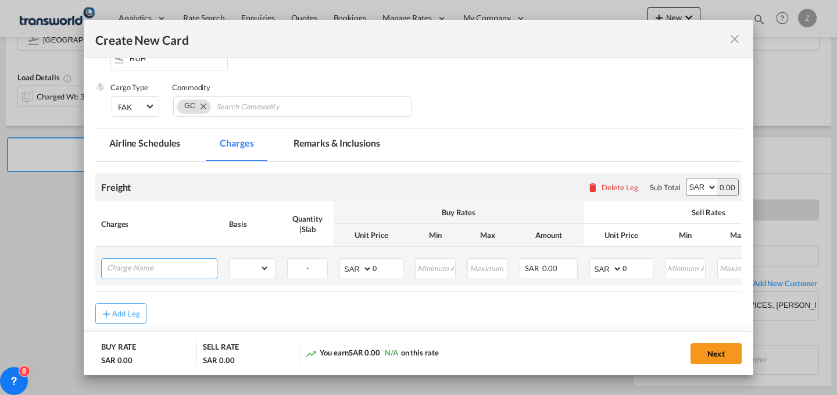
click at [188, 269] on input "Charge Name" at bounding box center [162, 267] width 110 height 17
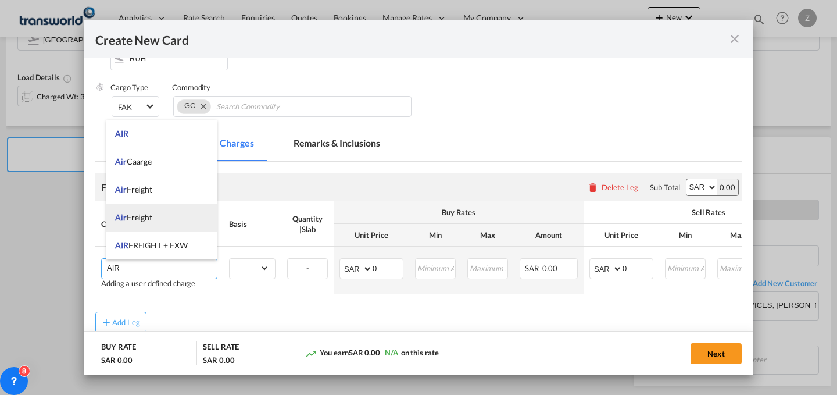
scroll to position [100, 0]
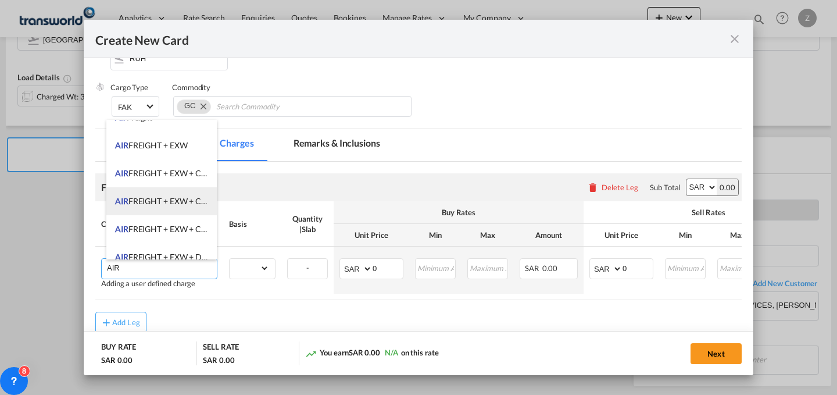
click at [195, 196] on span "AIR FREIGHT + EXW + CLEARANCE AND DELIVERY" at bounding box center [209, 201] width 188 height 10
type input "AIR FREIGHT + EXW + CLEARANCE AND DELIVERY"
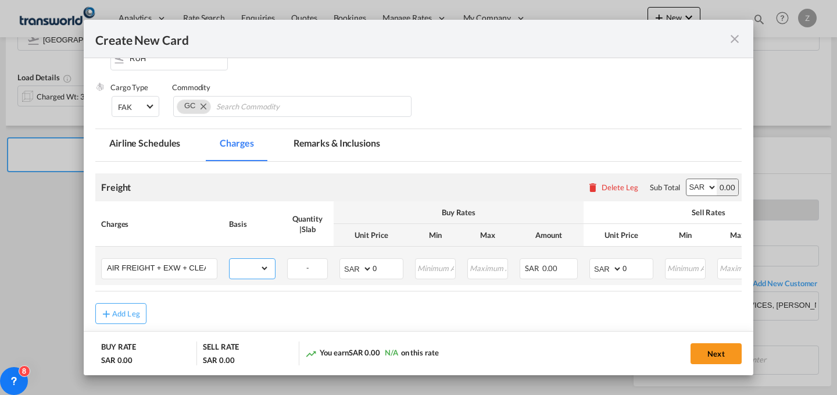
click at [264, 272] on select "gross_weight volumetric_weight per_shipment per_bl per_km % on air freight per_…" at bounding box center [250, 268] width 40 height 19
select select "per_shipment"
click at [230, 259] on select "gross_weight volumetric_weight per_shipment per_bl per_km % on air freight per_…" at bounding box center [250, 268] width 40 height 19
click at [686, 186] on select "AED AFN ALL AMD ANG AOA ARS AUD AWG AZN BAM BBD BDT BGN BHD BIF BMD BND [PERSON…" at bounding box center [701, 187] width 30 height 16
click at [387, 273] on input "0" at bounding box center [388, 267] width 30 height 17
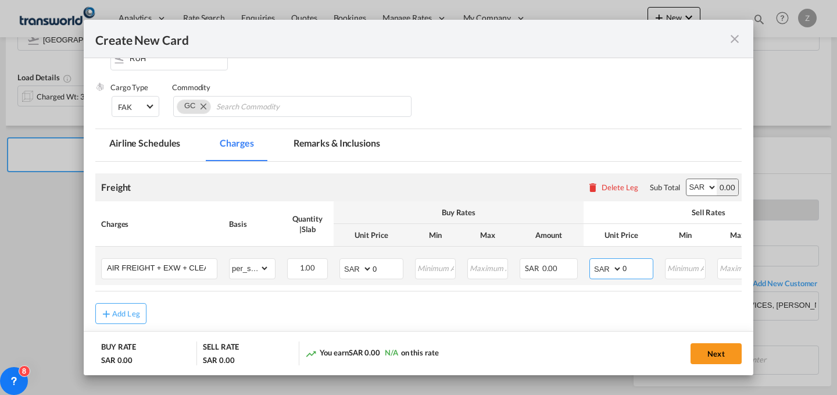
click at [628, 270] on input "0" at bounding box center [638, 267] width 30 height 17
type input "2242"
click at [389, 262] on input "0" at bounding box center [388, 267] width 30 height 17
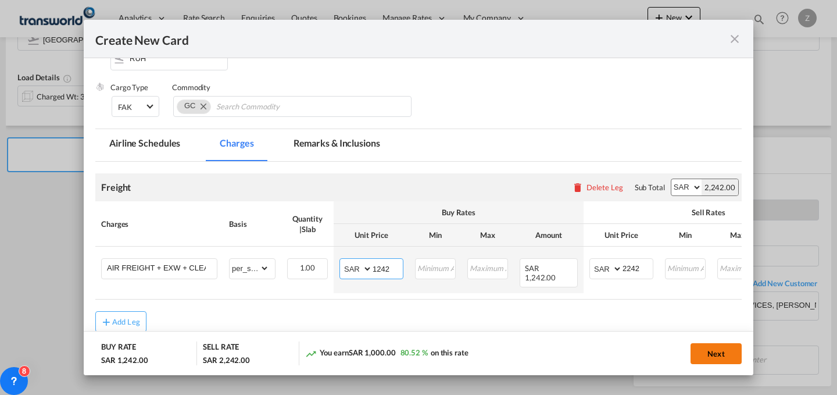
type input "1242"
click at [714, 346] on button "Next" at bounding box center [716, 353] width 51 height 21
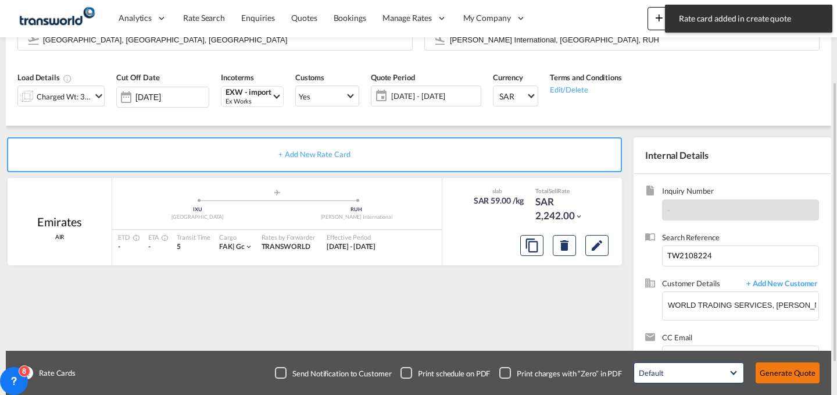
click at [774, 369] on button "Generate Quote" at bounding box center [788, 372] width 64 height 21
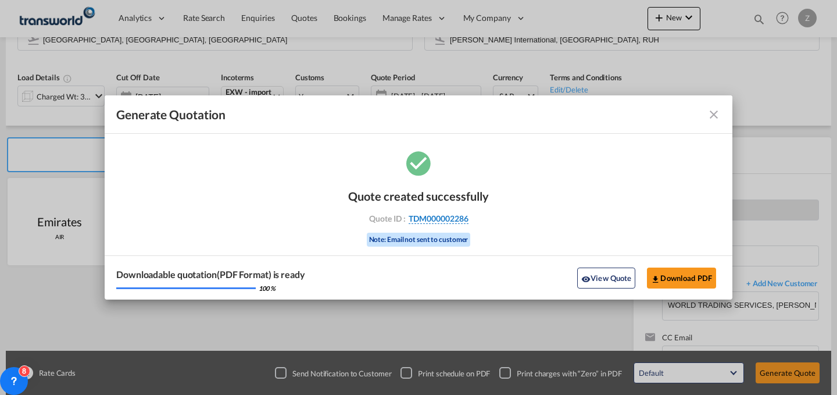
click at [455, 215] on span "TDM000002286" at bounding box center [439, 218] width 60 height 10
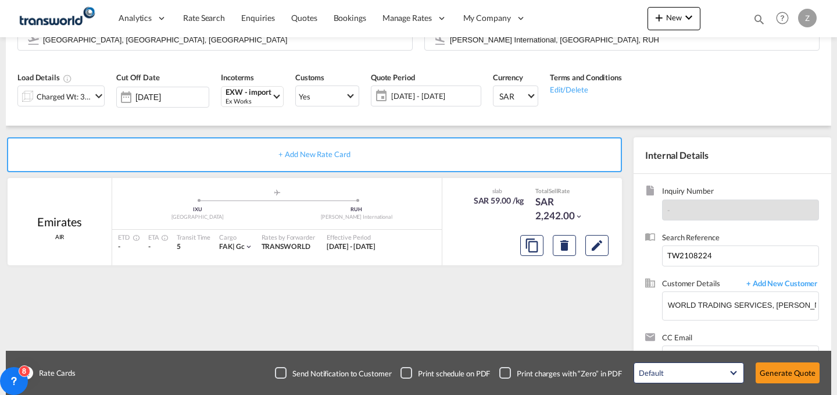
click at [454, 215] on div "Quote created successfully Quote ID : TDM000002286 Note: Email not sent to cust…" at bounding box center [419, 206] width 70 height 39
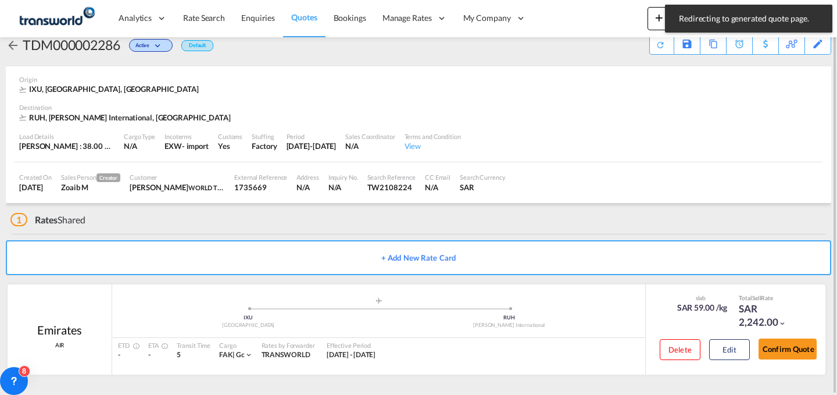
scroll to position [22, 0]
click at [786, 355] on button "Confirm Quote" at bounding box center [788, 348] width 58 height 21
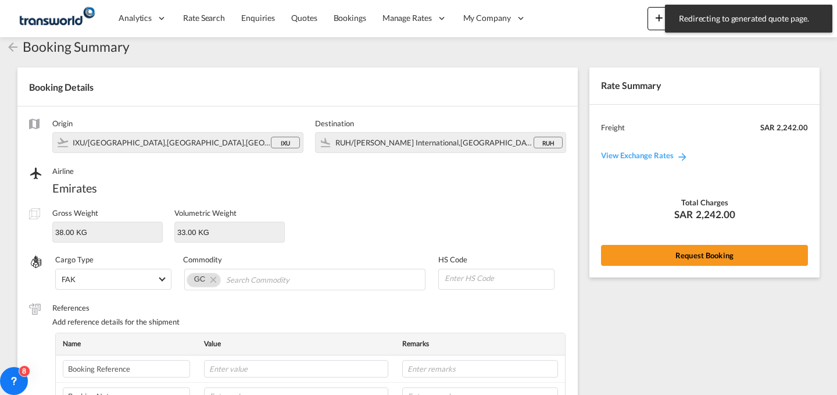
scroll to position [388, 0]
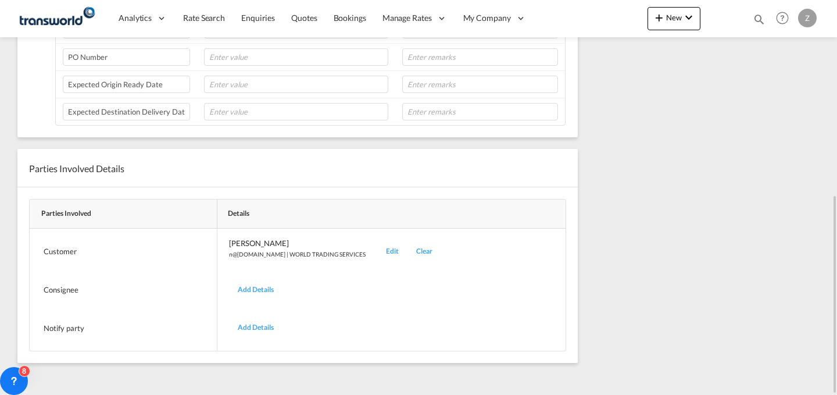
click at [377, 253] on div "Edit" at bounding box center [392, 251] width 30 height 27
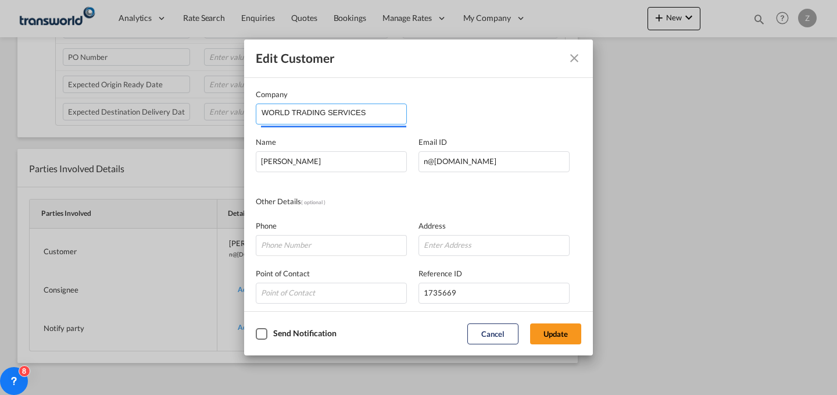
drag, startPoint x: 379, startPoint y: 103, endPoint x: 118, endPoint y: 131, distance: 262.5
click at [118, 131] on div "Edit Customer Company WORLD TRADING SERVICES Name [PERSON_NAME] Email ID [EMAIL…" at bounding box center [418, 197] width 837 height 395
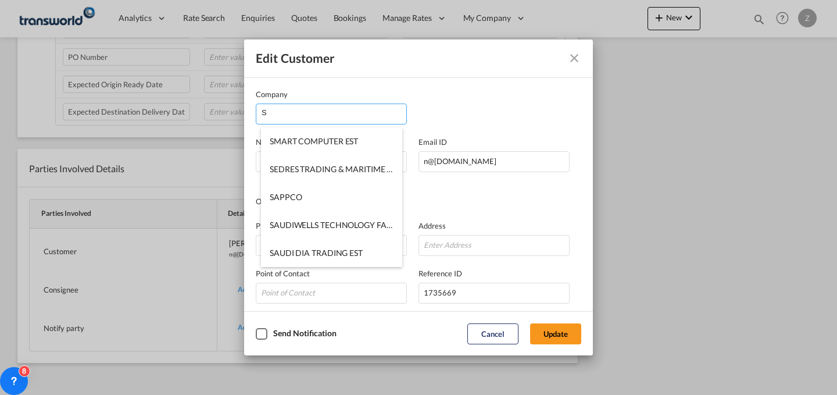
type input "S"
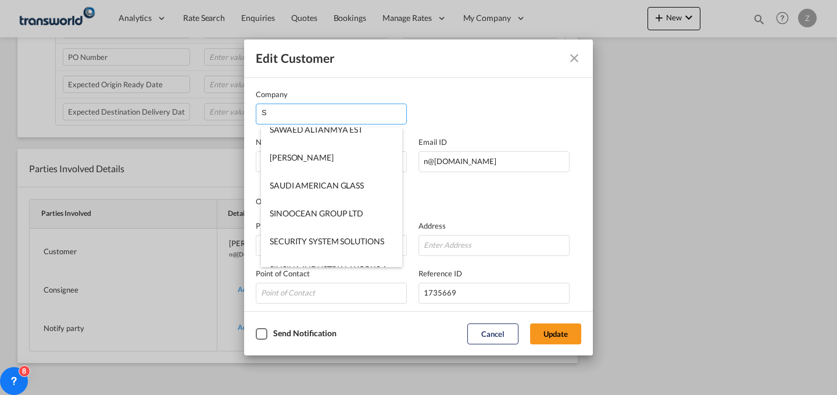
scroll to position [2383, 0]
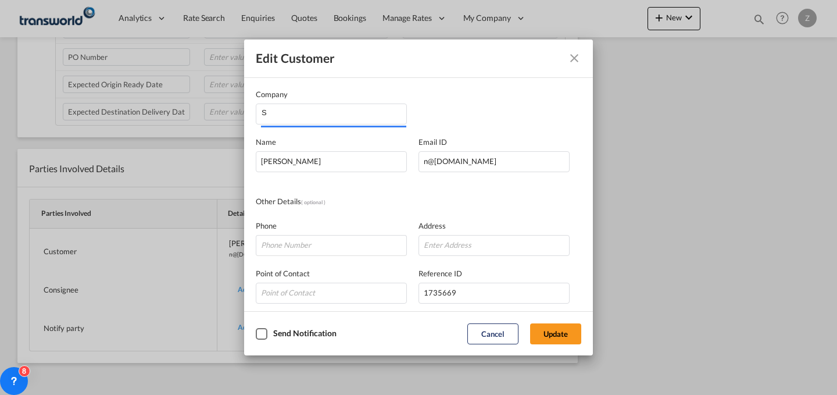
click at [573, 57] on md-icon "Close dialog" at bounding box center [574, 58] width 14 height 14
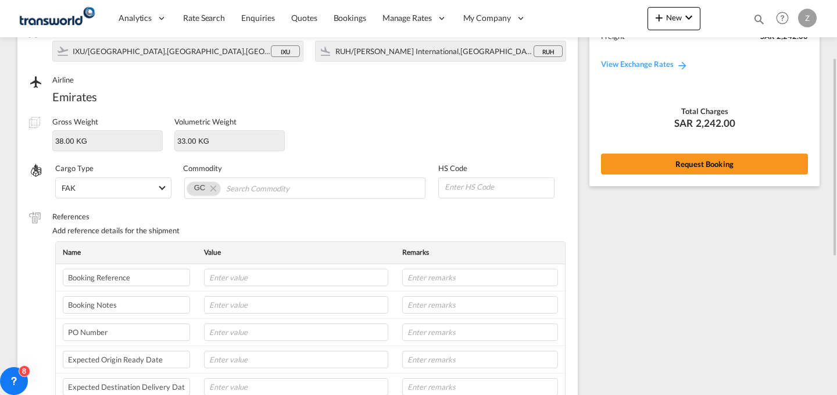
scroll to position [79, 0]
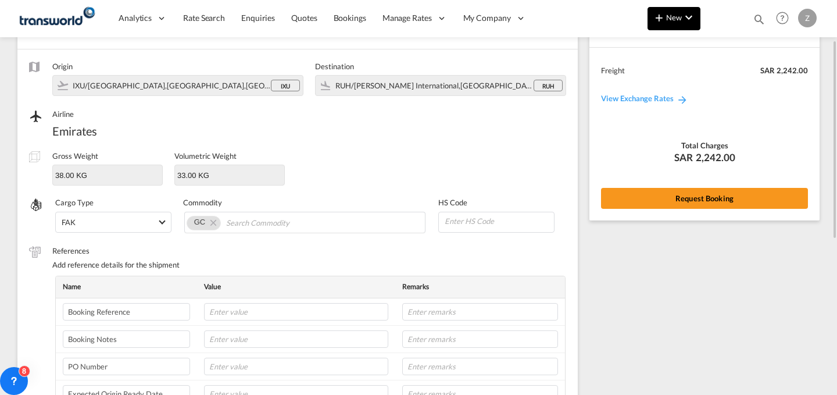
click at [688, 16] on md-icon "icon-chevron-down" at bounding box center [689, 17] width 14 height 14
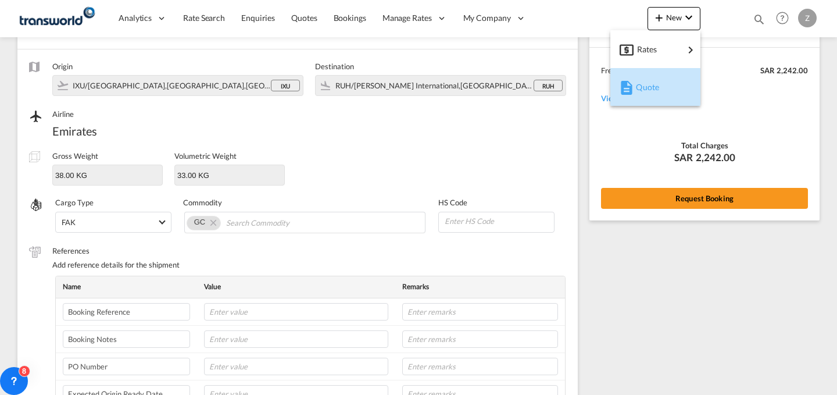
click at [638, 88] on span "Quote" at bounding box center [642, 87] width 13 height 23
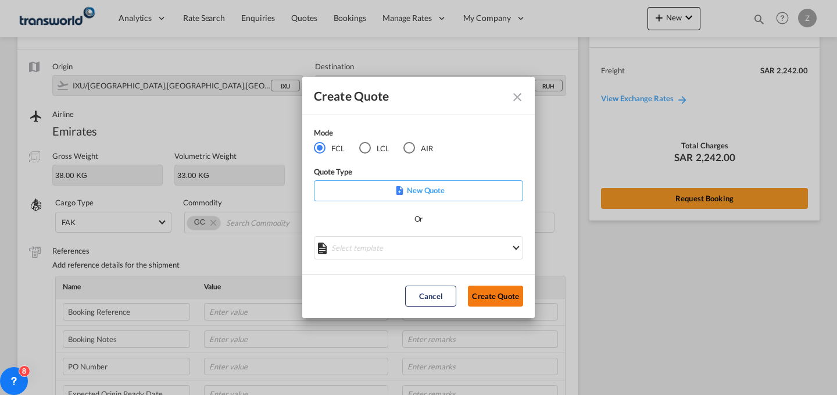
click at [488, 300] on button "Create Quote" at bounding box center [495, 295] width 55 height 21
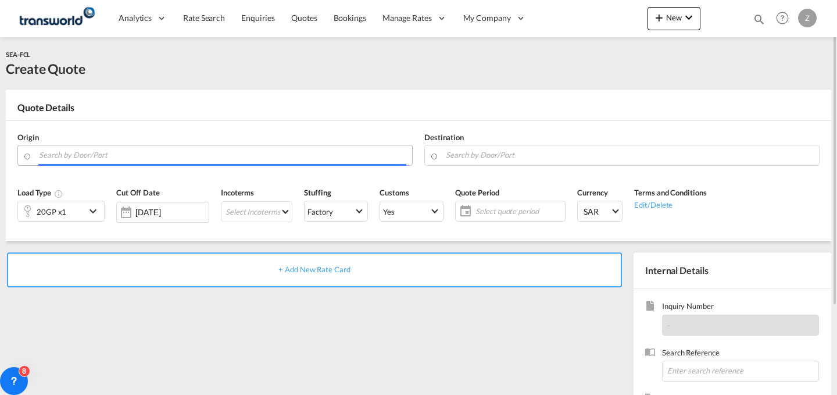
click at [161, 151] on input "Search by Door/Port" at bounding box center [222, 155] width 367 height 20
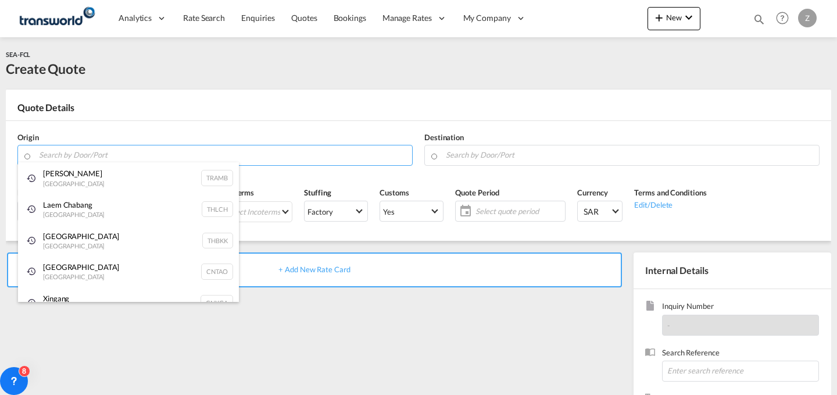
type input "b"
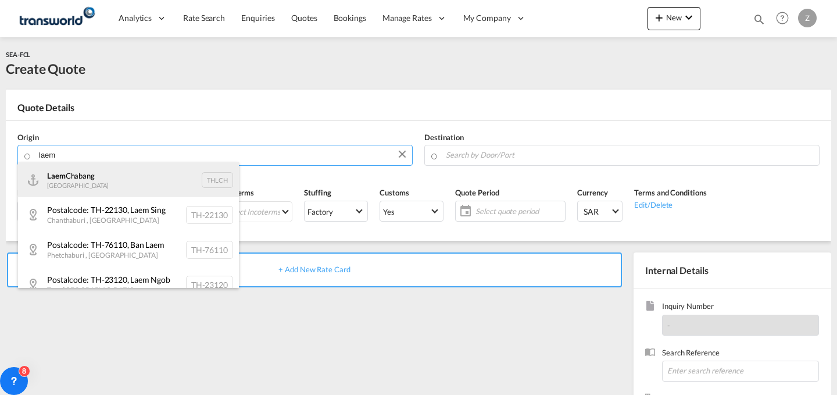
click at [194, 178] on div "Laem Chabang Thailand THLCH" at bounding box center [128, 179] width 221 height 35
type input "Laem Chabang, THLCH"
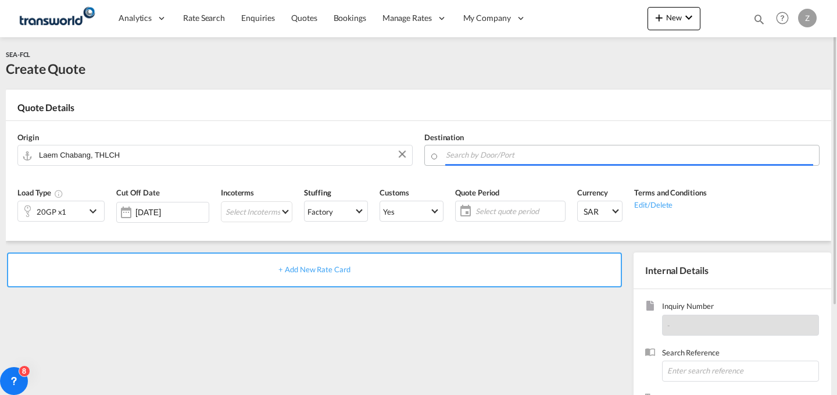
click at [516, 162] on body "Analytics Dashboard Reports Rate Search Enquiries Quotes Bookings" at bounding box center [418, 197] width 837 height 395
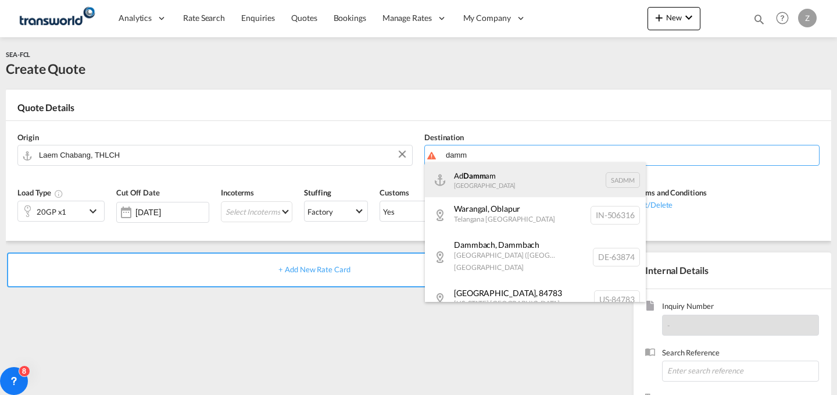
click at [514, 178] on div "Ad Damm am [GEOGRAPHIC_DATA] [GEOGRAPHIC_DATA]" at bounding box center [535, 179] width 221 height 35
type input "Ad Dammam, SADMM"
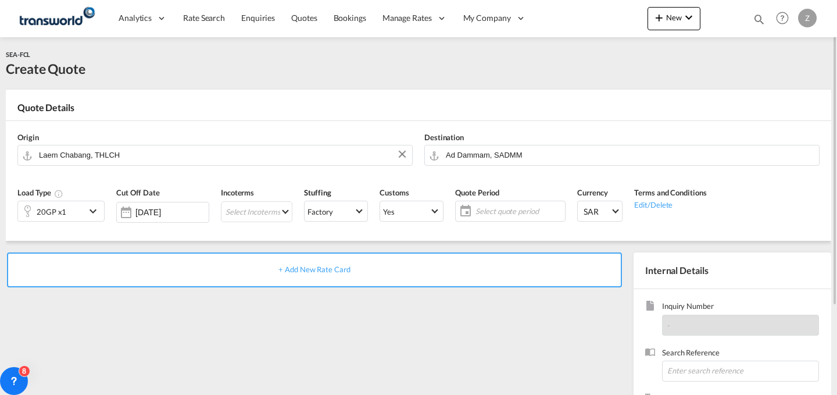
click at [85, 210] on div "20GP x1" at bounding box center [51, 211] width 67 height 20
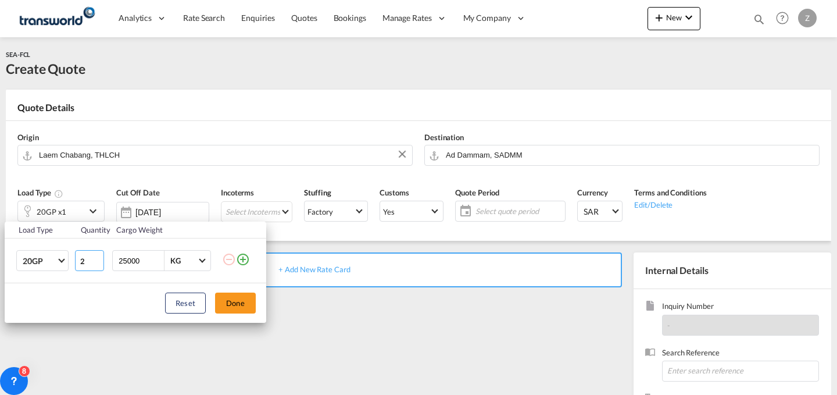
type input "2"
click at [97, 256] on input "2" at bounding box center [89, 260] width 29 height 21
click at [243, 306] on button "Done" at bounding box center [235, 302] width 41 height 21
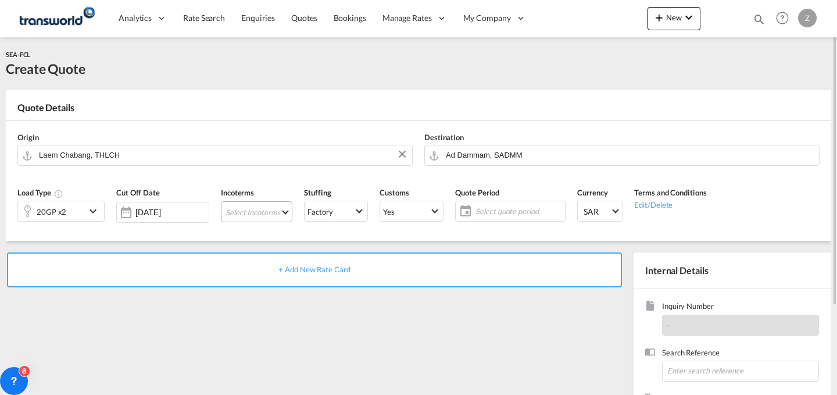
click at [279, 208] on md-select "Select Incoterms CPT - import Carrier Paid to EXW - export Ex Works FOB - impor…" at bounding box center [256, 211] width 71 height 21
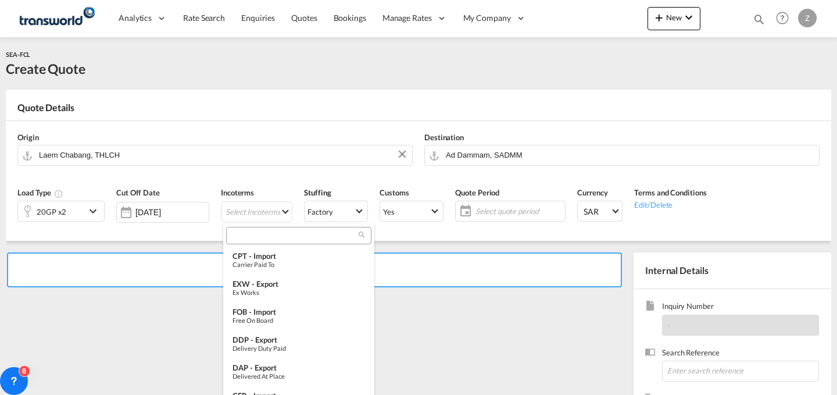
click at [305, 238] on input "search" at bounding box center [294, 235] width 129 height 10
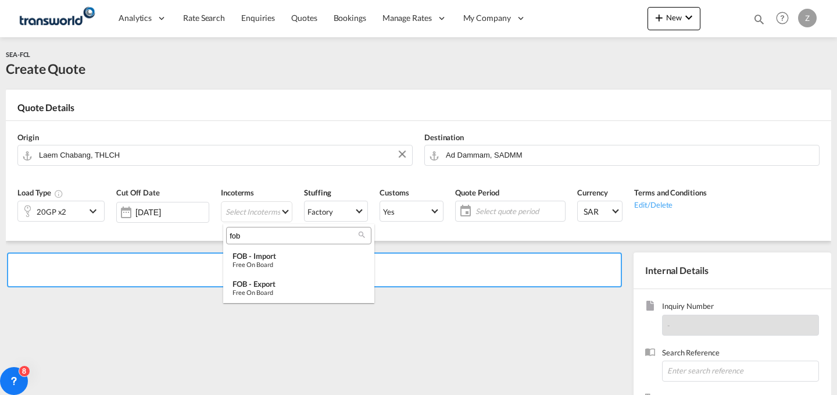
type input "fob"
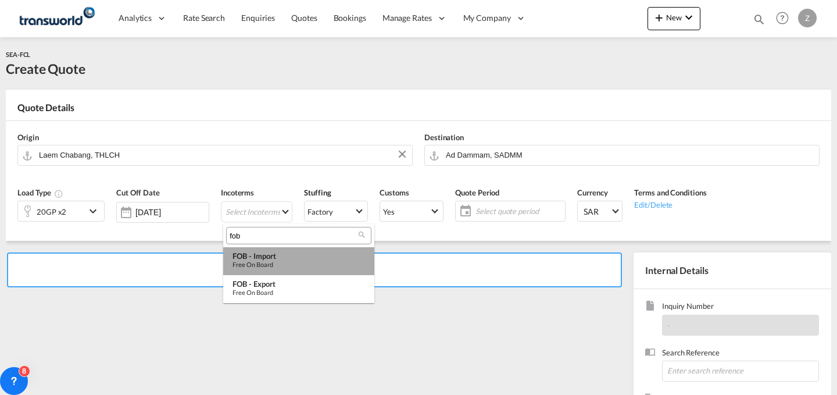
click at [285, 256] on div "FOB - import" at bounding box center [299, 255] width 133 height 9
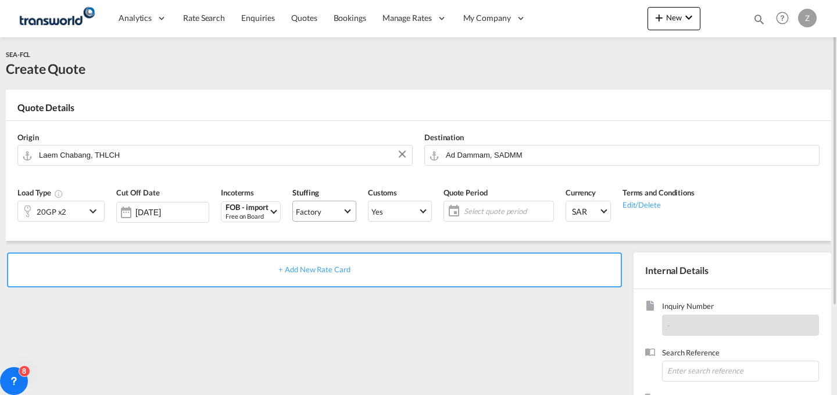
click at [340, 203] on md-select-value "Factory" at bounding box center [324, 211] width 63 height 16
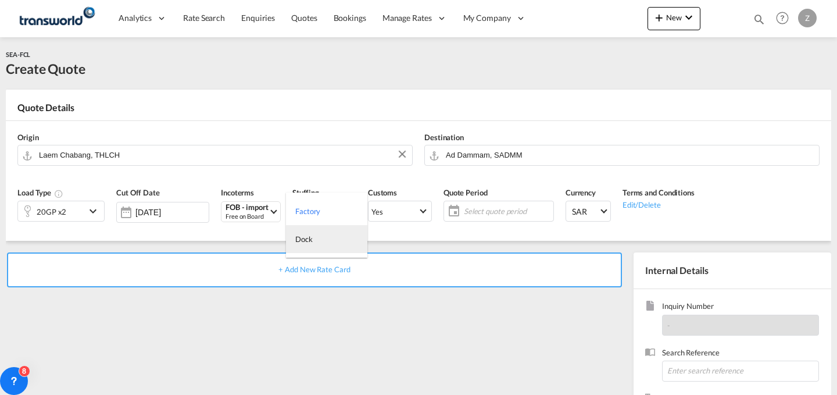
click at [353, 232] on md-option "Dock" at bounding box center [326, 239] width 81 height 28
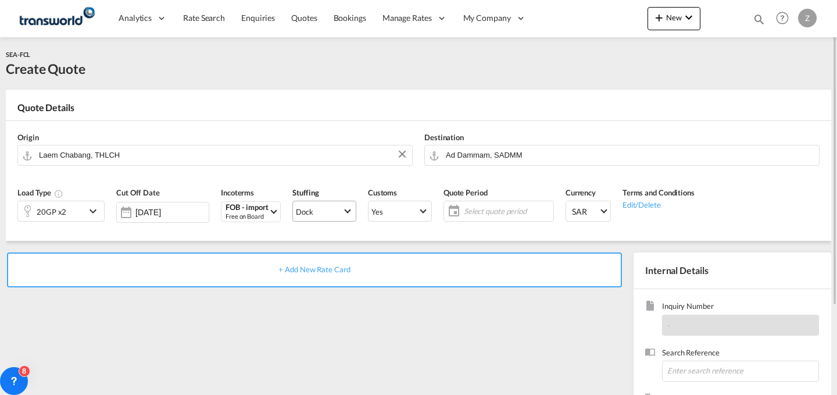
click at [346, 216] on md-select-value "Dock" at bounding box center [324, 211] width 63 height 16
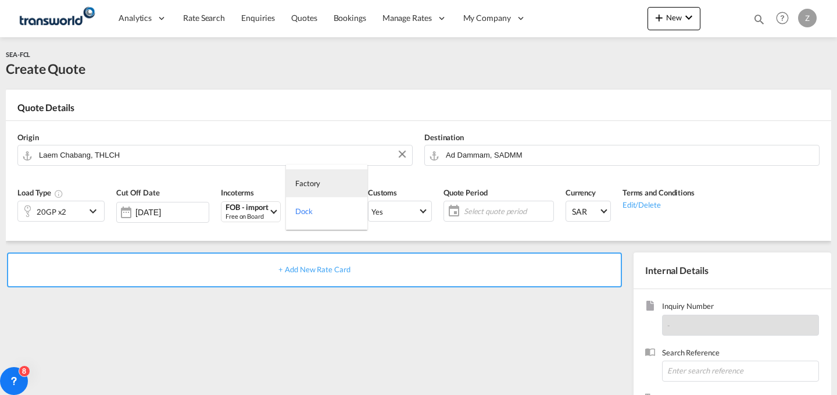
click at [342, 187] on md-option "Factory" at bounding box center [326, 183] width 81 height 28
click at [409, 217] on md-select-value "Yes" at bounding box center [400, 211] width 63 height 16
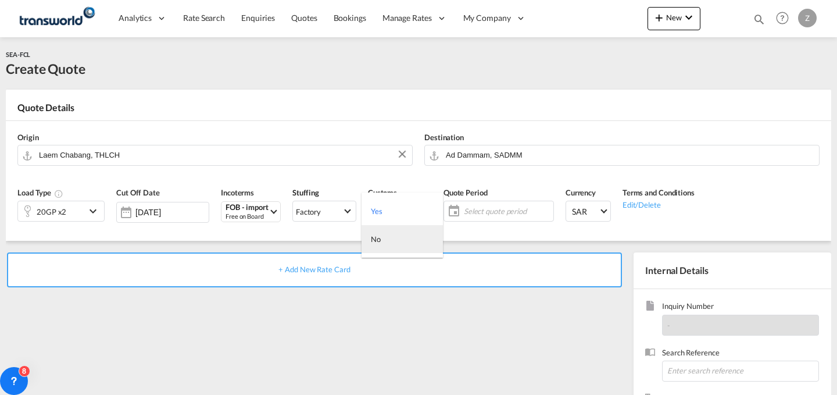
click at [409, 235] on md-option "No" at bounding box center [402, 239] width 81 height 28
click at [415, 212] on span "Yes" at bounding box center [394, 211] width 47 height 10
click at [407, 243] on md-option "No" at bounding box center [402, 239] width 81 height 28
click at [506, 214] on span "Select quote period" at bounding box center [507, 211] width 87 height 10
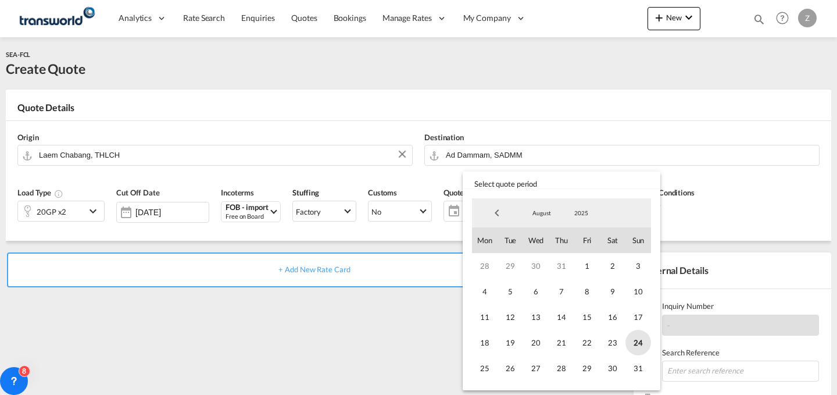
click at [639, 335] on span "24" at bounding box center [638, 343] width 26 height 26
drag, startPoint x: 639, startPoint y: 359, endPoint x: 706, endPoint y: 370, distance: 67.8
click at [706, 370] on body "Analytics Dashboard Reports Rate Search Enquiries Quotes Bookings" at bounding box center [418, 197] width 837 height 395
click at [706, 370] on md-backdrop at bounding box center [418, 197] width 837 height 395
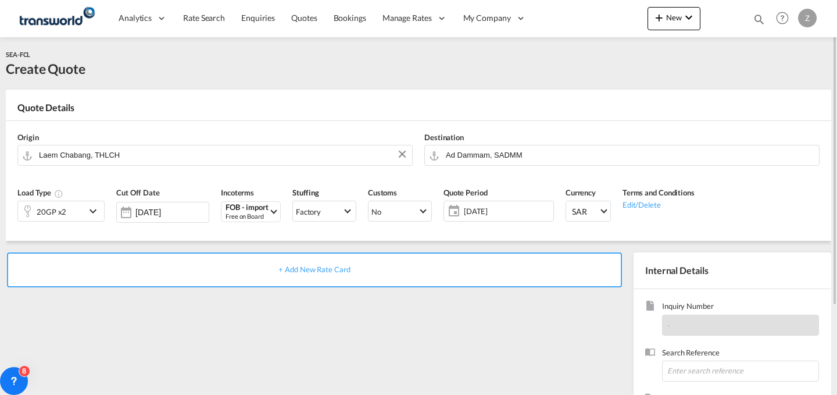
click at [530, 211] on span "[DATE]" at bounding box center [507, 211] width 87 height 10
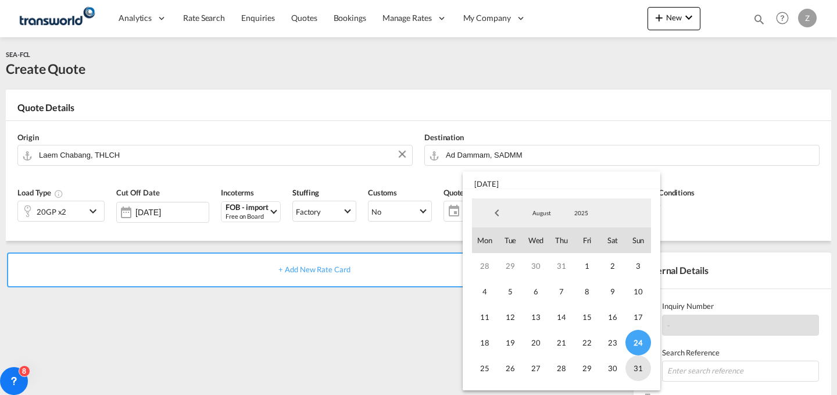
click at [644, 372] on span "31" at bounding box center [638, 368] width 26 height 26
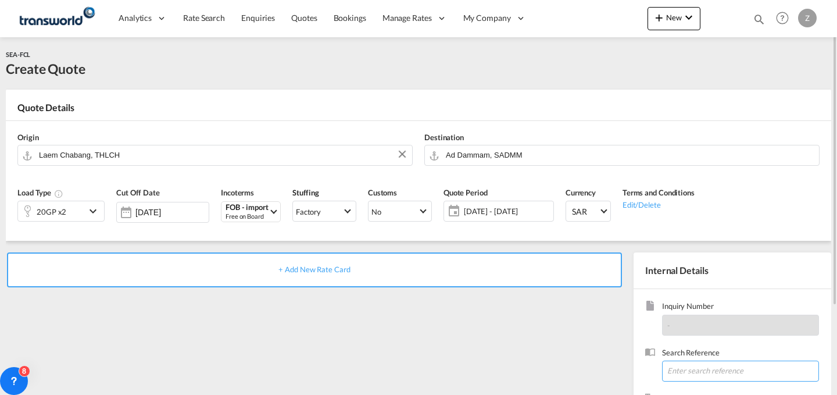
click at [693, 375] on input at bounding box center [740, 370] width 157 height 21
paste input "TW1608174"
type input "TW1608174"
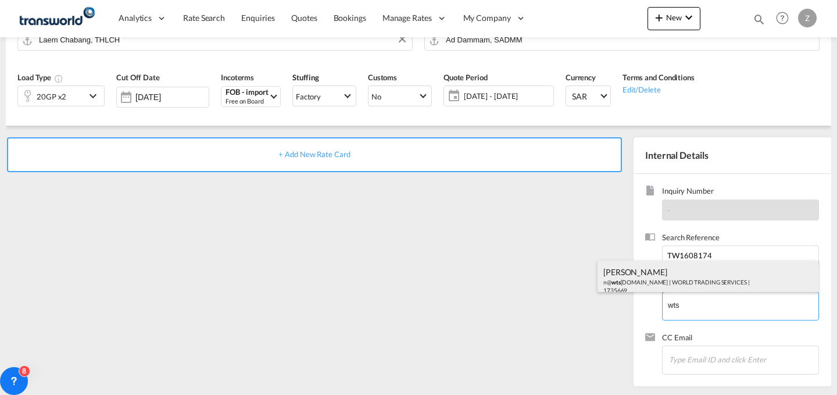
click at [677, 279] on div "[PERSON_NAME] n@ wts [DOMAIN_NAME] | WORLD TRADING SERVICES | 1735669" at bounding box center [708, 280] width 221 height 40
type input "WORLD TRADING SERVICES, [PERSON_NAME], n@[DOMAIN_NAME]"
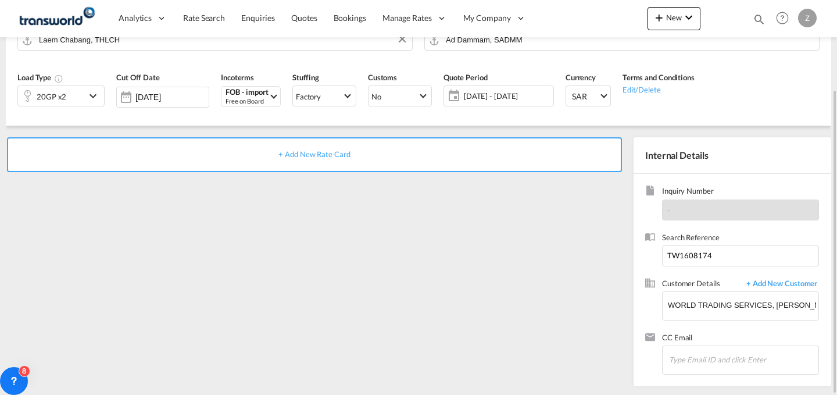
click at [492, 150] on div "+ Add New Rate Card" at bounding box center [314, 154] width 615 height 35
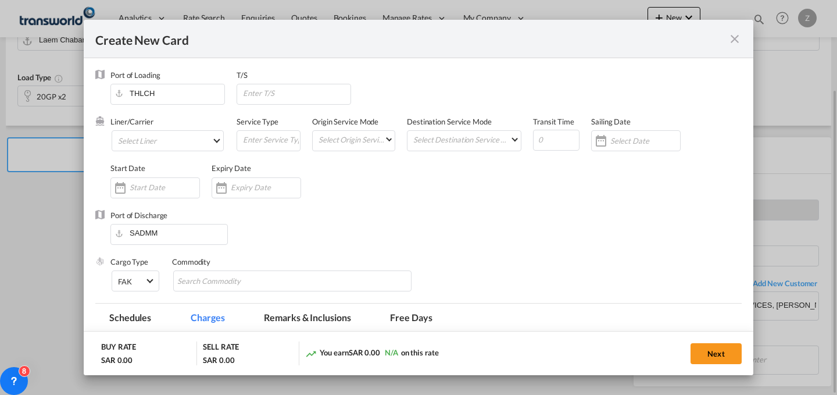
type input "Basic Ocean Freight"
select select "per equipment"
click at [205, 137] on md-select "Select Liner 2HM LOGISTICS D.O.O 2HM LOGISTICS D.O.O. / TWKS-KOPER 3P LOGISTICS…" at bounding box center [168, 140] width 112 height 21
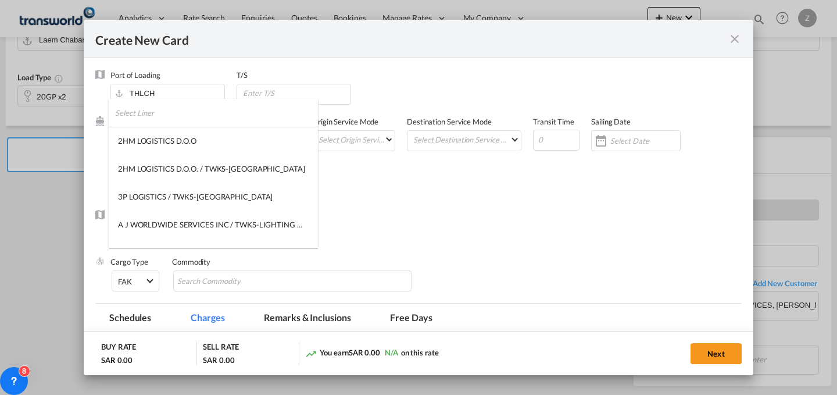
click at [189, 108] on input "search" at bounding box center [216, 113] width 203 height 28
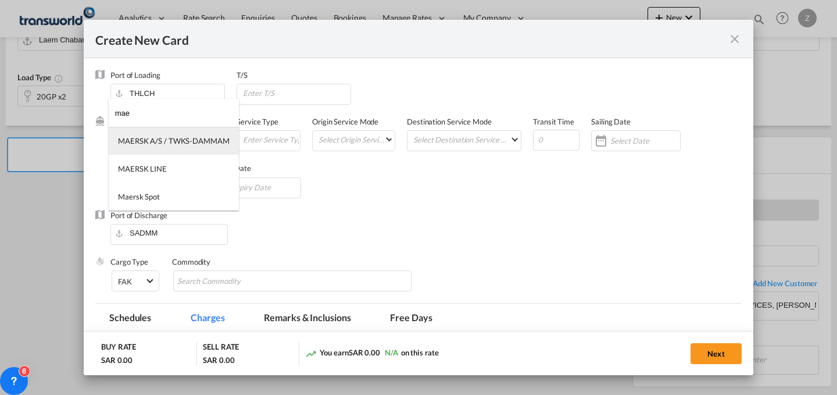
type input "mae"
click at [193, 141] on div "MAERSK A/S / TWKS-DAMMAM" at bounding box center [174, 140] width 112 height 10
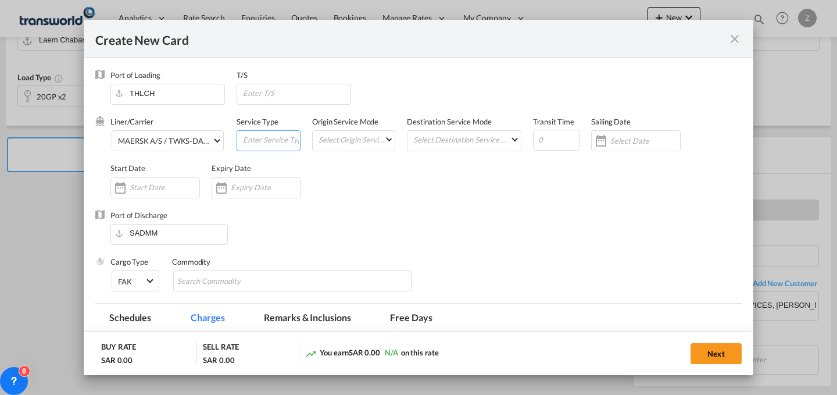
click at [260, 140] on input "Create New Card ..." at bounding box center [271, 139] width 58 height 17
type input "C"
type input "FCL"
click at [371, 138] on md-select "Select Origin Service Mode SD [GEOGRAPHIC_DATA]" at bounding box center [355, 139] width 77 height 16
click at [270, 137] on md-backdrop at bounding box center [418, 197] width 837 height 395
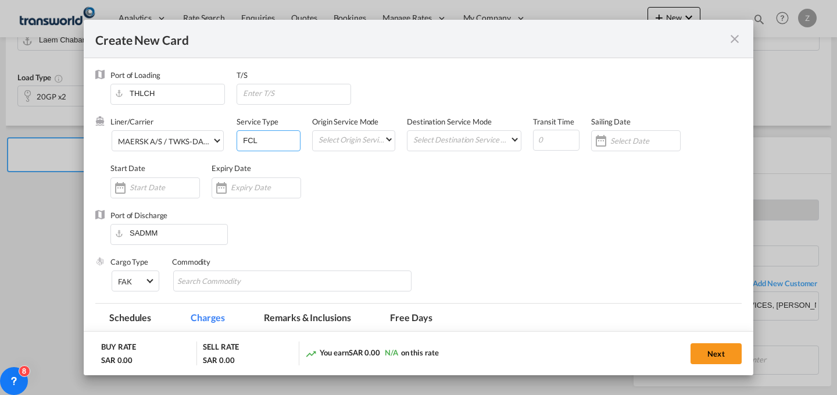
click at [270, 137] on input "FCL" at bounding box center [271, 139] width 58 height 17
click at [363, 141] on md-select "Select Origin Service Mode" at bounding box center [355, 139] width 77 height 16
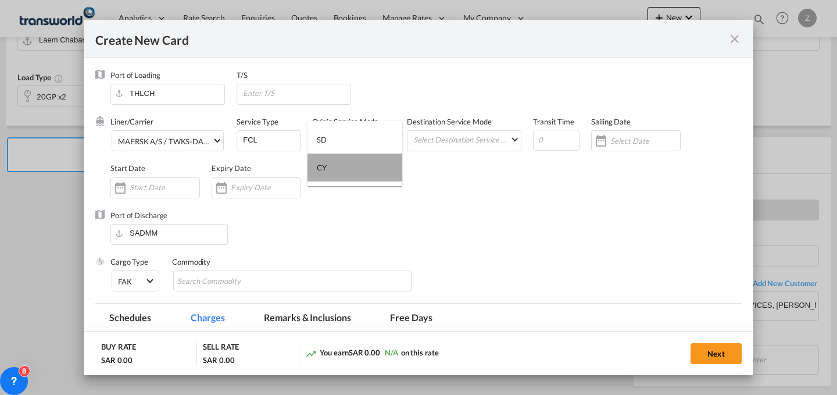
click at [364, 163] on md-option "CY" at bounding box center [354, 167] width 95 height 28
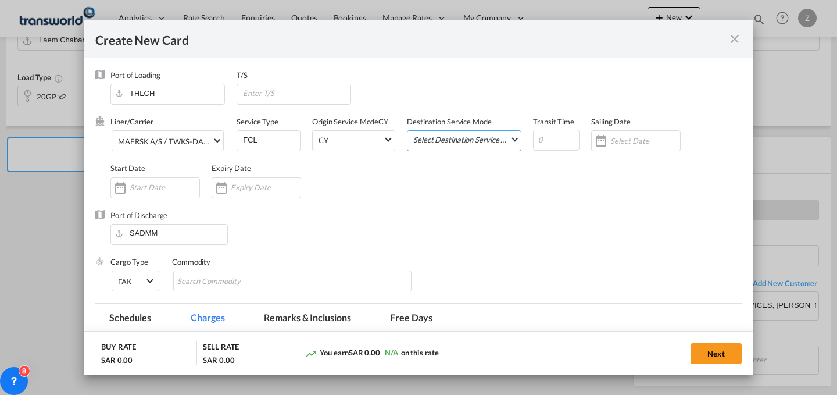
click at [449, 146] on md-select "Select Destination Service Mode SD [GEOGRAPHIC_DATA]" at bounding box center [466, 139] width 109 height 16
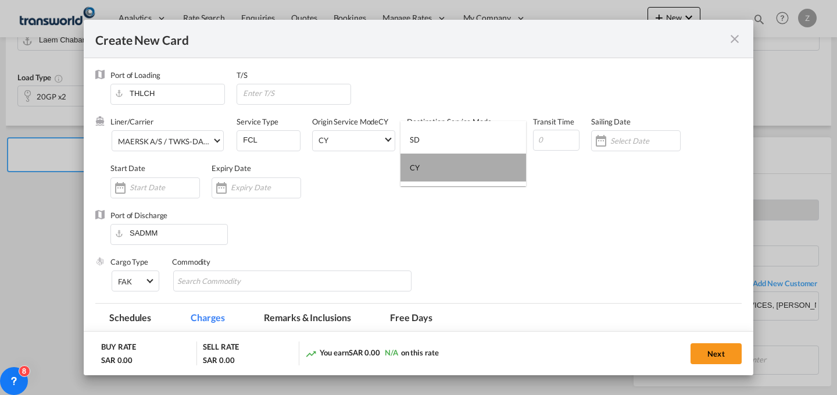
click at [456, 166] on md-option "CY" at bounding box center [463, 167] width 126 height 28
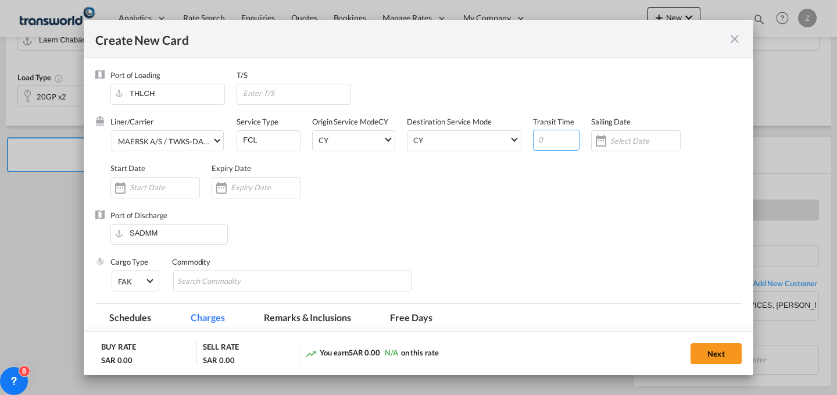
click at [548, 143] on input "Create New Card ..." at bounding box center [556, 140] width 47 height 21
type input "25"
click at [173, 178] on div "Create New Card ..." at bounding box center [155, 187] width 90 height 21
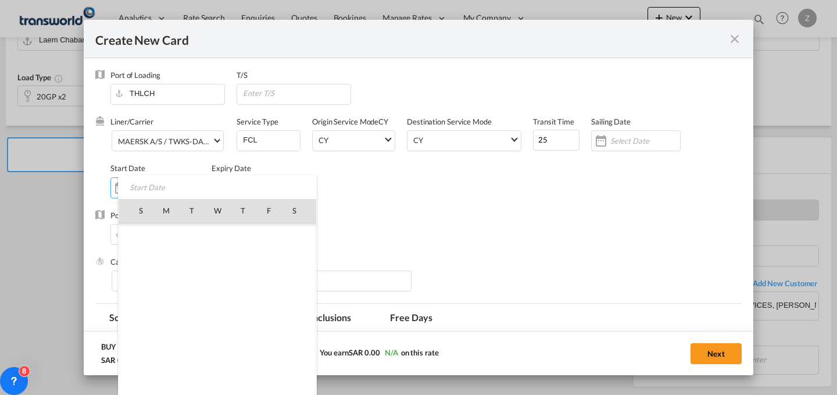
scroll to position [269101, 0]
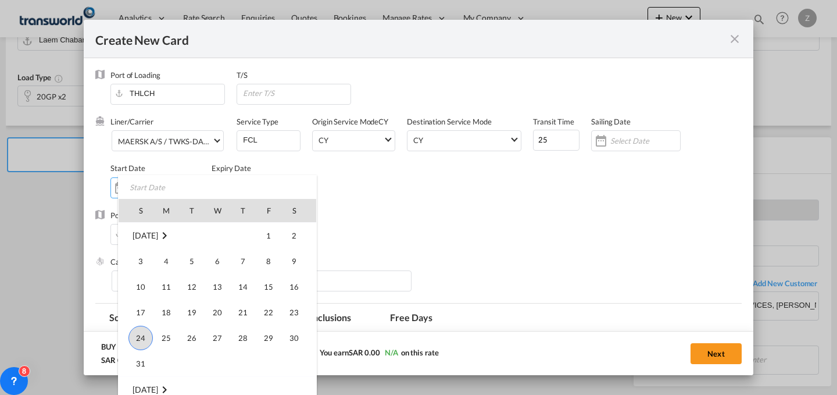
click at [145, 345] on span "24" at bounding box center [140, 338] width 24 height 24
type input "[DATE]"
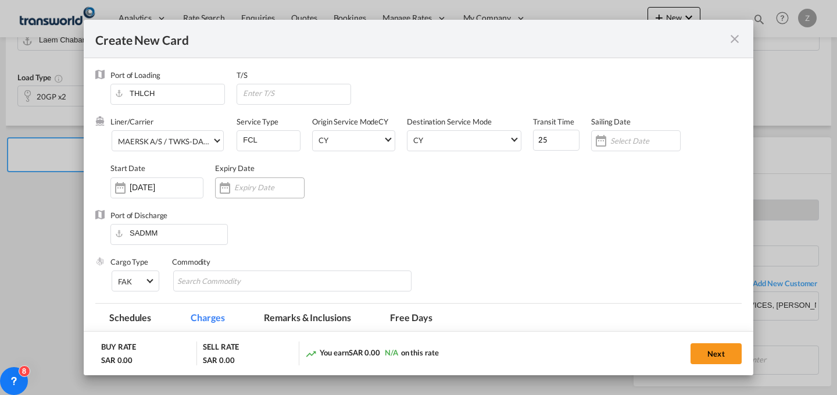
click at [258, 188] on input "Create New Card ..." at bounding box center [269, 187] width 70 height 9
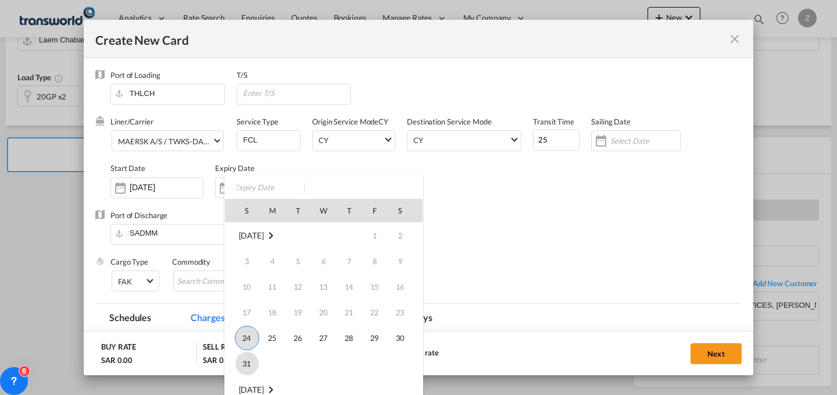
click at [246, 362] on span "31" at bounding box center [246, 363] width 23 height 23
type input "[DATE]"
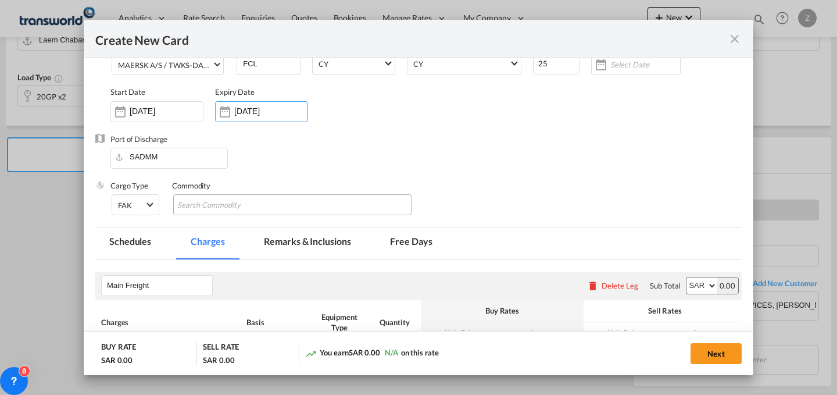
scroll to position [77, 0]
click at [331, 204] on md-chips-wrap "Chips container with autocompletion. Enter the text area, type text to search, …" at bounding box center [292, 204] width 238 height 21
type input "GC"
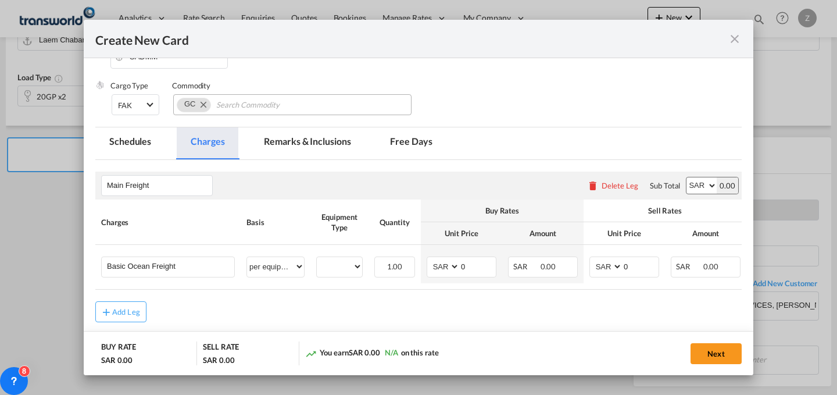
scroll to position [177, 0]
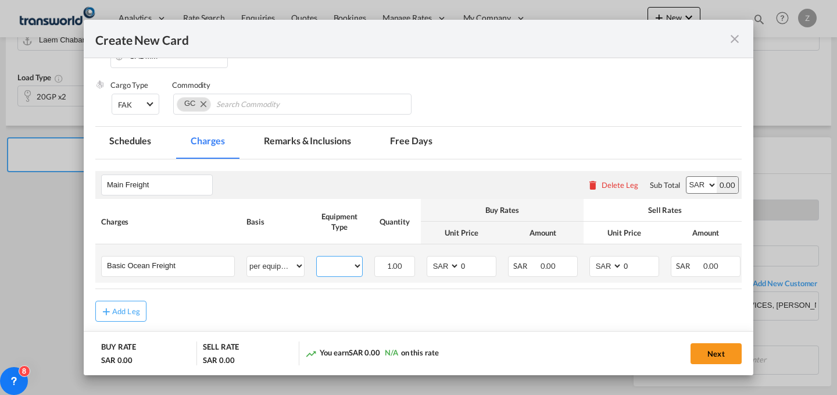
click at [342, 269] on select "20GP" at bounding box center [339, 266] width 45 height 16
select select "20GP"
click at [317, 258] on select "20GP" at bounding box center [339, 266] width 45 height 16
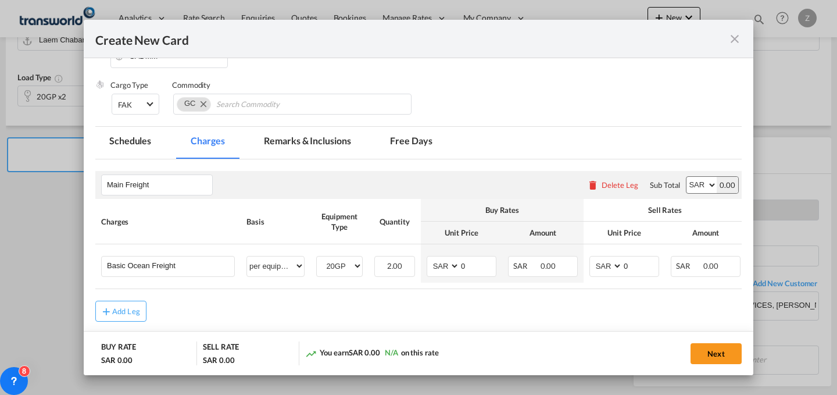
click at [692, 186] on select "AED AFN ALL AMD ANG AOA ARS AUD AWG AZN BAM BBD BDT BGN BHD BIF BMD BND [PERSON…" at bounding box center [701, 185] width 30 height 16
select select "string:USD"
click at [686, 177] on select "AED AFN ALL AMD ANG AOA ARS AUD AWG AZN BAM BBD BDT BGN BHD BIF BMD BND [PERSON…" at bounding box center [701, 185] width 30 height 16
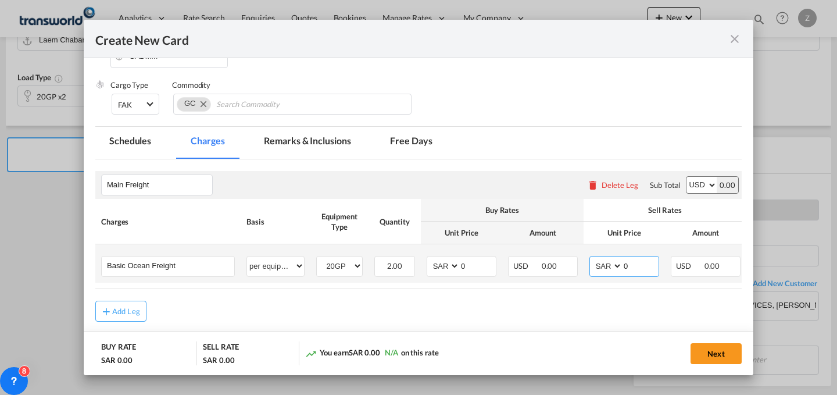
click at [609, 262] on select "AED AFN ALL AMD ANG AOA ARS AUD AWG AZN BAM BBD BDT BGN BHD BIF BMD BND [PERSON…" at bounding box center [607, 266] width 30 height 16
select select "string:USD"
click at [592, 258] on select "AED AFN ALL AMD ANG AOA ARS AUD AWG AZN BAM BBD BDT BGN BHD BIF BMD BND [PERSON…" at bounding box center [607, 266] width 30 height 16
click at [445, 267] on select "AED AFN ALL AMD ANG AOA ARS AUD AWG AZN BAM BBD BDT BGN BHD BIF BMD BND [PERSON…" at bounding box center [444, 266] width 30 height 16
select select "string:USD"
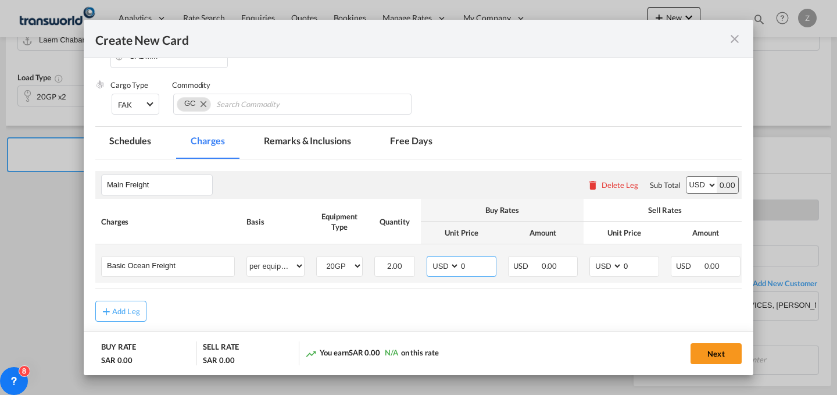
click at [429, 258] on select "AED AFN ALL AMD ANG AOA ARS AUD AWG AZN BAM BBD BDT BGN BHD BIF BMD BND [PERSON…" at bounding box center [444, 266] width 30 height 16
click at [639, 263] on input "0" at bounding box center [641, 264] width 36 height 17
type input "1550"
click at [469, 256] on md-input-container "AED AFN ALL AMD ANG AOA ARS AUD AWG AZN BAM BBD BDT BGN BHD BIF BMD BND BOB BRL…" at bounding box center [462, 266] width 70 height 21
click at [473, 265] on input "0" at bounding box center [478, 264] width 36 height 17
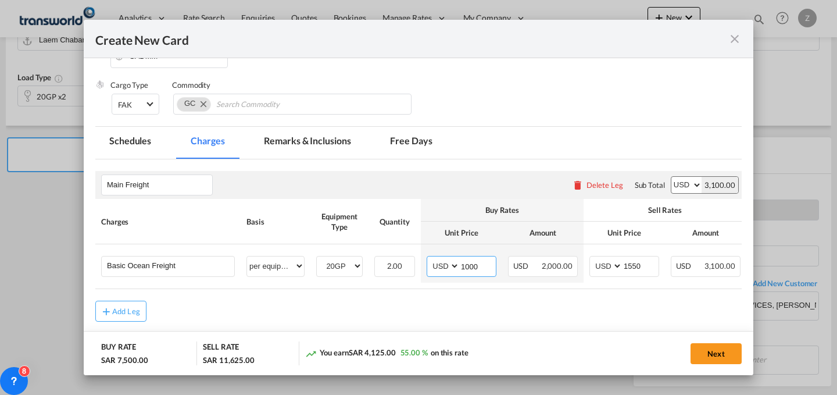
type input "1000"
click at [712, 353] on button "Next" at bounding box center [716, 353] width 51 height 21
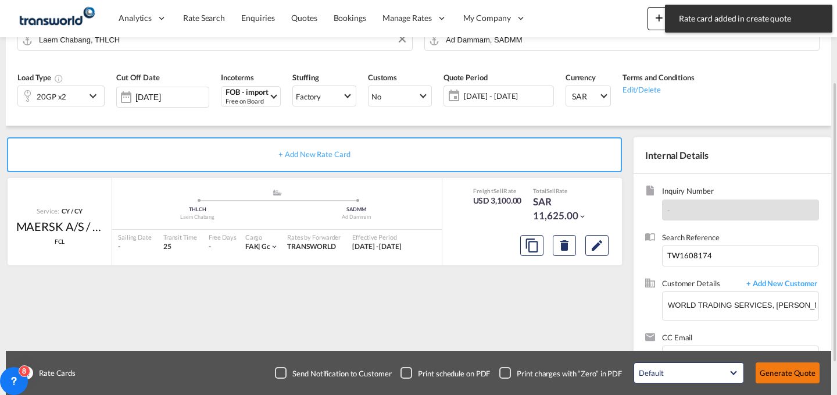
click at [787, 364] on button "Generate Quote" at bounding box center [788, 372] width 64 height 21
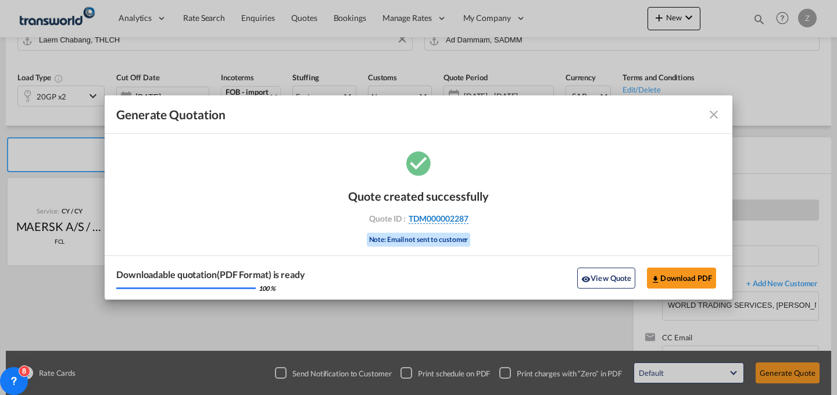
click at [440, 214] on span "TDM000002287" at bounding box center [439, 218] width 60 height 10
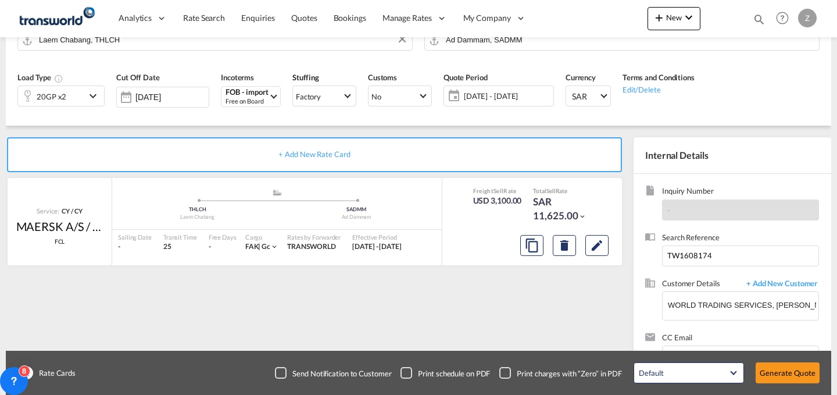
click at [440, 214] on div "Quote created successfully Quote ID : TDM000002287 Note: Email not sent to cust…" at bounding box center [419, 206] width 70 height 39
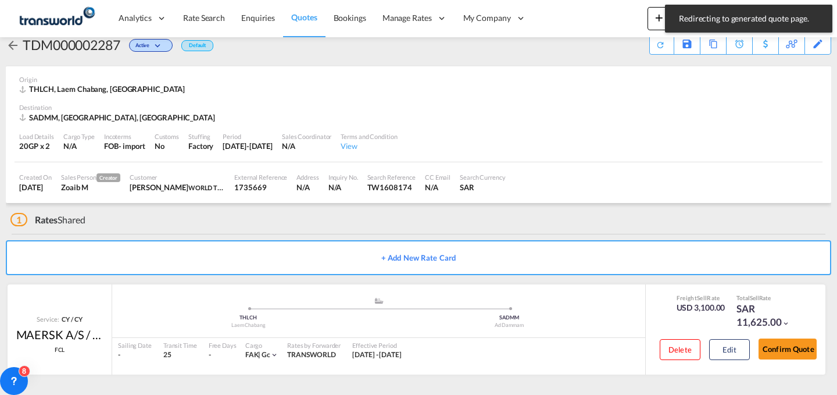
scroll to position [22, 0]
click at [787, 341] on button "Confirm Quote" at bounding box center [788, 348] width 58 height 21
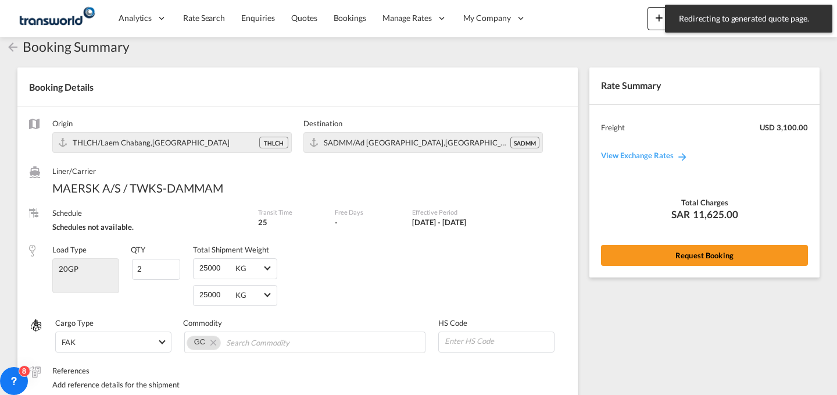
scroll to position [451, 0]
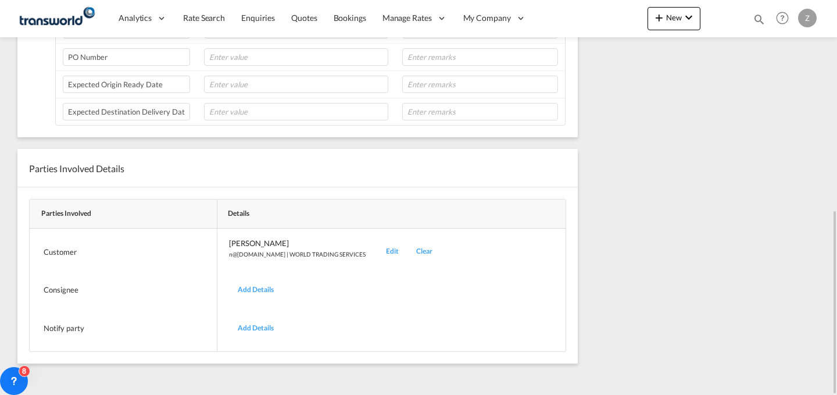
click at [377, 247] on div "Edit" at bounding box center [392, 251] width 30 height 27
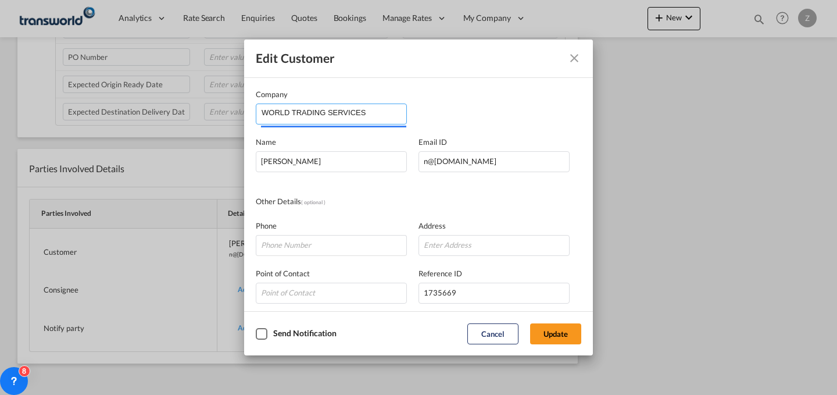
drag, startPoint x: 377, startPoint y: 117, endPoint x: 144, endPoint y: 128, distance: 233.4
click at [144, 128] on div "Edit Customer Company WORLD TRADING SERVICES Name [PERSON_NAME] Email ID [EMAIL…" at bounding box center [418, 197] width 837 height 395
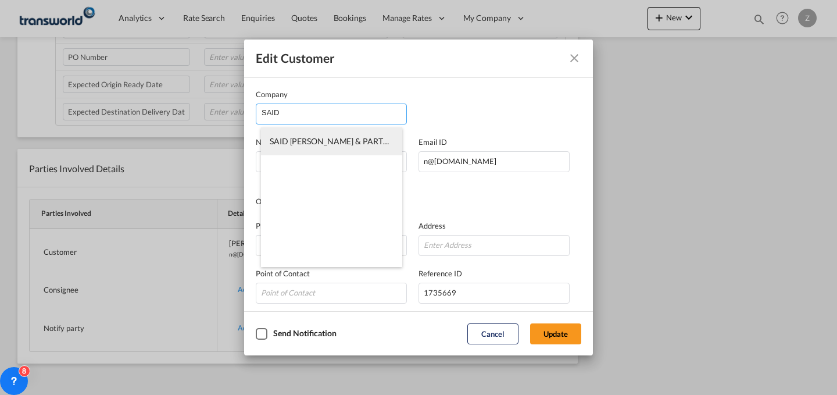
click at [337, 141] on span "SAID [PERSON_NAME] & PARTNERS CO LTD" at bounding box center [351, 141] width 163 height 10
type input "SAID [PERSON_NAME] & PARTNERS CO LTD"
type input "alsad.abdulsamad@binzagr.com.sa"
type input "551849327"
type input "1412276"
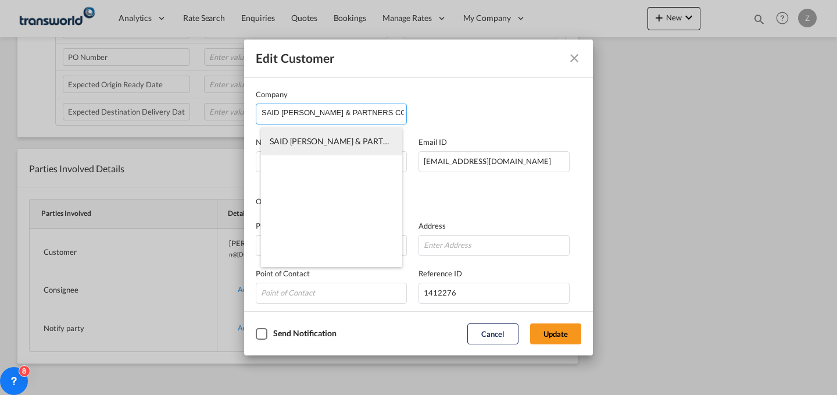
type input "22233"
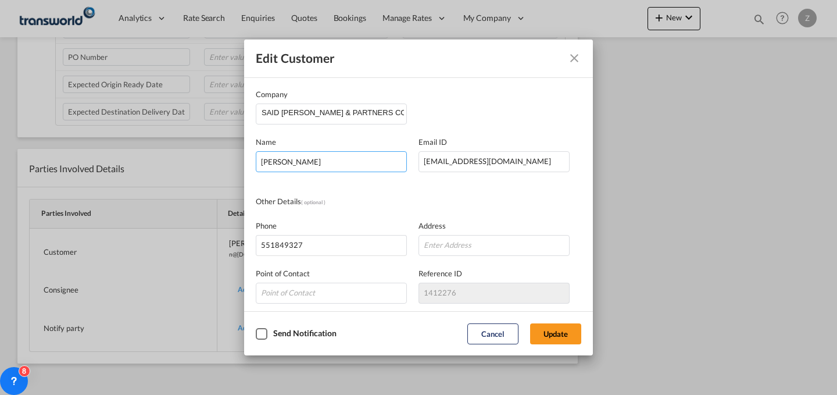
drag, startPoint x: 371, startPoint y: 157, endPoint x: 145, endPoint y: 186, distance: 228.0
click at [145, 186] on div "Edit Customer Company SAID M.O BINZAGR & PARTNERS CO LTD Name NABEEL MOHAMMED E…" at bounding box center [418, 197] width 837 height 395
type input "ALSAD"
click at [552, 344] on button "Update" at bounding box center [555, 333] width 51 height 21
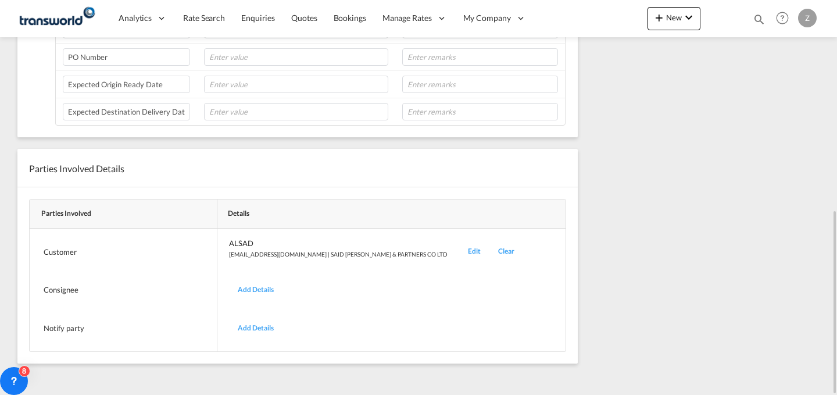
scroll to position [0, 0]
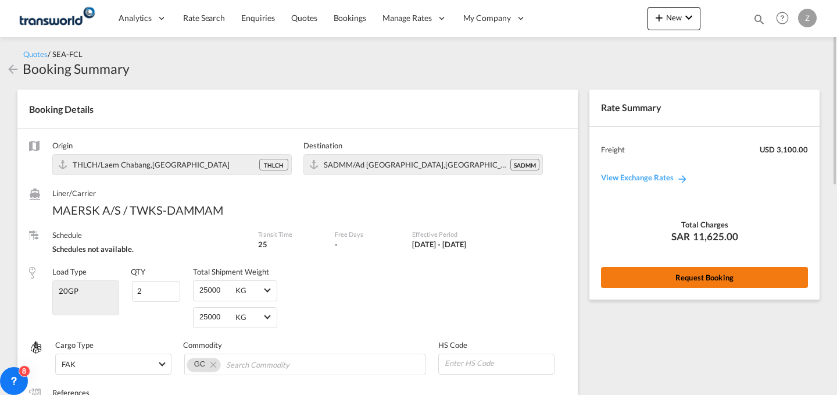
click at [660, 273] on button "Request Booking" at bounding box center [704, 277] width 207 height 21
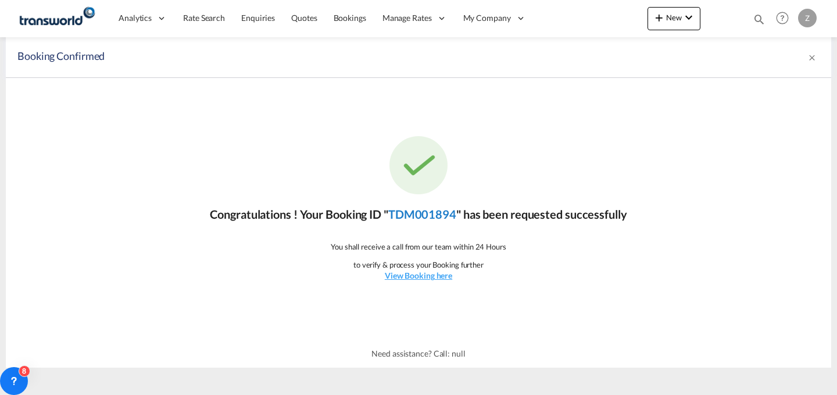
click at [425, 209] on link "TDM001894" at bounding box center [422, 214] width 68 height 14
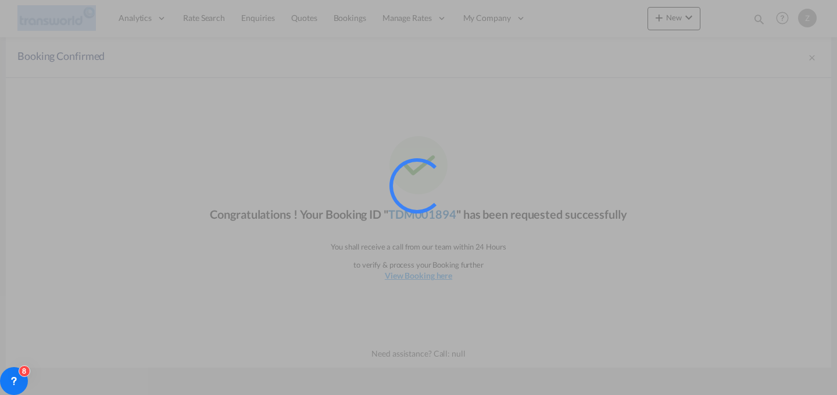
click at [425, 209] on div at bounding box center [416, 185] width 77 height 77
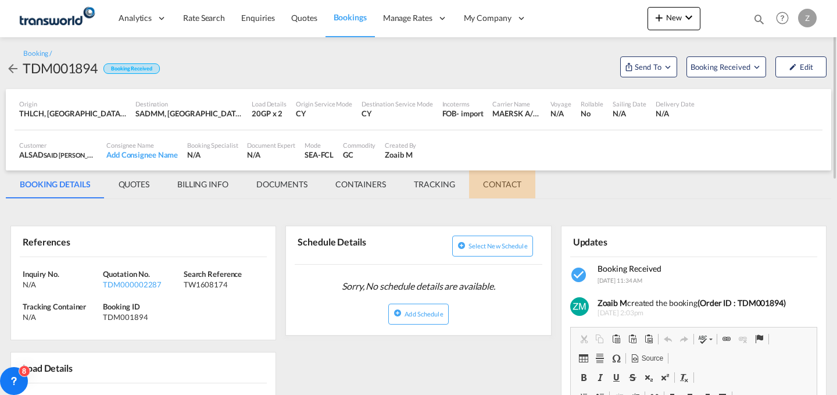
click at [507, 179] on md-tab-item "CONTACT" at bounding box center [502, 184] width 66 height 28
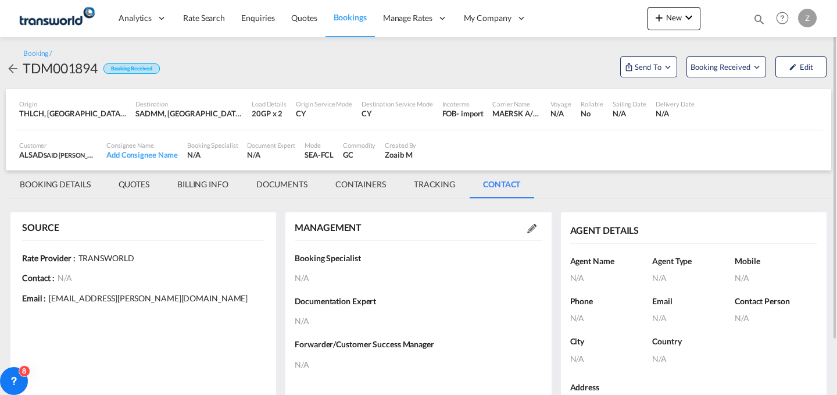
click at [530, 230] on md-icon at bounding box center [531, 228] width 9 height 9
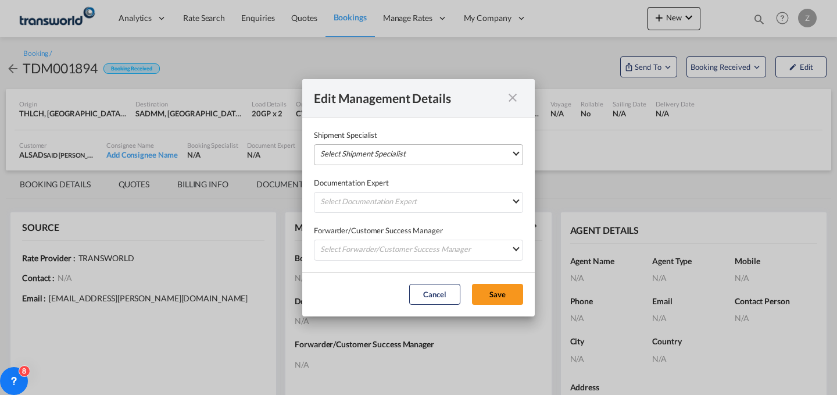
click at [452, 157] on md-select "Select Shipment Specialist [PERSON_NAME] W [PERSON_NAME][EMAIL_ADDRESS][PERSON_…" at bounding box center [418, 154] width 209 height 21
type md-option "[object Object]"
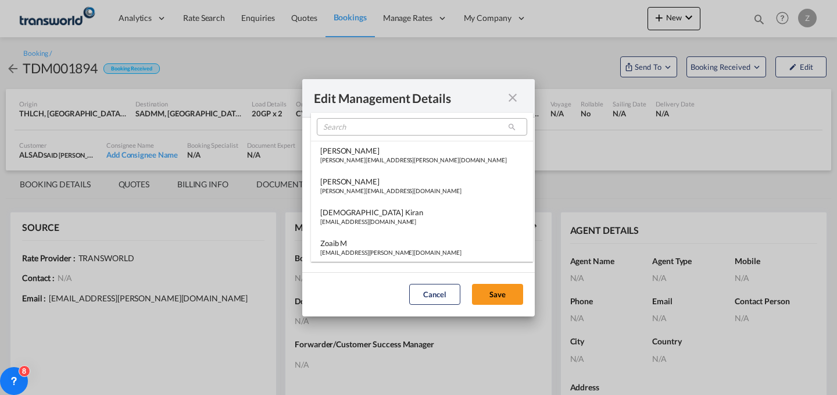
type md-option "[object Object]"
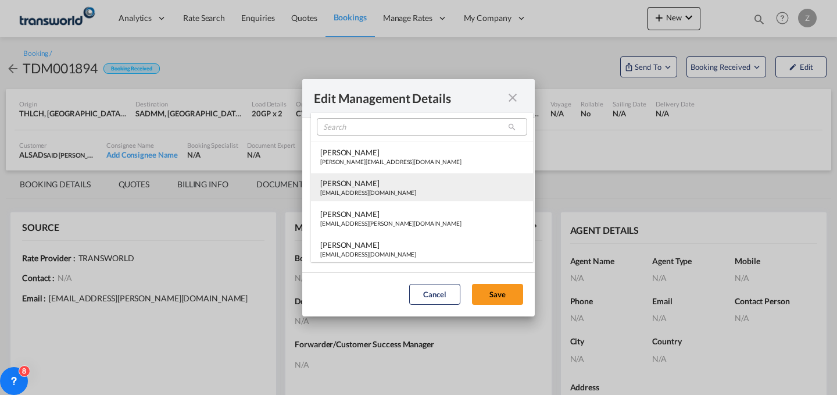
click at [403, 177] on md-option "[PERSON_NAME] [PERSON_NAME][EMAIL_ADDRESS][DOMAIN_NAME]" at bounding box center [422, 187] width 222 height 28
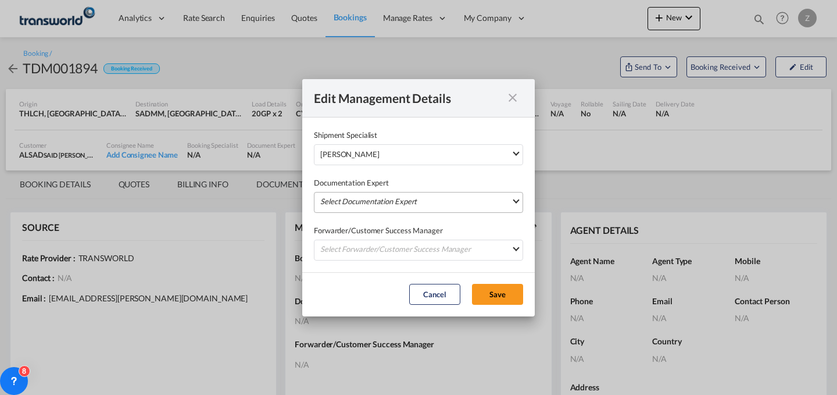
click at [403, 198] on md-select "Select Documentation Expert [PERSON_NAME] W [PERSON_NAME][EMAIL_ADDRESS][PERSON…" at bounding box center [418, 202] width 209 height 21
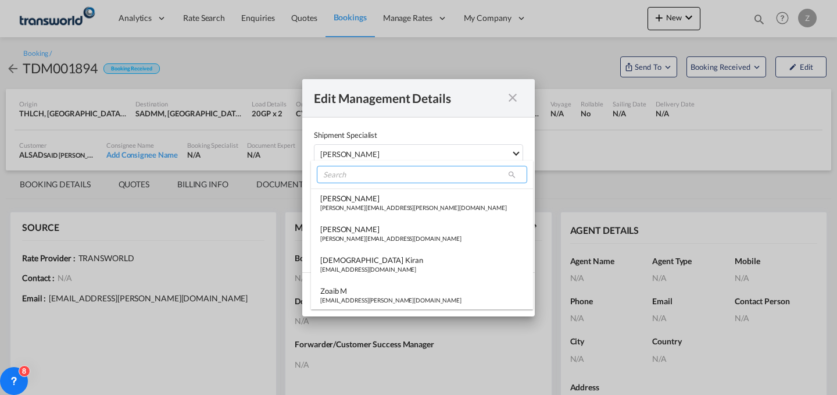
click at [409, 178] on input "search" at bounding box center [422, 174] width 210 height 17
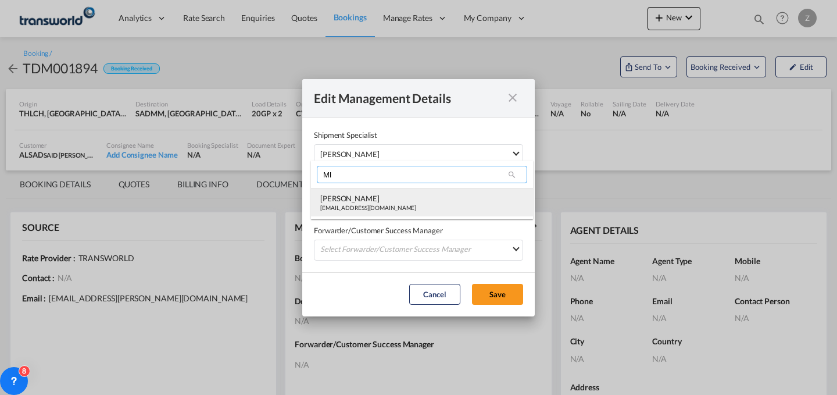
type input "MI"
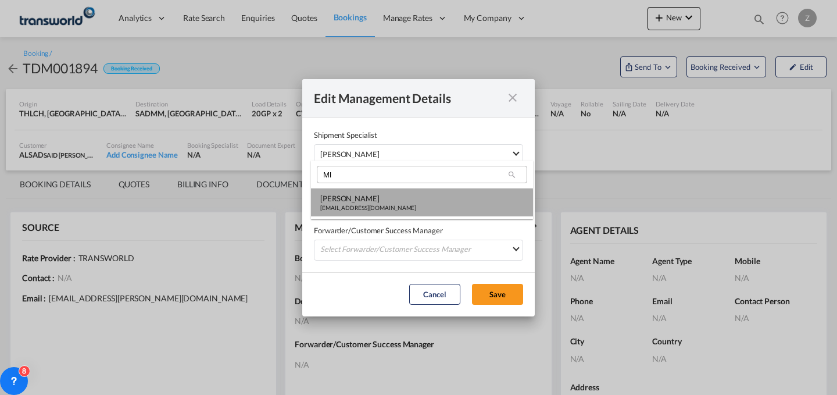
click at [396, 207] on div "[EMAIL_ADDRESS][DOMAIN_NAME]" at bounding box center [368, 207] width 96 height 8
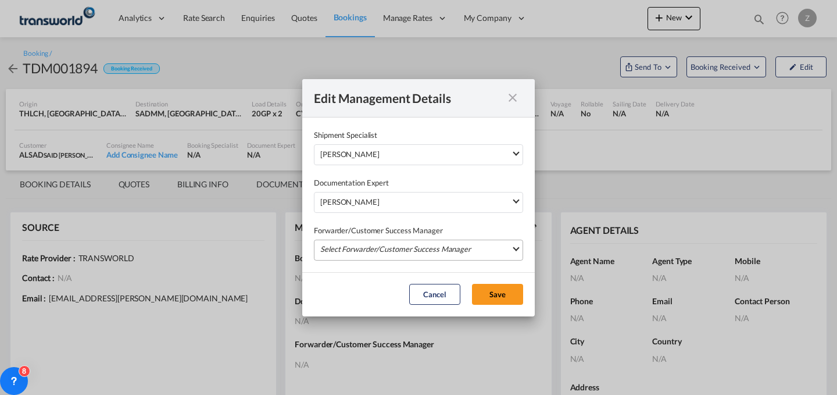
click at [395, 244] on md-select "Select Forwarder/Customer Success Manager [PERSON_NAME] [PERSON_NAME][EMAIL_ADD…" at bounding box center [418, 249] width 209 height 21
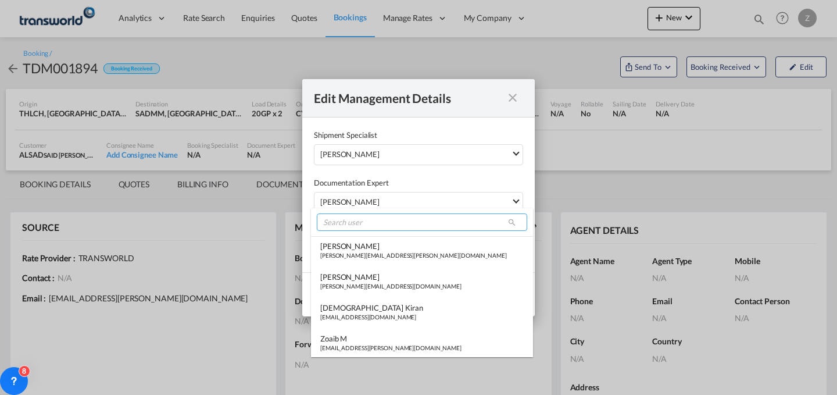
click at [393, 219] on input "search" at bounding box center [422, 221] width 210 height 17
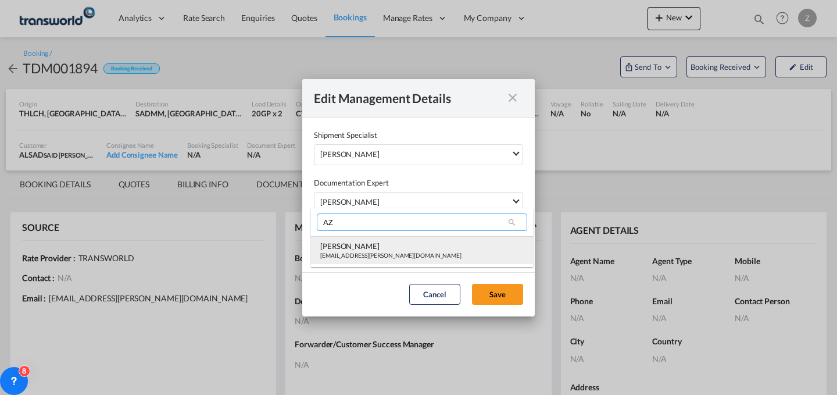
type input "AZ"
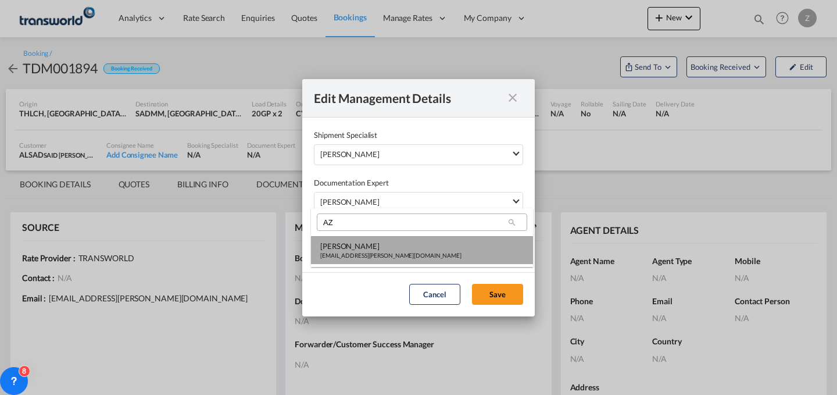
click at [480, 257] on md-option "Abdul Azees abdul.azees@transworld.com" at bounding box center [422, 250] width 222 height 28
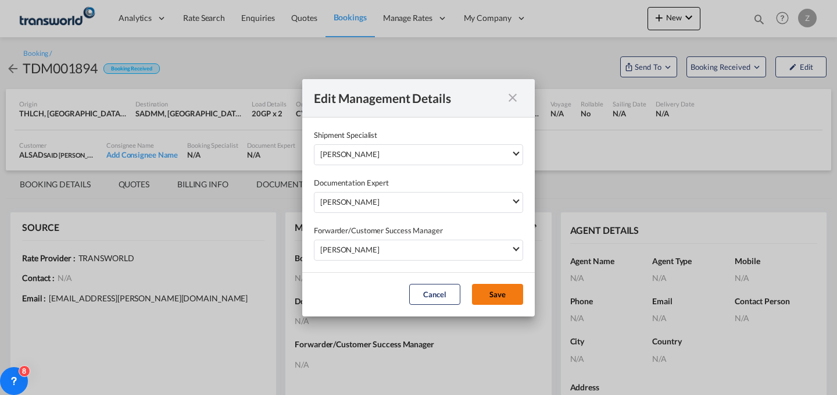
click at [507, 288] on button "Save" at bounding box center [497, 294] width 51 height 21
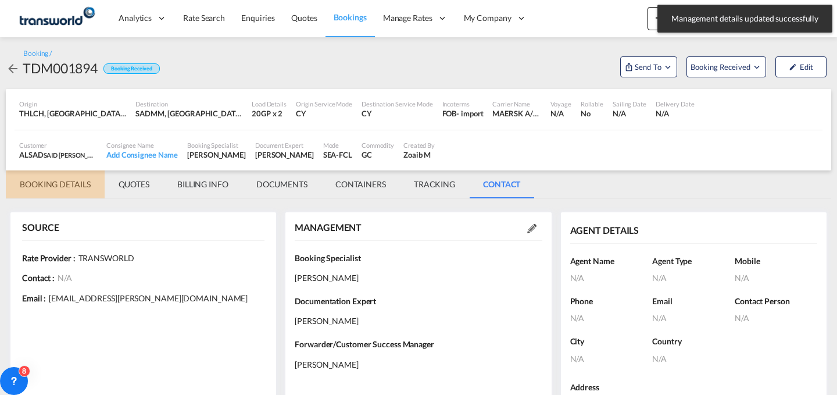
click at [51, 180] on md-tab-item "BOOKING DETAILS" at bounding box center [55, 184] width 99 height 28
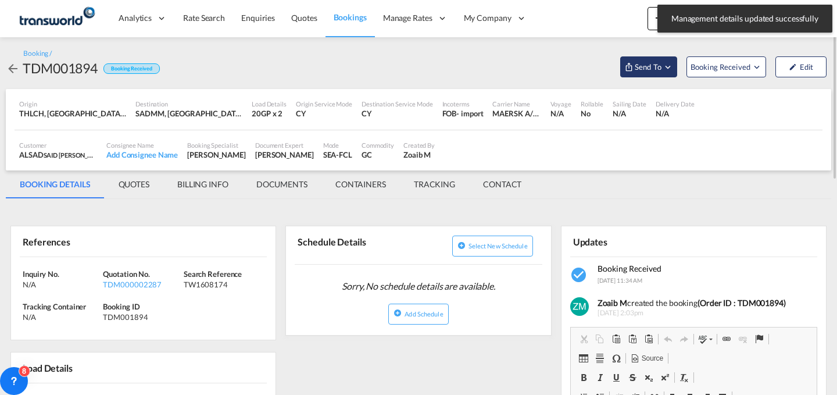
click at [660, 61] on span "Send To" at bounding box center [648, 67] width 29 height 12
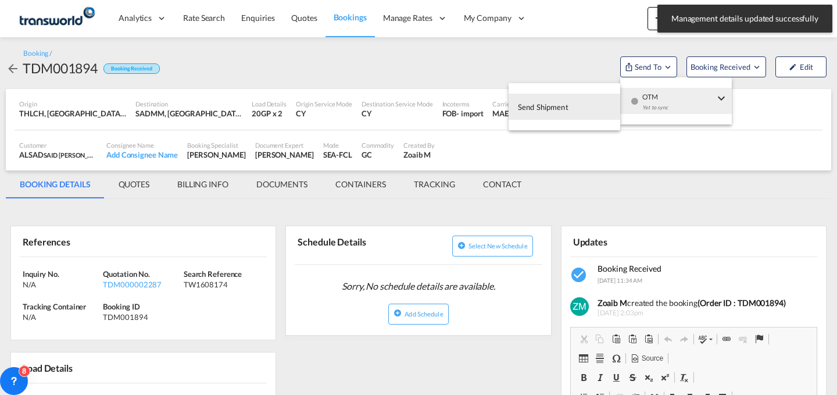
click at [666, 115] on md-menu-item "OTM Yet to sync" at bounding box center [676, 101] width 112 height 38
click at [539, 110] on span "Send Shipment" at bounding box center [543, 107] width 51 height 19
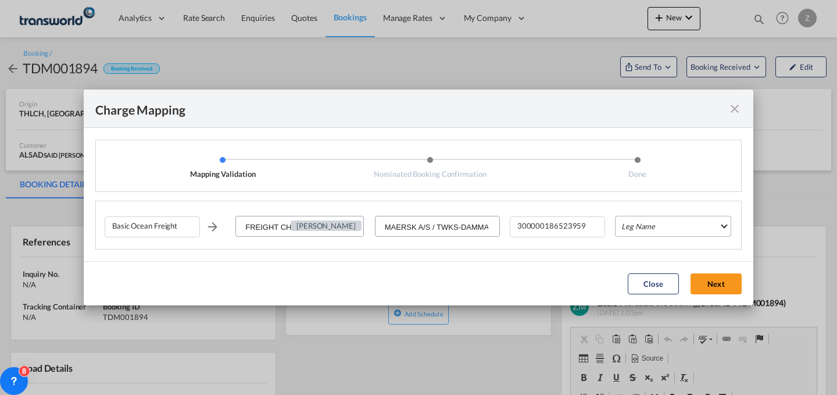
click at [690, 225] on md-select "Leg Name HANDLING ORIGIN VESSEL HANDLING DESTINATION OTHERS TL PICK UP CUSTOMS …" at bounding box center [673, 226] width 116 height 21
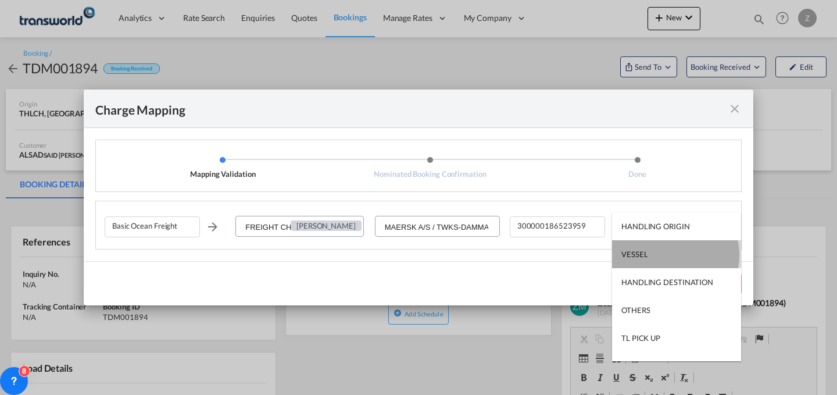
click at [675, 254] on md-option "VESSEL" at bounding box center [676, 254] width 129 height 28
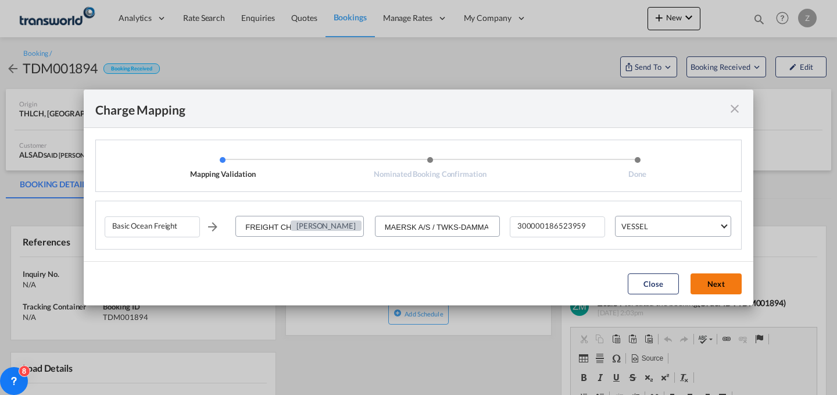
click at [717, 282] on button "Next" at bounding box center [716, 283] width 51 height 21
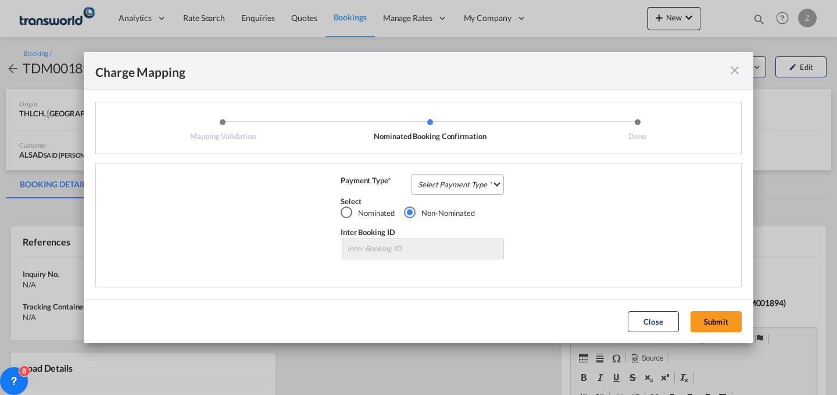
click at [481, 179] on md-select "Select Payment Type COLLECT PREPAID" at bounding box center [458, 184] width 92 height 21
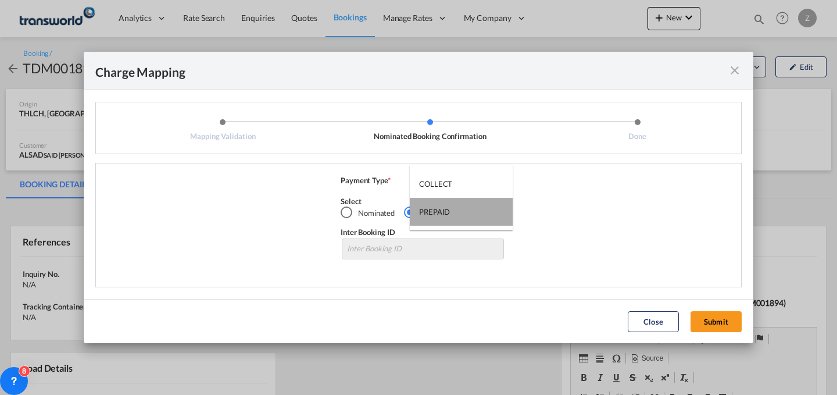
click at [476, 206] on md-option "PREPAID" at bounding box center [461, 212] width 103 height 28
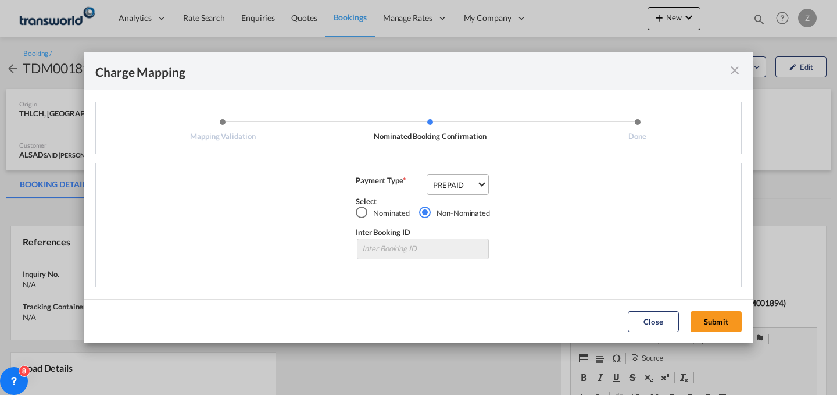
click at [484, 180] on md-select-value "PREPAID" at bounding box center [460, 183] width 56 height 19
click at [470, 164] on md-option "COLLECT" at bounding box center [463, 156] width 79 height 28
click at [715, 313] on button "Submit" at bounding box center [716, 321] width 51 height 21
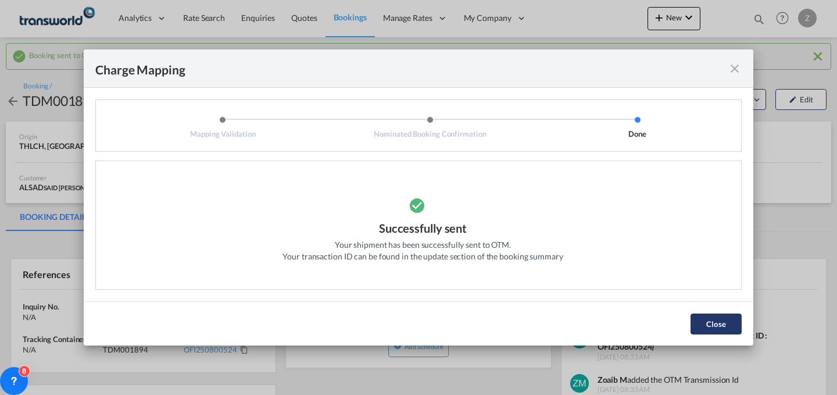
click at [725, 317] on button "Close" at bounding box center [716, 323] width 51 height 21
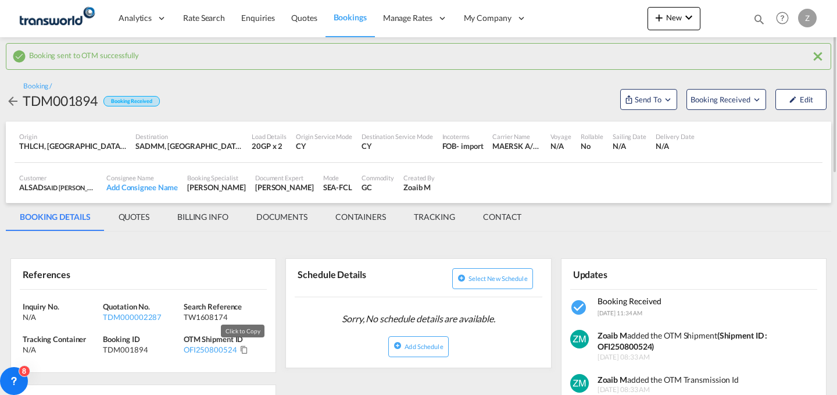
click at [241, 351] on md-icon "Click to Copy" at bounding box center [244, 349] width 8 height 8
click at [657, 13] on md-icon "icon-plus 400-fg" at bounding box center [659, 17] width 14 height 14
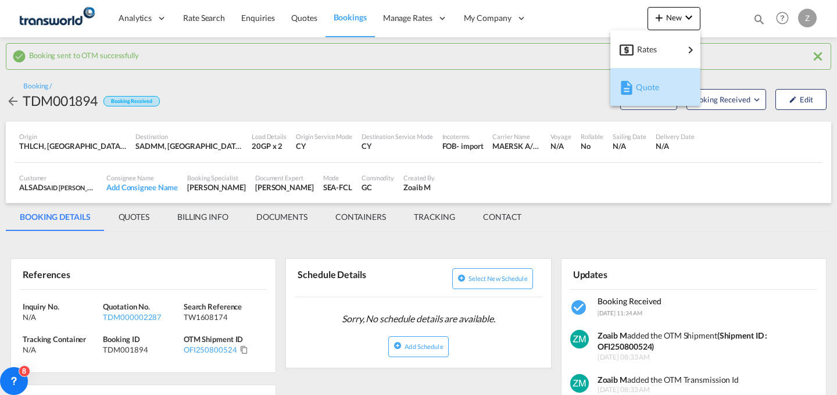
click at [648, 85] on span "Quote" at bounding box center [642, 87] width 13 height 23
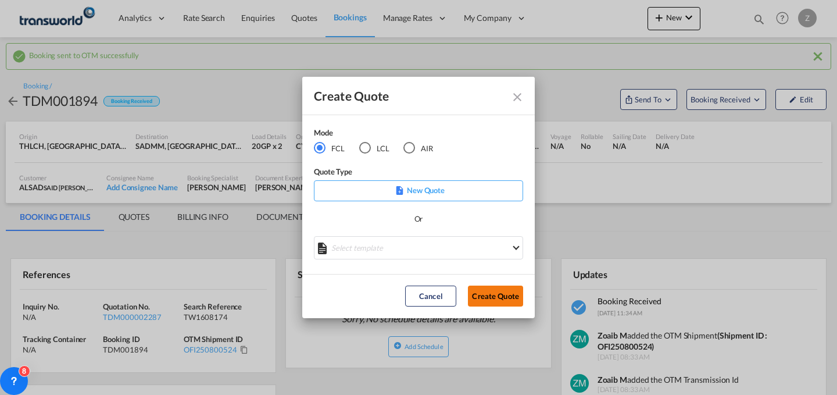
click at [489, 294] on button "Create Quote" at bounding box center [495, 295] width 55 height 21
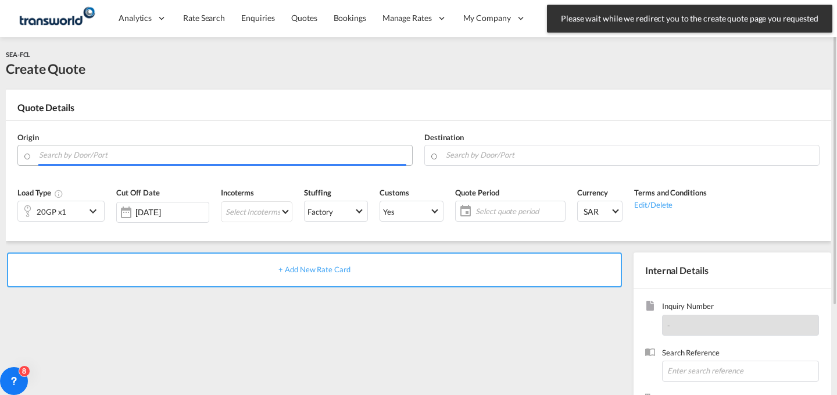
click at [155, 156] on input "Search by Door/Port" at bounding box center [222, 155] width 367 height 20
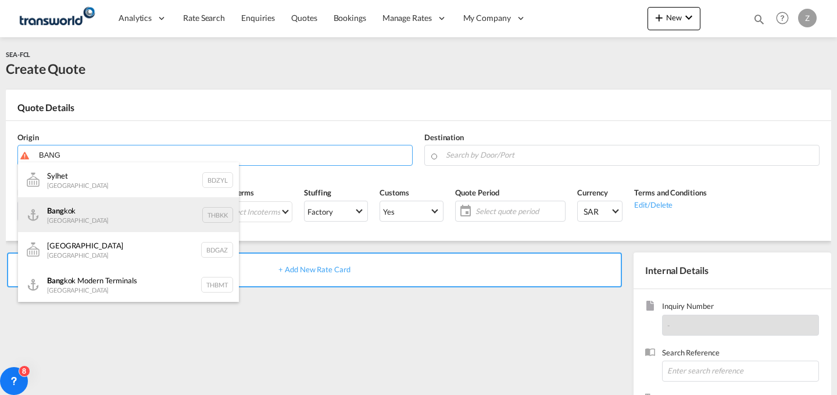
click at [120, 206] on div "Bang kok Thailand THBKK" at bounding box center [128, 214] width 221 height 35
type input "Bangkok, THBKK"
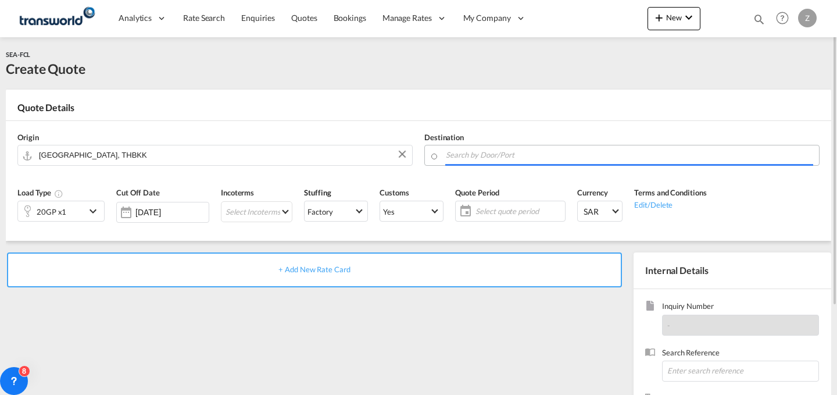
click at [501, 156] on body "Analytics Dashboard Reports Rate Search Enquiries Quotes Bookings" at bounding box center [418, 197] width 837 height 395
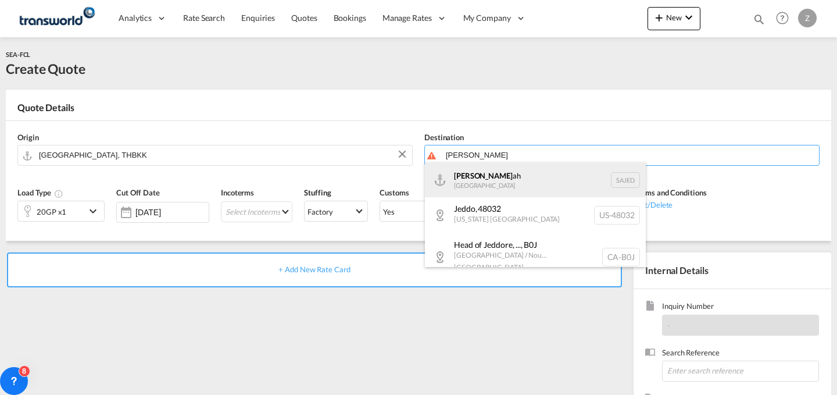
click at [484, 193] on div "[DEMOGRAPHIC_DATA] ah [GEOGRAPHIC_DATA] SAJED" at bounding box center [535, 179] width 221 height 35
type input "Jeddah, SAJED"
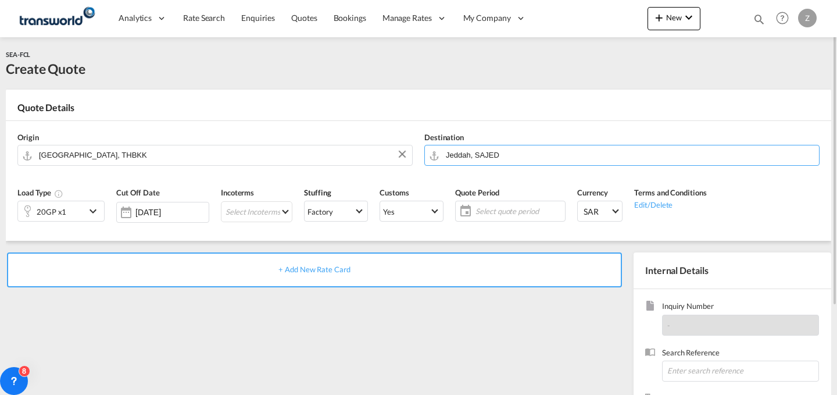
click at [87, 213] on md-icon "icon-chevron-down" at bounding box center [94, 211] width 17 height 14
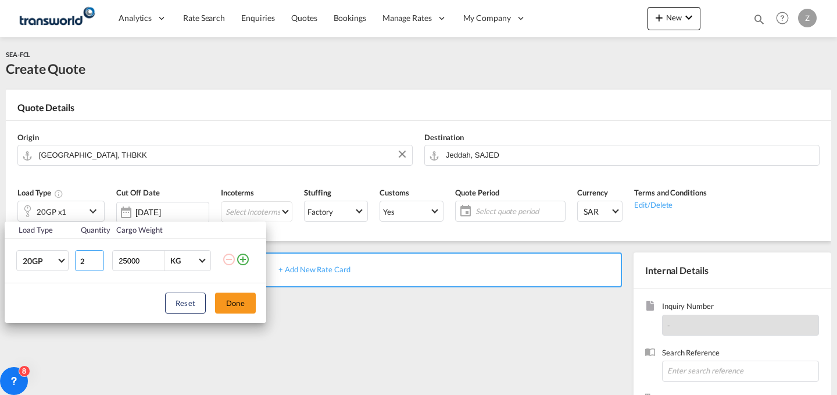
click at [97, 257] on input "2" at bounding box center [89, 260] width 29 height 21
type input "3"
click at [97, 257] on input "3" at bounding box center [89, 260] width 29 height 21
click at [237, 301] on button "Done" at bounding box center [235, 302] width 41 height 21
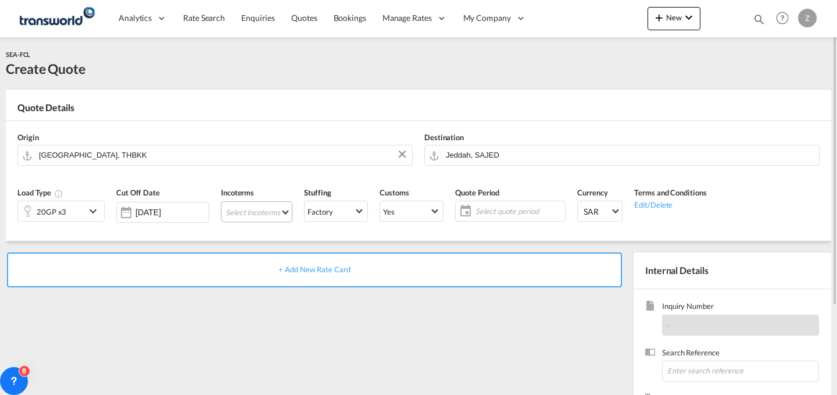
click at [273, 212] on md-select "Select Incoterms CPT - import Carrier Paid to EXW - export Ex Works FOB - impor…" at bounding box center [256, 211] width 71 height 21
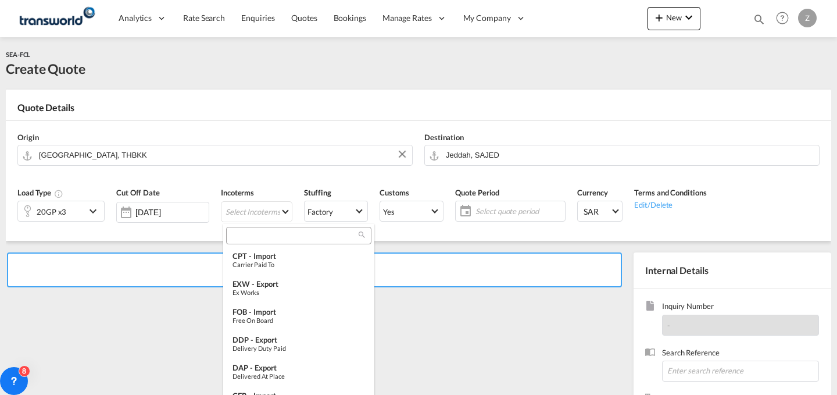
click at [286, 238] on input "search" at bounding box center [294, 235] width 129 height 10
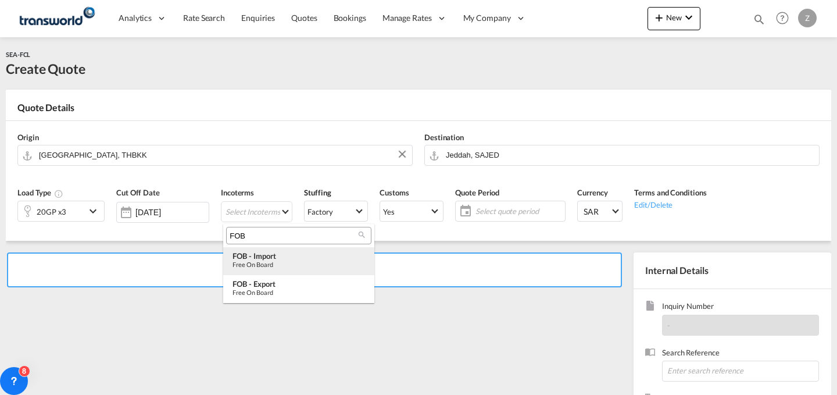
type input "FOB"
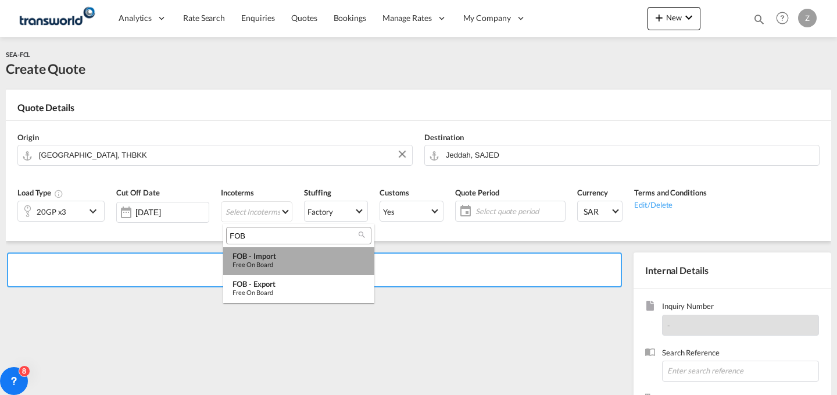
click at [293, 269] on md-option "FOB - import Free on Board" at bounding box center [298, 261] width 151 height 28
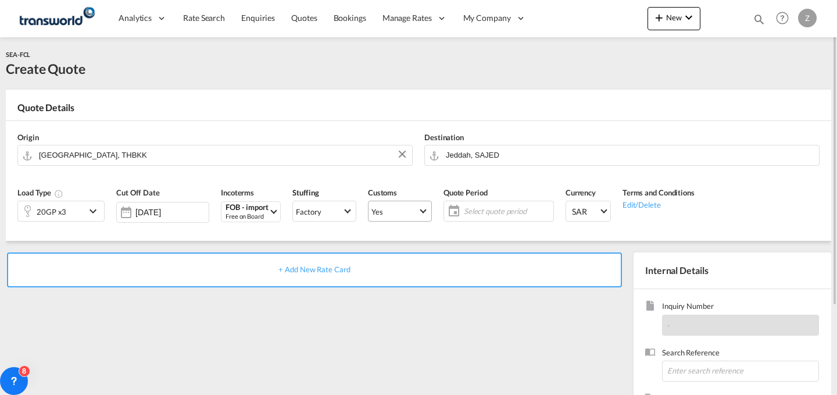
click at [414, 203] on md-select-value "Yes" at bounding box center [400, 211] width 63 height 16
click at [411, 230] on md-option "No" at bounding box center [402, 239] width 81 height 28
click at [420, 212] on md-select-value "Yes" at bounding box center [400, 211] width 63 height 16
click at [415, 237] on md-option "No" at bounding box center [402, 239] width 81 height 28
click at [503, 204] on span "Select quote period" at bounding box center [507, 211] width 92 height 16
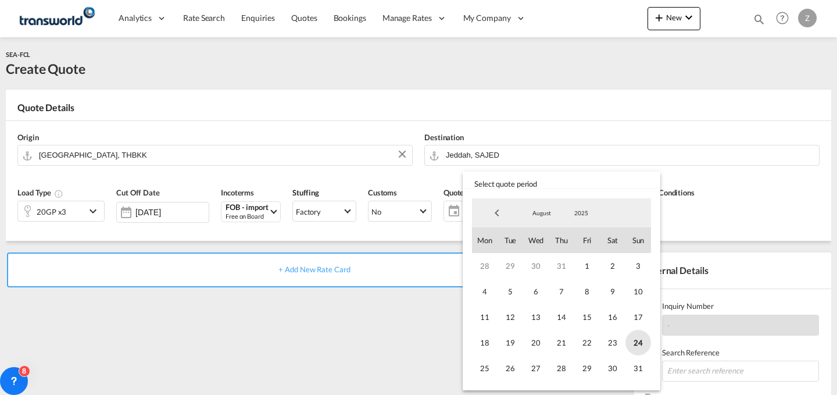
click at [639, 338] on span "24" at bounding box center [638, 343] width 26 height 26
click at [638, 357] on span "31" at bounding box center [638, 368] width 26 height 26
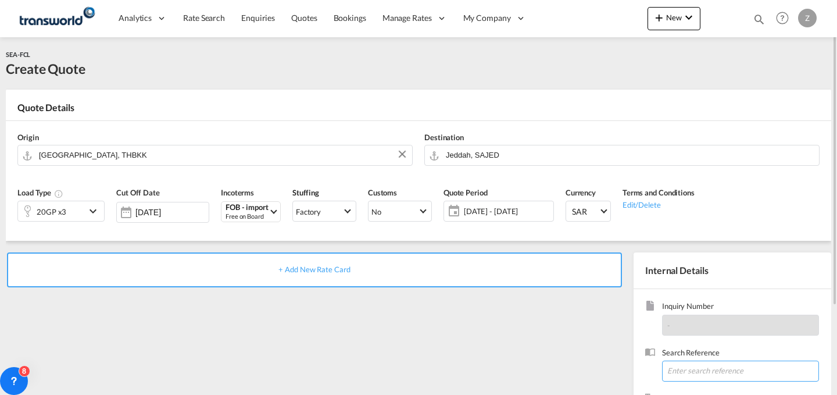
paste input "TW1608174"
click at [695, 364] on input "TW1608174" at bounding box center [740, 370] width 157 height 21
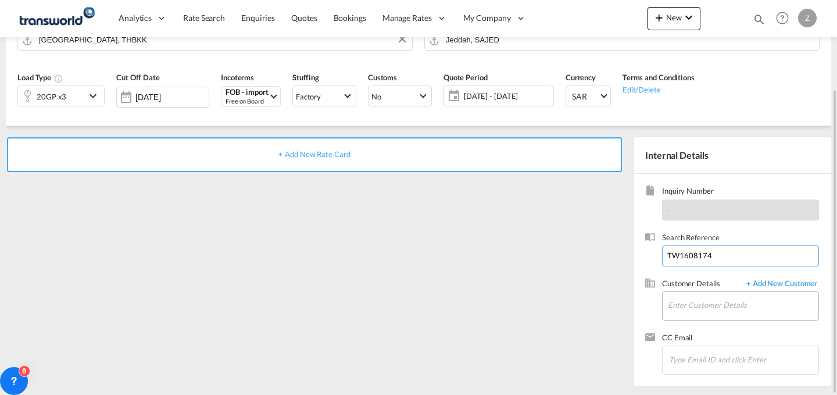
type input "TW1608174"
click at [688, 294] on input "Enter Customer Details" at bounding box center [743, 305] width 151 height 26
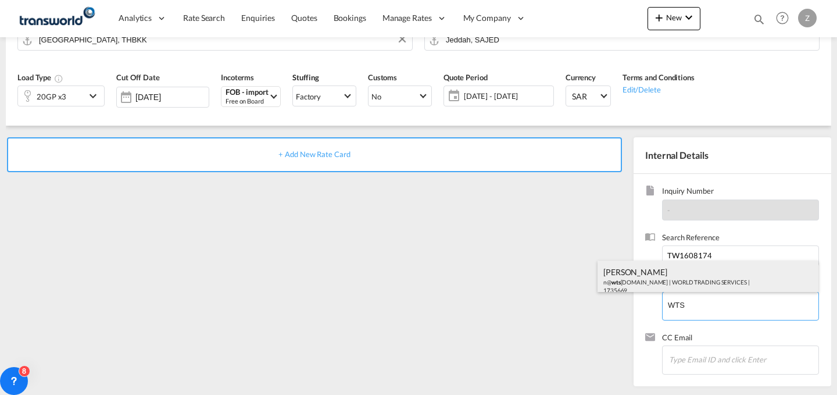
click at [671, 280] on div "[PERSON_NAME] n@ wts [DOMAIN_NAME] | WORLD TRADING SERVICES | 1735669" at bounding box center [708, 280] width 221 height 40
type input "WORLD TRADING SERVICES, [PERSON_NAME], n@[DOMAIN_NAME]"
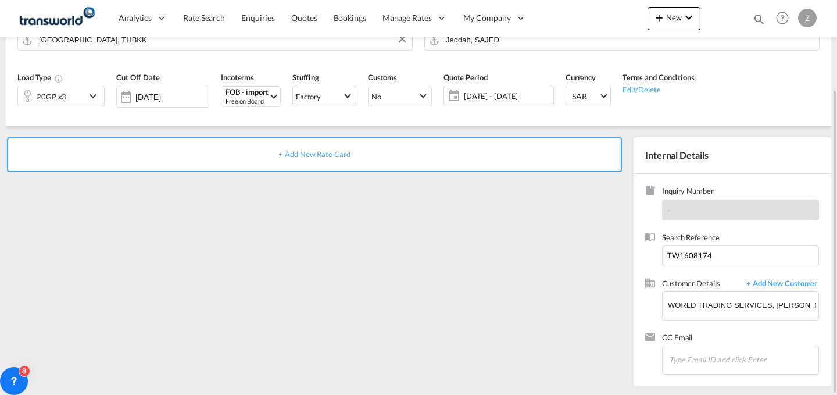
click at [522, 157] on div "+ Add New Rate Card" at bounding box center [314, 154] width 615 height 35
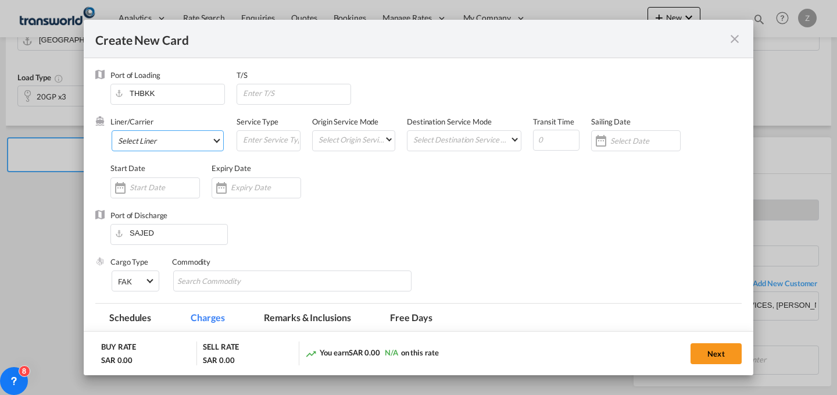
click at [198, 134] on md-select "Select Liner 2HM LOGISTICS D.O.O 2HM LOGISTICS D.O.O. / TWKS-KOPER 3P LOGISTICS…" at bounding box center [168, 140] width 112 height 21
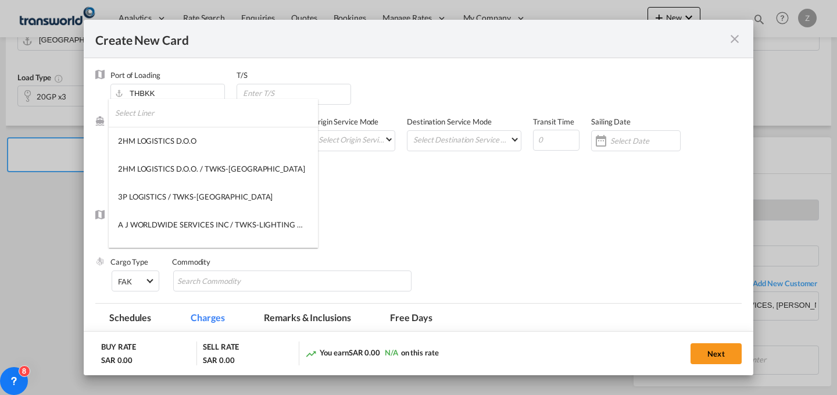
click at [213, 113] on input "search" at bounding box center [216, 113] width 203 height 28
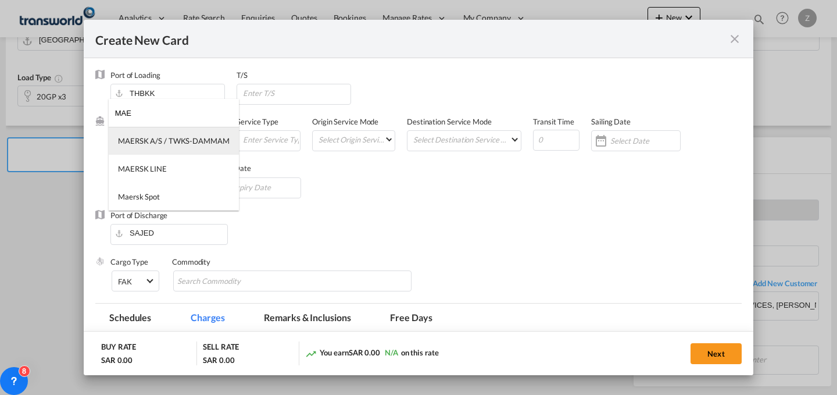
type input "MAE"
click at [205, 148] on md-option "MAERSK A/S / TWKS-DAMMAM" at bounding box center [174, 141] width 130 height 28
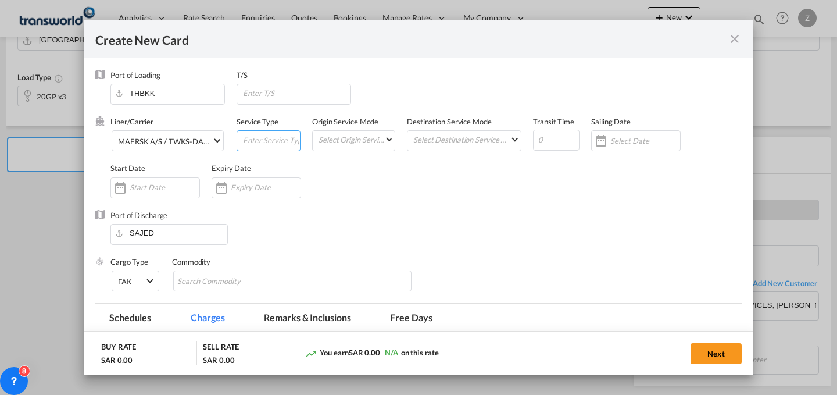
click at [252, 140] on input "Create New Card ..." at bounding box center [271, 139] width 58 height 17
type input "FCL"
click at [341, 145] on md-select "Select Origin Service Mode SD [GEOGRAPHIC_DATA]" at bounding box center [355, 139] width 77 height 16
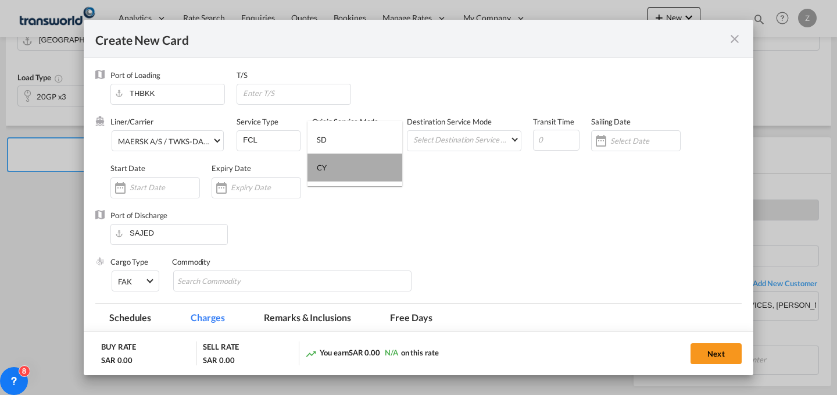
click at [352, 159] on md-option "CY" at bounding box center [354, 167] width 95 height 28
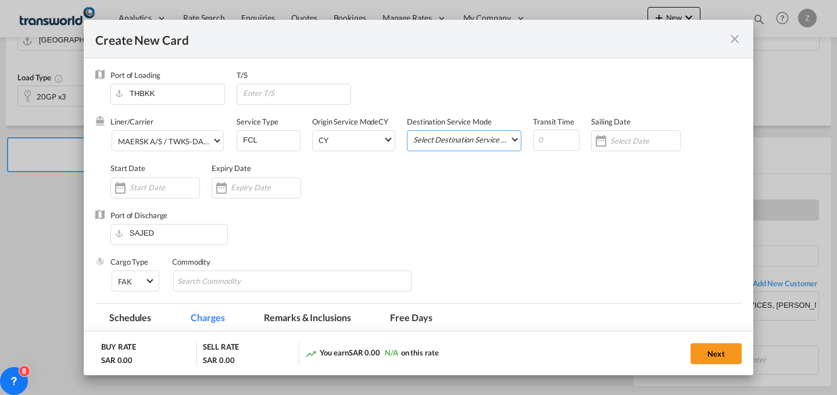
click at [445, 132] on md-select "Select Destination Service Mode SD [GEOGRAPHIC_DATA]" at bounding box center [466, 139] width 109 height 16
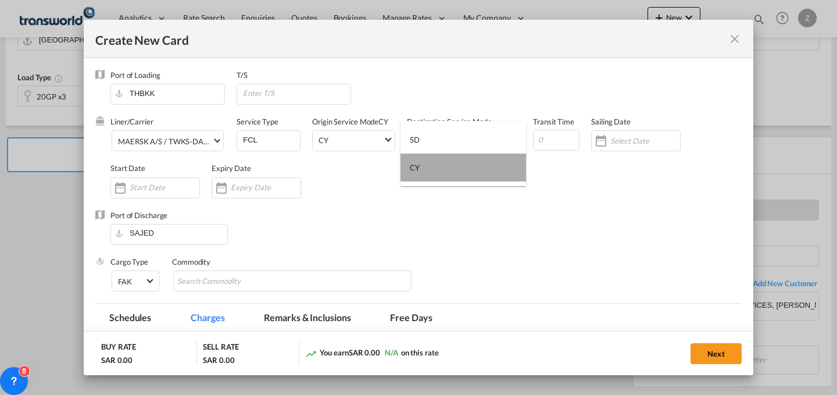
click at [475, 178] on md-option "CY" at bounding box center [463, 167] width 126 height 28
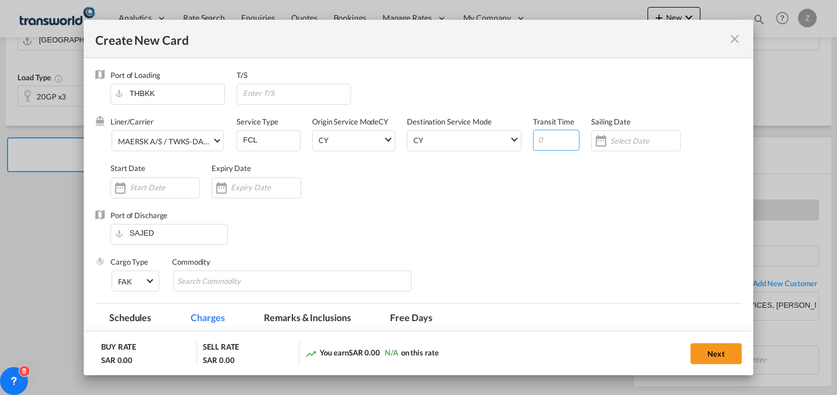
click at [563, 134] on input "Create New Card ..." at bounding box center [556, 140] width 47 height 21
type input "35"
click at [161, 187] on input "Create New Card ..." at bounding box center [165, 187] width 70 height 9
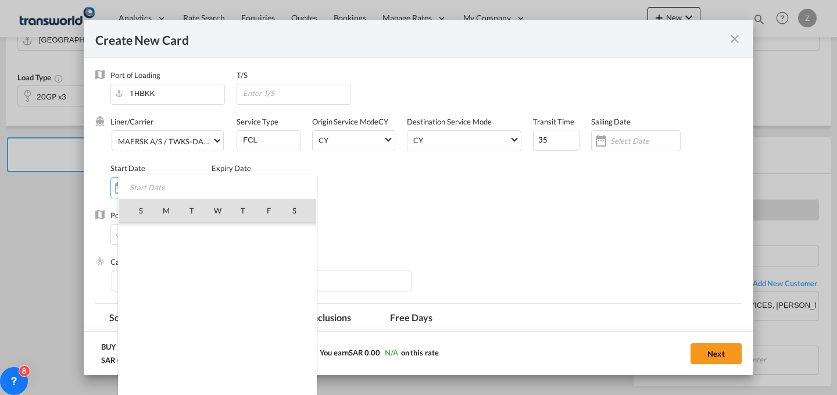
scroll to position [269101, 0]
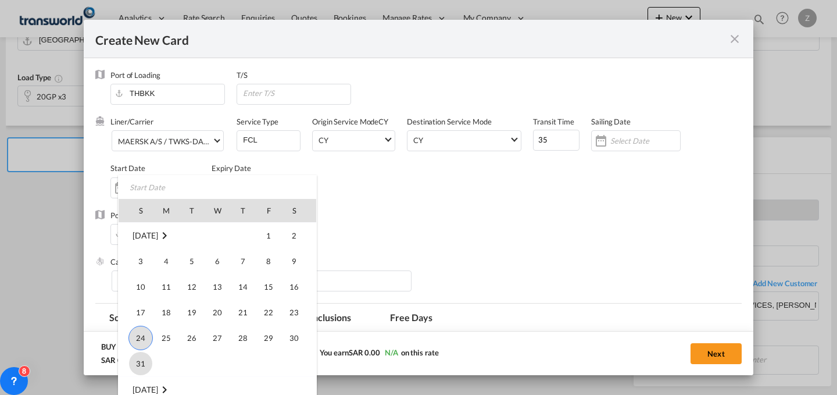
click at [142, 365] on span "31" at bounding box center [140, 363] width 23 height 23
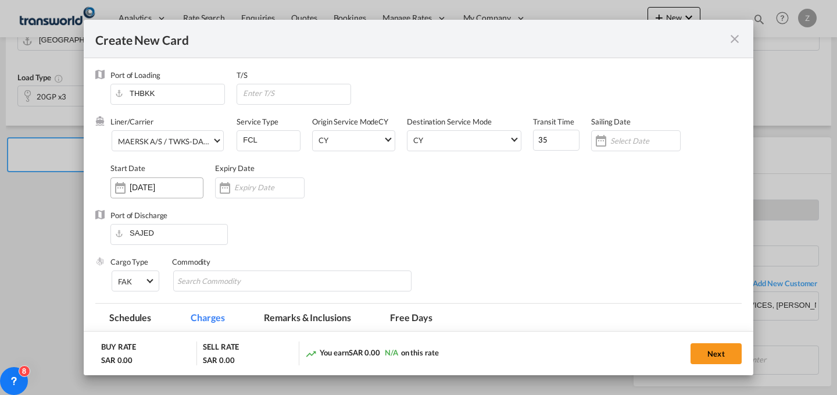
click at [178, 177] on div "[DATE]" at bounding box center [156, 187] width 93 height 21
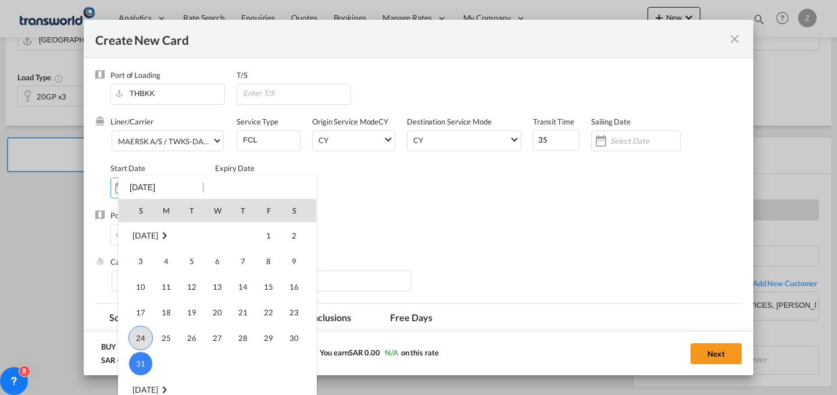
click at [133, 335] on span "24" at bounding box center [140, 338] width 24 height 24
type input "[DATE]"
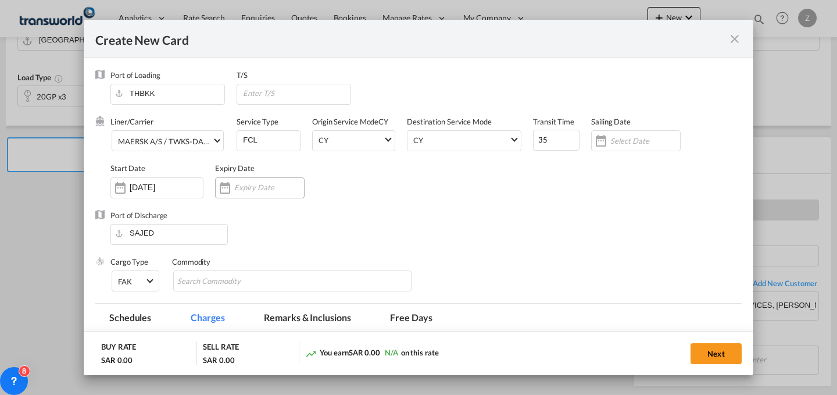
click at [248, 177] on div "Create New Card ..." at bounding box center [260, 187] width 90 height 21
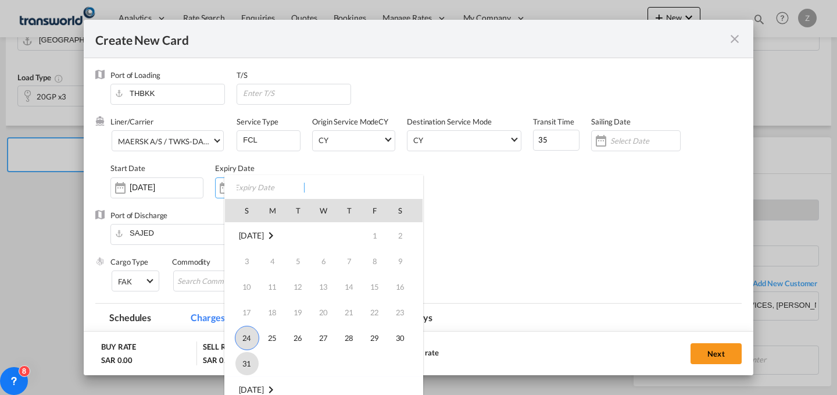
click at [246, 362] on span "31" at bounding box center [246, 363] width 23 height 23
type input "[DATE]"
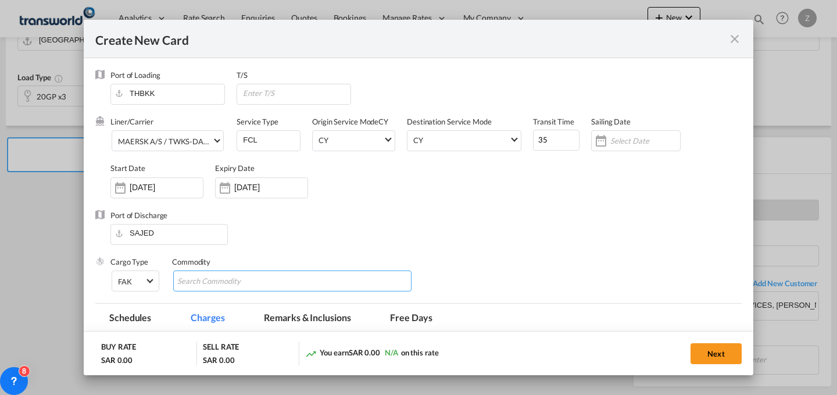
click at [253, 277] on input "Chips input." at bounding box center [230, 281] width 106 height 19
type input "GC"
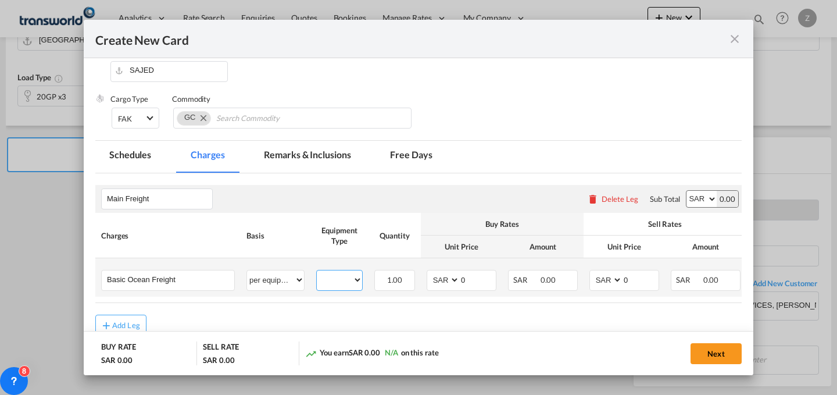
click at [340, 278] on select "20GP" at bounding box center [339, 280] width 45 height 16
select select "20GP"
click at [317, 272] on select "20GP" at bounding box center [339, 280] width 45 height 16
click at [689, 195] on select "AED AFN ALL AMD ANG AOA ARS AUD AWG AZN BAM BBD BDT BGN BHD BIF BMD BND [PERSON…" at bounding box center [701, 199] width 30 height 16
select select "string:USD"
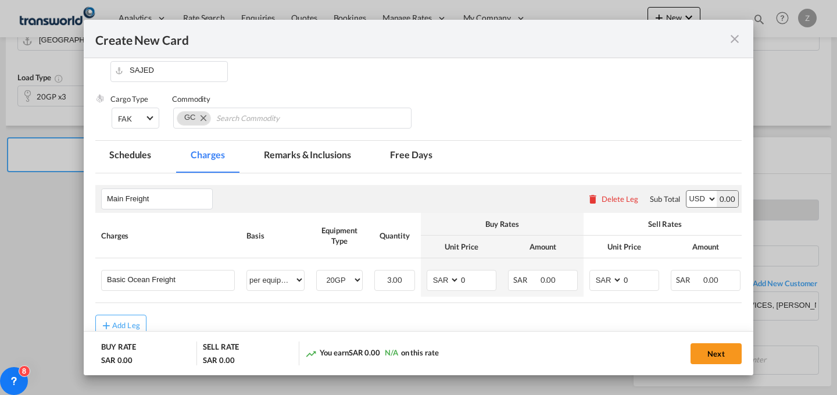
click at [686, 191] on select "AED AFN ALL AMD ANG AOA ARS AUD AWG AZN BAM BBD BDT BGN BHD BIF BMD BND [PERSON…" at bounding box center [701, 199] width 30 height 16
click at [442, 283] on select "AED AFN ALL AMD ANG AOA ARS AUD AWG AZN BAM BBD BDT BGN BHD BIF BMD BND [PERSON…" at bounding box center [444, 280] width 30 height 16
select select "string:USD"
click at [429, 272] on select "AED AFN ALL AMD ANG AOA ARS AUD AWG AZN BAM BBD BDT BGN BHD BIF BMD BND [PERSON…" at bounding box center [444, 280] width 30 height 16
click at [633, 271] on input "0" at bounding box center [641, 278] width 36 height 17
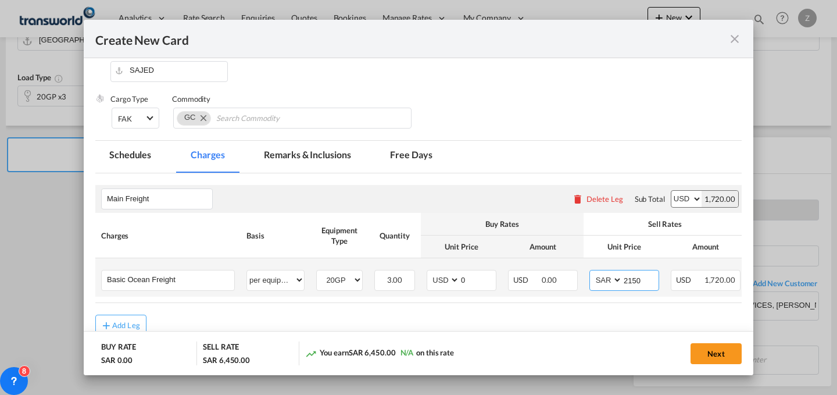
type input "2150"
click at [609, 281] on select "AED AFN ALL AMD ANG AOA ARS AUD AWG AZN BAM BBD BDT BGN BHD BIF BMD BND [PERSON…" at bounding box center [607, 280] width 30 height 16
click at [592, 272] on select "AED AFN ALL AMD ANG AOA ARS AUD AWG AZN BAM BBD BDT BGN BHD BIF BMD BND [PERSON…" at bounding box center [607, 280] width 30 height 16
click at [609, 281] on select "AED AFN ALL AMD ANG AOA ARS AUD AWG AZN BAM BBD BDT BGN BHD BIF BMD BND [PERSON…" at bounding box center [607, 280] width 30 height 16
select select "string:USD"
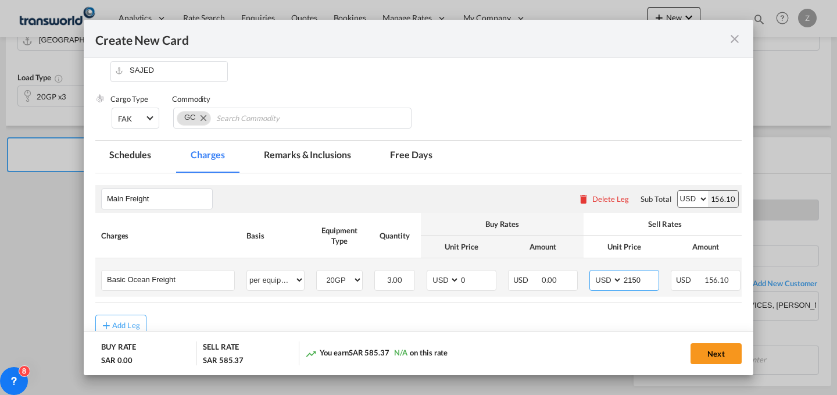
click at [592, 272] on select "AED AFN ALL AMD ANG AOA ARS AUD AWG AZN BAM BBD BDT BGN BHD BIF BMD BND [PERSON…" at bounding box center [607, 280] width 30 height 16
click at [481, 279] on input "0" at bounding box center [478, 278] width 36 height 17
type input "1800"
click at [718, 341] on div "Next" at bounding box center [619, 353] width 245 height 24
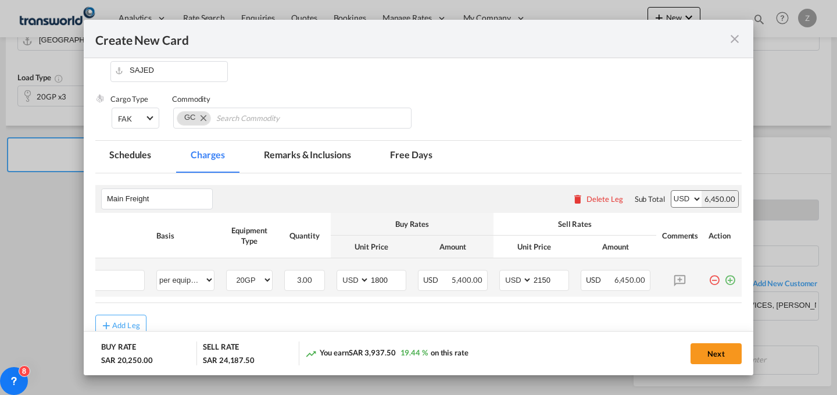
click at [724, 276] on md-icon "icon-plus-circle-outline green-400-fg" at bounding box center [730, 276] width 12 height 12
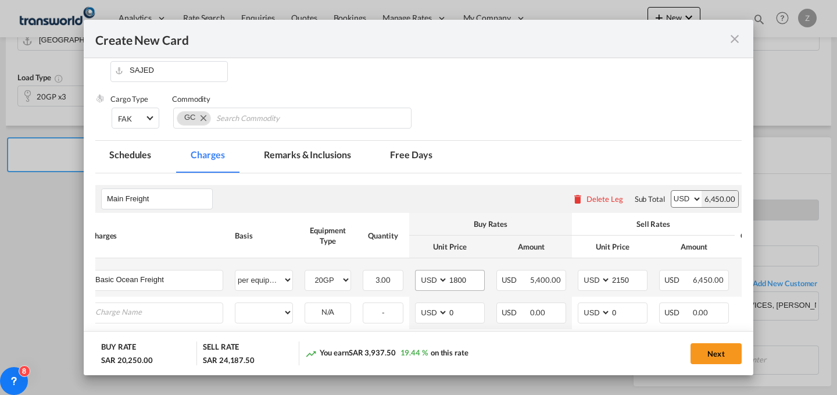
scroll to position [0, 0]
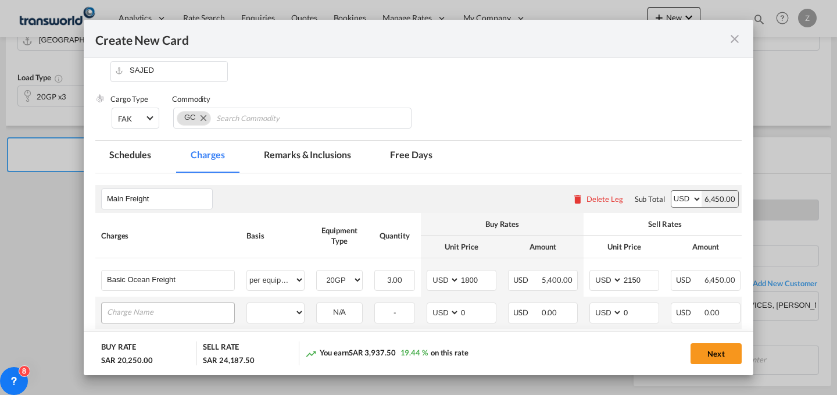
click at [185, 310] on input "Charge Name" at bounding box center [170, 311] width 127 height 17
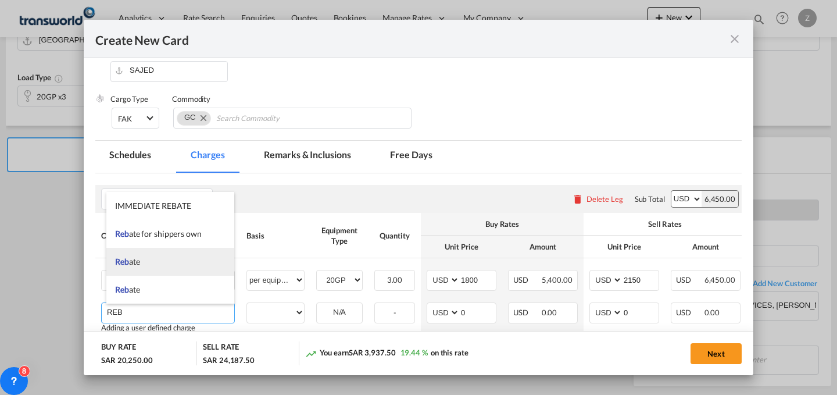
click at [184, 264] on li "Reb ate" at bounding box center [170, 262] width 128 height 28
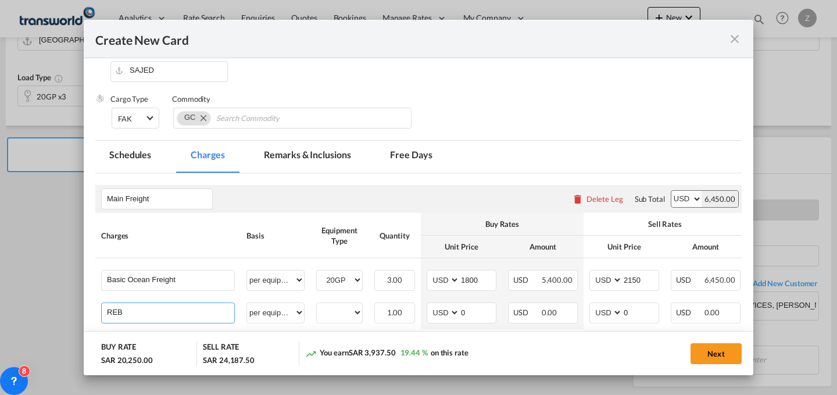
type input "Rebate"
select select "per equipment"
click at [341, 309] on select "20GP" at bounding box center [339, 313] width 45 height 16
select select "20GP"
click at [317, 305] on select "20GP" at bounding box center [339, 313] width 45 height 16
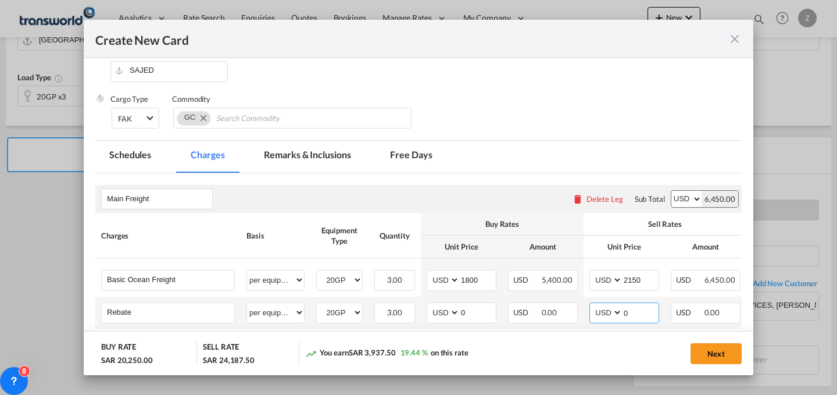
click at [648, 313] on input "0" at bounding box center [641, 311] width 36 height 17
type input "75"
click at [477, 310] on input "0" at bounding box center [478, 311] width 36 height 17
type input "75"
click at [717, 358] on button "Next" at bounding box center [716, 353] width 51 height 21
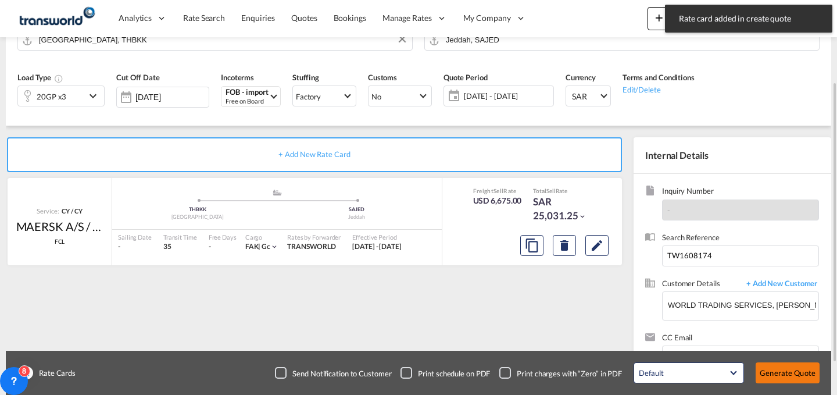
click at [790, 373] on button "Generate Quote" at bounding box center [788, 372] width 64 height 21
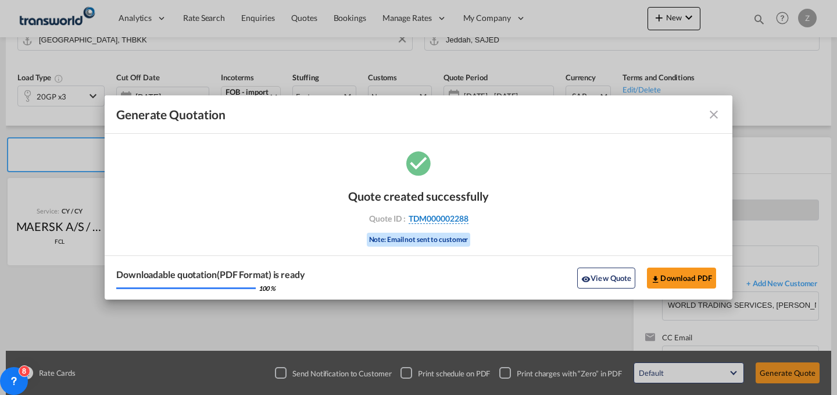
click at [450, 221] on span "TDM000002288" at bounding box center [439, 218] width 60 height 10
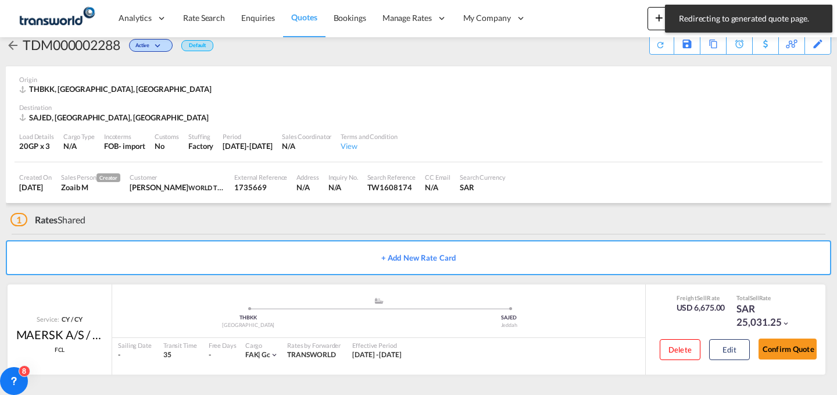
scroll to position [22, 0]
click at [792, 349] on button "Confirm Quote" at bounding box center [788, 348] width 58 height 21
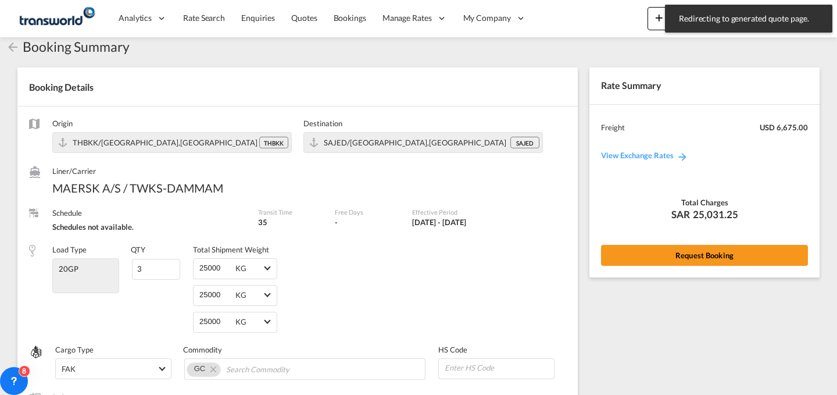
scroll to position [478, 0]
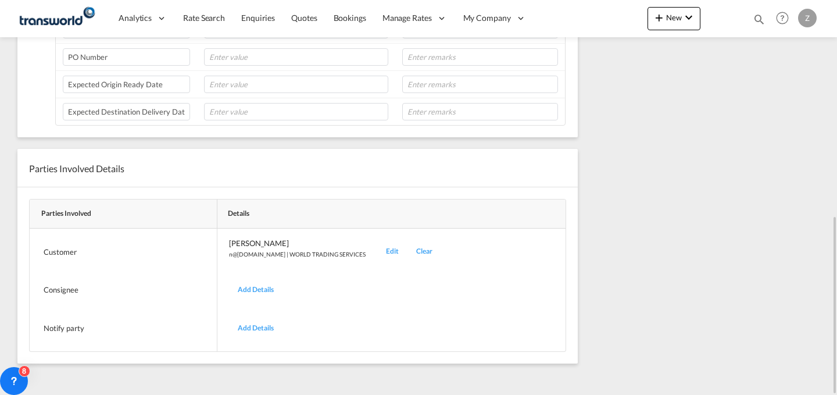
click at [377, 254] on div "Edit" at bounding box center [392, 251] width 30 height 27
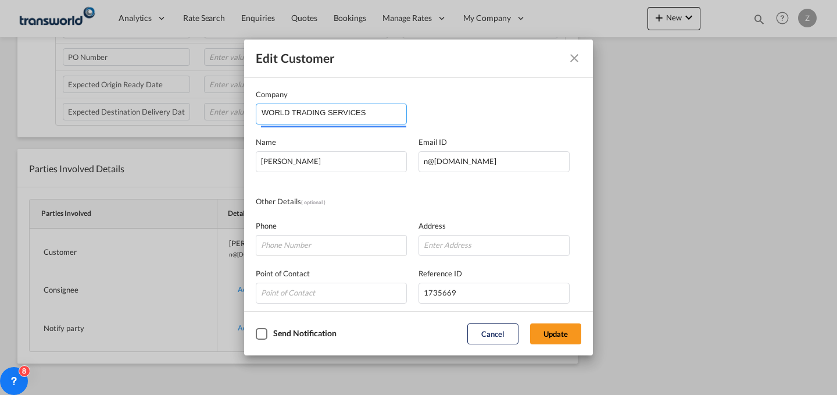
drag, startPoint x: 374, startPoint y: 110, endPoint x: 153, endPoint y: 124, distance: 221.3
click at [153, 124] on div "Edit Customer Company WORLD TRADING SERVICES Name [PERSON_NAME] Email ID [EMAIL…" at bounding box center [418, 197] width 837 height 395
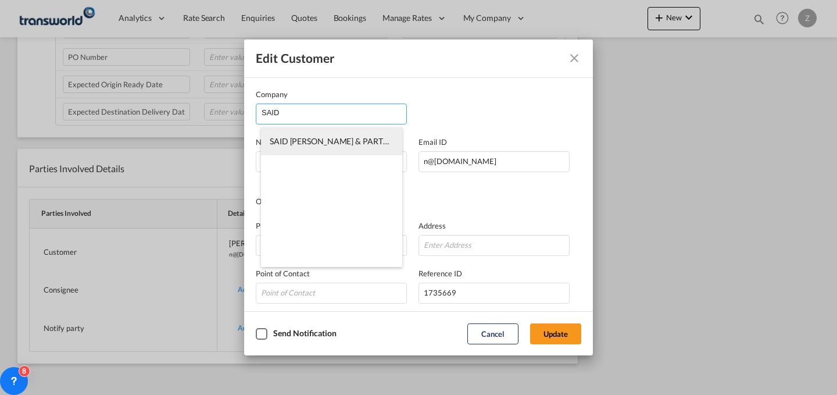
click at [345, 134] on li "SAID [PERSON_NAME] & PARTNERS CO LTD" at bounding box center [331, 141] width 141 height 28
type input "SAID [PERSON_NAME] & PARTNERS CO LTD"
type input "alsad.abdulsamad@binzagr.com.sa"
type input "551849327"
type input "1412276"
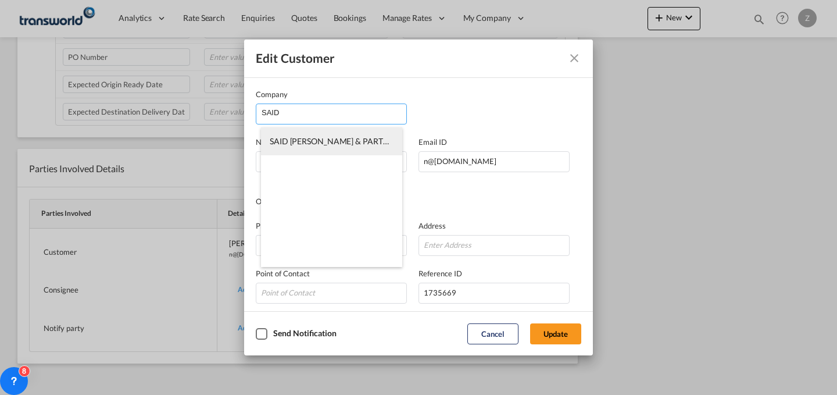
type input "22233"
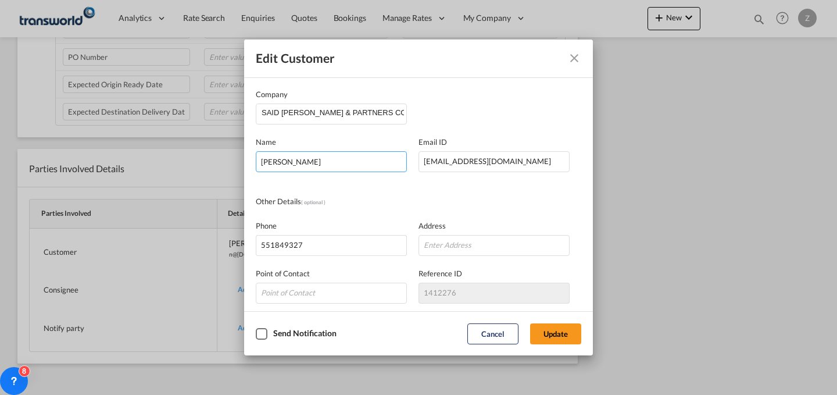
drag, startPoint x: 357, startPoint y: 162, endPoint x: 110, endPoint y: 155, distance: 246.5
click at [110, 155] on div "Edit Customer Company SAID M.O BINZAGR & PARTNERS CO LTD Name NABEEL MOHAMMED E…" at bounding box center [418, 197] width 837 height 395
type input "ALSAD ABDUL SAMAD"
click at [562, 332] on button "Update" at bounding box center [555, 333] width 51 height 21
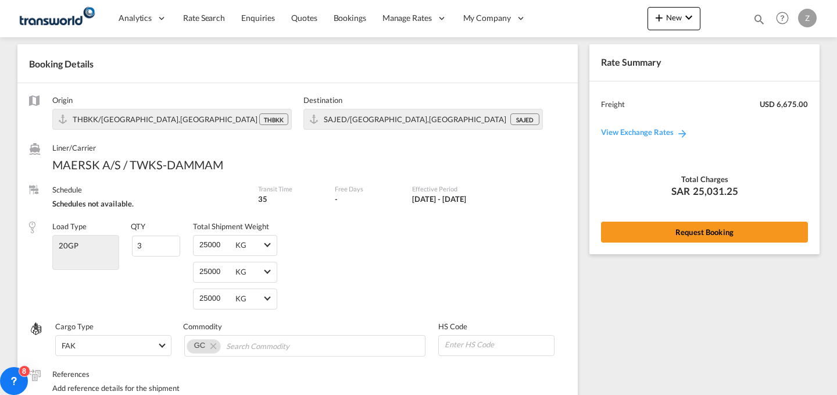
scroll to position [42, 0]
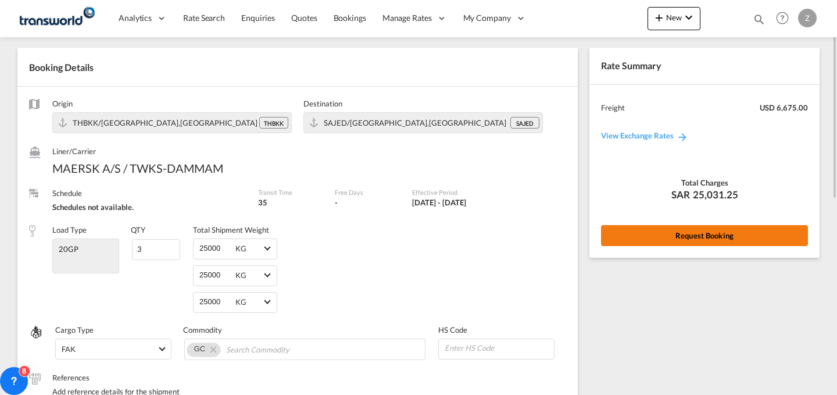
click at [698, 241] on button "Request Booking" at bounding box center [704, 235] width 207 height 21
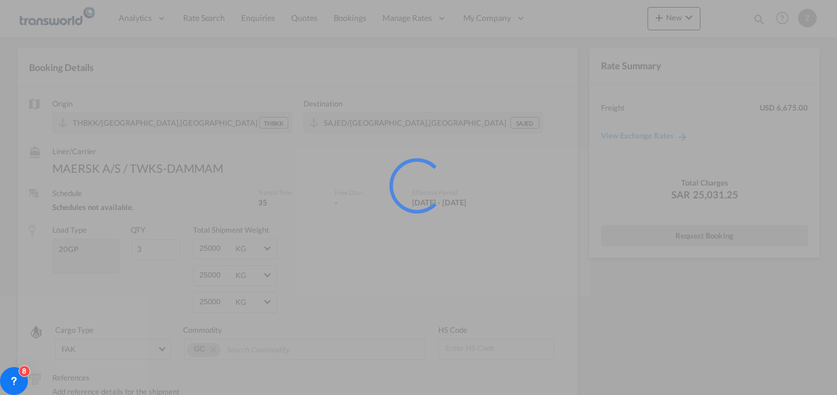
scroll to position [0, 0]
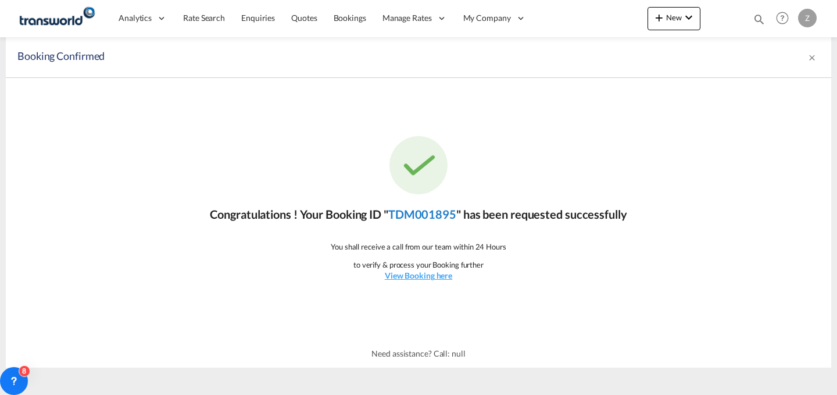
click at [429, 220] on link "TDM001895" at bounding box center [422, 214] width 68 height 14
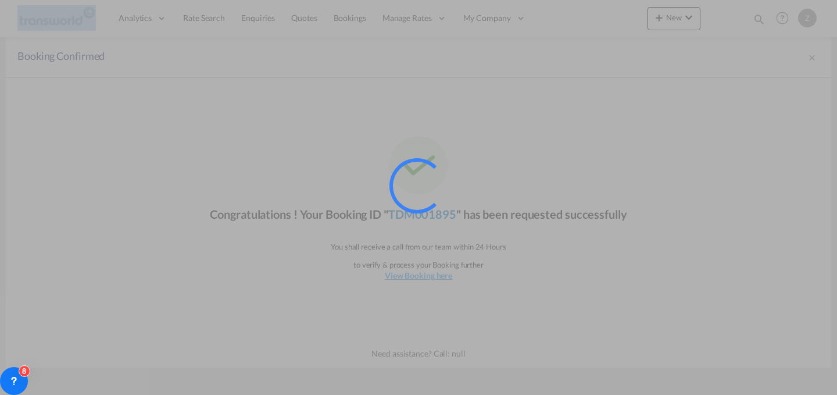
click at [429, 220] on div at bounding box center [432, 201] width 87 height 87
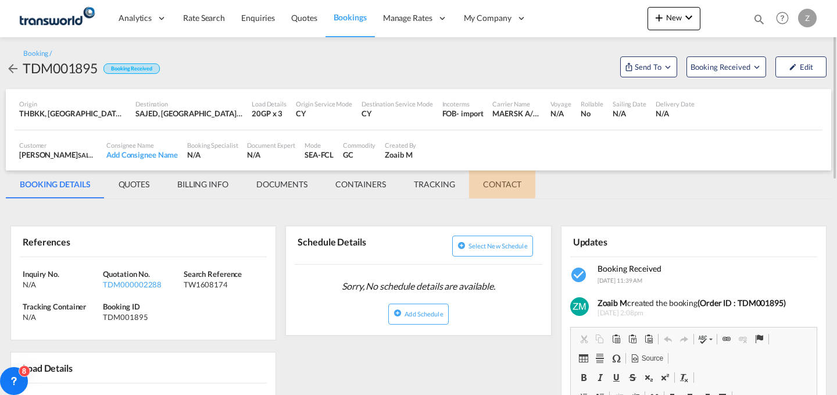
click at [499, 182] on md-tab-item "CONTACT" at bounding box center [502, 184] width 66 height 28
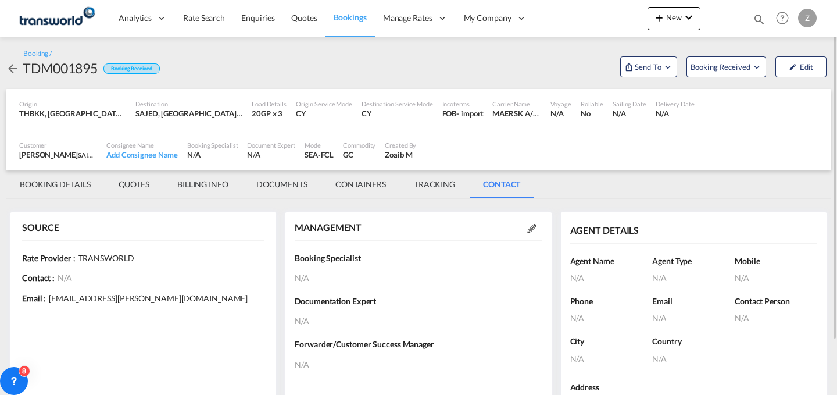
click at [538, 228] on div at bounding box center [531, 228] width 21 height 12
click at [527, 228] on md-icon at bounding box center [531, 228] width 9 height 9
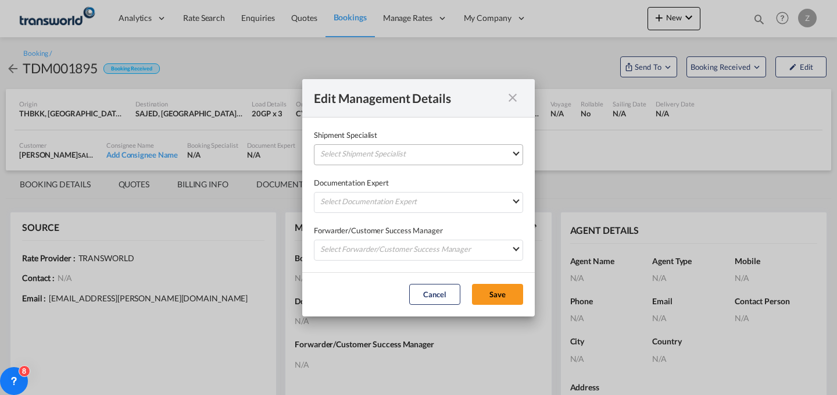
click at [444, 160] on md-select "Select Shipment Specialist [PERSON_NAME] W [PERSON_NAME][EMAIL_ADDRESS][PERSON_…" at bounding box center [418, 154] width 209 height 21
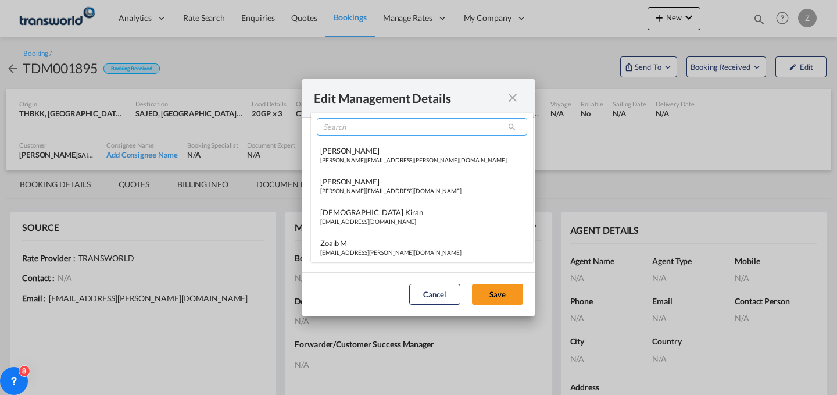
click at [452, 131] on input "search" at bounding box center [422, 126] width 210 height 17
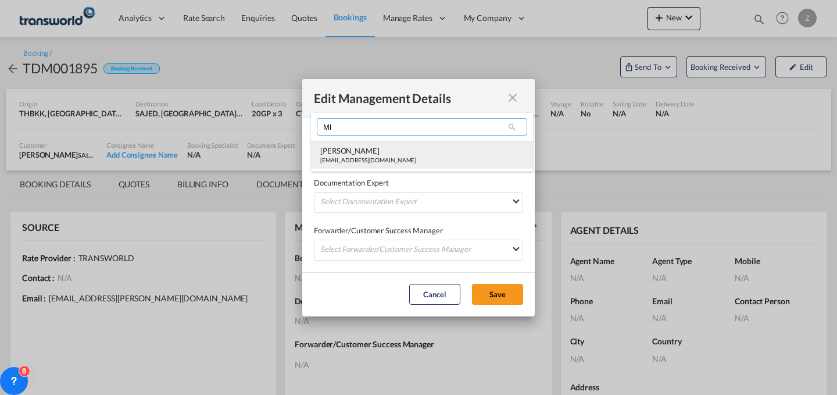
type input "MI"
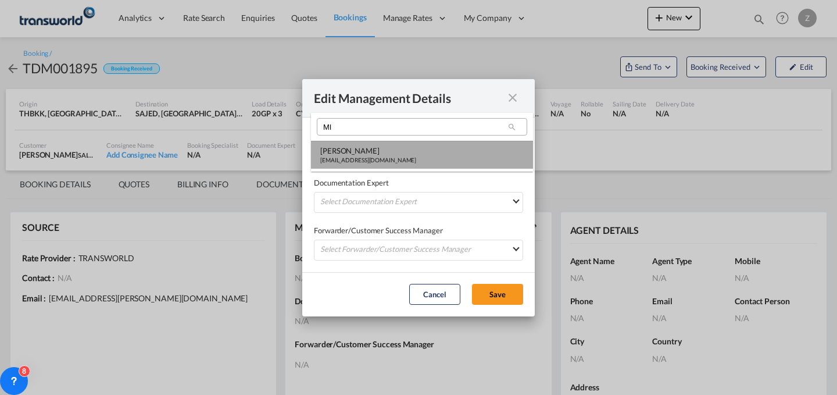
click at [432, 146] on md-option "[PERSON_NAME] [PERSON_NAME][EMAIL_ADDRESS][DOMAIN_NAME]" at bounding box center [422, 155] width 222 height 28
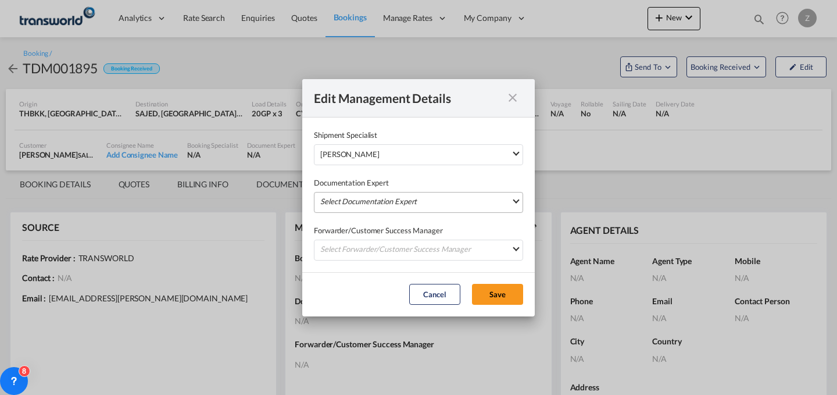
click at [421, 202] on md-select "Select Documentation Expert [PERSON_NAME] W [PERSON_NAME][EMAIL_ADDRESS][PERSON…" at bounding box center [418, 202] width 209 height 21
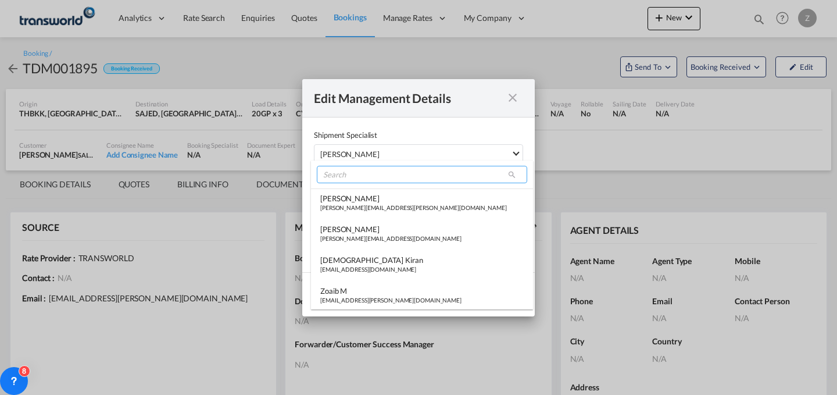
click at [430, 175] on input "search" at bounding box center [422, 174] width 210 height 17
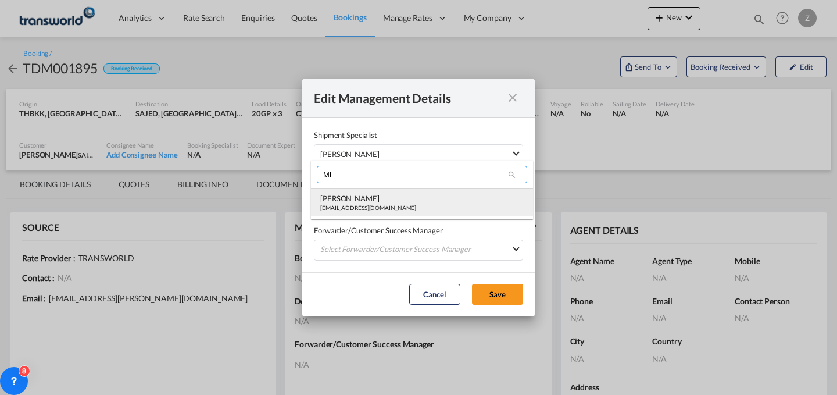
type input "MI"
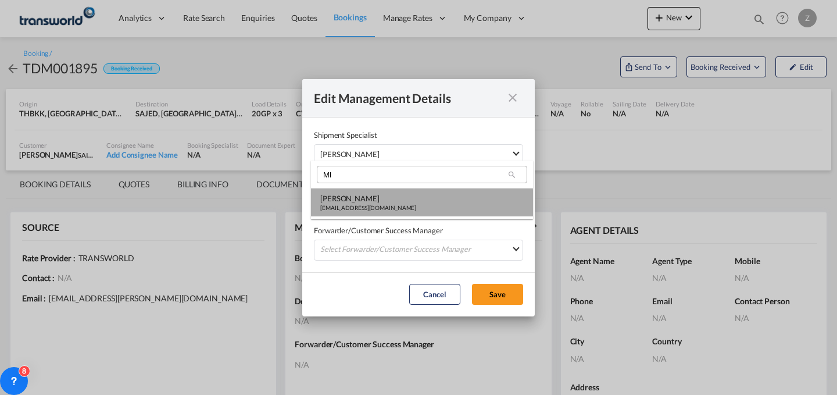
click at [401, 214] on md-option "[PERSON_NAME] [PERSON_NAME][EMAIL_ADDRESS][DOMAIN_NAME]" at bounding box center [422, 202] width 222 height 28
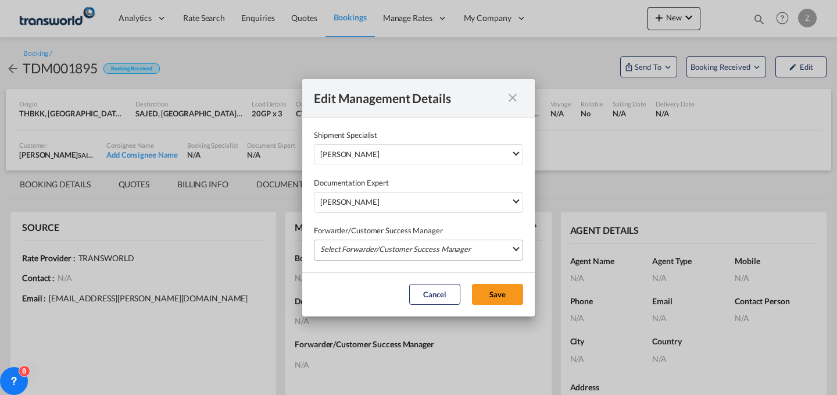
click at [382, 249] on md-select "Select Forwarder/Customer Success Manager [PERSON_NAME] [PERSON_NAME][EMAIL_ADD…" at bounding box center [418, 249] width 209 height 21
type md-option "[object Object]"
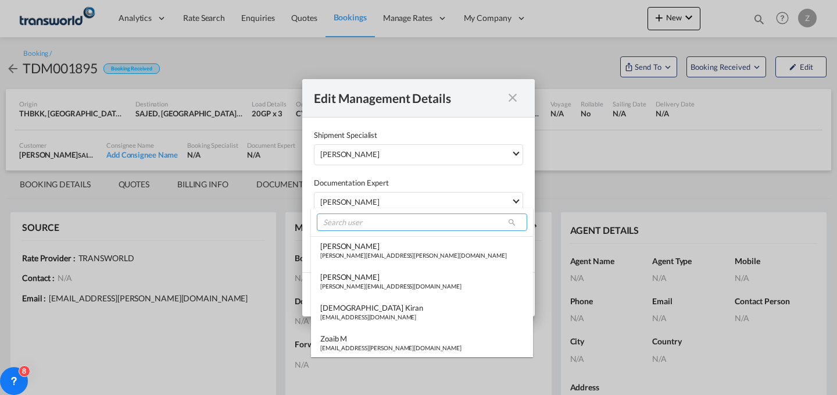
click at [414, 226] on input "search" at bounding box center [422, 221] width 210 height 17
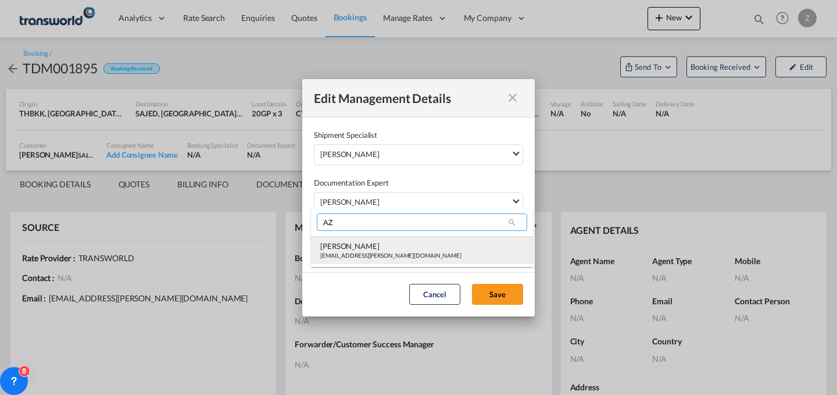
type input "AZ"
click at [409, 237] on md-option "Abdul Azees abdul.azees@transworld.com" at bounding box center [422, 250] width 222 height 28
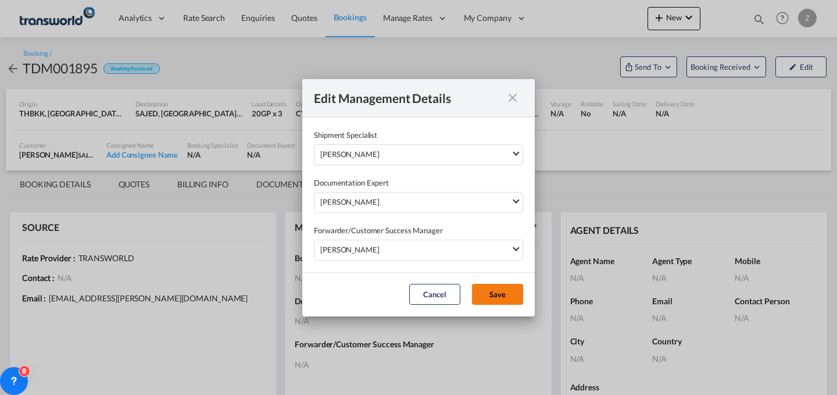
click at [496, 296] on button "Save" at bounding box center [497, 294] width 51 height 21
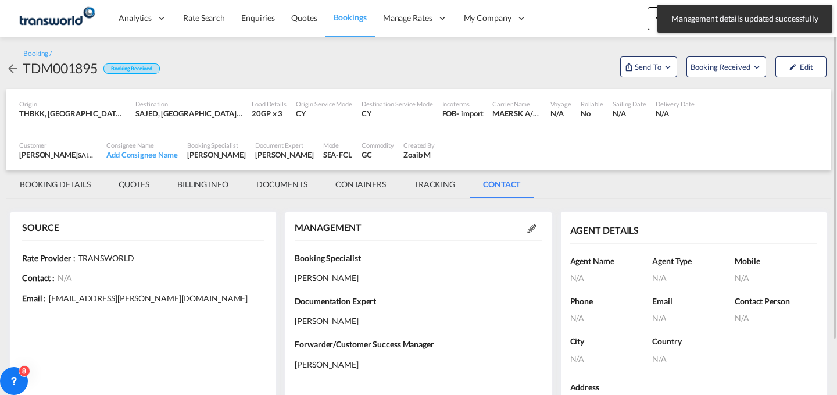
click at [65, 184] on md-tab-item "BOOKING DETAILS" at bounding box center [55, 184] width 99 height 28
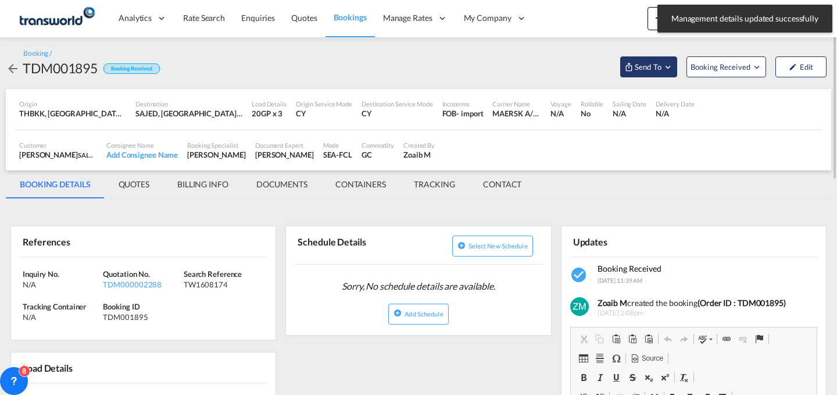
click at [657, 65] on span "Send To" at bounding box center [648, 67] width 29 height 12
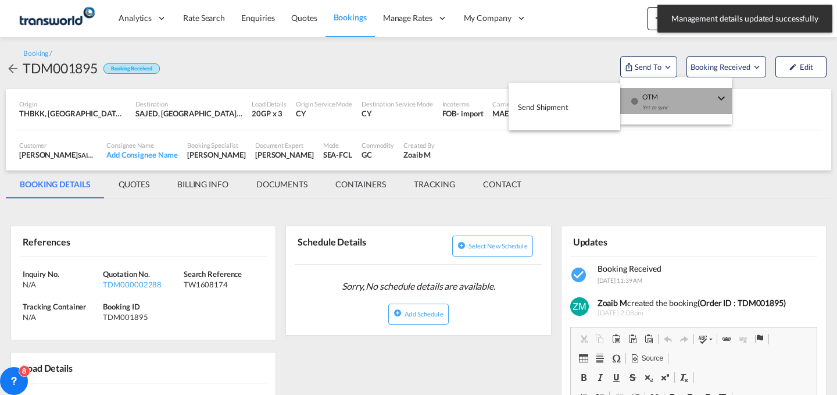
click at [670, 101] on div "Yet to sync" at bounding box center [678, 110] width 72 height 24
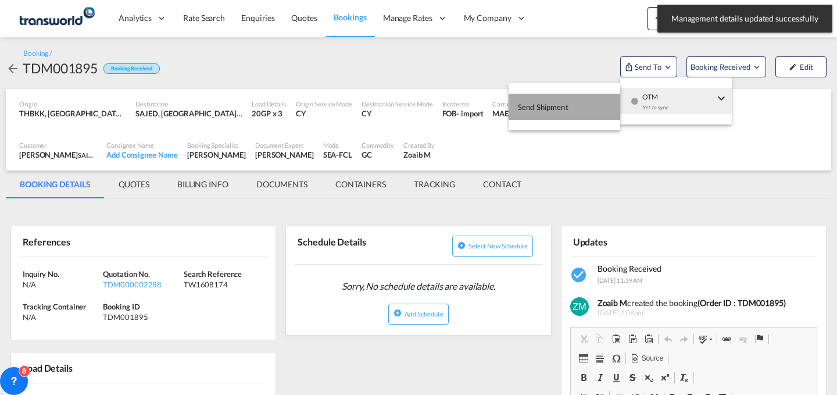
click at [571, 110] on button "Send Shipment" at bounding box center [565, 107] width 112 height 26
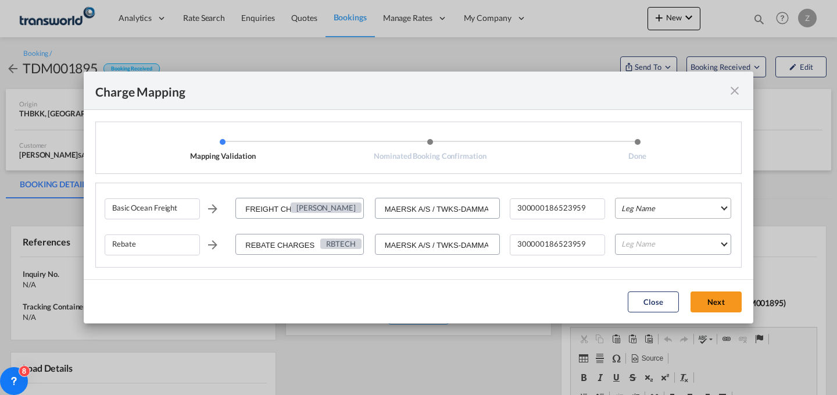
click at [677, 211] on md-select "Leg Name HANDLING ORIGIN VESSEL HANDLING DESTINATION OTHERS TL PICK UP CUSTOMS …" at bounding box center [673, 208] width 116 height 21
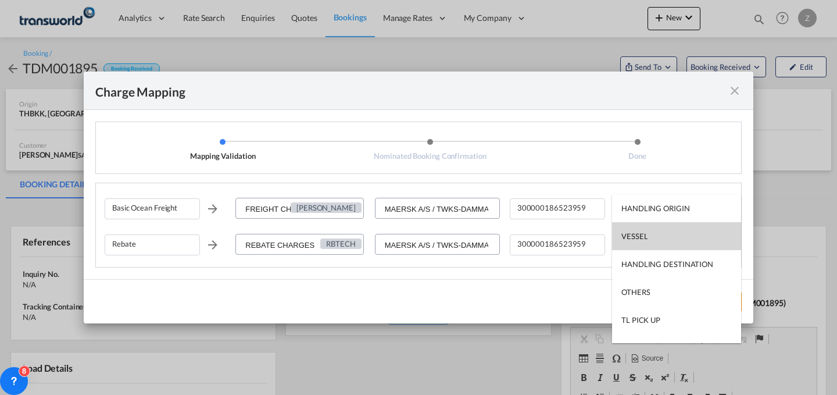
click at [670, 237] on md-option "VESSEL" at bounding box center [676, 236] width 129 height 28
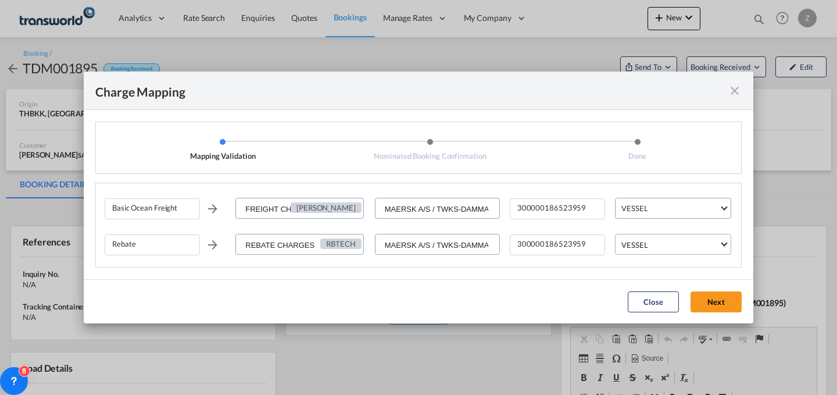
click at [667, 242] on span "VESSEL" at bounding box center [670, 244] width 98 height 10
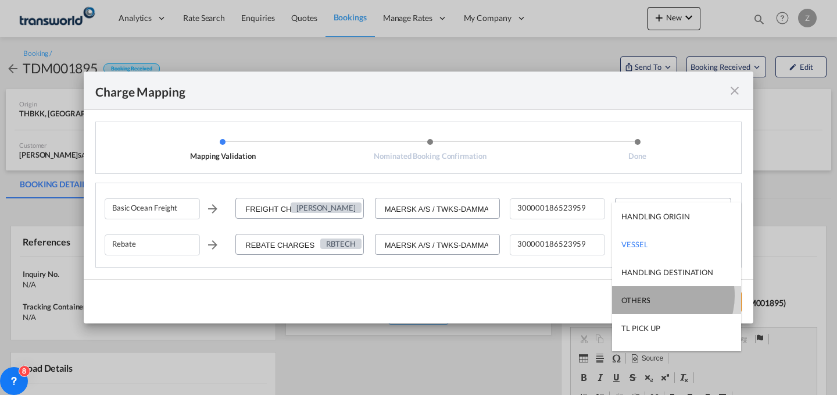
click at [657, 295] on md-option "OTHERS" at bounding box center [676, 300] width 129 height 28
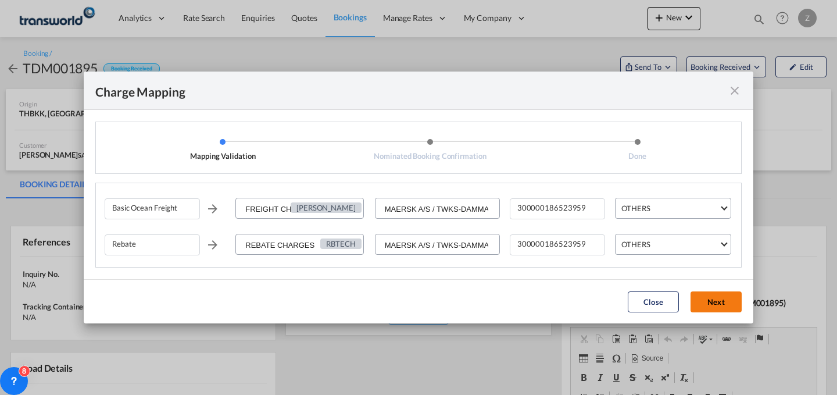
click at [710, 294] on button "Next" at bounding box center [716, 301] width 51 height 21
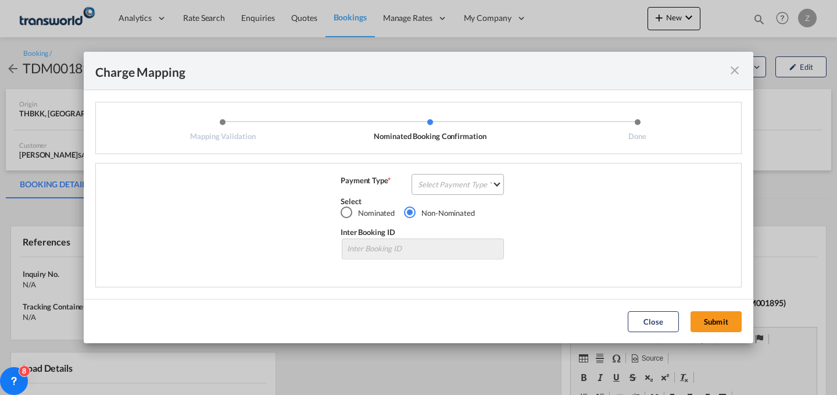
click at [492, 187] on md-select "Select Payment Type COLLECT PREPAID" at bounding box center [458, 184] width 92 height 21
click at [488, 195] on md-option "COLLECT" at bounding box center [461, 184] width 103 height 28
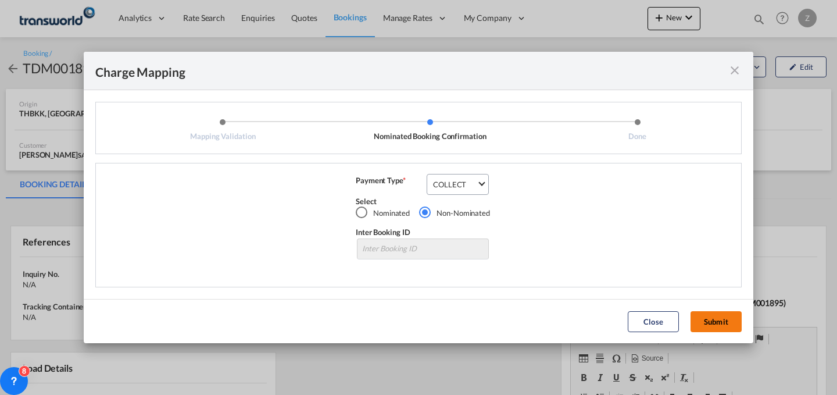
click at [705, 313] on button "Submit" at bounding box center [716, 321] width 51 height 21
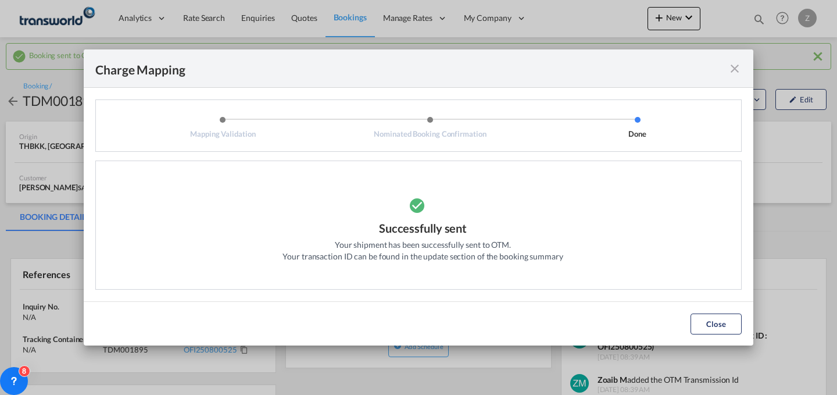
click at [706, 312] on md-dialog-actions "Close" at bounding box center [419, 323] width 670 height 44
click at [721, 319] on button "Close" at bounding box center [716, 323] width 51 height 21
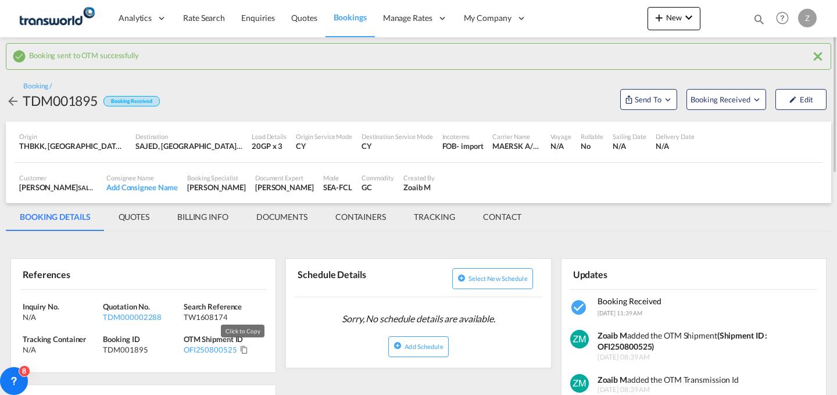
click at [240, 349] on md-icon "Click to Copy" at bounding box center [244, 349] width 8 height 8
click at [682, 10] on md-icon "icon-chevron-down" at bounding box center [689, 17] width 14 height 14
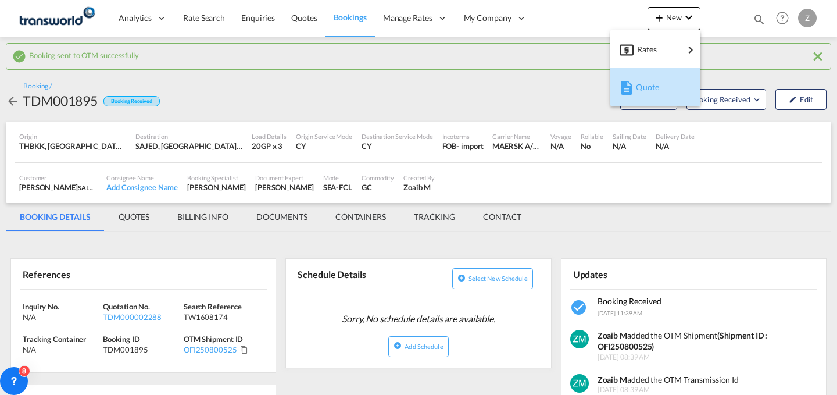
click at [660, 78] on div "Quote" at bounding box center [657, 87] width 43 height 29
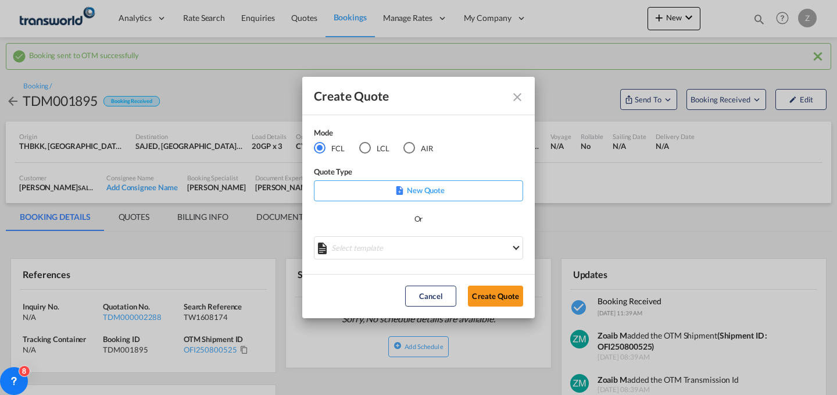
click at [414, 141] on div "Mode" at bounding box center [381, 134] width 134 height 15
click at [409, 145] on div "AIR" at bounding box center [409, 148] width 12 height 12
click at [499, 305] on button "Create Quote" at bounding box center [495, 295] width 55 height 21
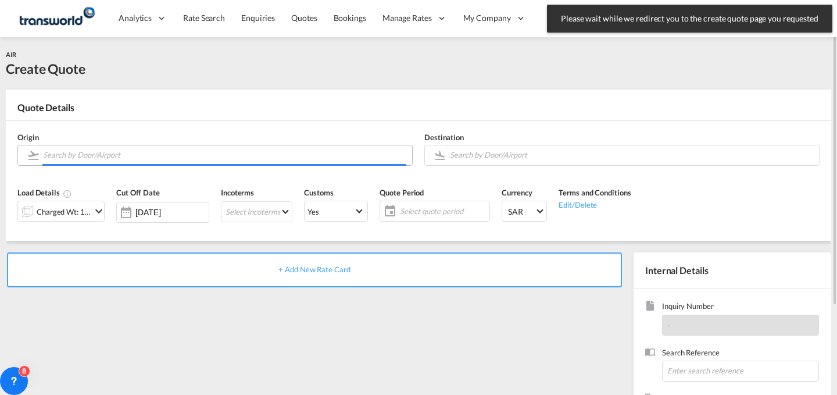
click at [303, 161] on input "Search by Door/Airport" at bounding box center [224, 155] width 363 height 20
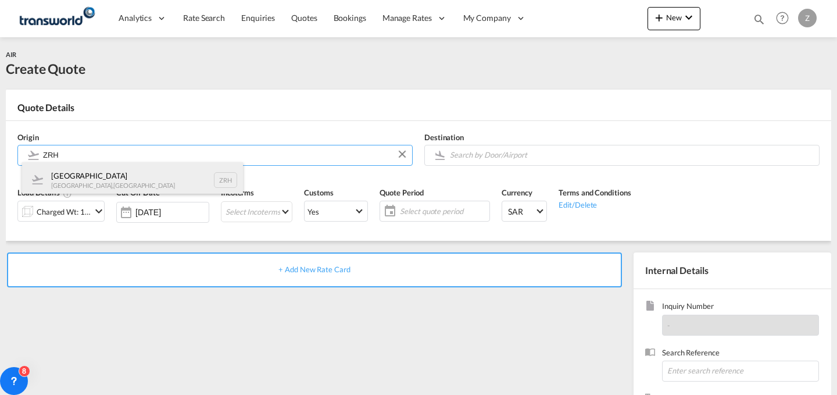
click at [187, 171] on div "Zürich Zurich , Switzerland ZRH" at bounding box center [132, 179] width 221 height 35
type input "Zürich, Zurich, ZRH"
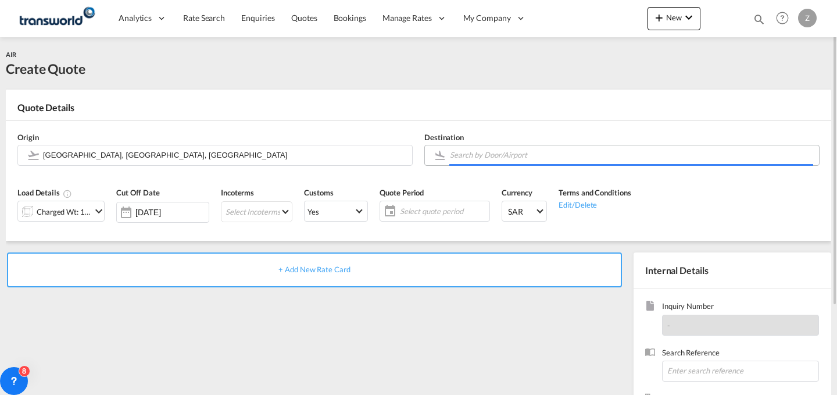
click at [469, 155] on body "Analytics Dashboard Reports Rate Search Enquiries Quotes Bookings" at bounding box center [418, 197] width 837 height 395
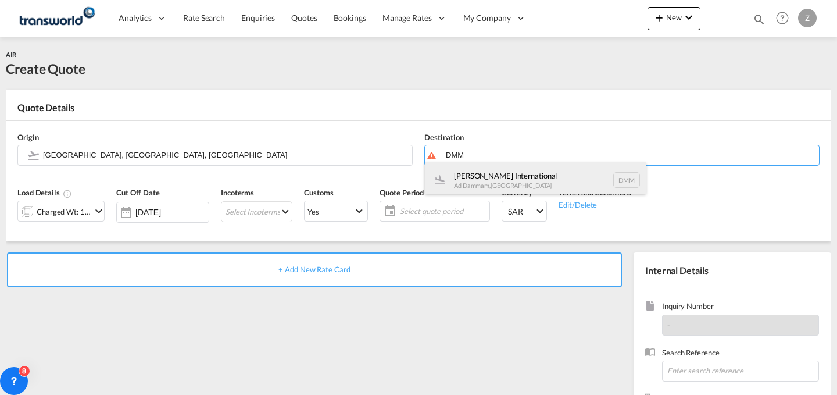
click at [481, 180] on div "[PERSON_NAME] International Ad Dammam , [GEOGRAPHIC_DATA] DMM" at bounding box center [535, 179] width 221 height 35
type input "[PERSON_NAME] International, Ad Dammam, DMM"
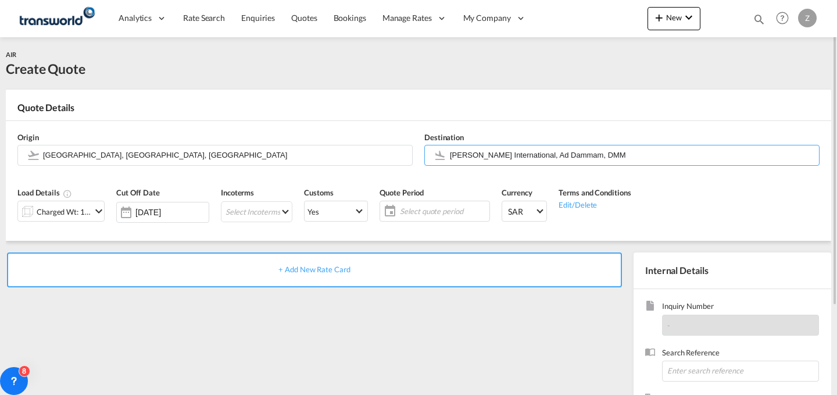
click at [98, 209] on md-icon "icon-chevron-down" at bounding box center [99, 211] width 14 height 14
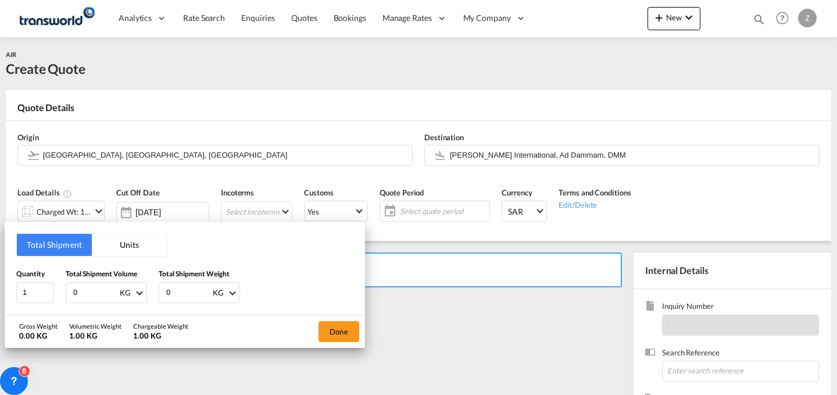
click at [192, 285] on input "0" at bounding box center [188, 292] width 47 height 20
type input "1071"
click at [81, 284] on input "0" at bounding box center [95, 292] width 47 height 20
type input "1071"
click at [338, 334] on button "Done" at bounding box center [339, 331] width 41 height 21
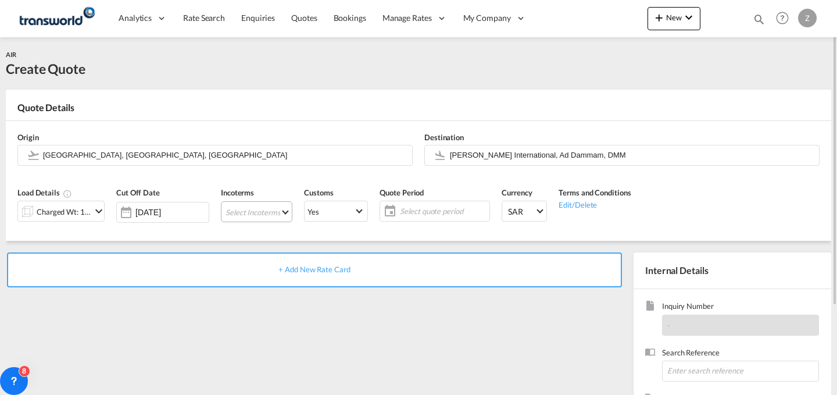
click at [270, 210] on md-select "Select Incoterms CPT - import Carrier Paid to EXW - export Ex Works FOB - impor…" at bounding box center [256, 211] width 71 height 21
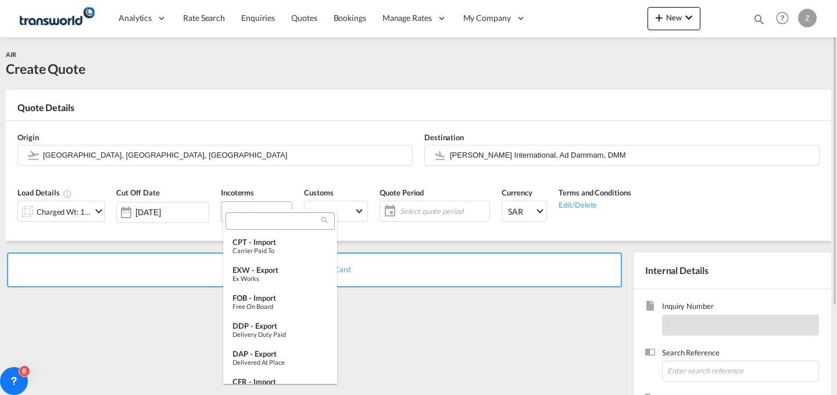
type md-option "[object Object]"
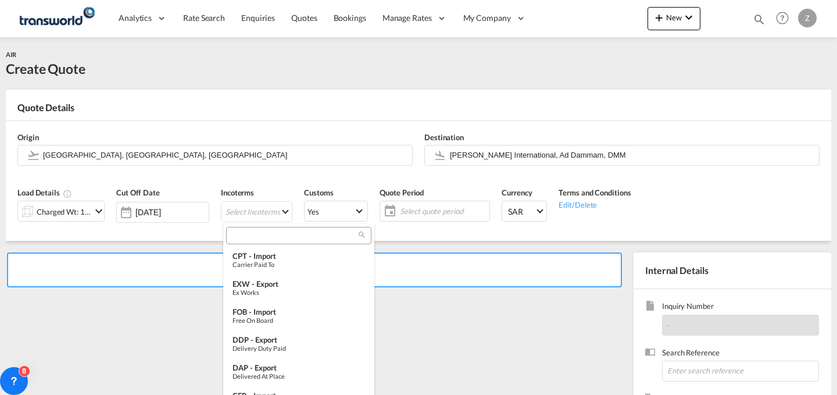
click at [280, 234] on input "search" at bounding box center [294, 235] width 129 height 10
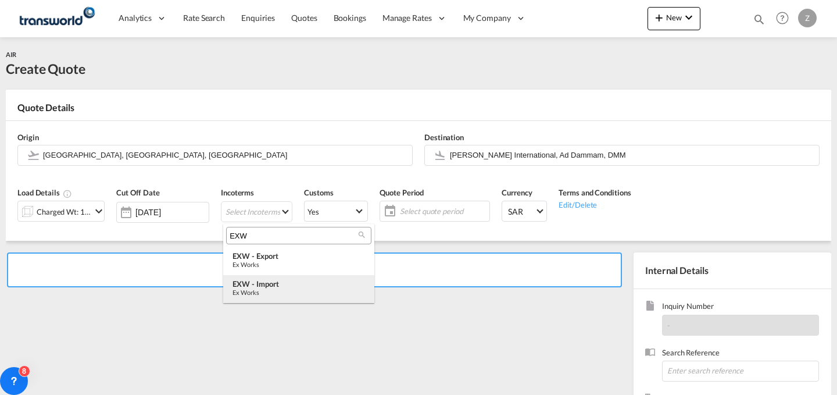
type input "EXW"
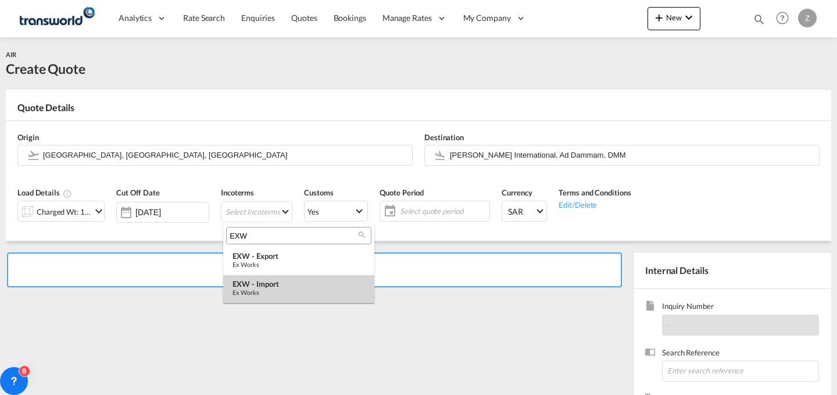
click at [282, 281] on div "EXW - import" at bounding box center [299, 283] width 133 height 9
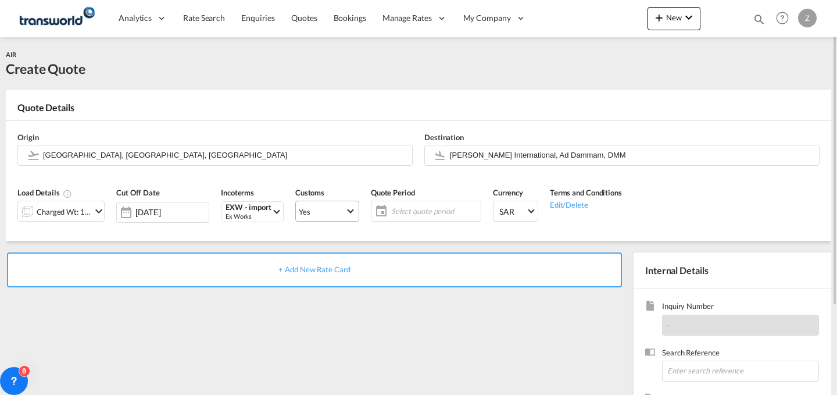
click at [332, 216] on span "Yes" at bounding box center [322, 211] width 47 height 10
click at [343, 242] on md-option "No" at bounding box center [328, 239] width 81 height 28
click at [352, 205] on md-select-value "Yes" at bounding box center [327, 211] width 63 height 16
click at [349, 251] on md-option "No" at bounding box center [328, 239] width 81 height 28
click at [448, 212] on span "Select quote period" at bounding box center [434, 211] width 87 height 10
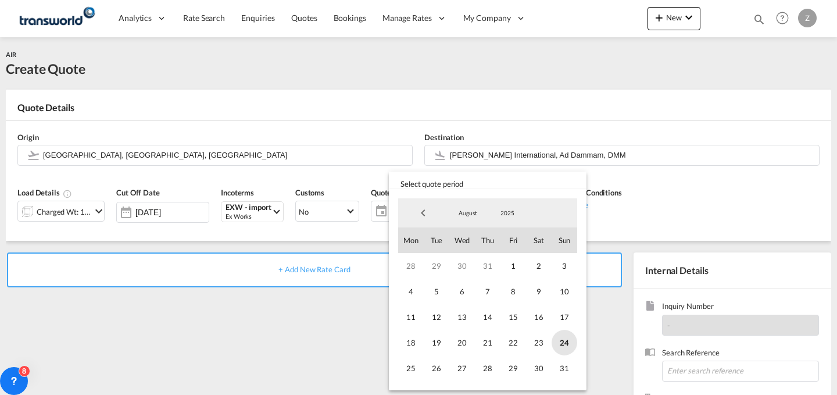
click at [560, 342] on span "24" at bounding box center [565, 343] width 26 height 26
click at [565, 365] on span "31" at bounding box center [565, 368] width 26 height 26
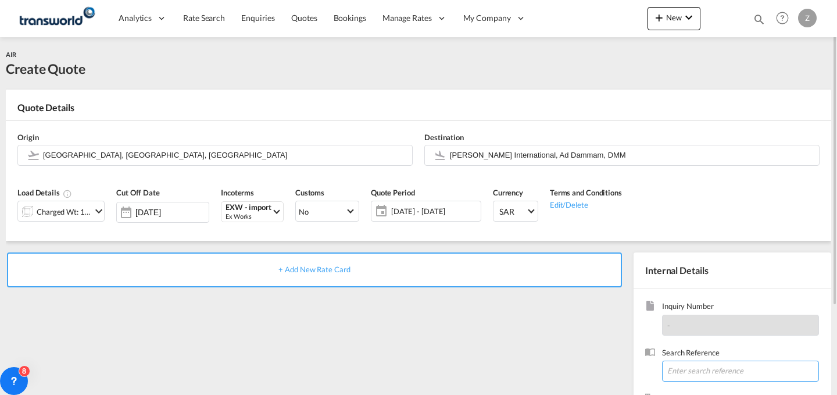
click at [700, 374] on input at bounding box center [740, 370] width 157 height 21
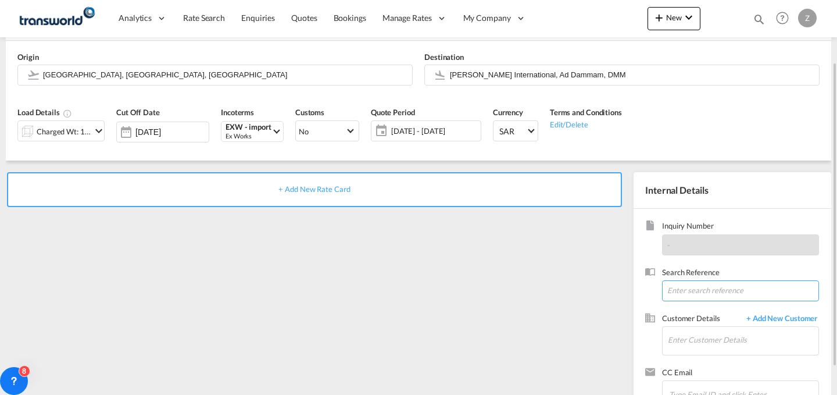
paste input "TW1208115"
type input "TW1208115"
click at [724, 333] on input "Enter Customer Details" at bounding box center [743, 340] width 151 height 26
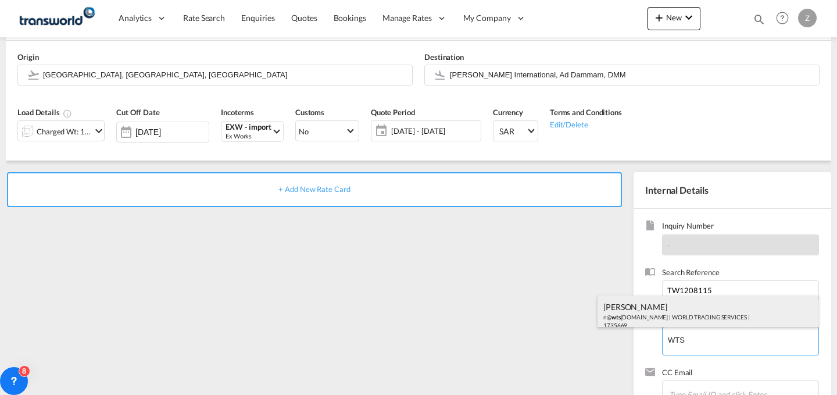
click at [682, 315] on div "[PERSON_NAME] n@ wts [DOMAIN_NAME] | WORLD TRADING SERVICES | 1735669" at bounding box center [708, 315] width 221 height 40
type input "WORLD TRADING SERVICES, [PERSON_NAME], n@[DOMAIN_NAME]"
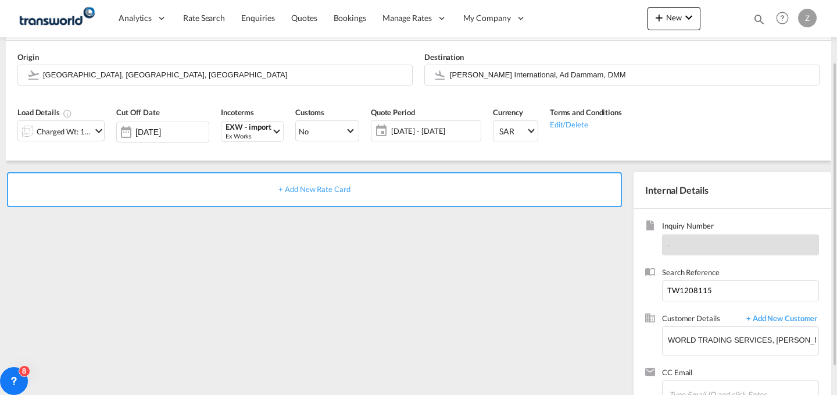
click at [432, 175] on div "+ Add New Rate Card" at bounding box center [314, 189] width 615 height 35
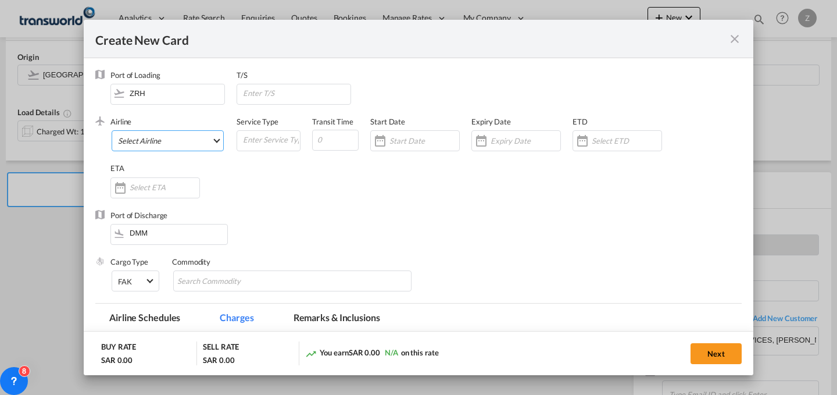
click at [200, 144] on md-select "Select Airline AIR EXPRESS S.A. (1166- / -) CMA CGM Air Cargo (1140-2C / -) DDW…" at bounding box center [168, 140] width 112 height 21
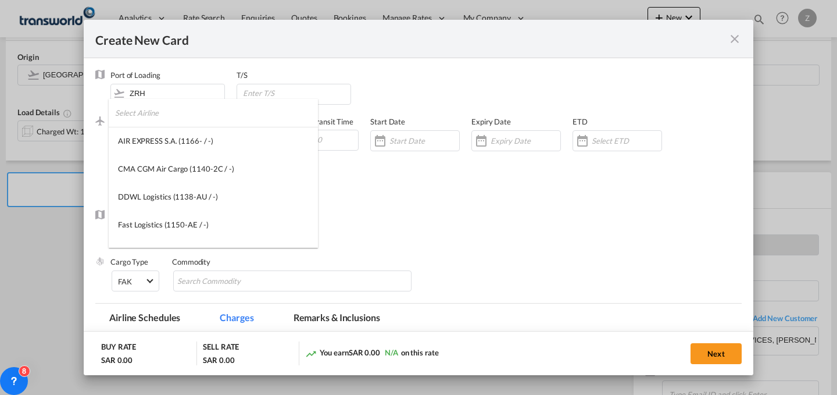
click at [201, 117] on input "search" at bounding box center [216, 113] width 203 height 28
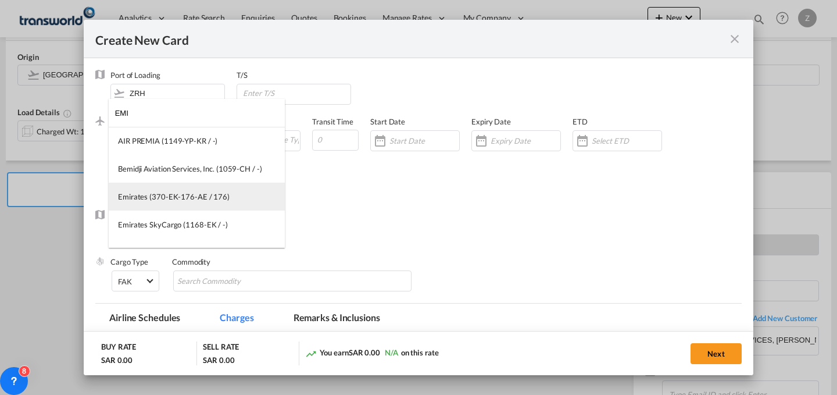
type input "EMI"
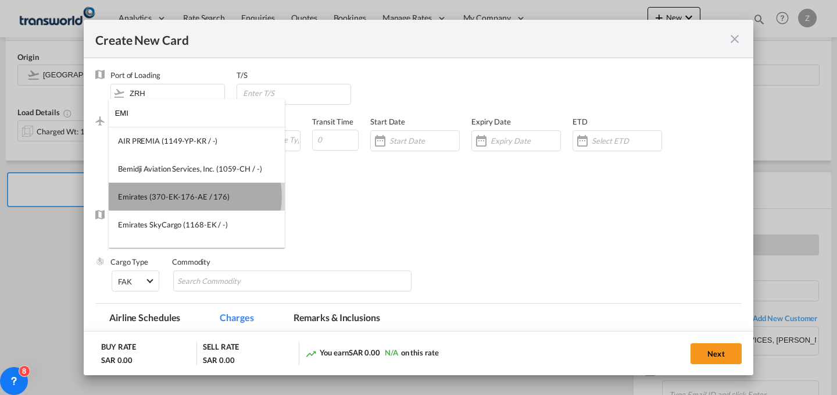
click at [195, 196] on div "Emirates (370-EK-176-AE / 176)" at bounding box center [174, 196] width 112 height 10
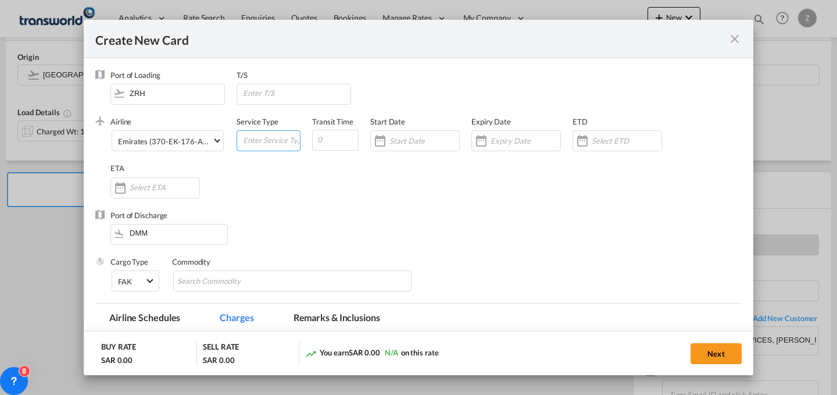
click at [279, 142] on input "Create New Card ..." at bounding box center [271, 139] width 58 height 17
type input "AIR"
type input "7"
click at [412, 135] on div "Create New Card ..." at bounding box center [415, 140] width 90 height 21
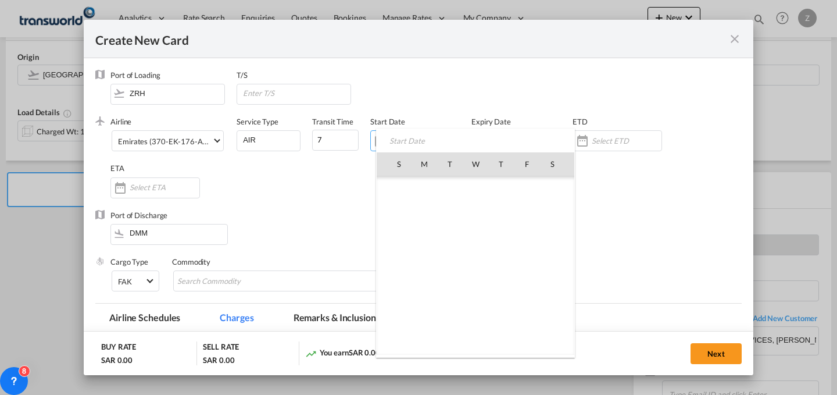
scroll to position [269101, 0]
click at [400, 290] on span "24" at bounding box center [399, 291] width 24 height 24
type input "[DATE]"
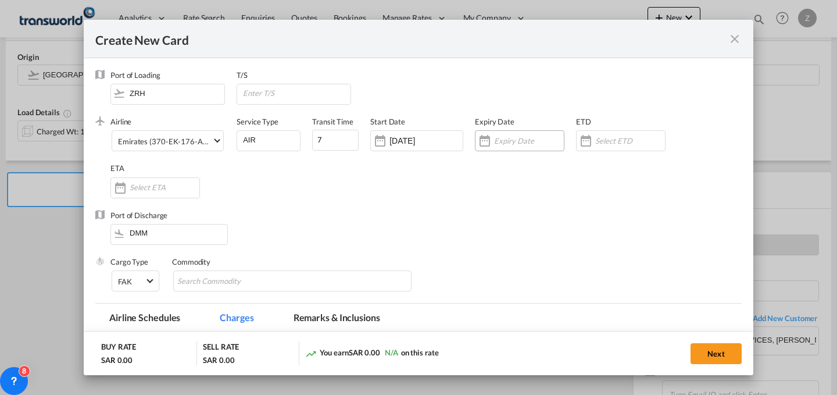
click at [528, 138] on input "Create New Card ..." at bounding box center [529, 140] width 70 height 9
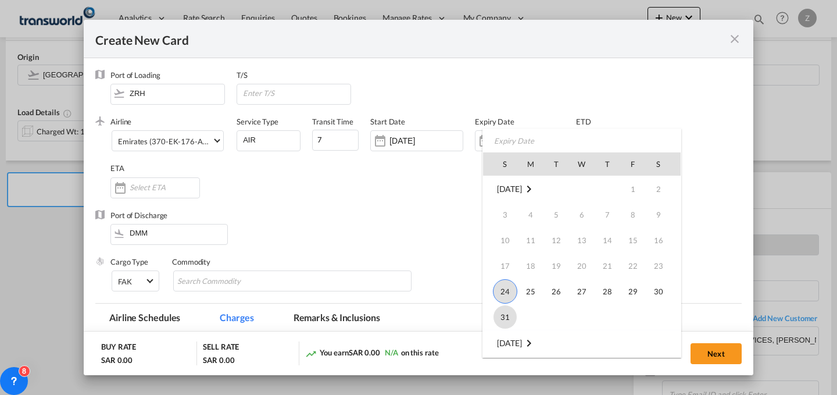
click at [506, 317] on span "31" at bounding box center [504, 316] width 23 height 23
type input "[DATE]"
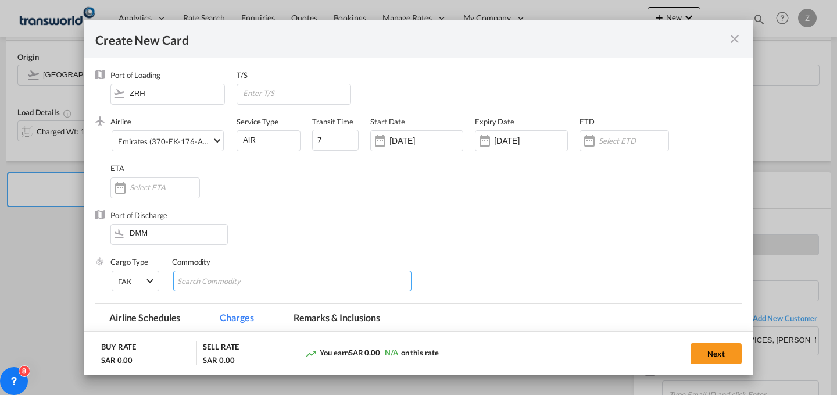
click at [198, 274] on input "Chips input." at bounding box center [230, 281] width 106 height 19
type input "F"
type input "GC"
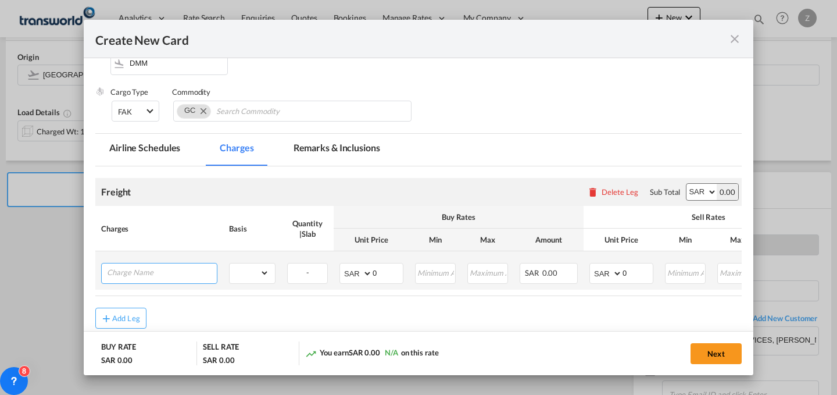
click at [189, 269] on input "Charge Name" at bounding box center [162, 271] width 110 height 17
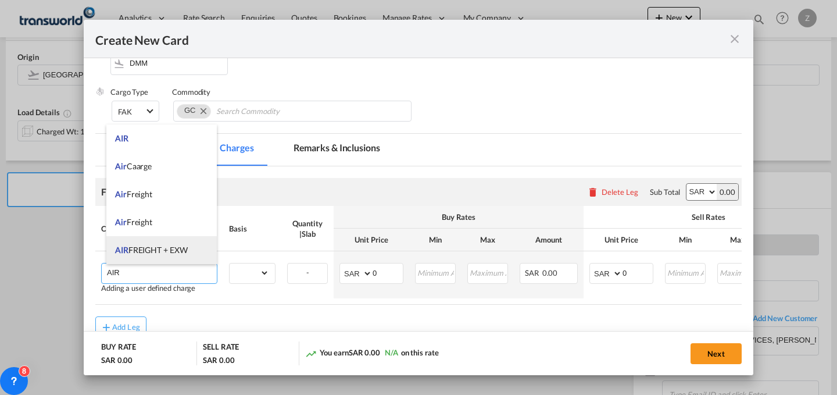
click at [191, 248] on li "AIR FREIGHT + EXW" at bounding box center [161, 250] width 110 height 28
type input "AIR FREIGHT + EXW"
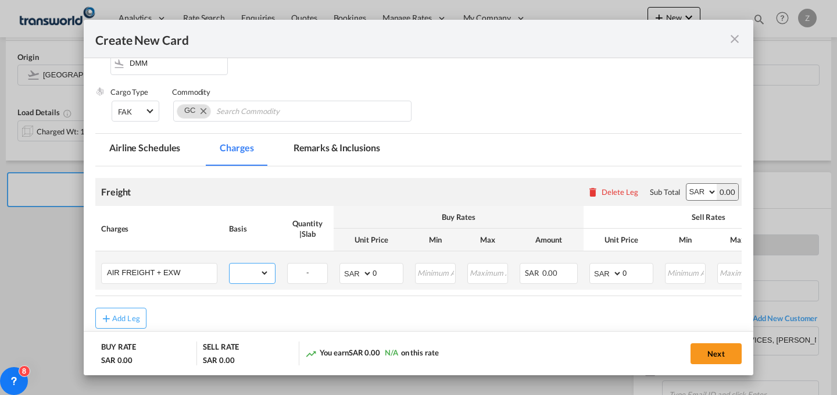
click at [264, 274] on select "gross_weight volumetric_weight per_shipment per_bl per_km % on air freight per_…" at bounding box center [250, 272] width 40 height 19
select select "per_shipment"
click at [230, 263] on select "gross_weight volumetric_weight per_shipment per_bl per_km % on air freight per_…" at bounding box center [250, 272] width 40 height 19
click at [700, 192] on select "AED AFN ALL AMD ANG AOA ARS AUD AWG AZN BAM BBD BDT BGN BHD BIF BMD BND [PERSON…" at bounding box center [701, 192] width 30 height 16
select select "string:USD"
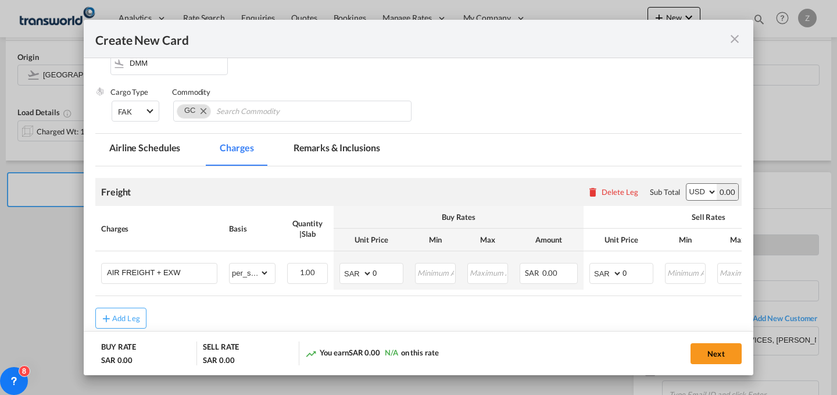
click at [686, 184] on select "AED AFN ALL AMD ANG AOA ARS AUD AWG AZN BAM BBD BDT BGN BHD BIF BMD BND [PERSON…" at bounding box center [701, 192] width 30 height 16
click at [606, 267] on select "AED AFN ALL AMD ANG AOA ARS AUD AWG AZN BAM BBD BDT BGN BHD BIF BMD BND [PERSON…" at bounding box center [607, 273] width 30 height 16
select select "string:USD"
click at [592, 265] on select "AED AFN ALL AMD ANG AOA ARS AUD AWG AZN BAM BBD BDT BGN BHD BIF BMD BND [PERSON…" at bounding box center [607, 273] width 30 height 16
click at [353, 270] on select "AED AFN ALL AMD ANG AOA ARS AUD AWG AZN BAM BBD BDT BGN BHD BIF BMD BND [PERSON…" at bounding box center [357, 273] width 30 height 16
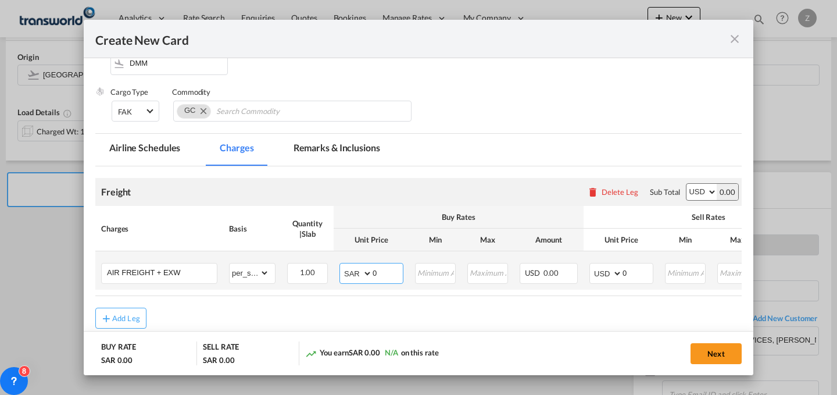
select select "string:USD"
click at [342, 265] on select "AED AFN ALL AMD ANG AOA ARS AUD AWG AZN BAM BBD BDT BGN BHD BIF BMD BND [PERSON…" at bounding box center [357, 273] width 30 height 16
click at [630, 271] on input "0" at bounding box center [638, 271] width 30 height 17
type input "1"
type input "2410"
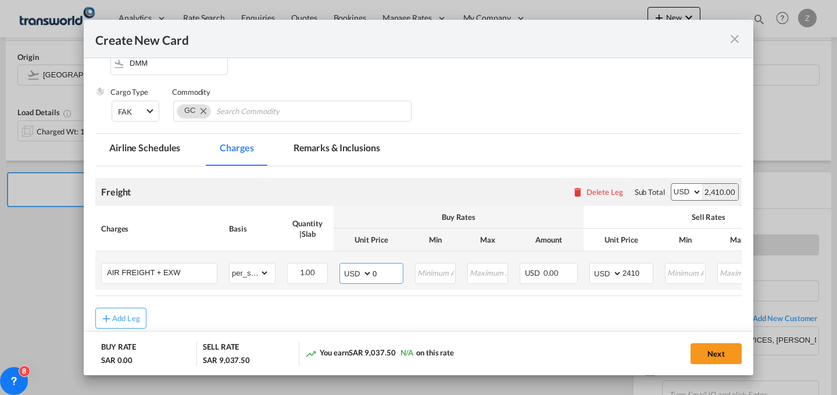
click at [399, 270] on input "0" at bounding box center [388, 271] width 30 height 17
click at [359, 269] on select "AED AFN ALL AMD ANG AOA ARS AUD AWG AZN BAM BBD BDT BGN BHD BIF BMD BND [PERSON…" at bounding box center [357, 273] width 30 height 16
select select "string:CHF"
click at [342, 265] on select "AED AFN ALL AMD ANG AOA ARS AUD AWG AZN BAM BBD BDT BGN BHD BIF BMD BND [PERSON…" at bounding box center [357, 273] width 30 height 16
click at [377, 270] on input "Create New Card ..." at bounding box center [388, 271] width 30 height 17
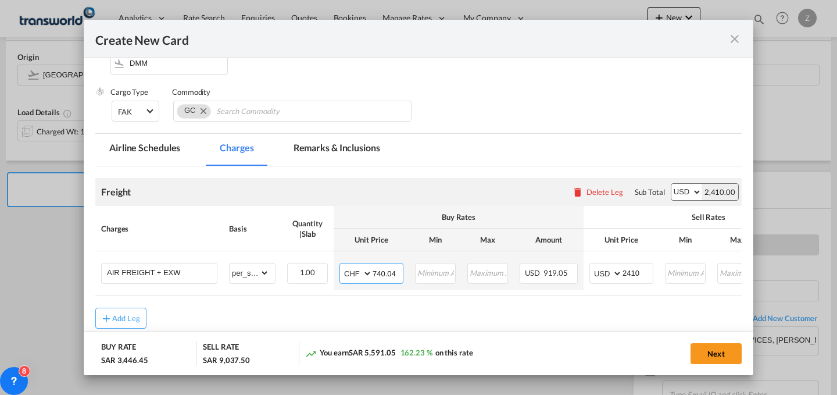
scroll to position [201, 0]
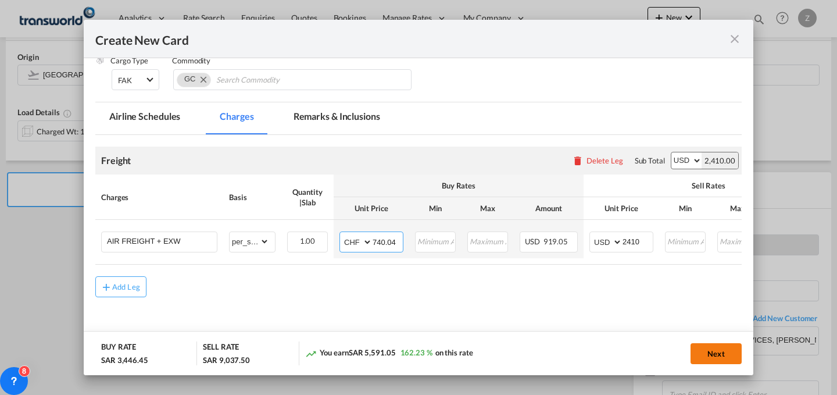
type input "740.04"
click at [722, 348] on button "Next" at bounding box center [716, 353] width 51 height 21
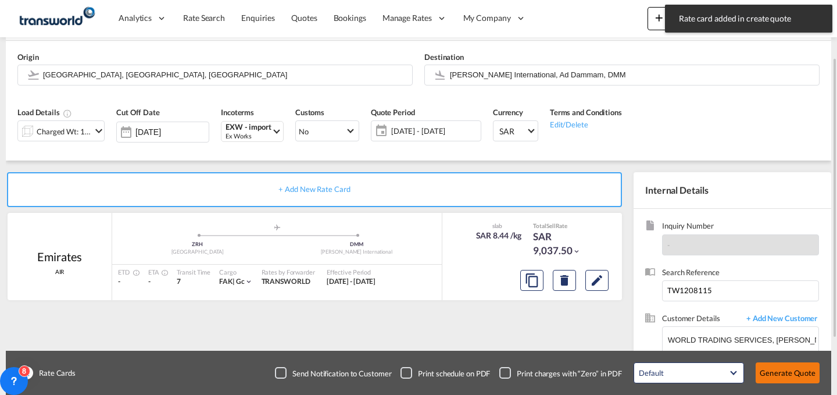
click at [798, 380] on button "Generate Quote" at bounding box center [788, 372] width 64 height 21
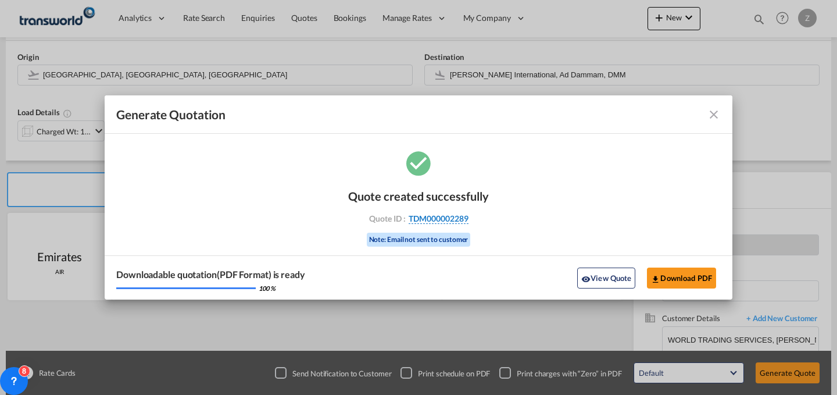
click at [442, 214] on span "TDM000002289" at bounding box center [439, 218] width 60 height 10
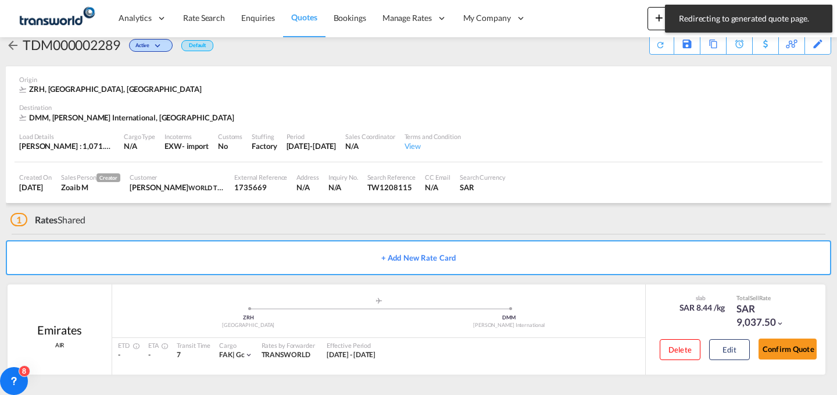
scroll to position [22, 0]
click at [774, 343] on button "Confirm Quote" at bounding box center [788, 348] width 58 height 21
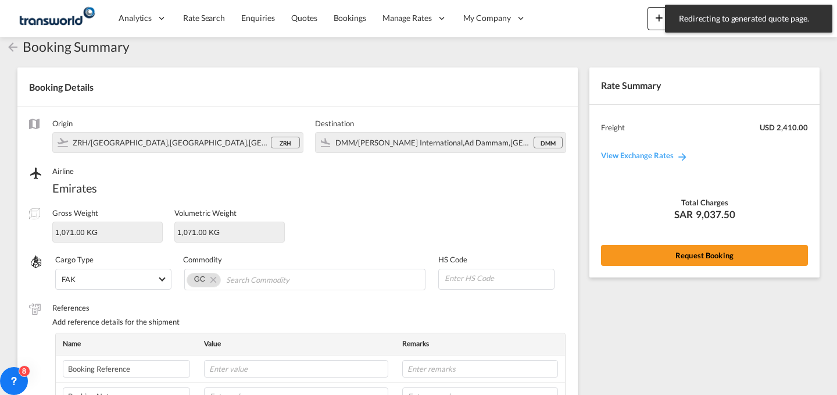
scroll to position [388, 0]
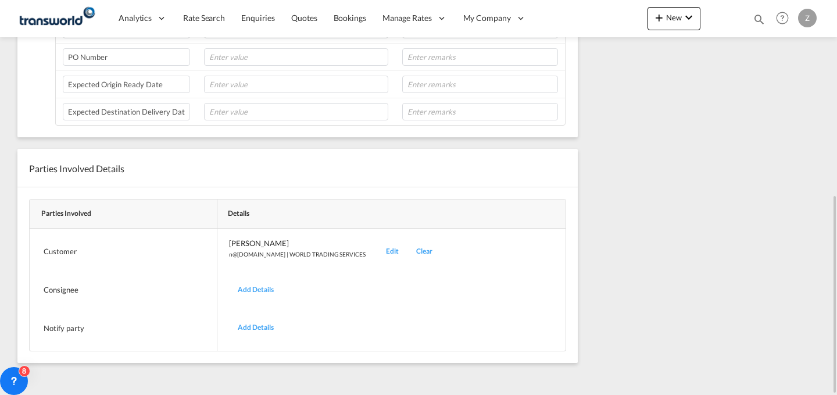
click at [377, 250] on div "Edit" at bounding box center [392, 251] width 30 height 27
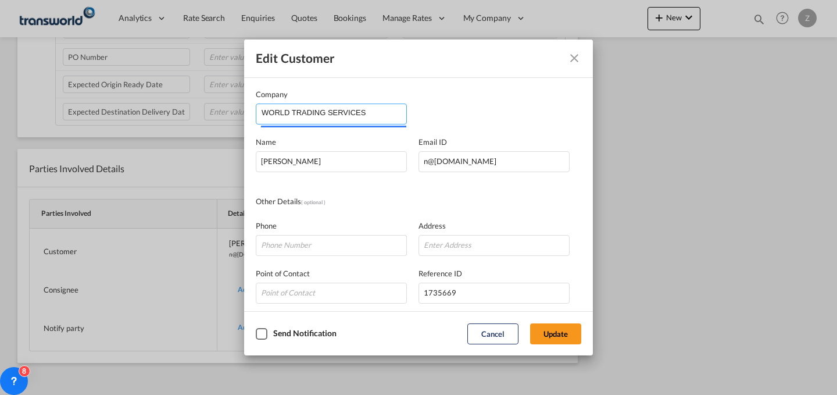
drag, startPoint x: 388, startPoint y: 117, endPoint x: 144, endPoint y: 153, distance: 247.4
click at [144, 153] on div "Edit Customer Company WORLD TRADING SERVICES Name [PERSON_NAME] Email ID [EMAIL…" at bounding box center [418, 197] width 837 height 395
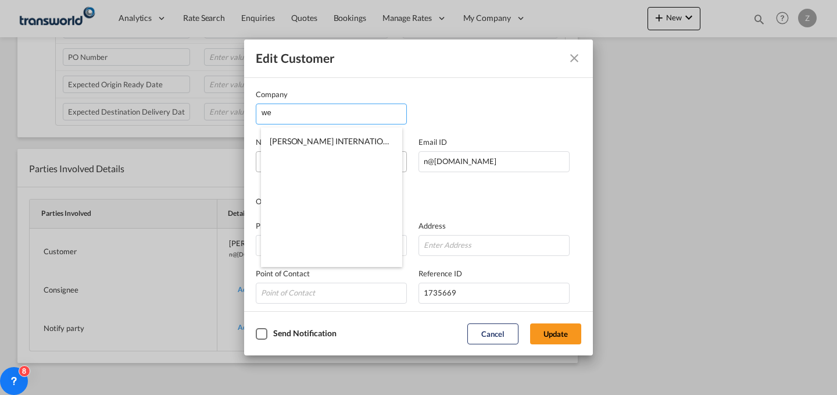
type input "w"
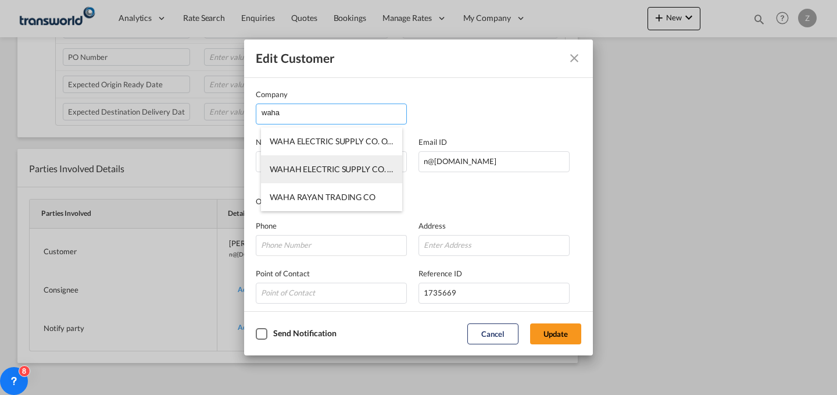
click at [331, 174] on li "WAHAH ELECTRIC SUPPLY CO. OF SAUDI ARABIA (LTD.)" at bounding box center [331, 169] width 141 height 28
type input "WAHAH ELECTRIC SUPPLY CO. OF SAUDI ARABIA (LTD.)"
type input "[EMAIL_ADDRESS][DOMAIN_NAME]"
type input "966505226431"
type input "772264"
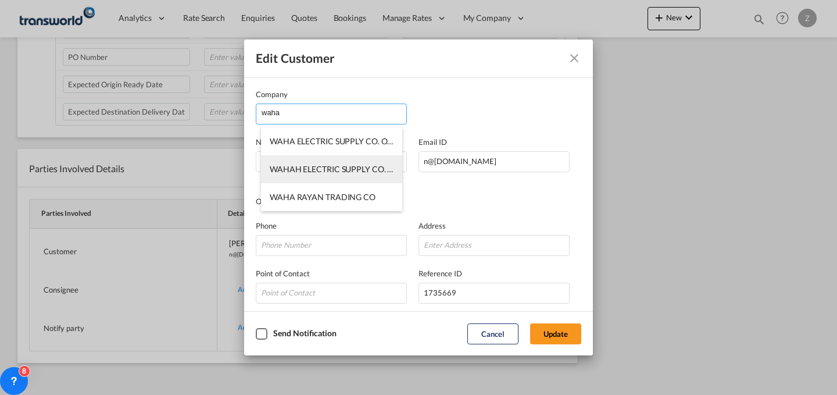
type input "32234"
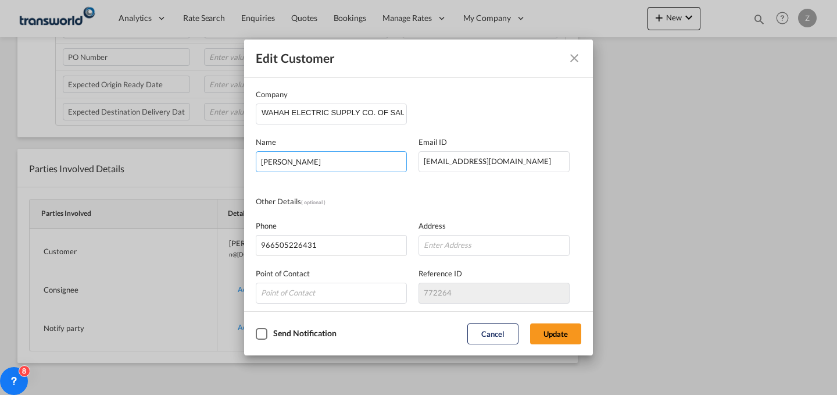
drag, startPoint x: 377, startPoint y: 166, endPoint x: 212, endPoint y: 171, distance: 165.1
click at [212, 171] on div "Edit Customer Company WAHAH ELECTRIC SUPPLY CO. OF SAUDI ARABIA (LTD.) Name NAB…" at bounding box center [418, 197] width 837 height 395
type input "Aboothalhath Kottaraparamp"
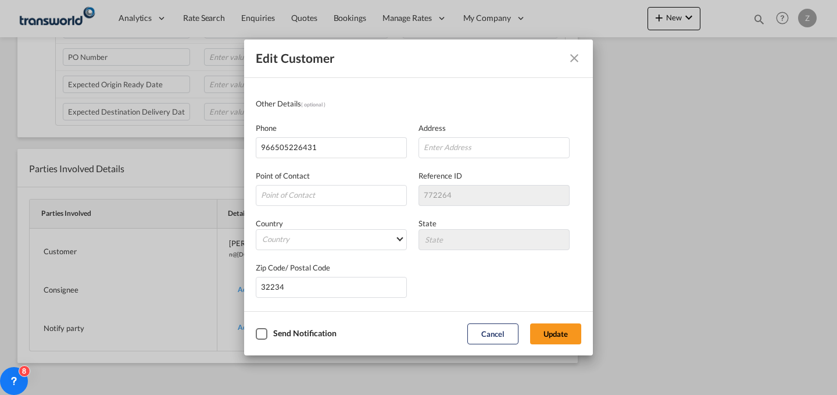
click at [553, 323] on md-dialog-actions "Send Notification Cancel Update" at bounding box center [418, 333] width 349 height 44
click at [550, 328] on button "Update" at bounding box center [555, 333] width 51 height 21
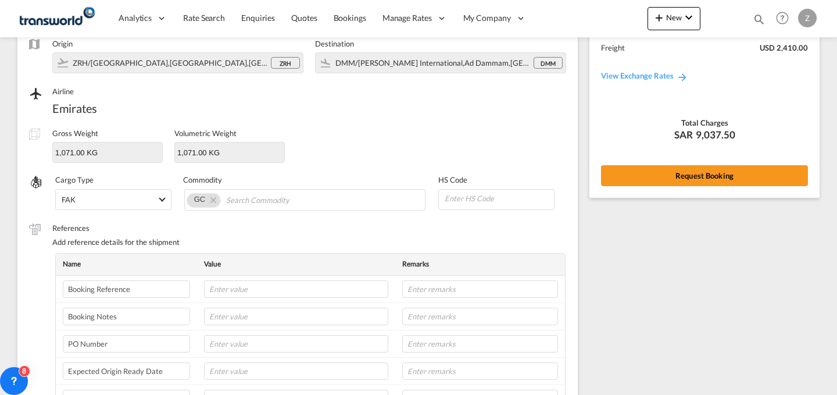
scroll to position [0, 0]
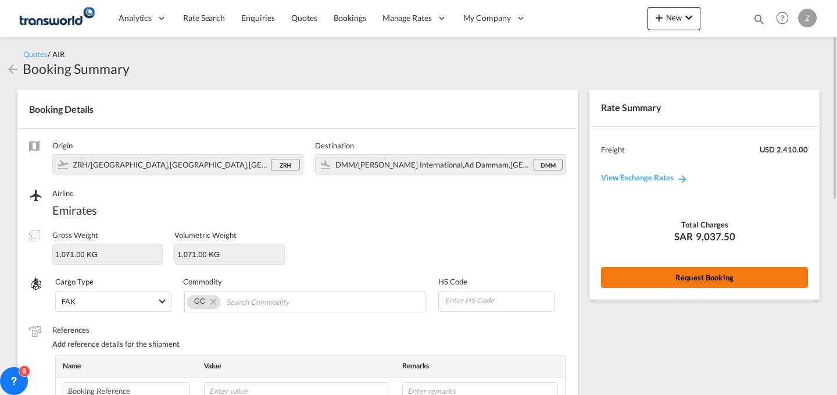
click at [666, 274] on button "Request Booking" at bounding box center [704, 277] width 207 height 21
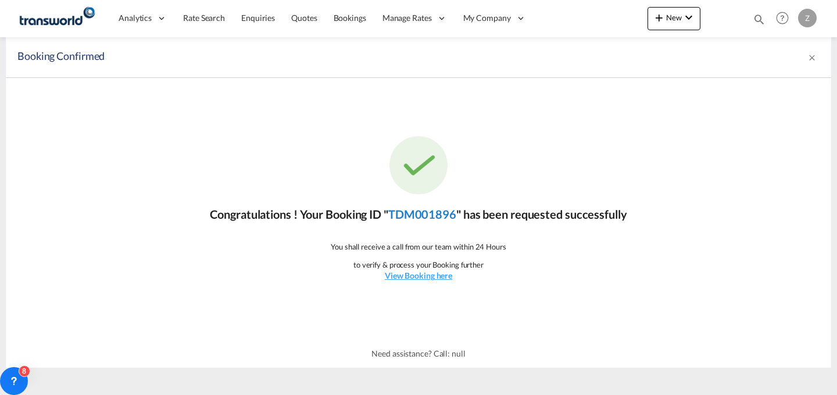
click at [420, 208] on link "TDM001896" at bounding box center [422, 214] width 68 height 14
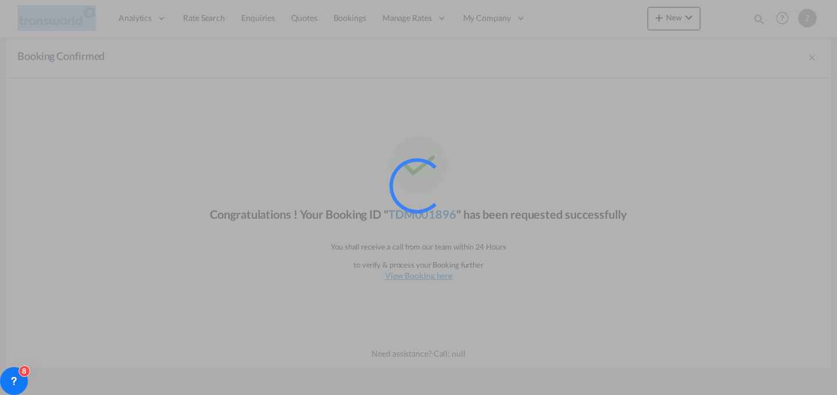
click at [420, 208] on div at bounding box center [417, 185] width 78 height 78
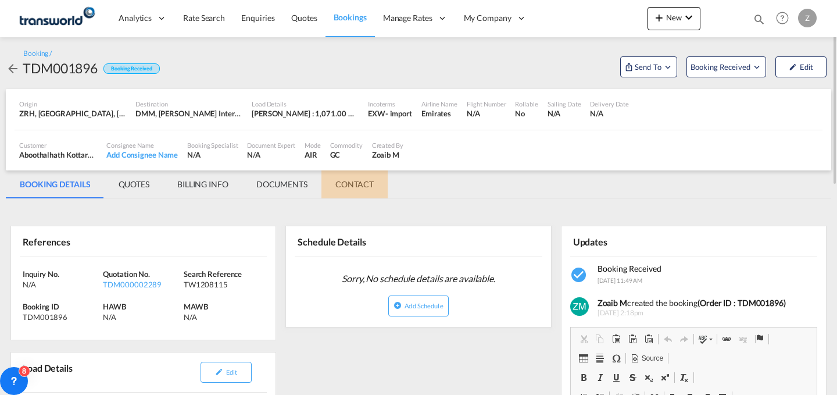
click at [371, 184] on md-tab-item "CONTACT" at bounding box center [354, 184] width 66 height 28
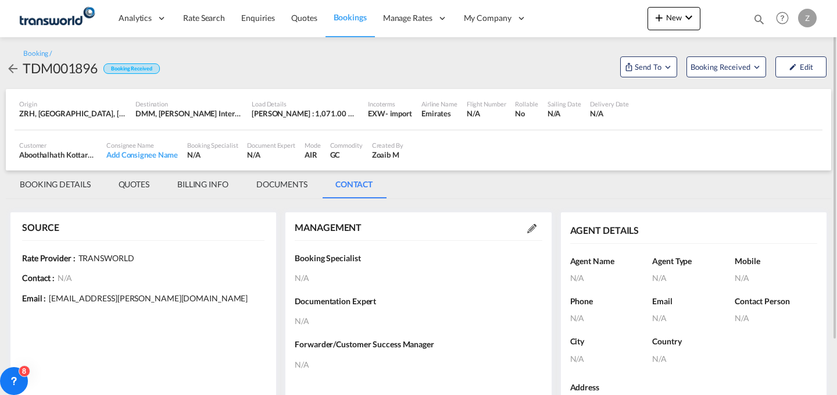
click at [524, 226] on div at bounding box center [531, 228] width 21 height 12
click at [527, 227] on md-icon at bounding box center [531, 228] width 9 height 9
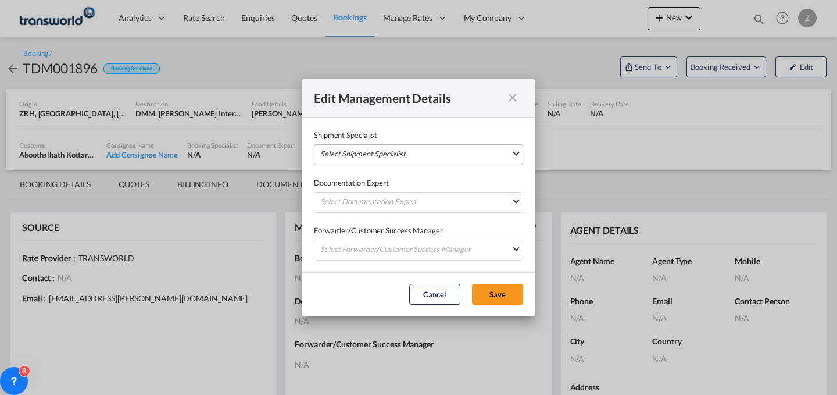
click at [464, 160] on md-select "Select Shipment Specialist [PERSON_NAME] W [PERSON_NAME][EMAIL_ADDRESS][PERSON_…" at bounding box center [418, 154] width 209 height 21
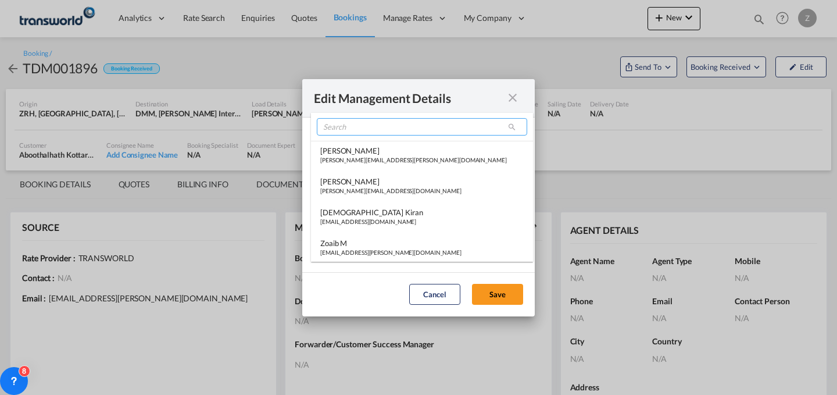
click at [414, 127] on input "search" at bounding box center [422, 126] width 210 height 17
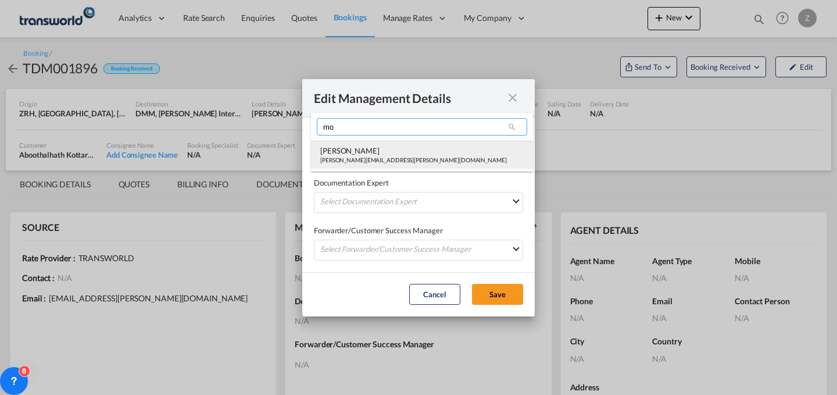
type input "mo"
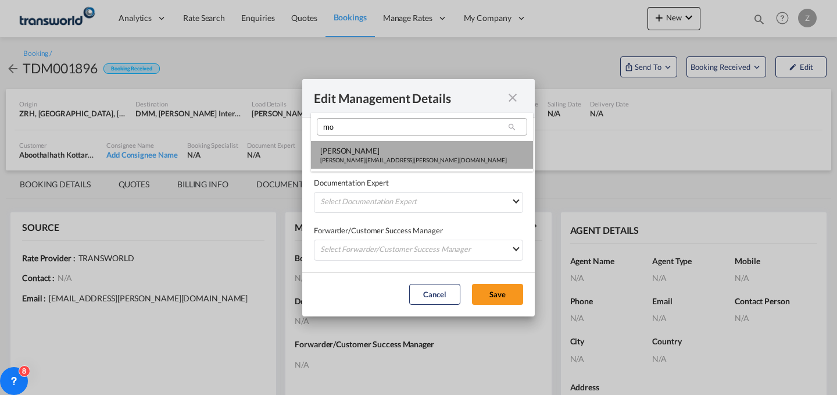
click at [396, 144] on md-option "[PERSON_NAME] Shahil [EMAIL_ADDRESS][PERSON_NAME][DOMAIN_NAME]" at bounding box center [422, 155] width 222 height 28
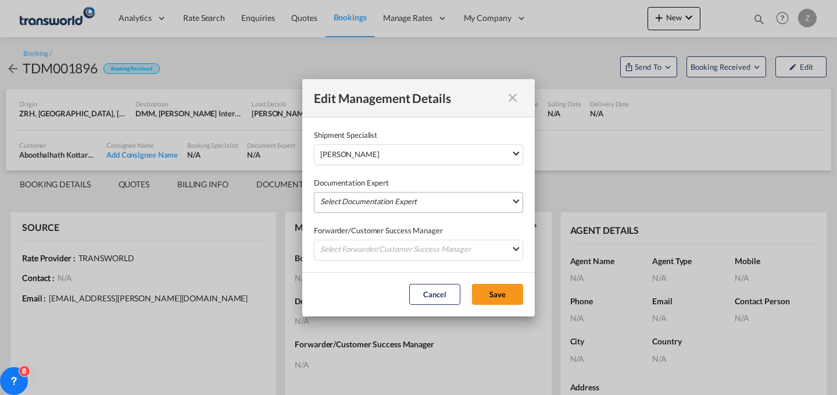
click at [381, 200] on md-select "Select Documentation Expert [PERSON_NAME] W [PERSON_NAME][EMAIL_ADDRESS][PERSON…" at bounding box center [418, 202] width 209 height 21
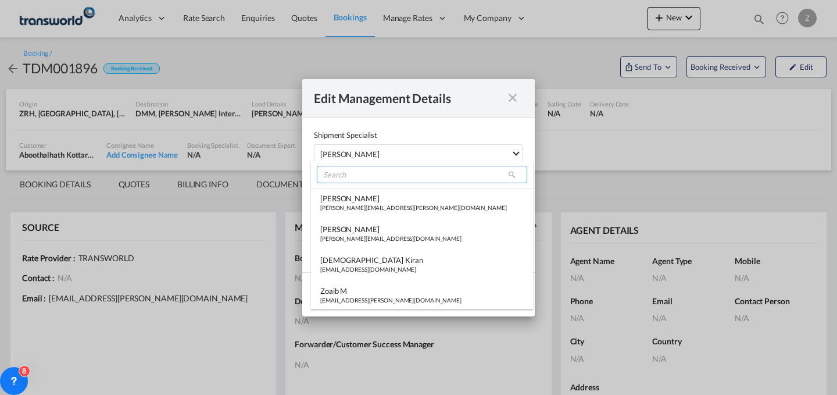
click at [413, 168] on input "search" at bounding box center [422, 174] width 210 height 17
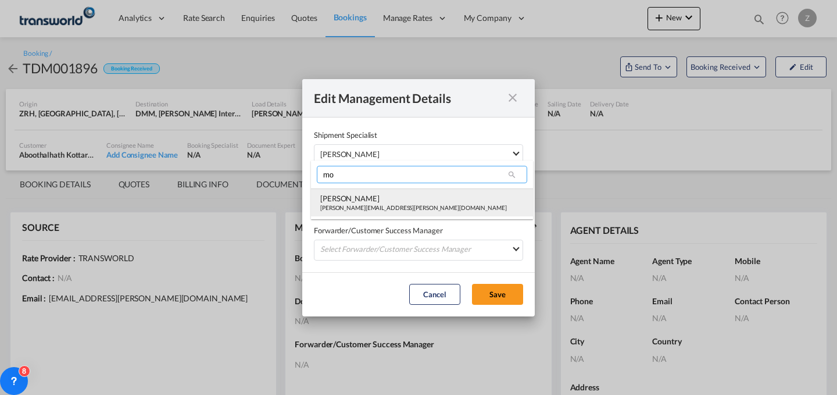
type input "mo"
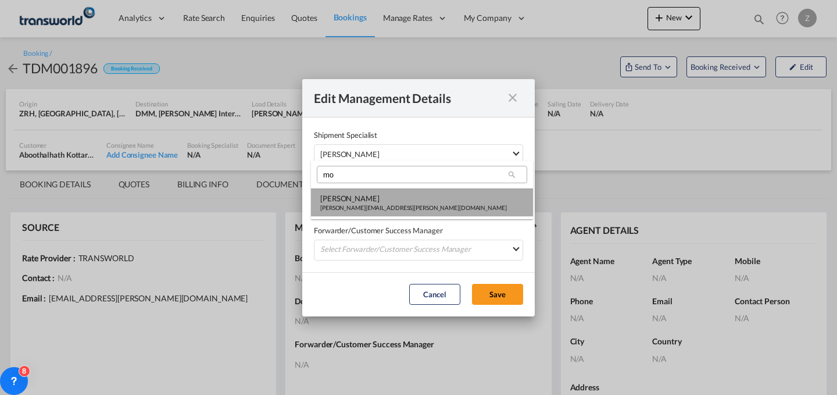
click at [388, 197] on div "[PERSON_NAME]" at bounding box center [413, 198] width 187 height 10
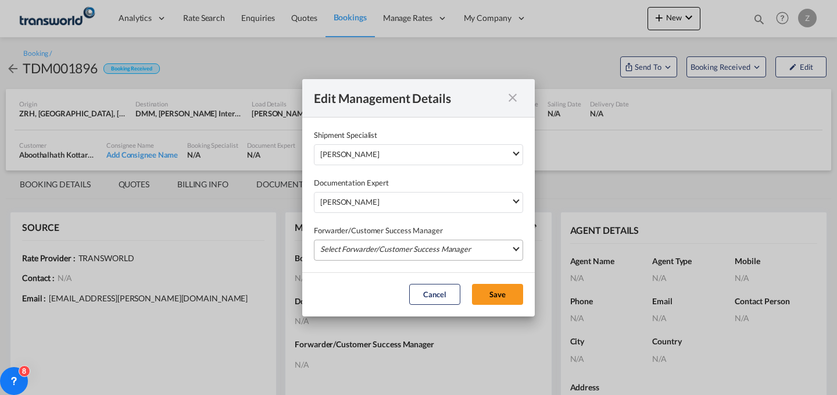
click at [391, 249] on md-select "Select Forwarder/Customer Success Manager [PERSON_NAME] [PERSON_NAME][EMAIL_ADD…" at bounding box center [418, 249] width 209 height 21
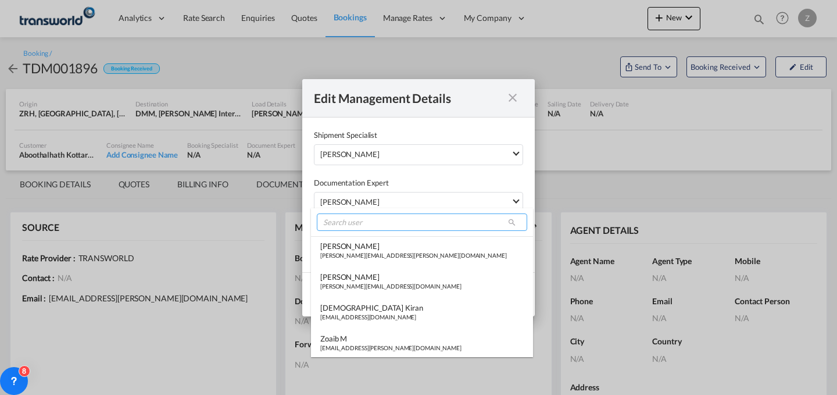
click at [398, 225] on input "search" at bounding box center [422, 221] width 210 height 17
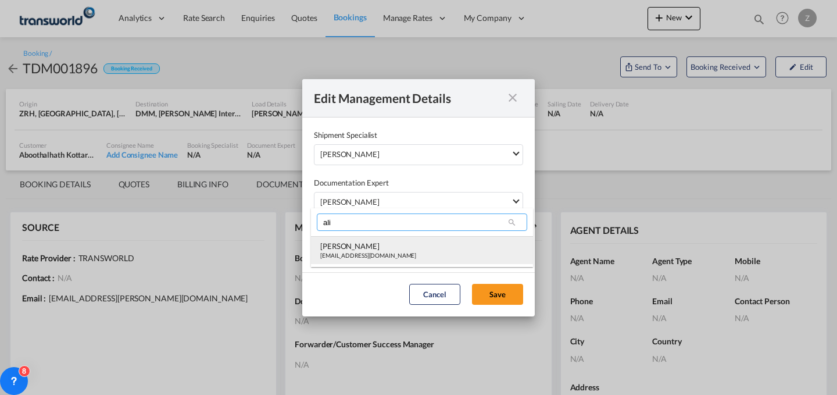
type input "ali"
click at [390, 238] on md-option "[PERSON_NAME] [PERSON_NAME][EMAIL_ADDRESS][DOMAIN_NAME]" at bounding box center [422, 250] width 222 height 28
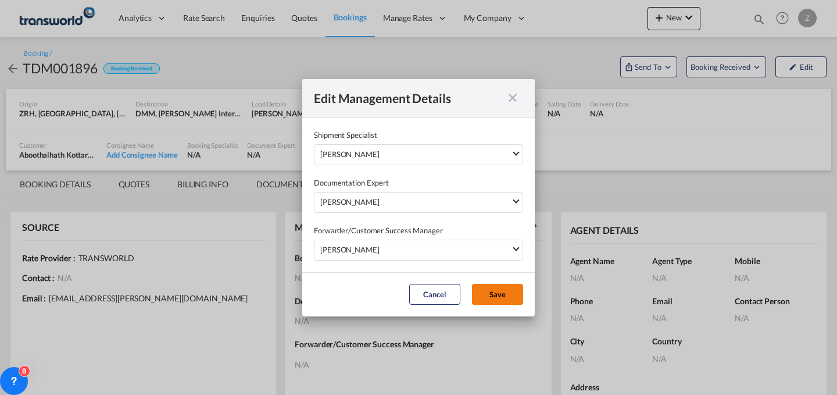
click at [484, 293] on button "Save" at bounding box center [497, 294] width 51 height 21
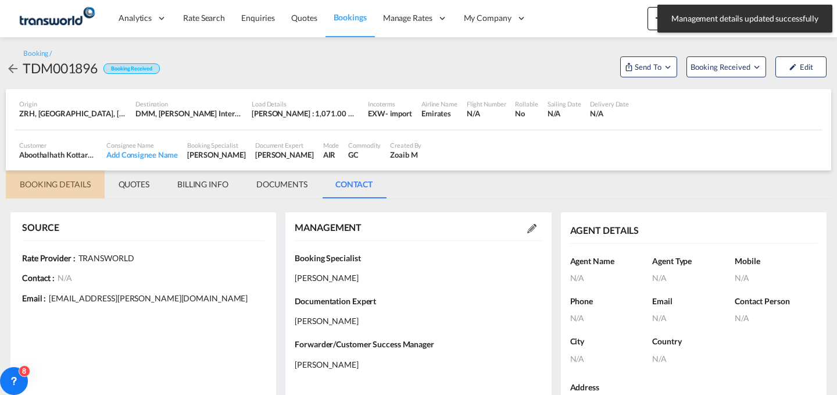
click at [58, 184] on md-tab-item "BOOKING DETAILS" at bounding box center [55, 184] width 99 height 28
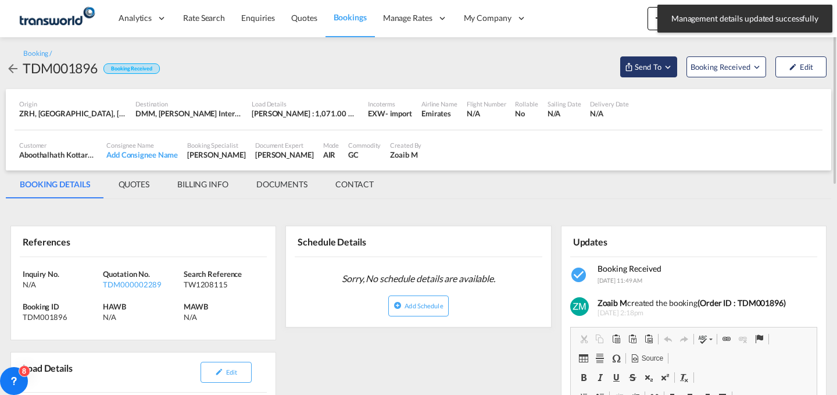
click at [651, 66] on span "Send To" at bounding box center [648, 67] width 29 height 12
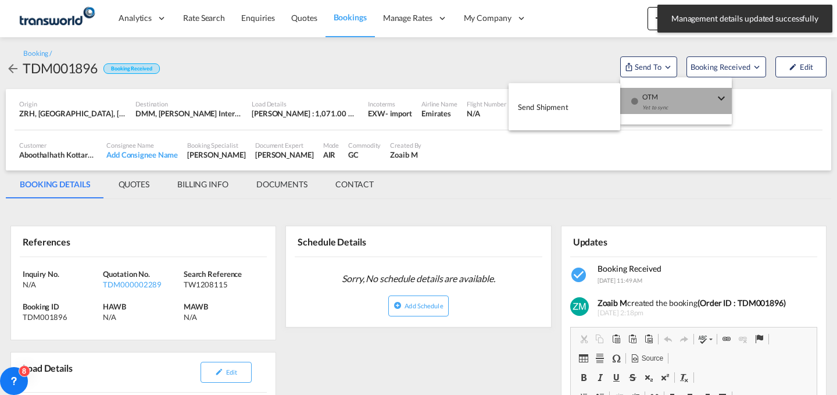
click at [651, 95] on span "OTM" at bounding box center [678, 93] width 72 height 10
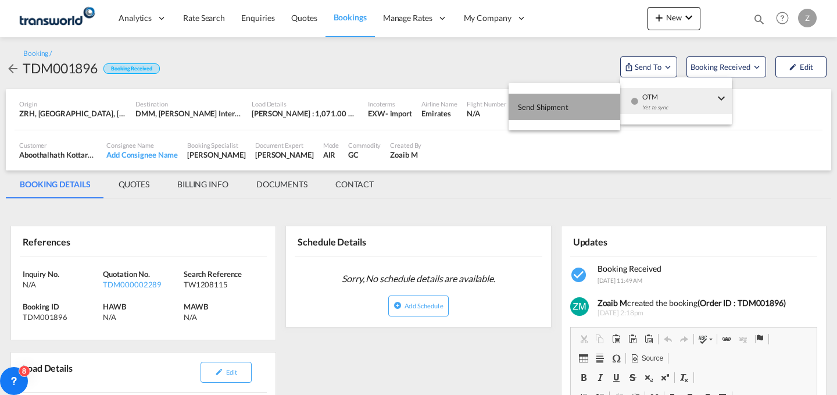
click at [577, 115] on button "Send Shipment" at bounding box center [565, 107] width 112 height 26
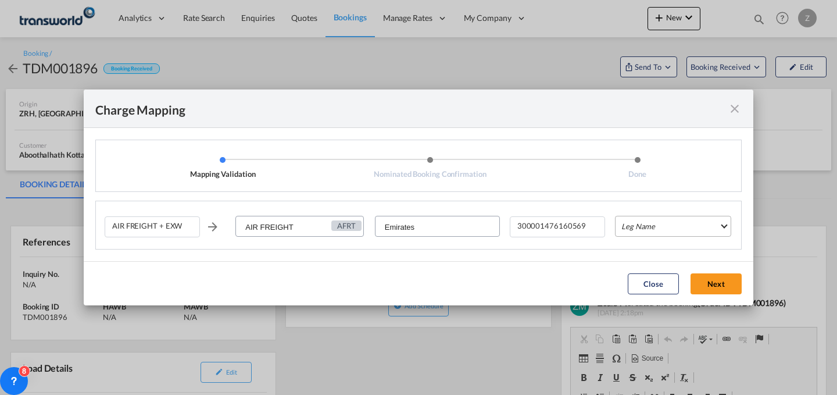
click at [659, 229] on md-select "Leg Name HANDLING ORIGIN HANDLING DESTINATION OTHERS TL PICK UP CUSTOMS ORIGIN …" at bounding box center [673, 226] width 116 height 21
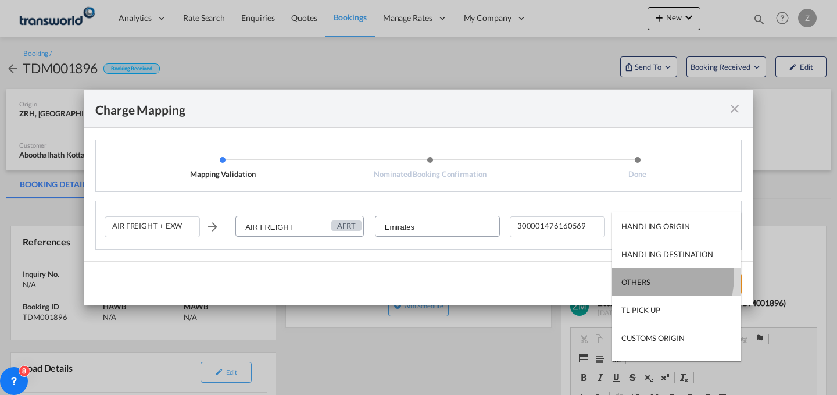
click at [642, 277] on div "OTHERS" at bounding box center [635, 282] width 28 height 10
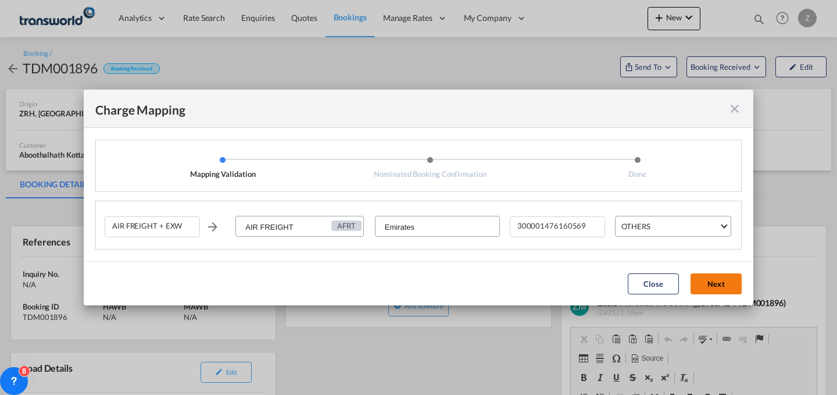
click at [702, 285] on button "Next" at bounding box center [716, 283] width 51 height 21
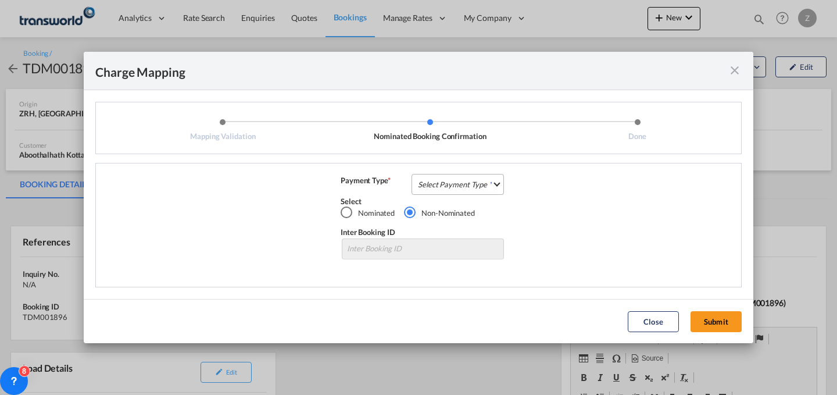
click at [449, 185] on md-select "Select Payment Type COLLECT PREPAID" at bounding box center [458, 184] width 92 height 21
click at [438, 175] on md-option "COLLECT" at bounding box center [461, 184] width 103 height 28
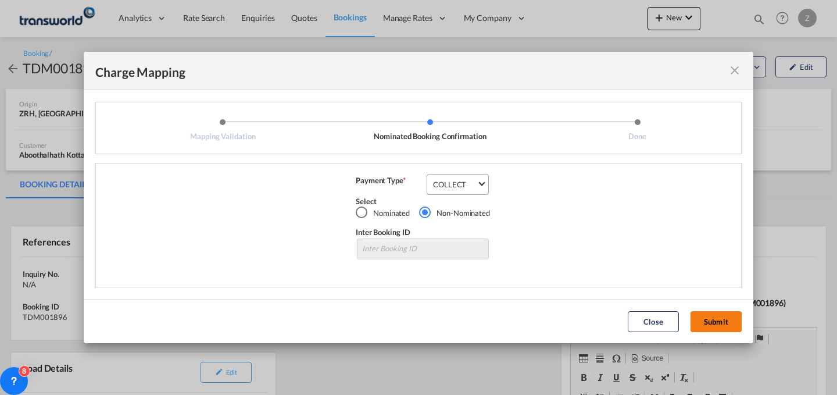
click at [725, 320] on button "Submit" at bounding box center [716, 321] width 51 height 21
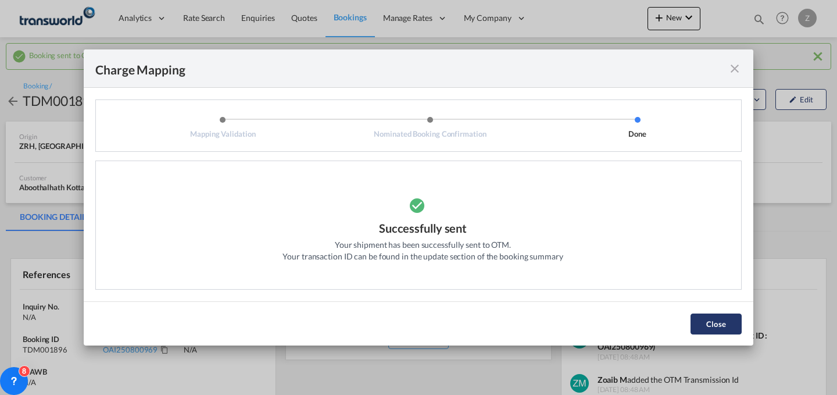
click at [707, 324] on button "Close" at bounding box center [716, 323] width 51 height 21
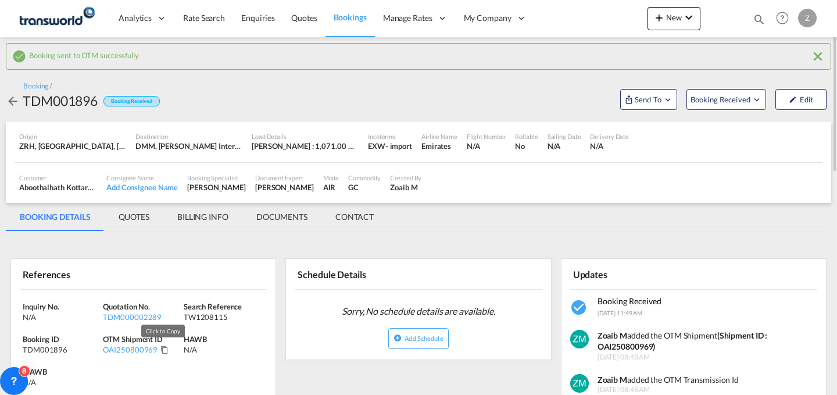
click at [164, 352] on md-icon "Click to Copy" at bounding box center [164, 349] width 8 height 8
